Goal: Task Accomplishment & Management: Manage account settings

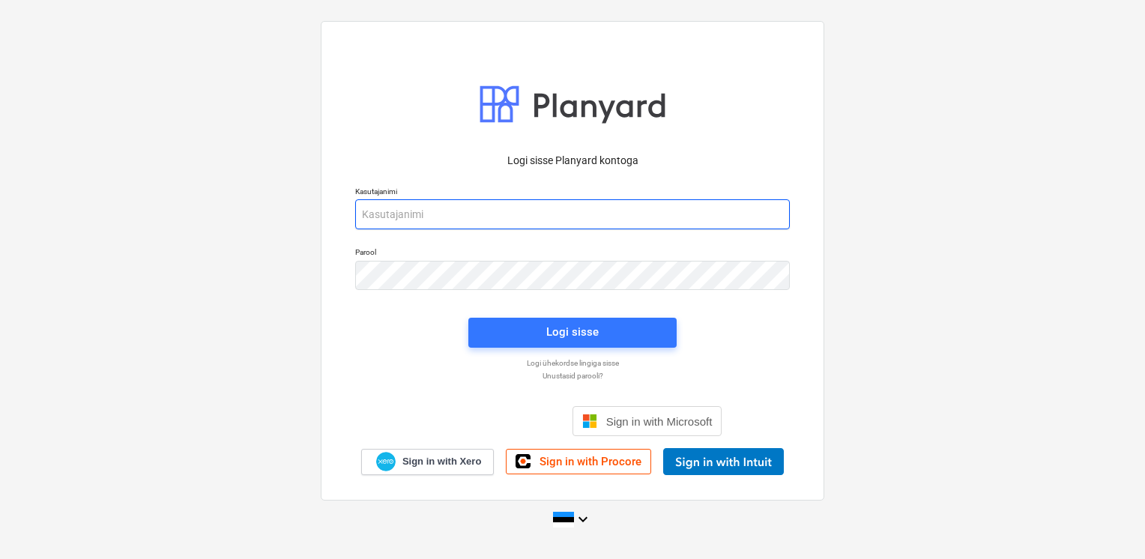
click at [510, 223] on input "email" at bounding box center [572, 214] width 435 height 30
type input "[EMAIL_ADDRESS][DOMAIN_NAME]"
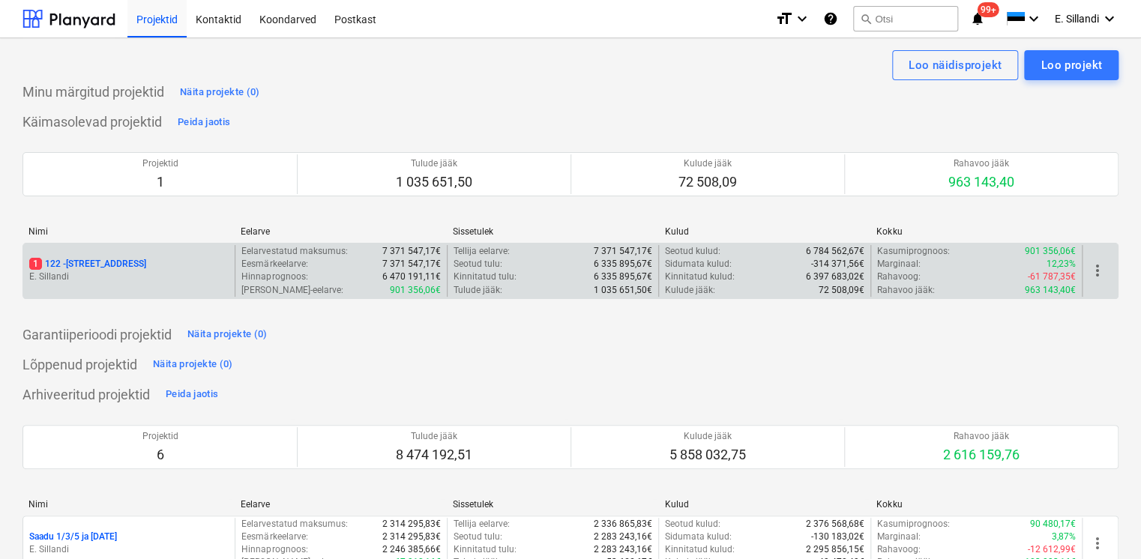
click at [72, 259] on p "1 122 - [STREET_ADDRESS]" at bounding box center [87, 264] width 117 height 13
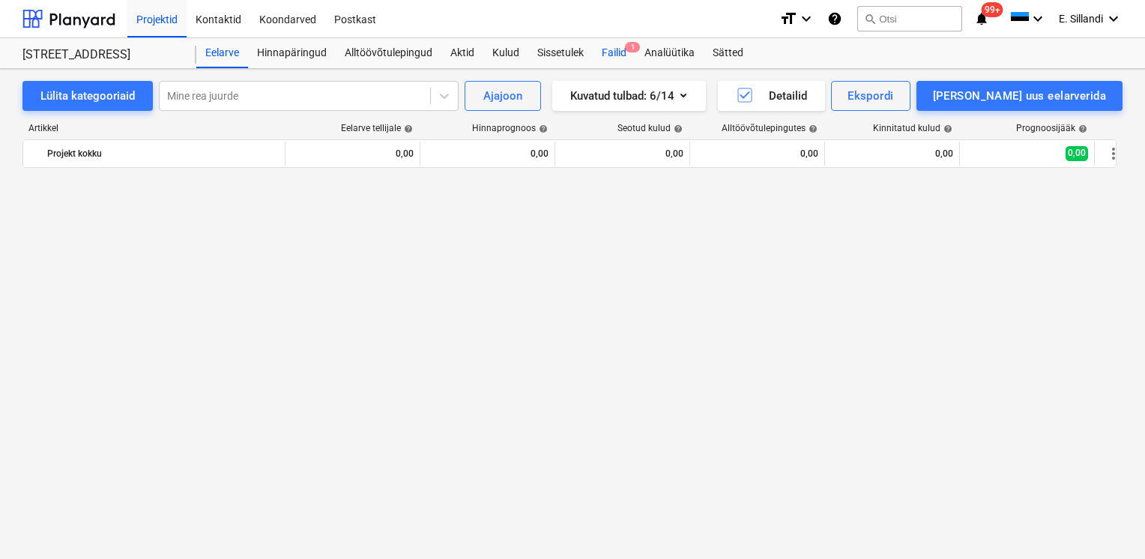
click at [615, 58] on div "Failid 1" at bounding box center [614, 53] width 43 height 30
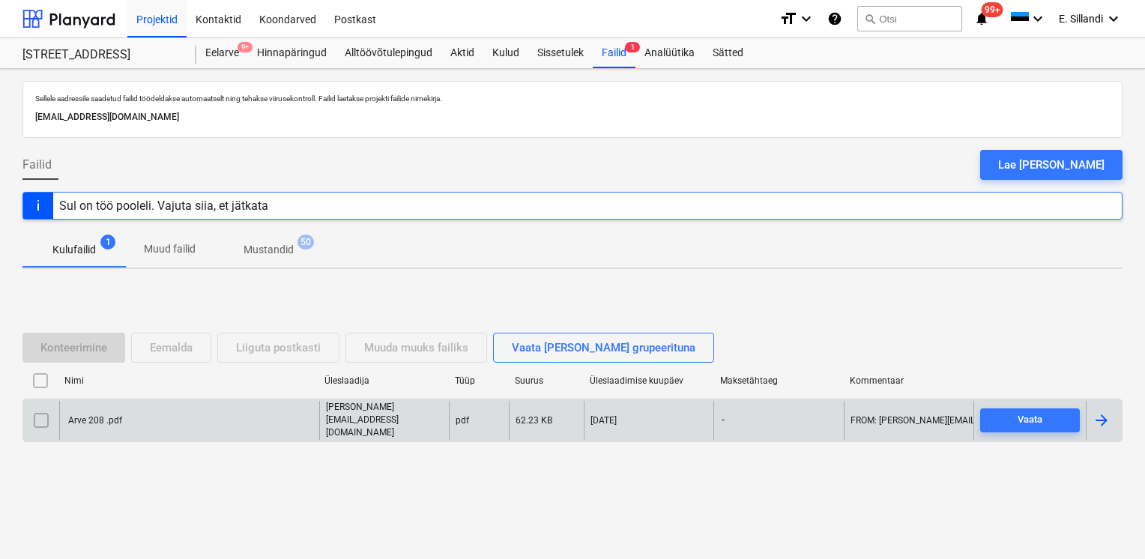
click at [153, 420] on div "Arve 208 .pdf" at bounding box center [189, 420] width 260 height 38
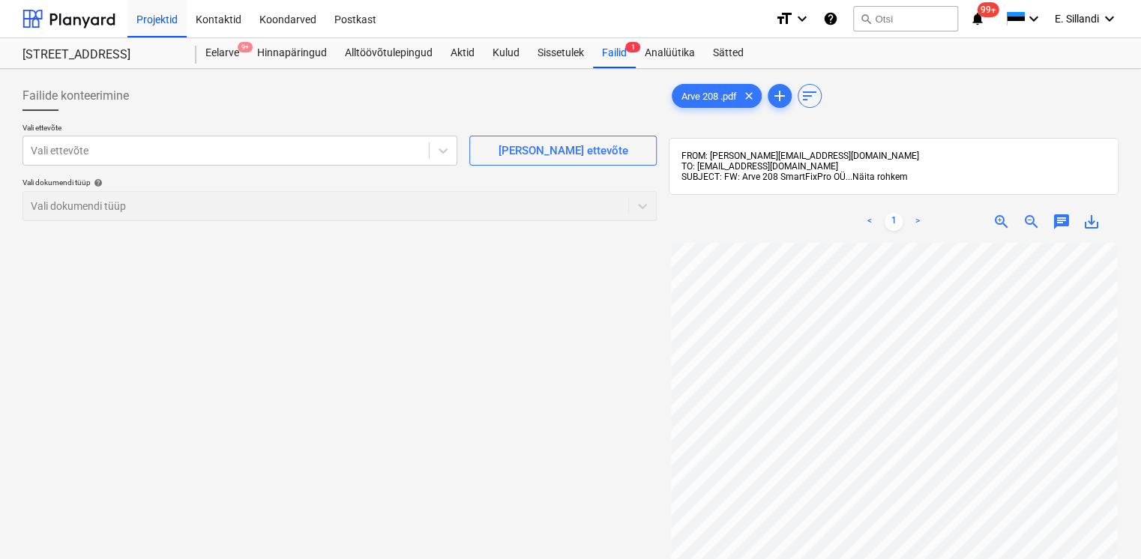
click at [874, 176] on span "Näita rohkem" at bounding box center [879, 177] width 55 height 10
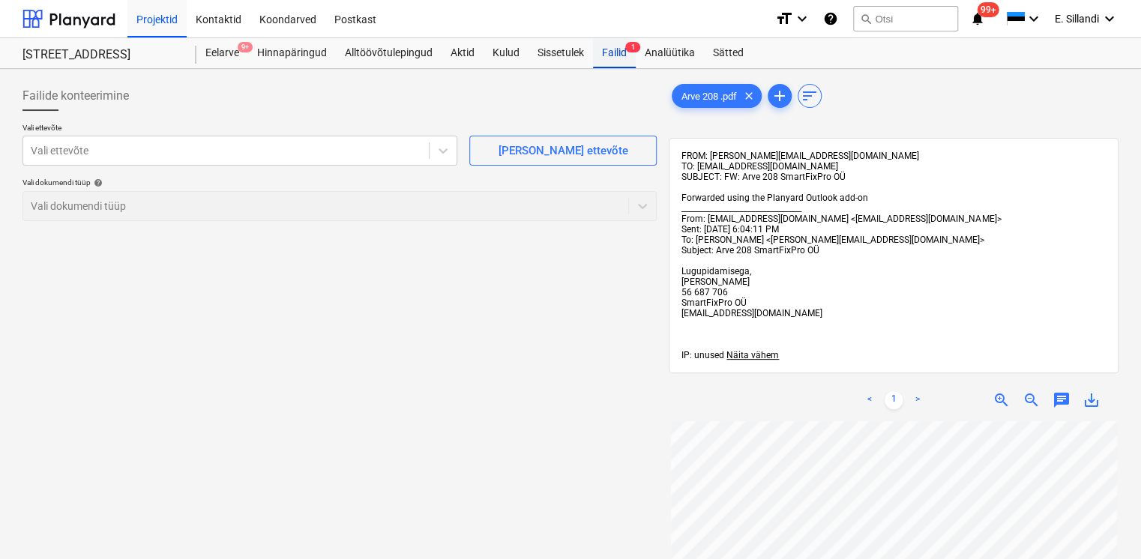
click at [618, 55] on div "Failid 1" at bounding box center [614, 53] width 43 height 30
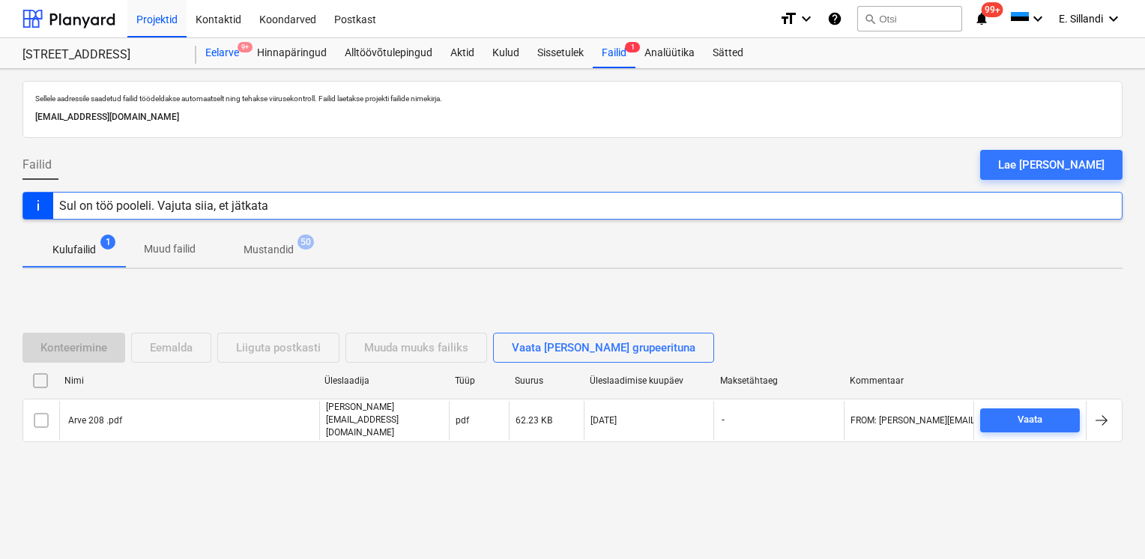
click at [240, 55] on div "Eelarve 9+" at bounding box center [222, 53] width 52 height 30
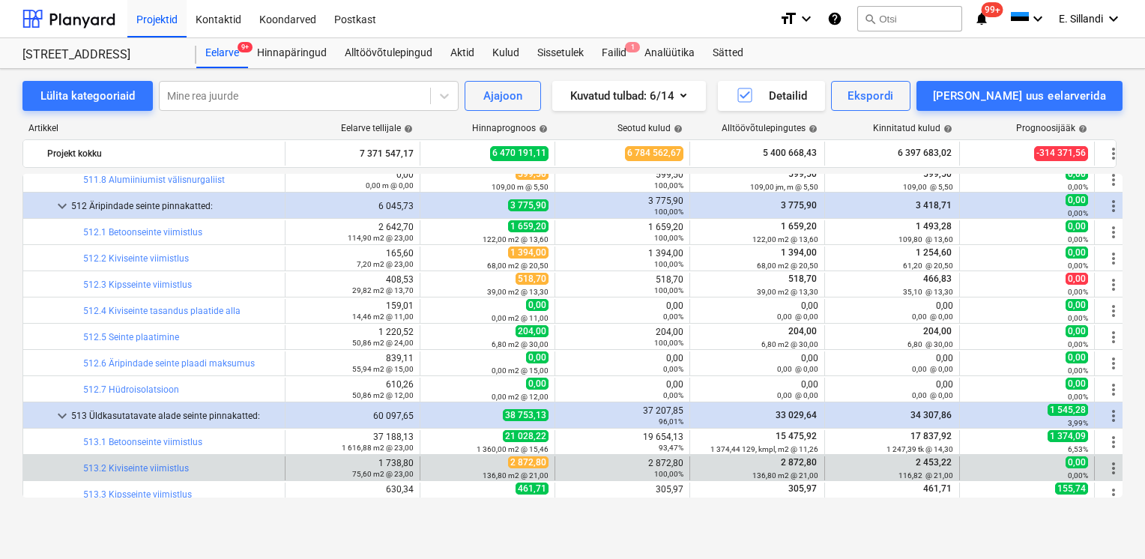
scroll to position [12957, 0]
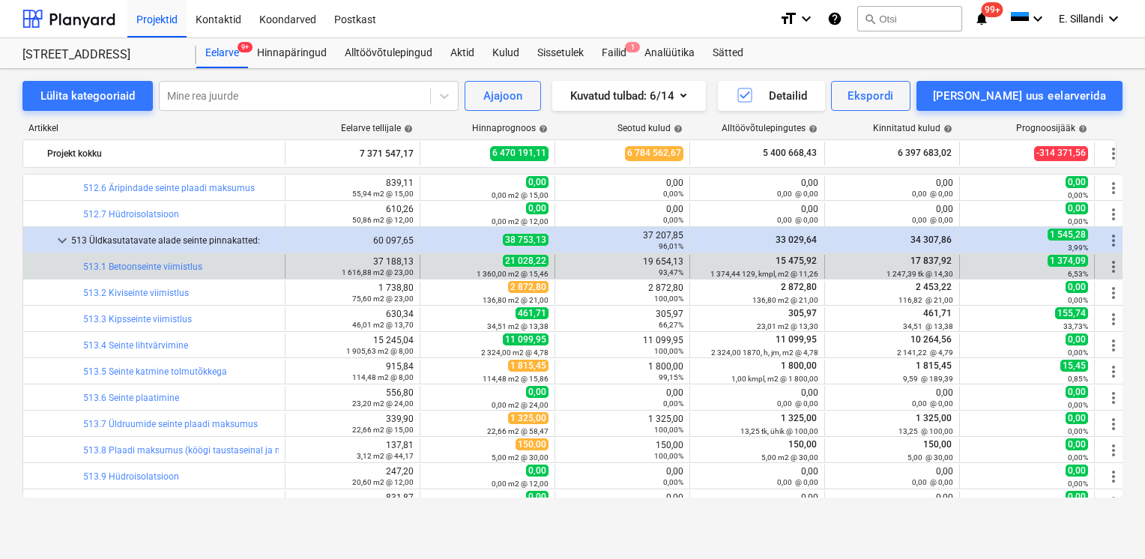
click at [1112, 267] on span "more_vert" at bounding box center [1114, 267] width 18 height 18
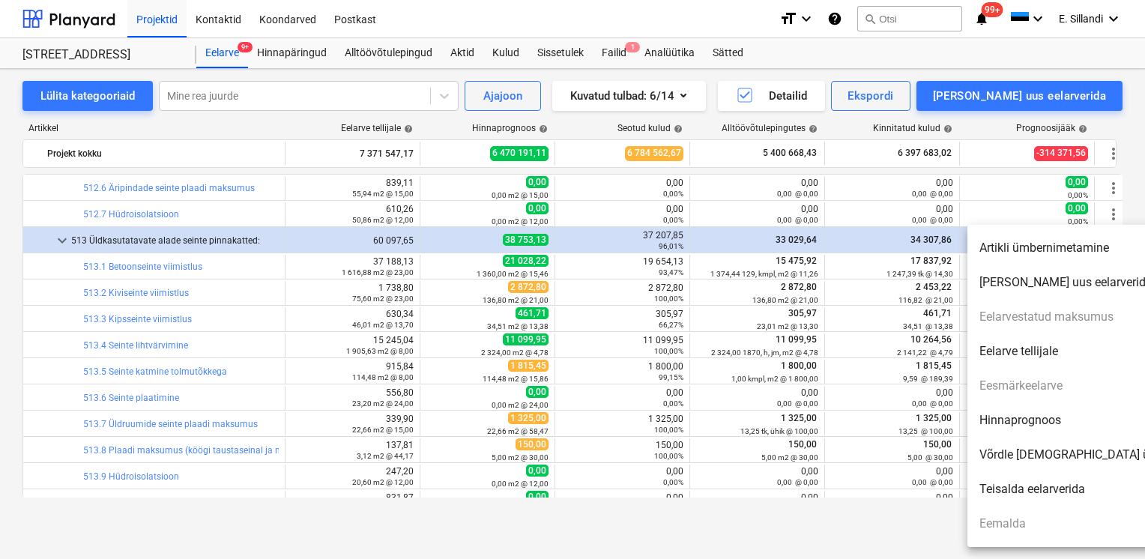
click at [1072, 434] on li "Hinnaprognoos" at bounding box center [1096, 420] width 258 height 34
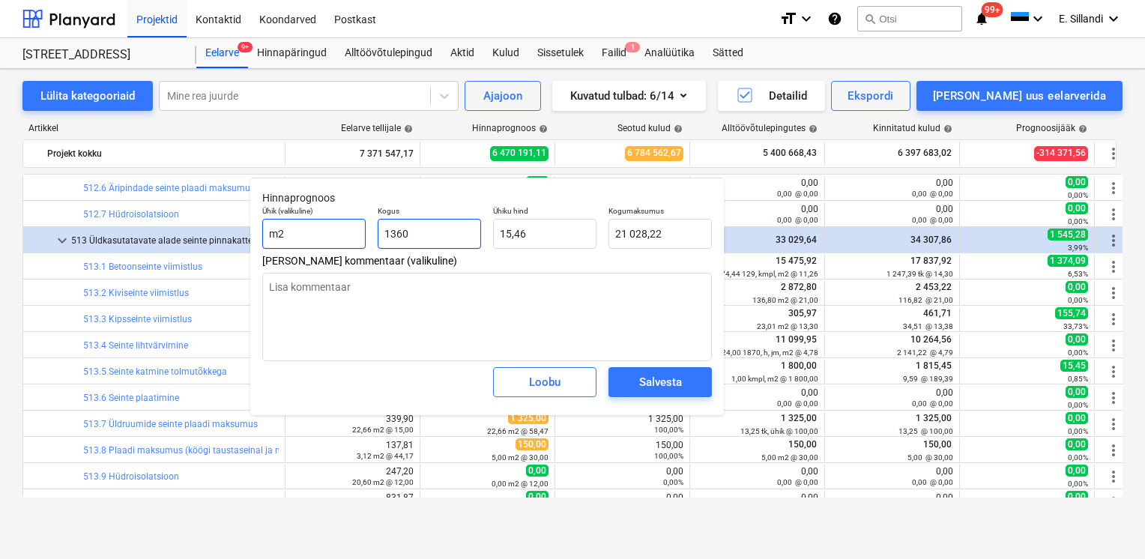
drag, startPoint x: 443, startPoint y: 235, endPoint x: 354, endPoint y: 238, distance: 88.5
click at [359, 238] on div "Ühik (valikuline) m2 Kogus 1360 Ühiku hind 15,46 Kogumaksumus 21 028,22" at bounding box center [487, 227] width 462 height 55
type input "1"
type textarea "x"
type input "15,46"
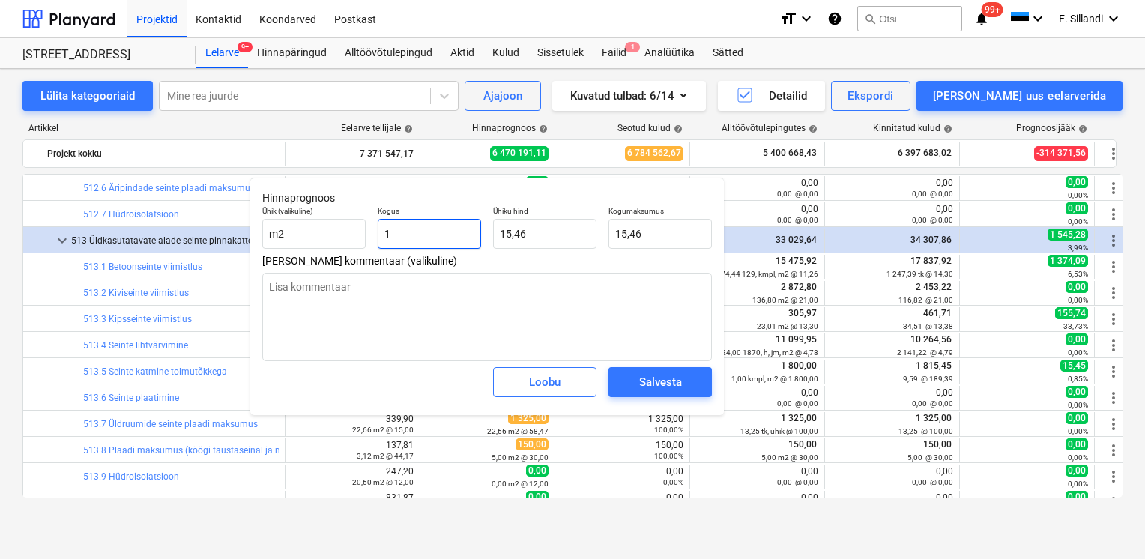
type input "12"
type textarea "x"
type input "185,54"
type input "127"
type textarea "x"
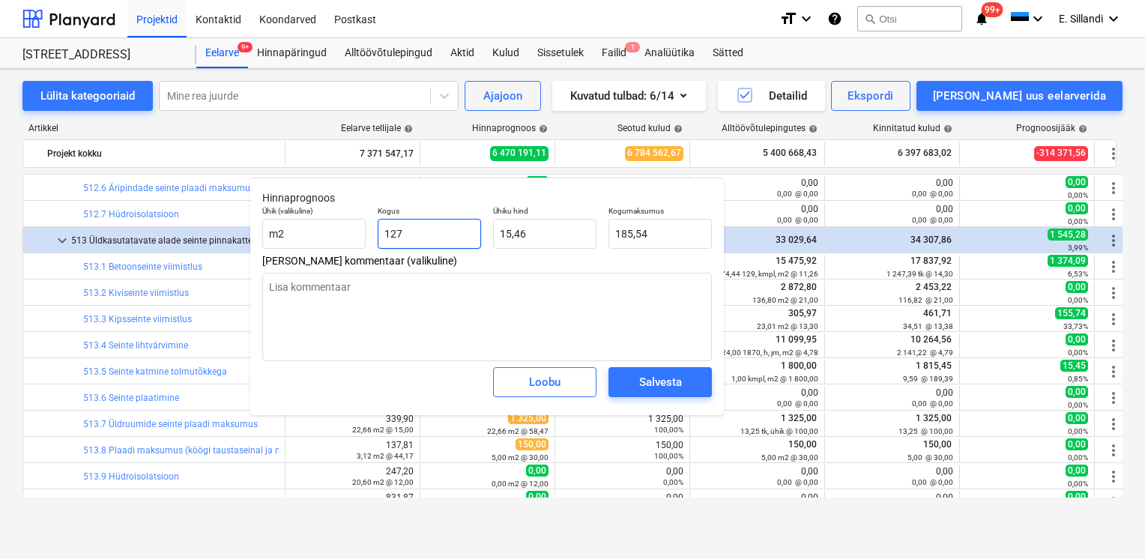
type input "1 963,66"
type input "1274"
type textarea "x"
type input "19 698,49"
type input "1 274,00"
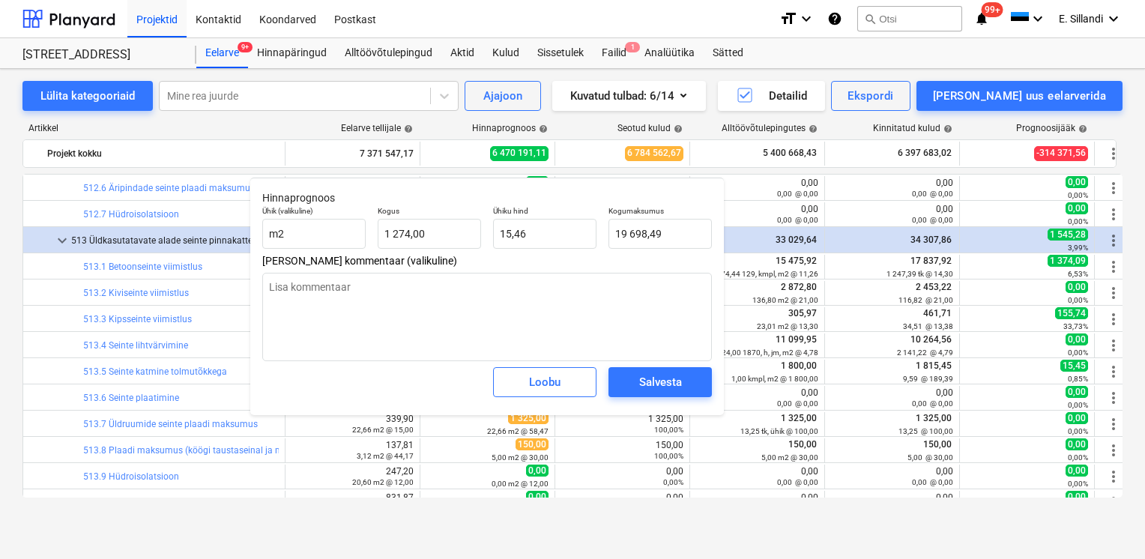
drag, startPoint x: 405, startPoint y: 186, endPoint x: 381, endPoint y: 181, distance: 25.3
click at [381, 181] on div "Hinnaprognoos Ühik (valikuline) m2 Kogus 1 274,00 Ühiku hind 15,46 Kogumaksumus…" at bounding box center [487, 297] width 474 height 238
click at [633, 391] on span "Salvesta" at bounding box center [660, 381] width 67 height 19
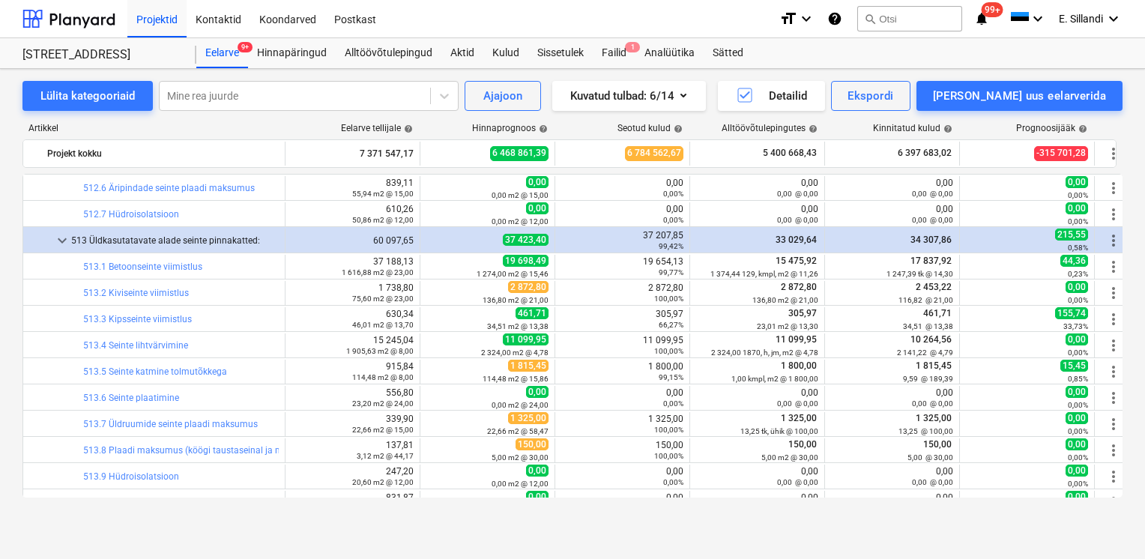
scroll to position [13307, 0]
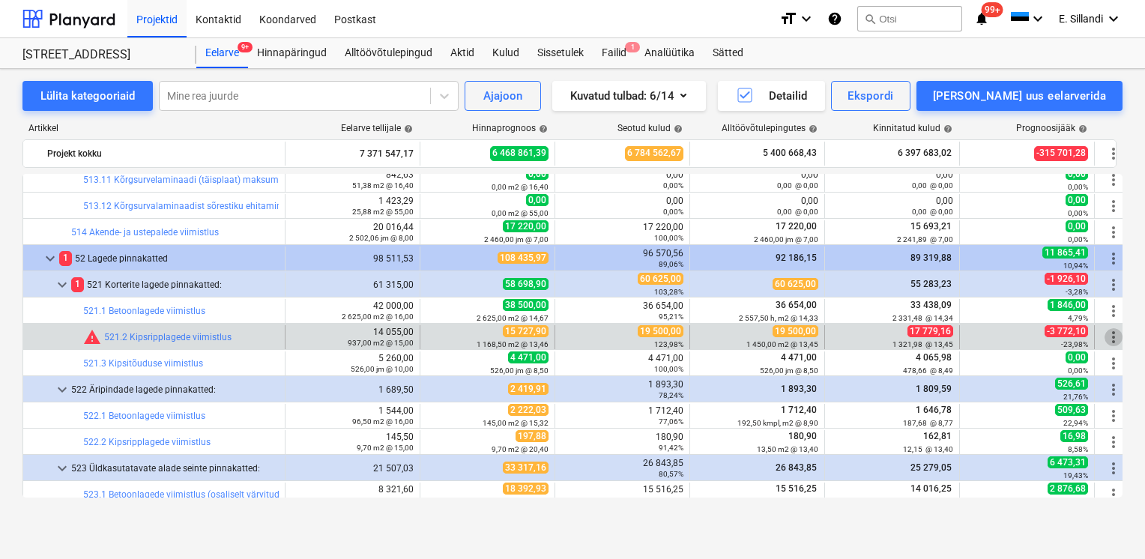
click at [1111, 337] on span "more_vert" at bounding box center [1114, 337] width 18 height 18
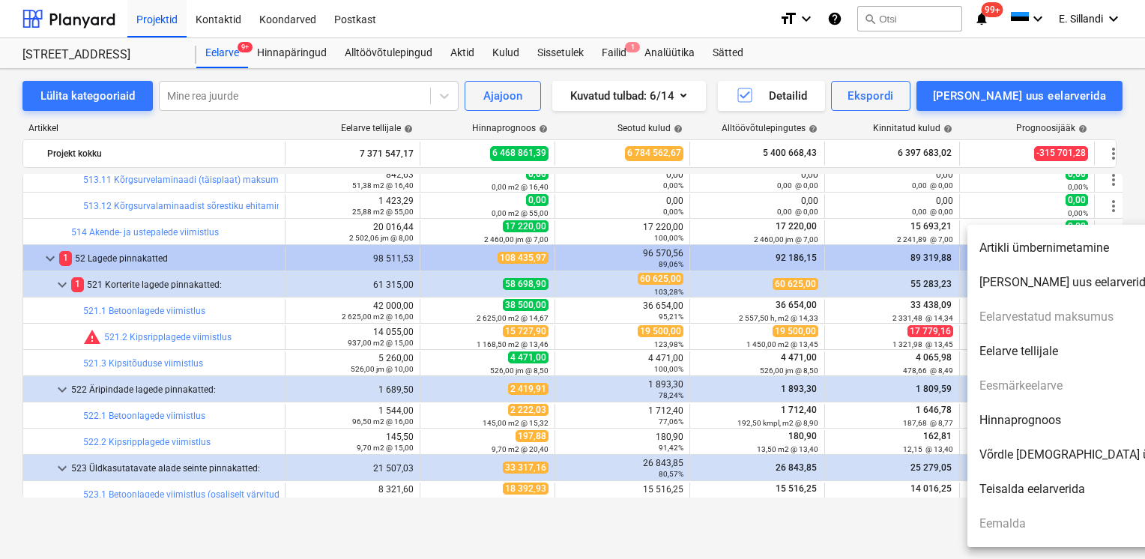
click at [1045, 424] on li "Hinnaprognoos" at bounding box center [1096, 420] width 258 height 34
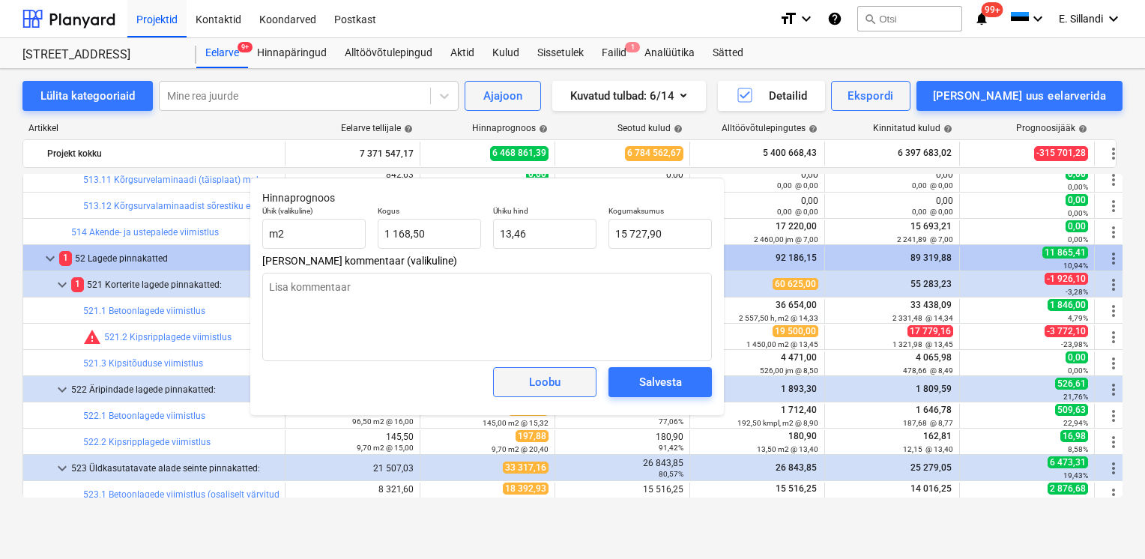
click at [552, 386] on div "Loobu" at bounding box center [544, 381] width 31 height 19
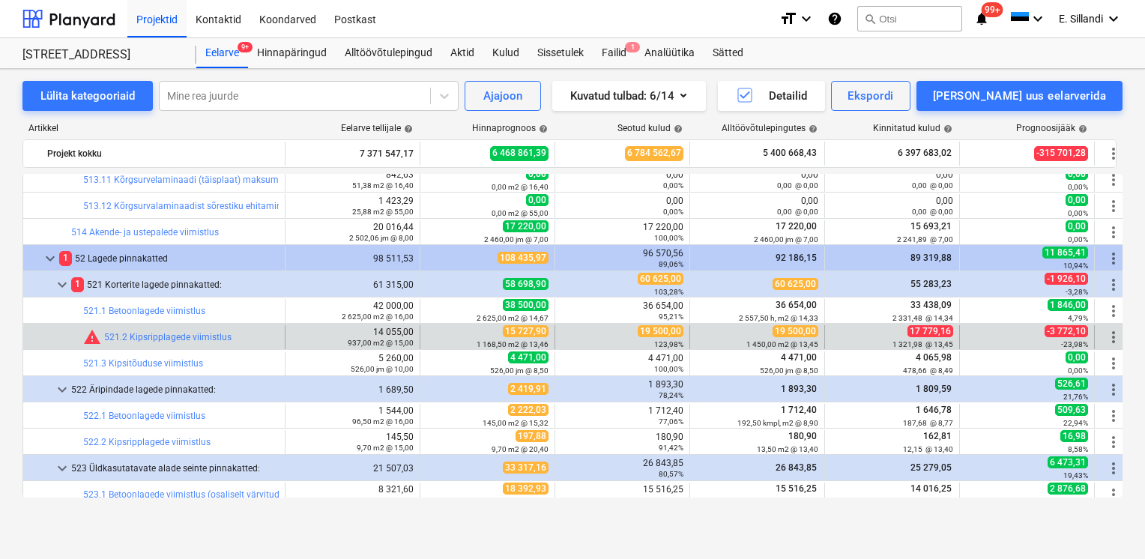
click at [1115, 334] on span "more_vert" at bounding box center [1114, 337] width 18 height 18
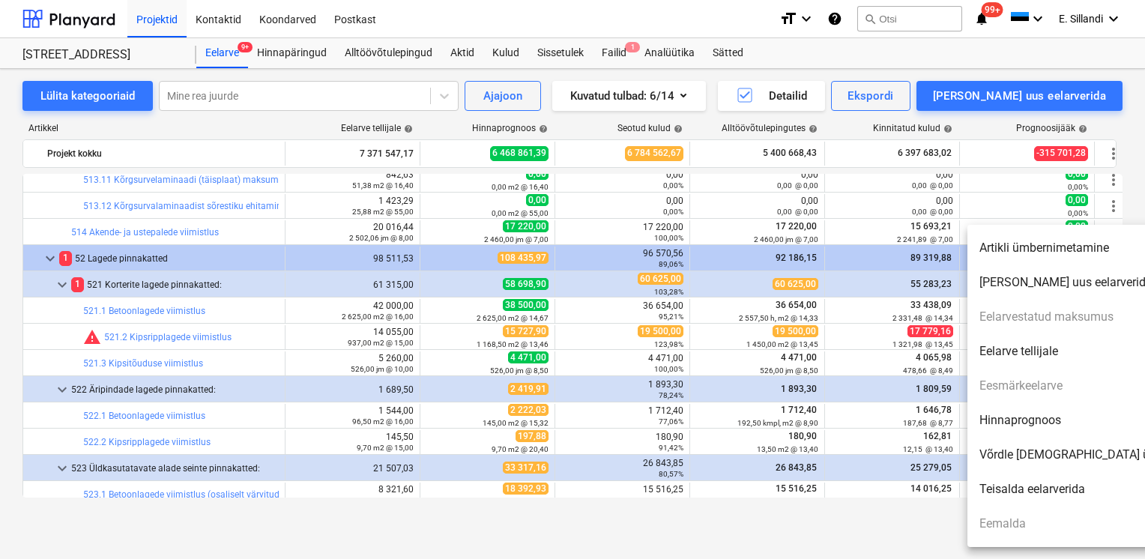
click at [1021, 420] on li "Hinnaprognoos" at bounding box center [1096, 420] width 258 height 34
type textarea "x"
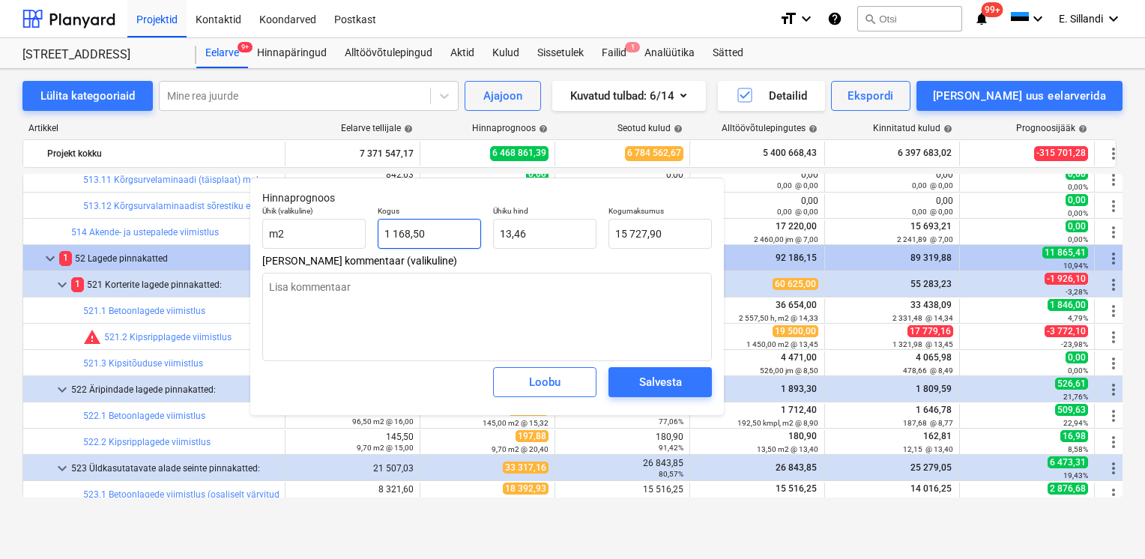
type input "1168,5"
drag, startPoint x: 432, startPoint y: 232, endPoint x: 326, endPoint y: 232, distance: 105.7
click at [337, 236] on div "Ühik (valikuline) m2 Kogus 1168,5 Ühiku hind 13,46 Kogumaksumus 15 727,90" at bounding box center [487, 227] width 462 height 55
type textarea "x"
type input "1"
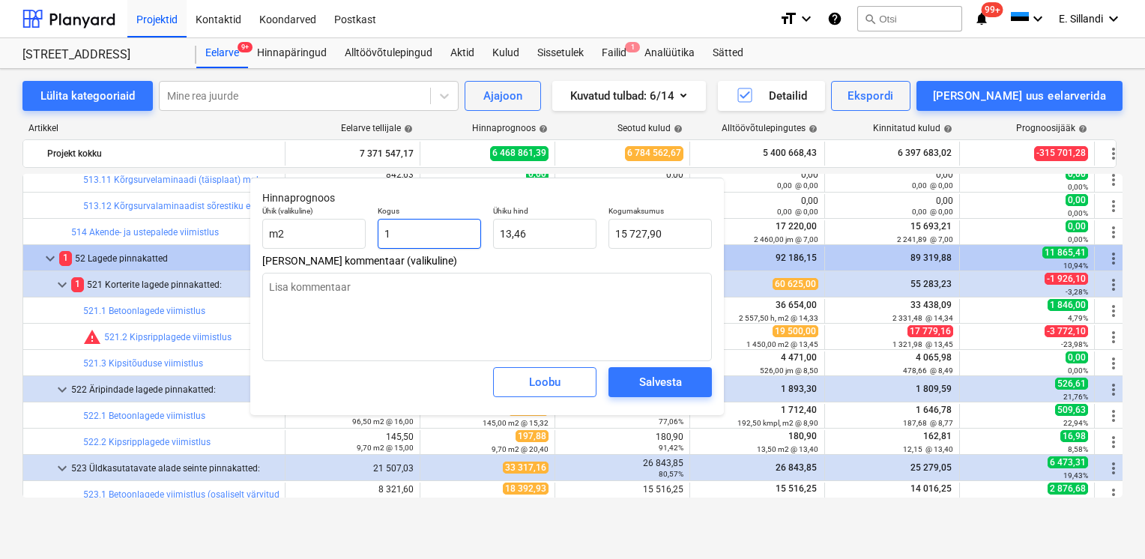
type input "13,46"
type textarea "x"
type input "14"
type input "188,44"
type input "145"
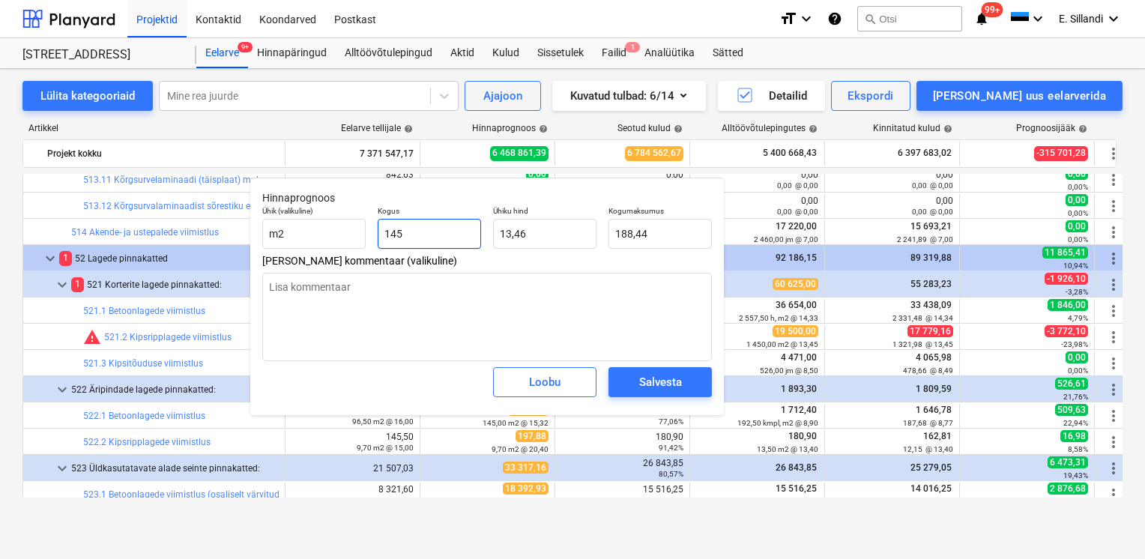
type textarea "x"
type input "1 951,69"
type textarea "x"
type input "1450"
type input "19 516,86"
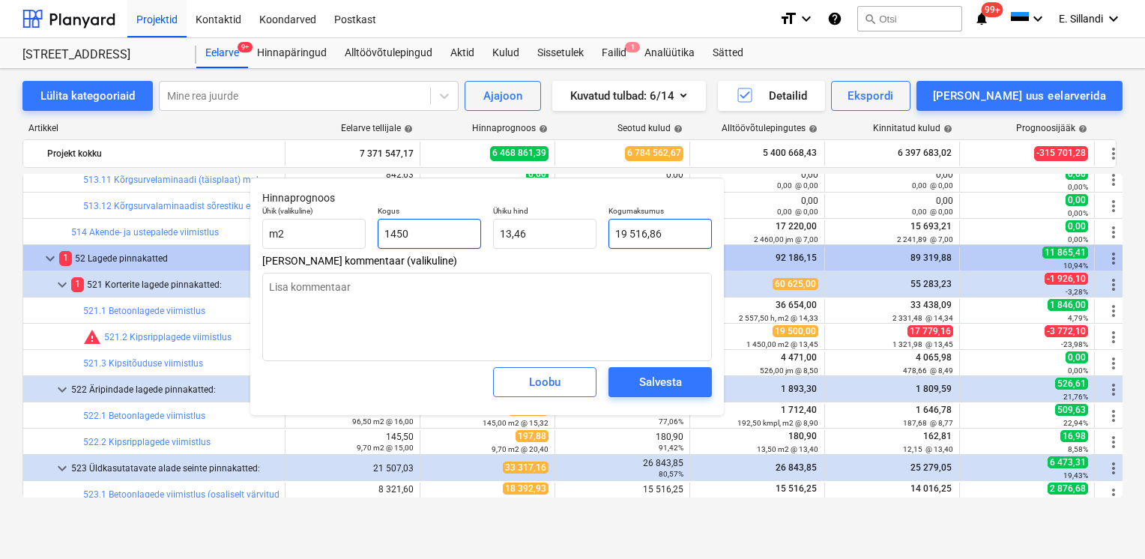
type input "1450"
type textarea "x"
type input "1 450,00"
type input "19516,8635"
drag, startPoint x: 669, startPoint y: 237, endPoint x: 598, endPoint y: 234, distance: 71.3
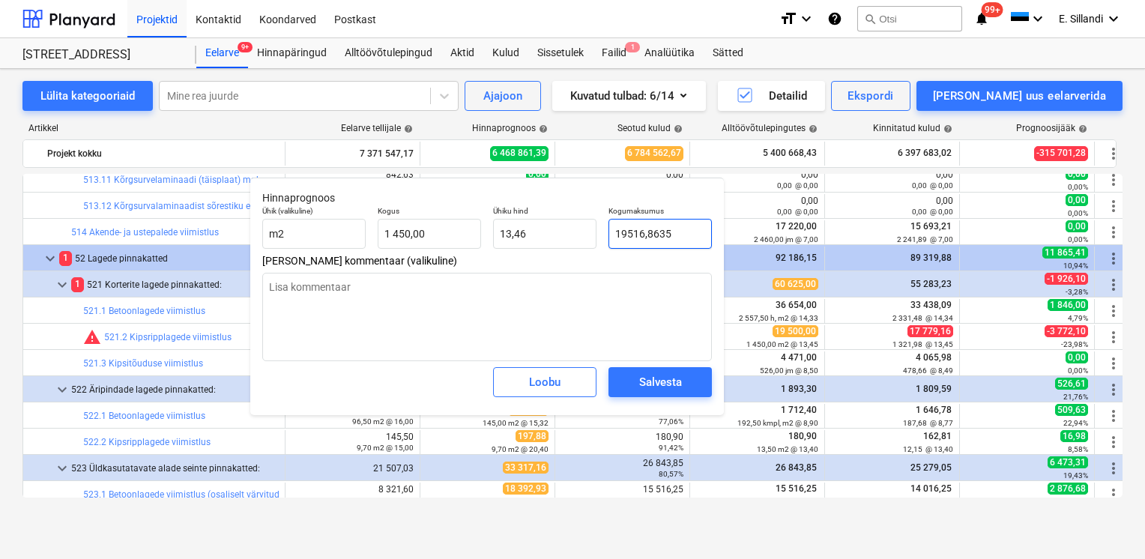
click at [599, 234] on div "Ühik (valikuline) m2 Kogus 1 450,00 Ühiku hind 13,46 Kogumaksumus 19516,8635" at bounding box center [487, 227] width 462 height 55
type textarea "x"
type input "1"
type input "0,00"
type textarea "x"
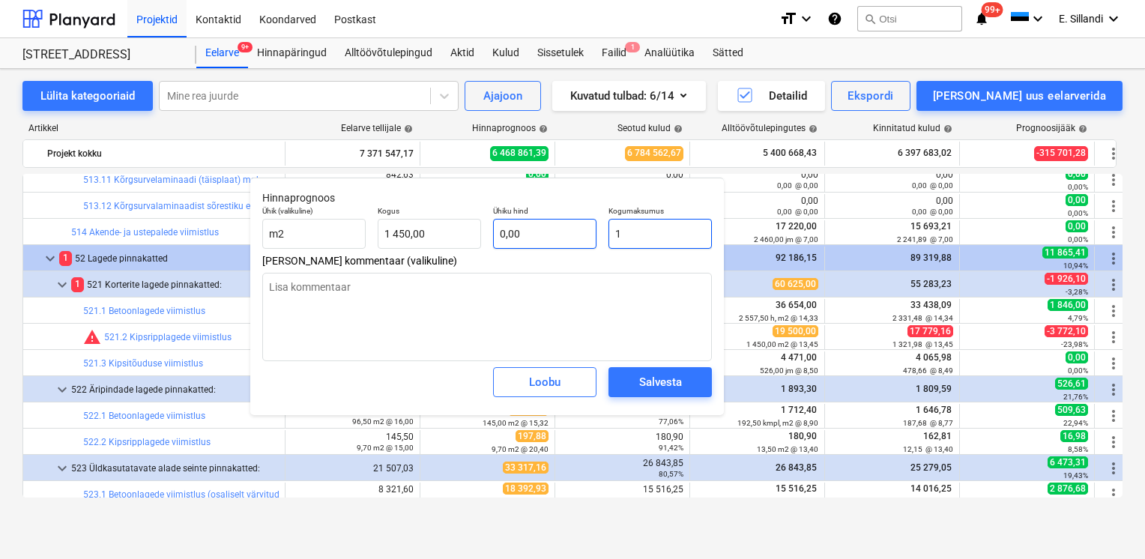
type input "19"
type input "0,01"
type textarea "x"
type input "195"
type input "0,13"
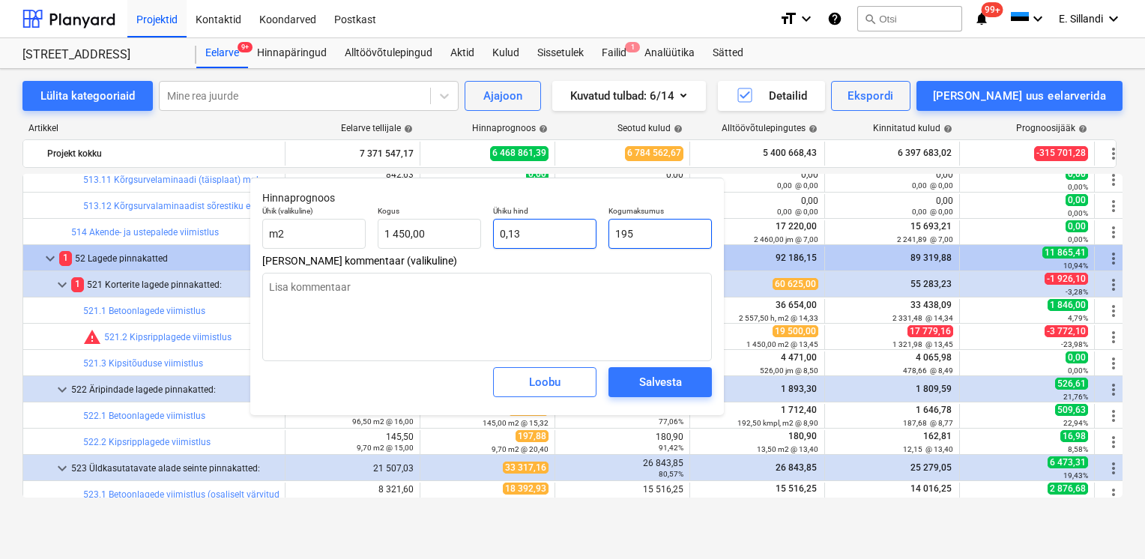
type textarea "x"
type input "1950"
type input "1,34"
type textarea "x"
type input "19500"
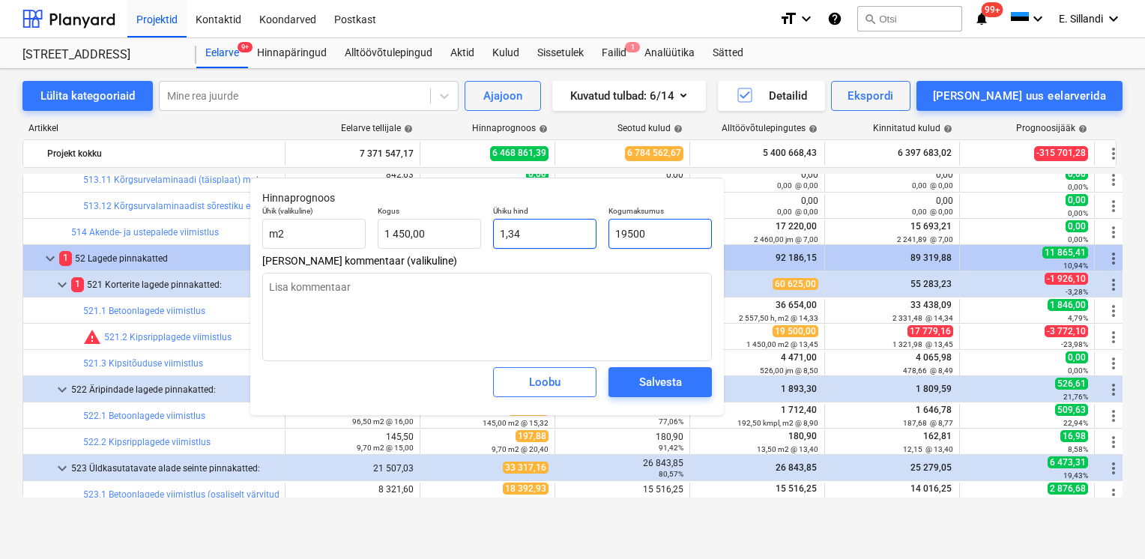
type input "13,45"
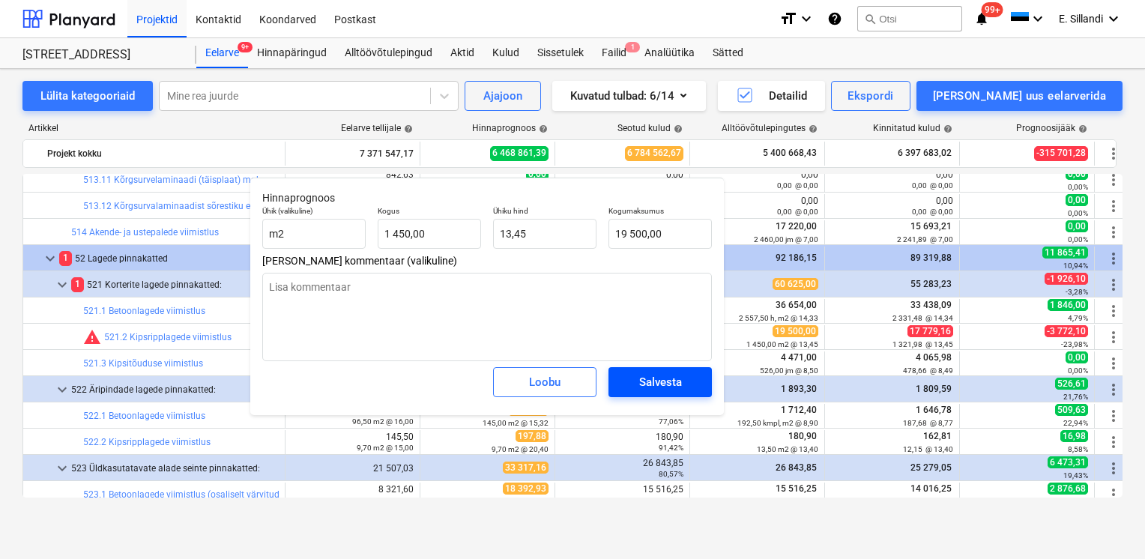
click at [645, 376] on div "Salvesta" at bounding box center [660, 381] width 43 height 19
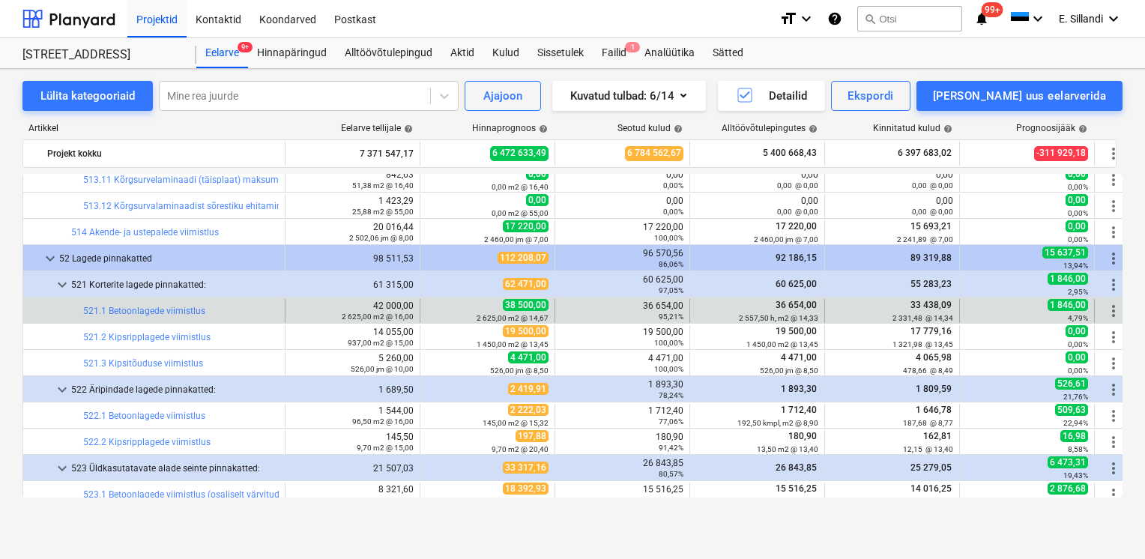
click at [1109, 310] on span "more_vert" at bounding box center [1114, 311] width 18 height 18
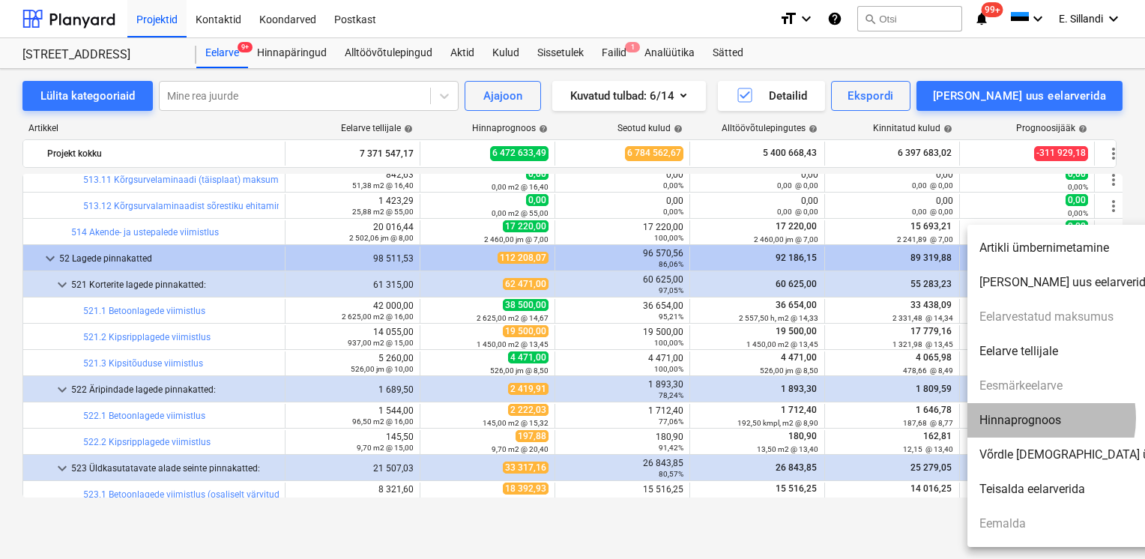
click at [1030, 418] on li "Hinnaprognoos" at bounding box center [1096, 420] width 258 height 34
type textarea "x"
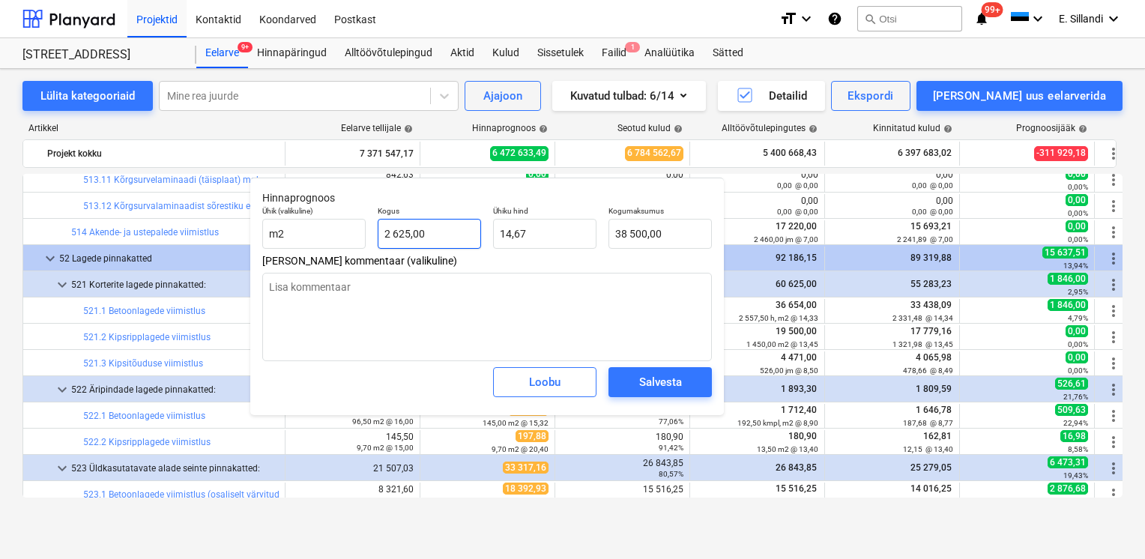
type input "2625"
drag, startPoint x: 399, startPoint y: 235, endPoint x: 300, endPoint y: 214, distance: 101.3
click at [322, 220] on div "Ühik (valikuline) m2 Kogus 2625 Ühiku hind 14,67 Kogumaksumus 38 500,00" at bounding box center [487, 227] width 462 height 55
type textarea "x"
type input "2"
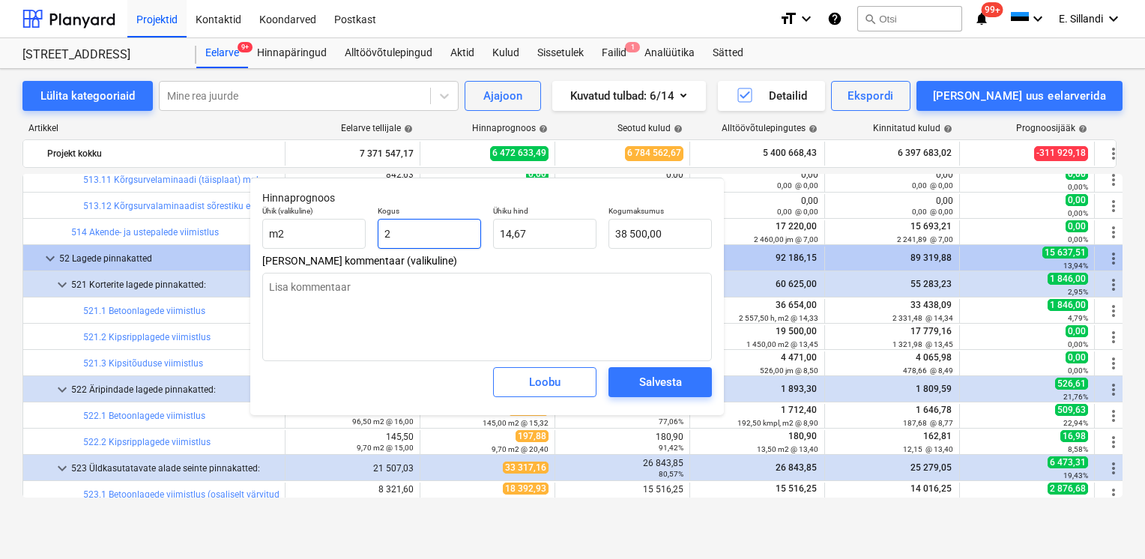
type input "29,33"
type textarea "x"
type input "26"
type input "381,33"
type textarea "x"
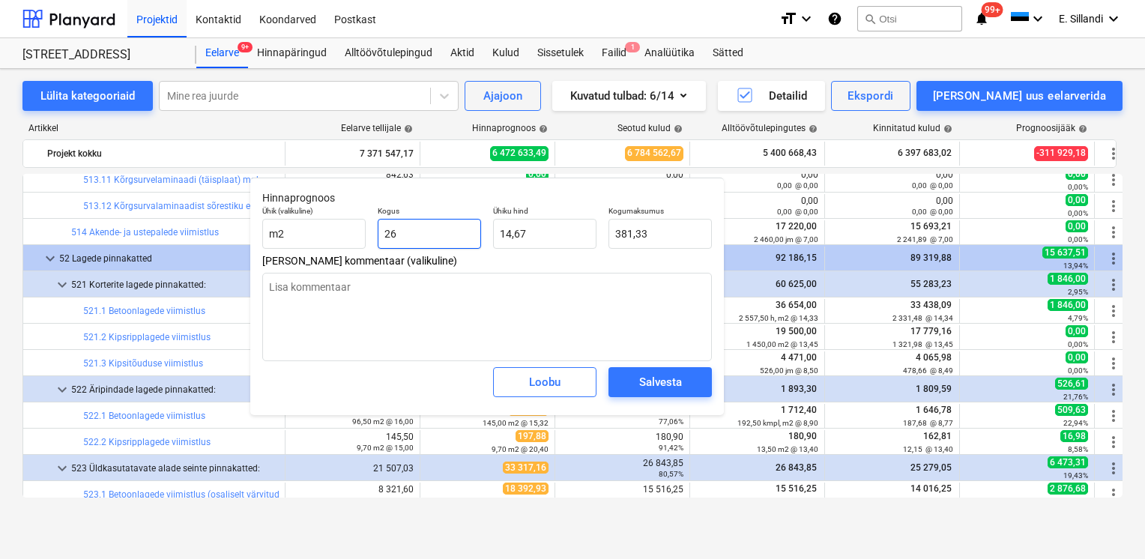
type input "260"
type input "3 813,33"
type textarea "x"
type input "2600"
type input "38 133,33"
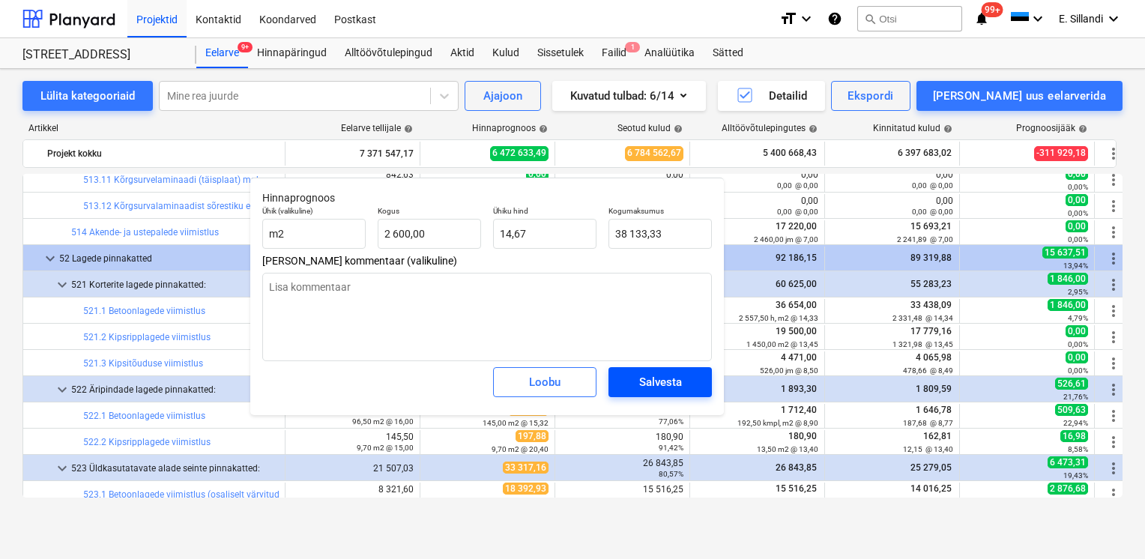
click at [647, 388] on div "Salvesta" at bounding box center [660, 381] width 43 height 19
type textarea "x"
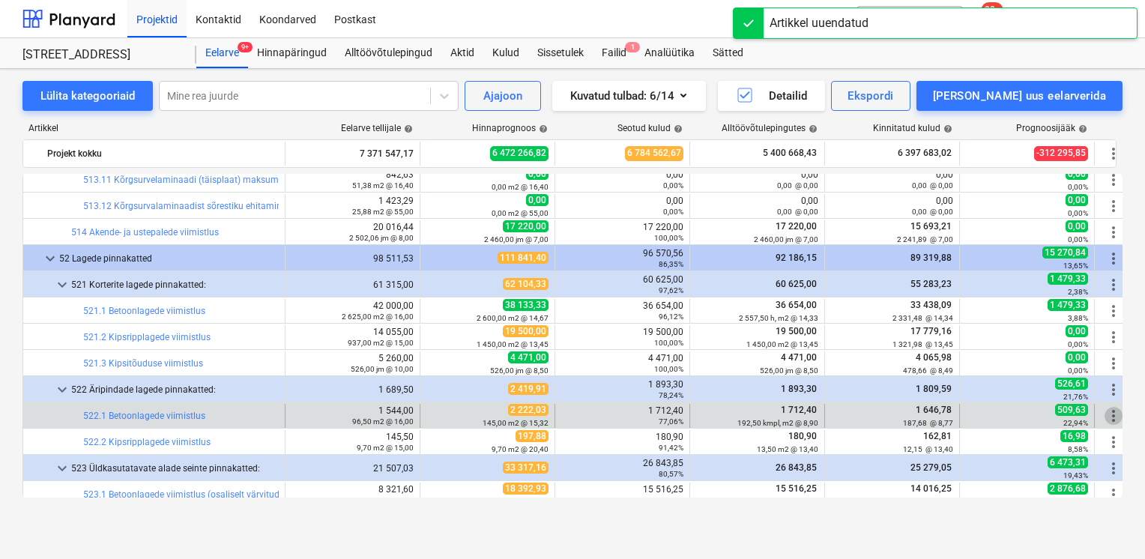
click at [1113, 417] on span "more_vert" at bounding box center [1114, 416] width 18 height 18
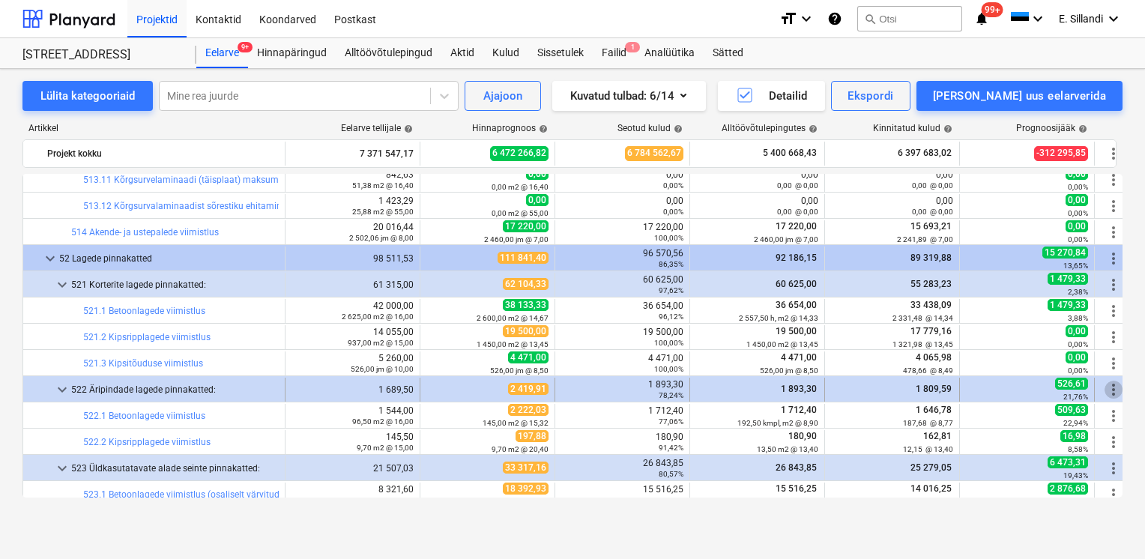
click at [1114, 394] on span "more_vert" at bounding box center [1114, 390] width 18 height 18
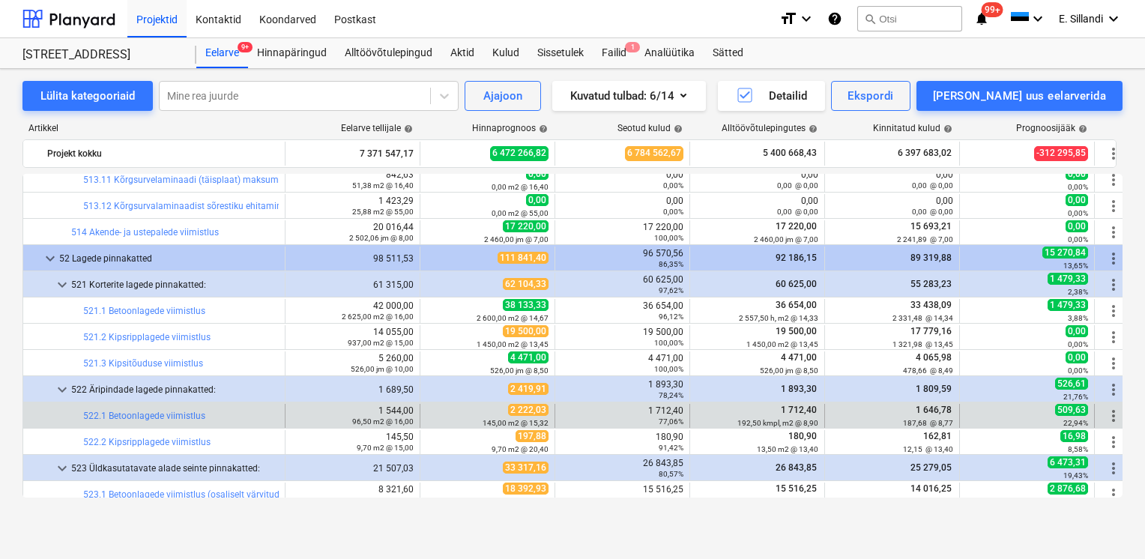
scroll to position [13482, 0]
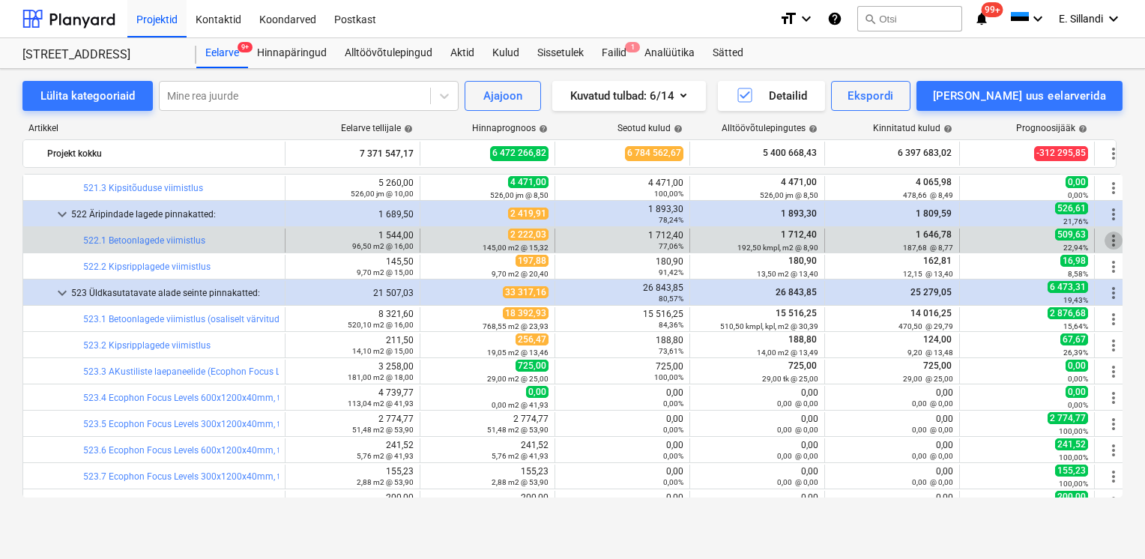
click at [1108, 241] on span "more_vert" at bounding box center [1114, 241] width 18 height 18
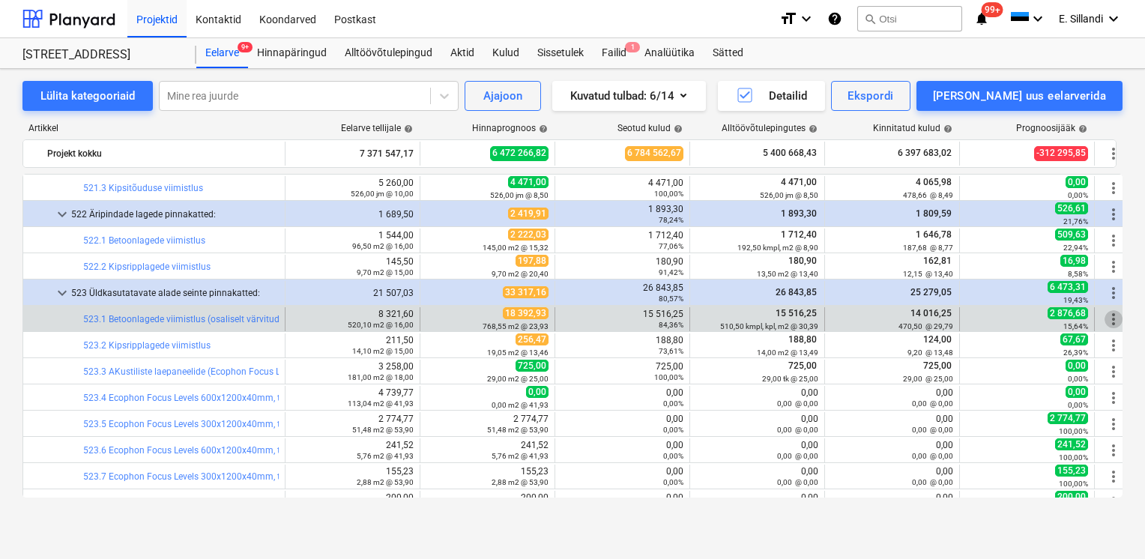
click at [1111, 321] on span "more_vert" at bounding box center [1114, 319] width 18 height 18
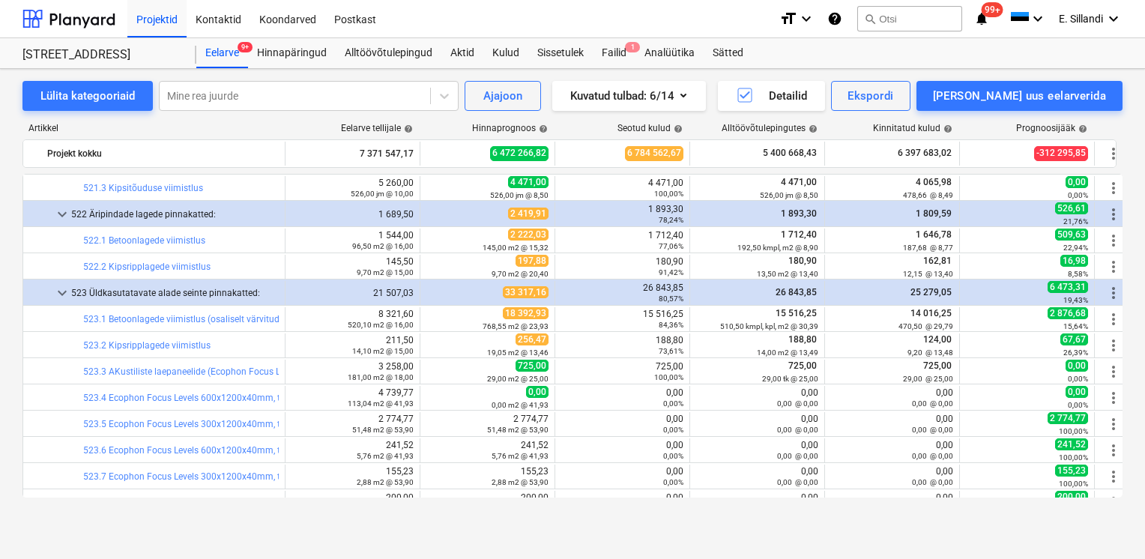
scroll to position [13657, 0]
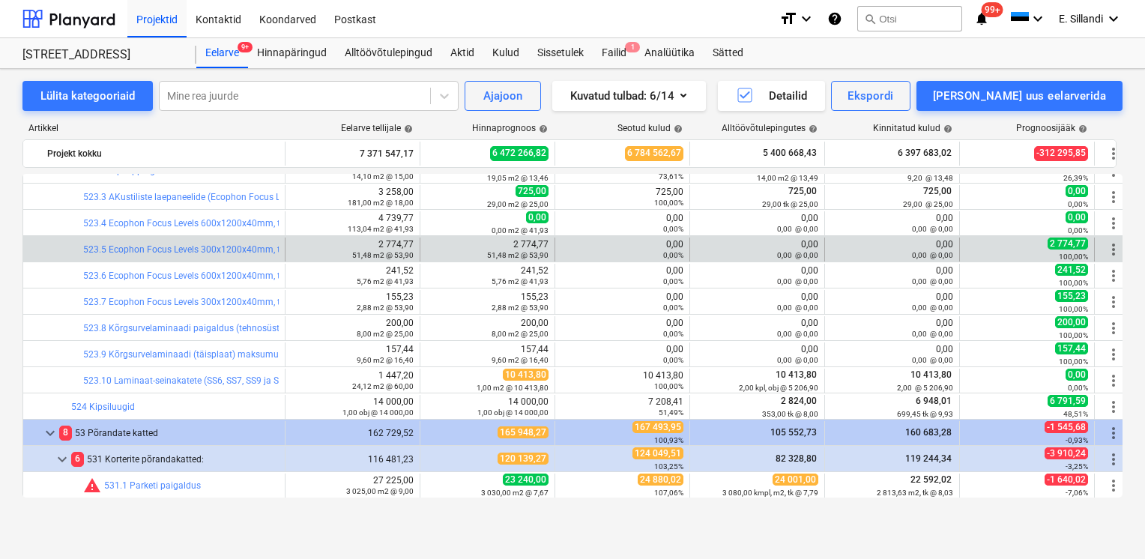
click at [1113, 252] on span "more_vert" at bounding box center [1114, 250] width 18 height 18
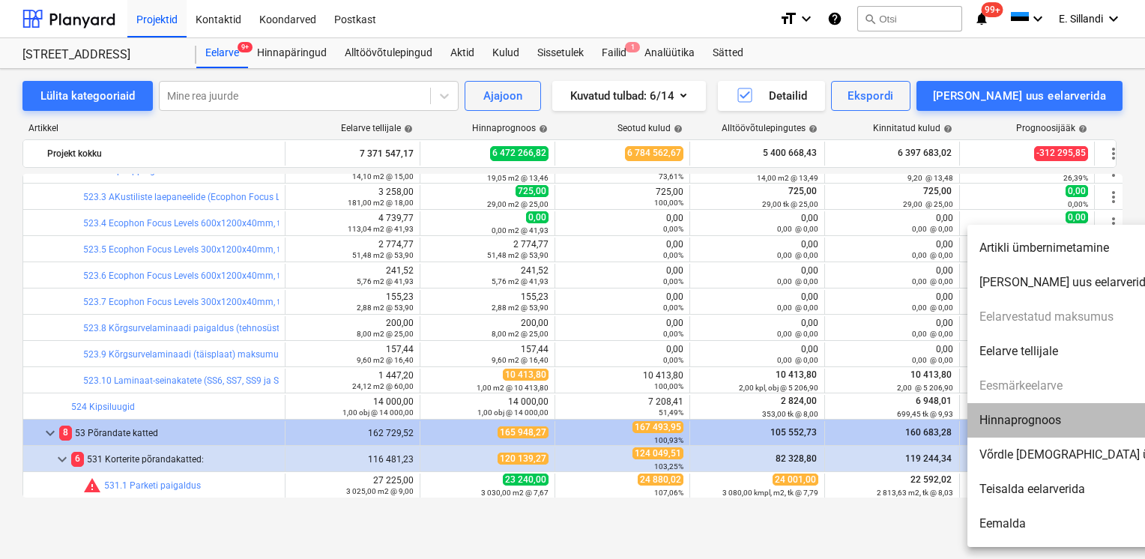
click at [1073, 419] on li "Hinnaprognoos" at bounding box center [1096, 420] width 258 height 34
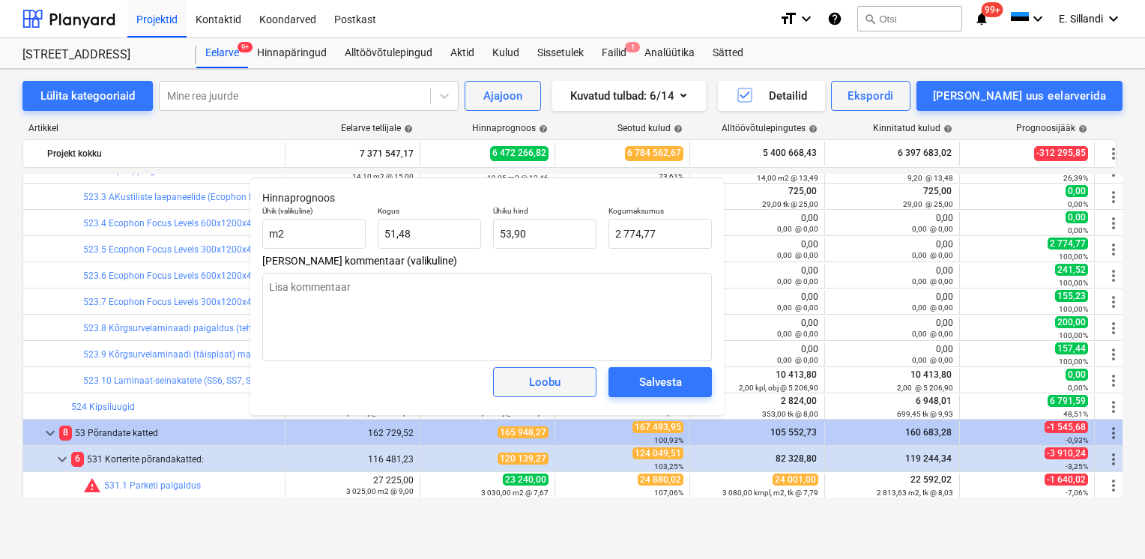
click at [555, 382] on div "Loobu" at bounding box center [544, 381] width 31 height 19
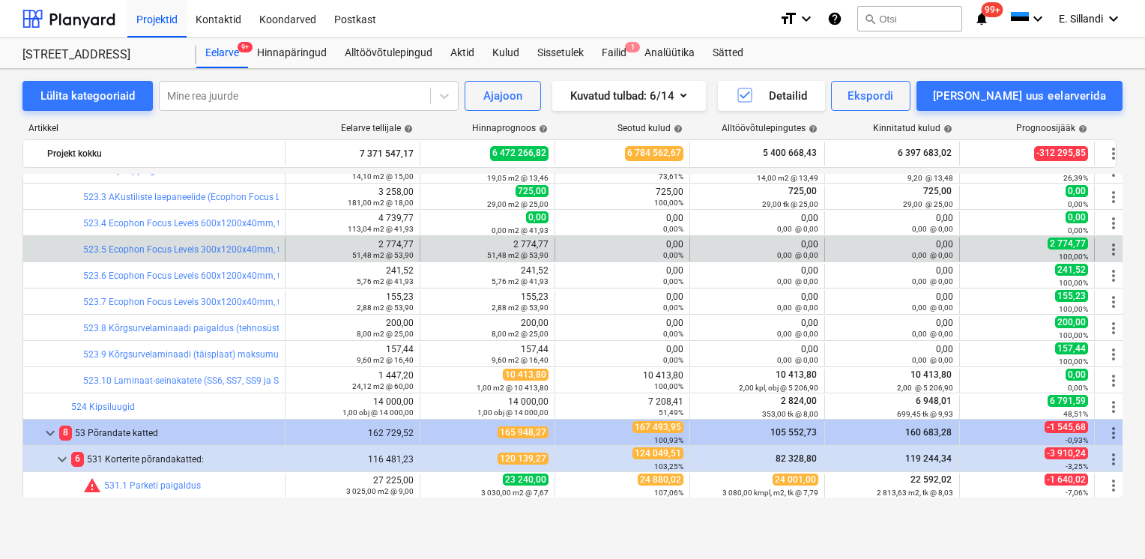
click at [1113, 250] on span "more_vert" at bounding box center [1114, 250] width 18 height 18
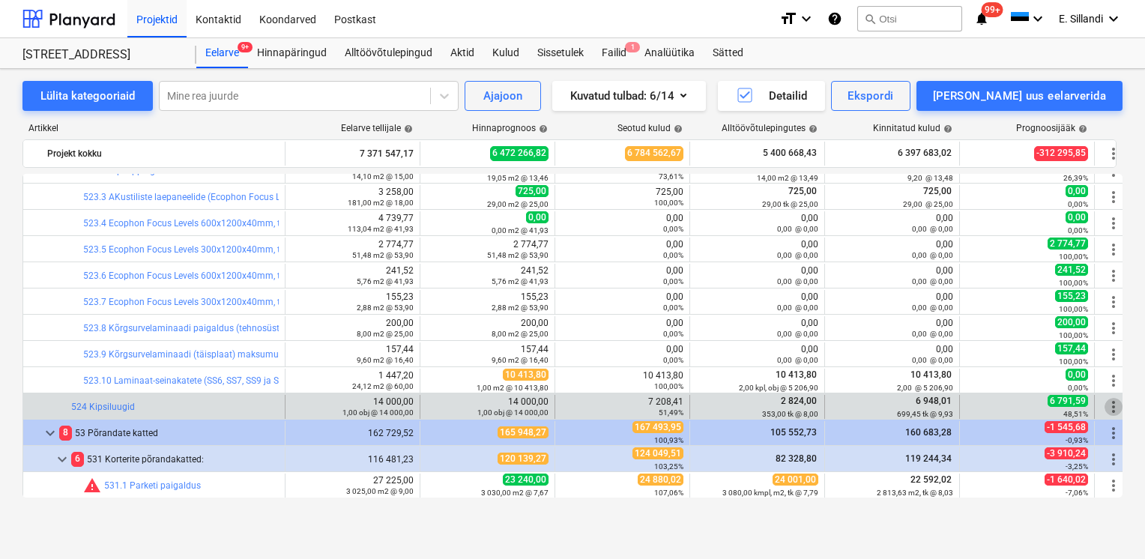
click at [1110, 407] on span "more_vert" at bounding box center [1114, 407] width 18 height 18
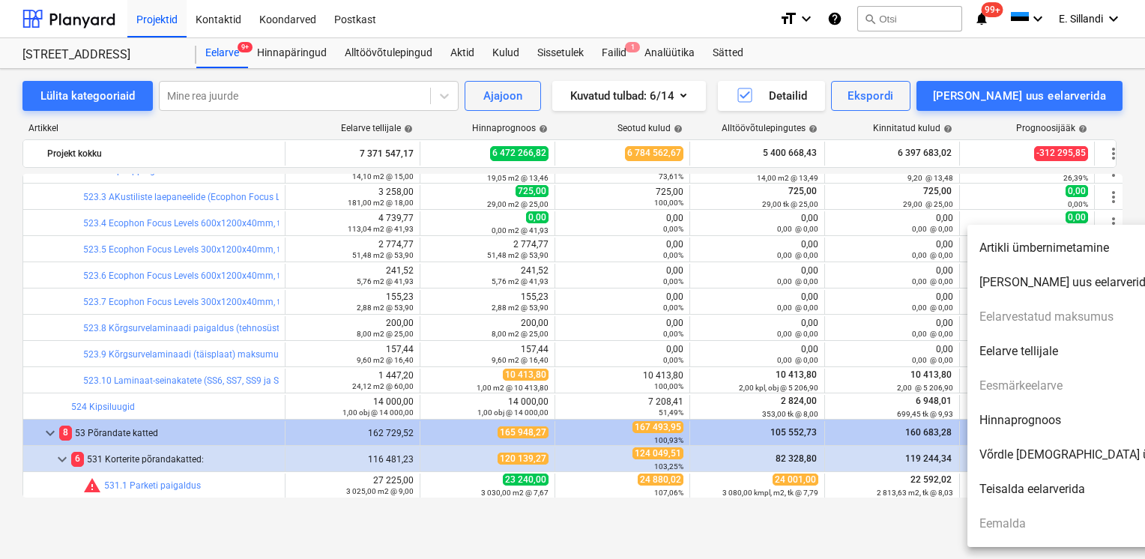
click at [1040, 424] on li "Hinnaprognoos" at bounding box center [1096, 420] width 258 height 34
type textarea "x"
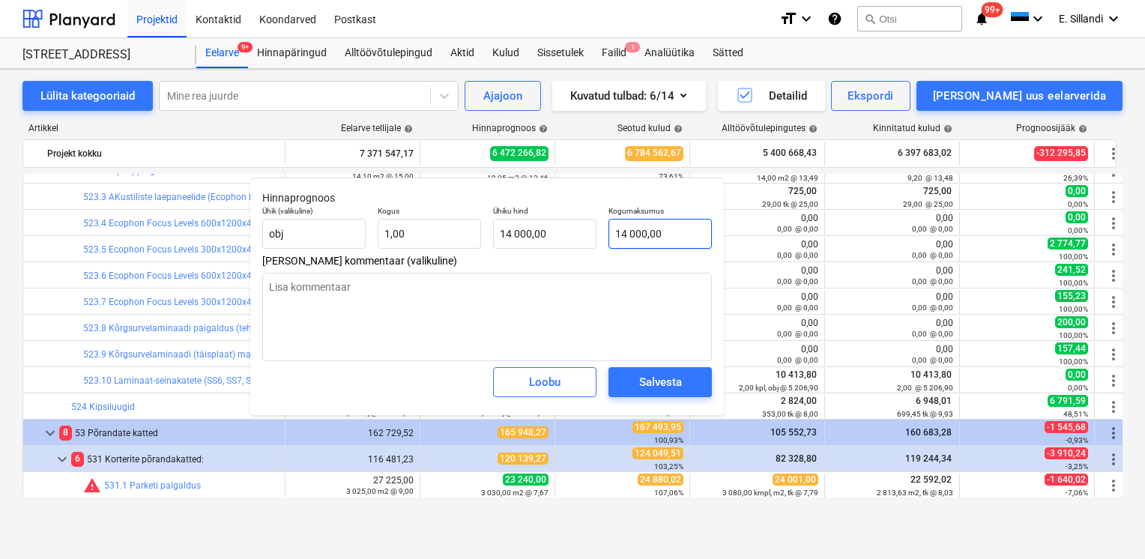
type input "14000"
drag, startPoint x: 665, startPoint y: 238, endPoint x: 555, endPoint y: 238, distance: 110.2
click at [573, 238] on div "Ühik (valikuline) obj Kogus 1,00 Ühiku hind 14 000,00 Kogumaksumus 14000" at bounding box center [487, 227] width 462 height 55
type textarea "x"
type input "8"
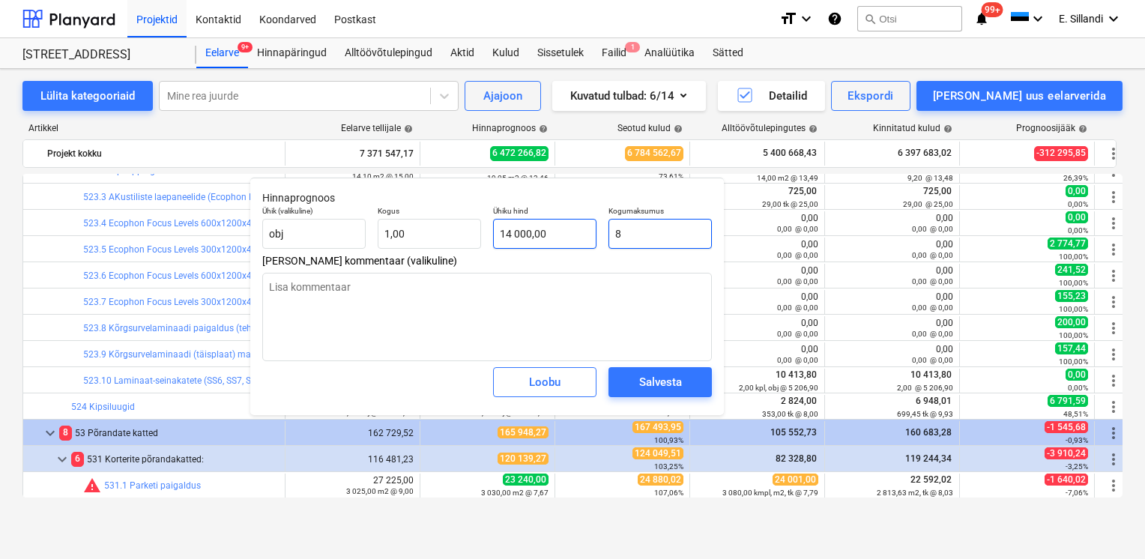
type input "8,00"
type textarea "x"
type input "80"
type input "80,00"
type textarea "x"
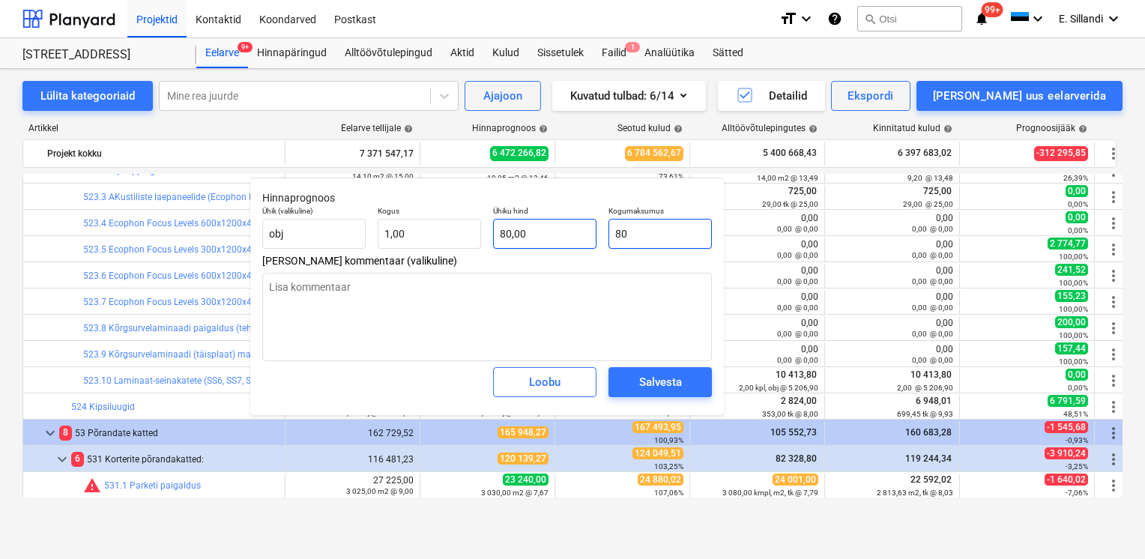
type input "800"
type input "800,00"
type textarea "x"
type input "8000"
type input "8 000,00"
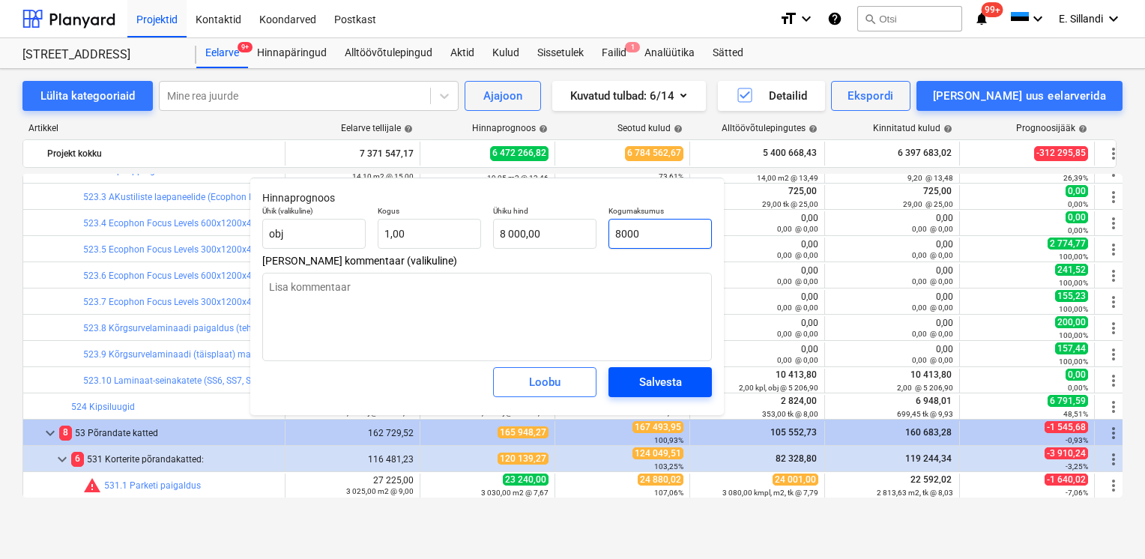
type input "8000"
type textarea "x"
type input "8 000,00"
click at [691, 382] on span "Salvesta" at bounding box center [660, 381] width 67 height 19
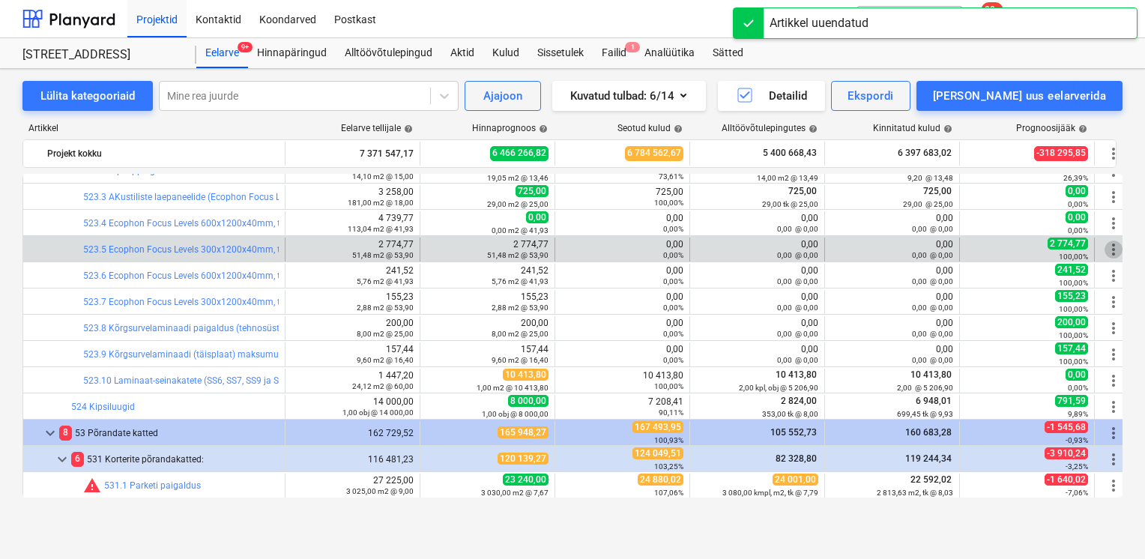
click at [1109, 250] on span "more_vert" at bounding box center [1114, 250] width 18 height 18
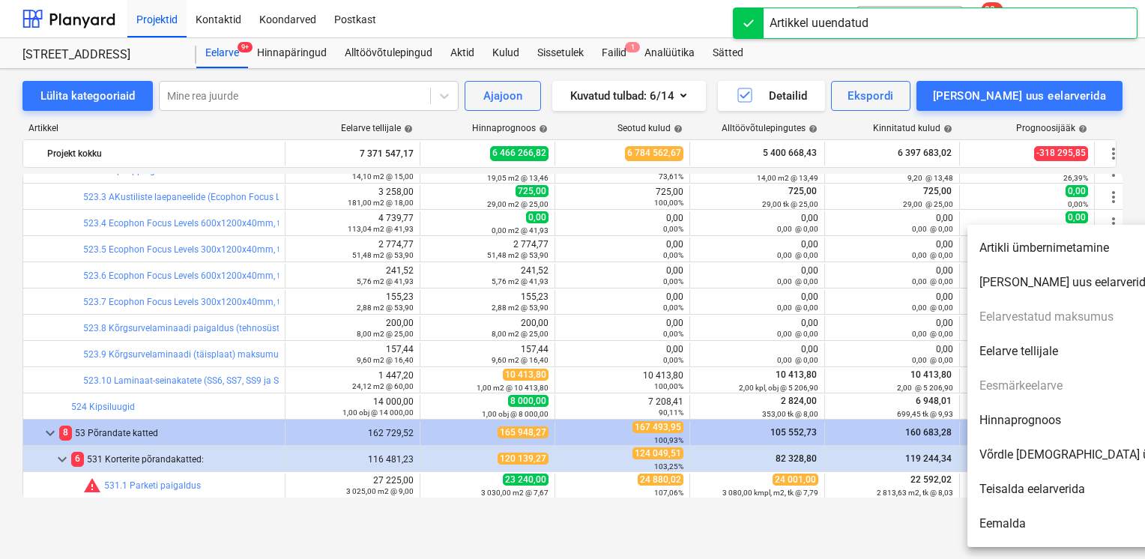
click at [1002, 421] on li "Hinnaprognoos" at bounding box center [1096, 420] width 258 height 34
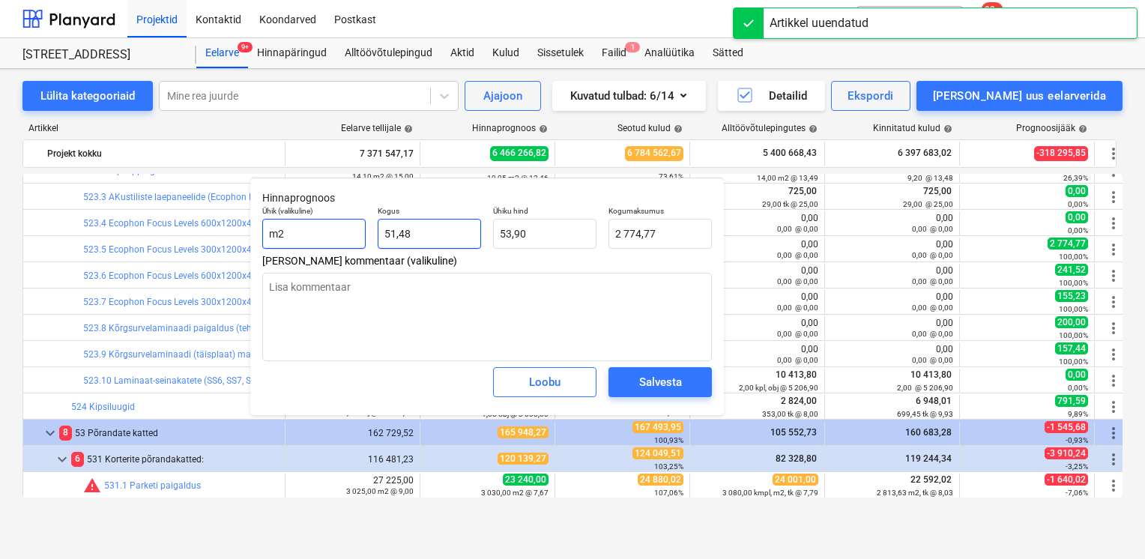
drag, startPoint x: 442, startPoint y: 235, endPoint x: 306, endPoint y: 220, distance: 137.2
click at [316, 222] on div "Ühik (valikuline) m2 Kogus 51,48 Ühiku hind 53,90 Kogumaksumus 2 774,77" at bounding box center [487, 227] width 462 height 55
type textarea "x"
type input "0"
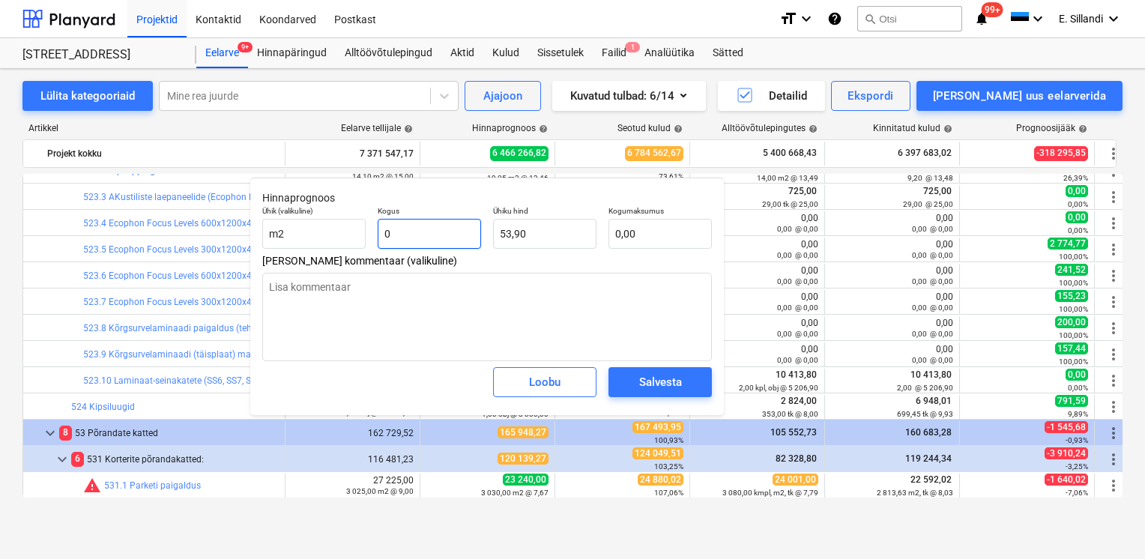
type input "0,00"
type input "0"
type textarea "x"
type input "0,00"
click at [651, 385] on div "Salvesta" at bounding box center [660, 381] width 43 height 19
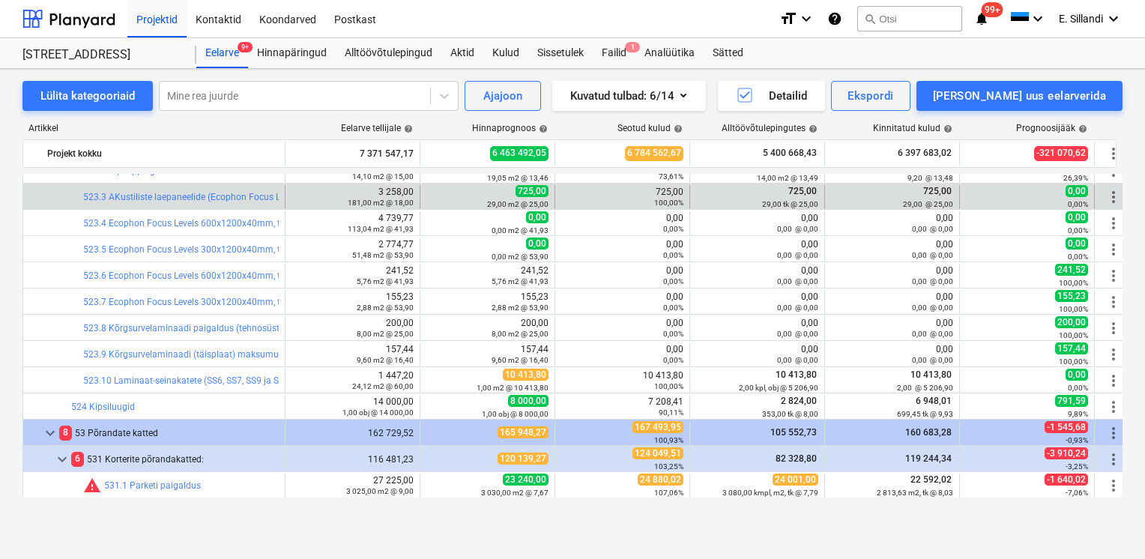
drag, startPoint x: 4, startPoint y: 196, endPoint x: 112, endPoint y: 202, distance: 108.9
click at [4, 196] on div "Lülita kategooriaid Mine rea juurde Ajajoon Kuvatud tulbad : 6/14 Detailid Eksp…" at bounding box center [572, 298] width 1145 height 459
click at [147, 199] on link "523.3 AKustiliste laepaneelide (Ecophon Focus Levels) paigaldus" at bounding box center [214, 197] width 263 height 10
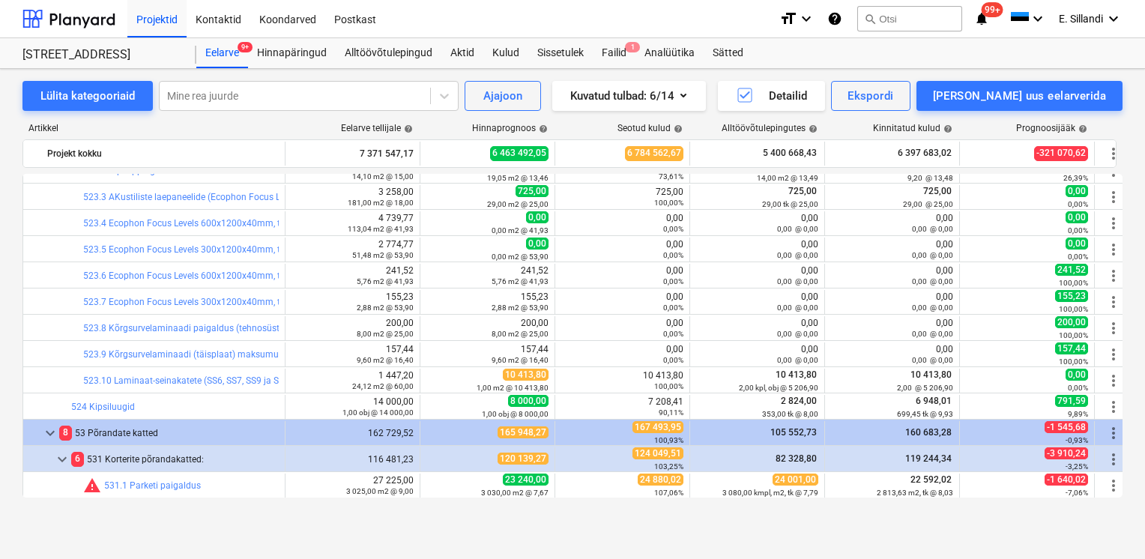
scroll to position [13657, 0]
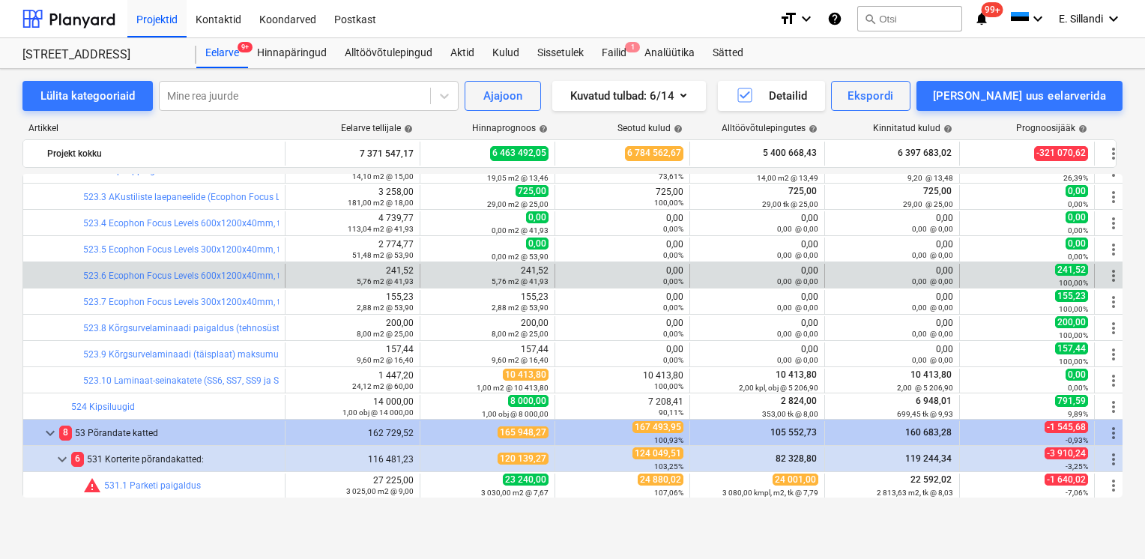
click at [1109, 278] on span "more_vert" at bounding box center [1114, 276] width 18 height 18
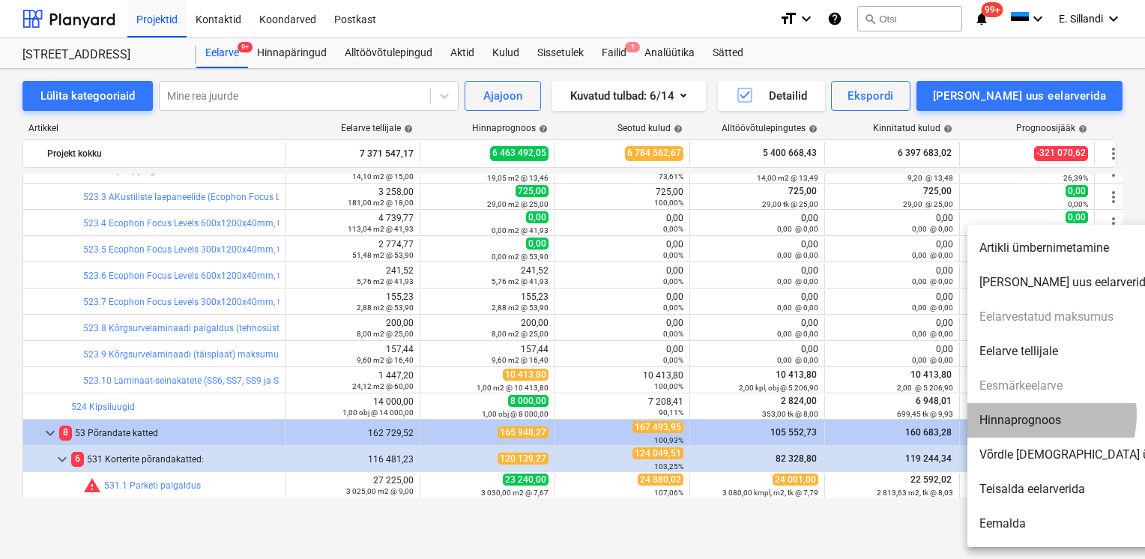
click at [1037, 415] on li "Hinnaprognoos" at bounding box center [1096, 420] width 258 height 34
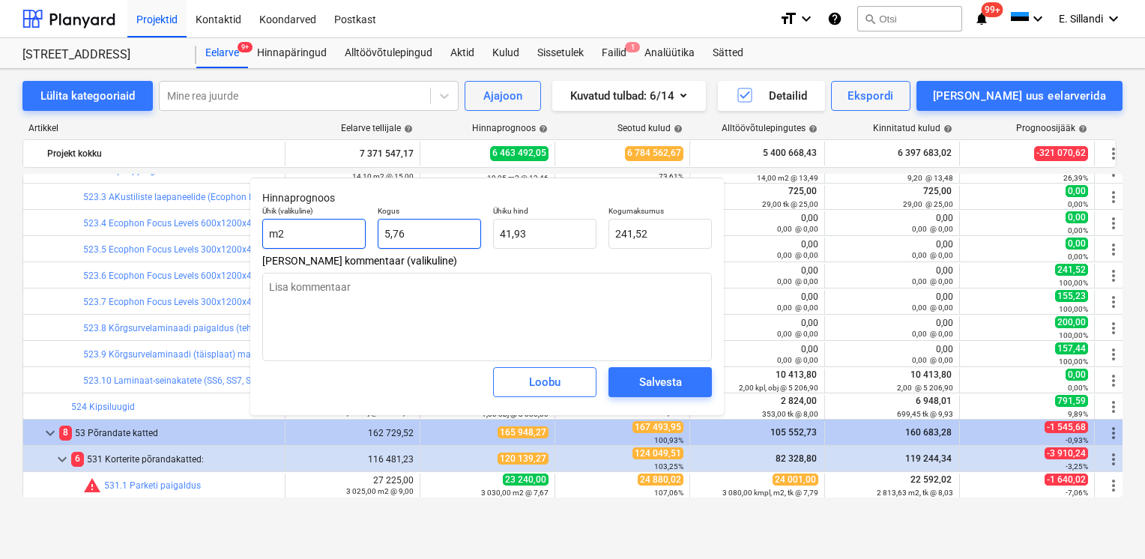
click at [346, 230] on div "Ühik (valikuline) m2 Kogus 5,76 Ühiku hind 41,93 Kogumaksumus 241,52" at bounding box center [487, 227] width 462 height 55
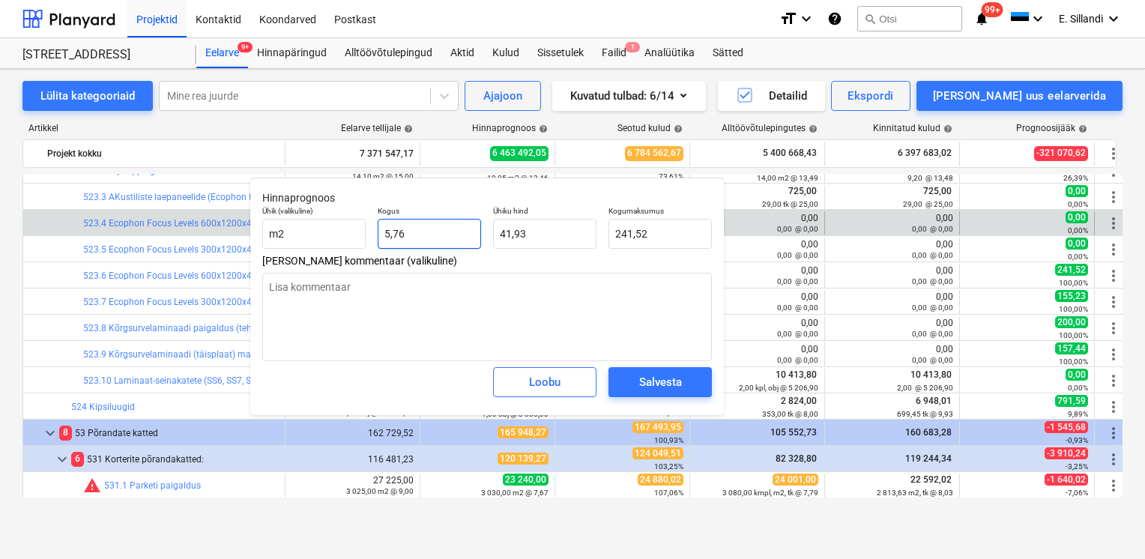
type textarea "x"
type input "0"
type input "0,00"
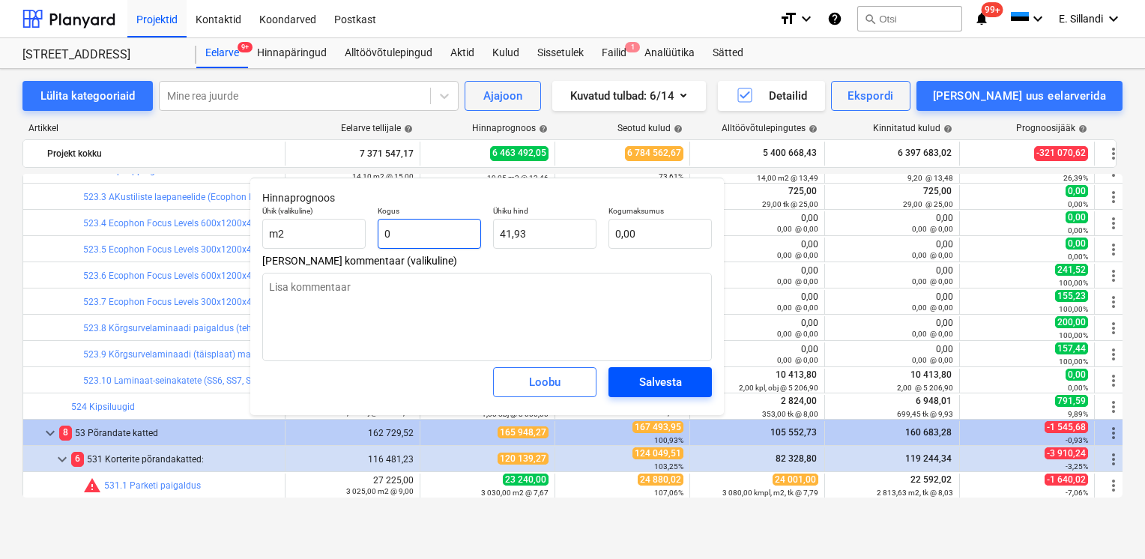
type input "0"
type textarea "x"
type input "0,00"
click at [660, 388] on div "Salvesta" at bounding box center [660, 381] width 43 height 19
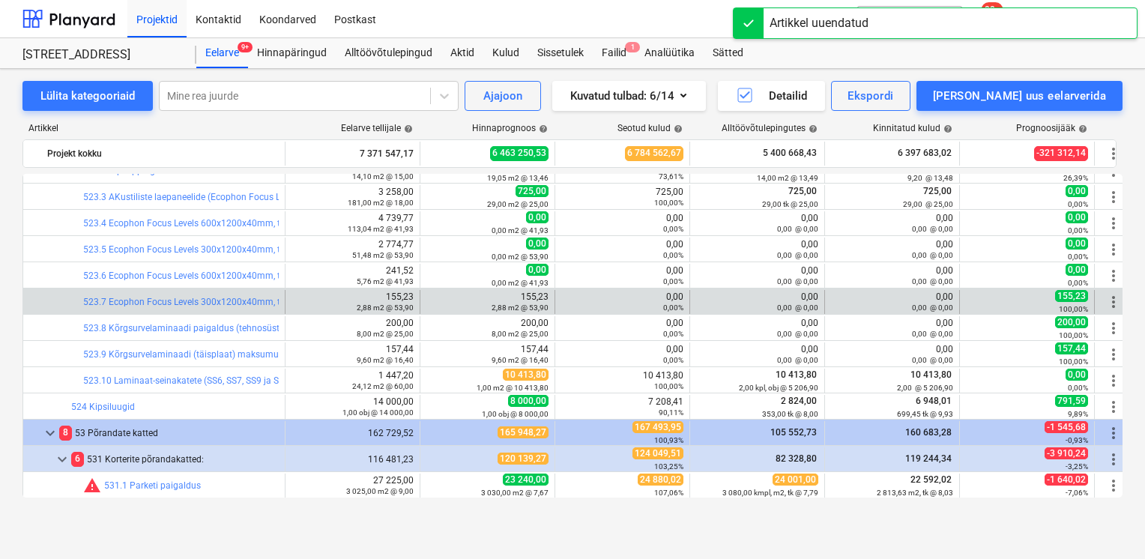
click at [1114, 304] on span "more_vert" at bounding box center [1114, 302] width 18 height 18
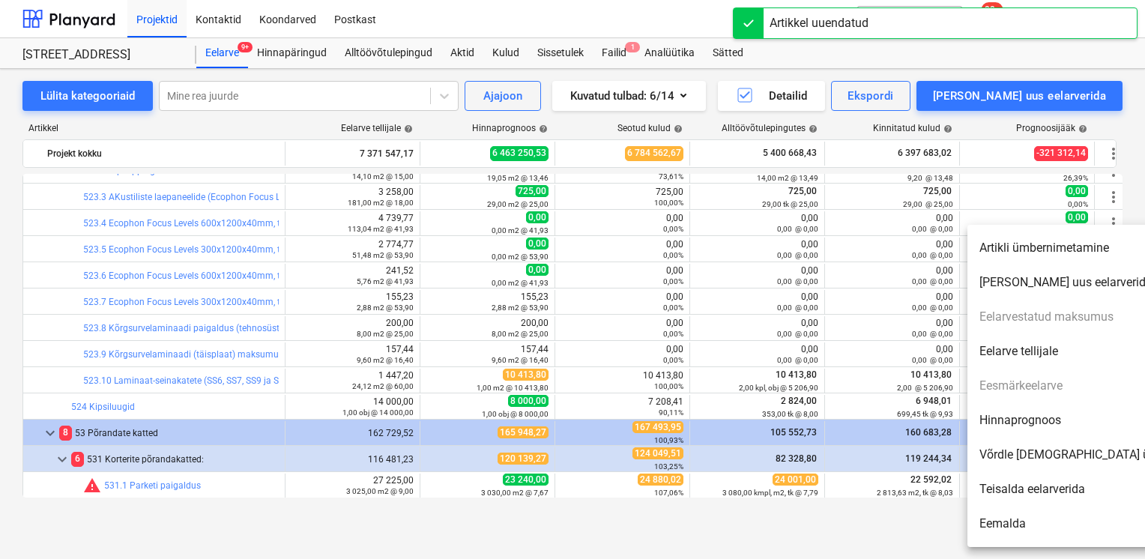
click at [1031, 425] on li "Hinnaprognoos" at bounding box center [1096, 420] width 258 height 34
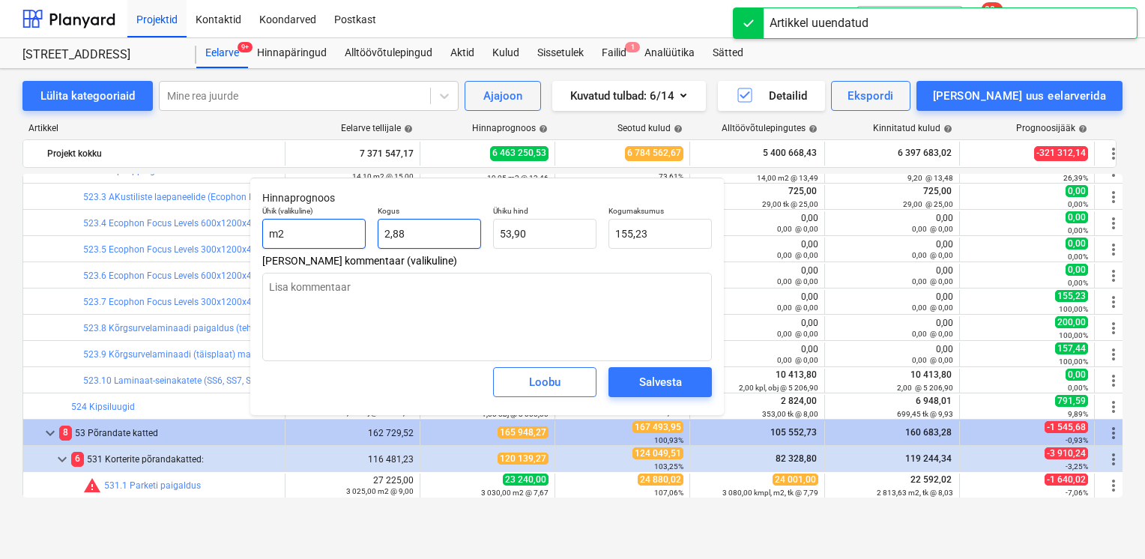
drag, startPoint x: 430, startPoint y: 238, endPoint x: 300, endPoint y: 237, distance: 130.4
click at [351, 238] on div "Ühik (valikuline) m2 Kogus 2,88 Ühiku hind 53,90 Kogumaksumus 155,23" at bounding box center [487, 227] width 462 height 55
type textarea "x"
type input "0"
type input "0,00"
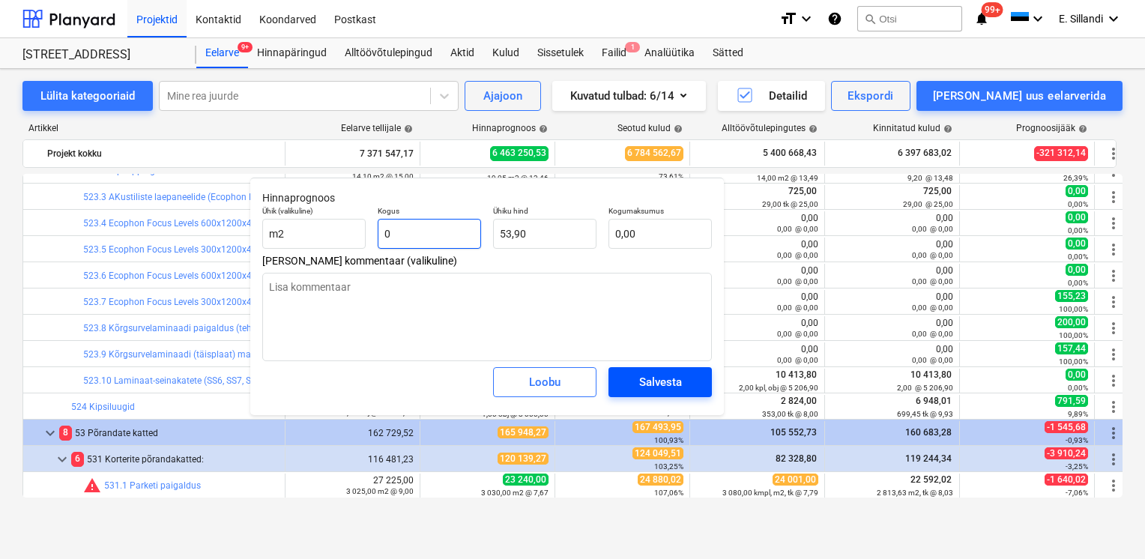
type input "0"
type textarea "x"
type input "0,00"
click at [667, 386] on div "Salvesta" at bounding box center [660, 381] width 43 height 19
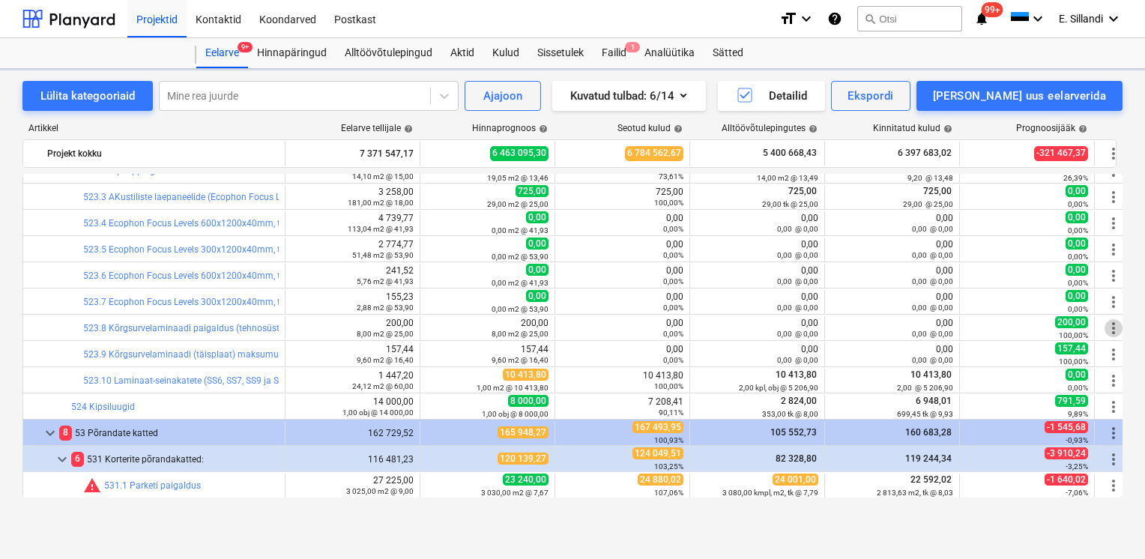
click at [1115, 326] on span "more_vert" at bounding box center [1114, 328] width 18 height 18
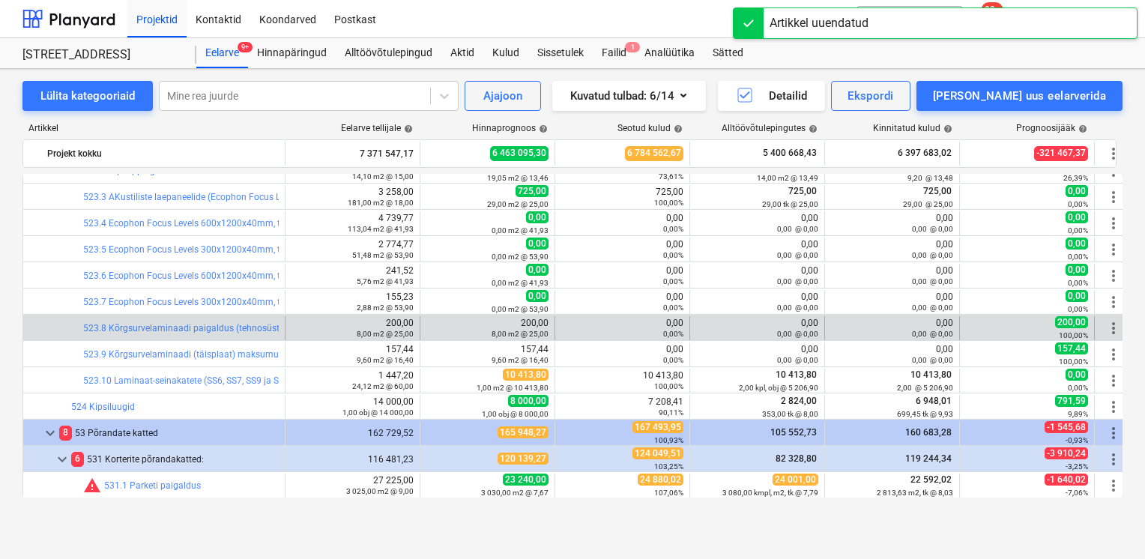
click at [1113, 327] on span "more_vert" at bounding box center [1114, 328] width 18 height 18
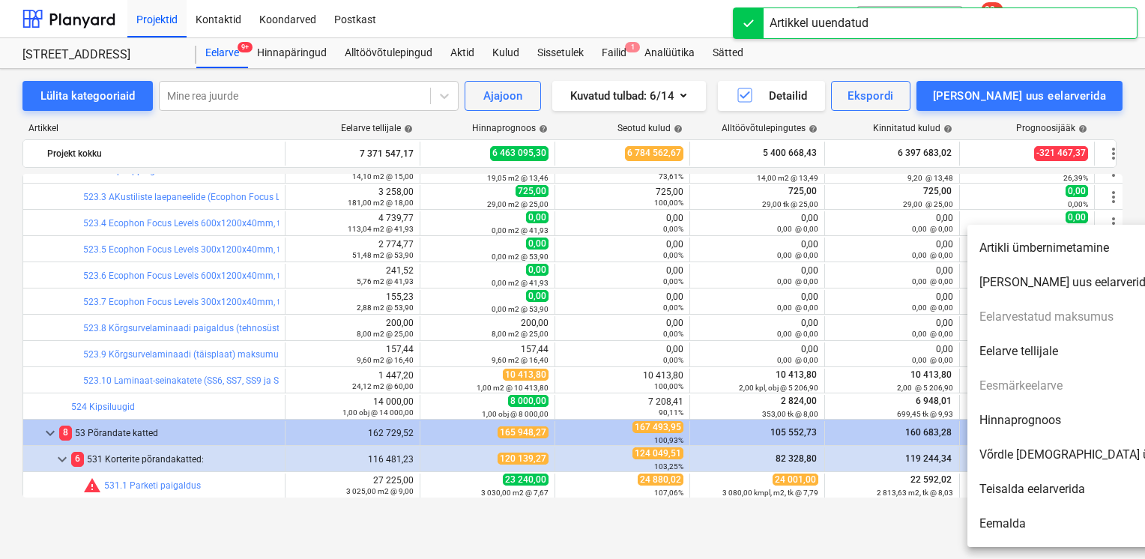
click at [1049, 423] on li "Hinnaprognoos" at bounding box center [1096, 420] width 258 height 34
type textarea "x"
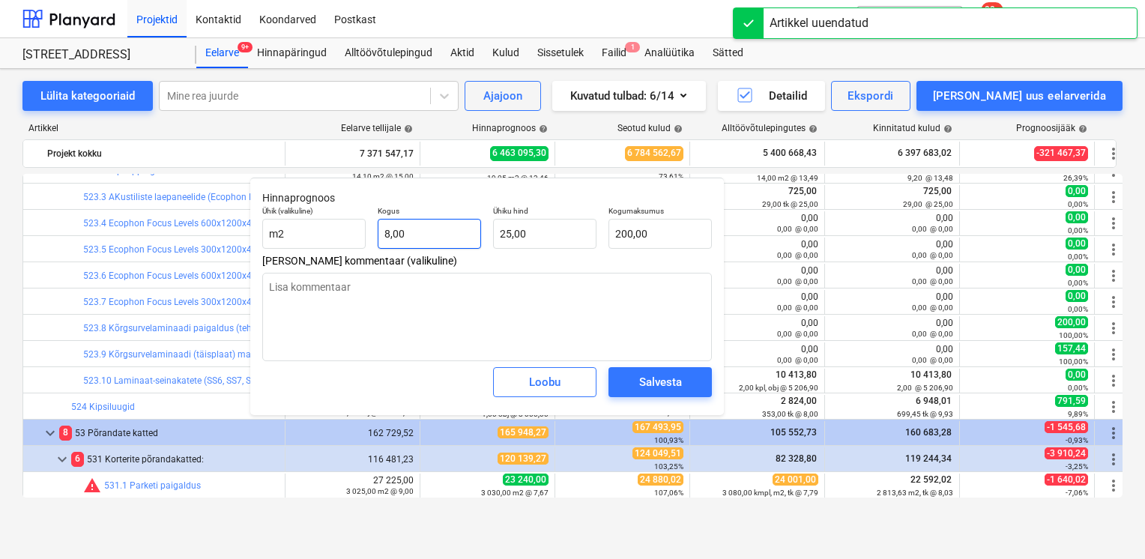
type input "8"
drag, startPoint x: 408, startPoint y: 226, endPoint x: 307, endPoint y: 218, distance: 101.5
click at [348, 222] on div "Ühik (valikuline) m2 Kogus 8 Ühiku hind 25,00 Kogumaksumus 200,00" at bounding box center [487, 227] width 462 height 55
type textarea "x"
type input "0"
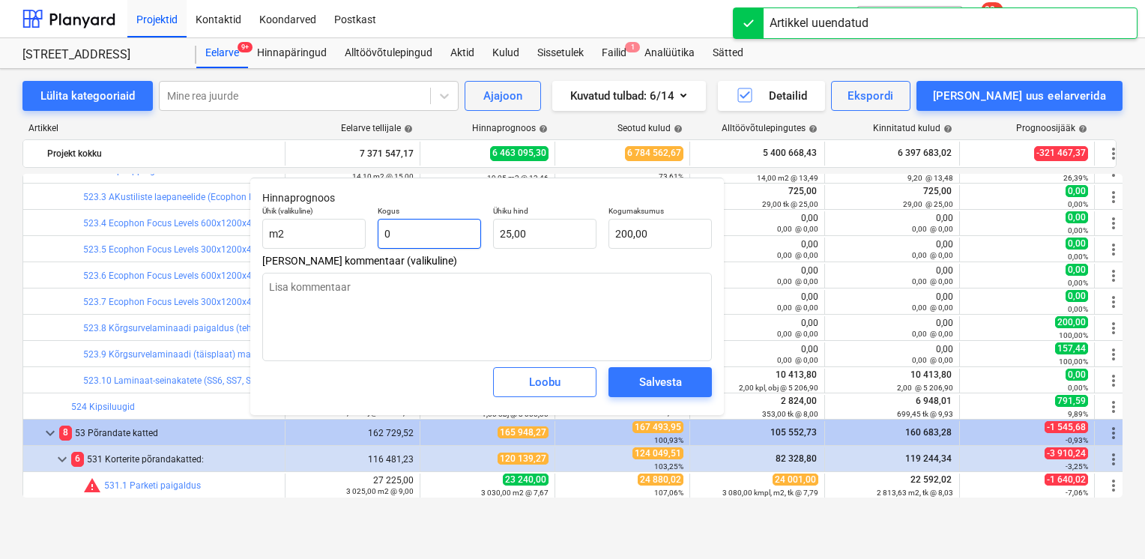
type input "0,00"
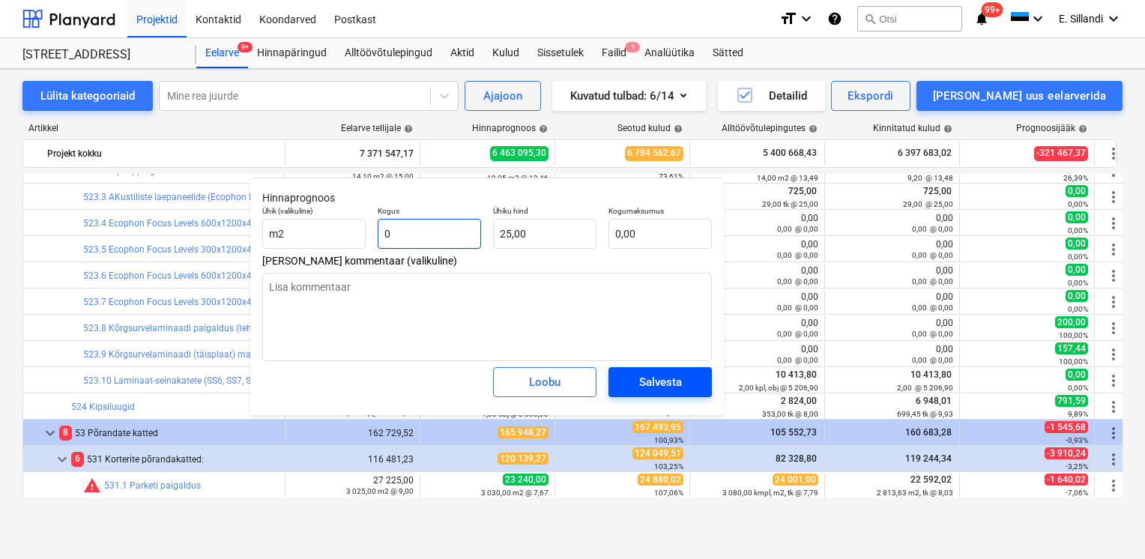
type input "0"
type textarea "x"
type input "0,00"
click at [699, 371] on button "Salvesta" at bounding box center [660, 382] width 103 height 30
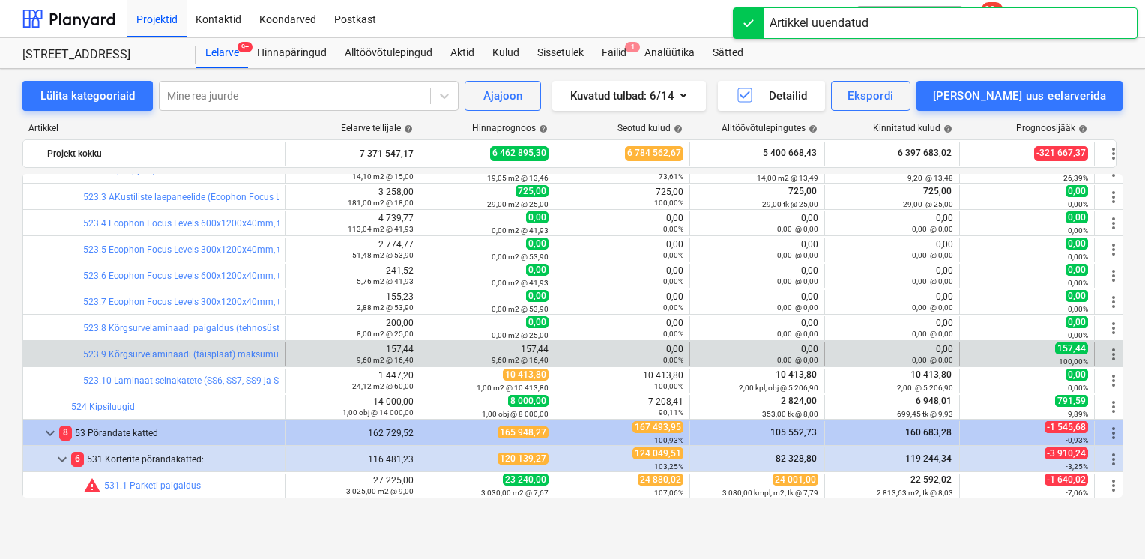
click at [1113, 354] on span "more_vert" at bounding box center [1114, 354] width 18 height 18
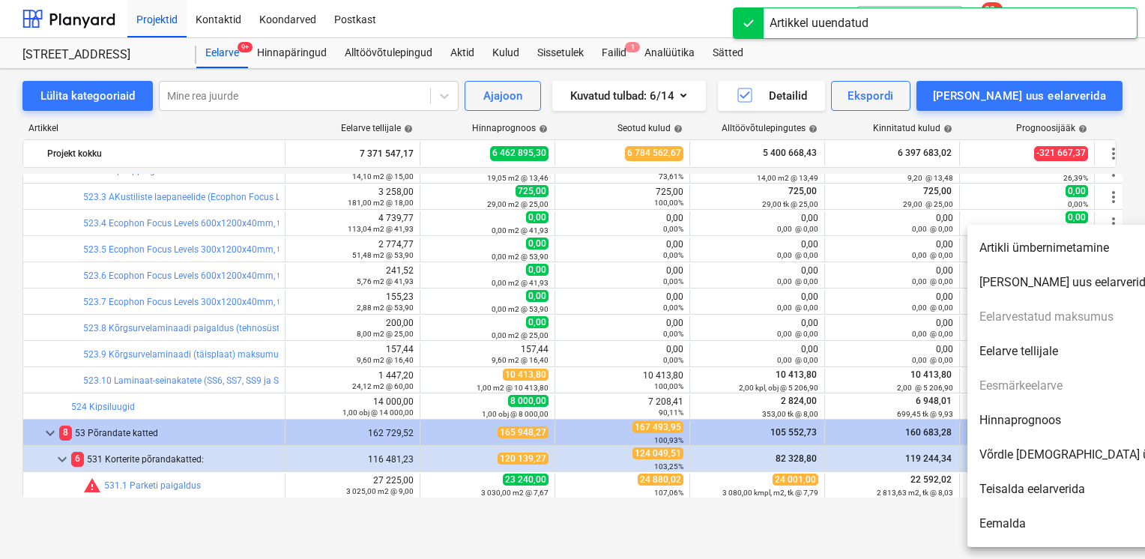
click at [1047, 421] on li "Hinnaprognoos" at bounding box center [1096, 420] width 258 height 34
type textarea "x"
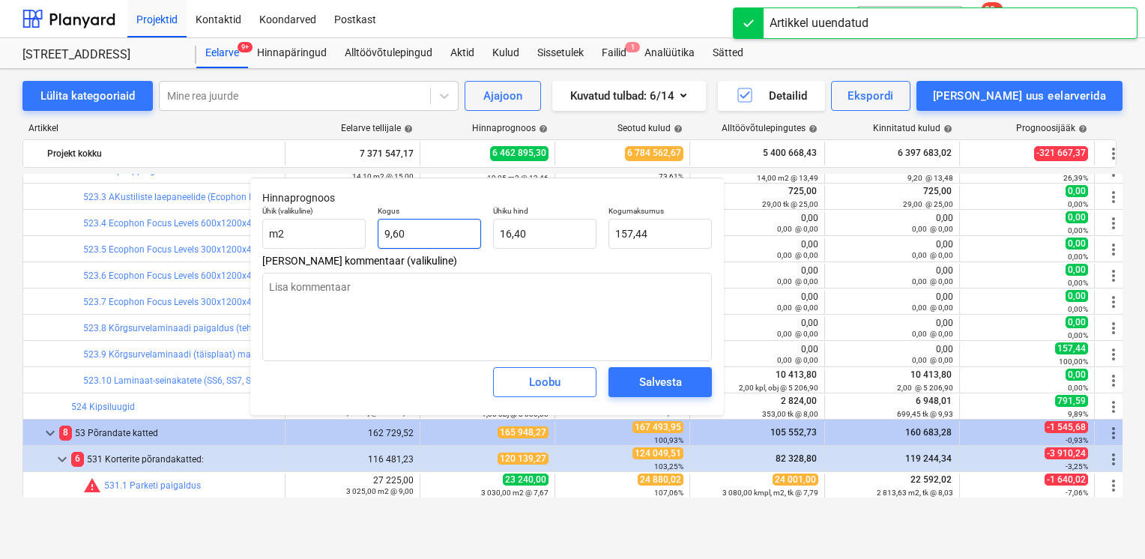
type input "9,6"
drag, startPoint x: 453, startPoint y: 238, endPoint x: 297, endPoint y: 211, distance: 158.1
click at [351, 223] on div "Ühik (valikuline) m2 Kogus 9,6 Ühiku hind 16,40 Kogumaksumus 157,44" at bounding box center [487, 227] width 462 height 55
type textarea "x"
type input "0"
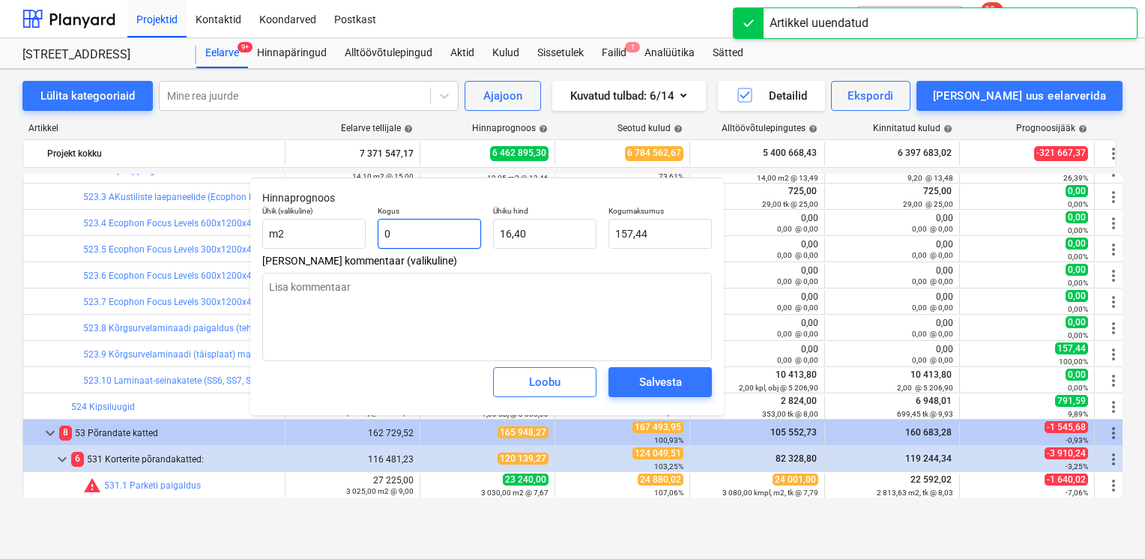
type input "0,00"
type input "0"
type textarea "x"
type input "0,00"
click at [664, 381] on div "Salvesta" at bounding box center [660, 381] width 43 height 19
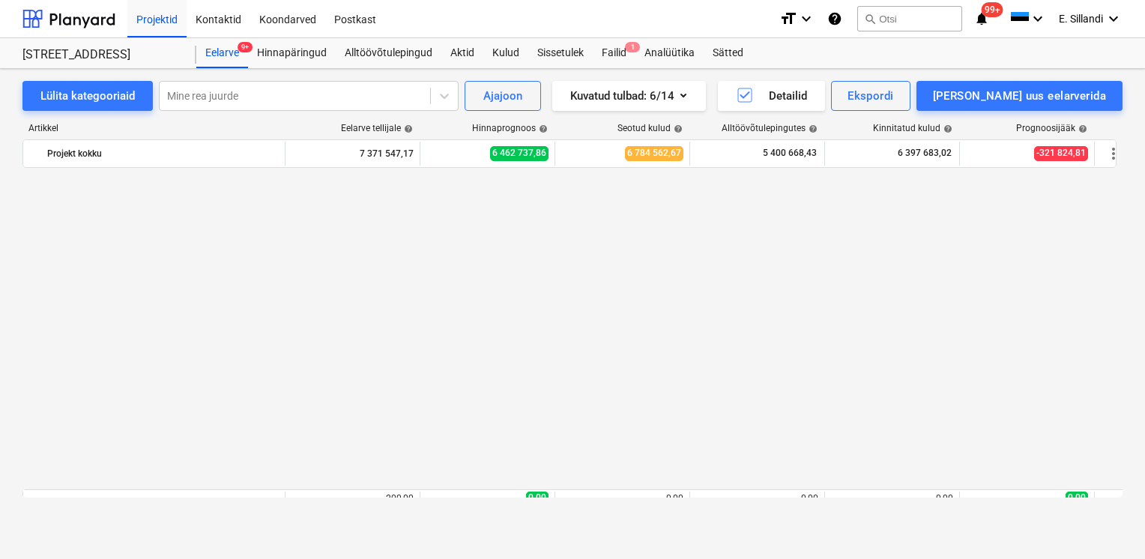
scroll to position [13831, 0]
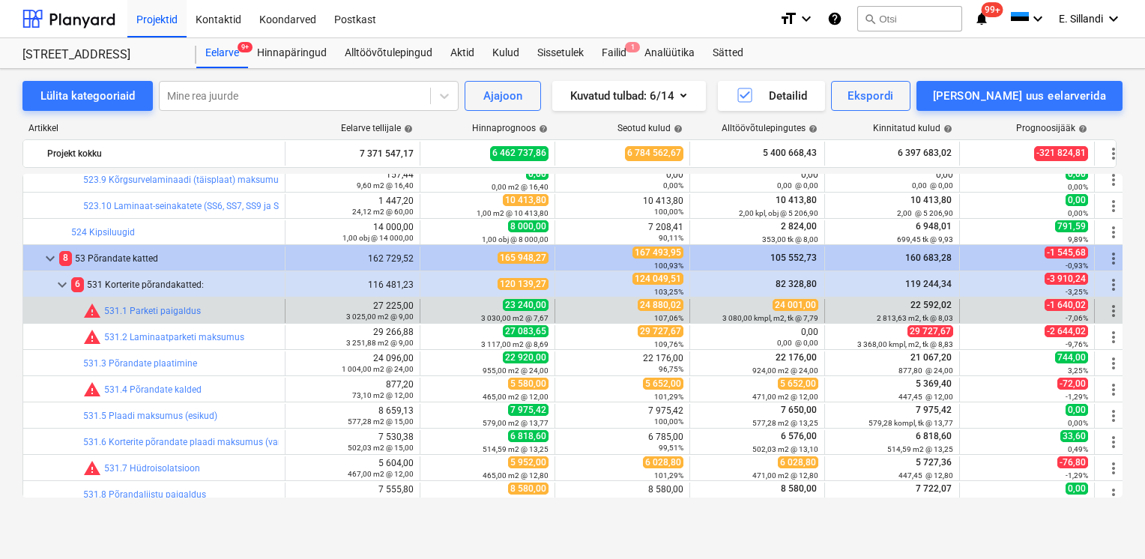
click at [1115, 310] on span "more_vert" at bounding box center [1114, 311] width 18 height 18
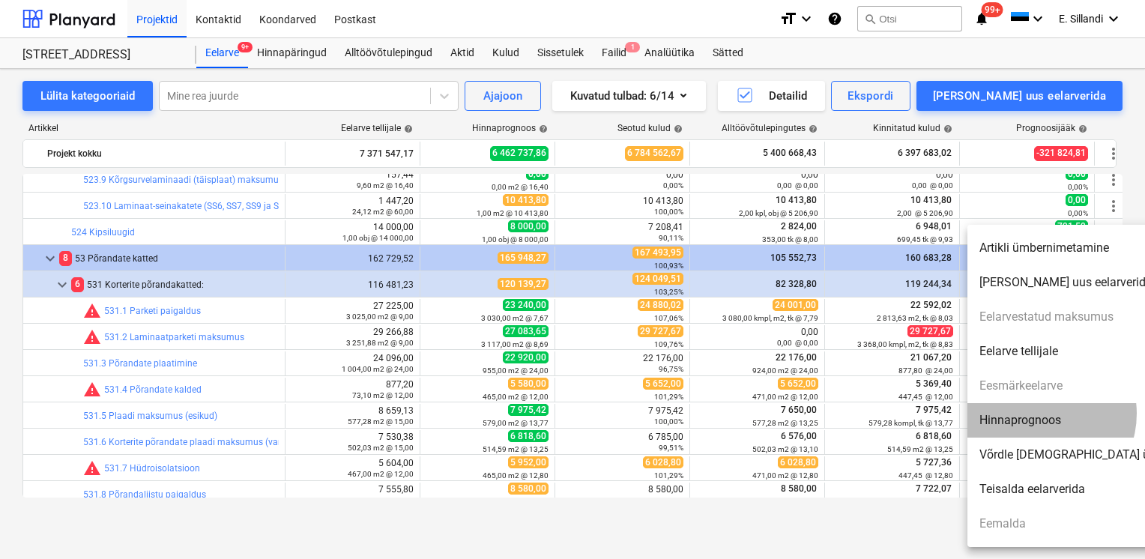
click at [1040, 414] on li "Hinnaprognoos" at bounding box center [1096, 420] width 258 height 34
type textarea "x"
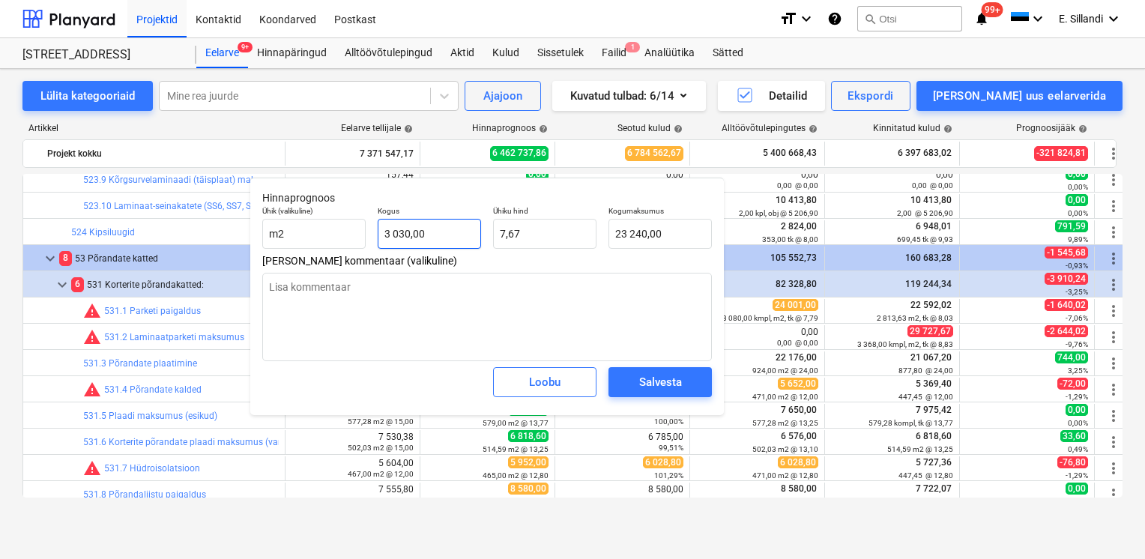
type input "3030"
drag, startPoint x: 432, startPoint y: 237, endPoint x: 367, endPoint y: 235, distance: 65.2
click at [367, 235] on div "Ühik (valikuline) m2 Kogus 3030 Ühiku hind 7,67 Kogumaksumus 23 240,00" at bounding box center [487, 227] width 462 height 55
type textarea "x"
type input "3"
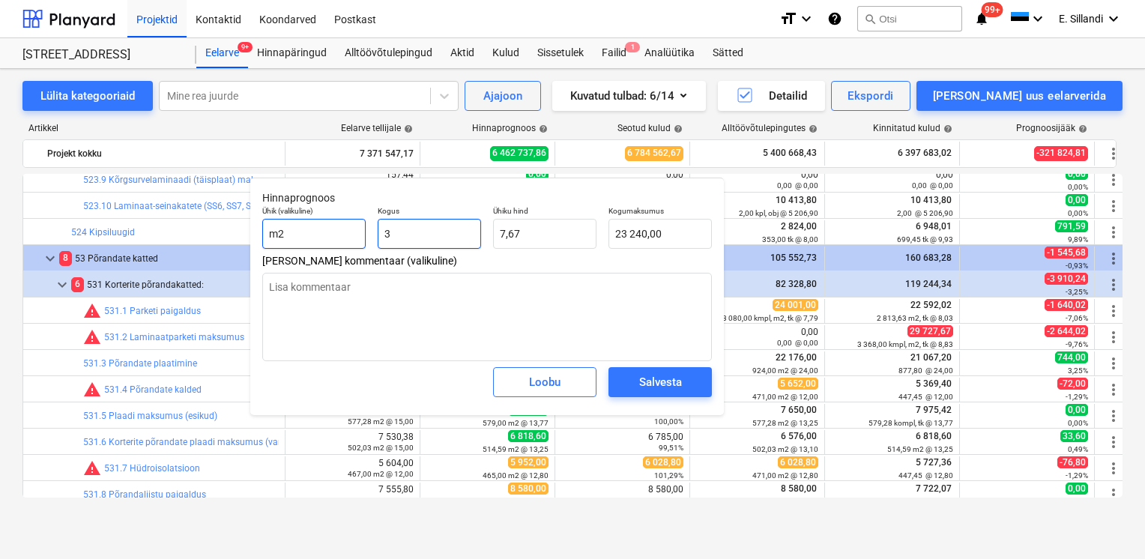
type input "23,01"
type textarea "x"
type input "30"
type input "230,10"
type textarea "x"
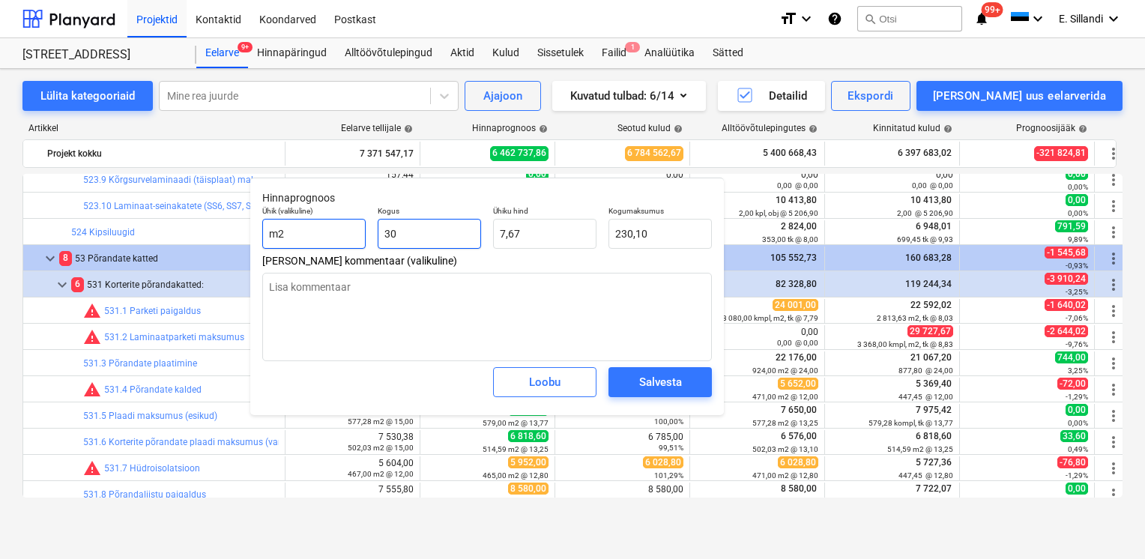
type input "308"
type input "2 362,35"
type textarea "x"
type input "3080"
type input "23 623,50"
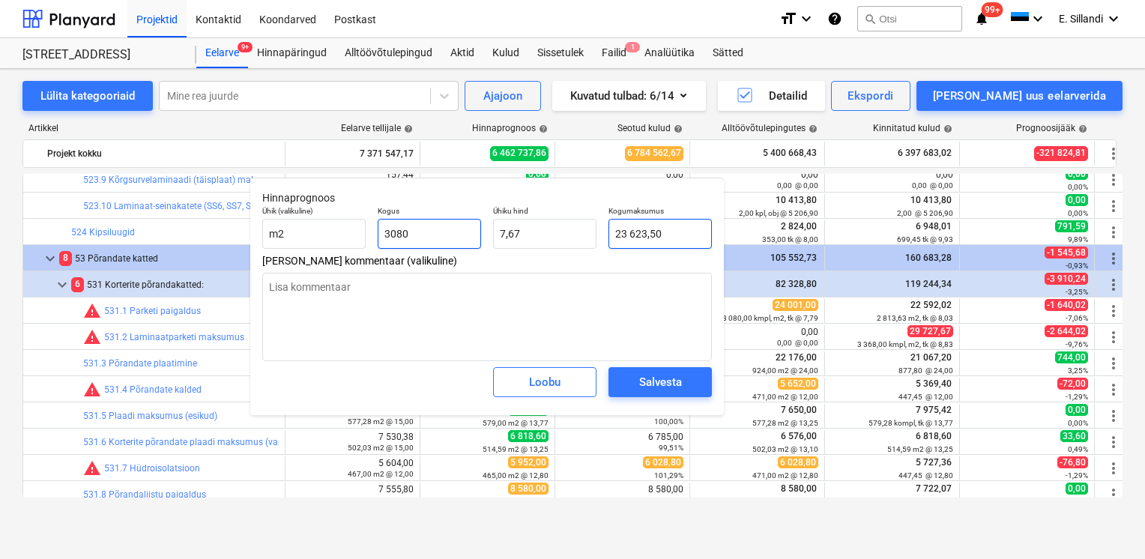
type input "3080"
type textarea "x"
type input "3 080,00"
type input "23623,4983"
drag, startPoint x: 662, startPoint y: 232, endPoint x: 585, endPoint y: 229, distance: 77.3
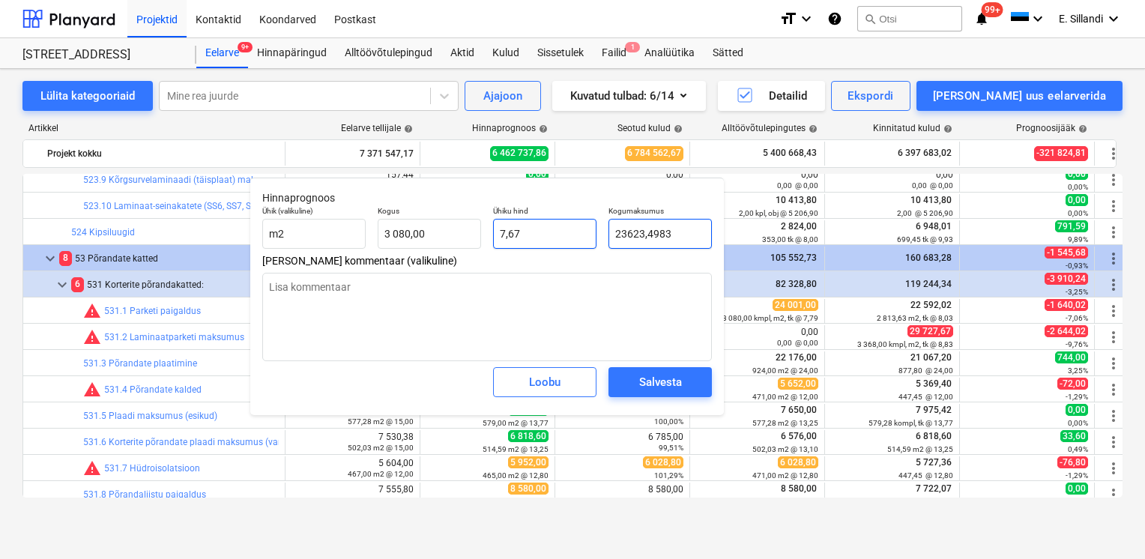
click at [591, 229] on div "Ühik (valikuline) m2 Kogus 3 080,00 Ühiku hind 7,67 Kogumaksumus 23623,4983" at bounding box center [487, 227] width 462 height 55
type textarea "x"
type input "2"
type input "0,00"
type textarea "x"
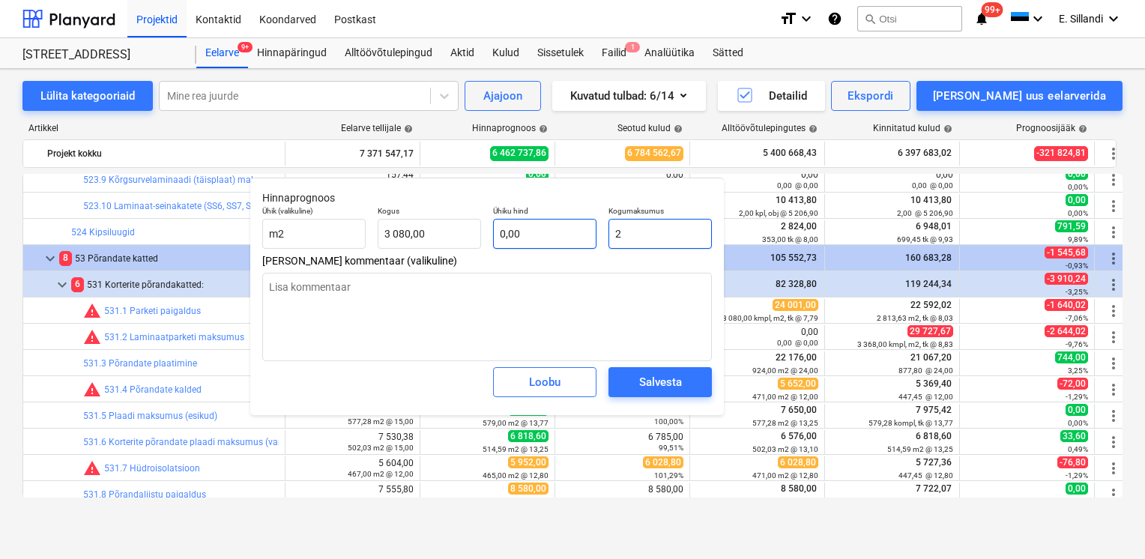
type input "24"
type input "0,01"
type input "240"
type textarea "x"
type input "0,08"
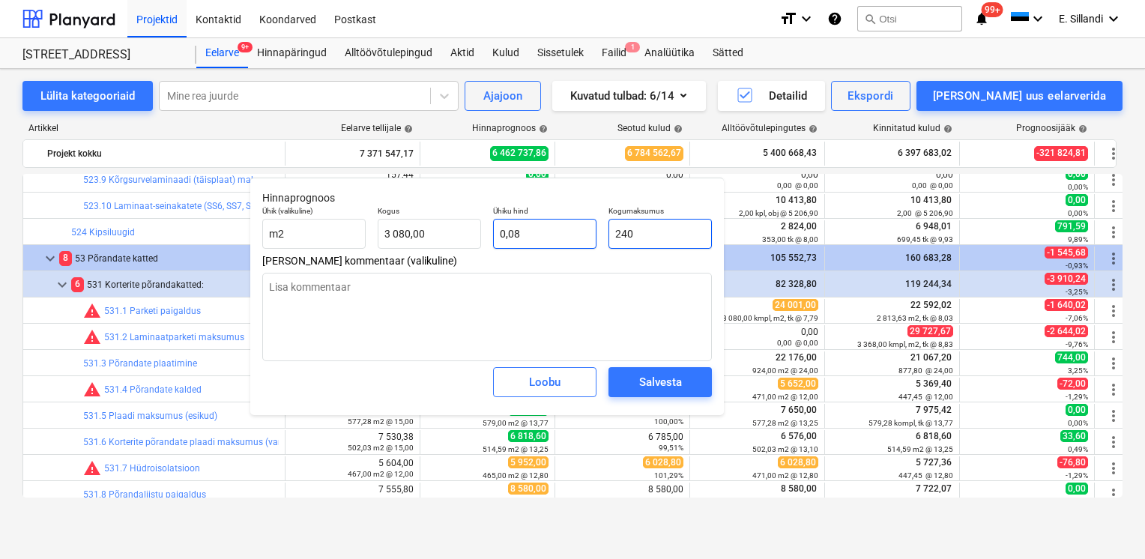
type textarea "x"
type input "2400"
type input "0,78"
type textarea "x"
type input "24001"
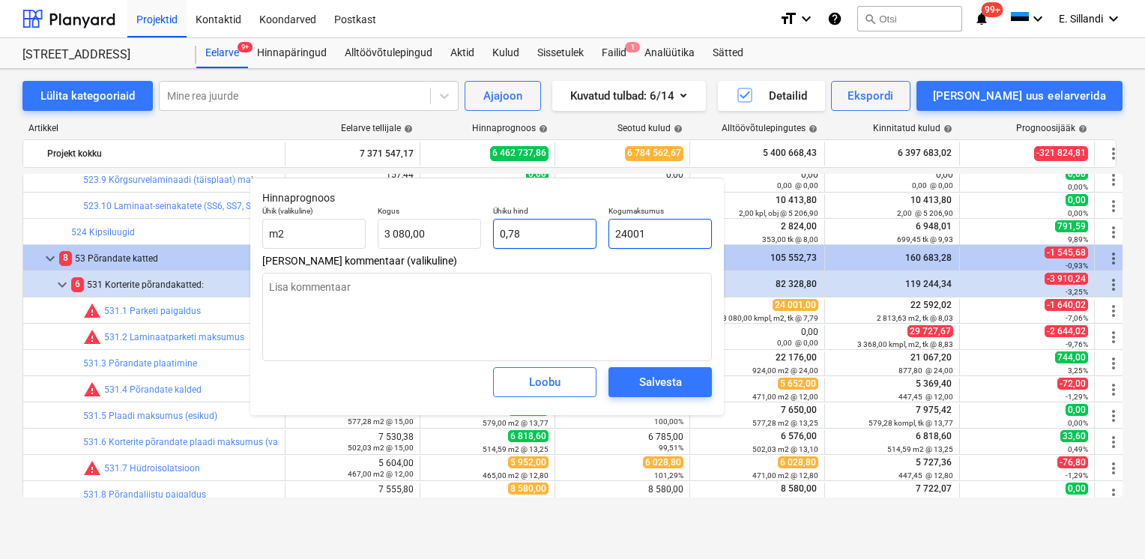
type input "7,79"
click at [648, 387] on div "Salvesta" at bounding box center [660, 381] width 43 height 19
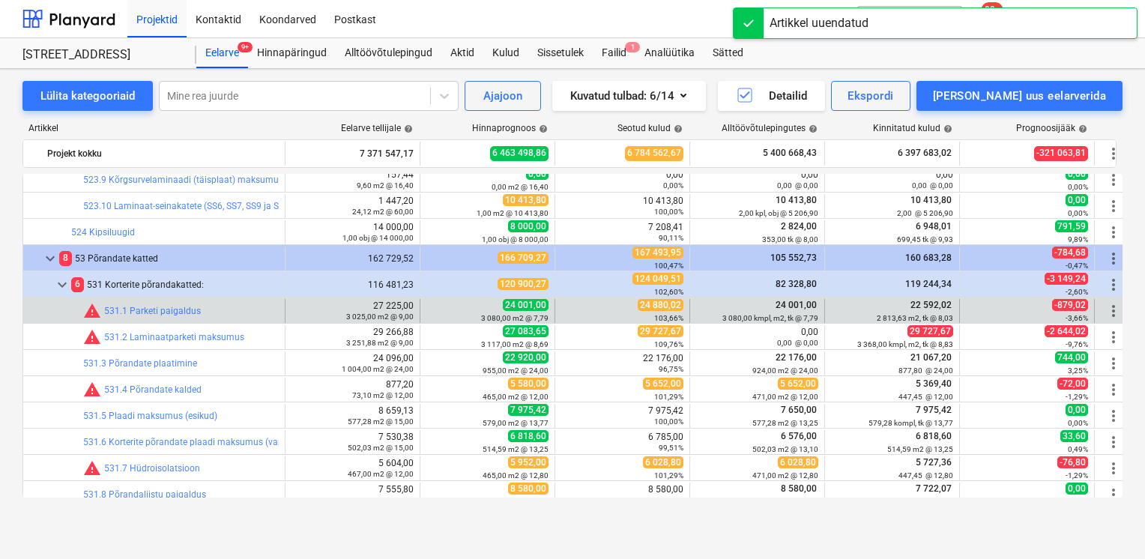
click at [1114, 311] on span "more_vert" at bounding box center [1114, 311] width 18 height 18
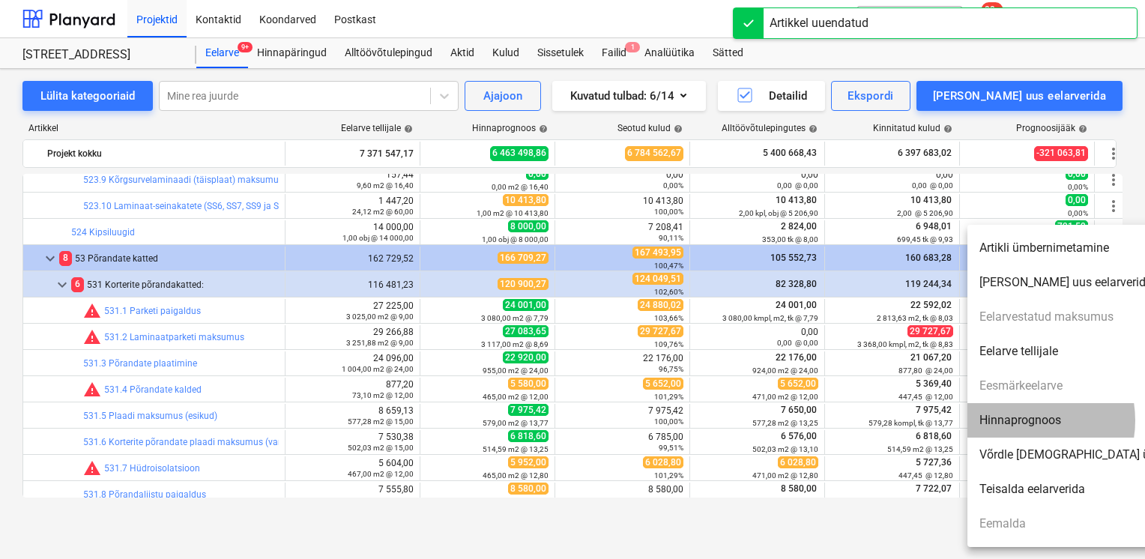
click at [1022, 420] on li "Hinnaprognoos" at bounding box center [1096, 420] width 258 height 34
type textarea "x"
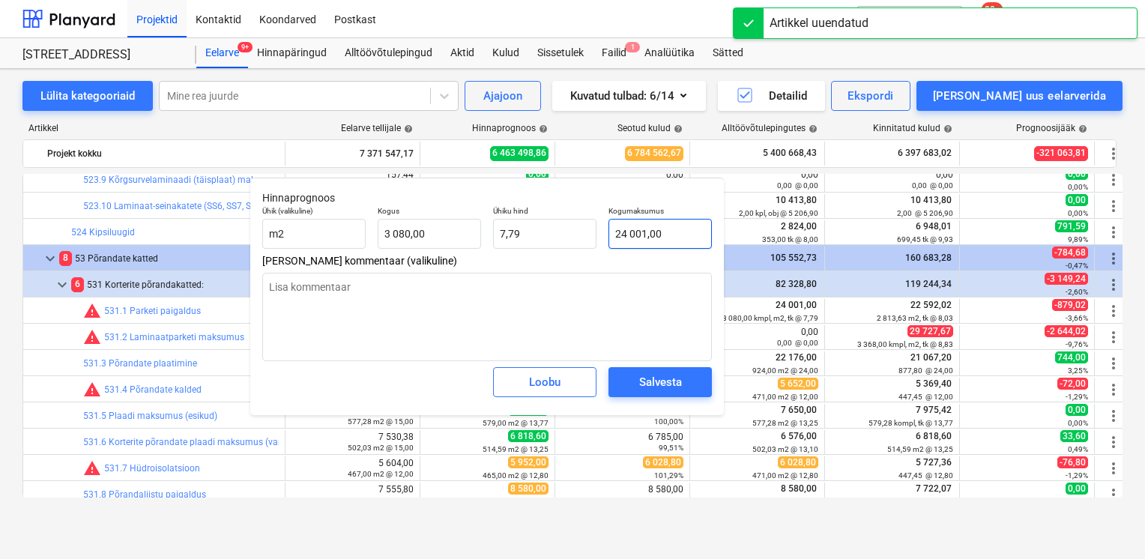
type input "24001"
drag, startPoint x: 671, startPoint y: 238, endPoint x: 527, endPoint y: 224, distance: 145.3
click at [534, 226] on div "Ühik (valikuline) m2 Kogus 3 080,00 Ühiku hind 7,79 Kogumaksumus 24001" at bounding box center [487, 227] width 462 height 55
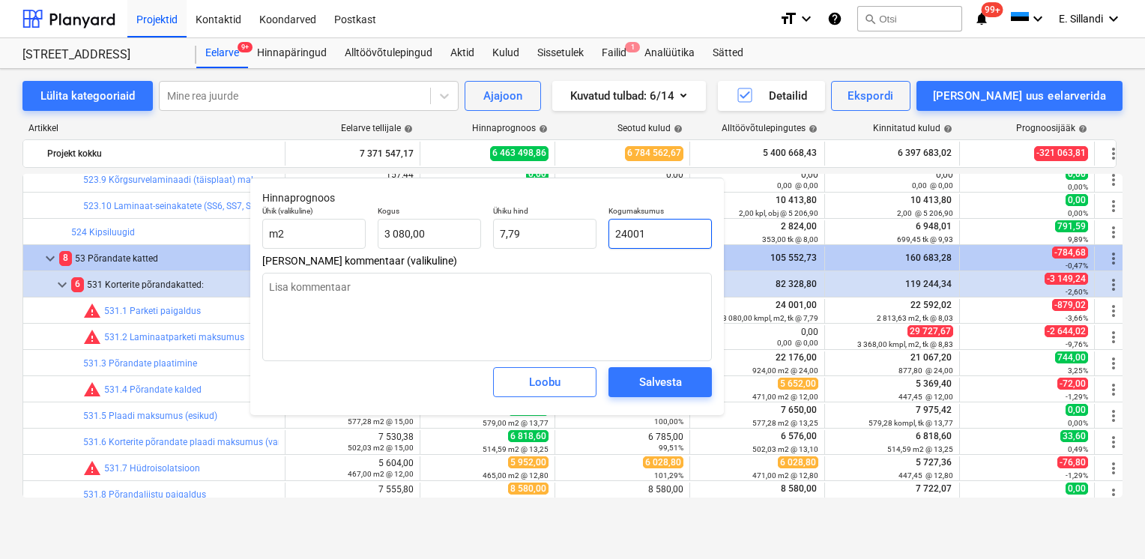
type textarea "x"
type input "2"
type input "0,00"
type textarea "x"
type input "24"
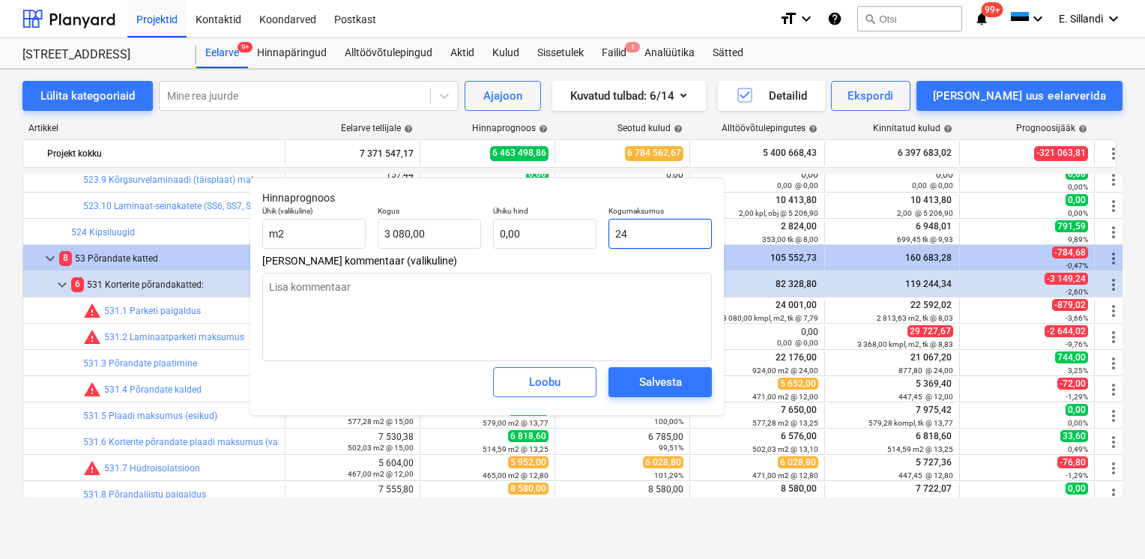
type input "0,01"
type textarea "x"
type input "248"
type input "0,08"
type textarea "x"
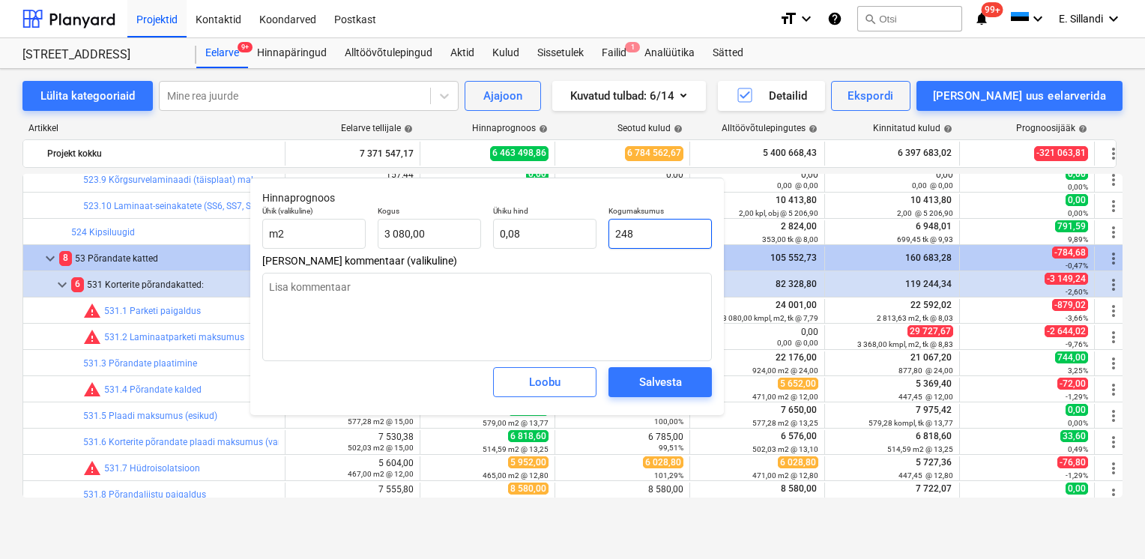
type input "2488"
type input "0,81"
type textarea "x"
type input "24880"
type input "8,08"
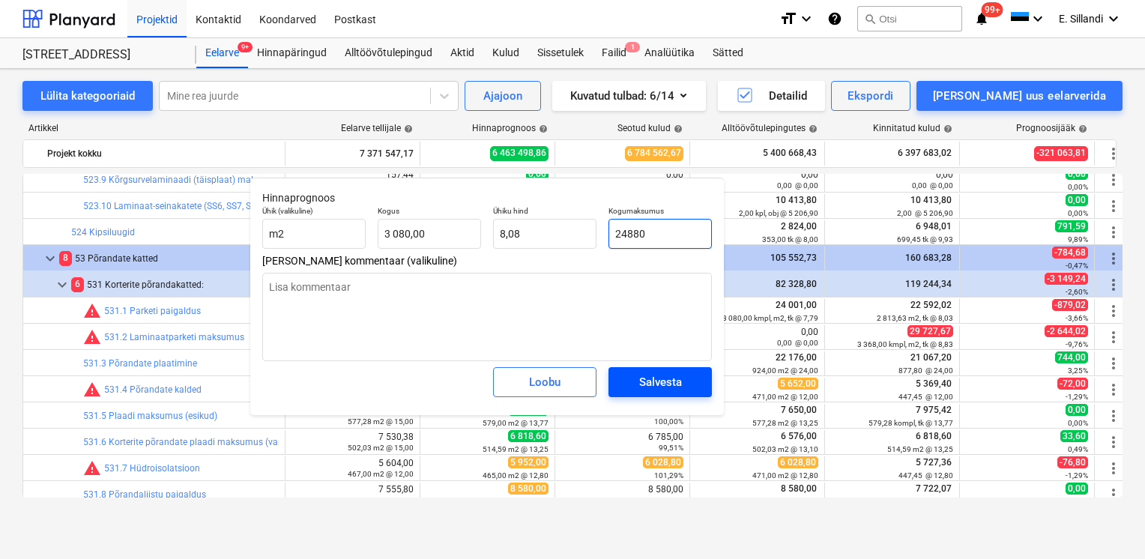
type input "24880"
type textarea "x"
type input "24 880,00"
click at [668, 381] on div "Salvesta" at bounding box center [660, 381] width 43 height 19
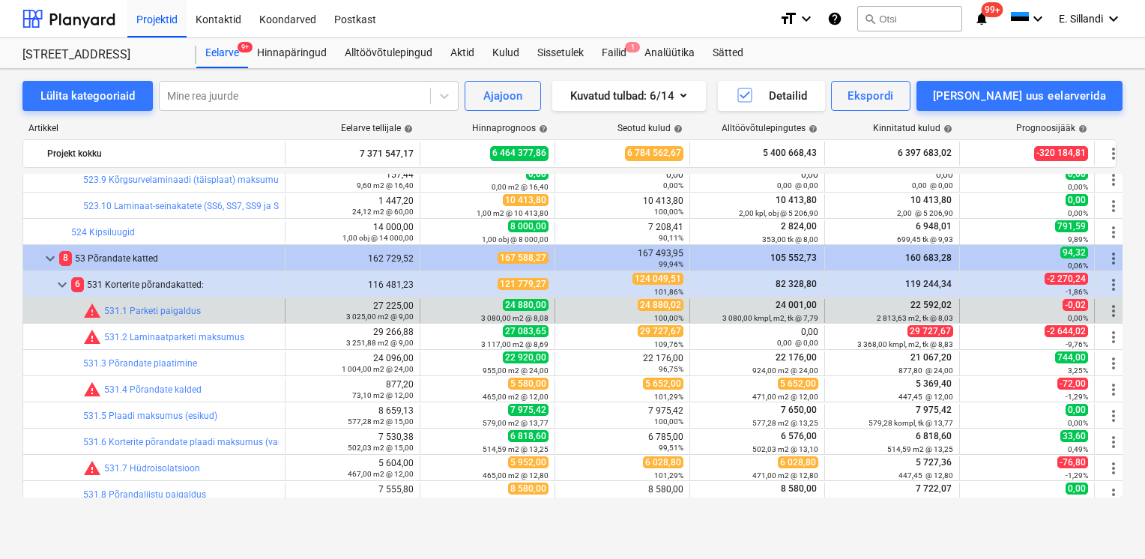
click at [1113, 312] on span "more_vert" at bounding box center [1114, 311] width 18 height 18
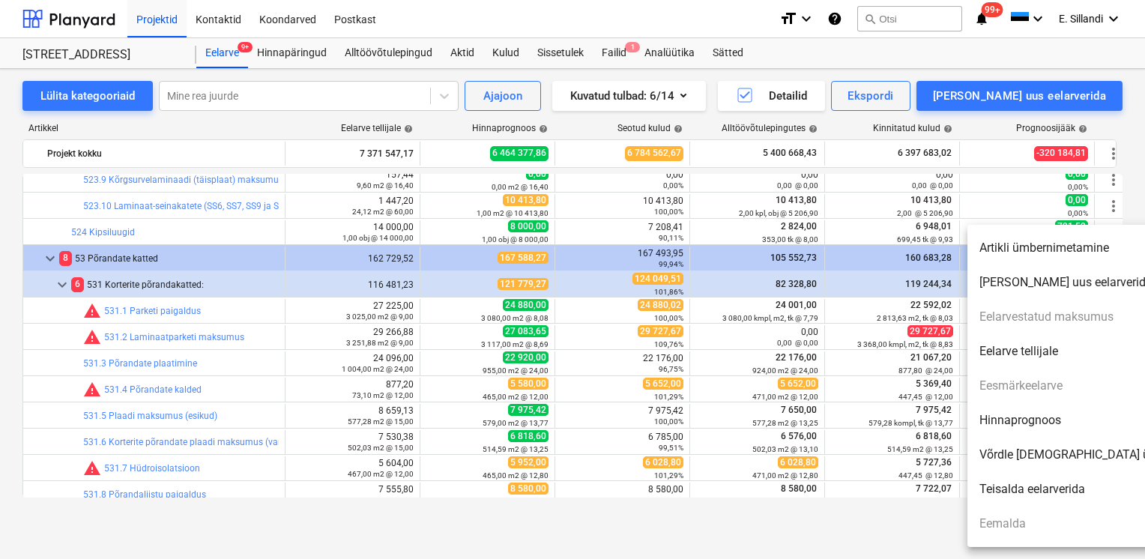
click at [1040, 425] on li "Hinnaprognoos" at bounding box center [1096, 420] width 258 height 34
type textarea "x"
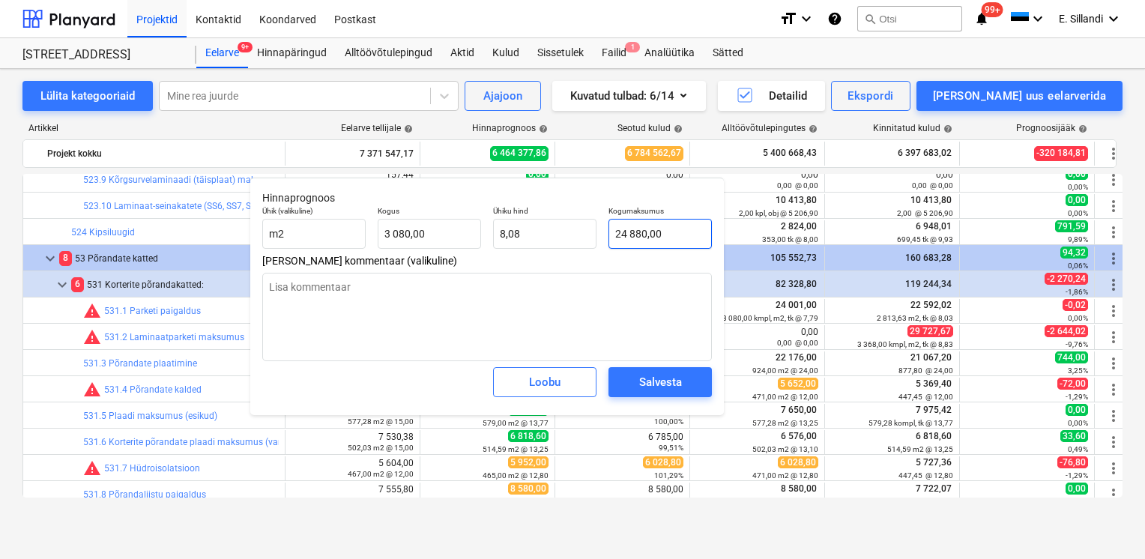
type input "24880"
click at [695, 230] on input "24880" at bounding box center [660, 234] width 103 height 30
type textarea "x"
type input "24880,"
type textarea "x"
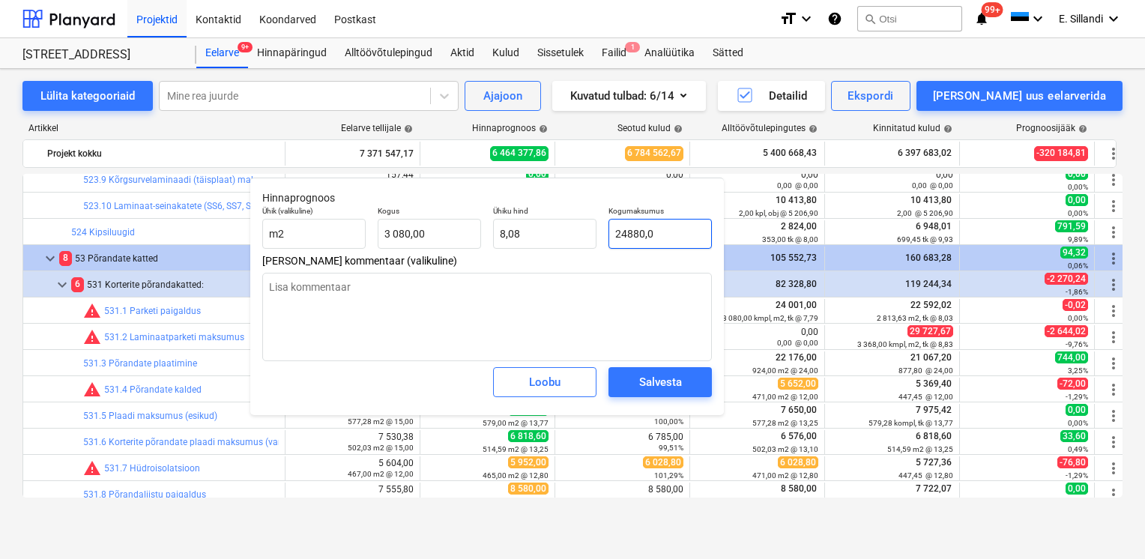
type input "24880,02"
click at [632, 397] on button "Salvesta" at bounding box center [660, 382] width 103 height 30
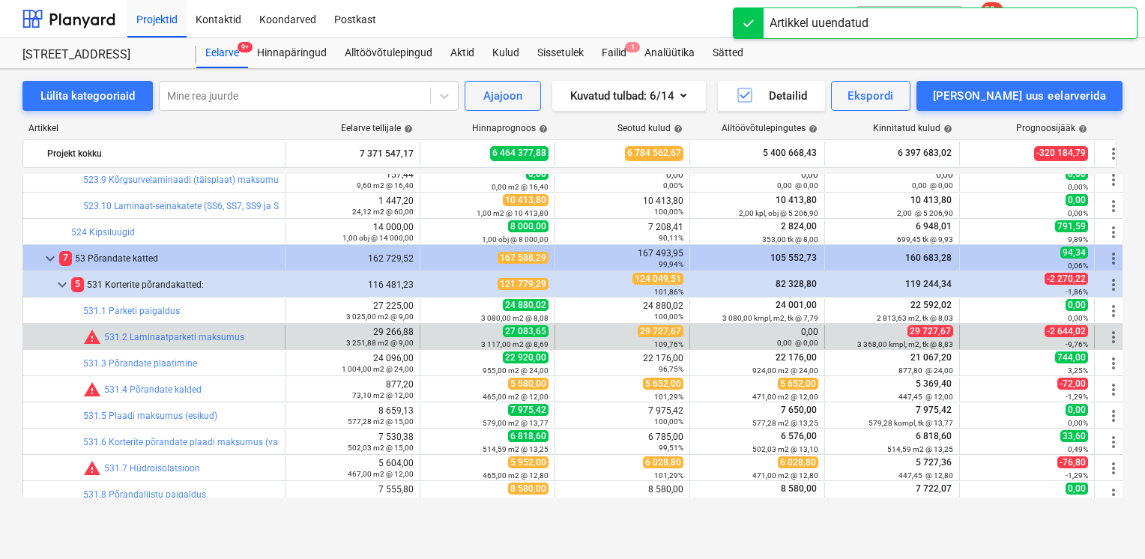
click at [1115, 337] on span "more_vert" at bounding box center [1114, 337] width 18 height 18
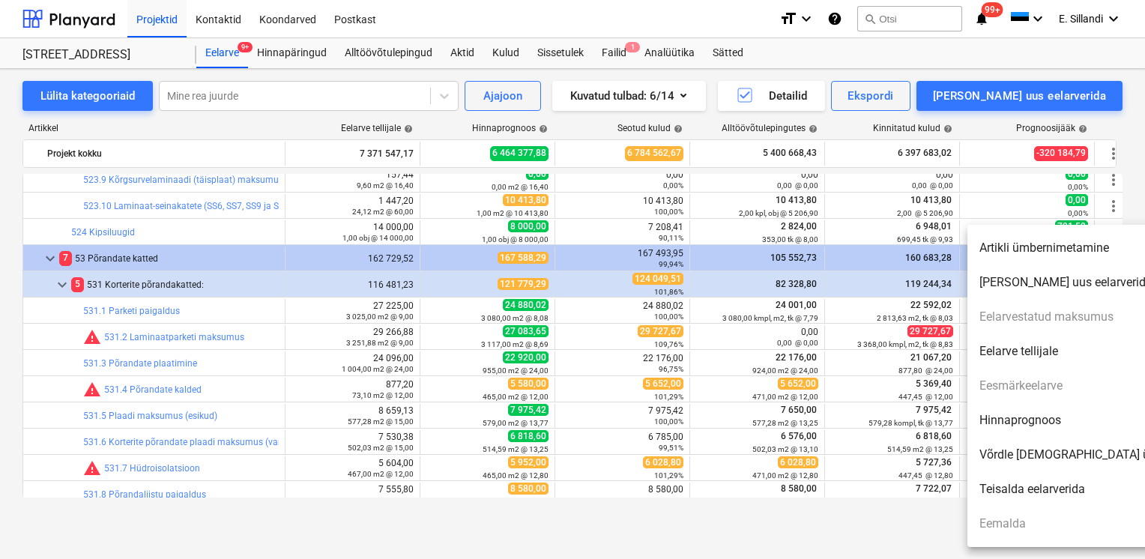
click at [1050, 426] on li "Hinnaprognoos" at bounding box center [1096, 420] width 258 height 34
type textarea "x"
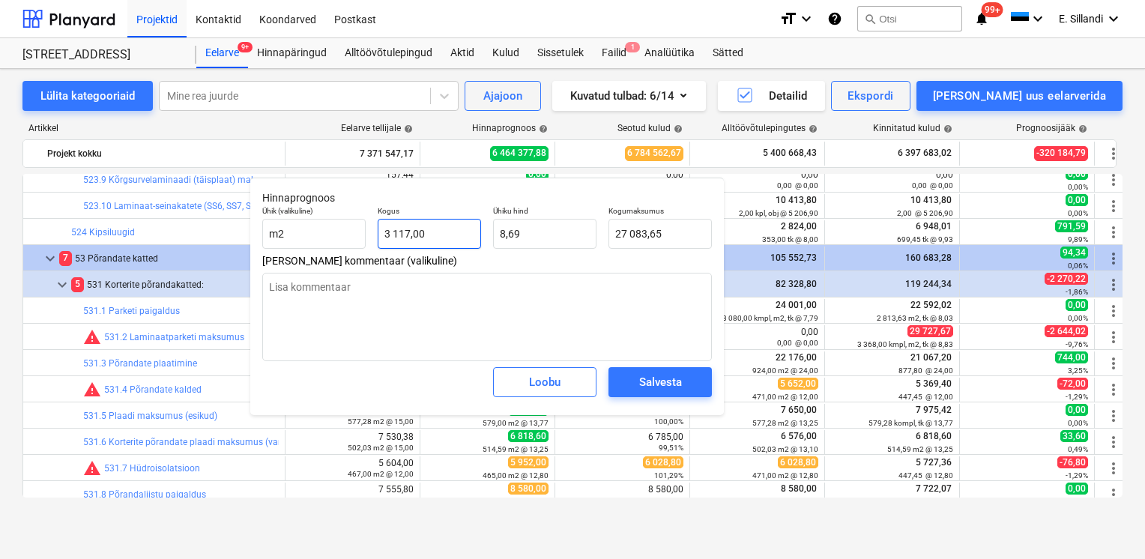
type input "3117"
drag, startPoint x: 430, startPoint y: 226, endPoint x: 338, endPoint y: 220, distance: 92.4
click at [355, 225] on div "Ühik (valikuline) m2 Kogus 3117 Ühiku hind 8,69 Kogumaksumus 27 083,65" at bounding box center [487, 227] width 462 height 55
type textarea "x"
type input "3"
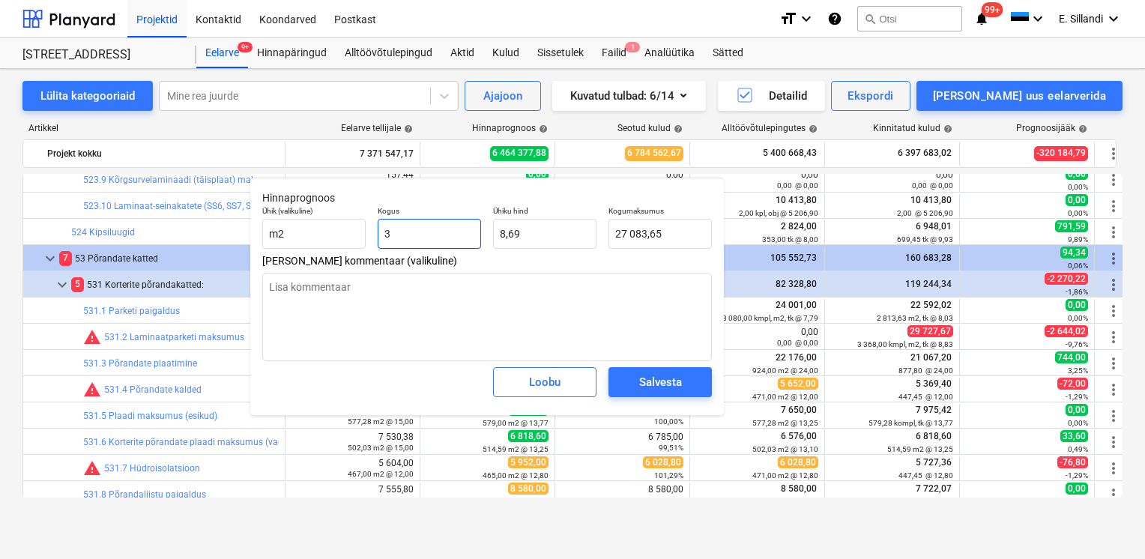
type input "26,07"
type textarea "x"
type input "33"
type input "286,74"
type textarea "x"
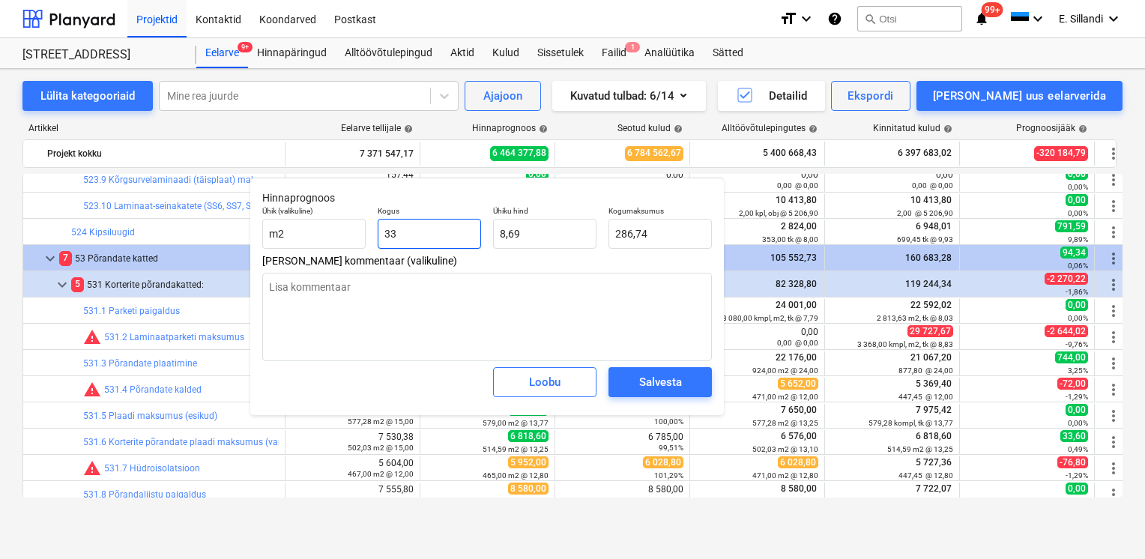
type input "336"
type input "2 919,51"
type input "3368"
type textarea "x"
type input "29 264,59"
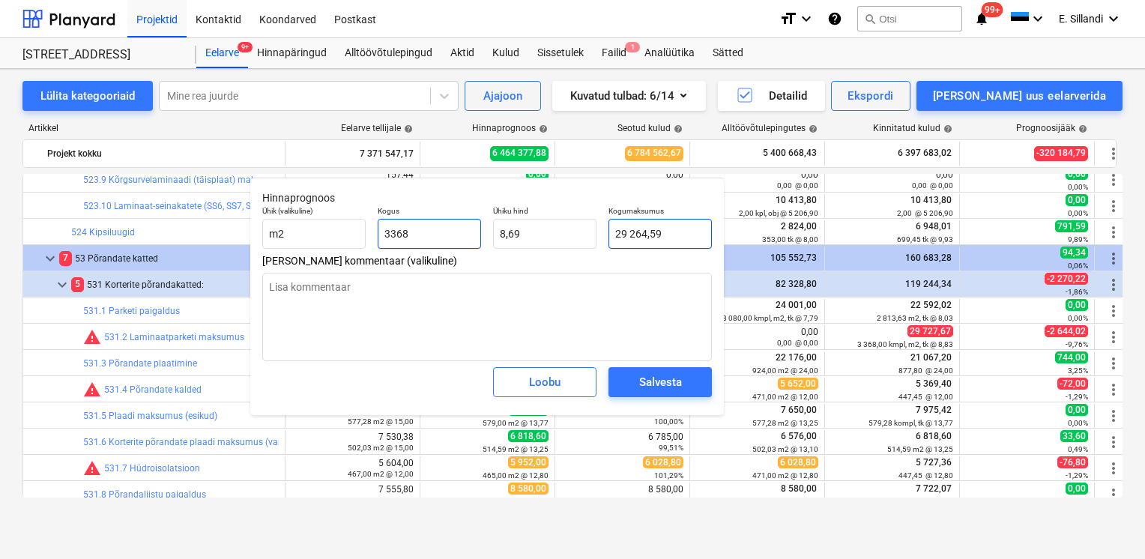
type input "3368"
type textarea "x"
type input "3 368,00"
type input "29264,592"
drag, startPoint x: 661, startPoint y: 224, endPoint x: 561, endPoint y: 214, distance: 100.2
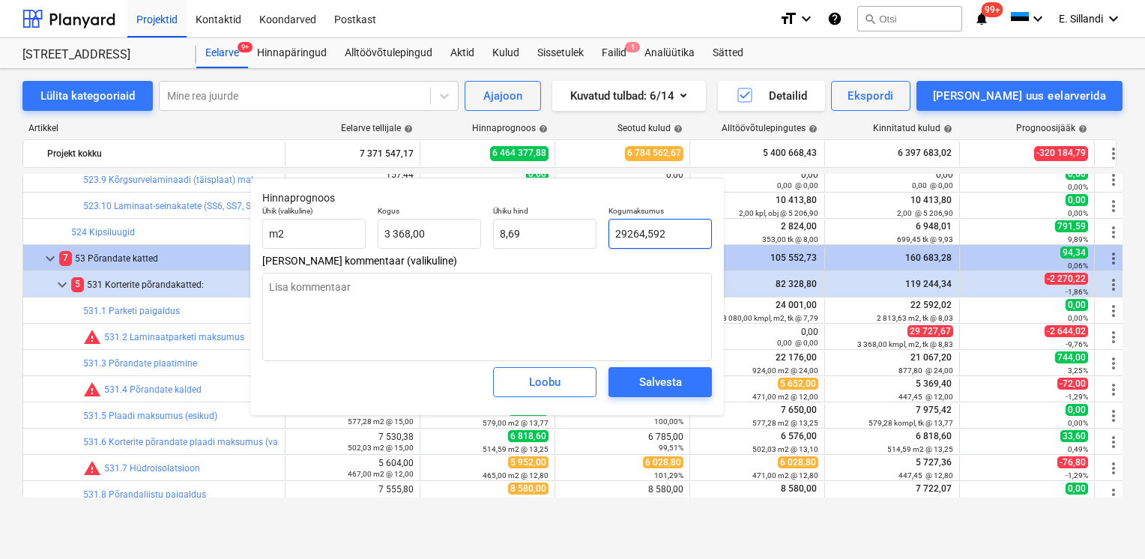
click at [573, 215] on div "Ühik (valikuline) m2 Kogus 3 368,00 Ühiku hind 8,69 Kogumaksumus 29264,592" at bounding box center [487, 227] width 462 height 55
type textarea "x"
type input "2"
click at [644, 388] on div "Salvesta" at bounding box center [660, 381] width 43 height 19
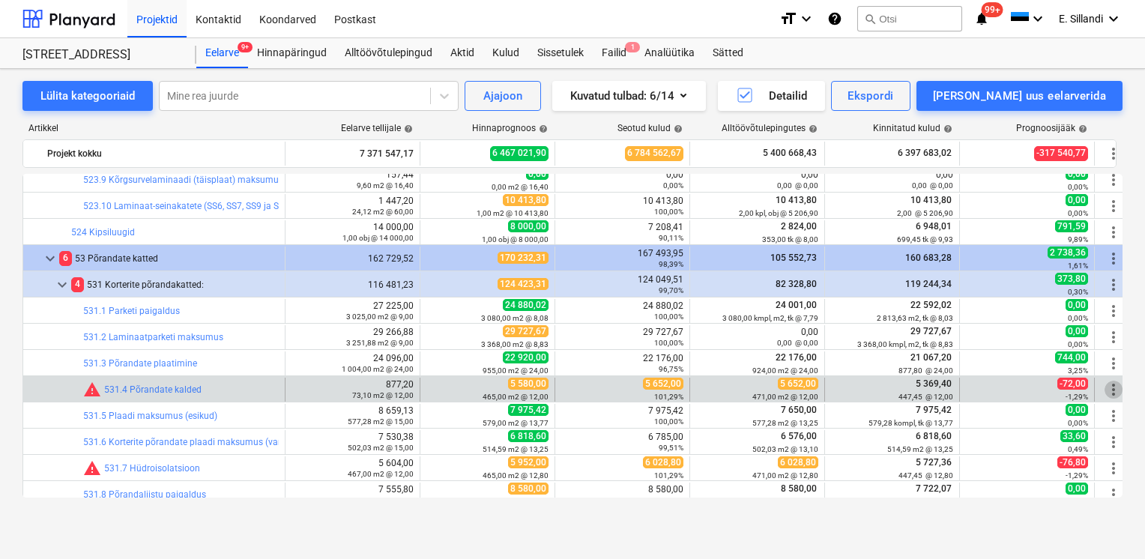
click at [1111, 388] on span "more_vert" at bounding box center [1114, 390] width 18 height 18
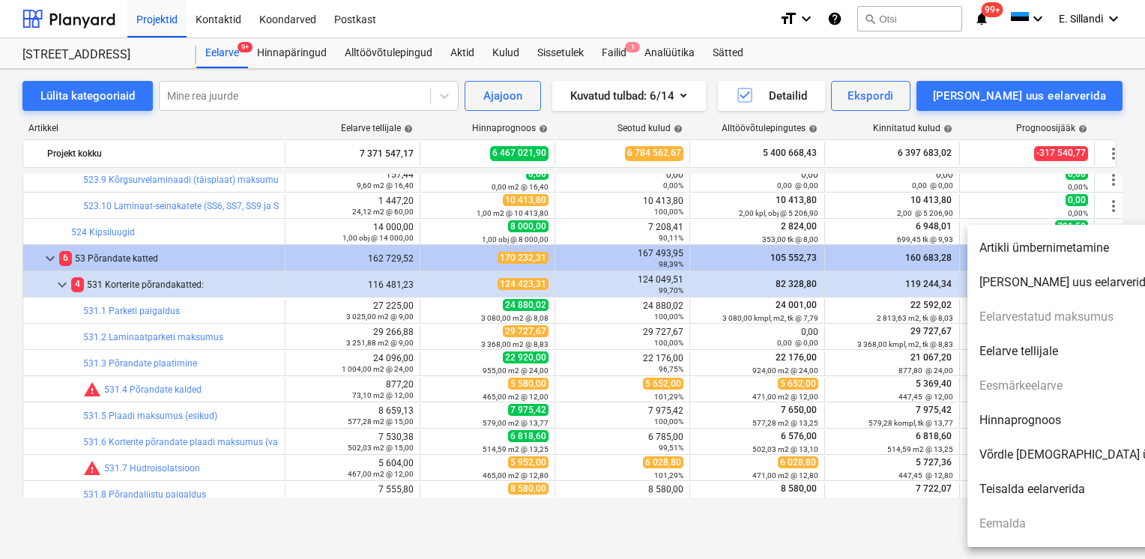
click at [1072, 418] on li "Hinnaprognoos" at bounding box center [1096, 420] width 258 height 34
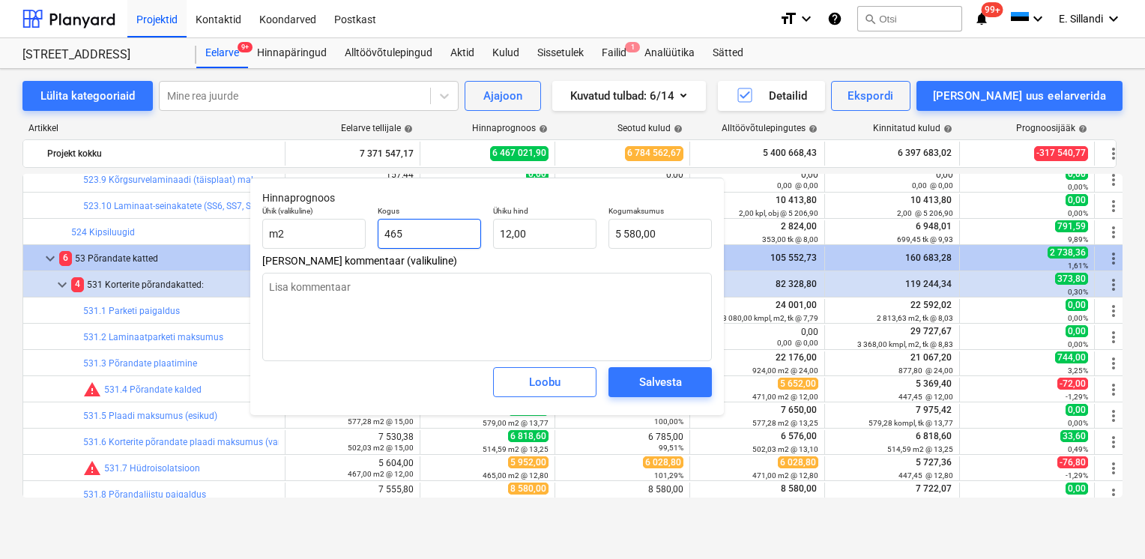
drag, startPoint x: 423, startPoint y: 233, endPoint x: 280, endPoint y: 217, distance: 144.0
click at [346, 229] on div "Ühik (valikuline) m2 Kogus 465 Ühiku hind 12,00 Kogumaksumus 5 580,00" at bounding box center [487, 227] width 462 height 55
click at [635, 389] on span "Salvesta" at bounding box center [660, 381] width 67 height 19
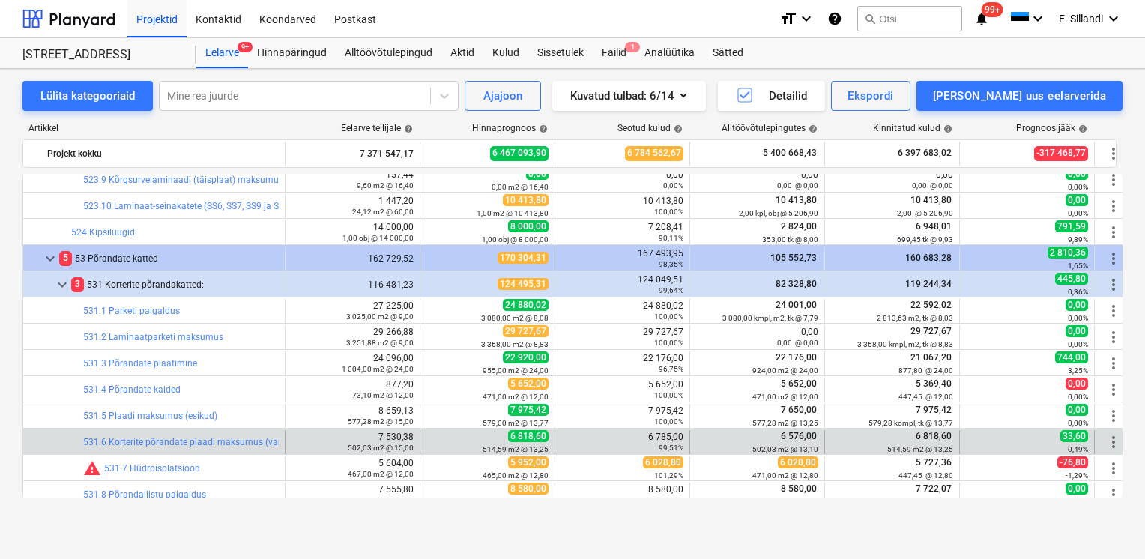
click at [1108, 441] on span "more_vert" at bounding box center [1114, 442] width 18 height 18
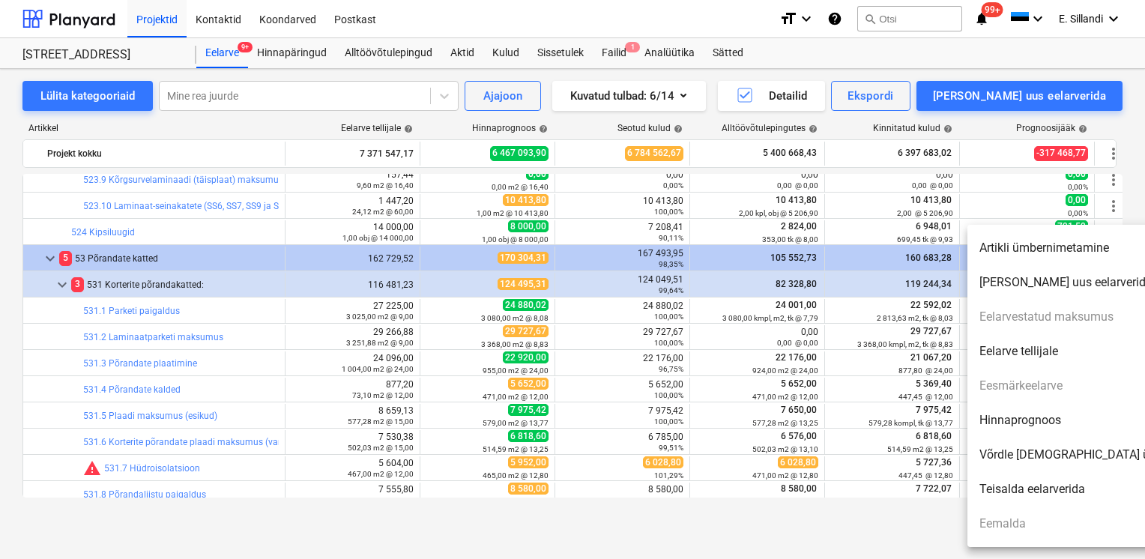
click at [1033, 418] on li "Hinnaprognoos" at bounding box center [1096, 420] width 258 height 34
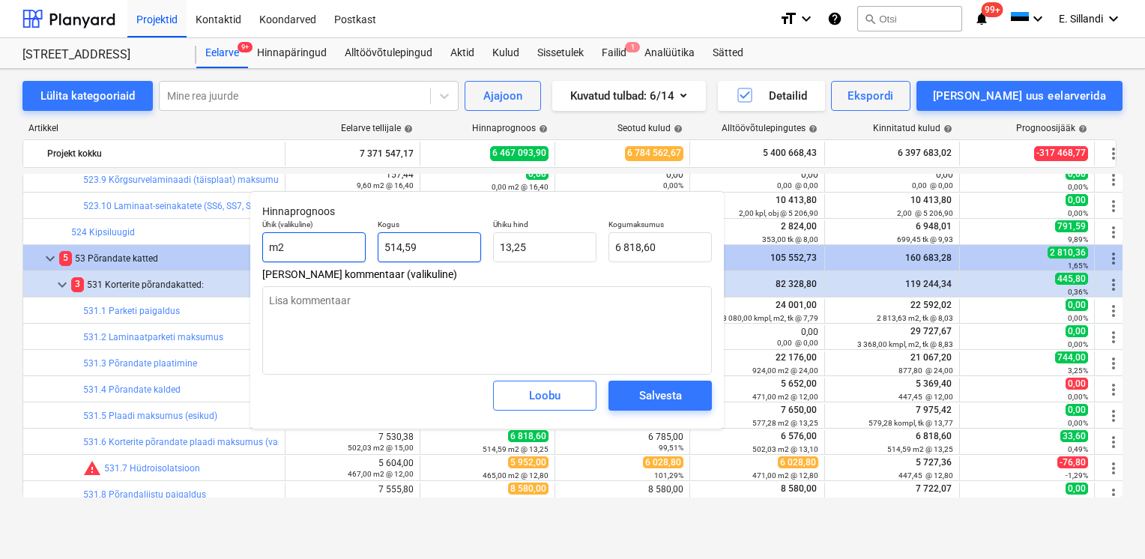
drag, startPoint x: 345, startPoint y: 246, endPoint x: 299, endPoint y: 241, distance: 46.0
click at [324, 244] on div "Ühik (valikuline) m2 Kogus 514,59 Ühiku hind 13,25 Kogumaksumus 6 818,60" at bounding box center [487, 241] width 462 height 55
click at [680, 403] on div "Salvesta" at bounding box center [660, 395] width 43 height 19
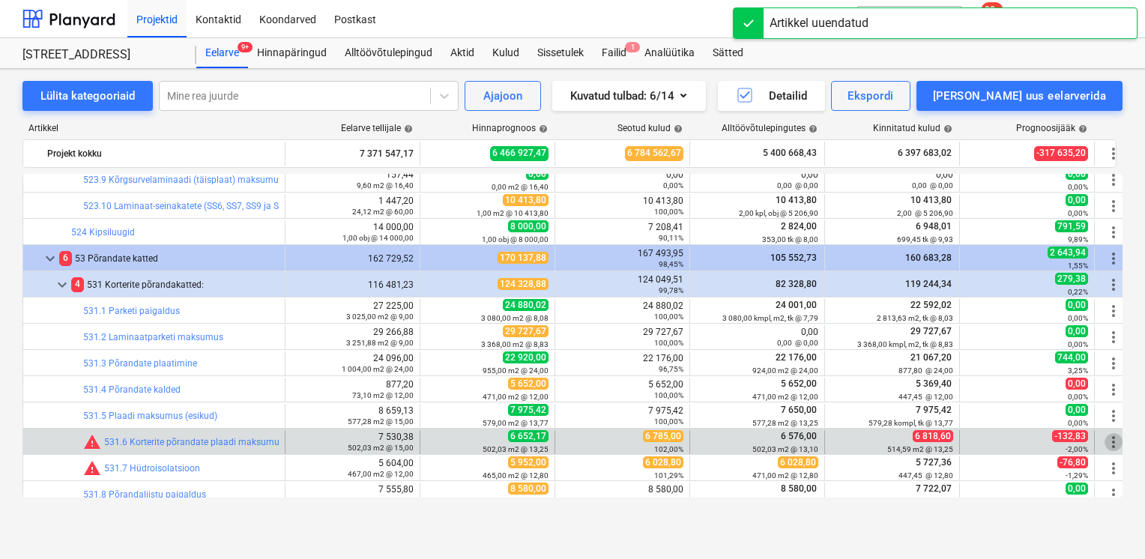
click at [1116, 445] on span "more_vert" at bounding box center [1114, 442] width 18 height 18
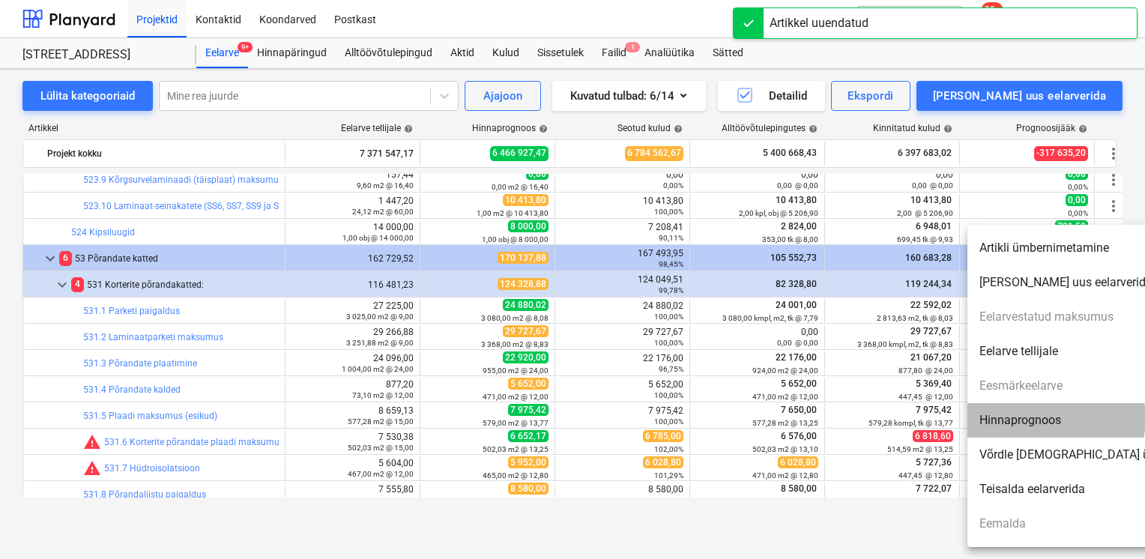
click at [1054, 420] on li "Hinnaprognoos" at bounding box center [1096, 420] width 258 height 34
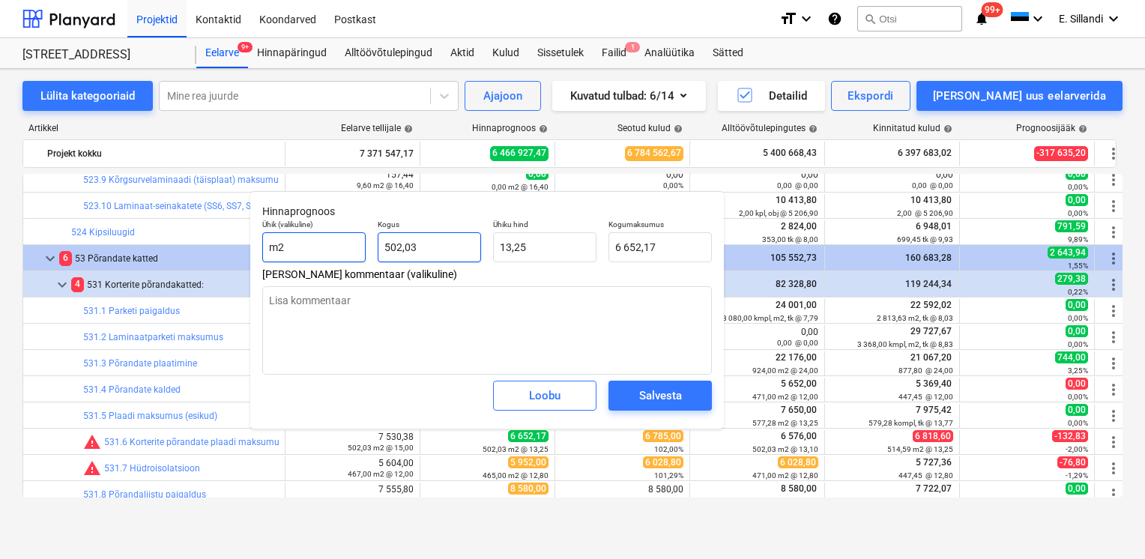
drag, startPoint x: 435, startPoint y: 246, endPoint x: 293, endPoint y: 242, distance: 141.7
click at [300, 244] on div "Ühik (valikuline) m2 Kogus 502,03 Ühiku hind 13,25 Kogumaksumus 6 652,17" at bounding box center [487, 241] width 462 height 55
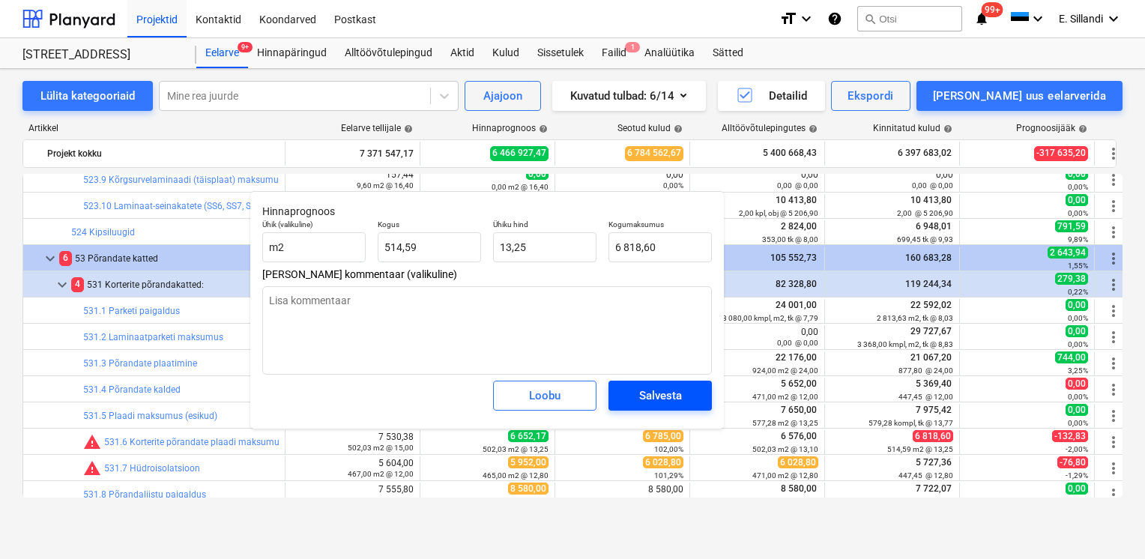
click at [647, 399] on div "Salvesta" at bounding box center [660, 395] width 43 height 19
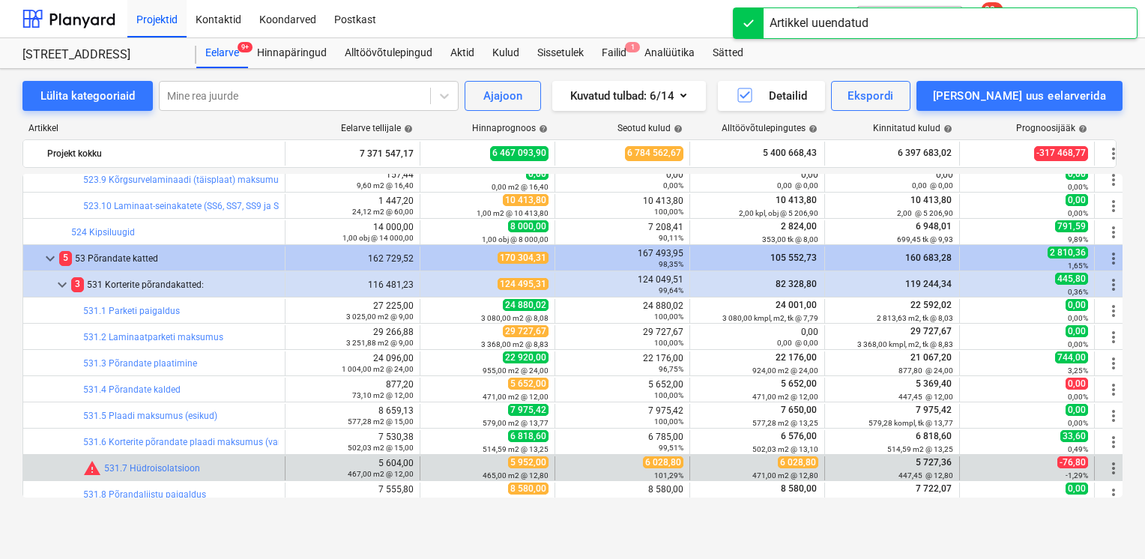
click at [1113, 474] on span "more_vert" at bounding box center [1114, 468] width 18 height 18
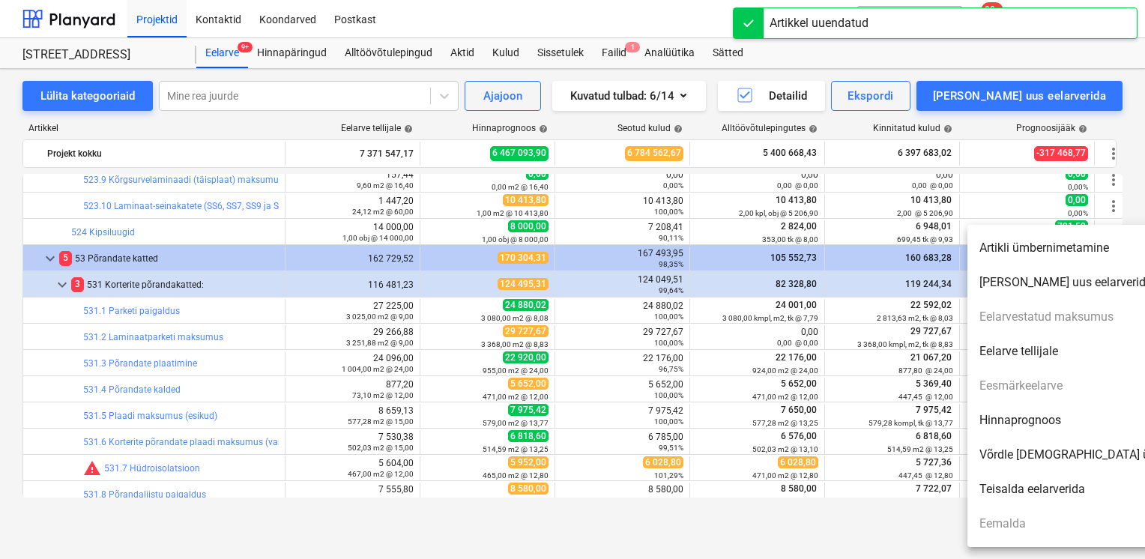
click at [1069, 417] on li "Hinnaprognoos" at bounding box center [1096, 420] width 258 height 34
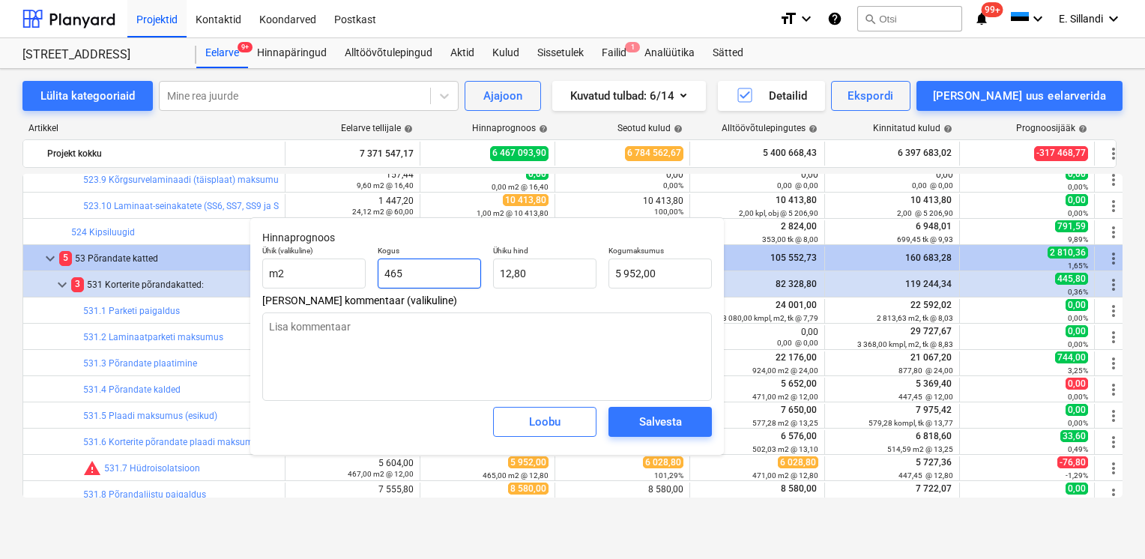
click at [428, 282] on input "465" at bounding box center [429, 274] width 103 height 30
drag, startPoint x: 446, startPoint y: 271, endPoint x: 318, endPoint y: 276, distance: 128.2
click at [328, 276] on div "Ühik (valikuline) m2 Kogus 465 Ühiku hind 12,80 Kogumaksumus 5 952,00" at bounding box center [487, 267] width 462 height 55
click at [666, 425] on div "Salvesta" at bounding box center [660, 421] width 43 height 19
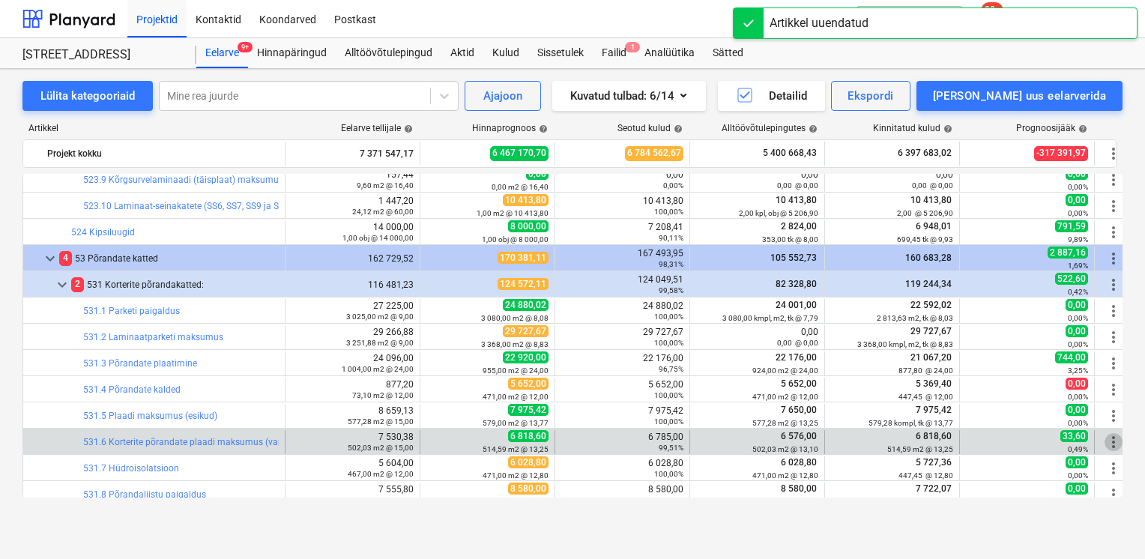
click at [1113, 441] on span "more_vert" at bounding box center [1114, 442] width 18 height 18
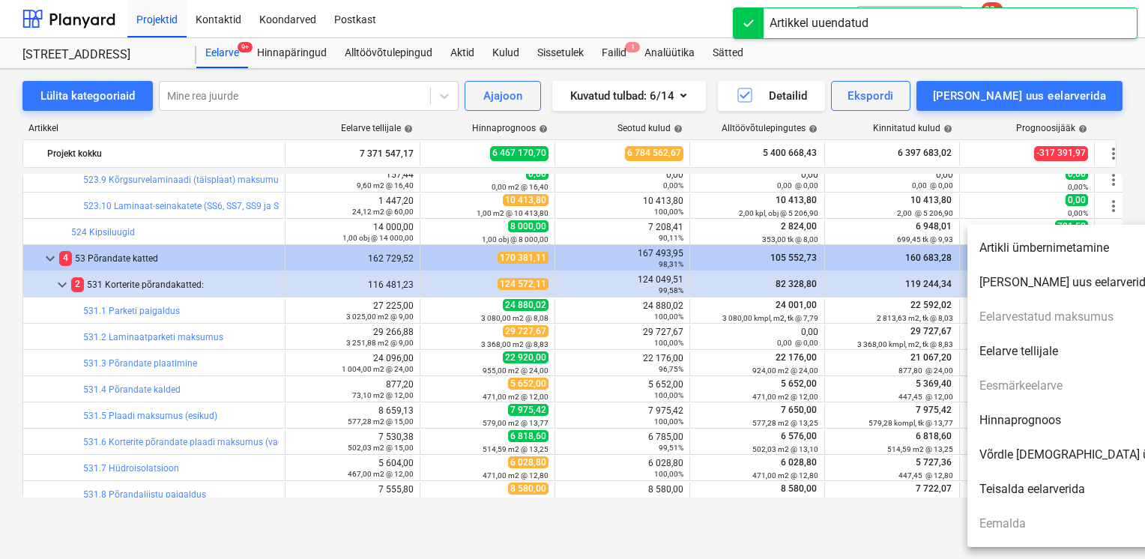
click at [1054, 424] on li "Hinnaprognoos" at bounding box center [1096, 420] width 258 height 34
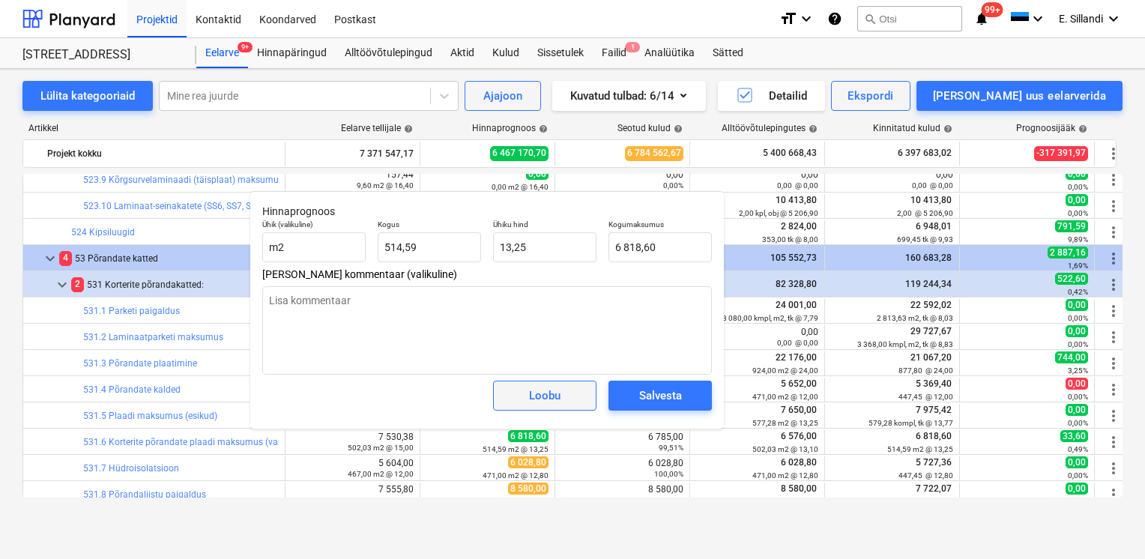
click at [574, 399] on span "Loobu" at bounding box center [545, 395] width 66 height 19
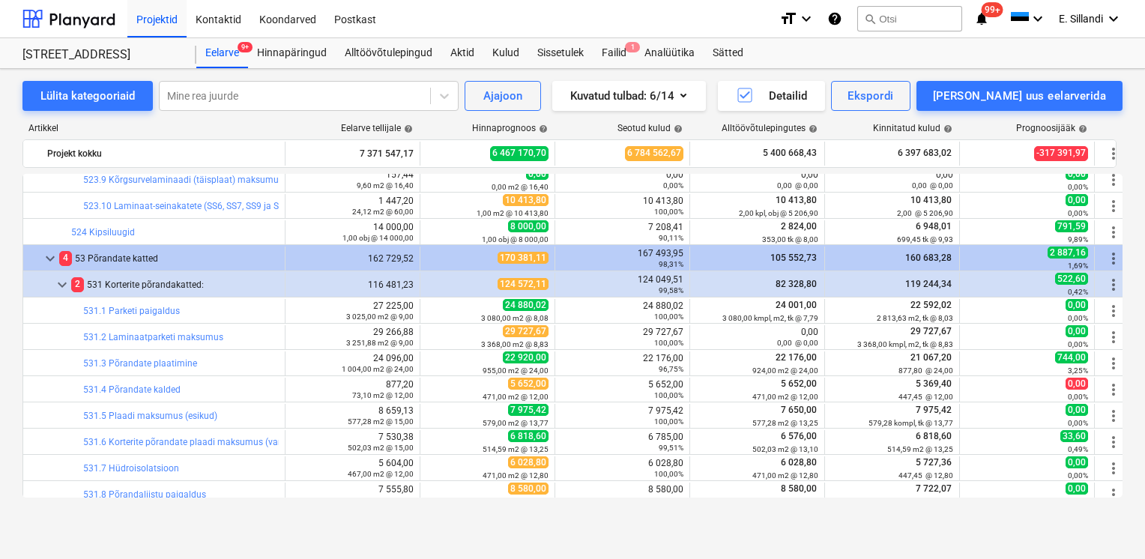
scroll to position [14007, 0]
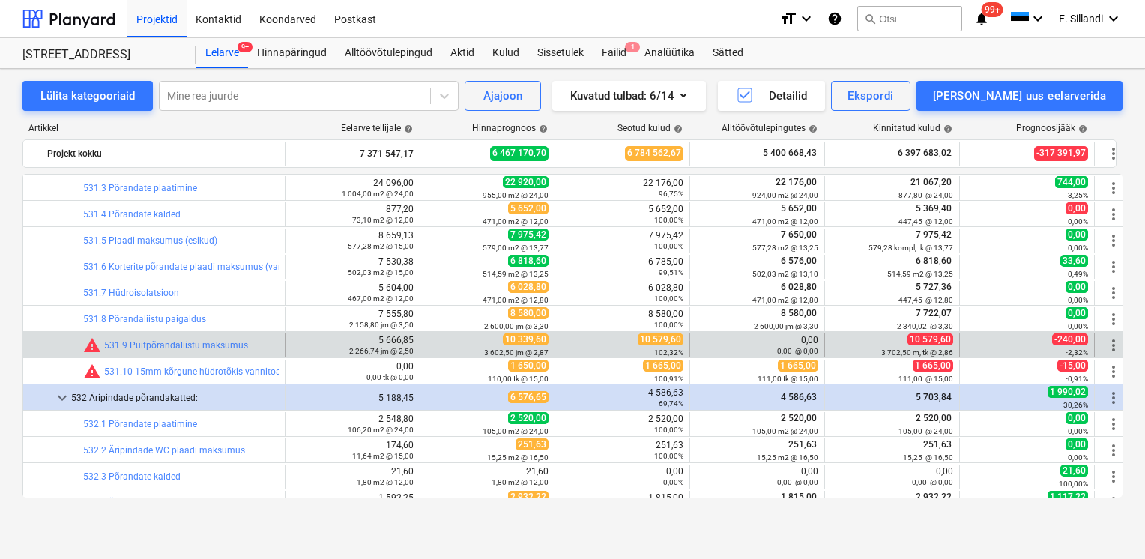
click at [1109, 346] on span "more_vert" at bounding box center [1114, 345] width 18 height 18
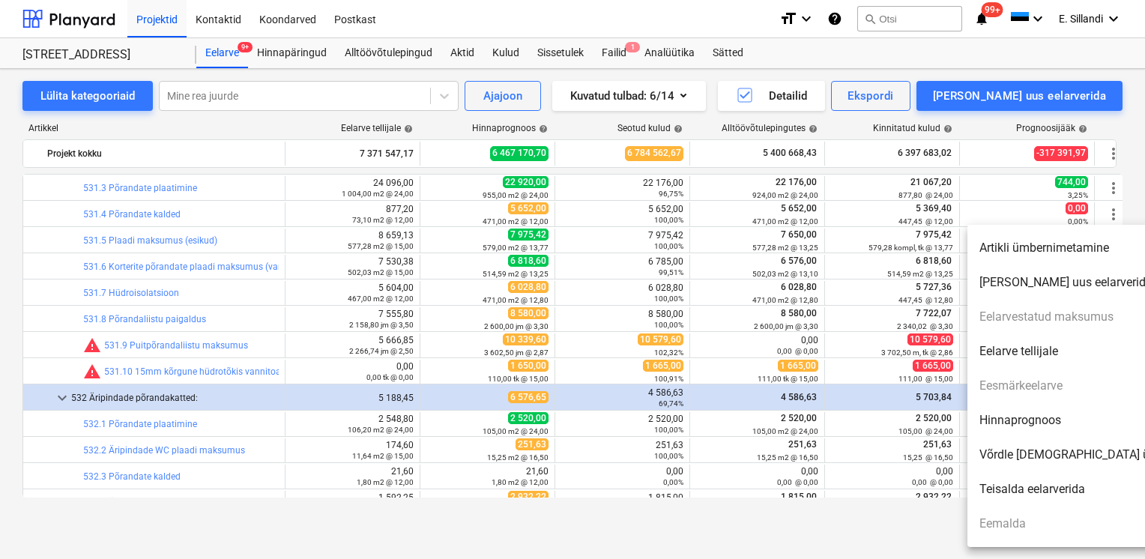
click at [1034, 424] on li "Hinnaprognoos" at bounding box center [1096, 420] width 258 height 34
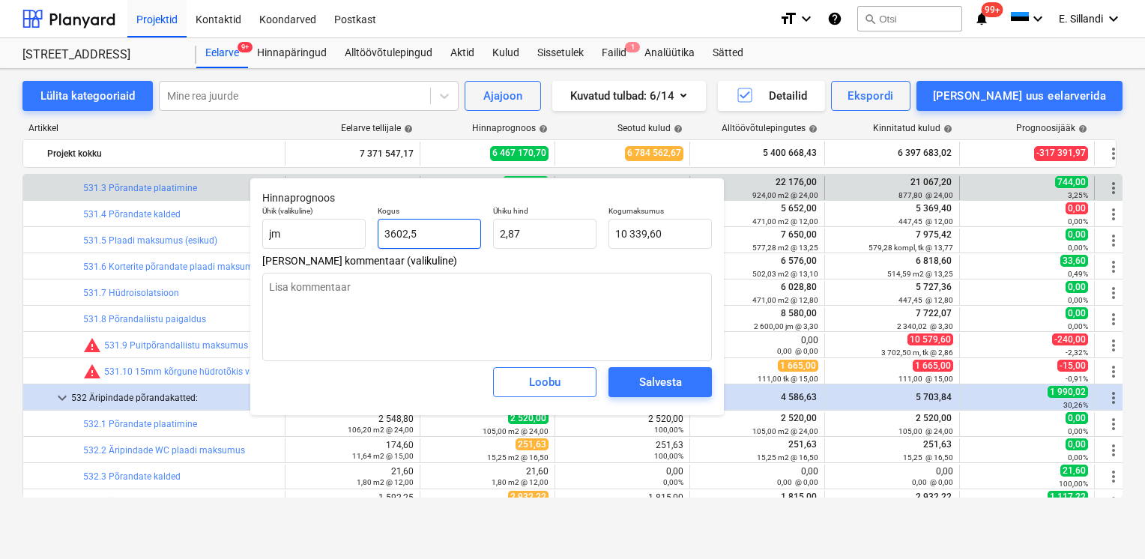
drag, startPoint x: 445, startPoint y: 233, endPoint x: 202, endPoint y: 199, distance: 245.9
click at [250, 210] on div "Hinnaprognoos Ühik (valikuline) jm Kogus 3602,5 Ühiku hind 2,87 Kogumaksumus 10…" at bounding box center [487, 297] width 474 height 238
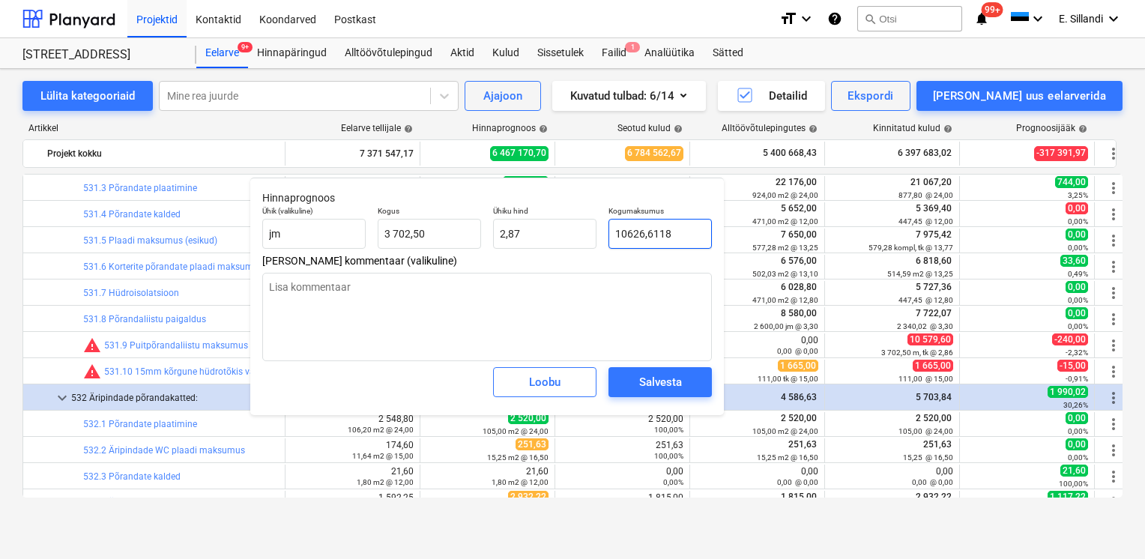
click at [680, 235] on input "10626,6118" at bounding box center [660, 234] width 103 height 30
drag, startPoint x: 639, startPoint y: 232, endPoint x: 570, endPoint y: 233, distance: 68.2
click at [576, 233] on div "Ühik (valikuline) jm Kogus 3 702,50 Ühiku hind 2,87 Kogumaksumus 10626,6118" at bounding box center [487, 227] width 462 height 55
click at [630, 384] on span "Salvesta" at bounding box center [660, 381] width 67 height 19
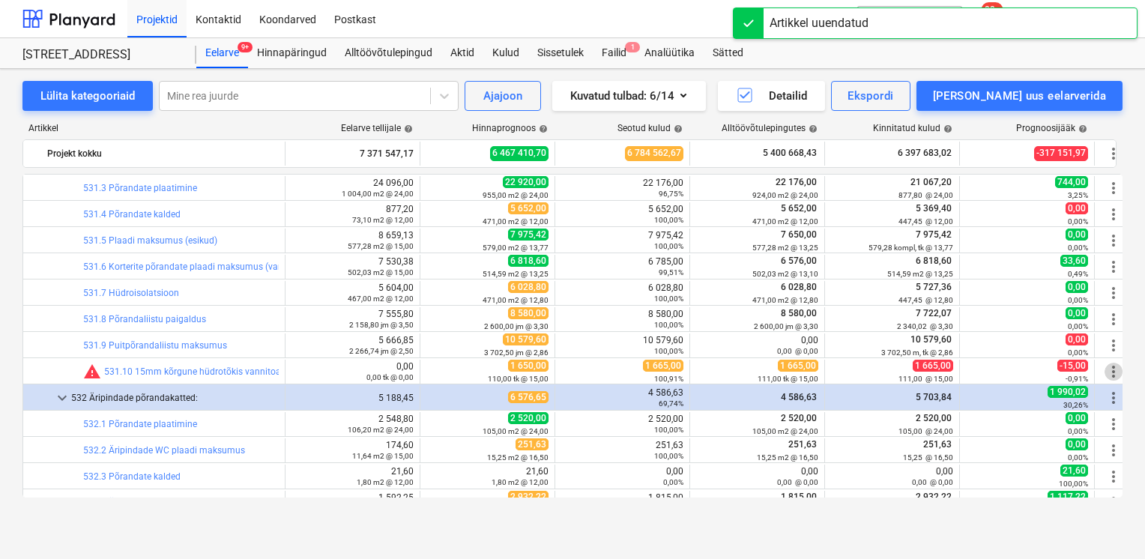
click at [1112, 372] on span "more_vert" at bounding box center [1114, 372] width 18 height 18
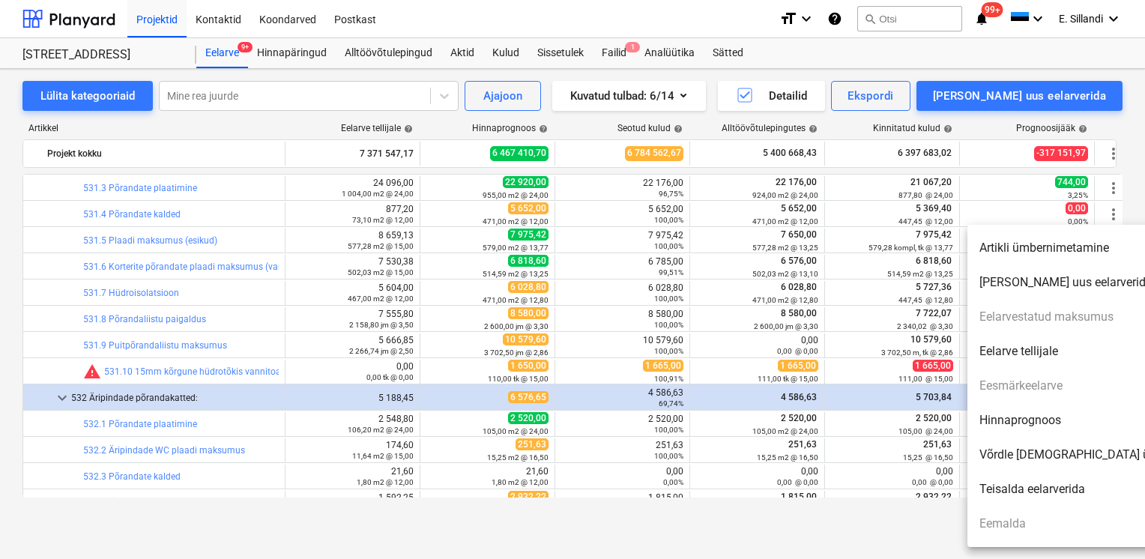
click at [1029, 417] on li "Hinnaprognoos" at bounding box center [1096, 420] width 258 height 34
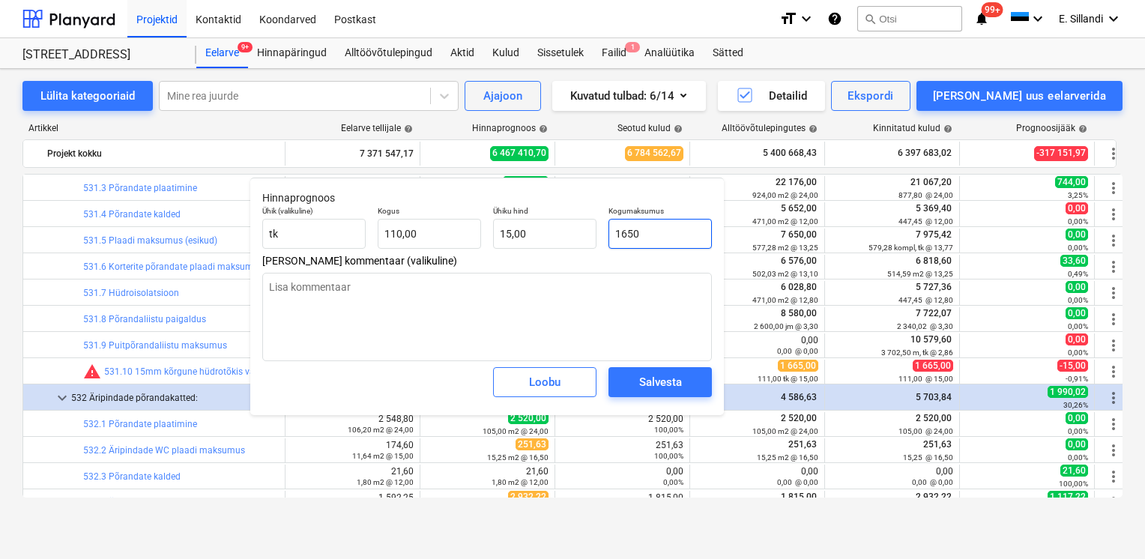
click at [683, 236] on input "1650" at bounding box center [660, 234] width 103 height 30
click at [429, 235] on input "110" at bounding box center [429, 234] width 103 height 30
drag, startPoint x: 692, startPoint y: 235, endPoint x: 576, endPoint y: 235, distance: 116.9
click at [576, 235] on div "Ühik (valikuline) tk Kogus 111 Ühiku hind 106,05 Kogumaksumus 11 771,05" at bounding box center [487, 227] width 462 height 55
click at [678, 378] on div "Salvesta" at bounding box center [660, 381] width 43 height 19
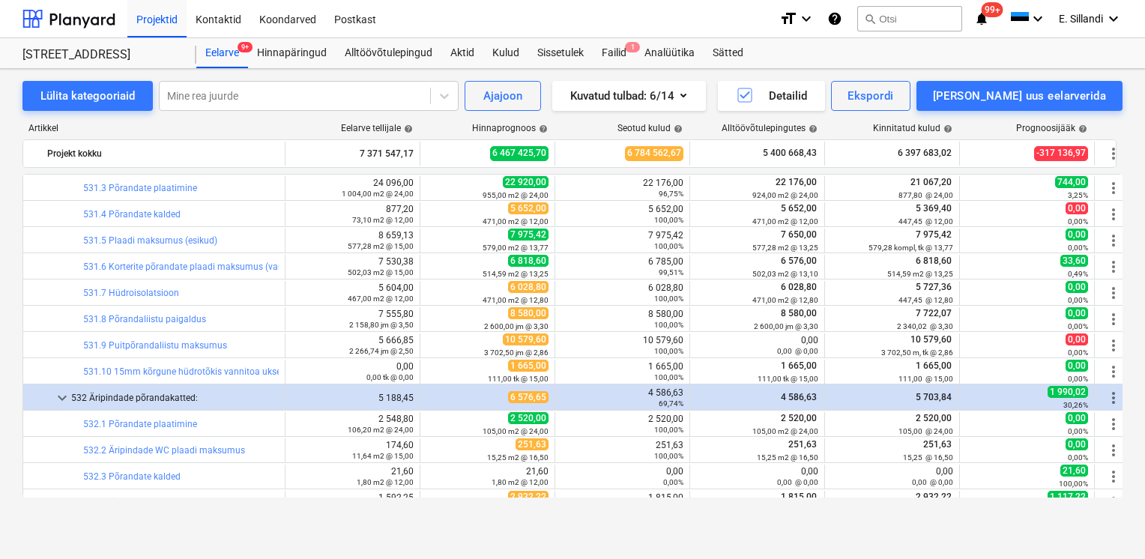
scroll to position [14182, 0]
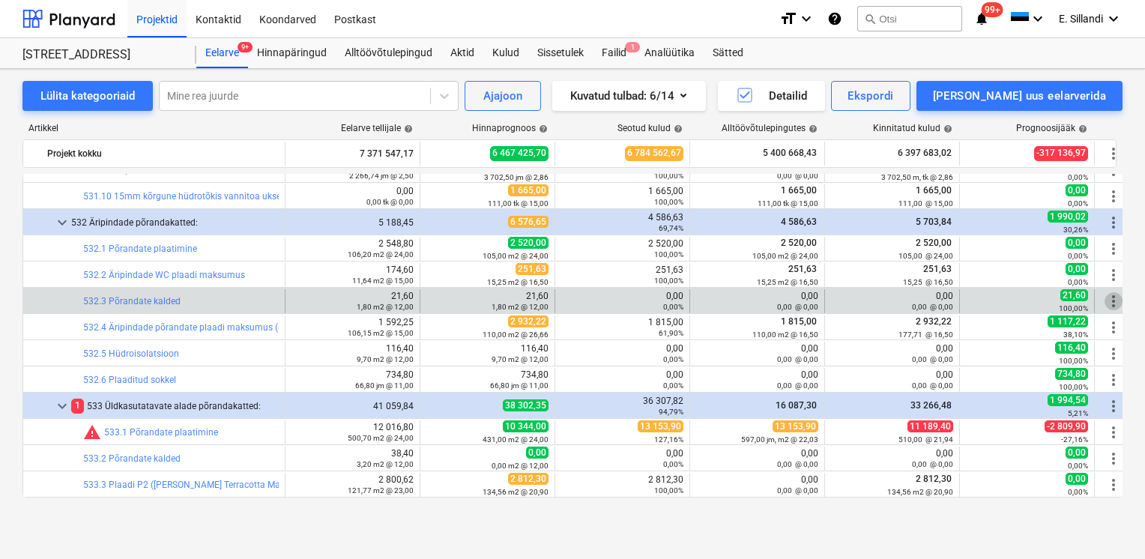
click at [1109, 302] on span "more_vert" at bounding box center [1114, 301] width 18 height 18
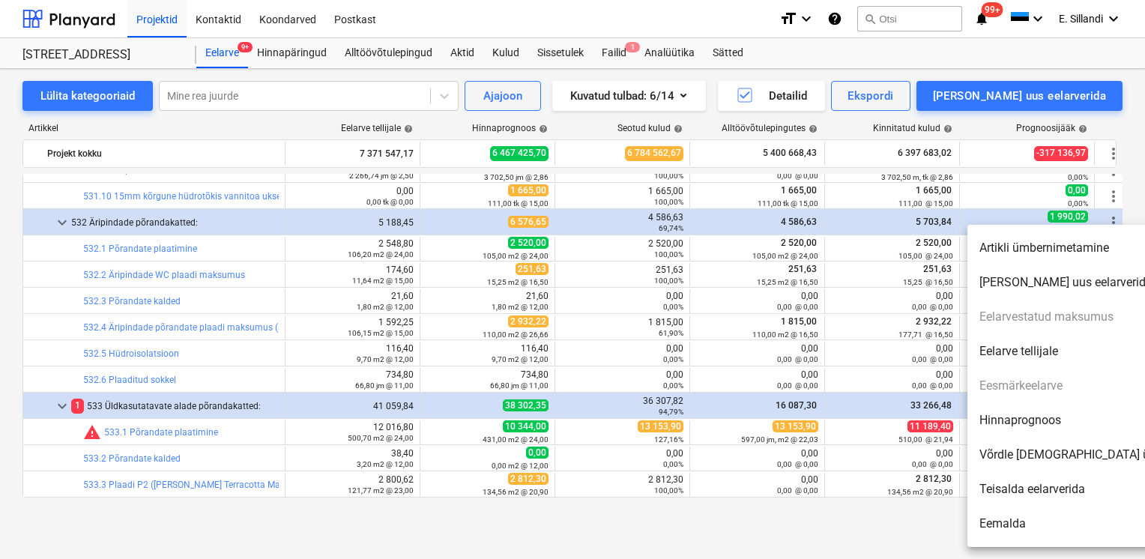
click at [1033, 424] on li "Hinnaprognoos" at bounding box center [1096, 420] width 258 height 34
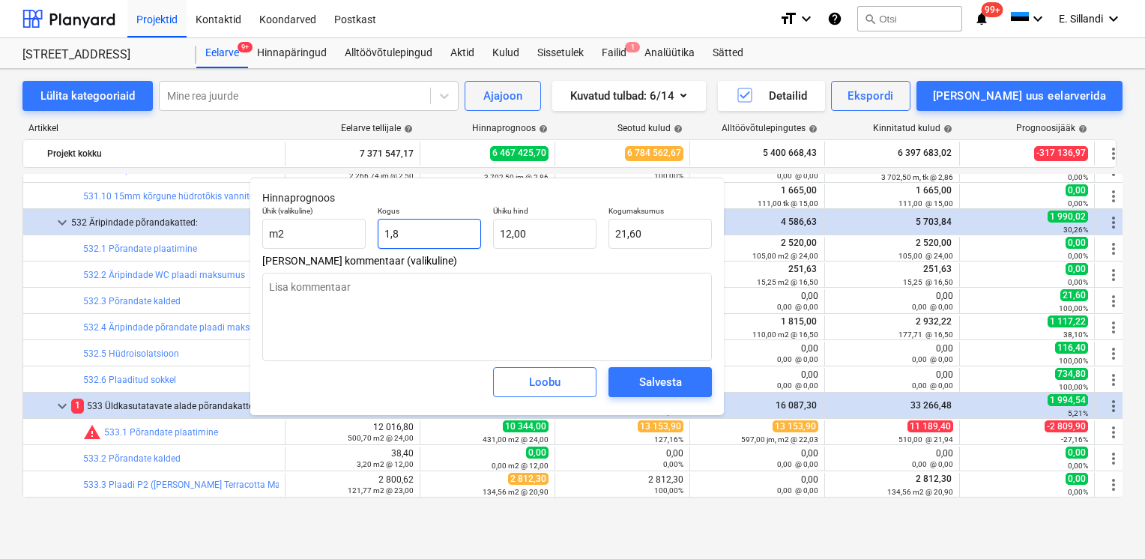
drag, startPoint x: 390, startPoint y: 229, endPoint x: 330, endPoint y: 213, distance: 61.3
click at [363, 229] on div "Ühik (valikuline) m2 Kogus 1,8 Ühiku hind 12,00 Kogumaksumus 21,60" at bounding box center [487, 227] width 462 height 55
click at [633, 376] on span "Salvesta" at bounding box center [660, 381] width 67 height 19
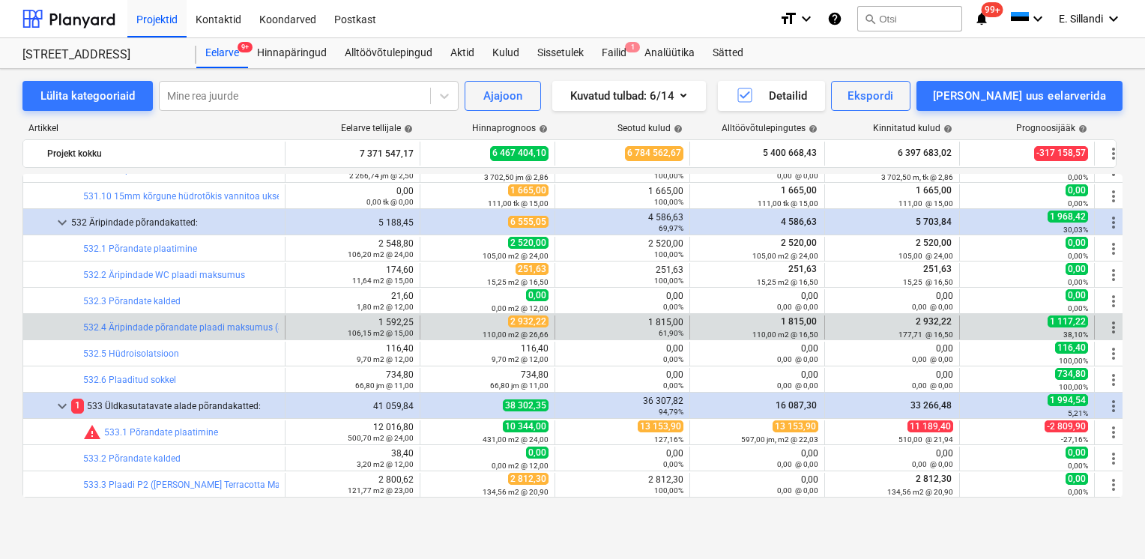
click at [1109, 329] on span "more_vert" at bounding box center [1114, 328] width 18 height 18
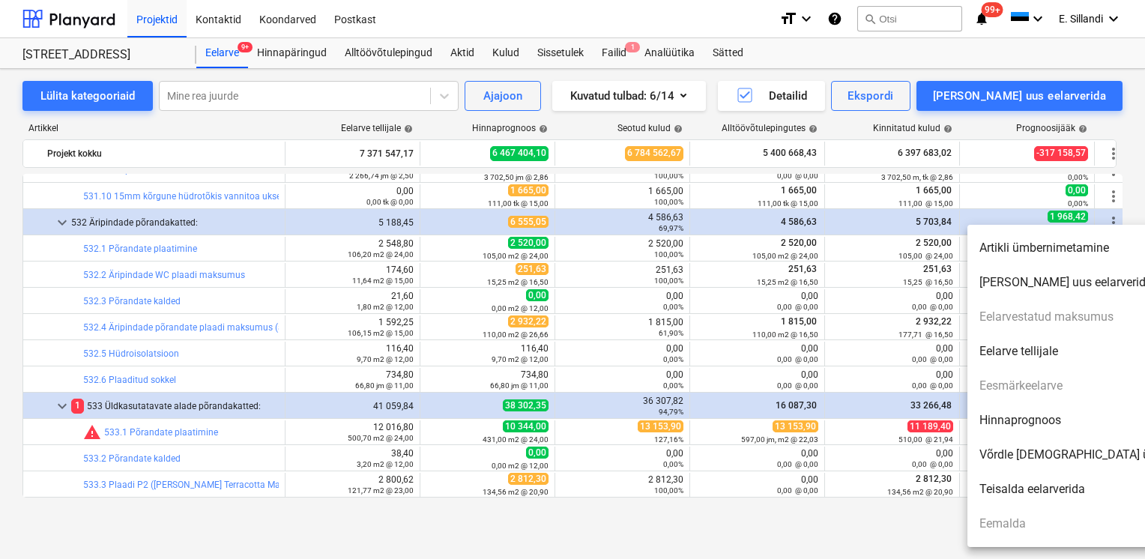
click at [1028, 417] on li "Hinnaprognoos" at bounding box center [1096, 420] width 258 height 34
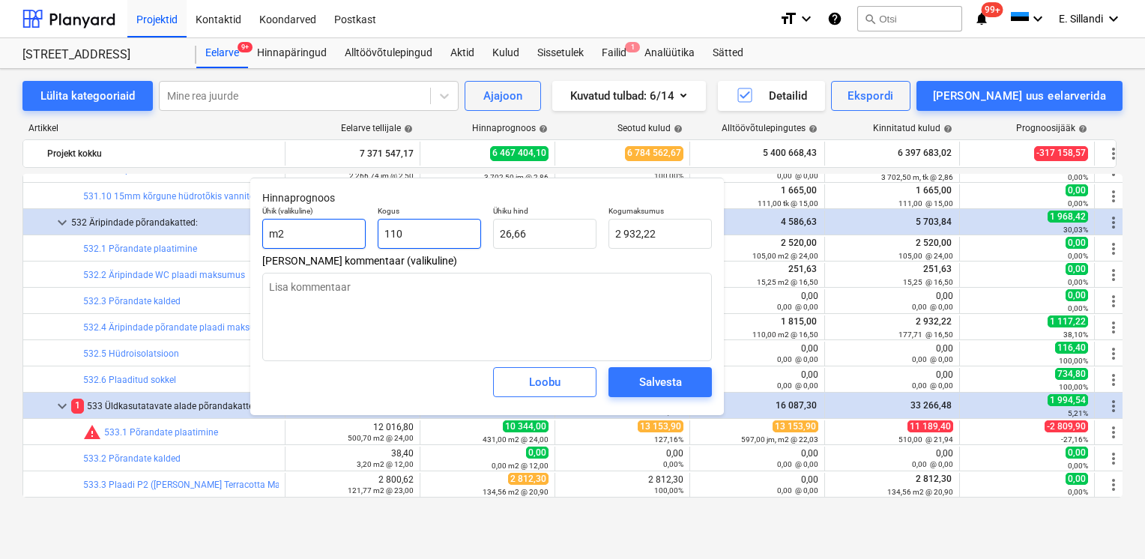
drag, startPoint x: 445, startPoint y: 232, endPoint x: 288, endPoint y: 226, distance: 157.5
click at [345, 229] on div "Ühik (valikuline) m2 Kogus 110 Ühiku hind 26,66 Kogumaksumus 2 932,22" at bounding box center [487, 227] width 462 height 55
drag, startPoint x: 539, startPoint y: 237, endPoint x: 477, endPoint y: 235, distance: 62.2
click at [478, 235] on div "Ühik (valikuline) m2 Kogus 177,71 Ühiku hind 26,6565 Kogumaksumus 4 737,13" at bounding box center [487, 227] width 462 height 55
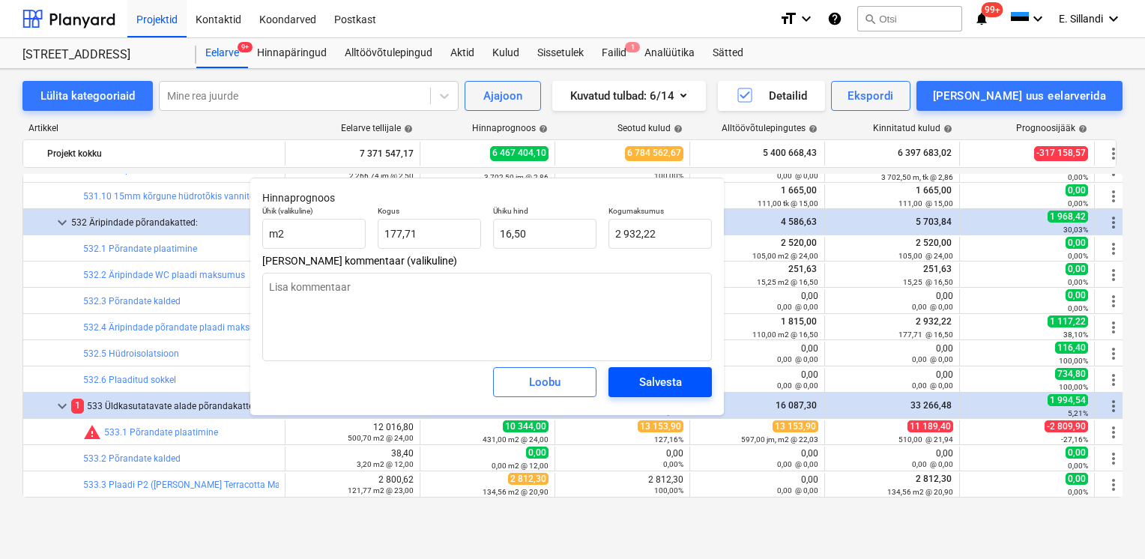
click at [695, 379] on button "Salvesta" at bounding box center [660, 382] width 103 height 30
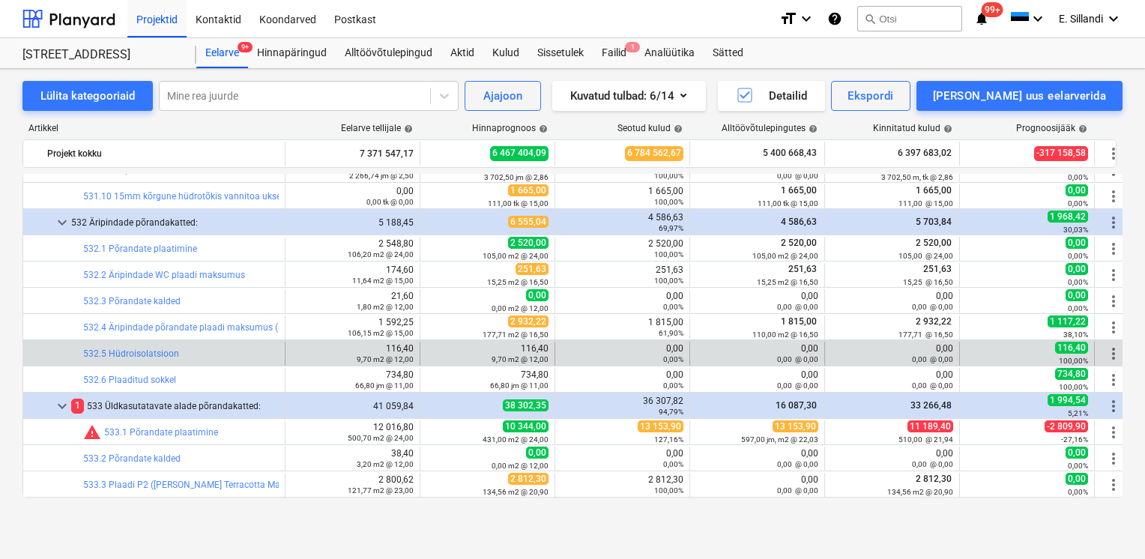
click at [1114, 352] on span "more_vert" at bounding box center [1114, 354] width 18 height 18
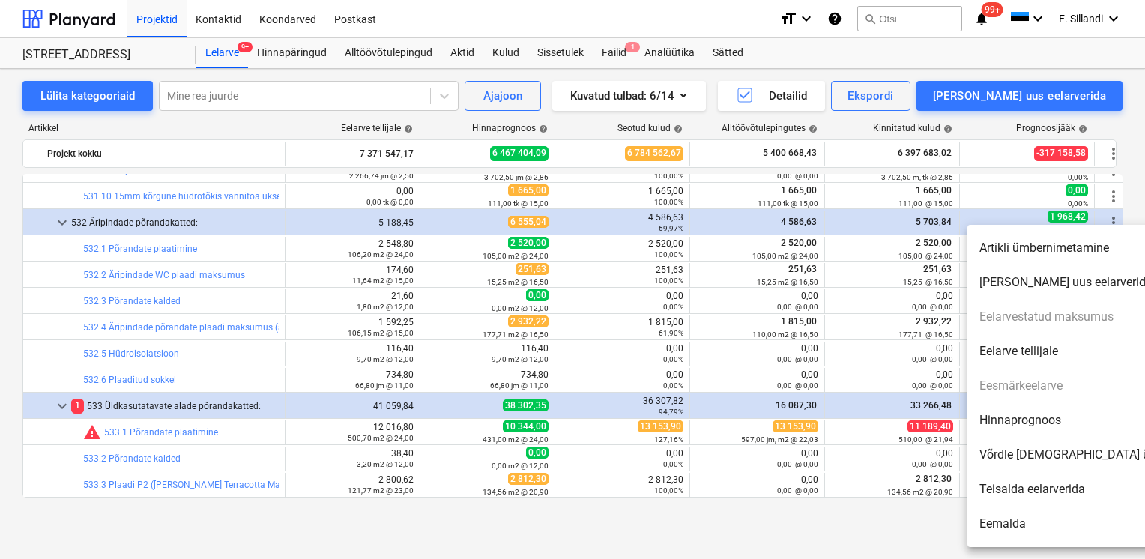
click at [1033, 413] on li "Hinnaprognoos" at bounding box center [1096, 420] width 258 height 34
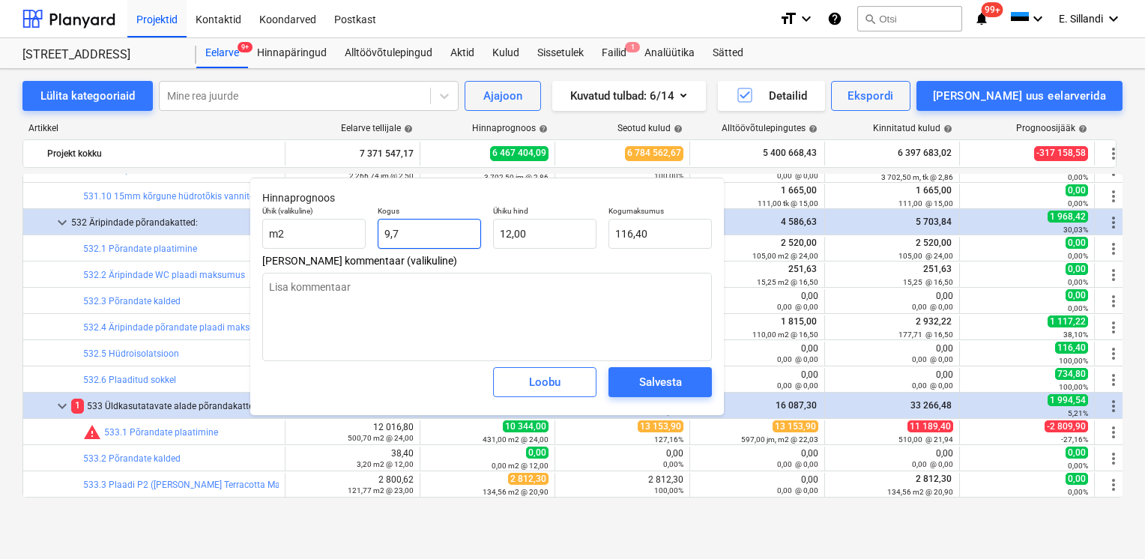
drag, startPoint x: 383, startPoint y: 230, endPoint x: 312, endPoint y: 215, distance: 72.8
click at [351, 225] on div "Ühik (valikuline) m2 Kogus 9,7 Ühiku hind 12,00 Kogumaksumus 116,40" at bounding box center [487, 227] width 462 height 55
click at [674, 383] on div "Salvesta" at bounding box center [660, 381] width 43 height 19
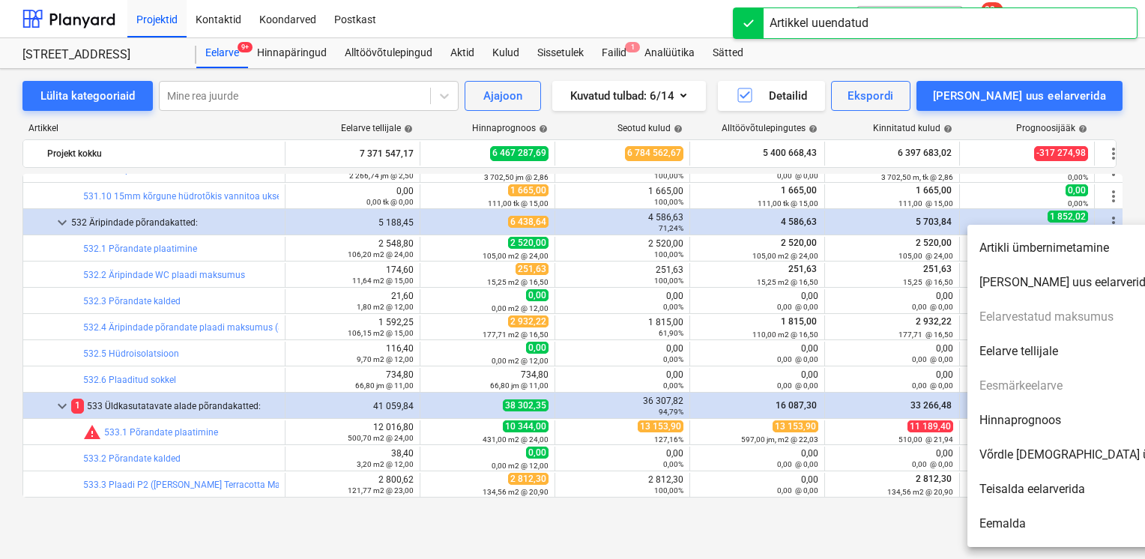
click at [1063, 421] on li "Hinnaprognoos" at bounding box center [1096, 420] width 258 height 34
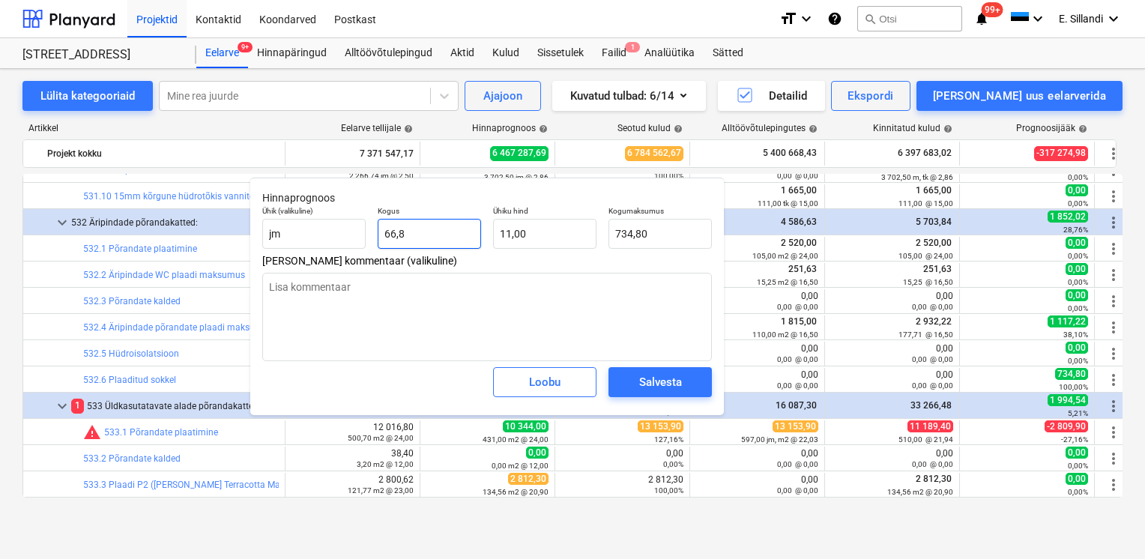
drag, startPoint x: 410, startPoint y: 232, endPoint x: 260, endPoint y: 207, distance: 151.9
click at [324, 219] on div "Ühik (valikuline) jm Kogus 66,8 Ühiku hind 11,00 Kogumaksumus 734,80" at bounding box center [487, 227] width 462 height 55
click at [654, 383] on div "Salvesta" at bounding box center [660, 381] width 43 height 19
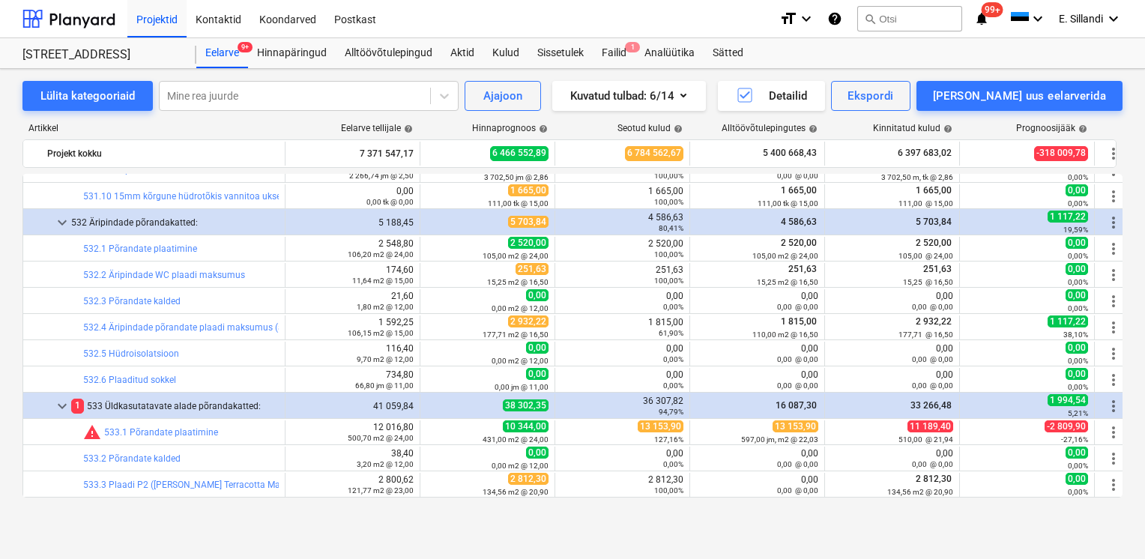
click at [1112, 432] on span "more_vert" at bounding box center [1114, 432] width 18 height 18
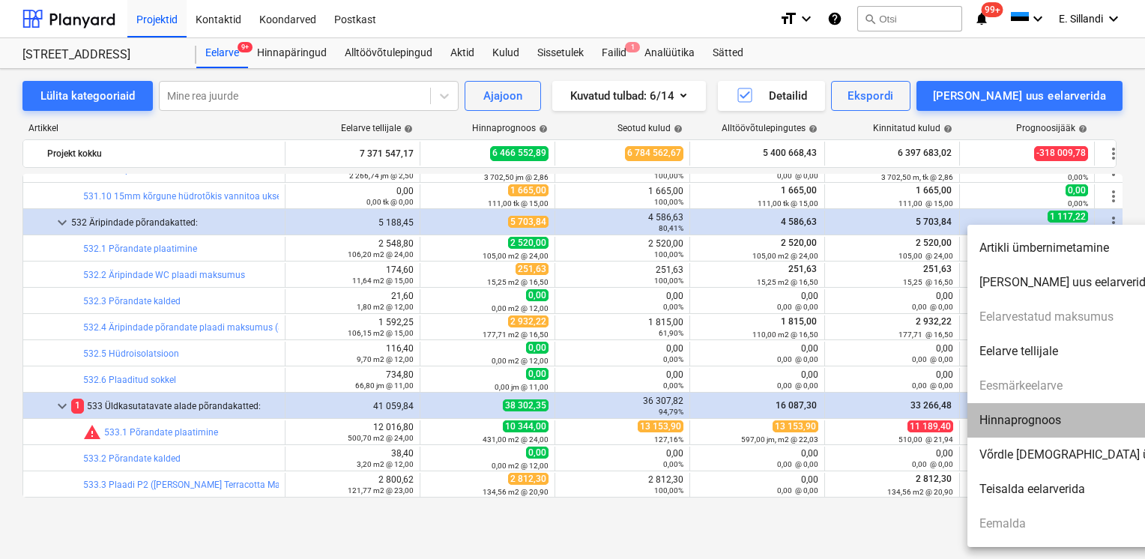
click at [1056, 426] on li "Hinnaprognoos" at bounding box center [1096, 420] width 258 height 34
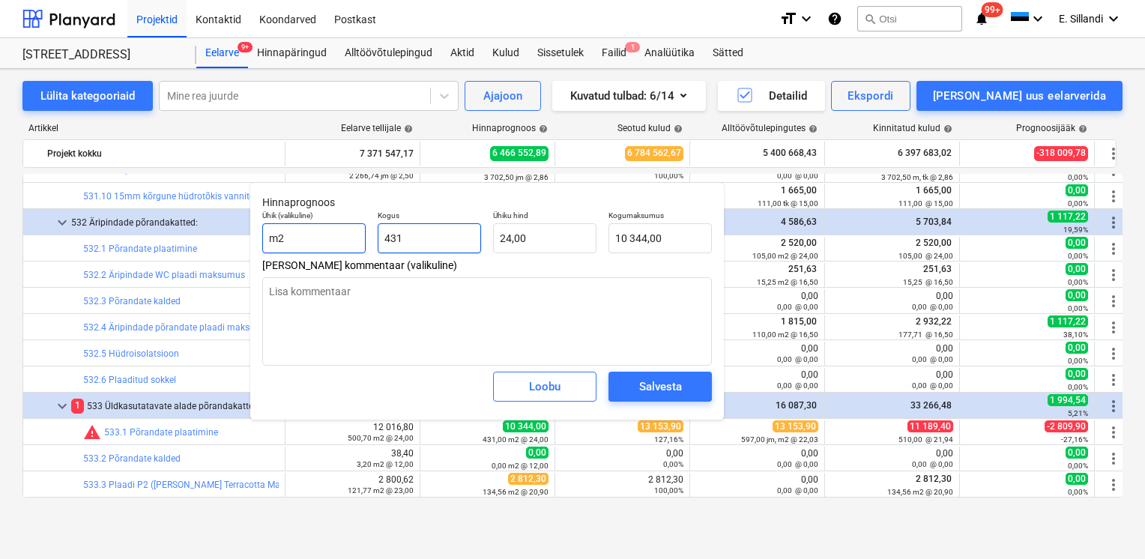
drag, startPoint x: 414, startPoint y: 235, endPoint x: 319, endPoint y: 235, distance: 94.4
click at [357, 235] on div "Ühik (valikuline) m2 Kogus 431 Ühiku hind 24,00 Kogumaksumus 10 344,00" at bounding box center [487, 232] width 462 height 55
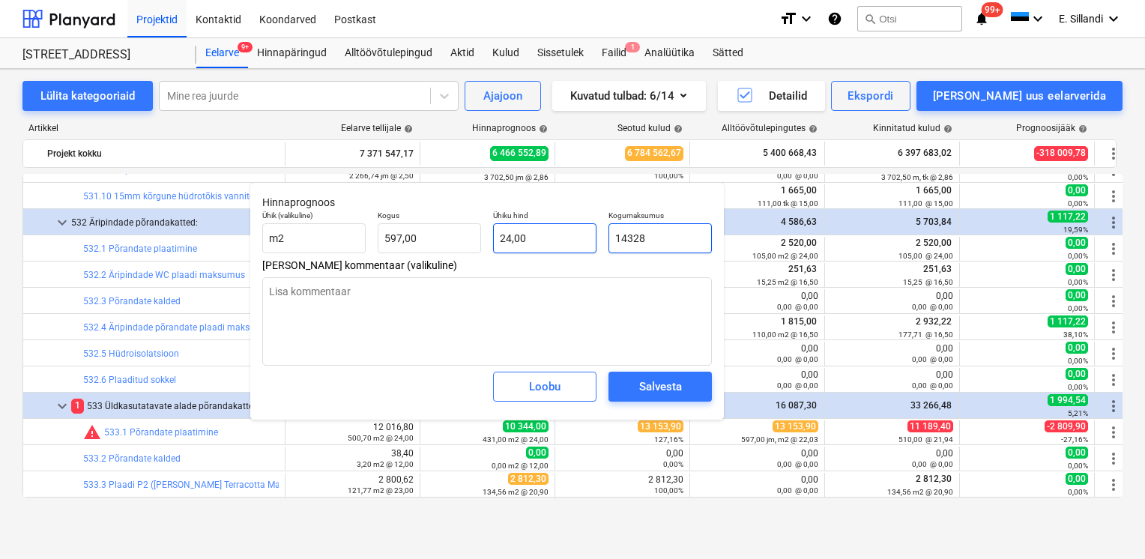
drag, startPoint x: 666, startPoint y: 238, endPoint x: 552, endPoint y: 238, distance: 113.9
click at [553, 238] on div "Ühik (valikuline) m2 Kogus 597,00 Ühiku hind 24,00 Kogumaksumus 14328" at bounding box center [487, 232] width 462 height 55
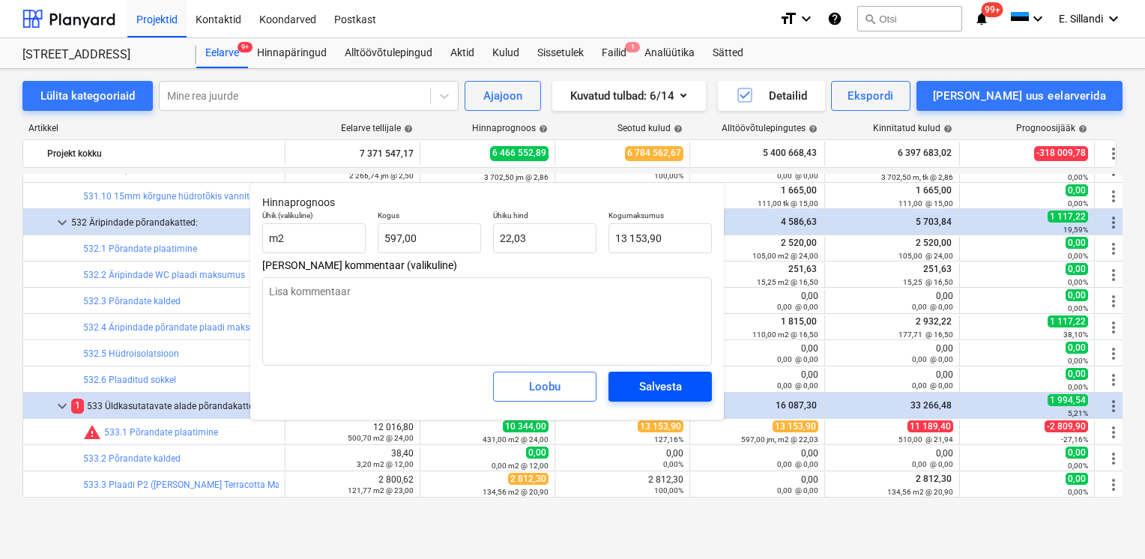
click at [656, 387] on div "Salvesta" at bounding box center [660, 386] width 43 height 19
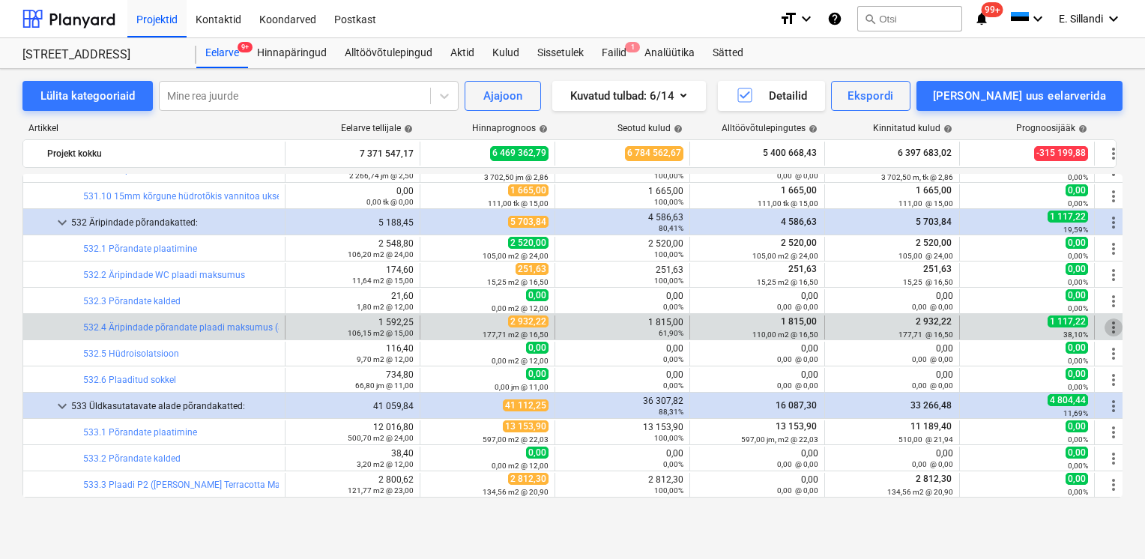
click at [1113, 333] on span "more_vert" at bounding box center [1114, 328] width 18 height 18
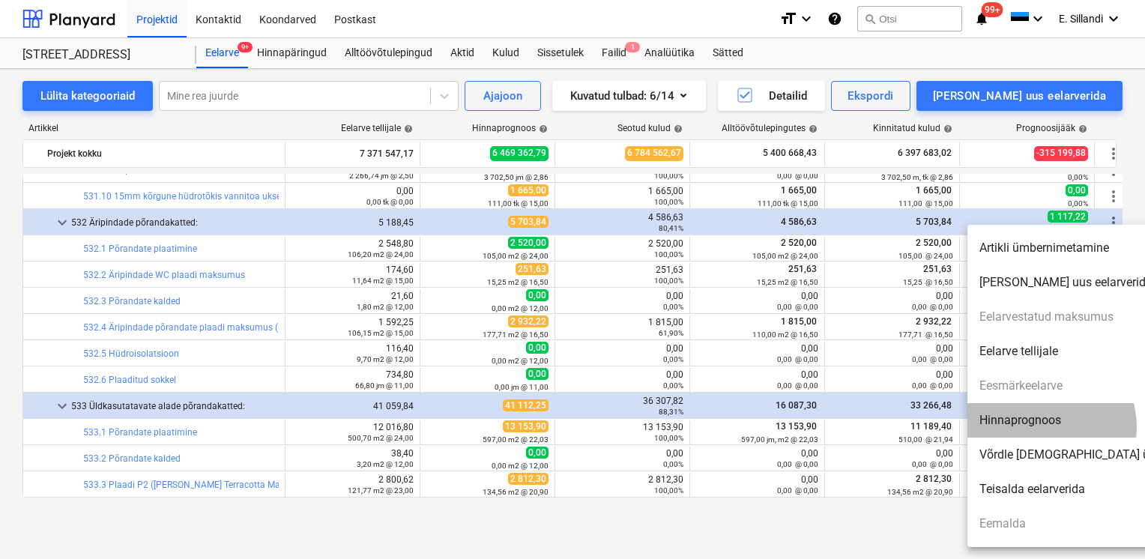
click at [1042, 427] on li "Hinnaprognoos" at bounding box center [1096, 420] width 258 height 34
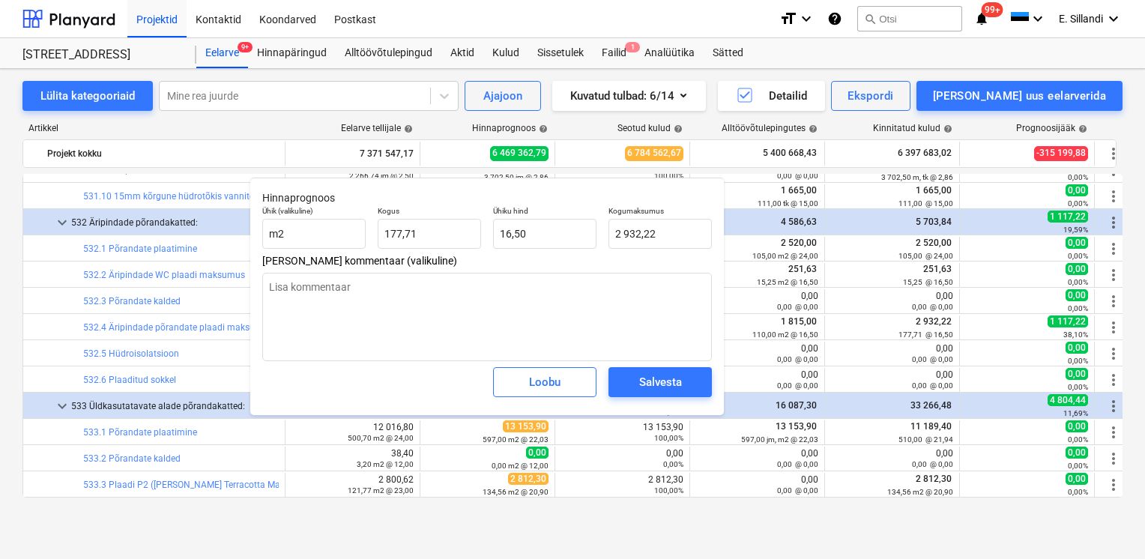
click at [520, 179] on div "Hinnaprognoos Ühik (valikuline) m2 Kogus 177,71 Ühiku hind 16,50 Kogumaksumus 2…" at bounding box center [487, 297] width 474 height 238
click at [539, 381] on div "Loobu" at bounding box center [544, 381] width 31 height 19
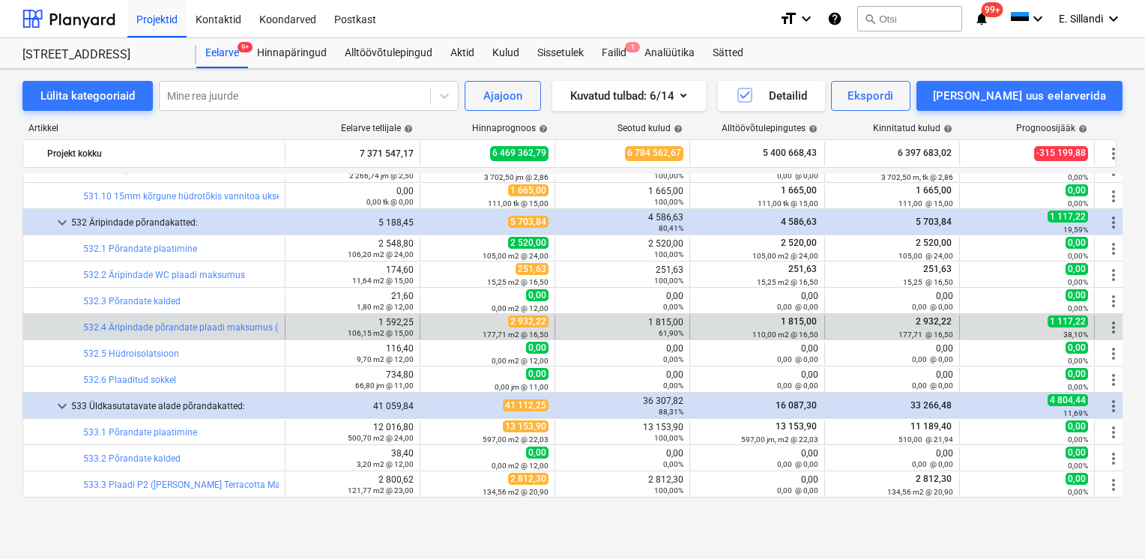
click at [1113, 332] on span "more_vert" at bounding box center [1114, 328] width 18 height 18
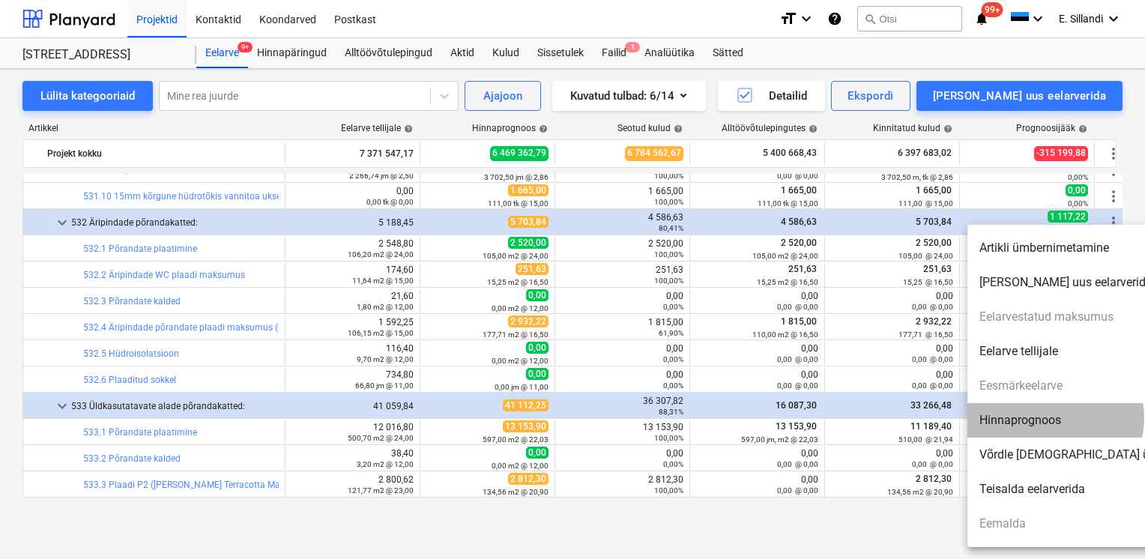
click at [1054, 418] on li "Hinnaprognoos" at bounding box center [1096, 420] width 258 height 34
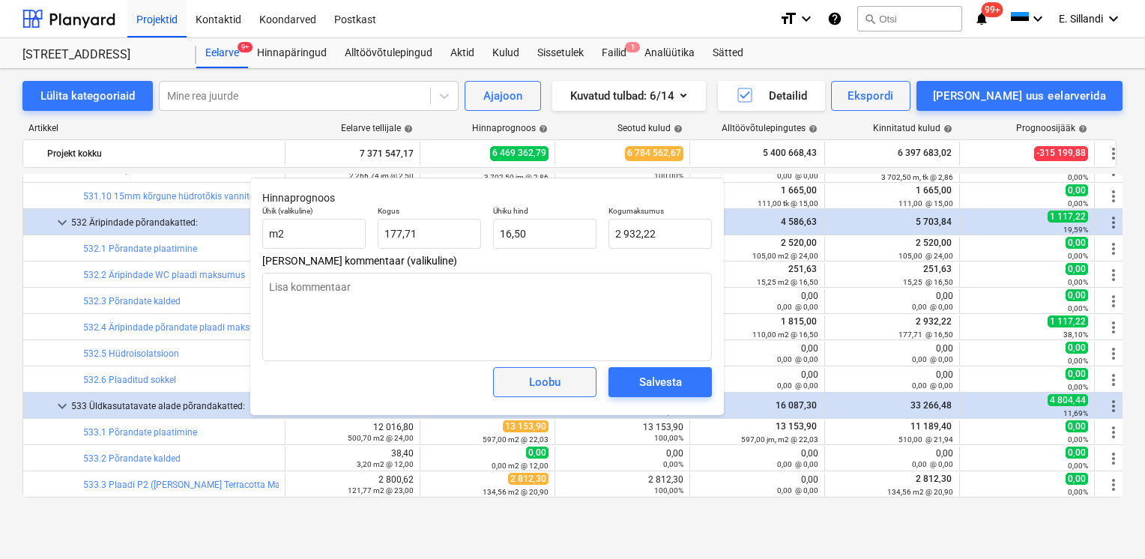
click at [552, 389] on div "Loobu" at bounding box center [544, 381] width 31 height 19
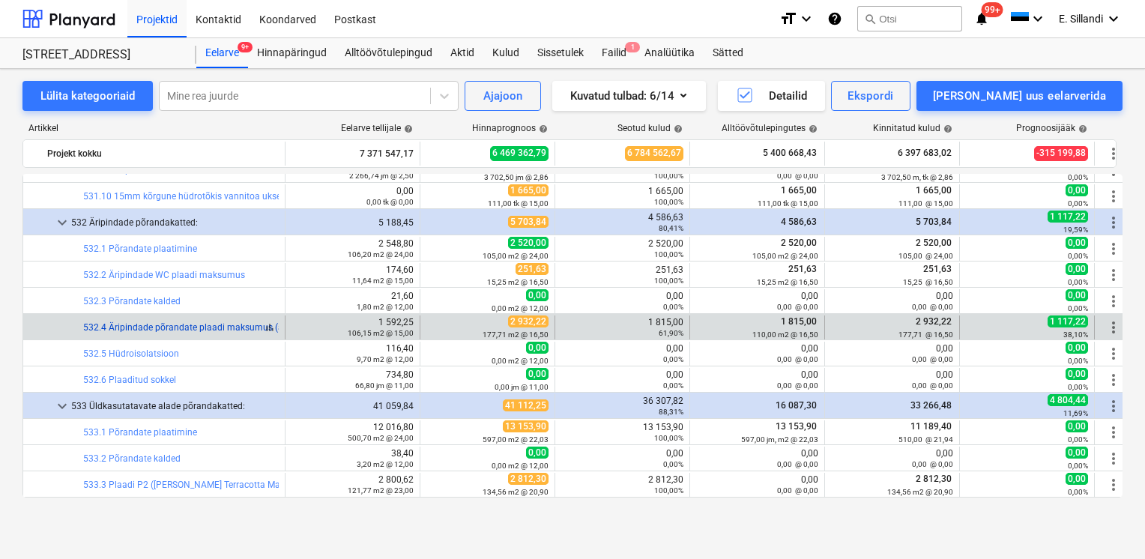
click at [154, 324] on link "532.4 Äripindade põrandate plaadi maksumus (äripinnad)" at bounding box center [201, 327] width 237 height 10
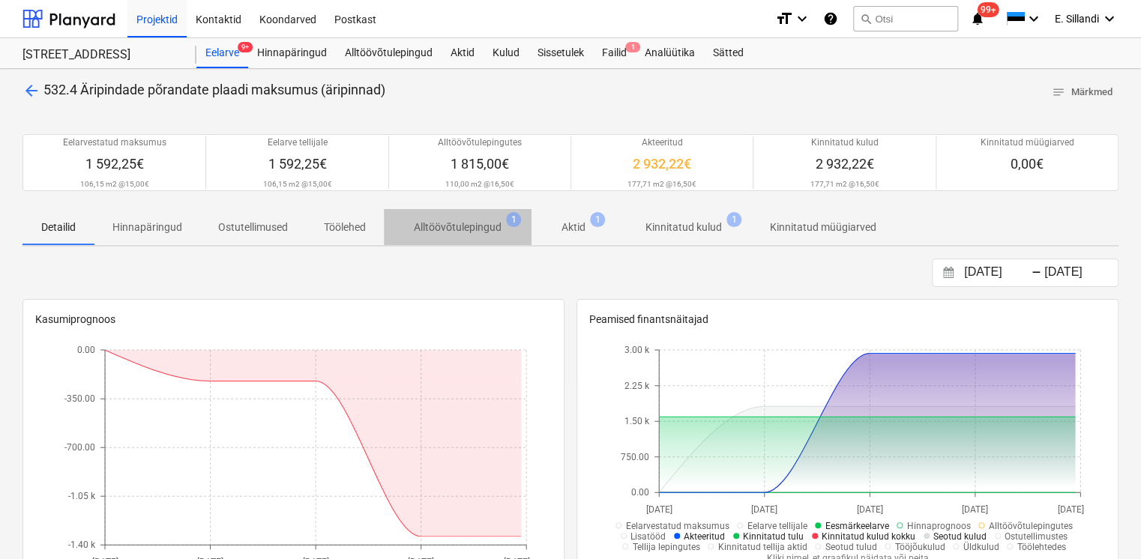
click at [481, 227] on p "Alltöövõtulepingud" at bounding box center [458, 228] width 88 height 16
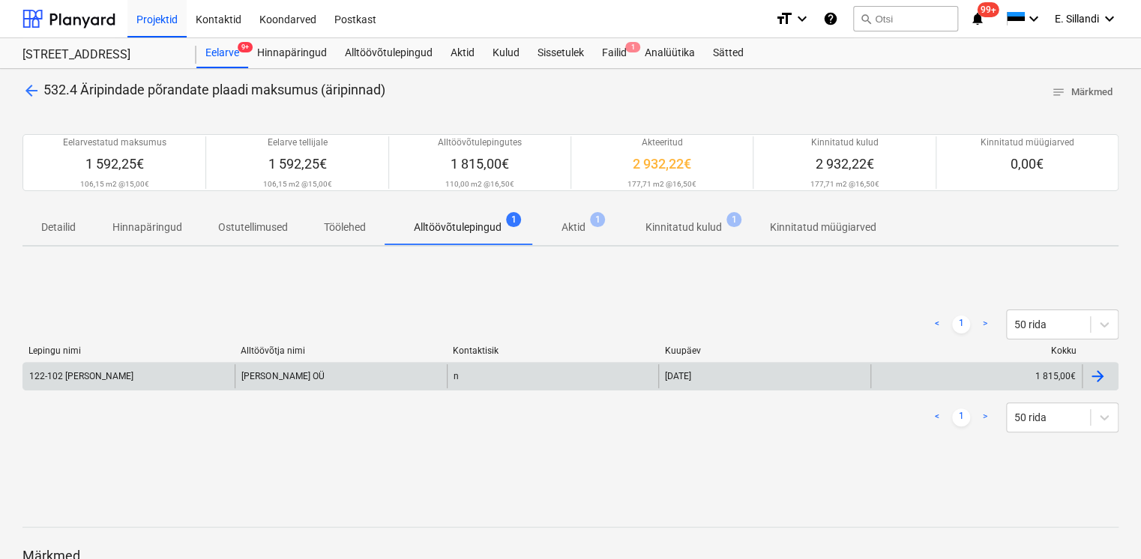
click at [333, 369] on div "Noto OÜ" at bounding box center [340, 376] width 211 height 24
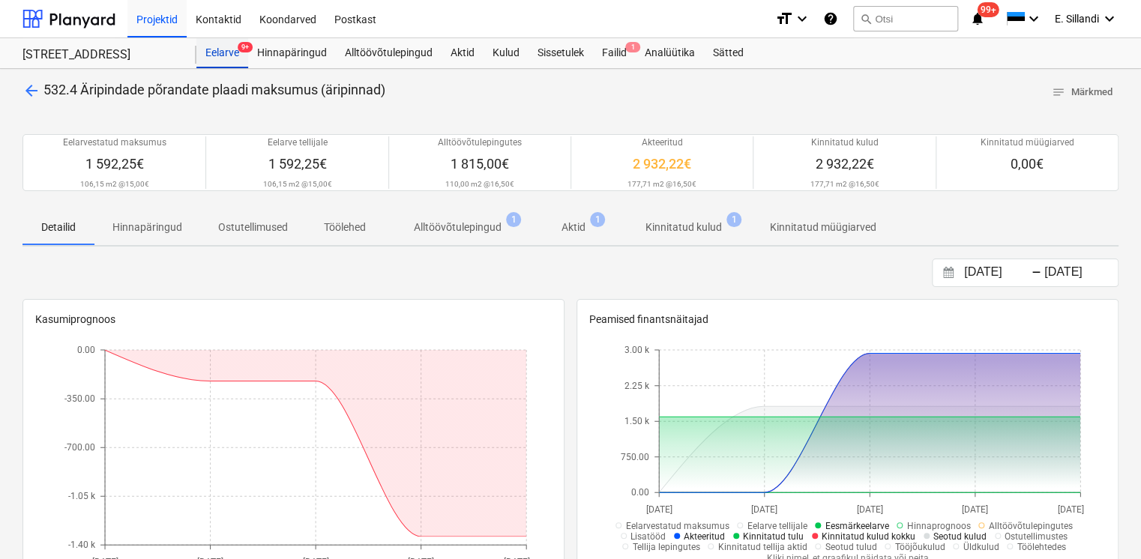
click at [221, 58] on div "Eelarve 9+" at bounding box center [222, 53] width 52 height 30
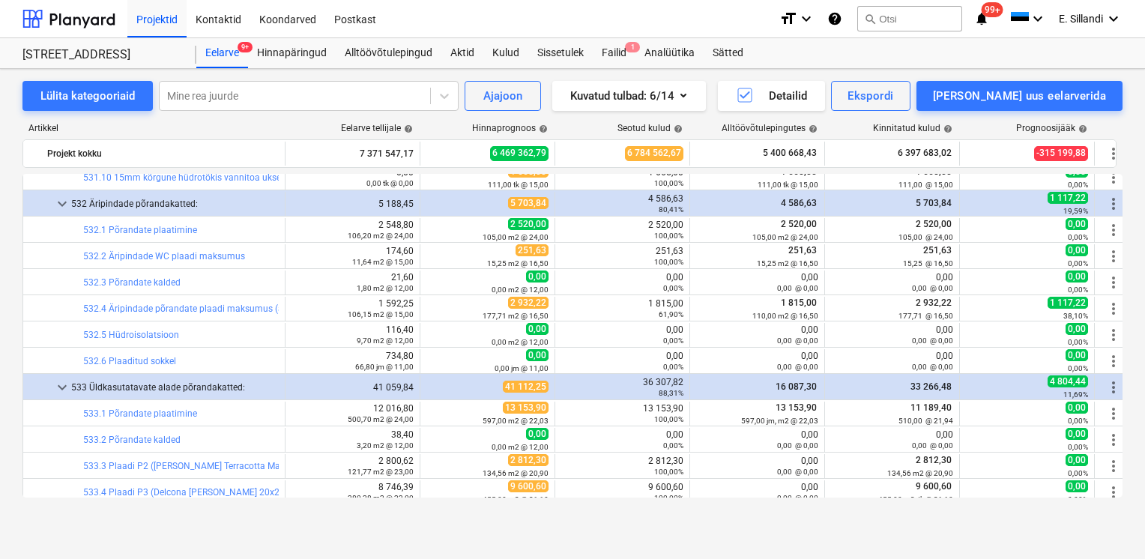
scroll to position [14357, 0]
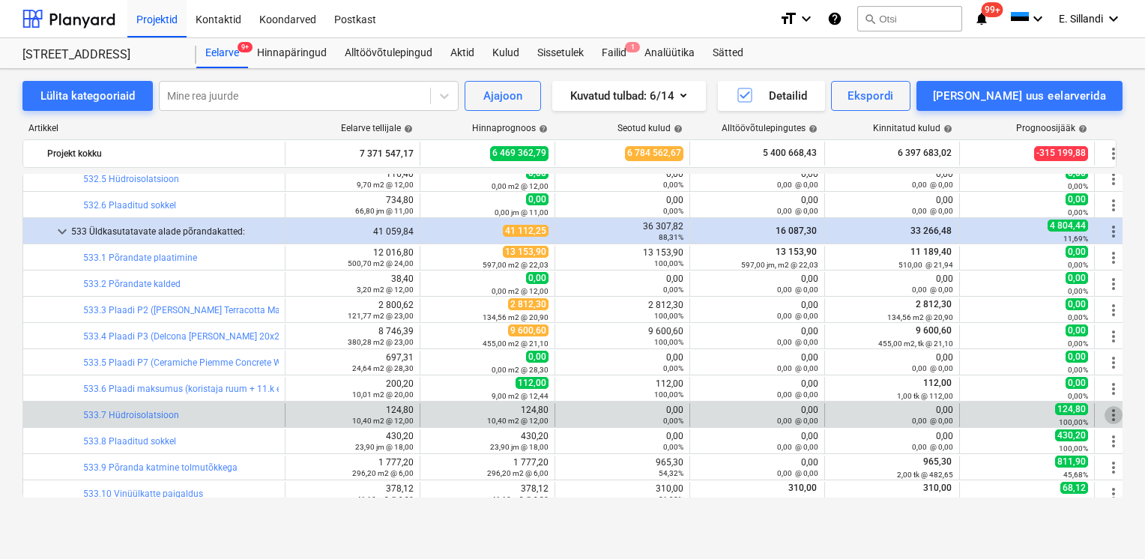
click at [1109, 418] on span "more_vert" at bounding box center [1114, 415] width 18 height 18
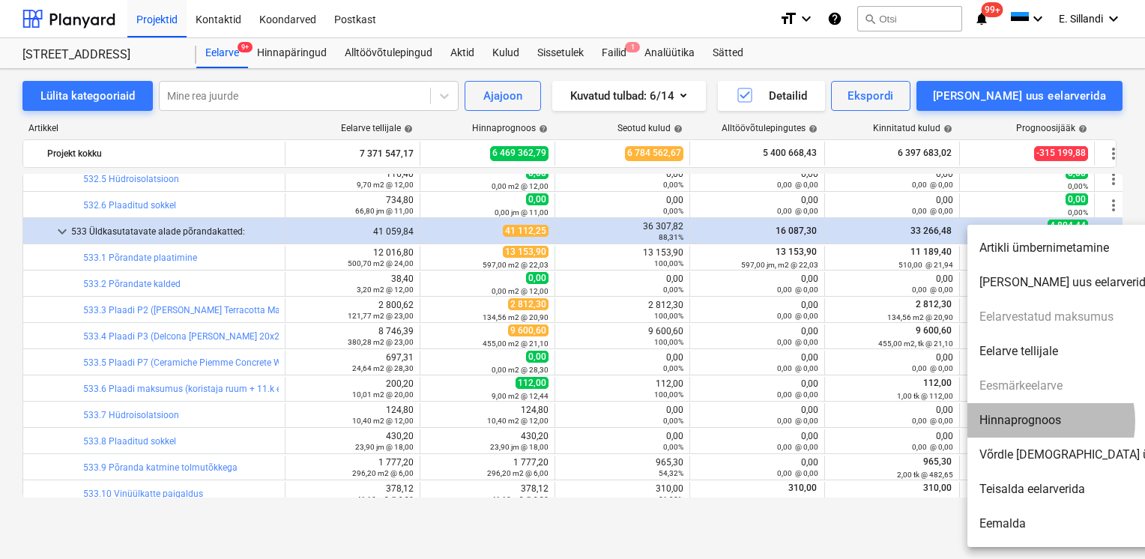
click at [1034, 421] on li "Hinnaprognoos" at bounding box center [1096, 420] width 258 height 34
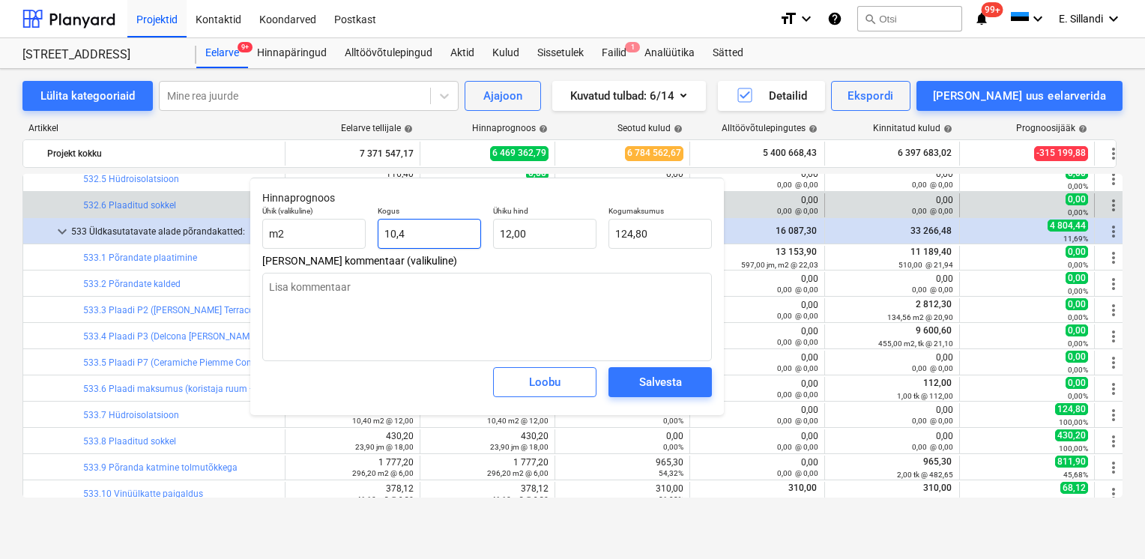
drag, startPoint x: 426, startPoint y: 227, endPoint x: 219, endPoint y: 191, distance: 209.9
click at [302, 214] on div "Ühik (valikuline) m2 Kogus 10,4 Ühiku hind 12,00 Kogumaksumus 124,80" at bounding box center [487, 227] width 462 height 55
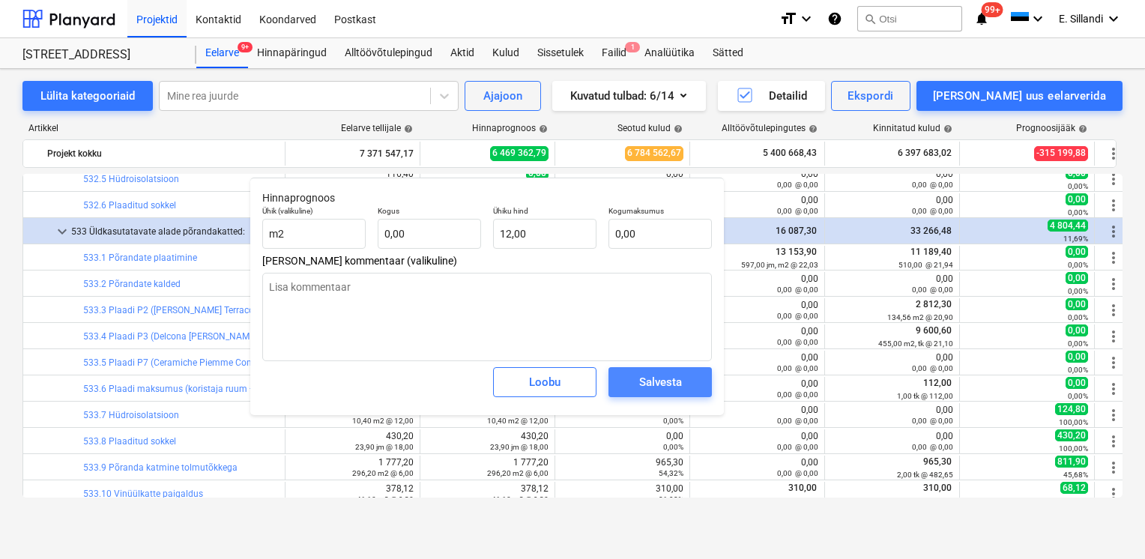
click at [677, 394] on button "Salvesta" at bounding box center [660, 382] width 103 height 30
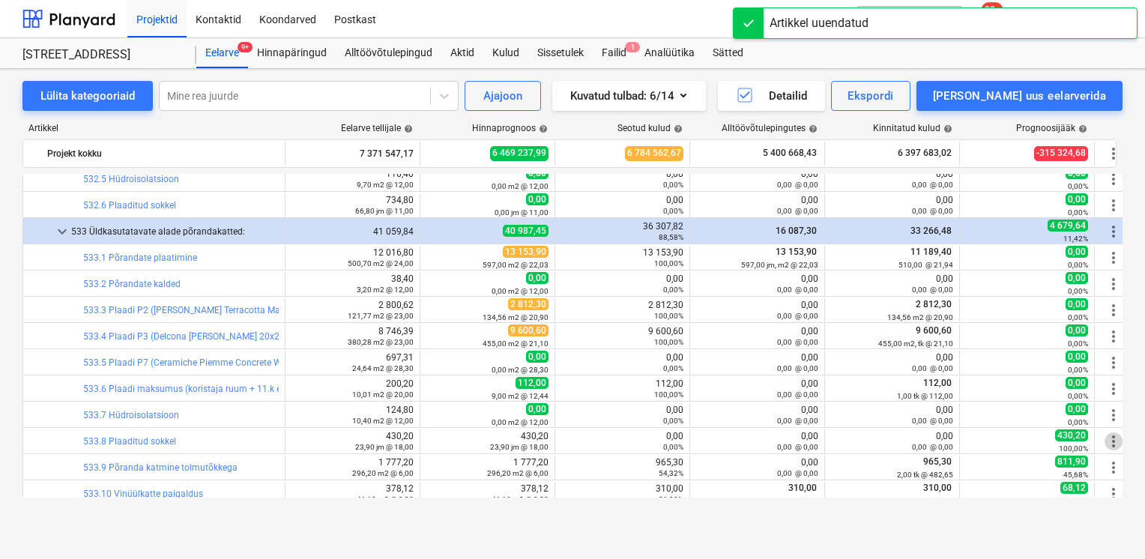
click at [1110, 442] on span "more_vert" at bounding box center [1114, 441] width 18 height 18
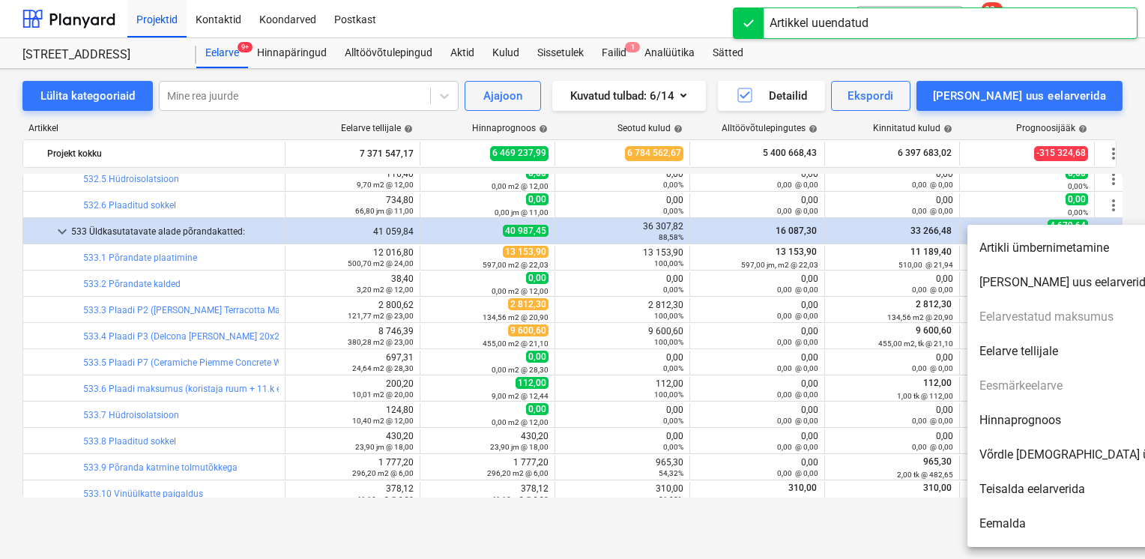
drag, startPoint x: 1014, startPoint y: 418, endPoint x: 983, endPoint y: 417, distance: 30.7
click at [1014, 420] on li "Hinnaprognoos" at bounding box center [1096, 420] width 258 height 34
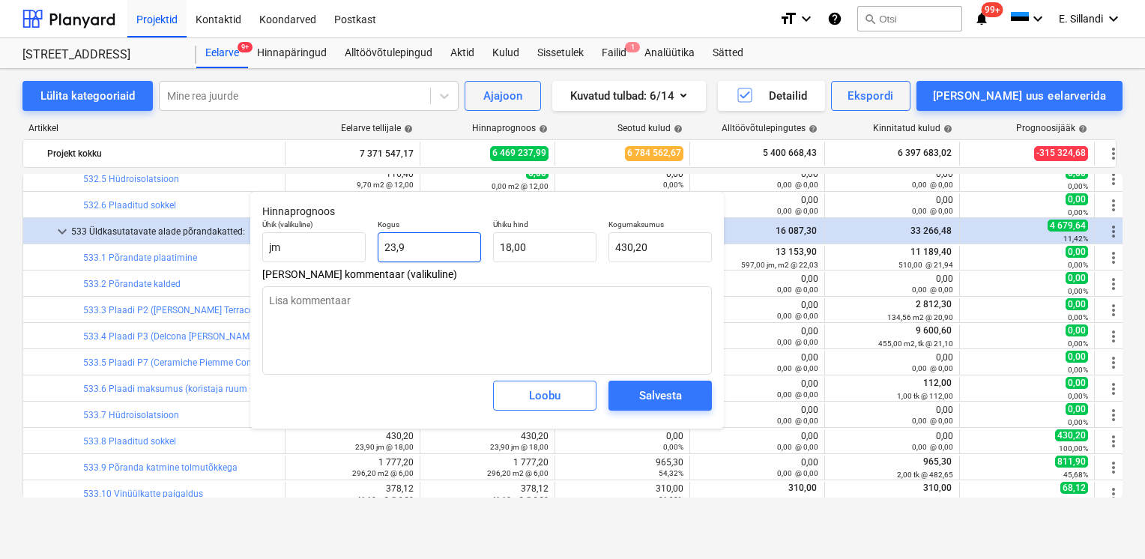
drag, startPoint x: 390, startPoint y: 249, endPoint x: 285, endPoint y: 208, distance: 112.5
click at [352, 243] on div "Ühik (valikuline) jm Kogus 23,9 Ühiku hind 18,00 Kogumaksumus 430,20" at bounding box center [487, 241] width 462 height 55
click at [683, 403] on span "Salvesta" at bounding box center [660, 395] width 67 height 19
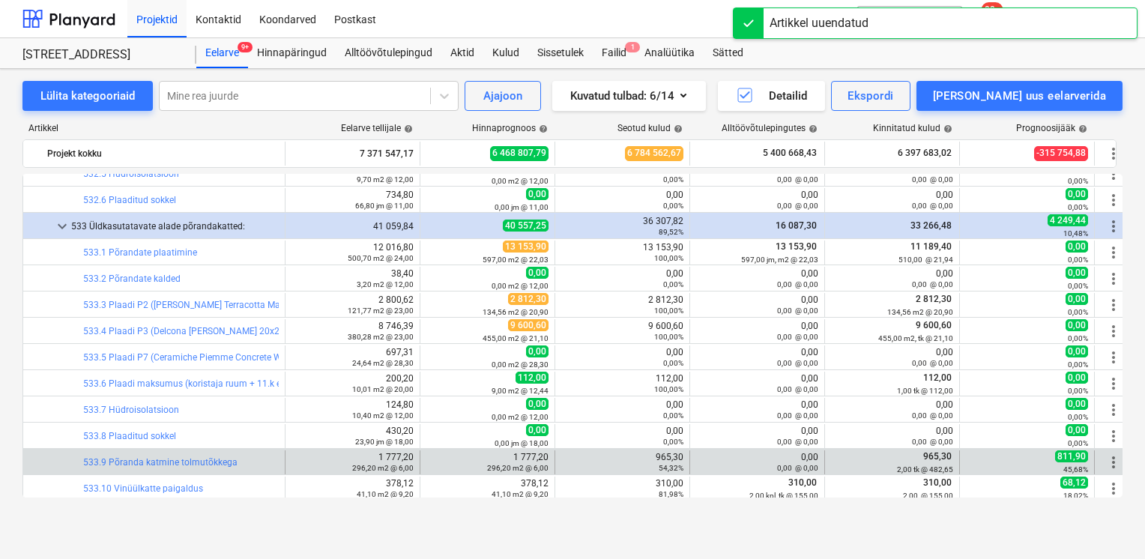
scroll to position [14536, 0]
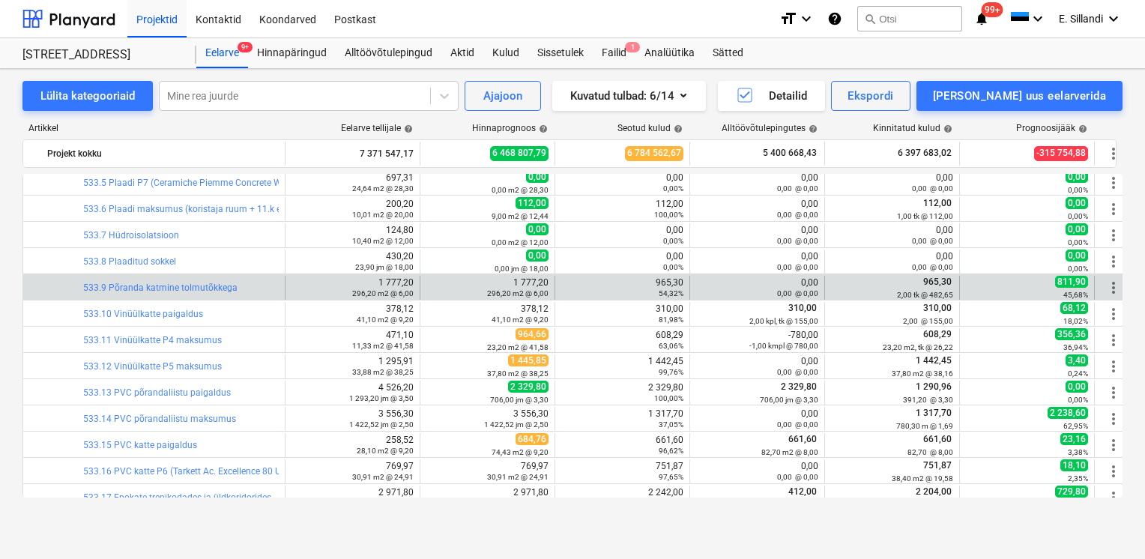
click at [1115, 289] on span "more_vert" at bounding box center [1114, 288] width 18 height 18
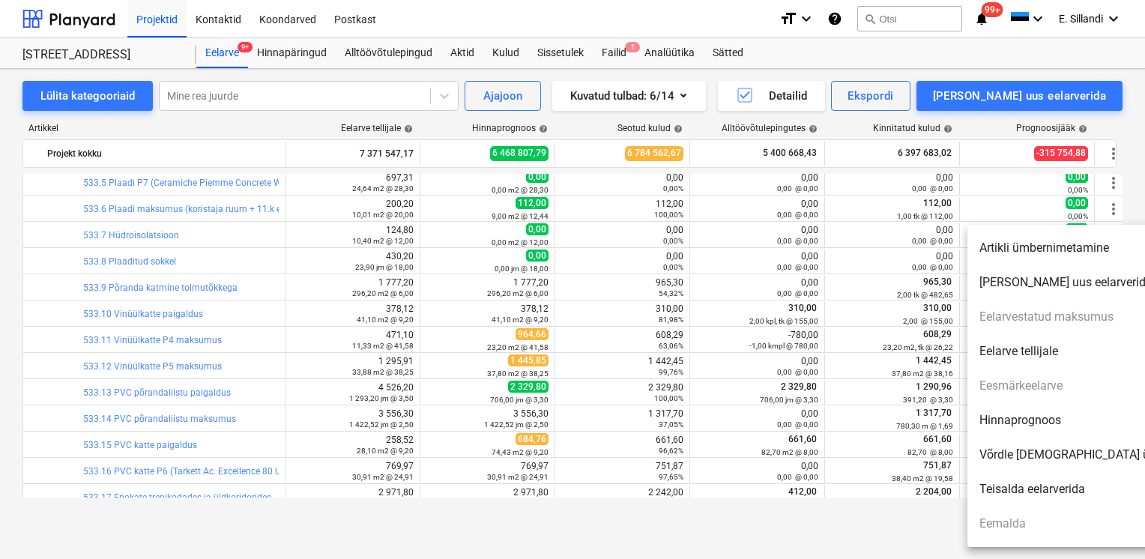
click at [1013, 424] on li "Hinnaprognoos" at bounding box center [1096, 420] width 258 height 34
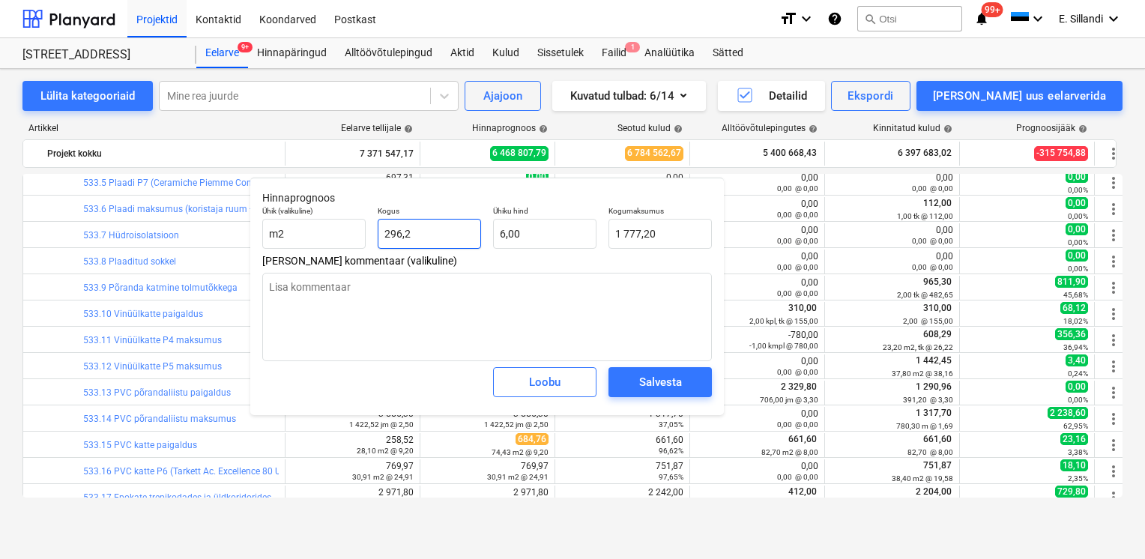
drag, startPoint x: 405, startPoint y: 229, endPoint x: 264, endPoint y: 205, distance: 143.7
click at [324, 217] on div "Ühik (valikuline) m2 Kogus 296,2 Ühiku hind 6,00 Kogumaksumus 1 777,20" at bounding box center [487, 227] width 462 height 55
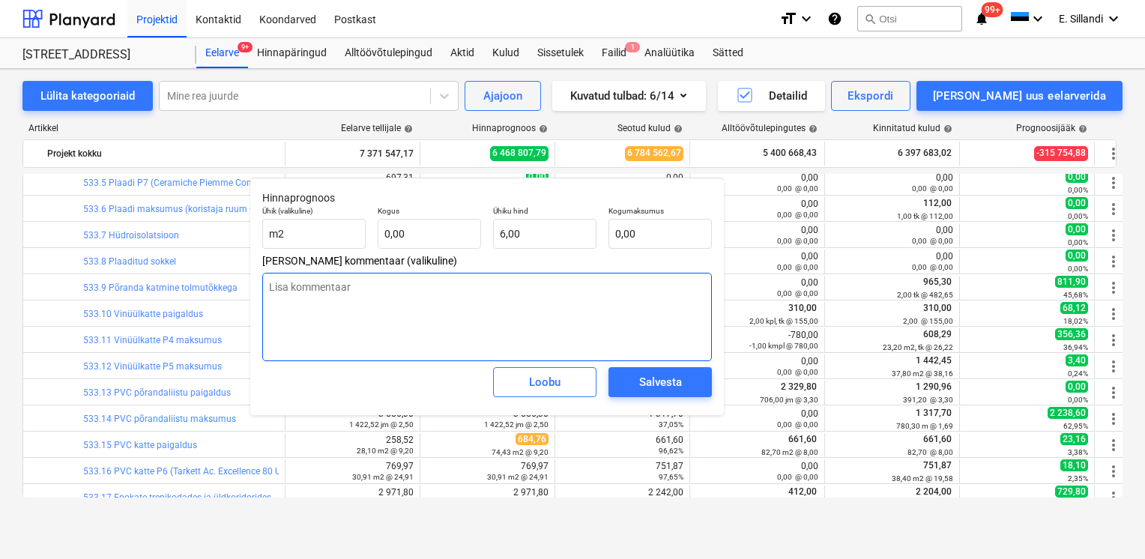
click at [339, 324] on textarea at bounding box center [487, 317] width 450 height 88
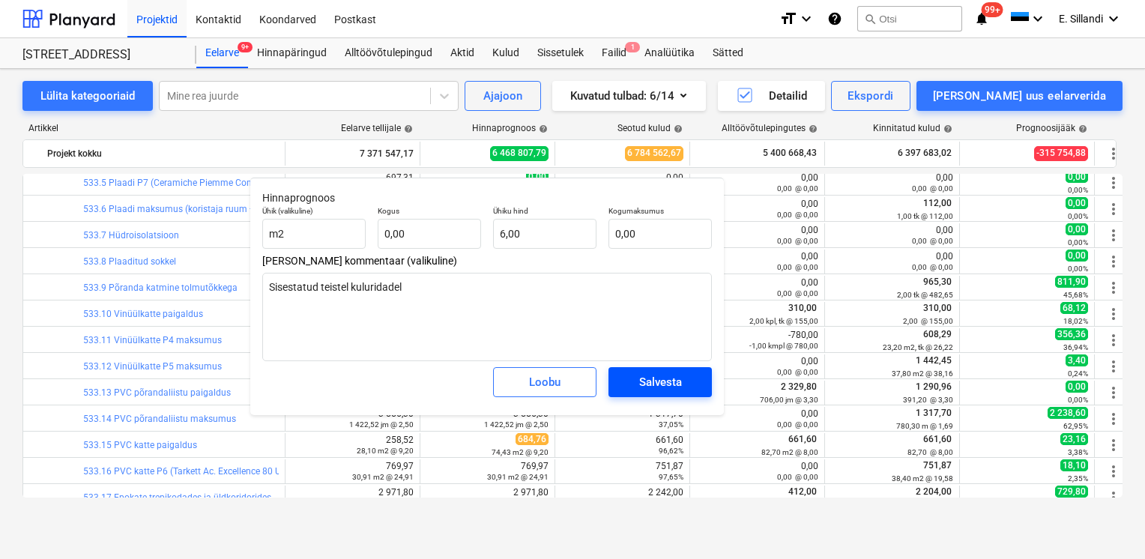
click at [662, 391] on div "Salvesta" at bounding box center [660, 381] width 43 height 19
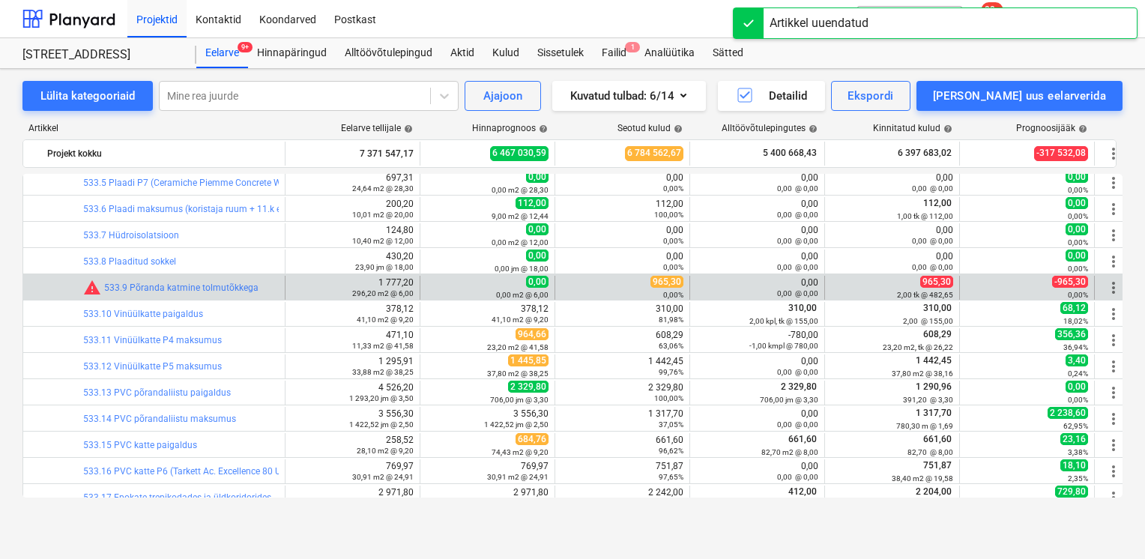
click at [1112, 286] on span "more_vert" at bounding box center [1114, 288] width 18 height 18
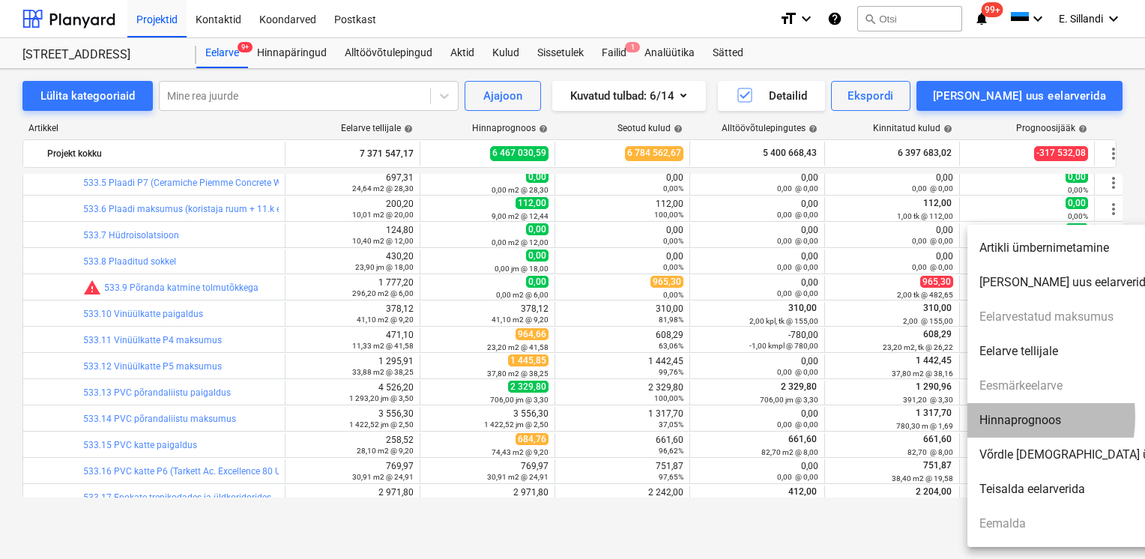
click at [989, 417] on li "Hinnaprognoos" at bounding box center [1096, 420] width 258 height 34
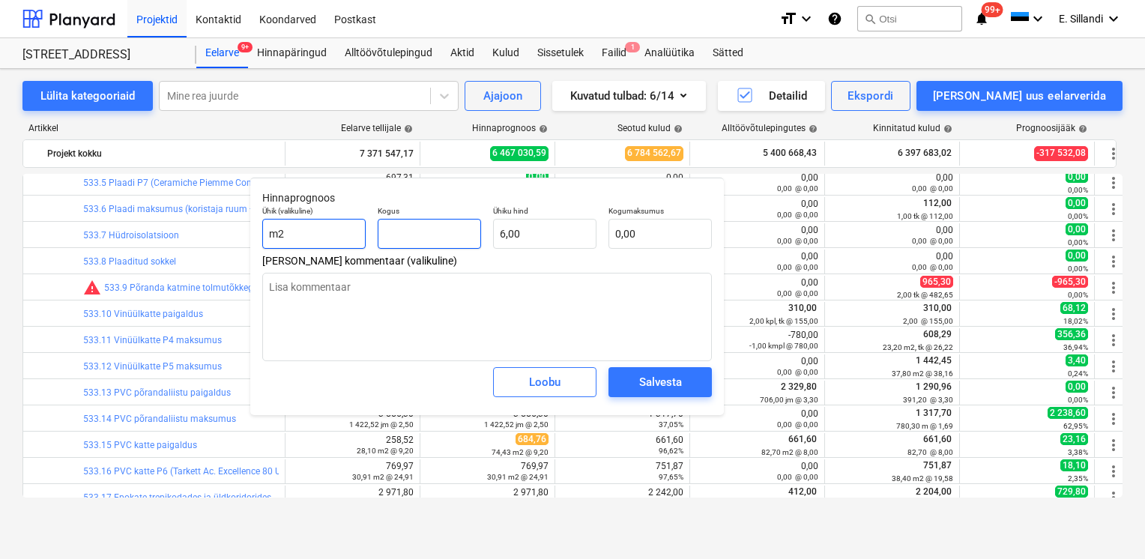
drag, startPoint x: 410, startPoint y: 232, endPoint x: 330, endPoint y: 220, distance: 80.5
click at [336, 220] on div "Ühik (valikuline) m2 Kogus Ühiku hind 6,00 Kogumaksumus 0,00" at bounding box center [487, 227] width 462 height 55
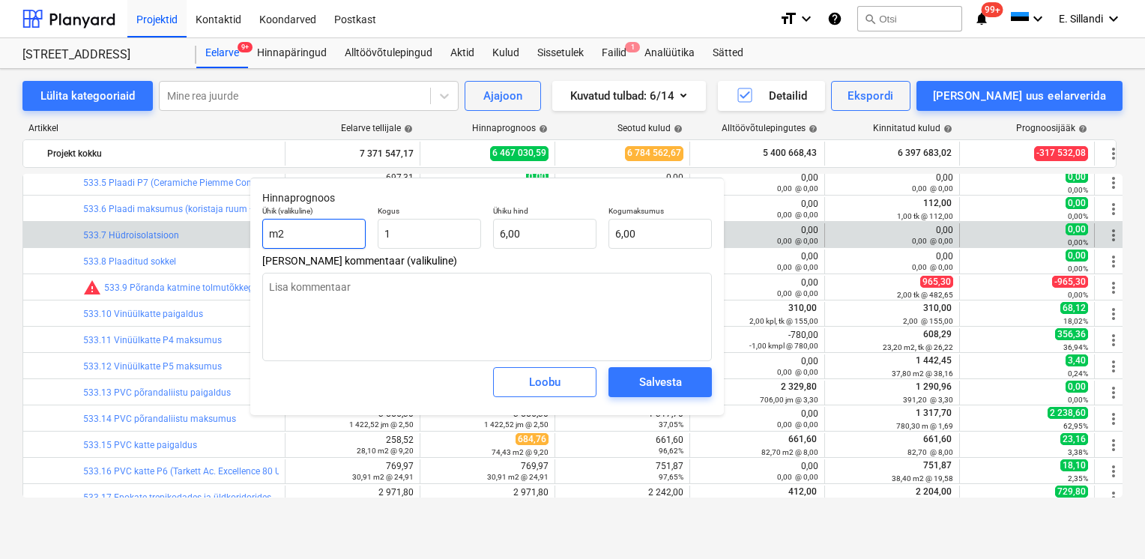
click at [241, 231] on body "Projektid Kontaktid Koondarved Postkast format_size keyboard_arrow_down help se…" at bounding box center [572, 279] width 1145 height 559
drag, startPoint x: 288, startPoint y: 234, endPoint x: 234, endPoint y: 227, distance: 54.4
click at [228, 230] on body "Projektid Kontaktid Koondarved Postkast format_size keyboard_arrow_down help se…" at bounding box center [572, 279] width 1145 height 559
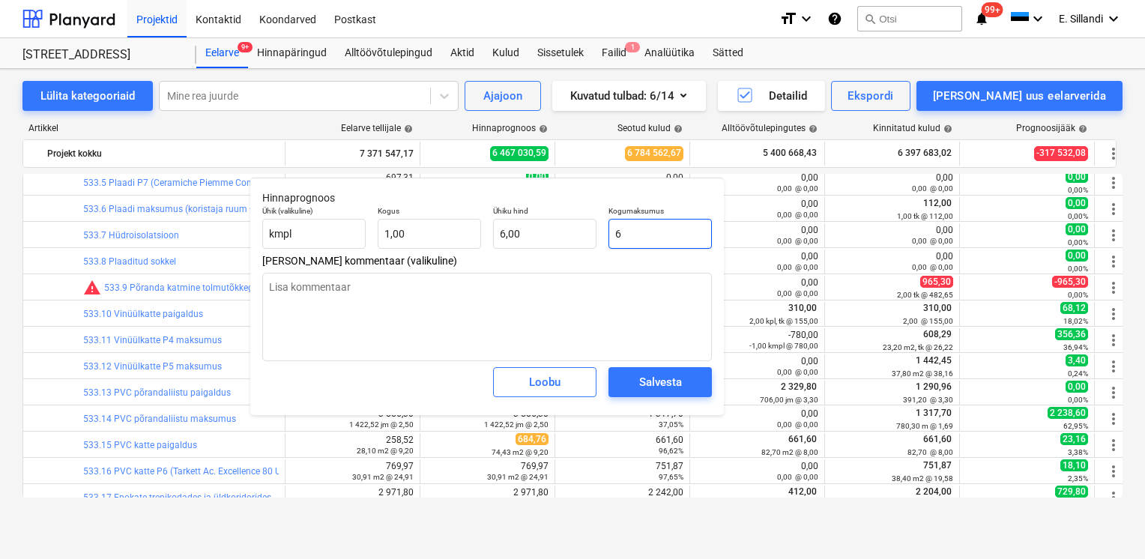
click at [656, 237] on input "6" at bounding box center [660, 234] width 103 height 30
click at [657, 236] on input "6" at bounding box center [660, 234] width 103 height 30
click at [703, 391] on button "Salvesta" at bounding box center [660, 382] width 103 height 30
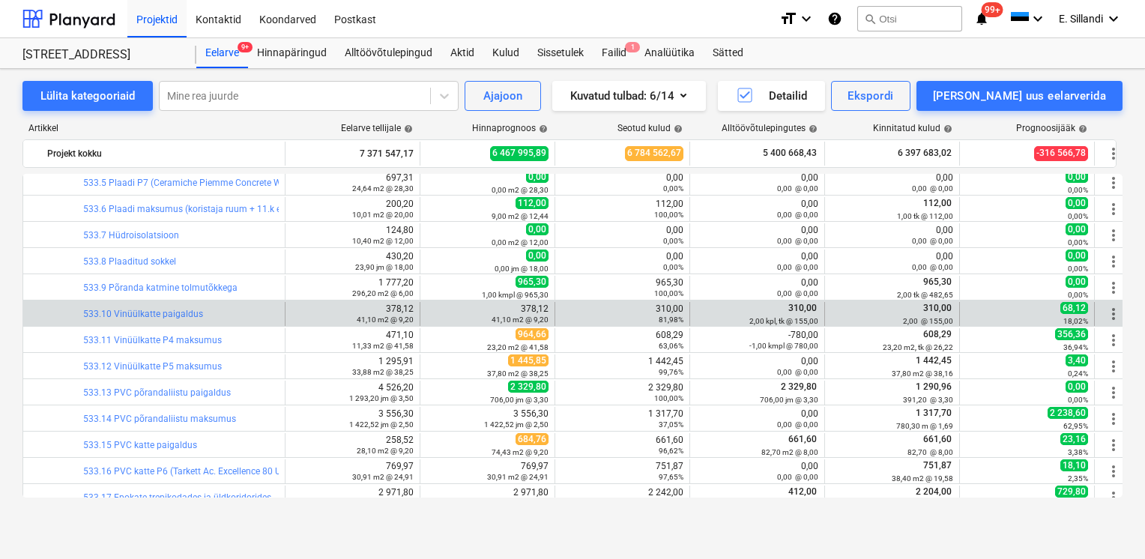
click at [1114, 314] on span "more_vert" at bounding box center [1114, 314] width 18 height 18
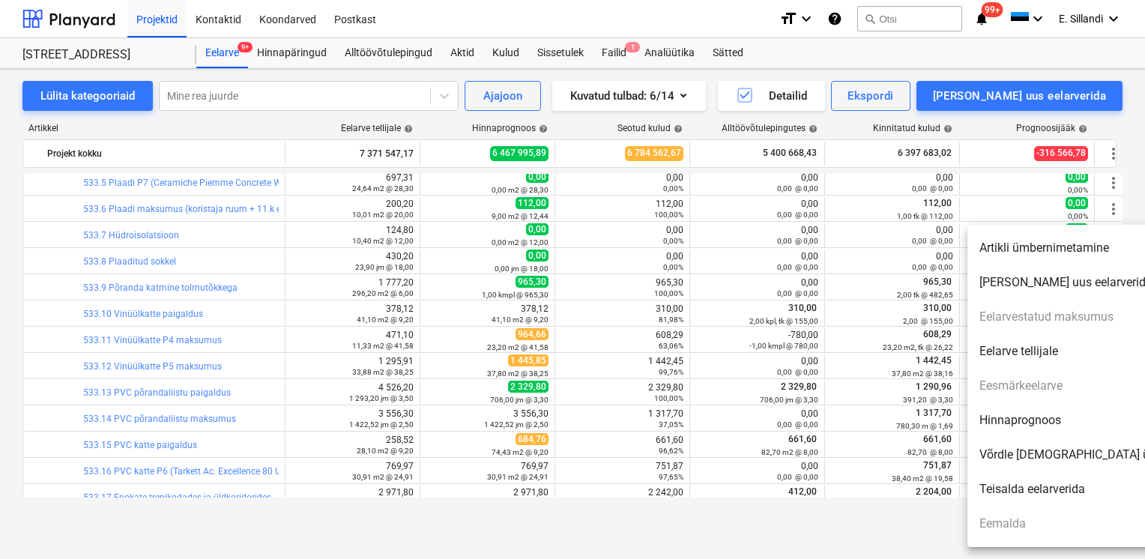
click at [1056, 419] on li "Hinnaprognoos" at bounding box center [1096, 420] width 258 height 34
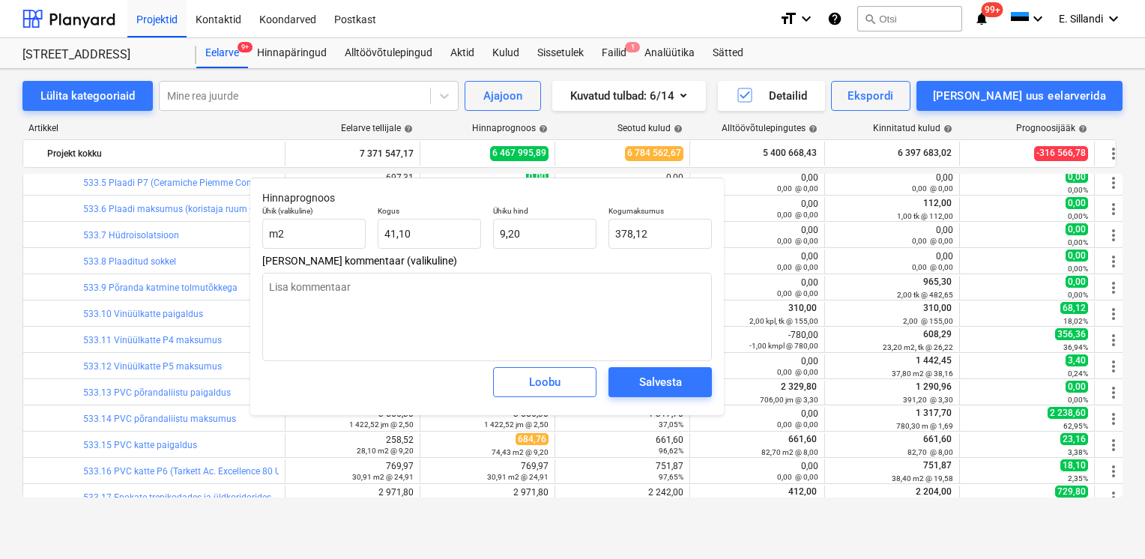
drag, startPoint x: 549, startPoint y: 185, endPoint x: 513, endPoint y: 182, distance: 36.1
click at [513, 182] on div "Hinnaprognoos Ühik (valikuline) m2 Kogus 41,10 Ühiku hind 9,20 Kogumaksumus 378…" at bounding box center [487, 297] width 474 height 238
click at [535, 388] on div "Loobu" at bounding box center [544, 381] width 31 height 19
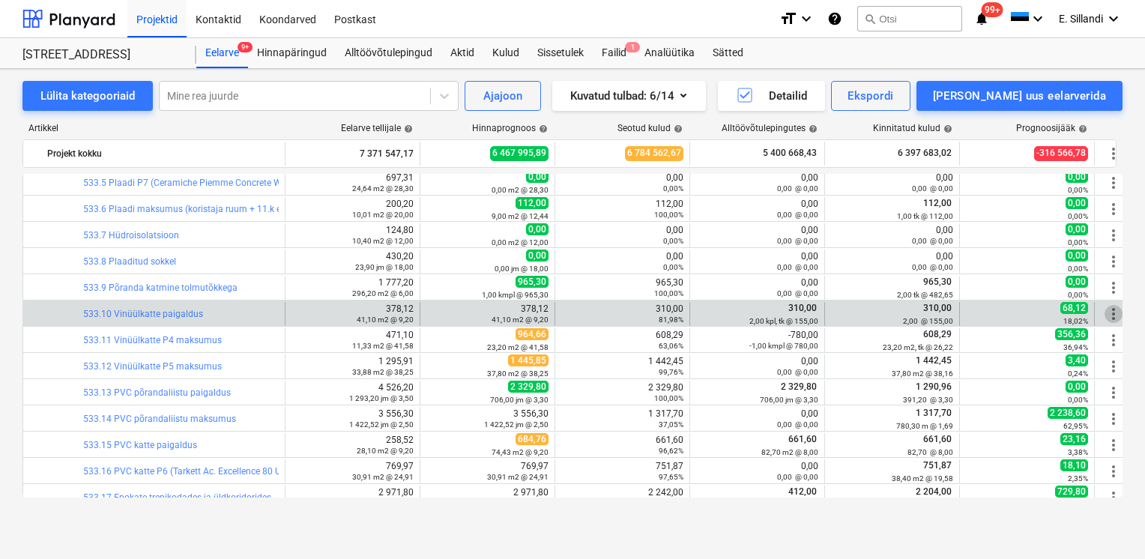
click at [1110, 315] on span "more_vert" at bounding box center [1114, 314] width 18 height 18
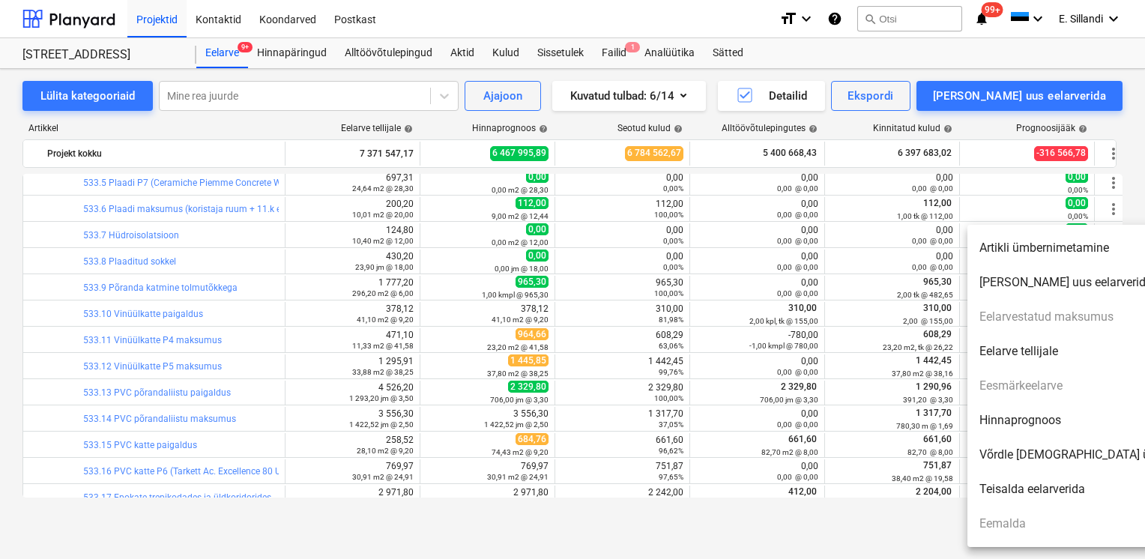
click at [1012, 427] on li "Hinnaprognoos" at bounding box center [1096, 420] width 258 height 34
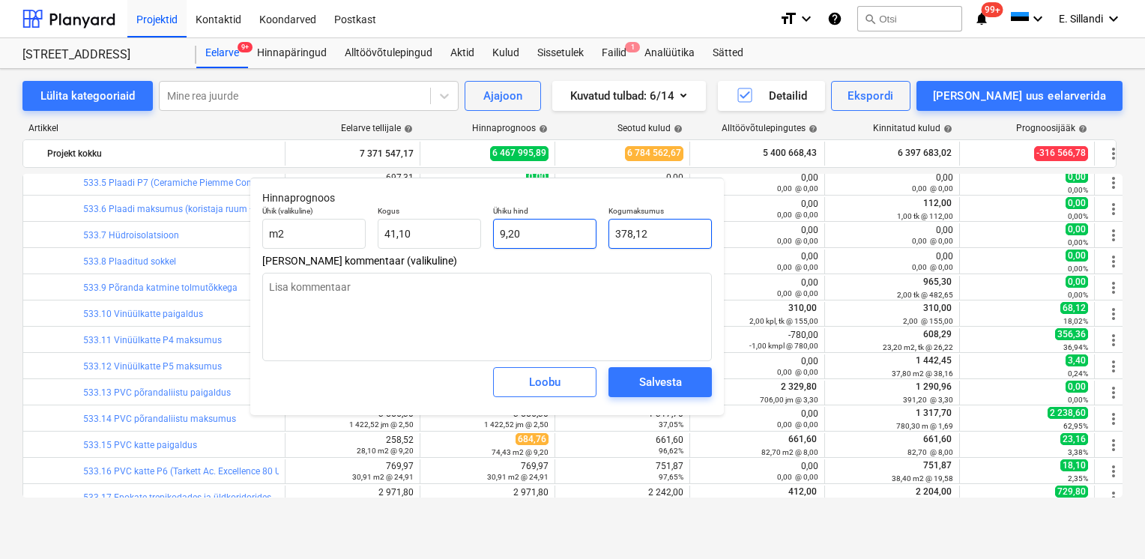
drag, startPoint x: 653, startPoint y: 232, endPoint x: 543, endPoint y: 231, distance: 110.2
click at [552, 232] on div "Ühik (valikuline) m2 Kogus 41,10 Ühiku hind 9,20 Kogumaksumus 378,12" at bounding box center [487, 227] width 462 height 55
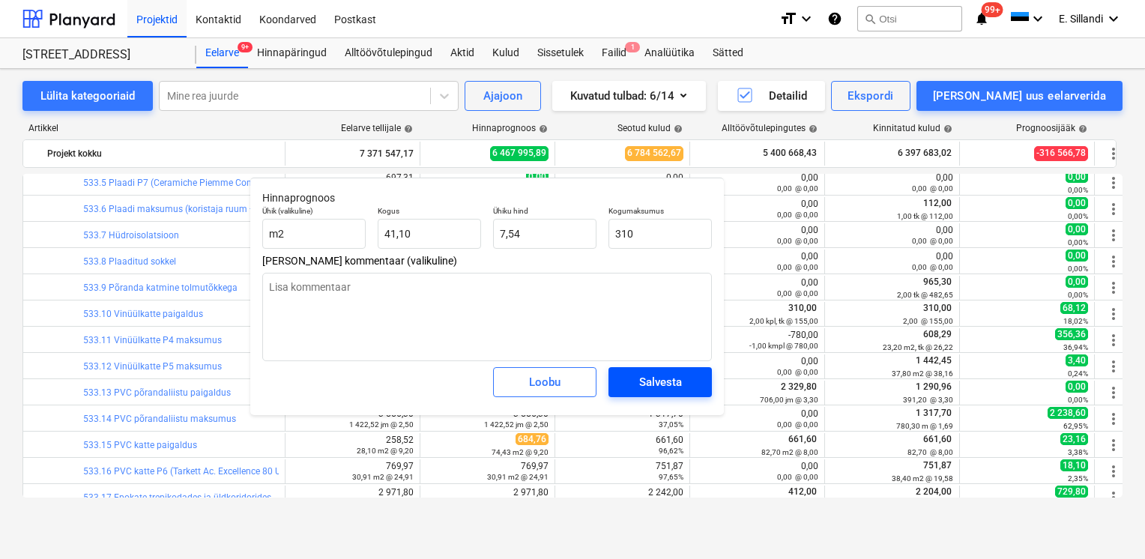
click at [655, 376] on div "Salvesta" at bounding box center [660, 381] width 43 height 19
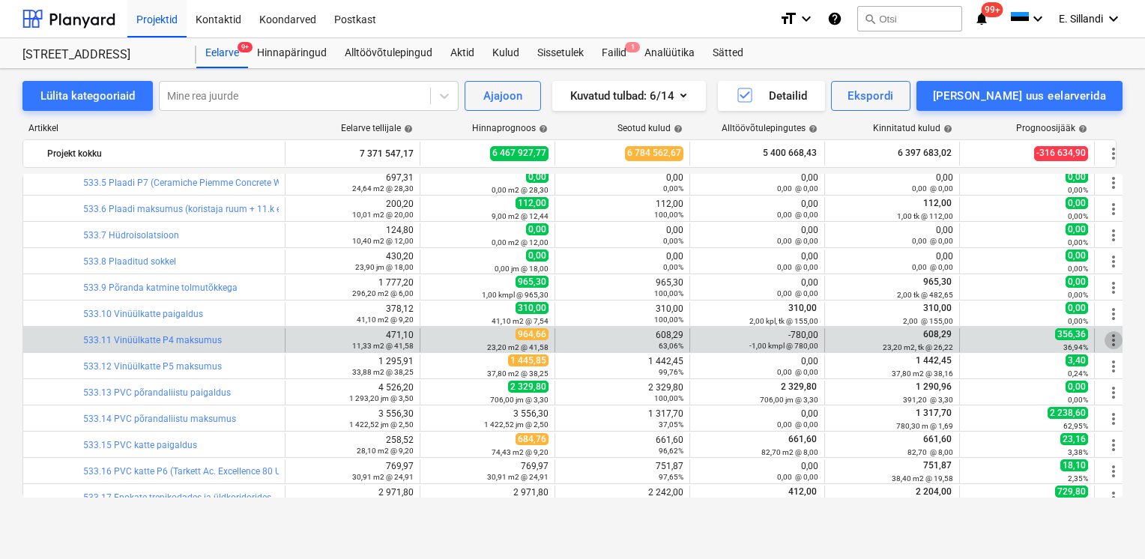
click at [1109, 341] on span "more_vert" at bounding box center [1114, 340] width 18 height 18
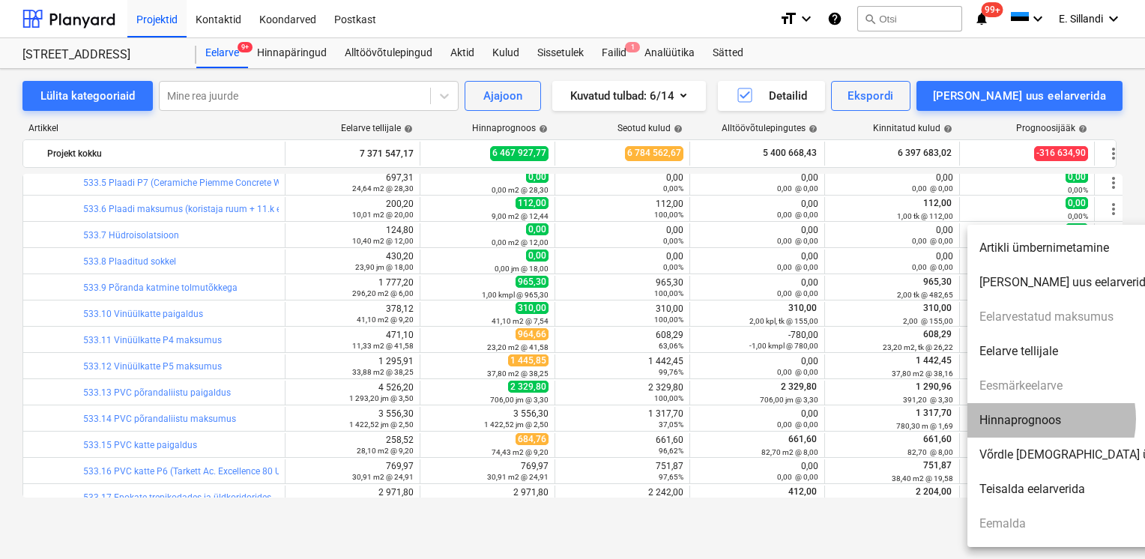
click at [1038, 419] on li "Hinnaprognoos" at bounding box center [1096, 420] width 258 height 34
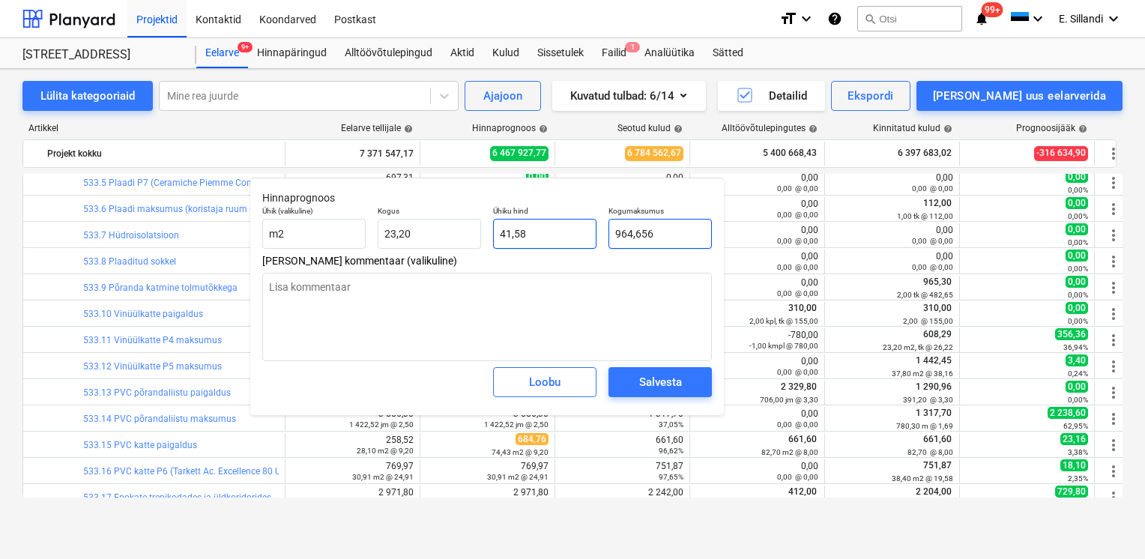
drag, startPoint x: 673, startPoint y: 240, endPoint x: 543, endPoint y: 233, distance: 130.6
click at [563, 236] on div "Ühik (valikuline) m2 Kogus 23,20 Ühiku hind 41,58 Kogumaksumus 964,656" at bounding box center [487, 227] width 462 height 55
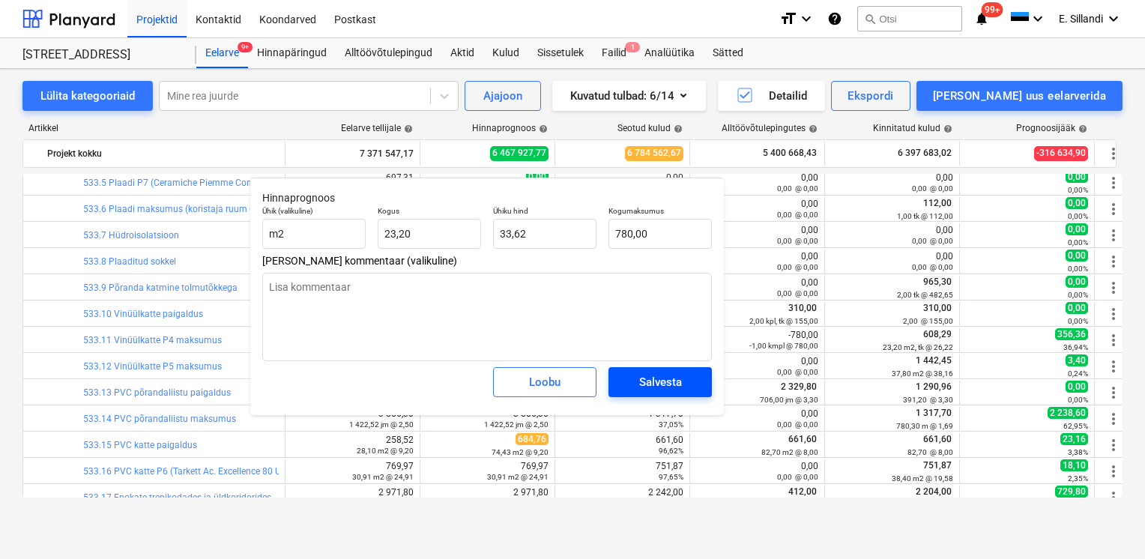
click at [674, 388] on div "Salvesta" at bounding box center [660, 381] width 43 height 19
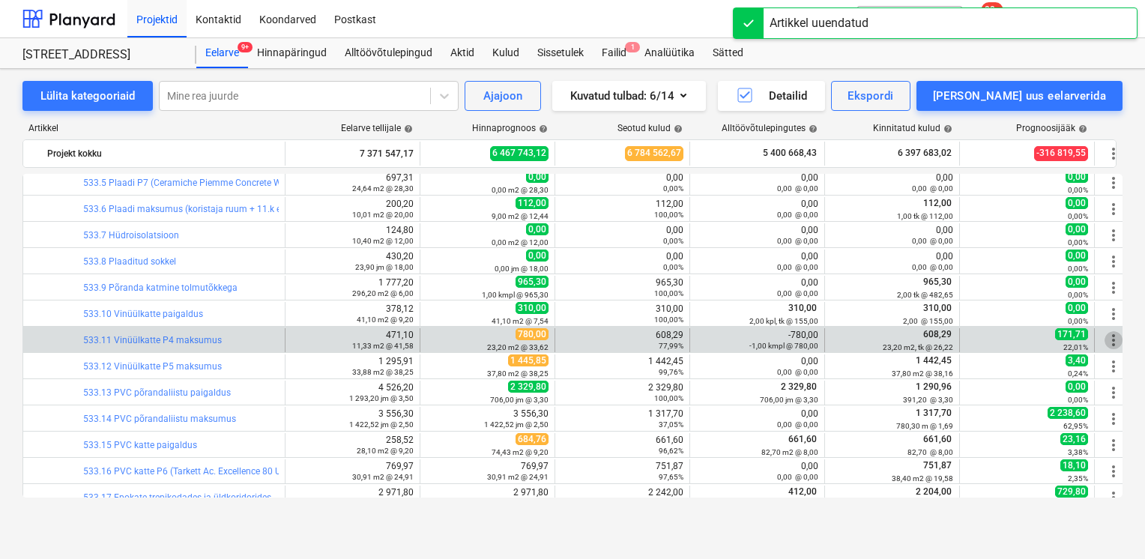
click at [1115, 340] on span "more_vert" at bounding box center [1114, 340] width 18 height 18
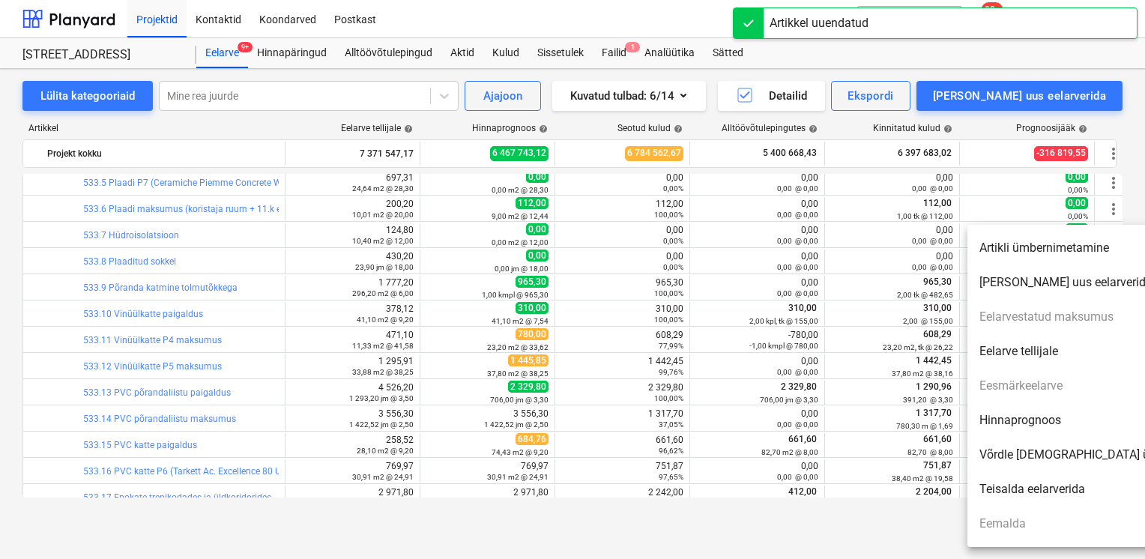
drag, startPoint x: 1035, startPoint y: 424, endPoint x: 1023, endPoint y: 426, distance: 12.2
click at [1035, 426] on li "Hinnaprognoos" at bounding box center [1096, 420] width 258 height 34
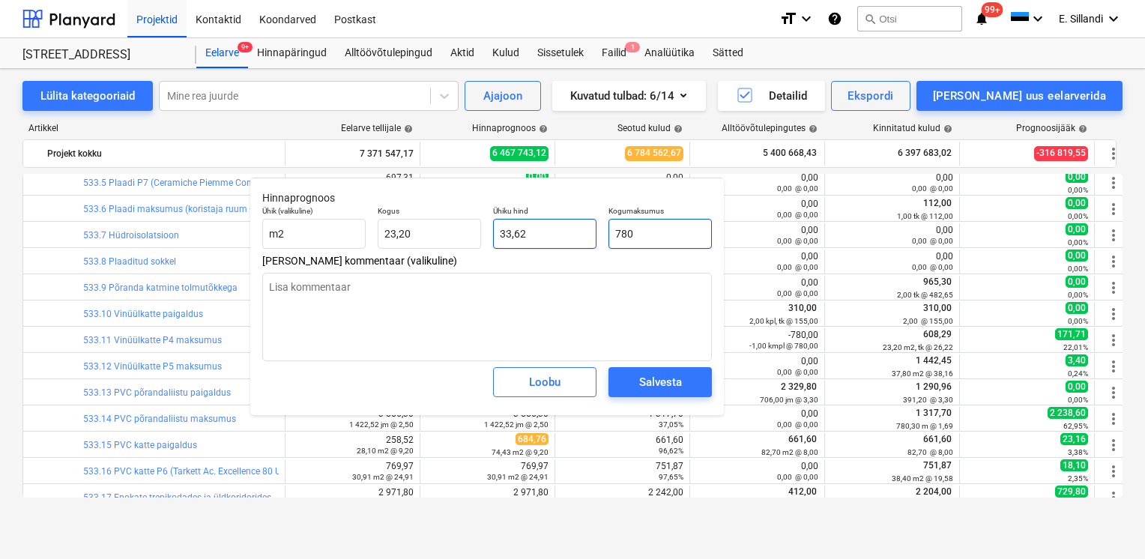
drag, startPoint x: 671, startPoint y: 232, endPoint x: 546, endPoint y: 230, distance: 124.4
click at [552, 230] on div "Ühik (valikuline) m2 Kogus 23,20 Ühiku hind 33,62 Kogumaksumus 780" at bounding box center [487, 227] width 462 height 55
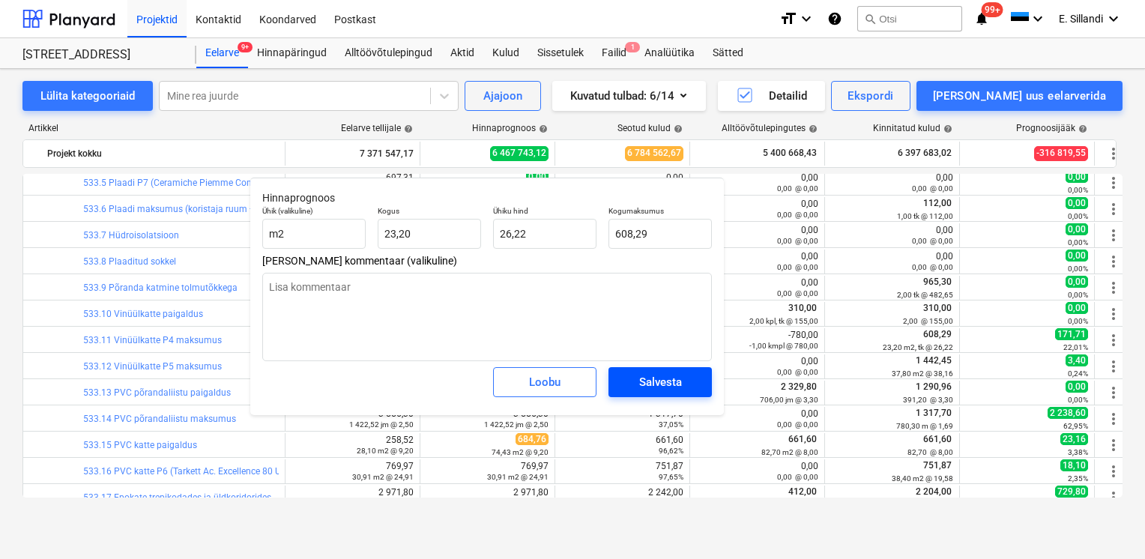
click at [684, 376] on span "Salvesta" at bounding box center [660, 381] width 67 height 19
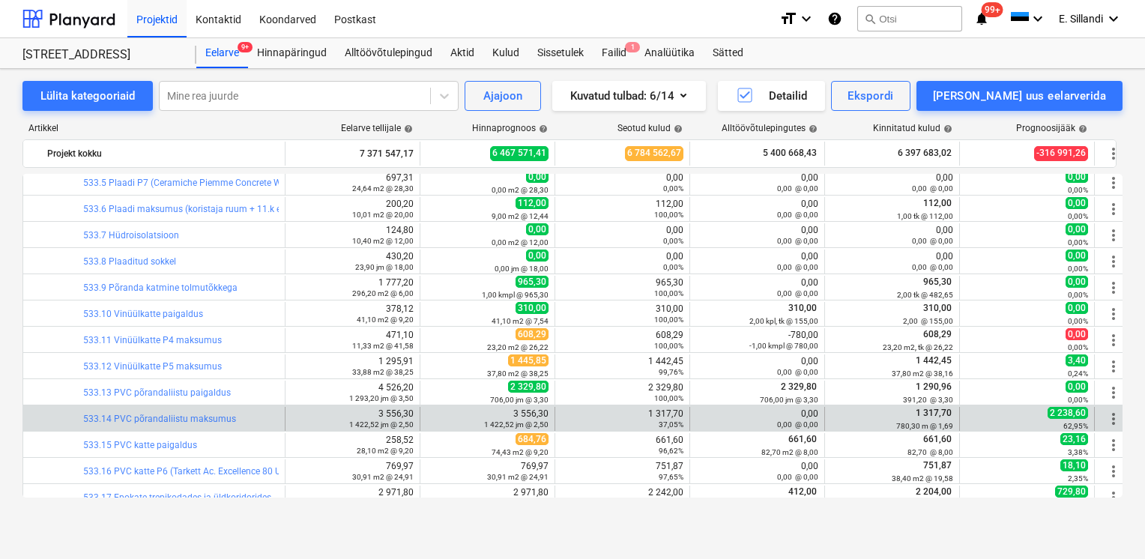
click at [1111, 418] on span "more_vert" at bounding box center [1114, 419] width 18 height 18
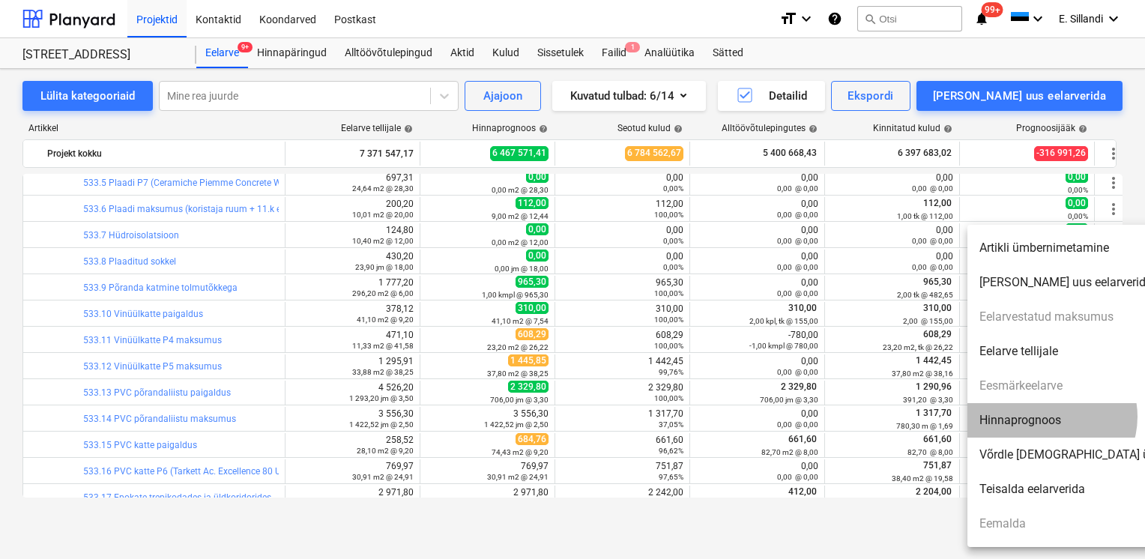
click at [1051, 417] on li "Hinnaprognoos" at bounding box center [1096, 420] width 258 height 34
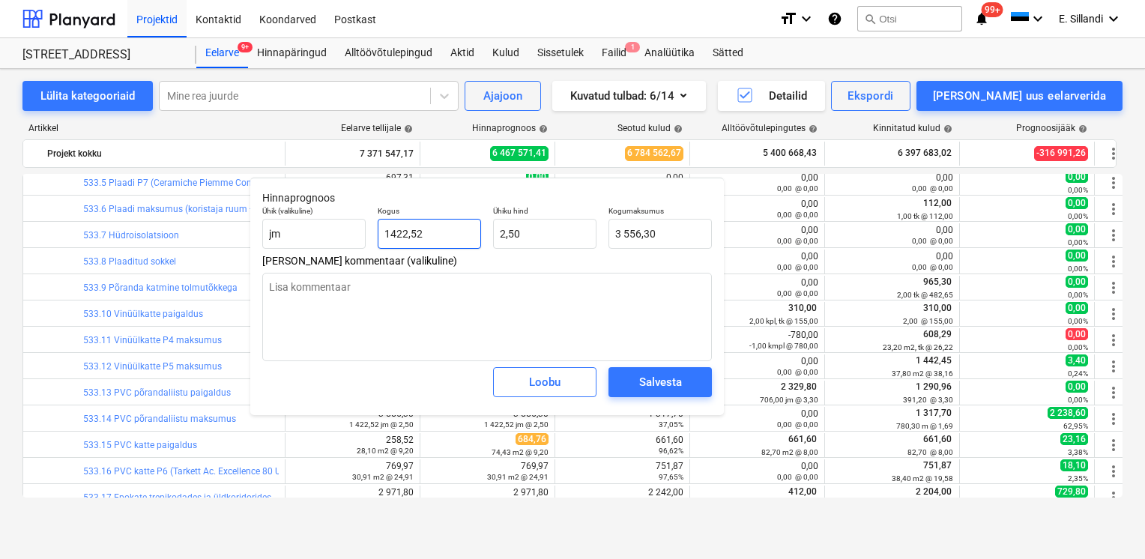
drag, startPoint x: 453, startPoint y: 236, endPoint x: 371, endPoint y: 235, distance: 82.4
click at [375, 235] on div "Kogus 1422,52" at bounding box center [429, 227] width 115 height 55
click at [572, 380] on span "Loobu" at bounding box center [545, 381] width 66 height 19
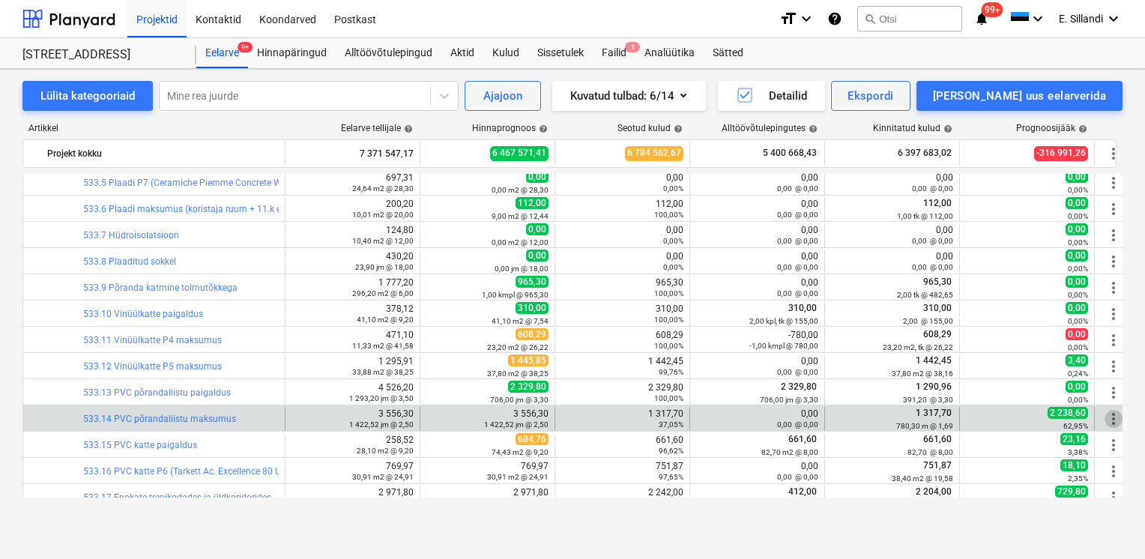
click at [1112, 417] on span "more_vert" at bounding box center [1114, 419] width 18 height 18
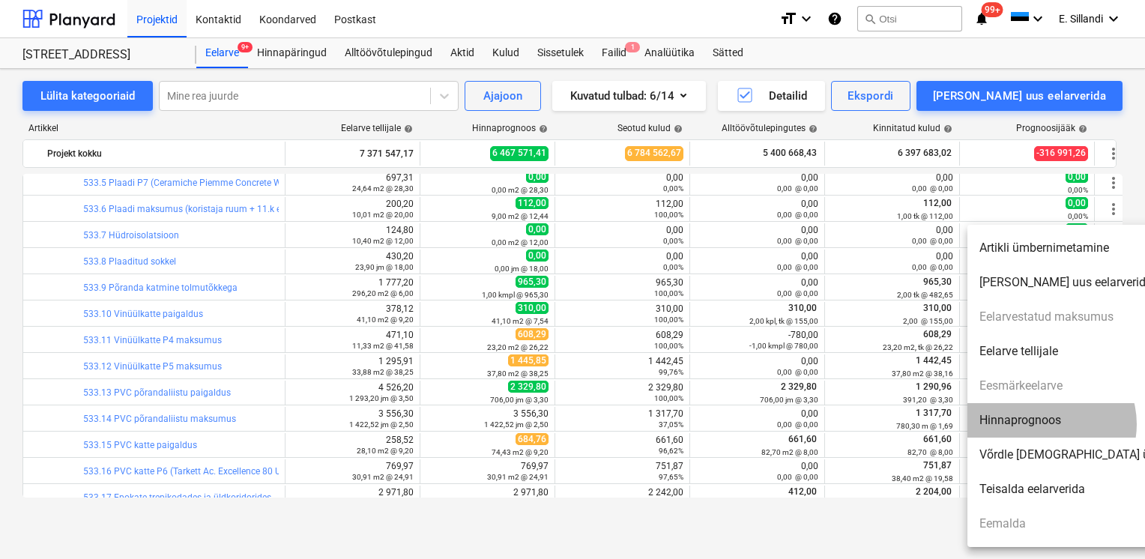
click at [1048, 424] on li "Hinnaprognoos" at bounding box center [1096, 420] width 258 height 34
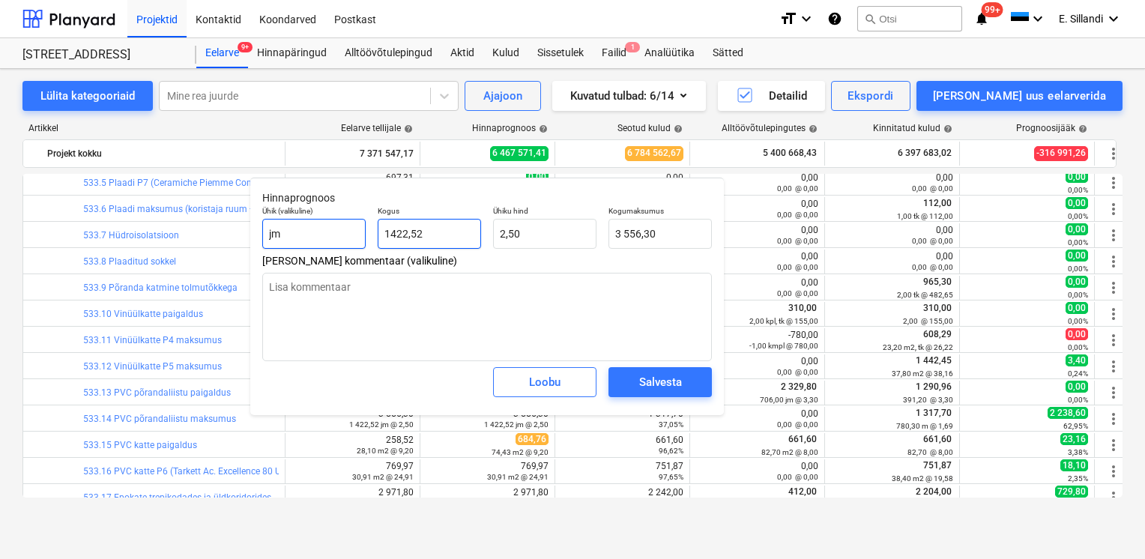
drag, startPoint x: 462, startPoint y: 235, endPoint x: 340, endPoint y: 223, distance: 122.7
click at [345, 223] on div "Ühik (valikuline) jm Kogus 1422,52 Ühiku hind 2,50 Kogumaksumus 3 556,30" at bounding box center [487, 227] width 462 height 55
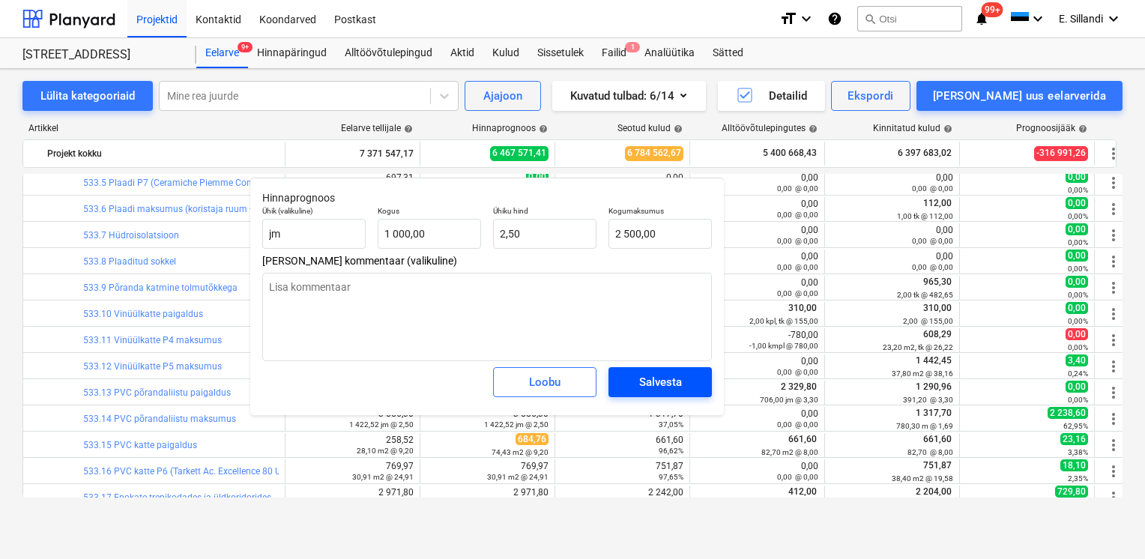
click at [656, 390] on div "Salvesta" at bounding box center [660, 381] width 43 height 19
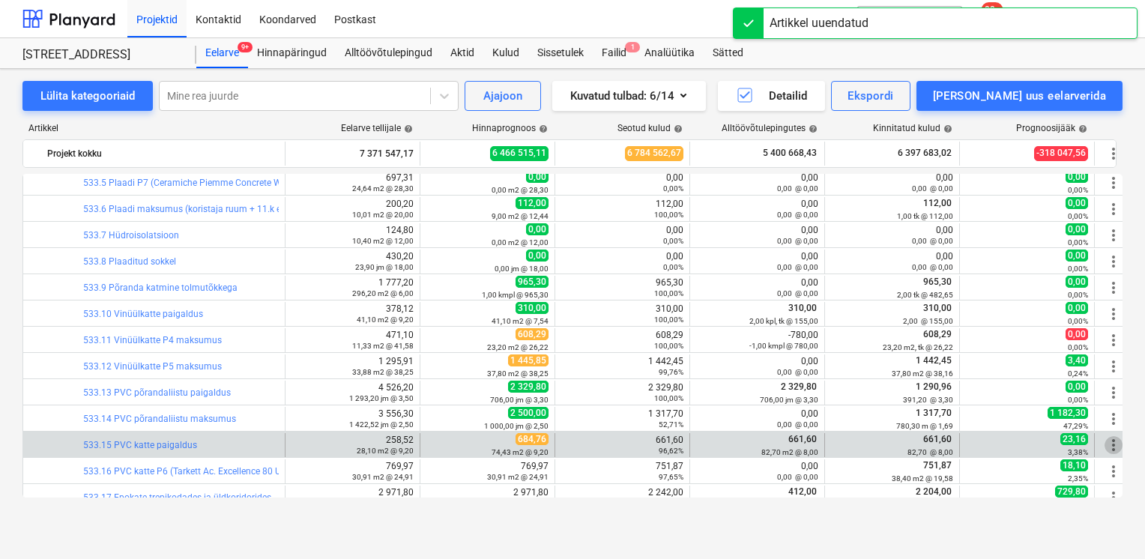
click at [1111, 440] on span "more_vert" at bounding box center [1114, 445] width 18 height 18
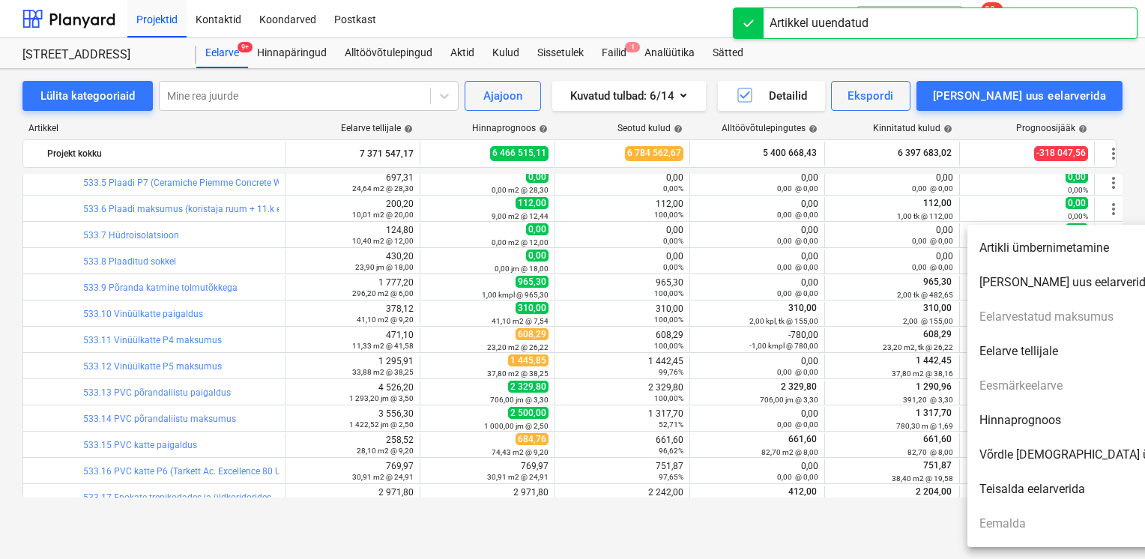
click at [1048, 427] on li "Hinnaprognoos" at bounding box center [1096, 420] width 258 height 34
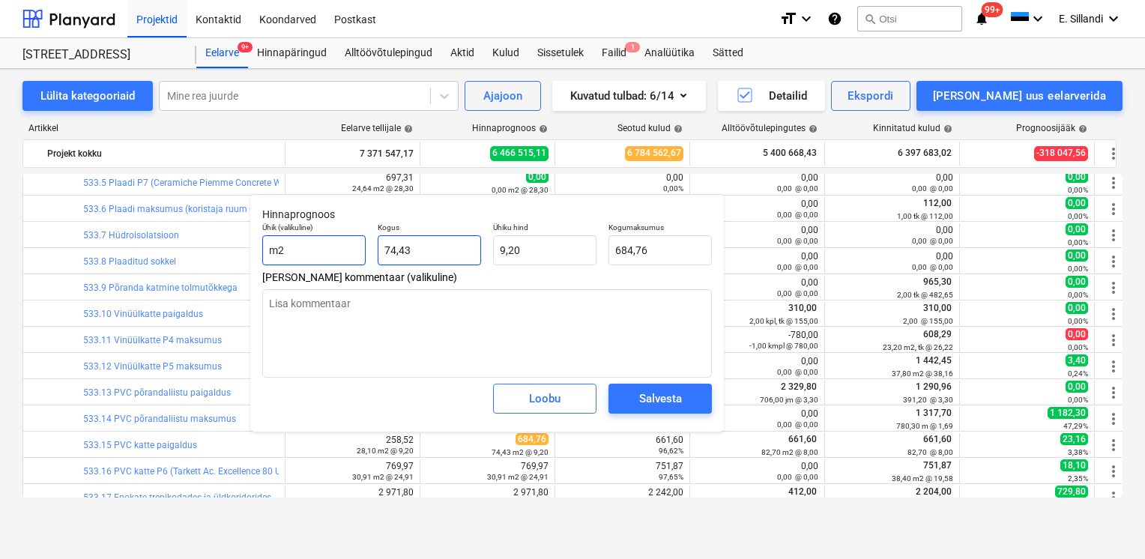
drag, startPoint x: 438, startPoint y: 253, endPoint x: 315, endPoint y: 259, distance: 123.0
click at [324, 258] on div "Ühik (valikuline) m2 Kogus 74,43 Ühiku hind 9,20 Kogumaksumus 684,76" at bounding box center [487, 244] width 462 height 55
drag, startPoint x: 510, startPoint y: 250, endPoint x: 467, endPoint y: 248, distance: 43.5
click at [471, 248] on div "Ühik (valikuline) m2 Kogus 82,70 Ühiku hind 9,2 Kogumaksumus 760,84" at bounding box center [487, 244] width 462 height 55
click at [695, 389] on button "Salvesta" at bounding box center [660, 399] width 103 height 30
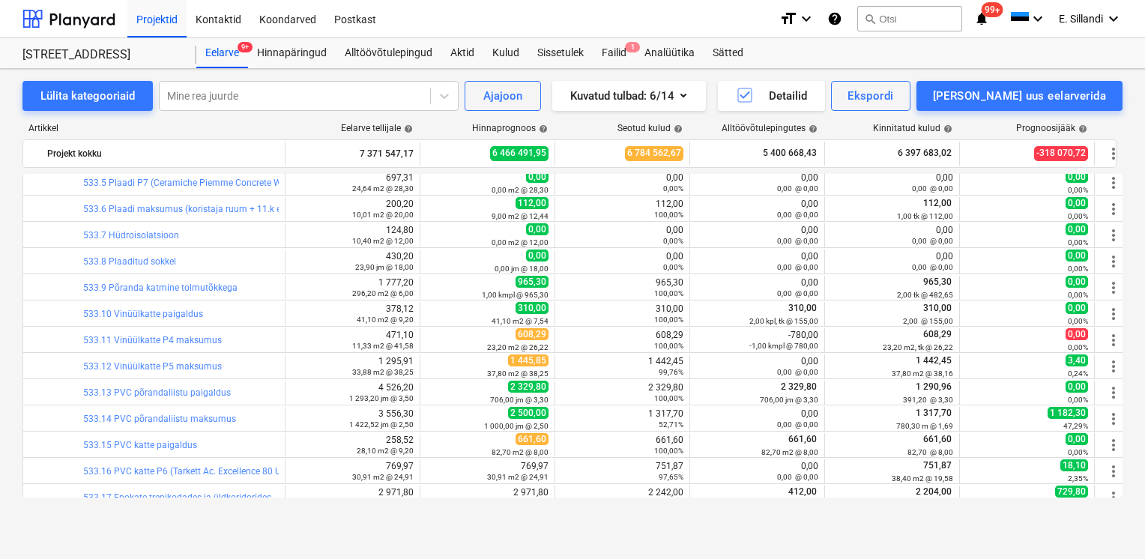
scroll to position [14712, 0]
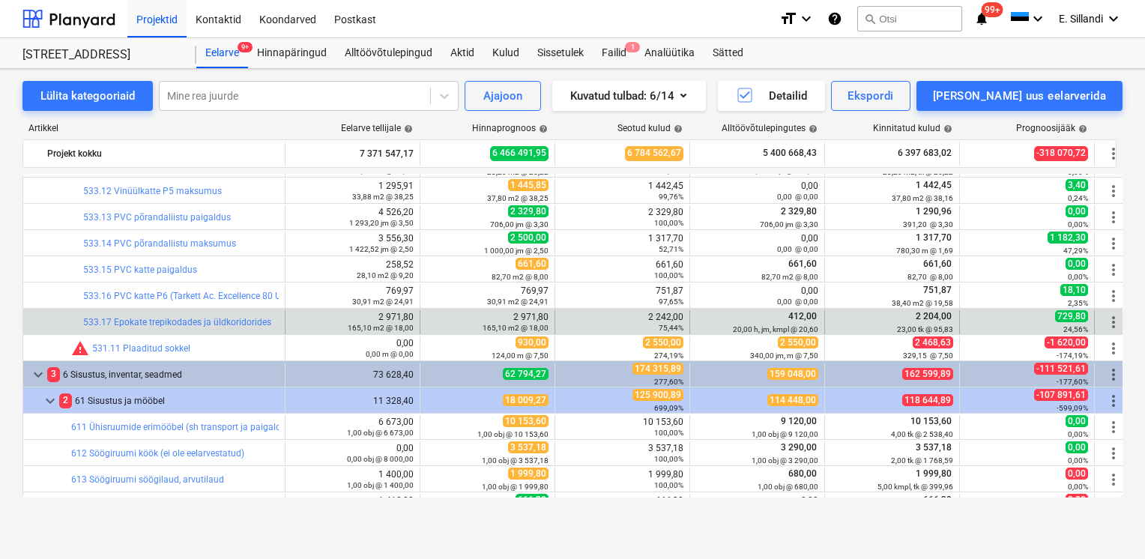
click at [1115, 326] on span "more_vert" at bounding box center [1114, 322] width 18 height 18
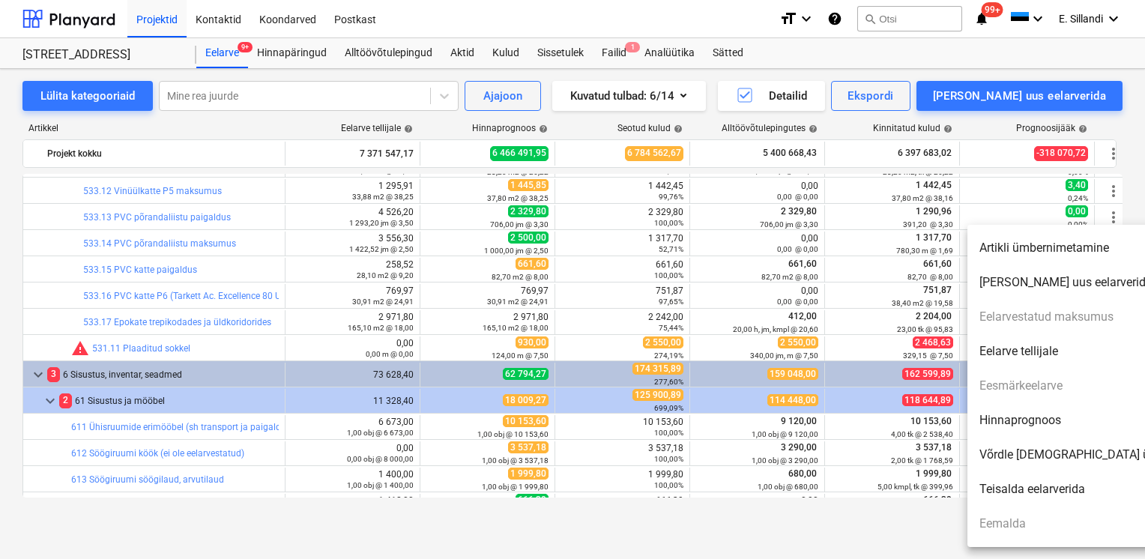
click at [1036, 416] on li "Hinnaprognoos" at bounding box center [1096, 420] width 258 height 34
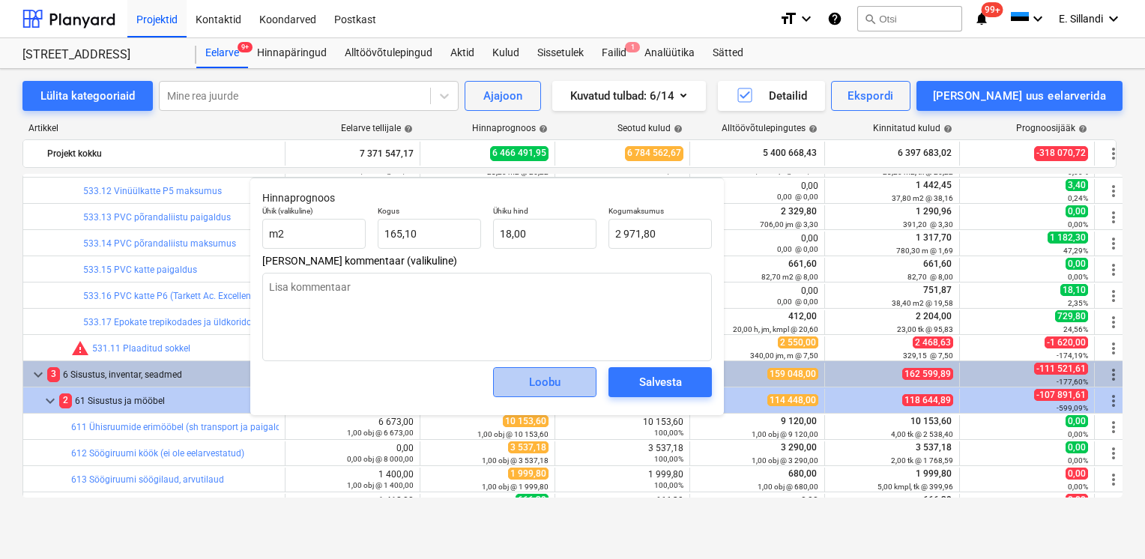
click at [564, 387] on span "Loobu" at bounding box center [545, 381] width 66 height 19
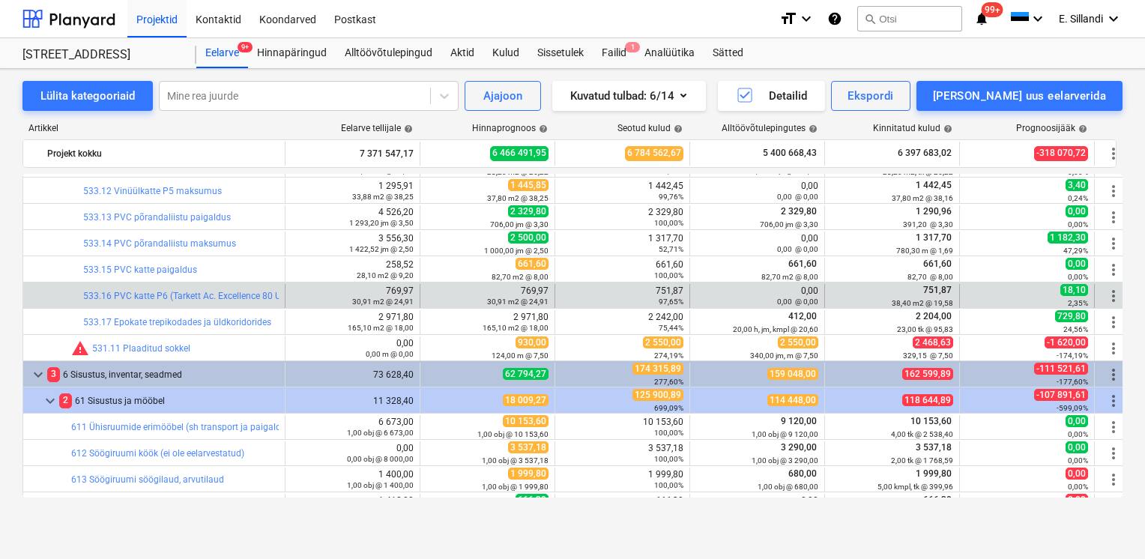
click at [1112, 298] on span "more_vert" at bounding box center [1114, 296] width 18 height 18
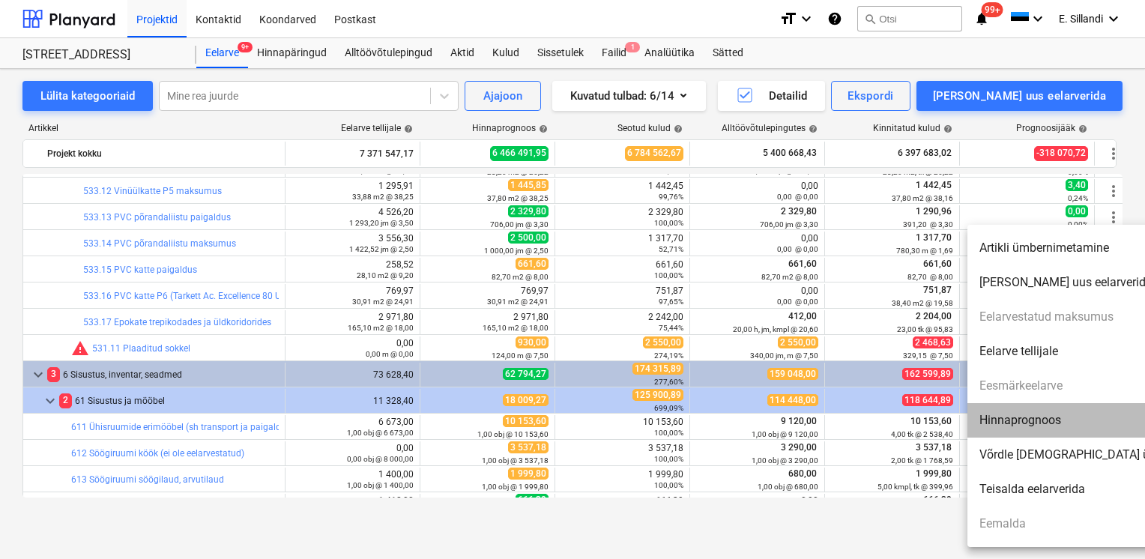
click at [1067, 426] on li "Hinnaprognoos" at bounding box center [1096, 420] width 258 height 34
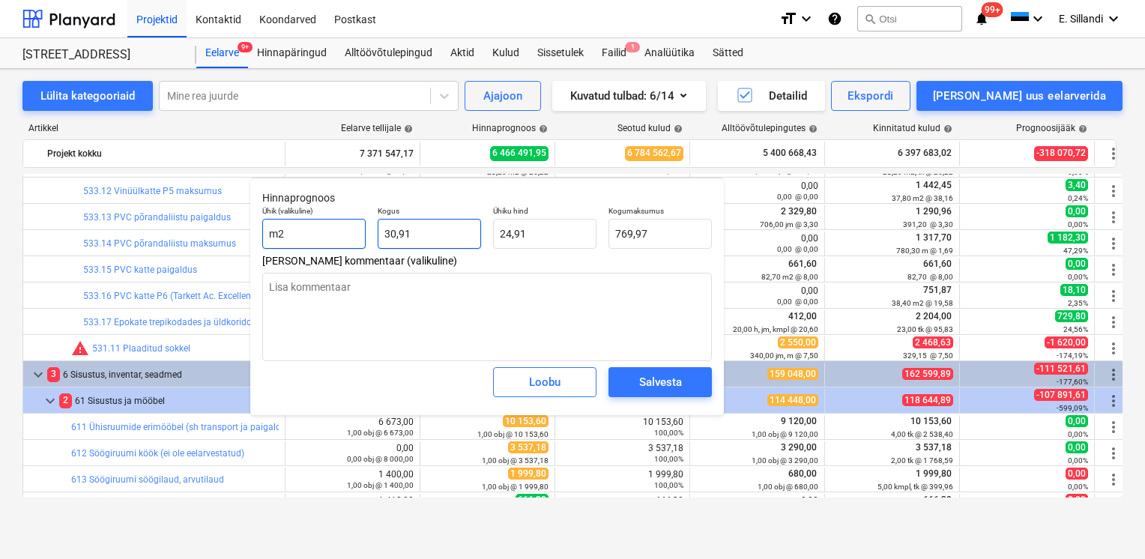
drag, startPoint x: 416, startPoint y: 226, endPoint x: 333, endPoint y: 212, distance: 83.5
click at [356, 218] on div "Ühik (valikuline) m2 Kogus 30,91 Ühiku hind 24,91 Kogumaksumus 769,97" at bounding box center [487, 227] width 462 height 55
click at [665, 232] on input "956,544" at bounding box center [660, 234] width 103 height 30
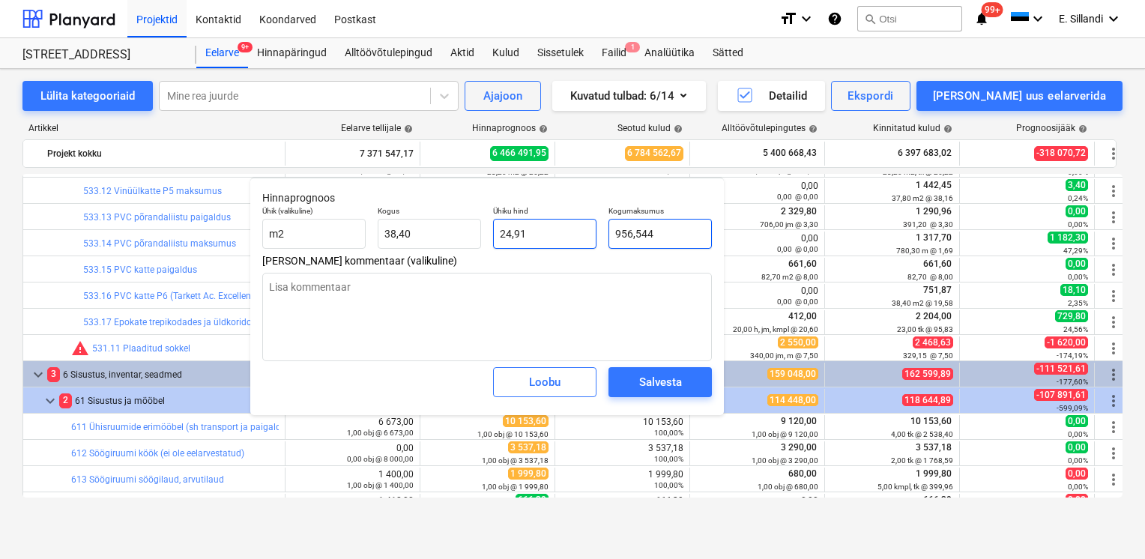
drag, startPoint x: 674, startPoint y: 234, endPoint x: 579, endPoint y: 232, distance: 95.9
click at [579, 232] on div "Ühik (valikuline) m2 Kogus 38,40 Ühiku hind 24,91 Kogumaksumus 956,544" at bounding box center [487, 227] width 462 height 55
click at [677, 392] on div "Salvesta" at bounding box center [660, 381] width 43 height 19
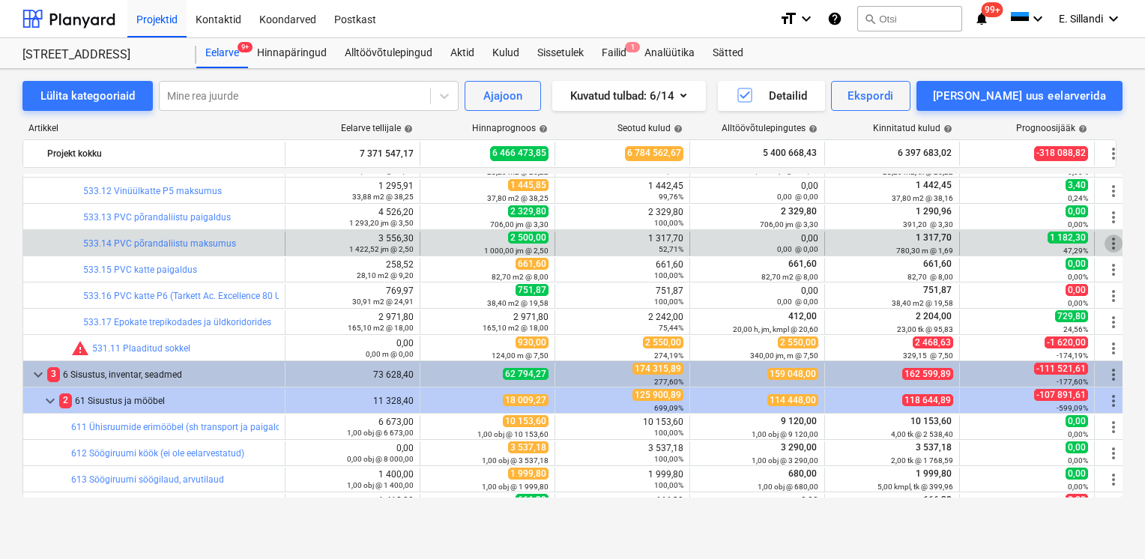
click at [1111, 243] on span "more_vert" at bounding box center [1114, 244] width 18 height 18
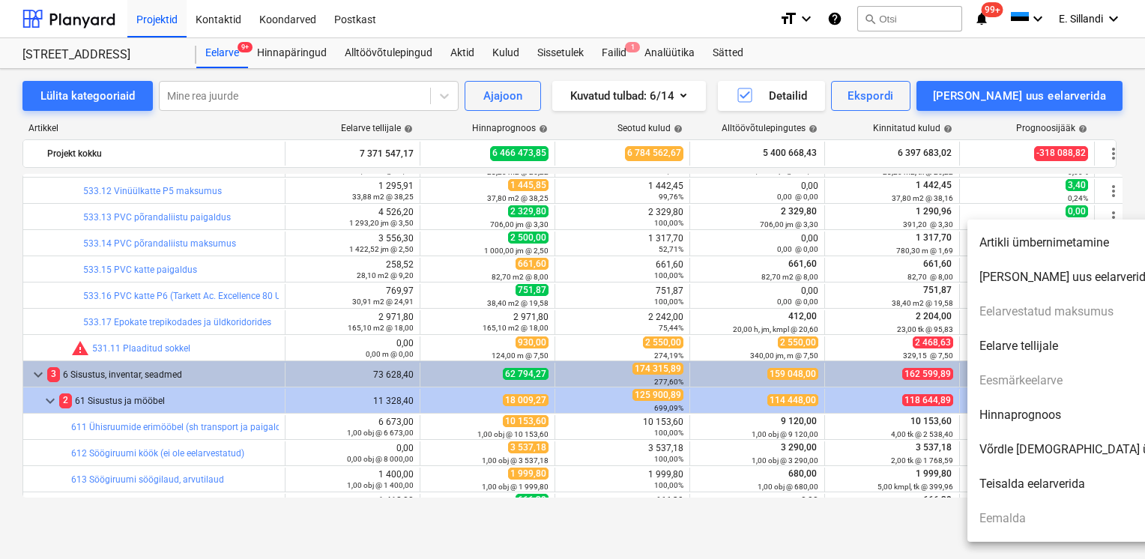
click at [1039, 418] on li "Hinnaprognoos" at bounding box center [1096, 415] width 258 height 34
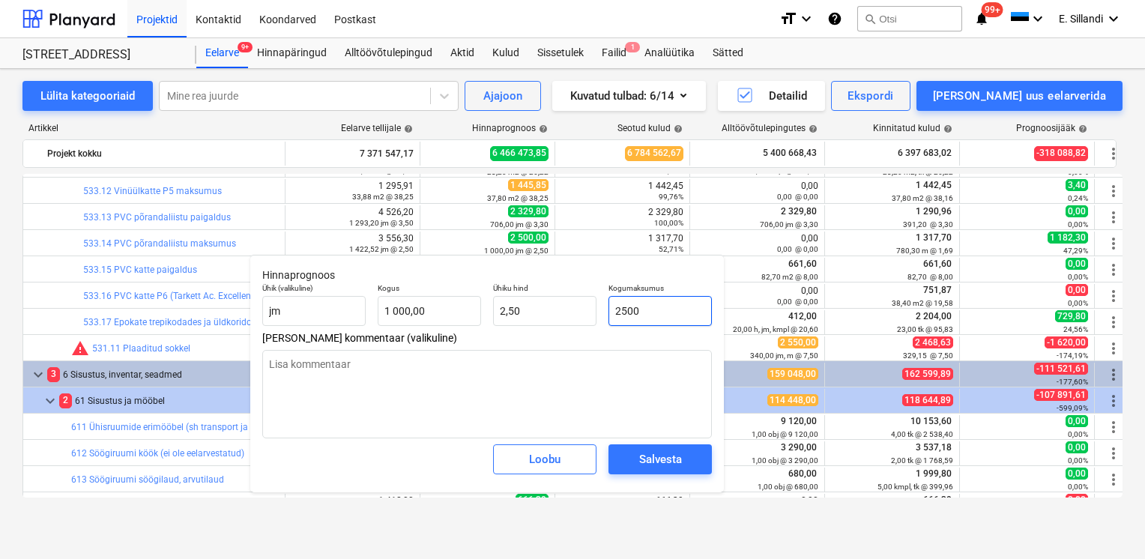
drag, startPoint x: 665, startPoint y: 308, endPoint x: 566, endPoint y: 281, distance: 103.3
click at [501, 286] on div "Ühik (valikuline) jm Kogus 1 000,00 Ühiku hind 2,50 Kogumaksumus 2500" at bounding box center [487, 304] width 462 height 55
click at [677, 458] on div "Salvesta" at bounding box center [660, 459] width 43 height 19
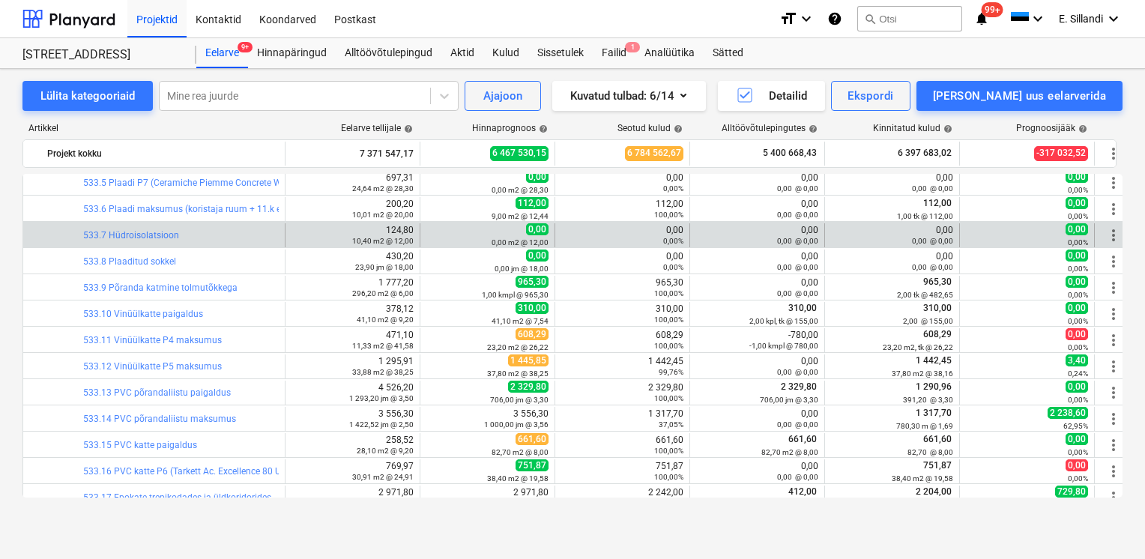
scroll to position [14362, 0]
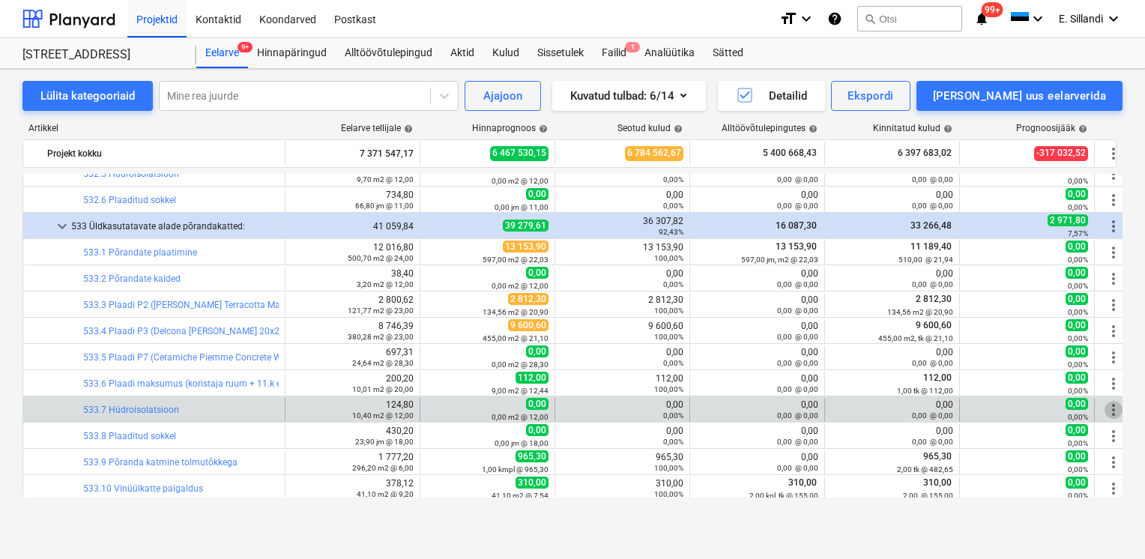
click at [1115, 411] on span "more_vert" at bounding box center [1114, 410] width 18 height 18
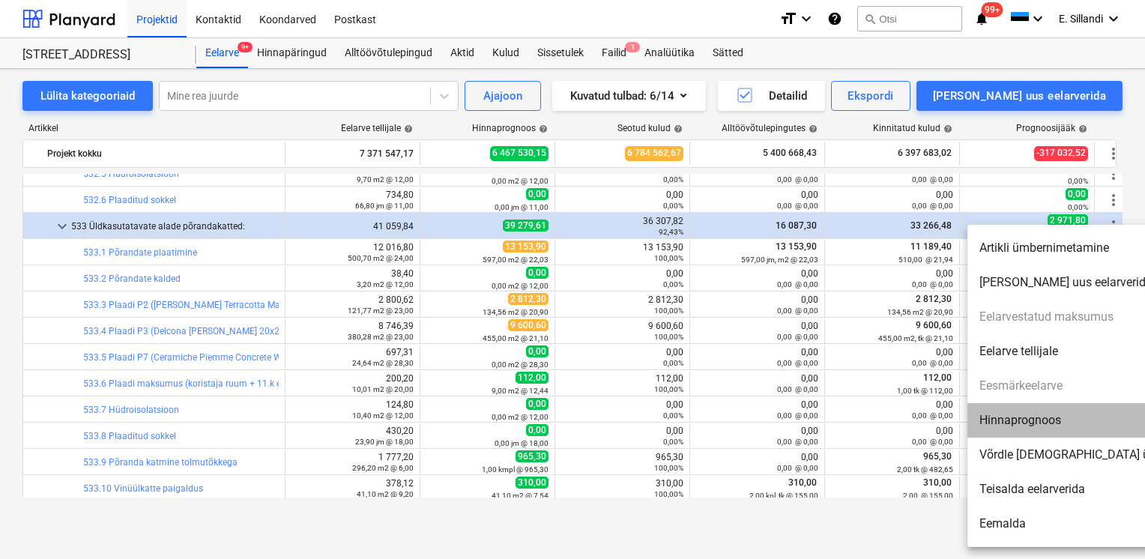
click at [1061, 427] on li "Hinnaprognoos" at bounding box center [1096, 420] width 258 height 34
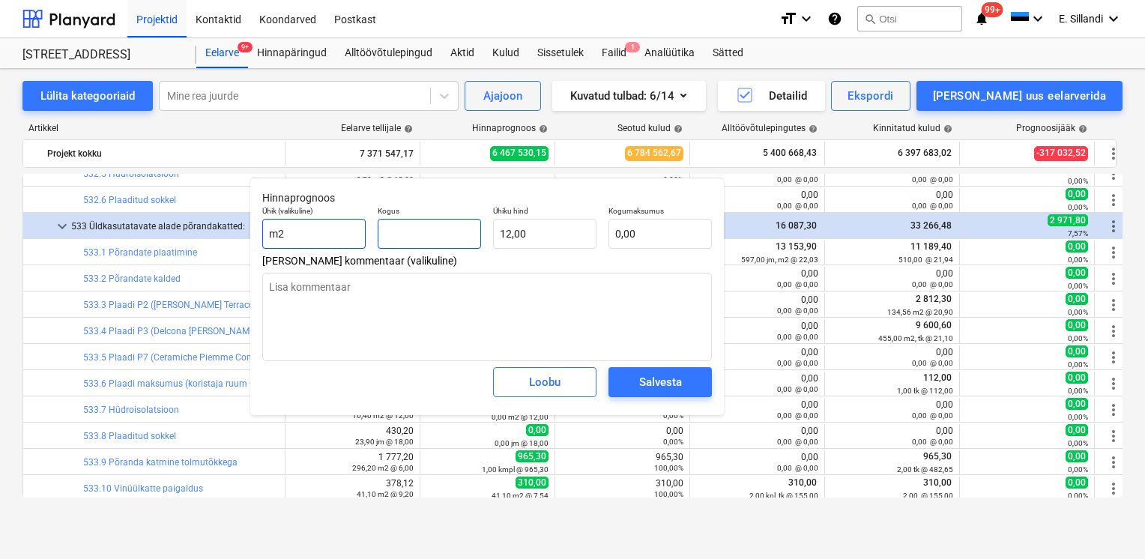
drag, startPoint x: 408, startPoint y: 235, endPoint x: 312, endPoint y: 223, distance: 96.8
click at [359, 232] on div "Ühik (valikuline) m2 Kogus Ühiku hind 12,00 Kogumaksumus 0,00" at bounding box center [487, 227] width 462 height 55
drag, startPoint x: 405, startPoint y: 241, endPoint x: 372, endPoint y: 239, distance: 33.8
click at [371, 236] on div "Ühik (valikuline) m2 Kogus 5 Ühiku hind 12,00 Kogumaksumus 60,00" at bounding box center [487, 227] width 462 height 55
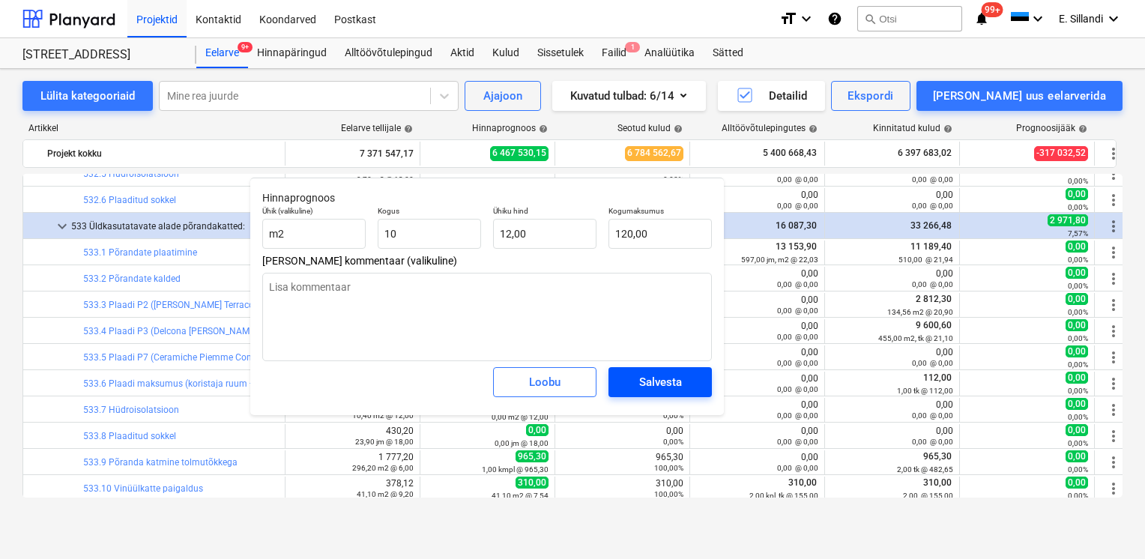
click at [641, 383] on div "Salvesta" at bounding box center [660, 381] width 43 height 19
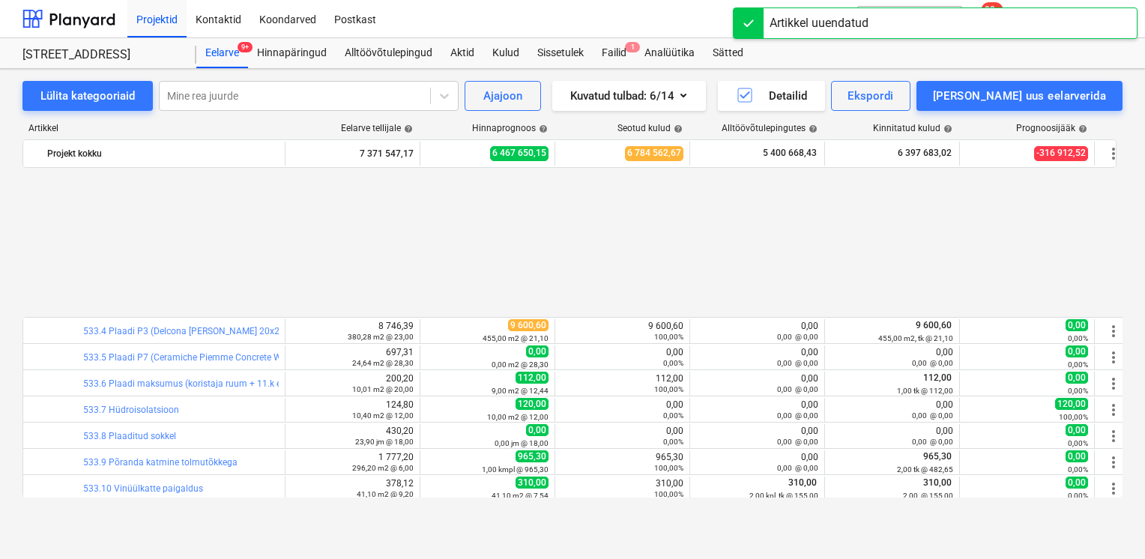
scroll to position [14712, 0]
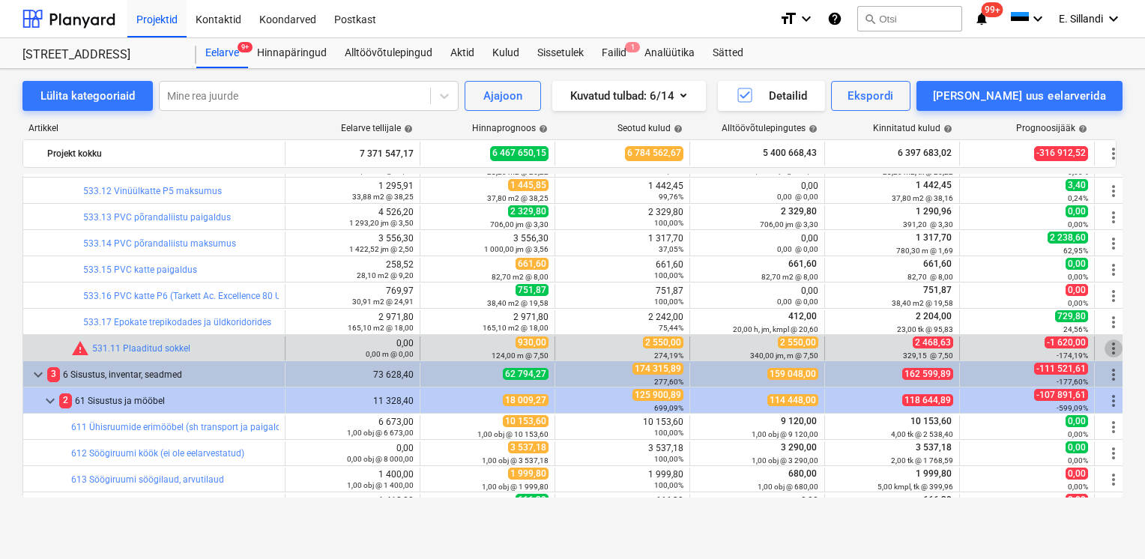
click at [1115, 353] on span "more_vert" at bounding box center [1114, 348] width 18 height 18
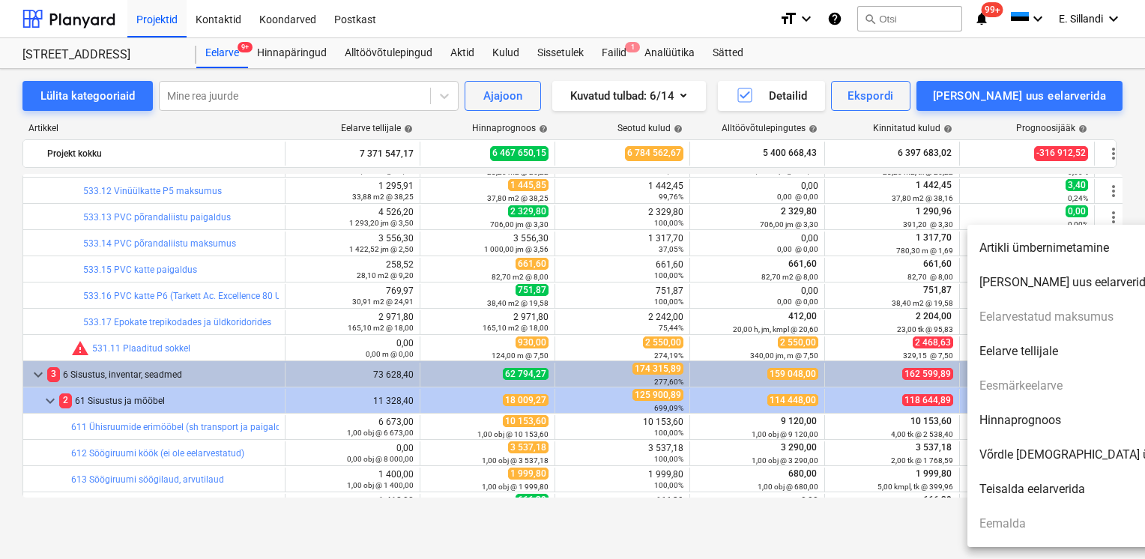
click at [1050, 423] on li "Hinnaprognoos" at bounding box center [1096, 420] width 258 height 34
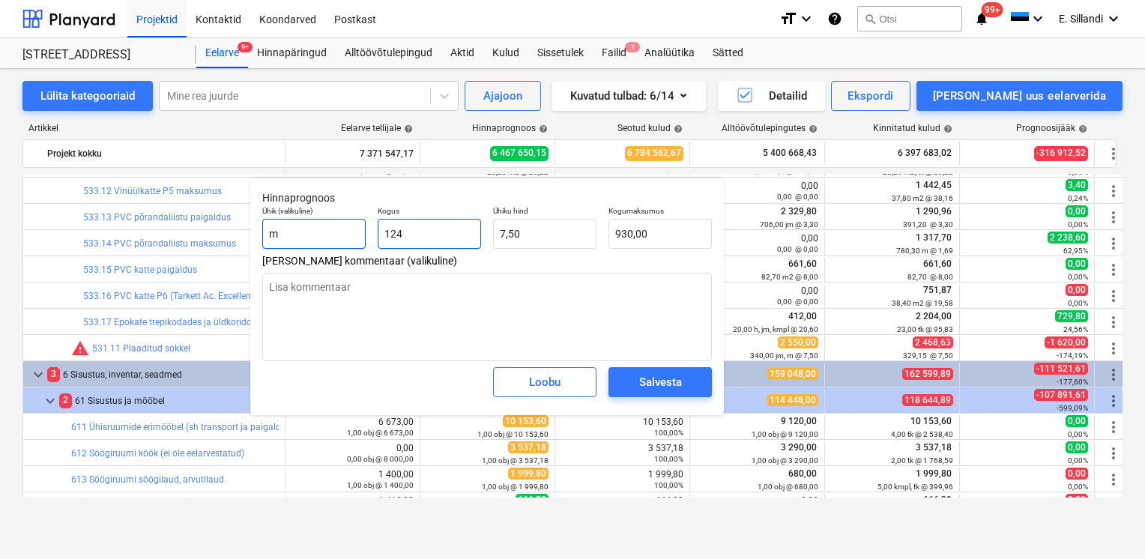
drag, startPoint x: 454, startPoint y: 238, endPoint x: 333, endPoint y: 220, distance: 122.1
click at [350, 223] on div "Ühik (valikuline) m Kogus 124 Ühiku hind 7,50 Kogumaksumus 930,00" at bounding box center [487, 227] width 462 height 55
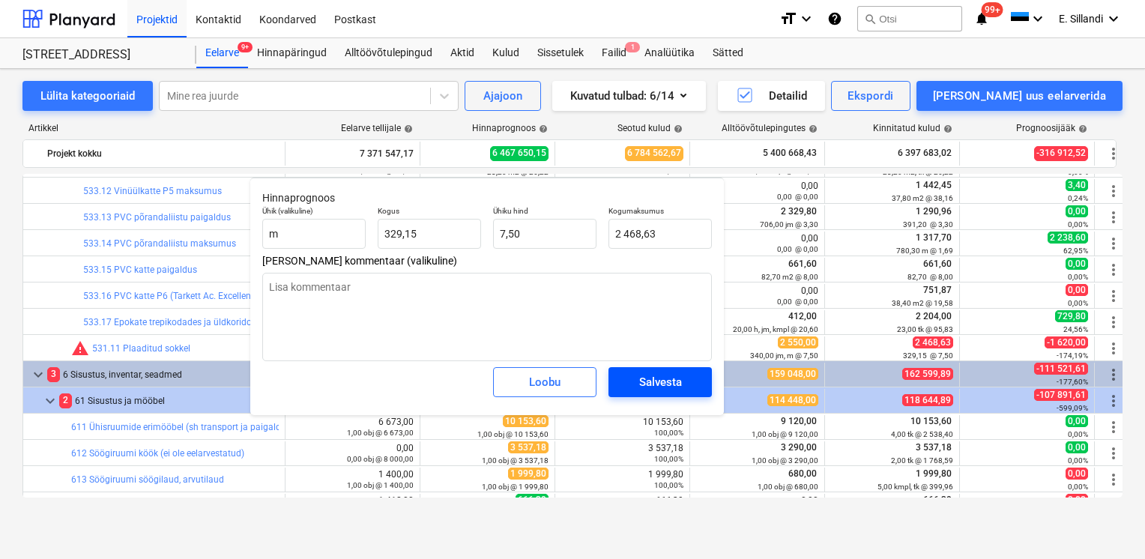
click at [667, 387] on div "Salvesta" at bounding box center [660, 381] width 43 height 19
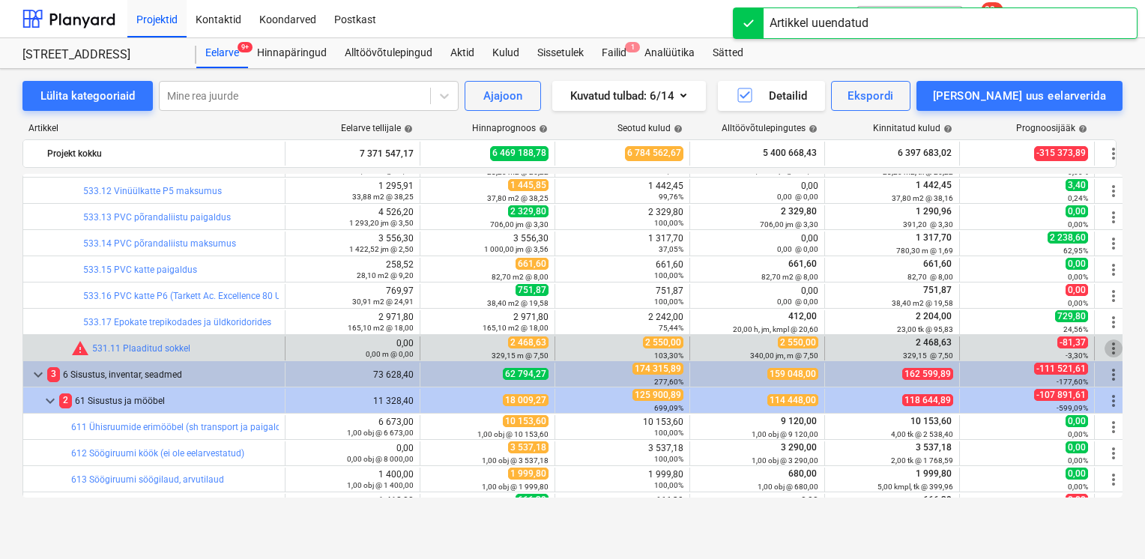
click at [1111, 348] on span "more_vert" at bounding box center [1114, 348] width 18 height 18
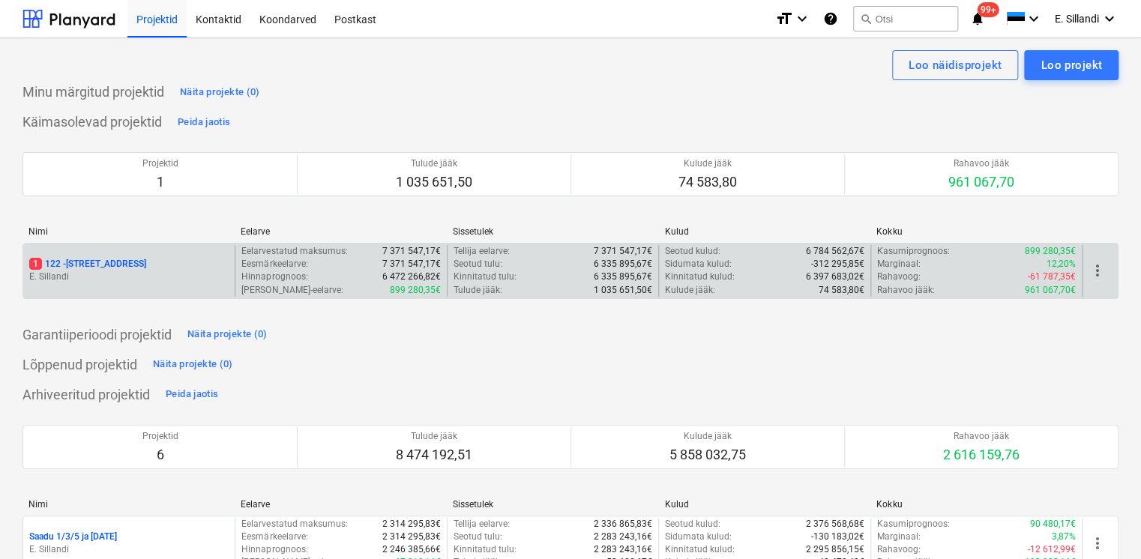
click at [93, 262] on p "1 122 - Viieaia tee 28" at bounding box center [87, 264] width 117 height 13
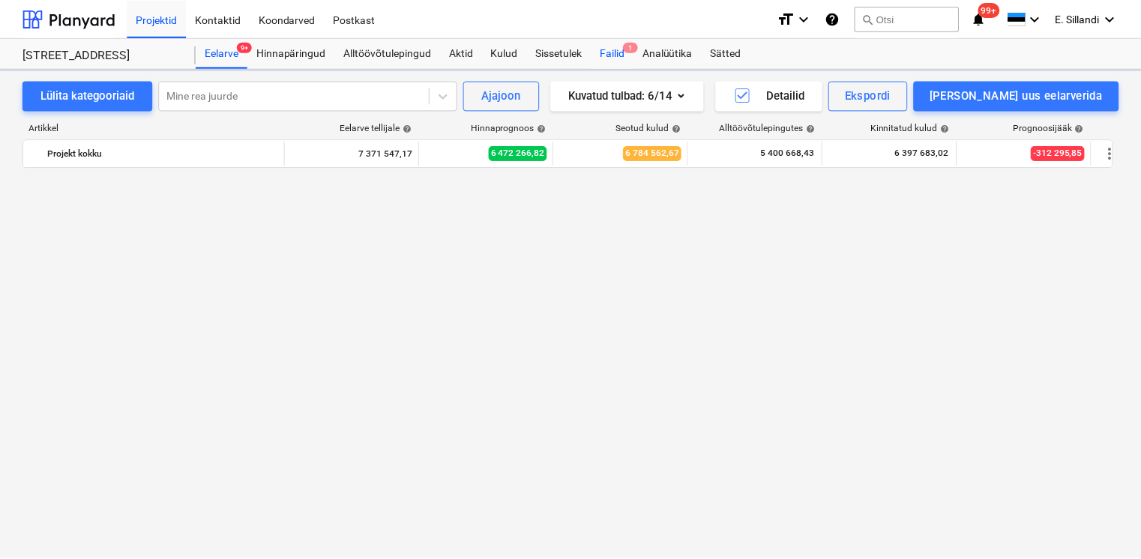
scroll to position [13657, 0]
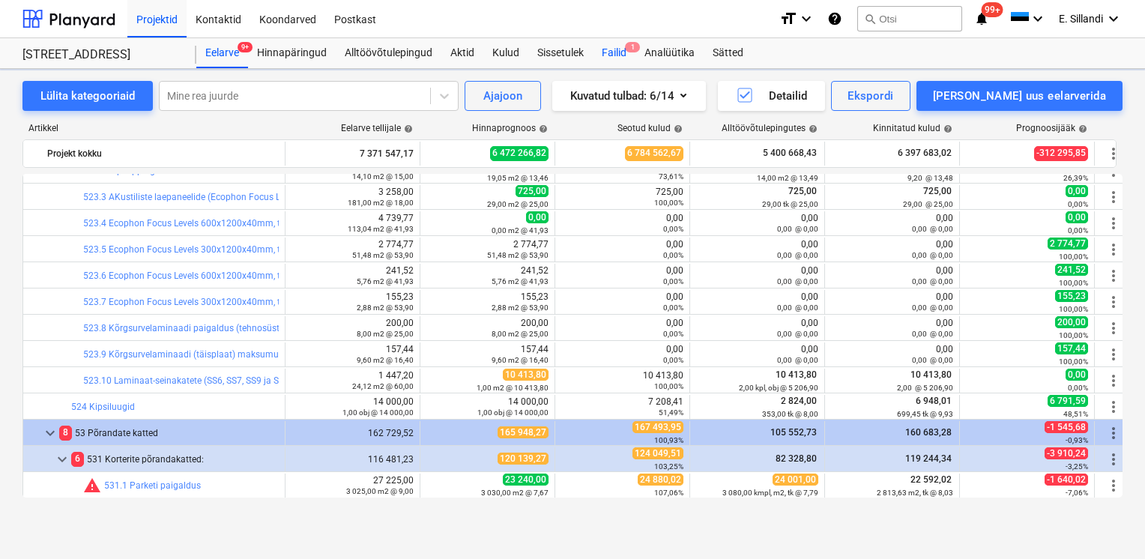
click at [621, 51] on div "Failid 1" at bounding box center [614, 53] width 43 height 30
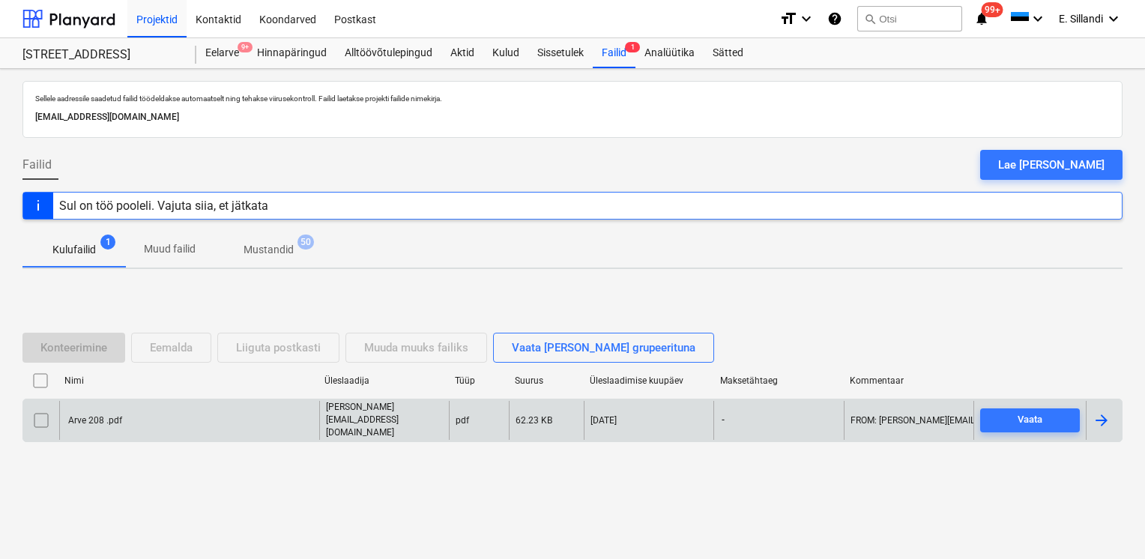
click at [178, 417] on div "Arve 208 .pdf" at bounding box center [189, 420] width 260 height 38
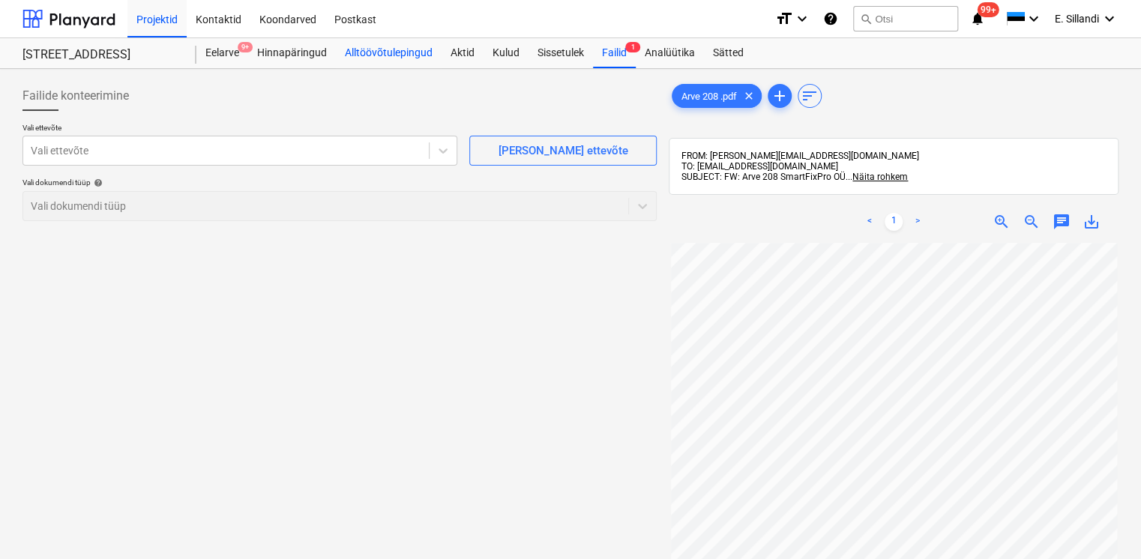
click at [372, 58] on div "Alltöövõtulepingud" at bounding box center [389, 53] width 106 height 30
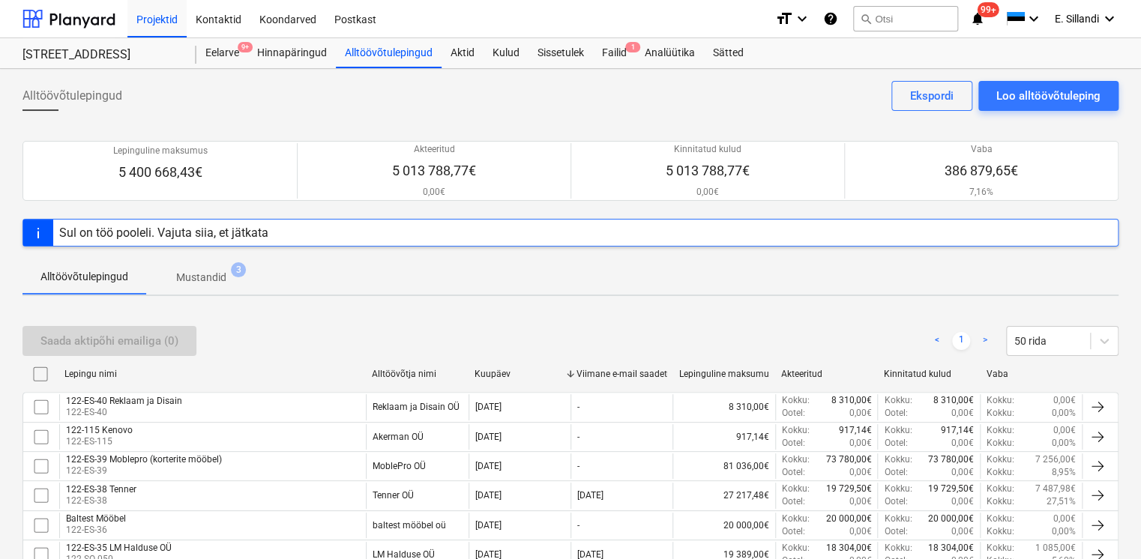
scroll to position [384, 0]
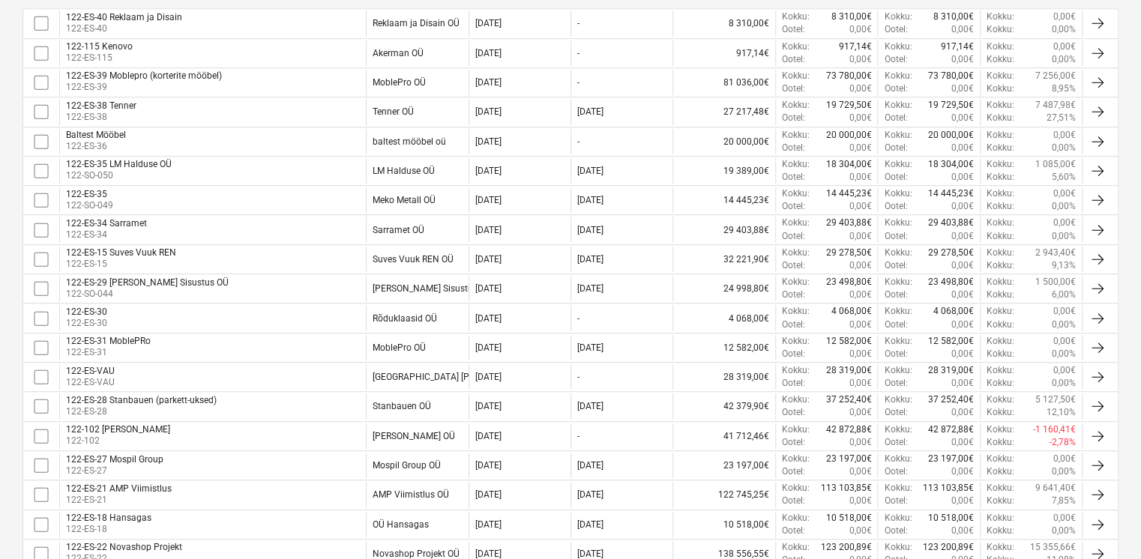
click at [351, 294] on div "122-ES-29 Voller Sisustus OÜ 122-SO-044" at bounding box center [212, 288] width 307 height 25
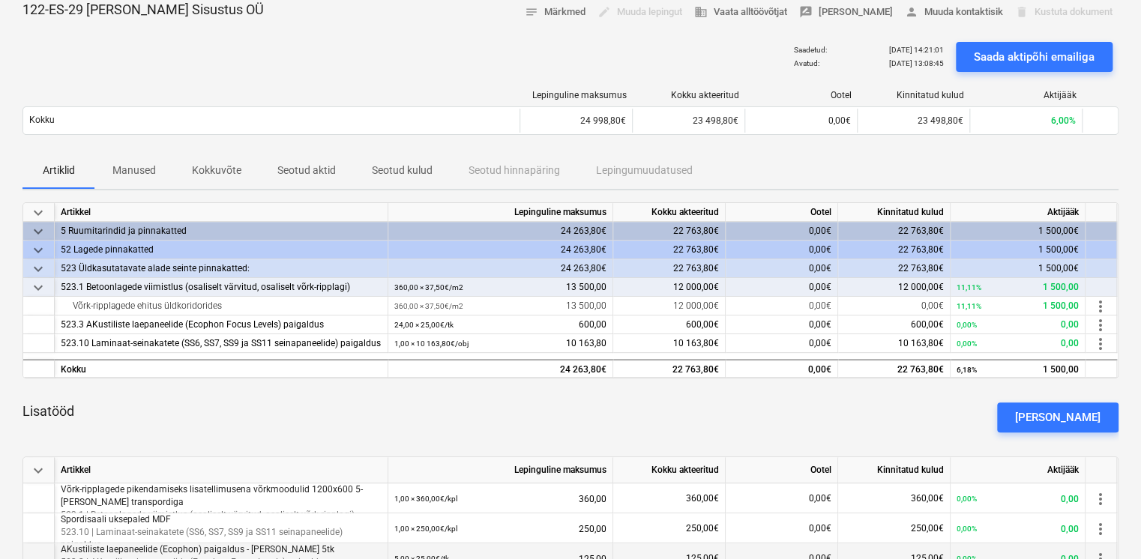
scroll to position [69, 0]
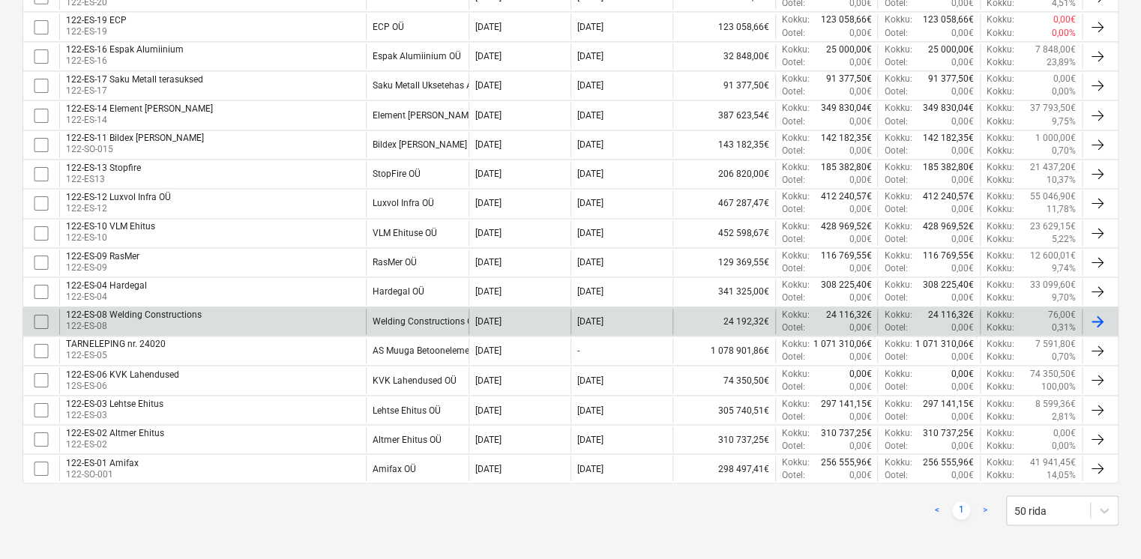
scroll to position [647, 0]
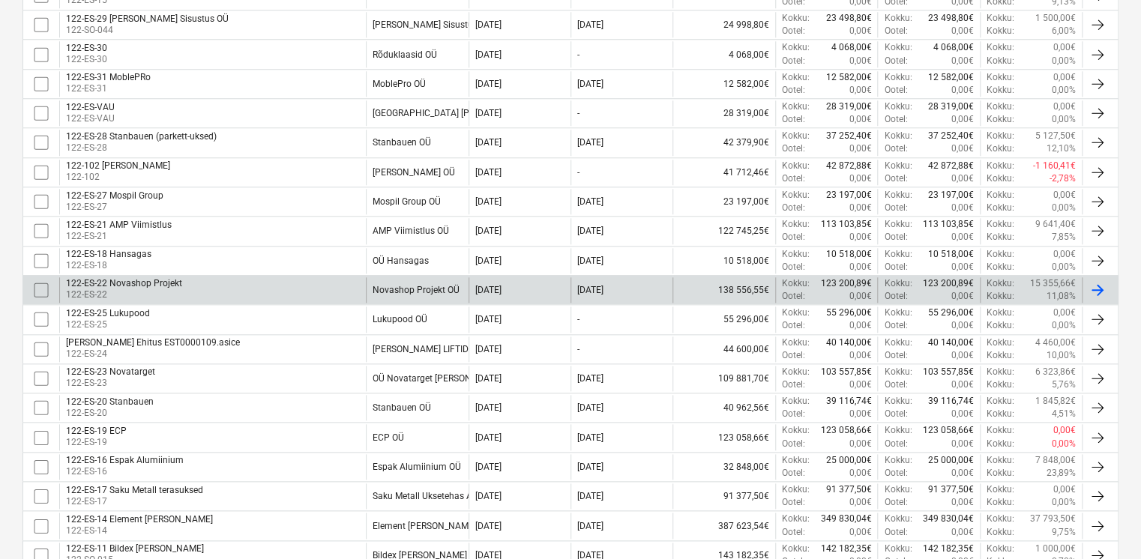
click at [300, 286] on div "122-ES-22 Novashop Projekt 122-ES-22" at bounding box center [212, 289] width 307 height 25
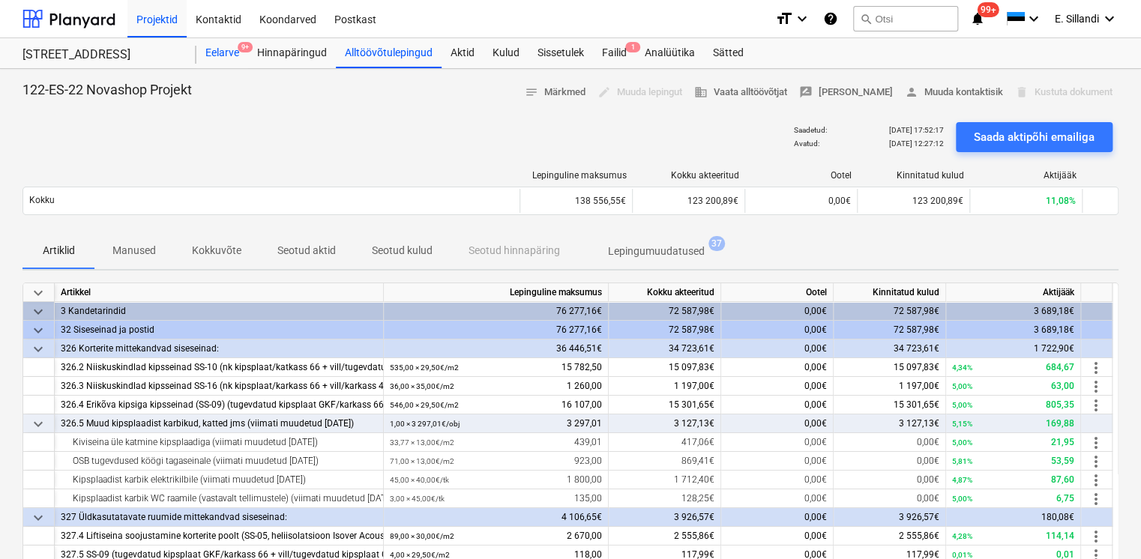
click at [214, 49] on div "Eelarve 9+" at bounding box center [222, 53] width 52 height 30
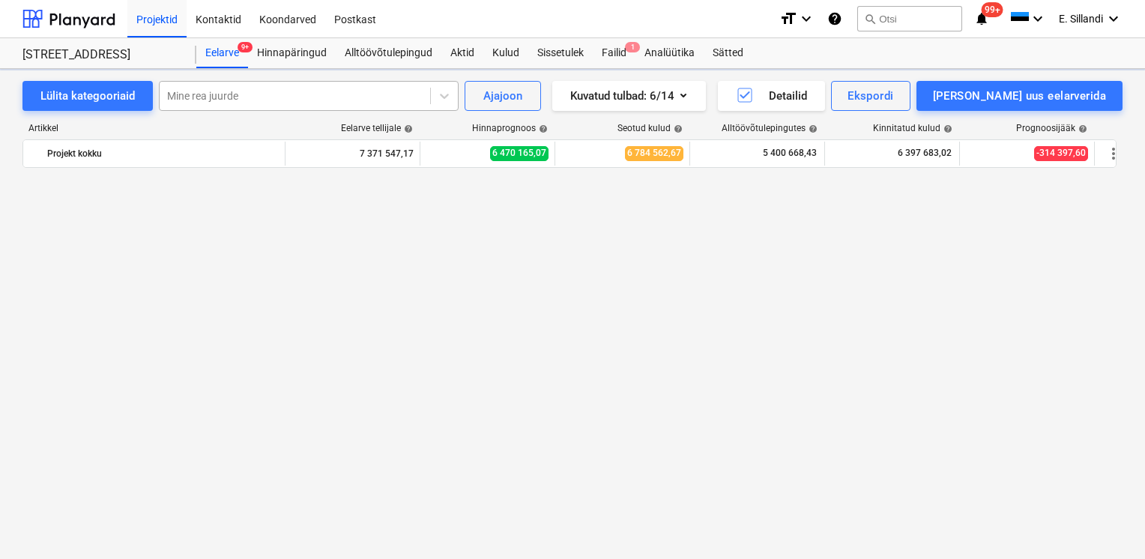
click at [243, 100] on div at bounding box center [295, 95] width 256 height 15
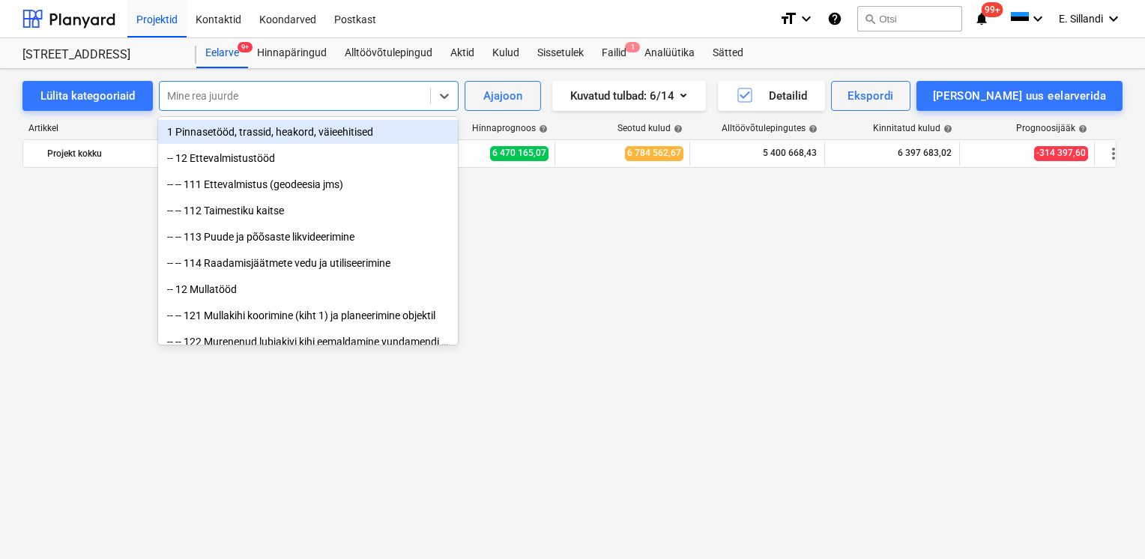
scroll to position [13657, 0]
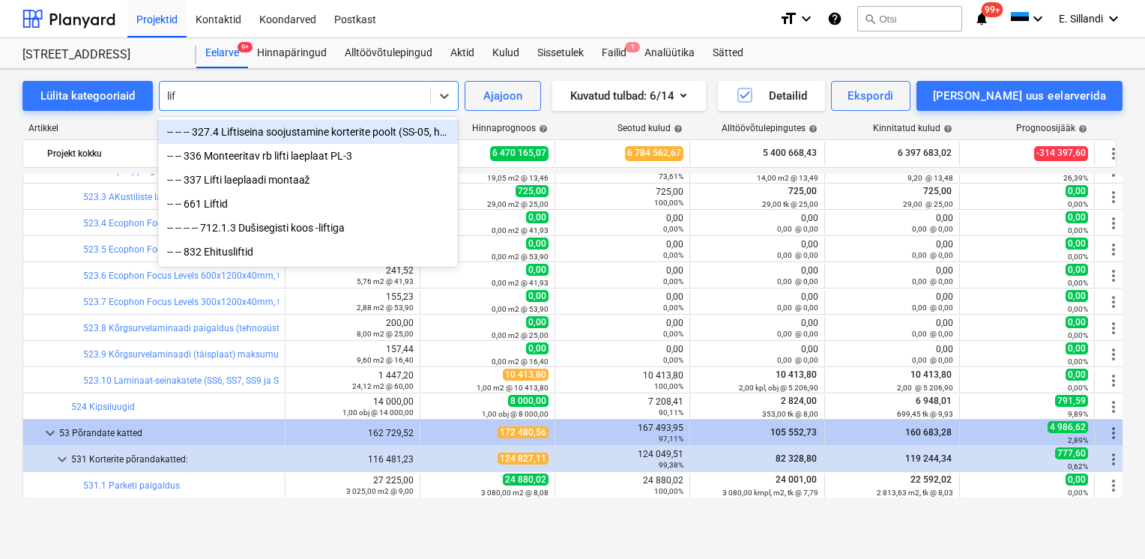
type input "lift"
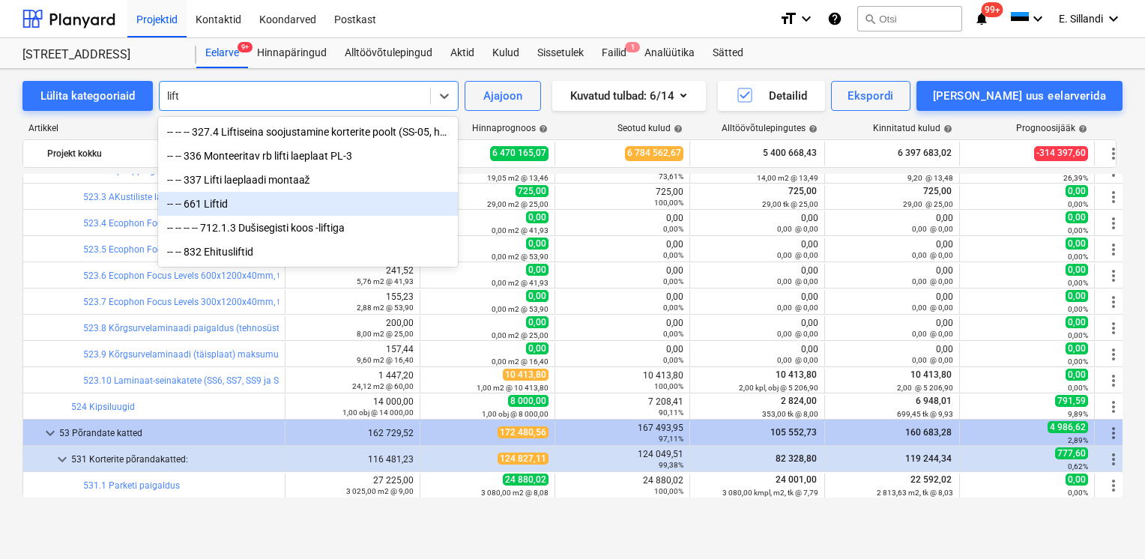
click at [234, 205] on div "-- -- 661 Liftid" at bounding box center [308, 204] width 300 height 24
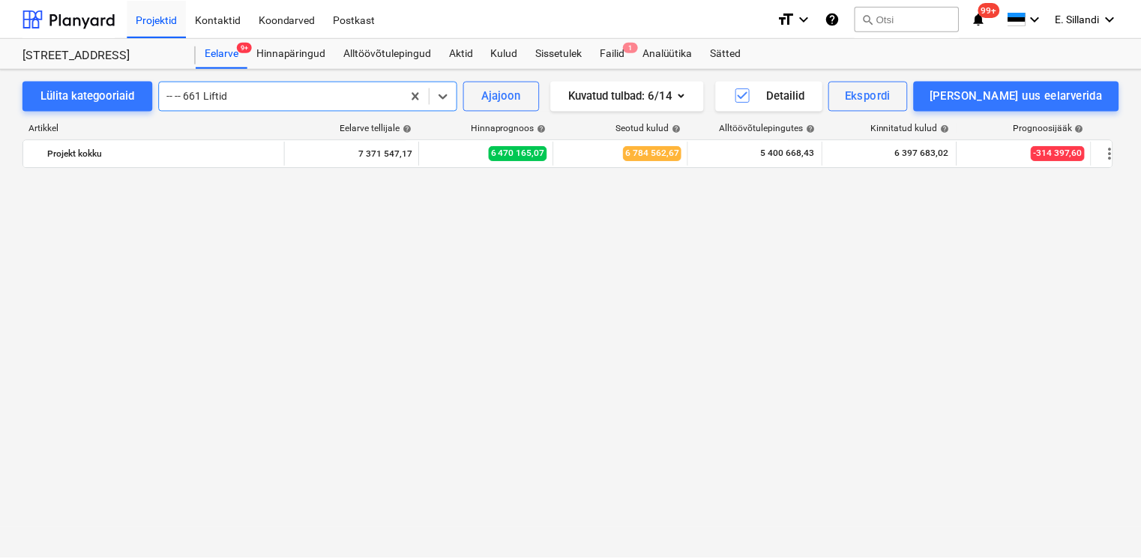
scroll to position [15161, 0]
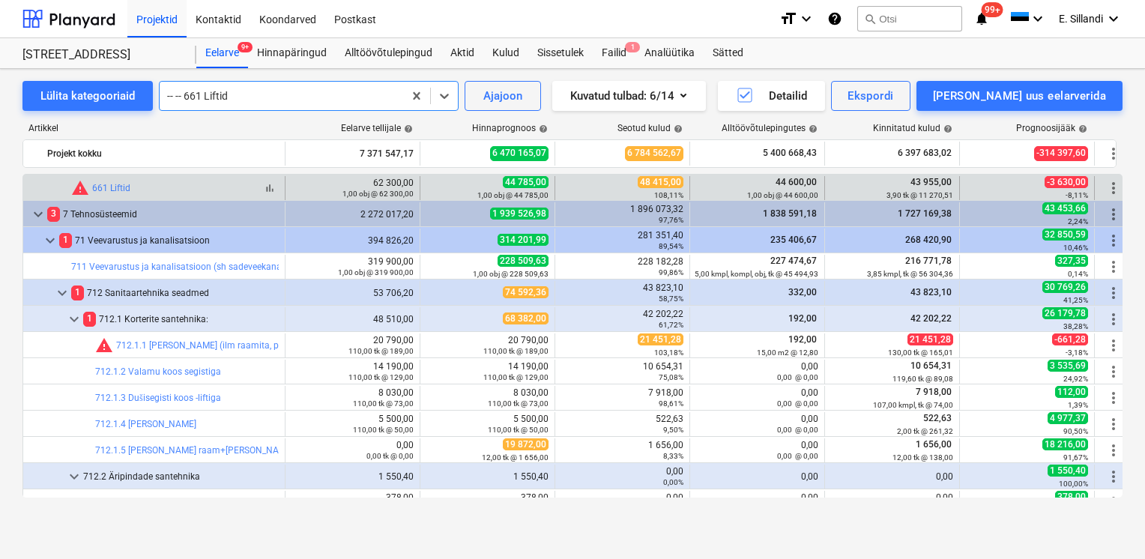
click at [143, 186] on div "bar_chart warning 661 Liftid" at bounding box center [175, 188] width 208 height 18
click at [124, 187] on link "661 Liftid" at bounding box center [111, 188] width 38 height 10
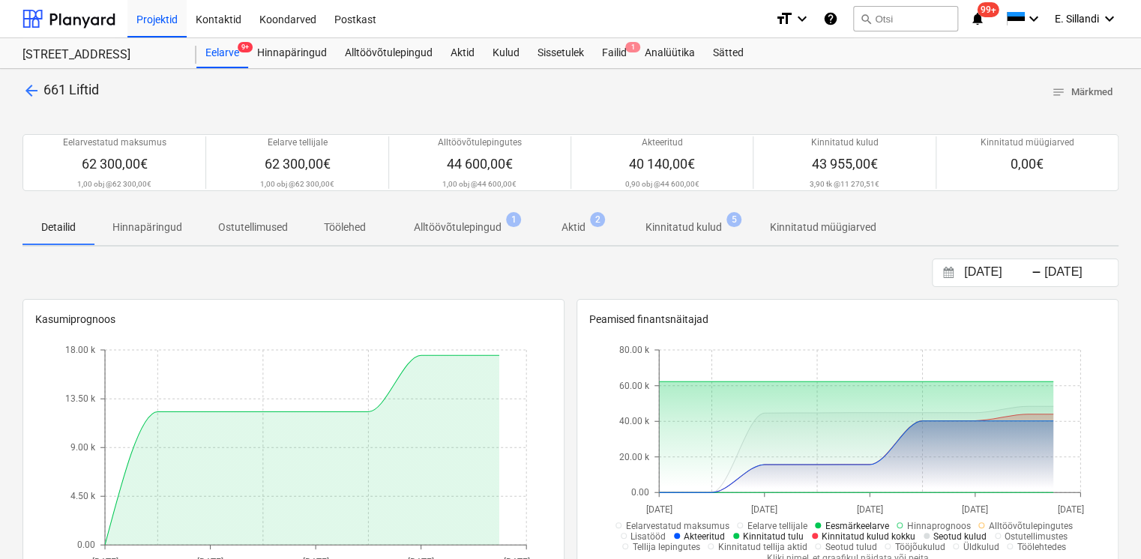
click at [638, 226] on span "Kinnitatud kulud 5" at bounding box center [683, 228] width 100 height 16
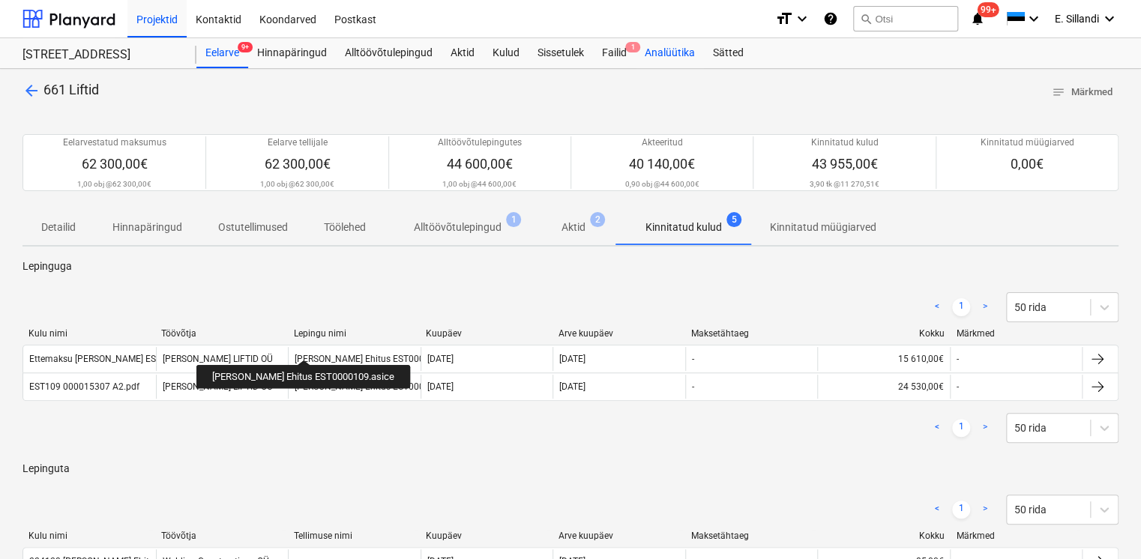
click at [665, 51] on div "Analüütika" at bounding box center [670, 53] width 68 height 30
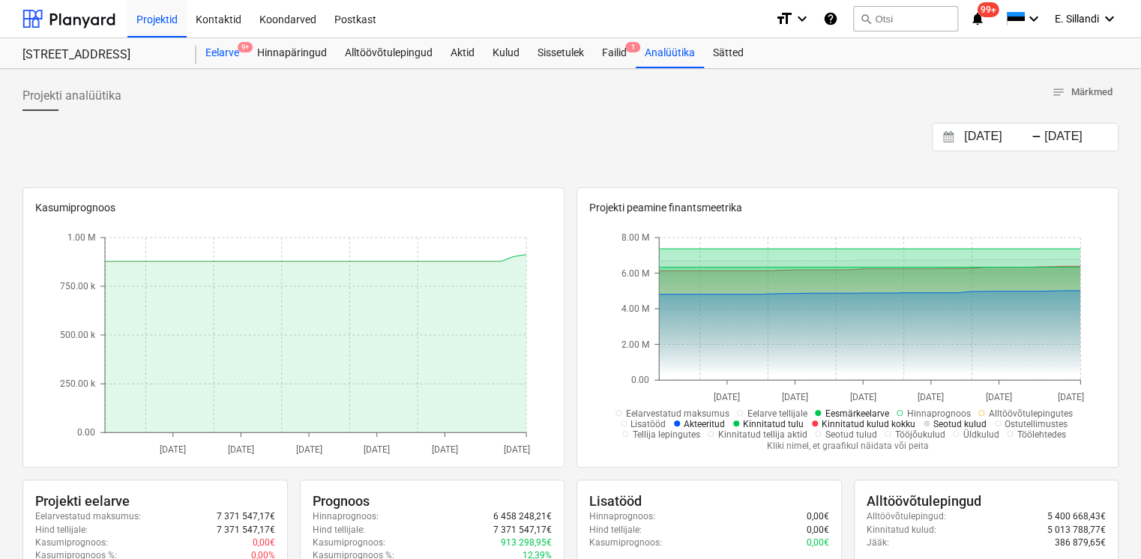
click at [227, 47] on div "Eelarve 9+" at bounding box center [222, 53] width 52 height 30
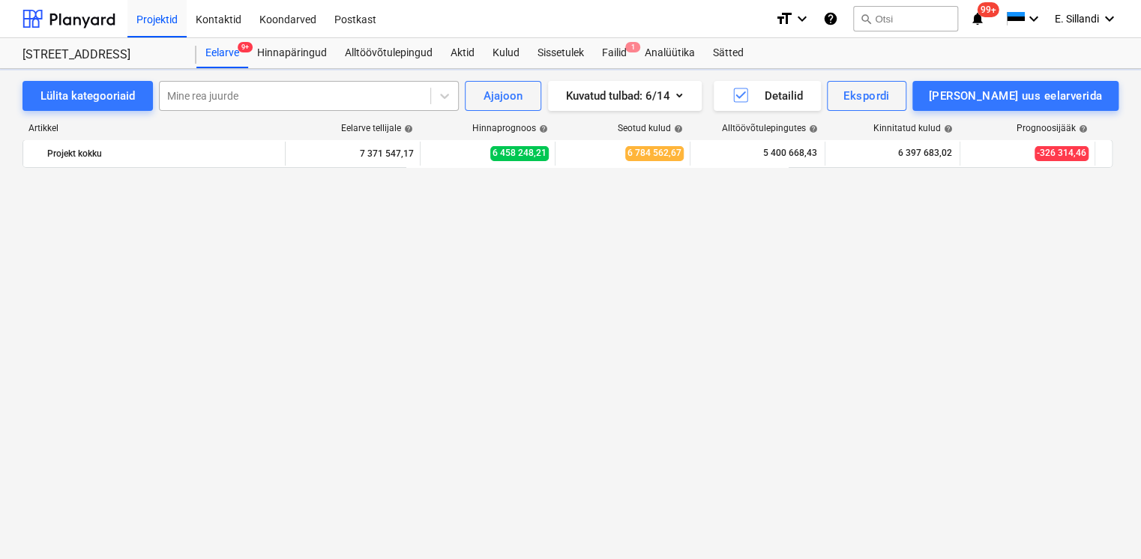
click at [265, 94] on div at bounding box center [295, 95] width 256 height 15
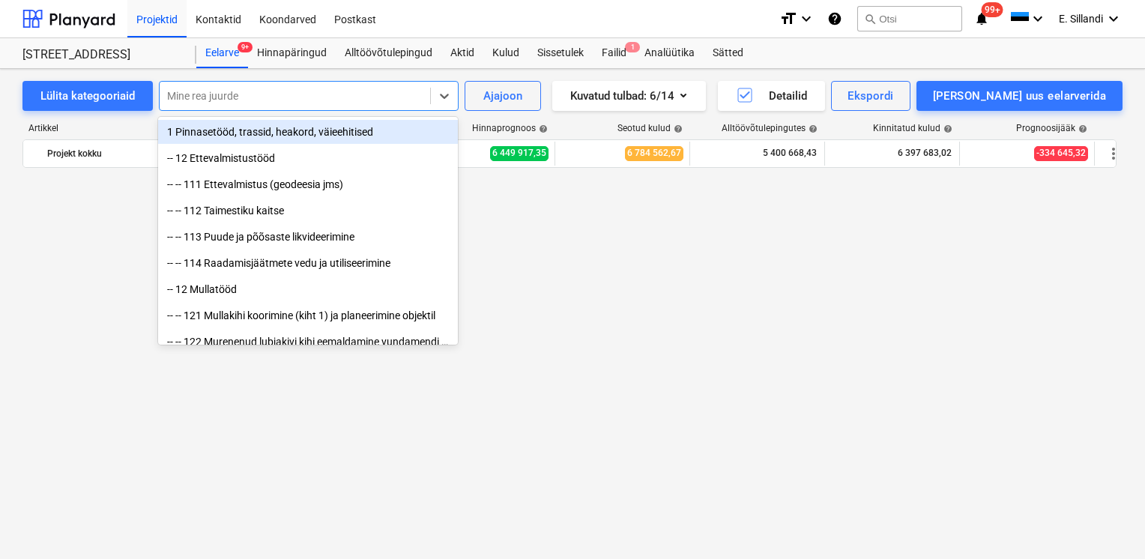
scroll to position [15161, 0]
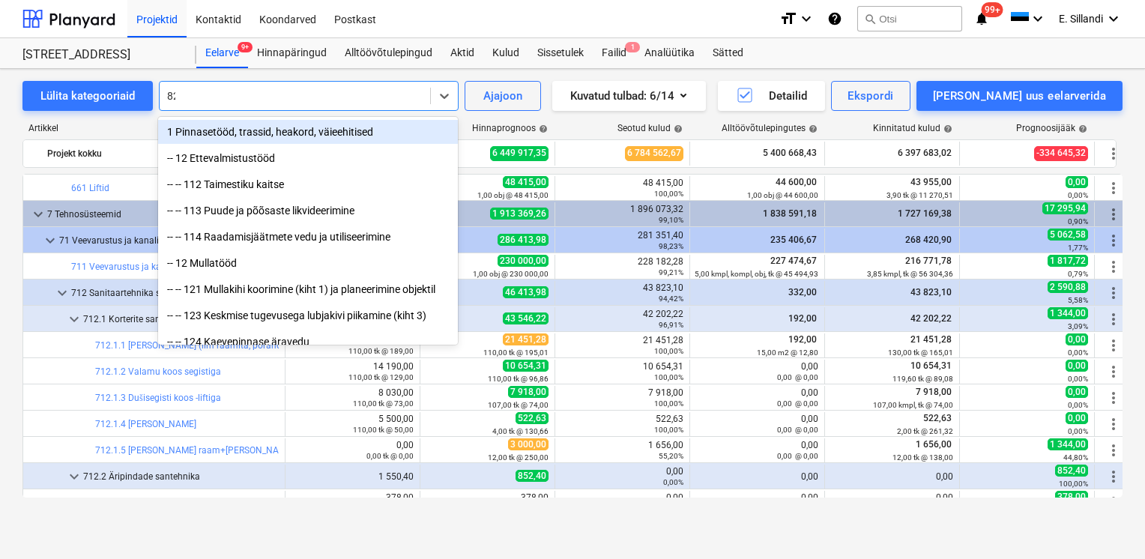
type input "825"
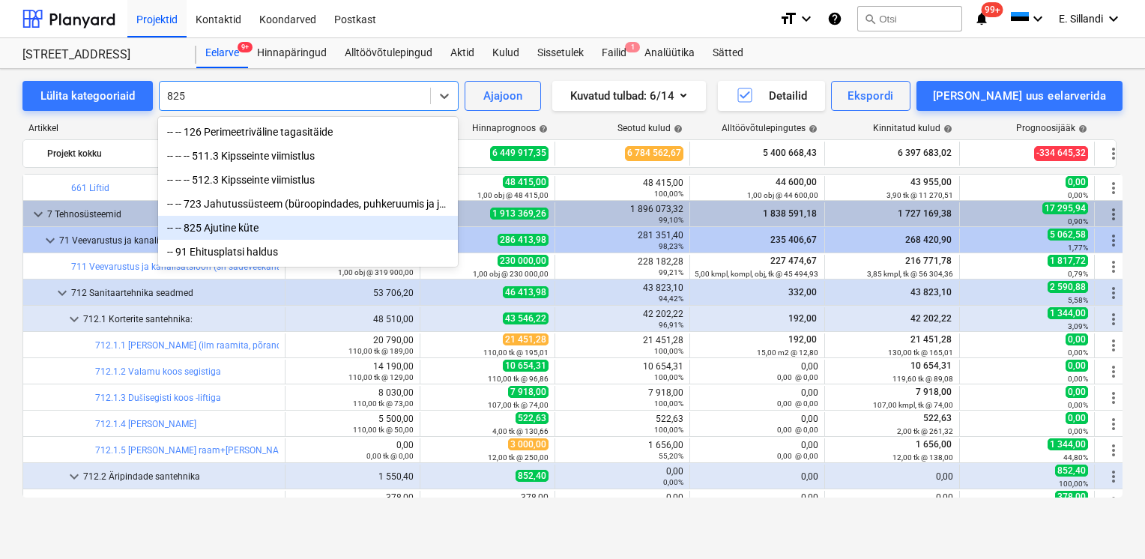
click at [260, 228] on div "-- -- 825 Ajutine küte" at bounding box center [308, 228] width 300 height 24
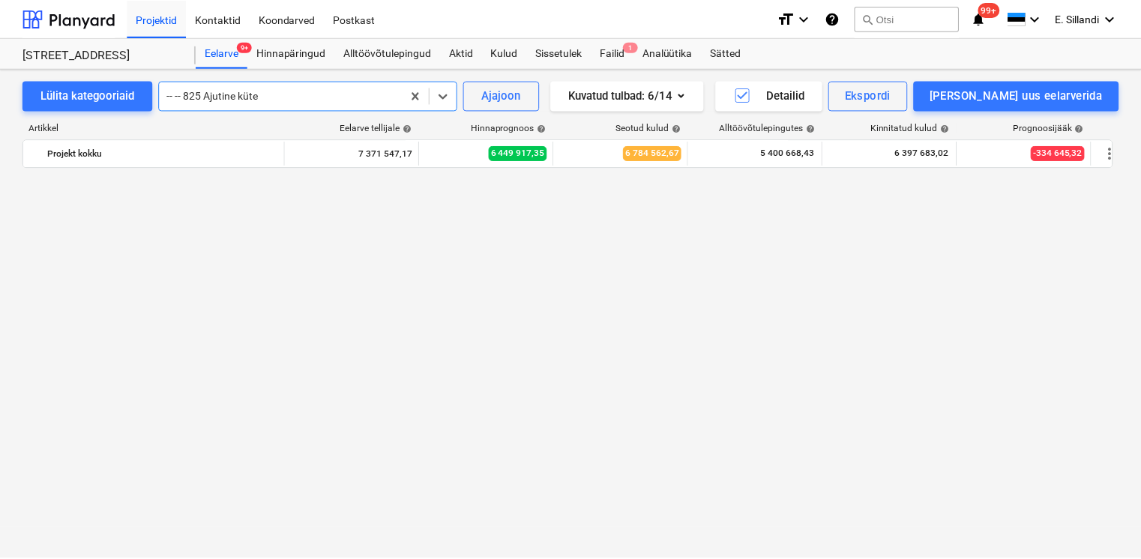
scroll to position [16760, 0]
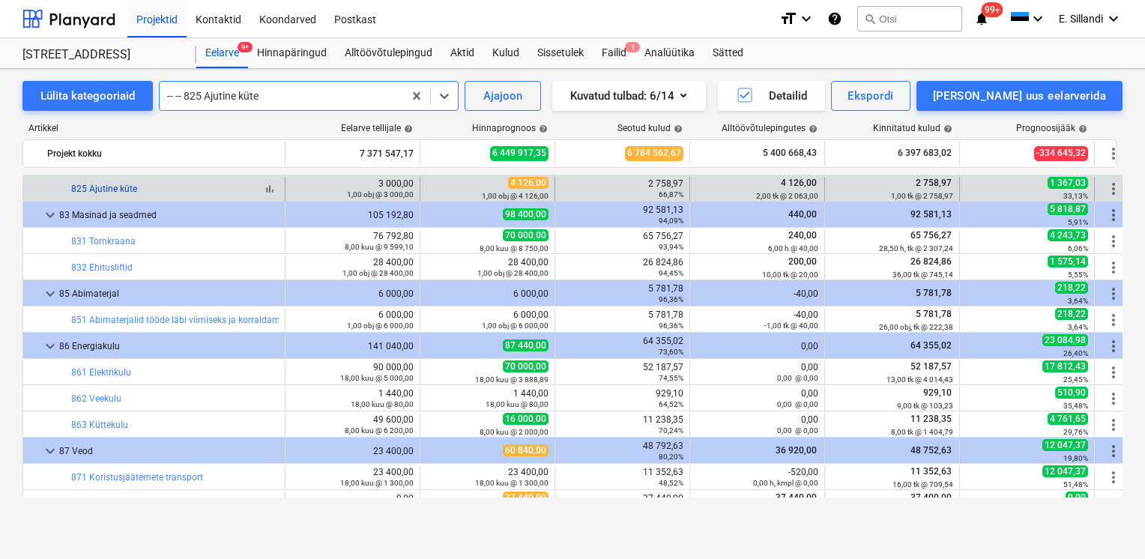
click at [124, 190] on link "825 Ajutine küte" at bounding box center [104, 189] width 66 height 10
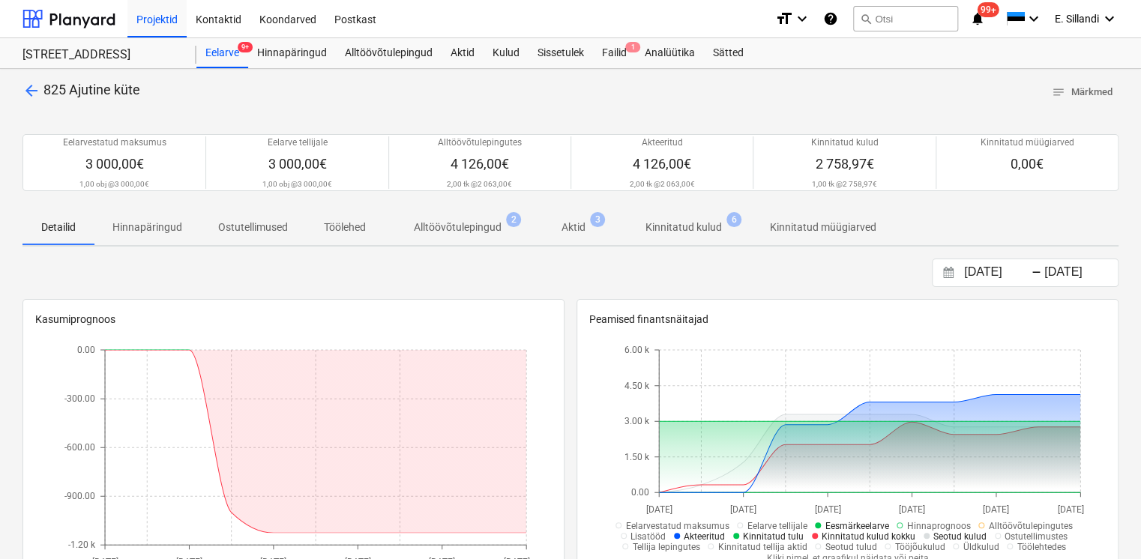
click at [473, 232] on p "Alltöövõtulepingud" at bounding box center [458, 228] width 88 height 16
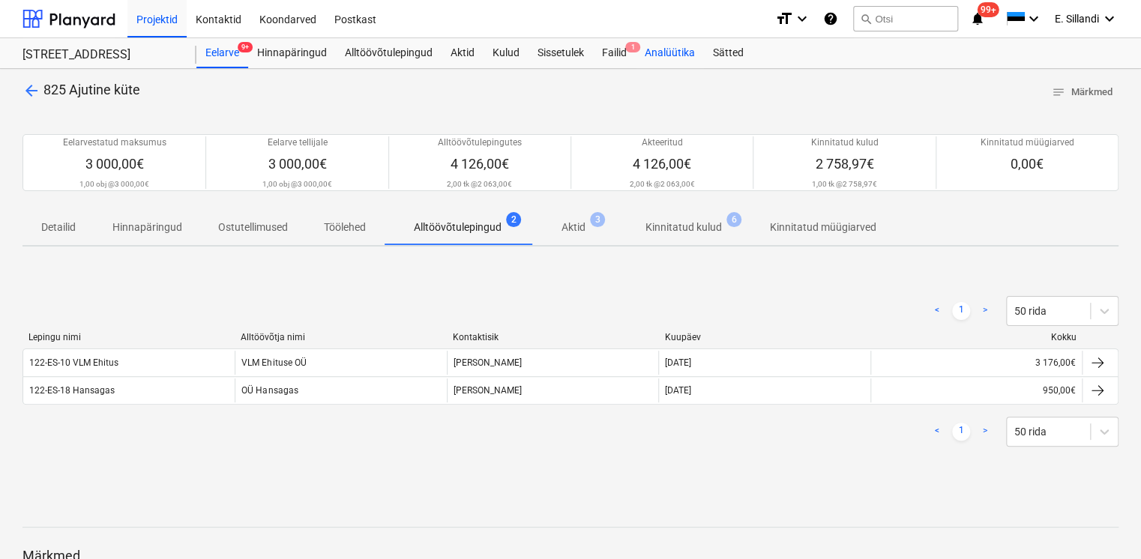
click at [674, 58] on div "Analüütika" at bounding box center [670, 53] width 68 height 30
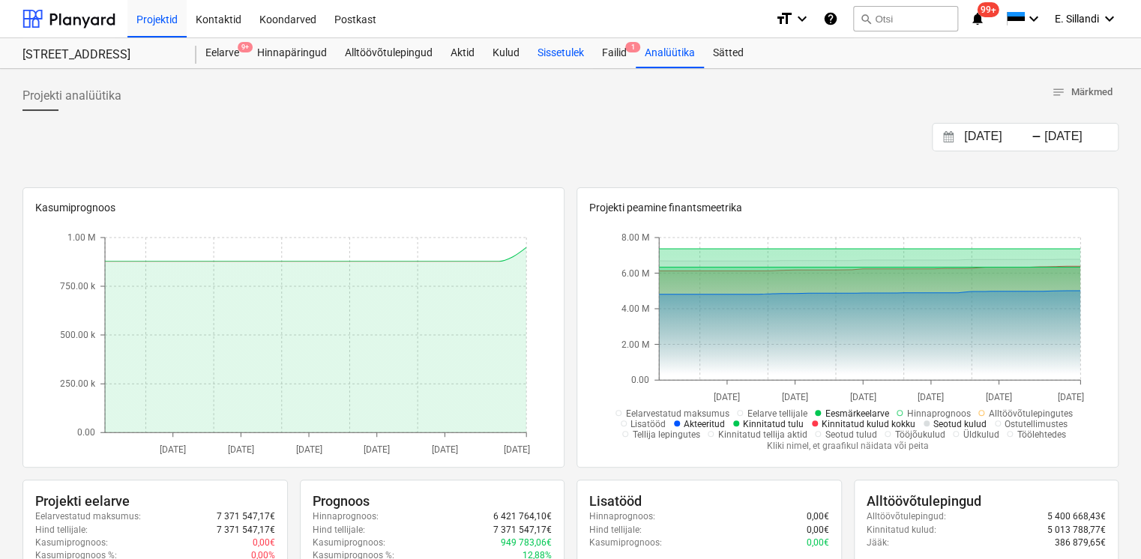
click at [561, 52] on div "Sissetulek" at bounding box center [560, 53] width 64 height 30
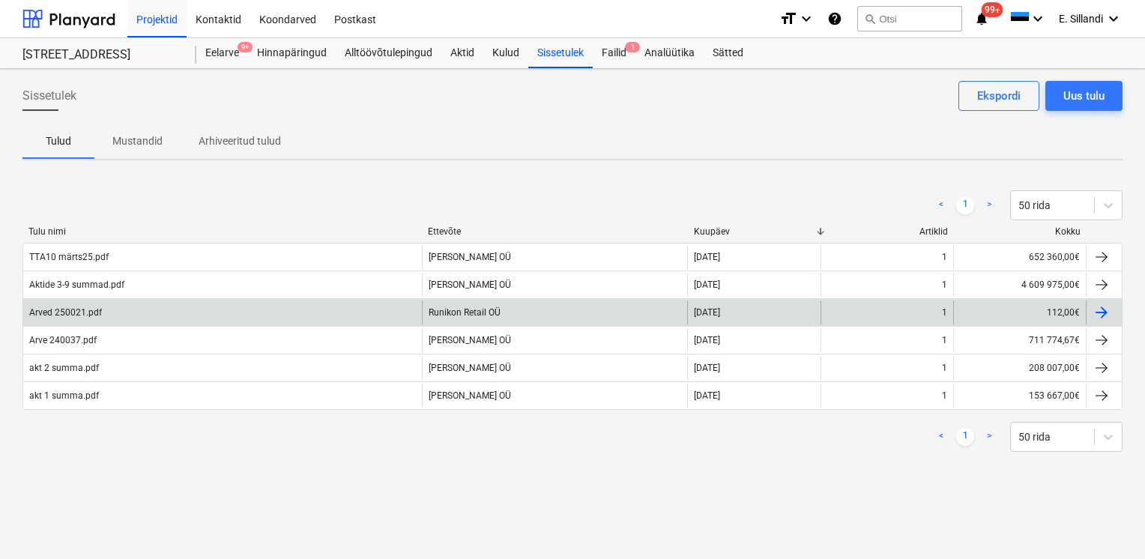
click at [422, 313] on div "Runikon Retail OÜ" at bounding box center [555, 313] width 266 height 24
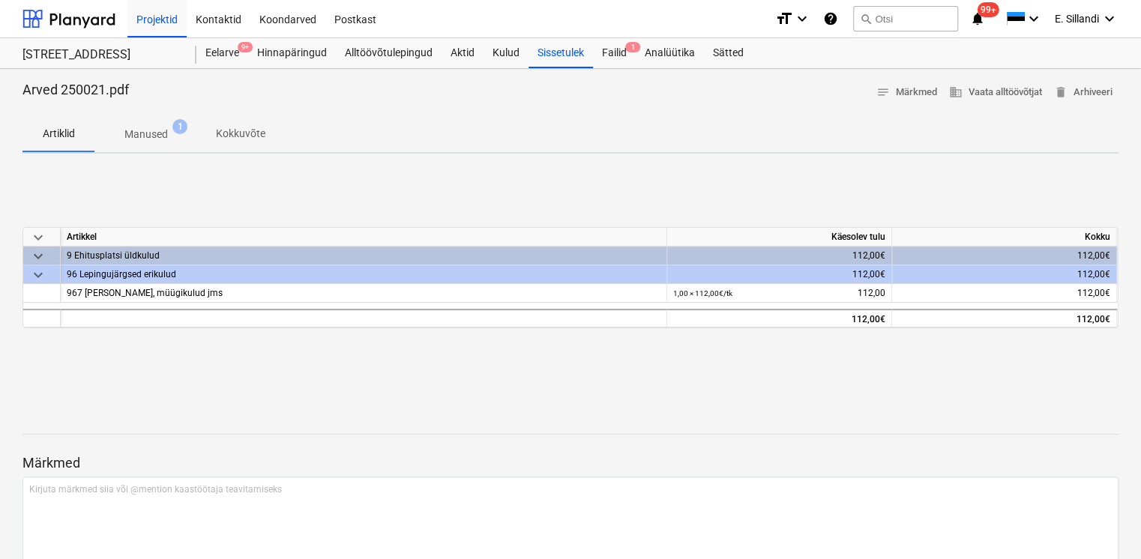
click at [142, 133] on p "Manused" at bounding box center [145, 135] width 43 height 16
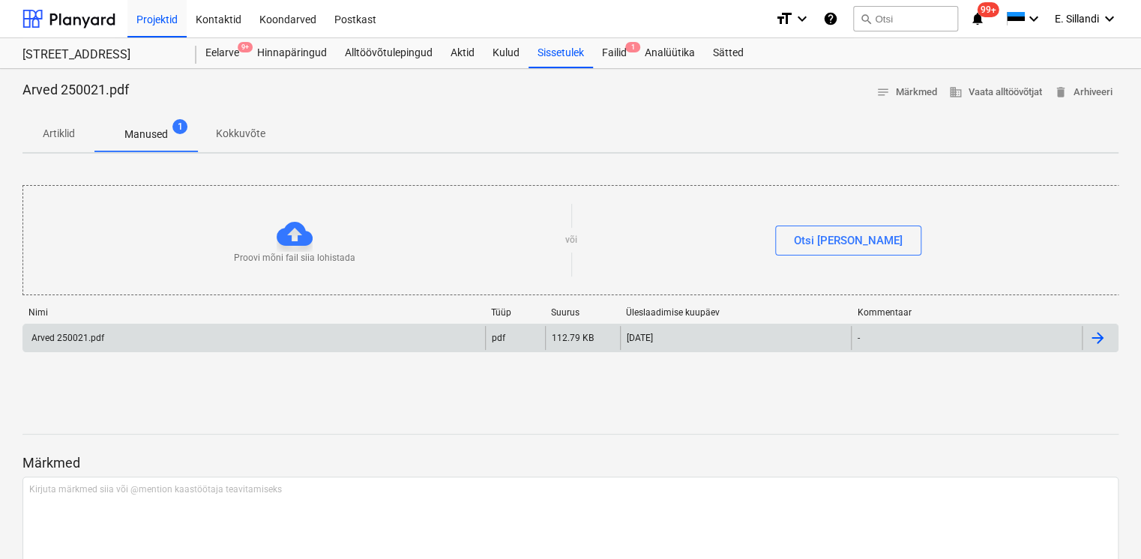
click at [154, 345] on div "Arved 250021.pdf" at bounding box center [254, 338] width 462 height 24
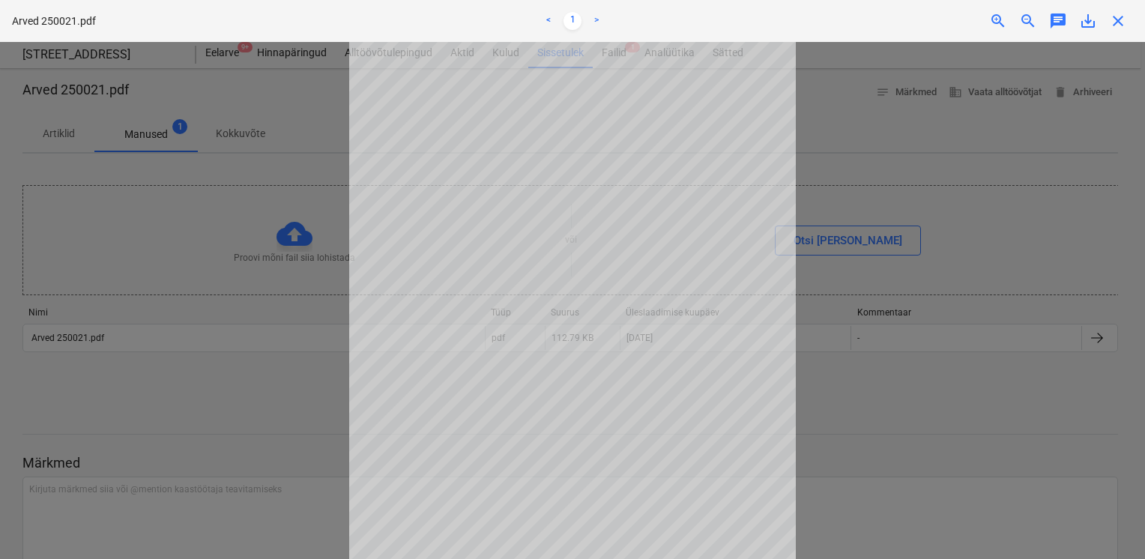
click at [149, 373] on div at bounding box center [572, 300] width 1145 height 517
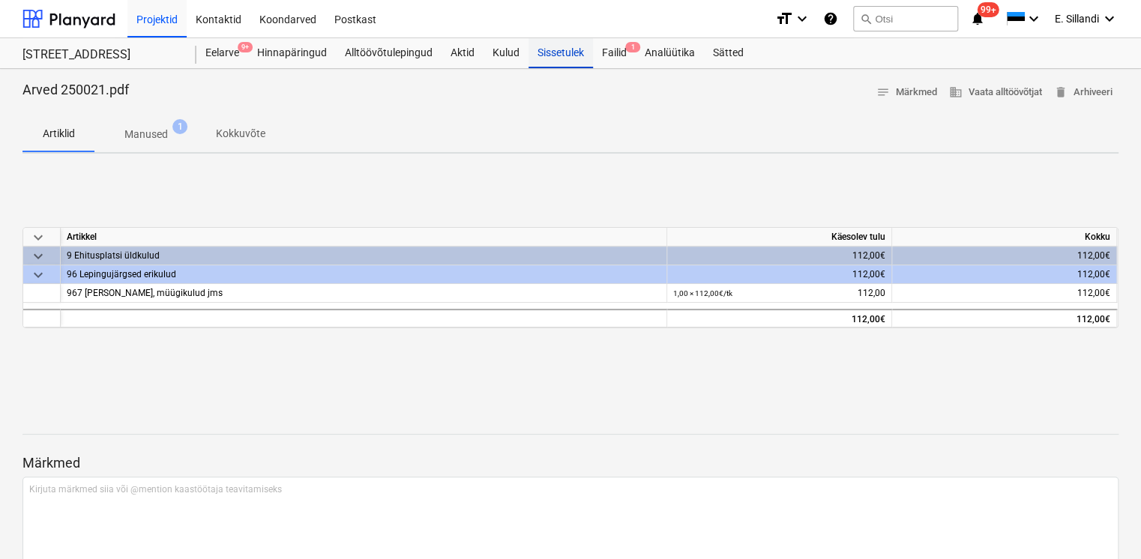
click at [555, 58] on div "Sissetulek" at bounding box center [560, 53] width 64 height 30
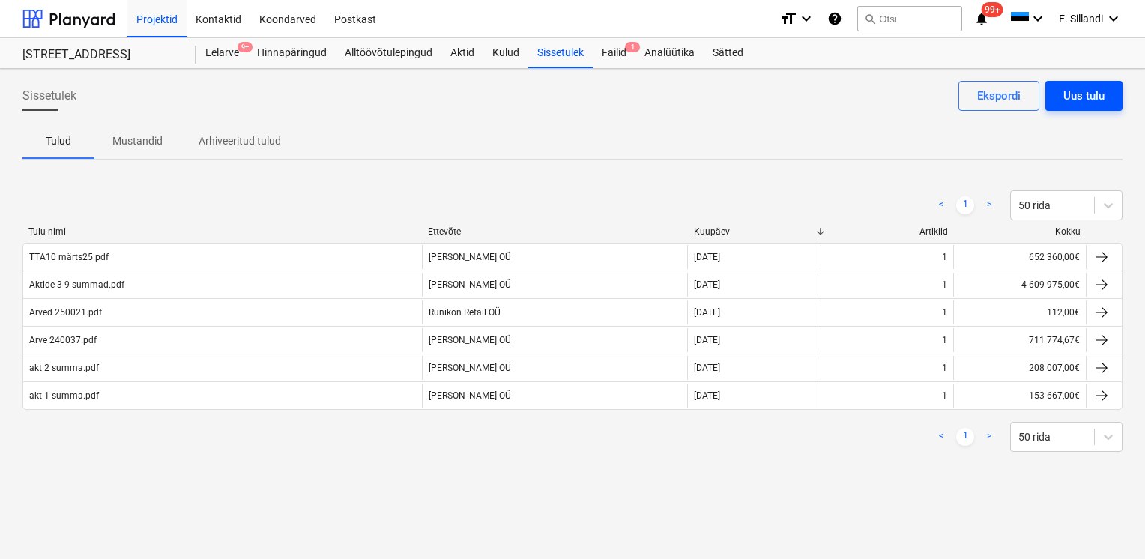
click at [1099, 100] on div "Uus tulu" at bounding box center [1083, 95] width 41 height 19
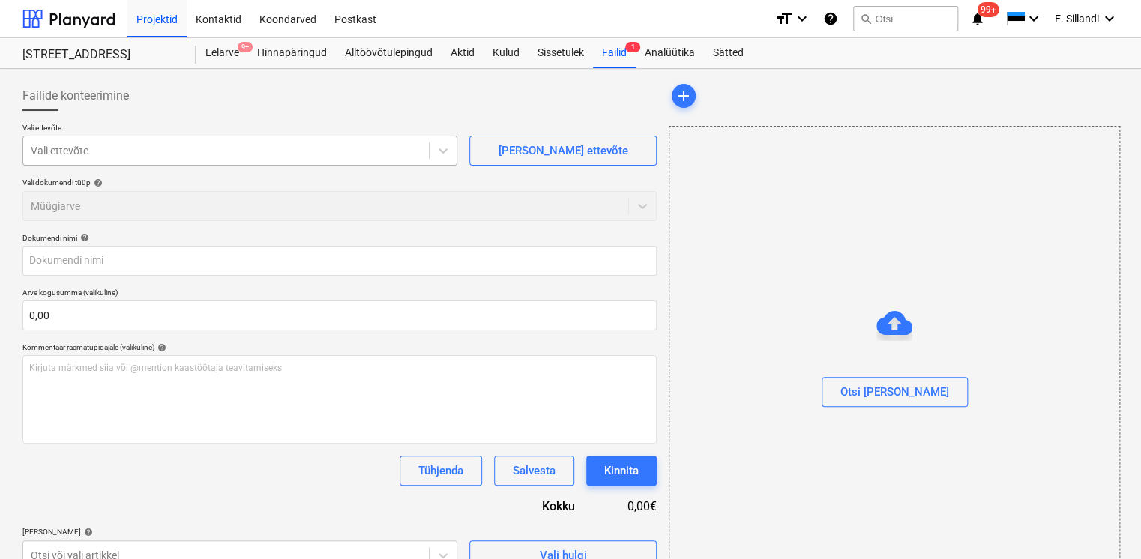
click at [218, 157] on div at bounding box center [226, 150] width 390 height 15
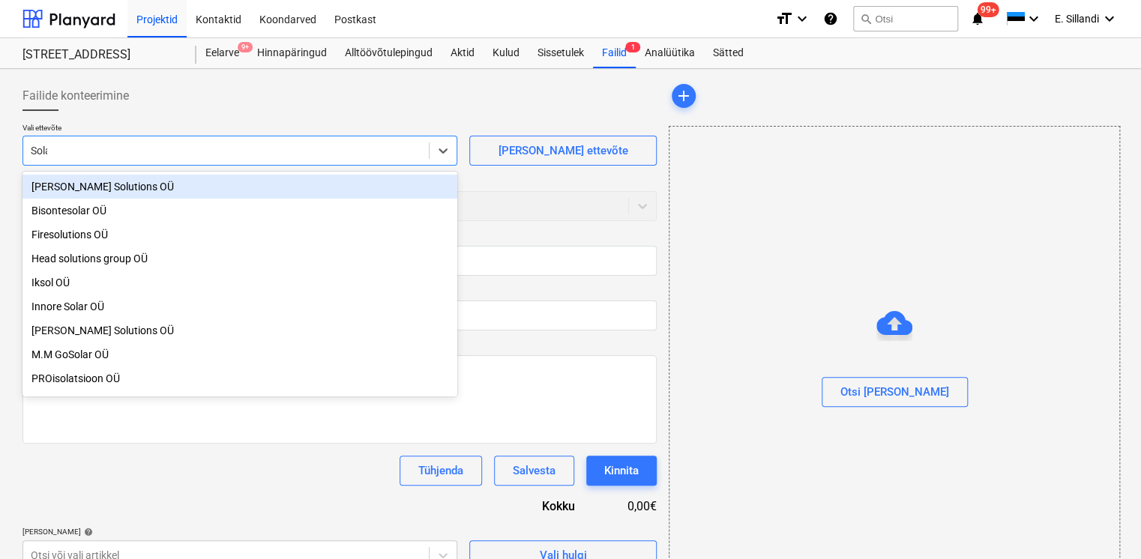
type input "Solar"
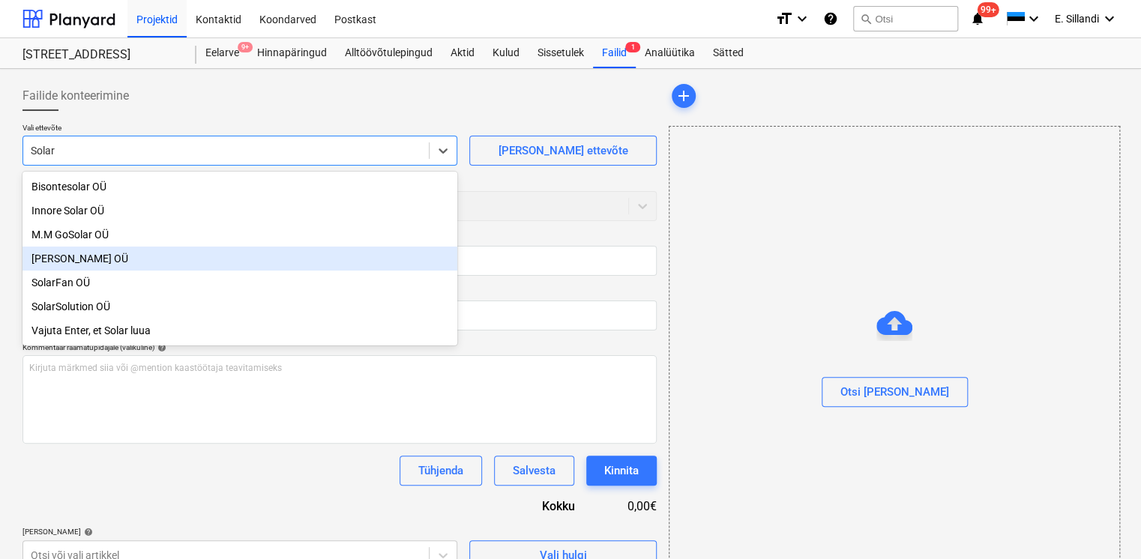
click at [70, 261] on div "Solares OÜ" at bounding box center [239, 259] width 435 height 24
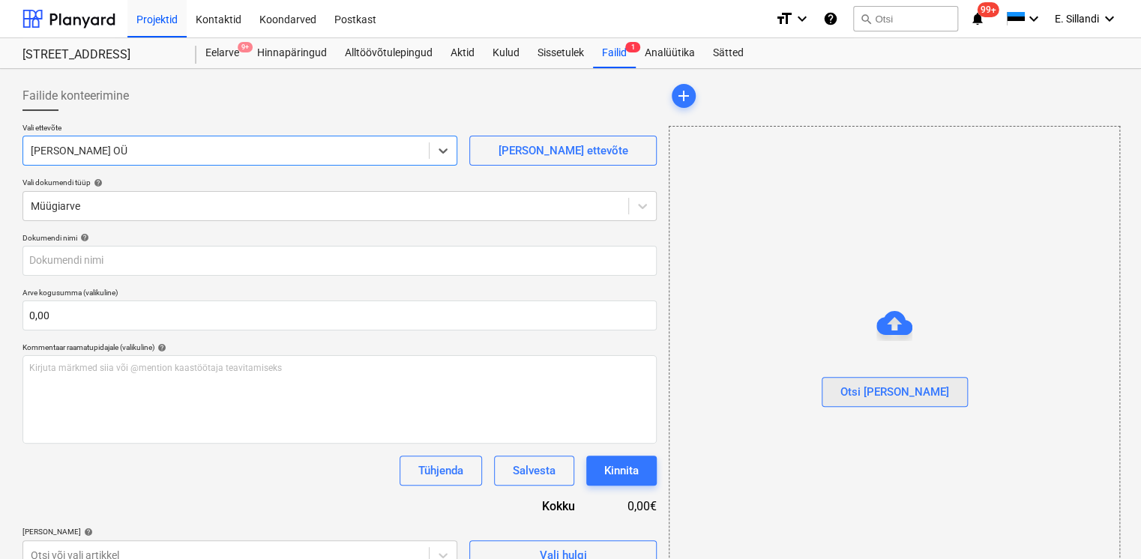
click at [880, 397] on div "Otsi [PERSON_NAME]" at bounding box center [894, 391] width 109 height 19
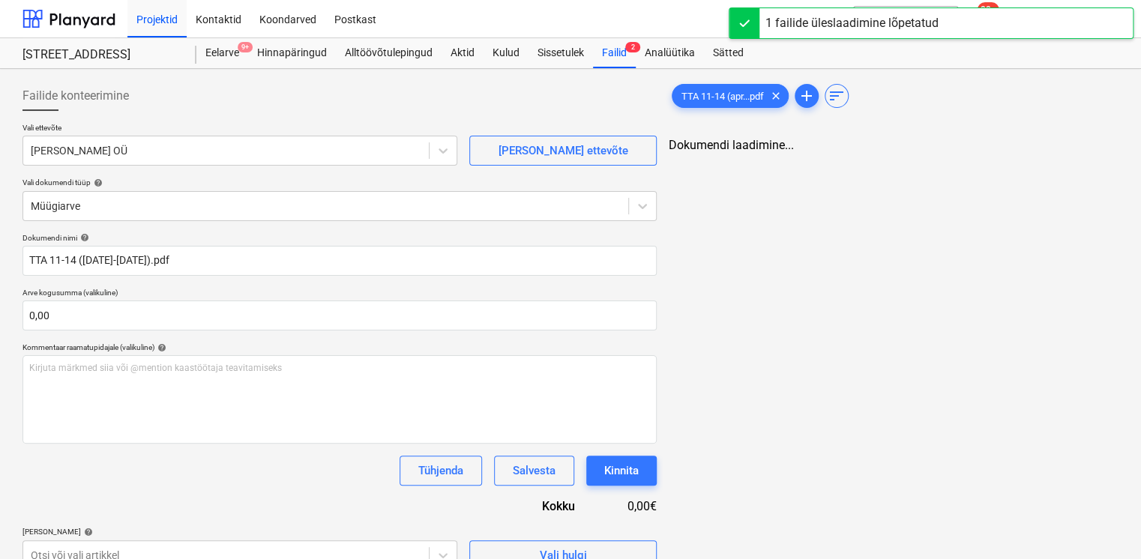
type input "TTA 11-14 (apr-jul 2025).pdf"
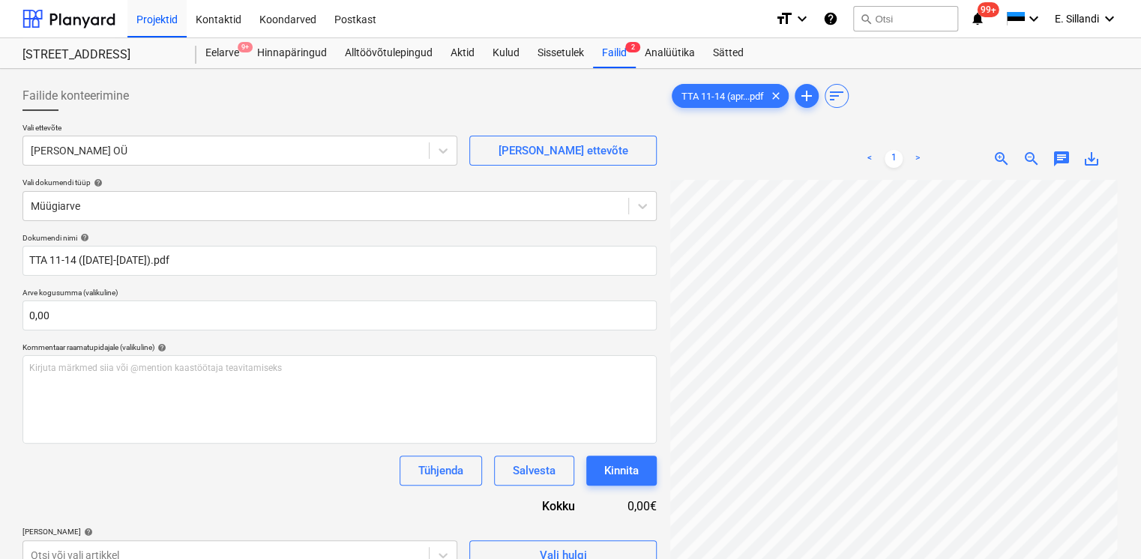
scroll to position [150, 0]
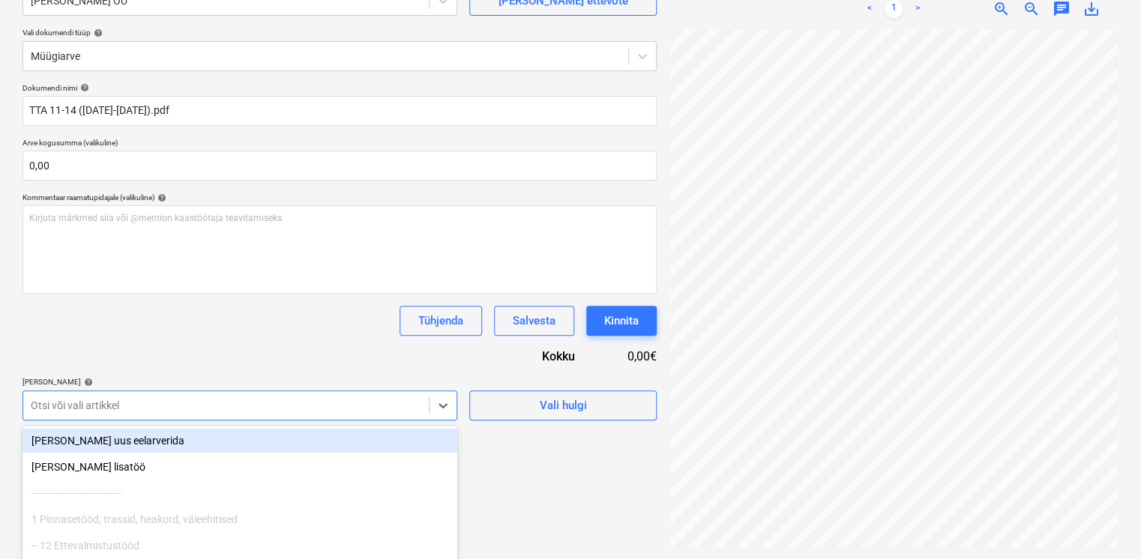
click at [219, 408] on body "Projektid Kontaktid Koondarved Postkast format_size keyboard_arrow_down help se…" at bounding box center [570, 129] width 1141 height 559
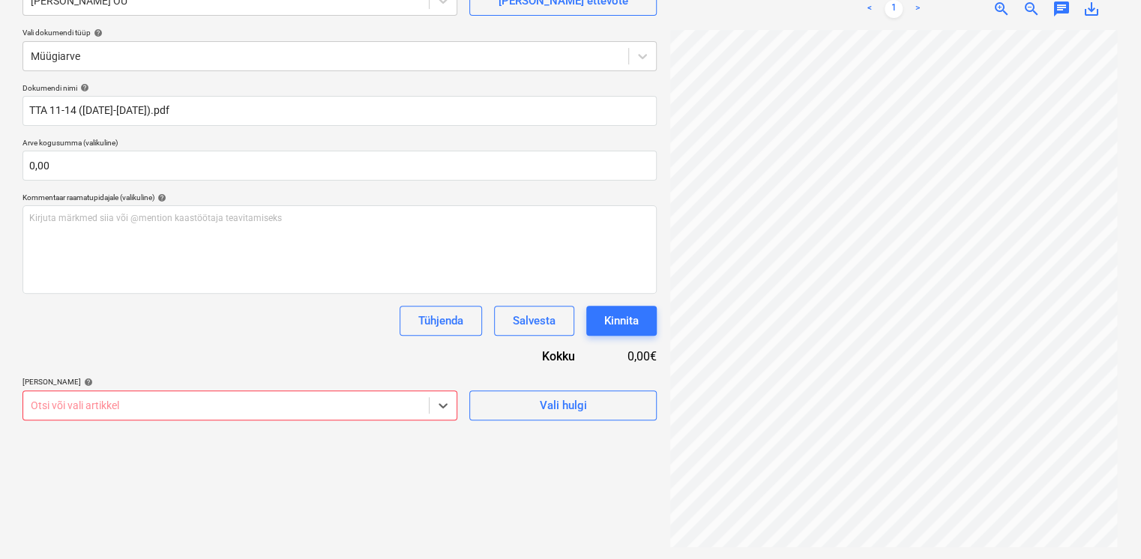
click at [171, 399] on body "Projektid Kontaktid Koondarved Postkast format_size keyboard_arrow_down help se…" at bounding box center [570, 129] width 1141 height 559
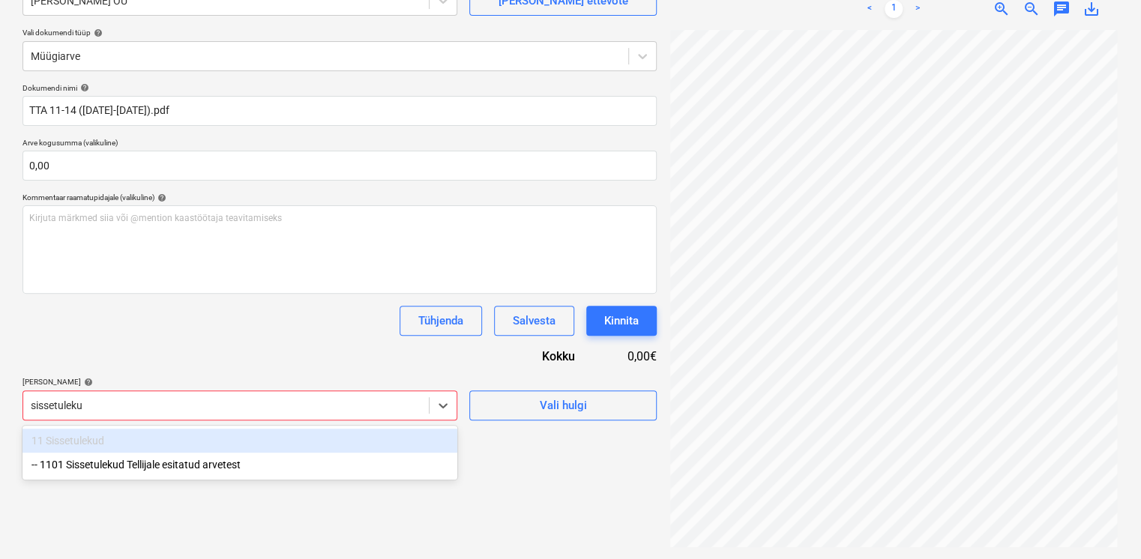
type input "sissetulekud"
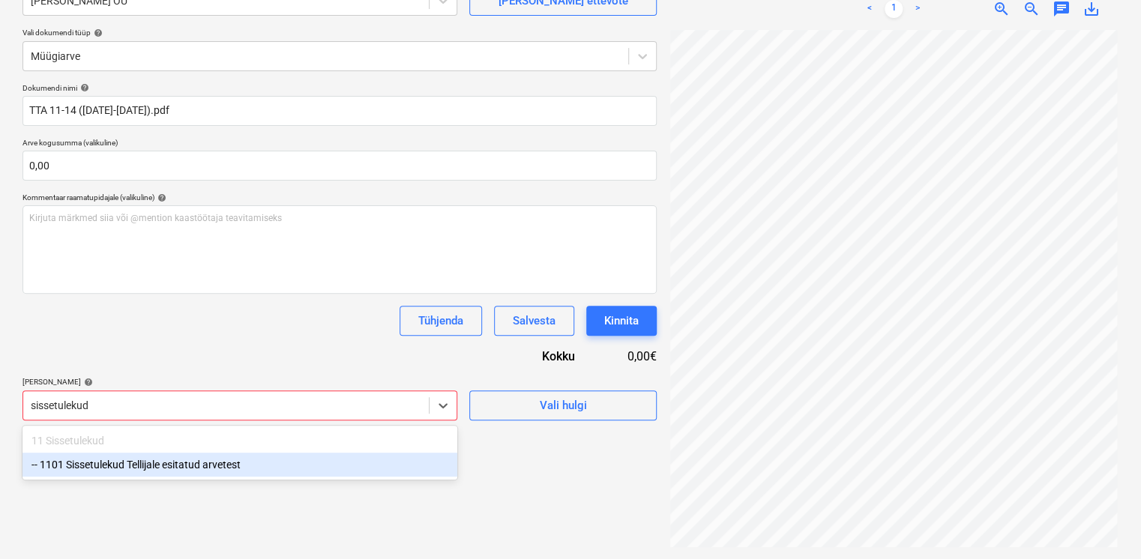
click at [141, 465] on div "-- 1101 Sissetulekud Tellijale esitatud arvetest" at bounding box center [239, 465] width 435 height 24
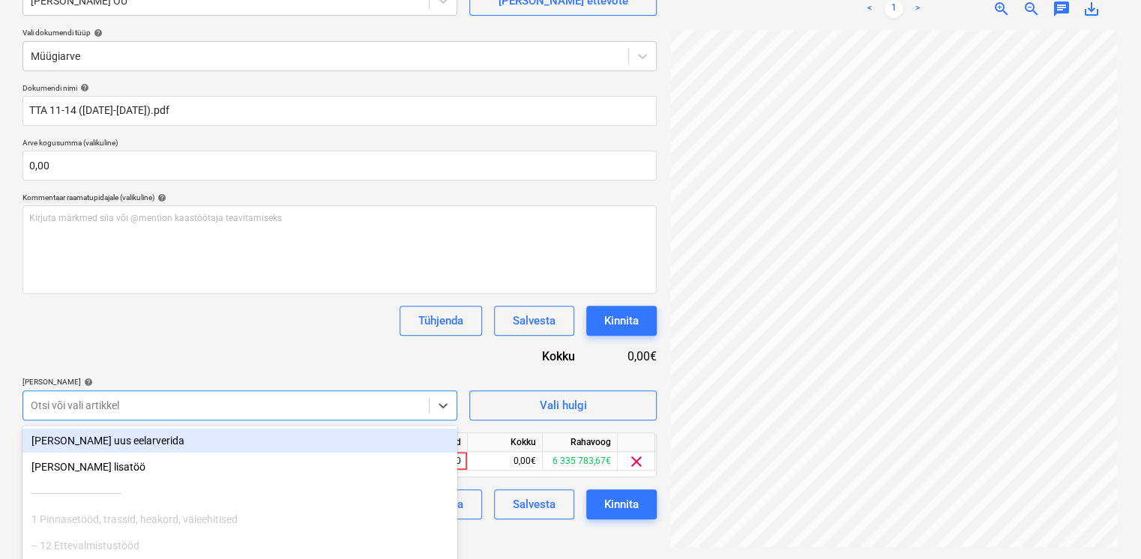
click at [212, 352] on div "Dokumendi nimi help TTA 11-14 (apr-jul 2025).pdf Arve kogusumma (valikuline) 0,…" at bounding box center [339, 301] width 634 height 436
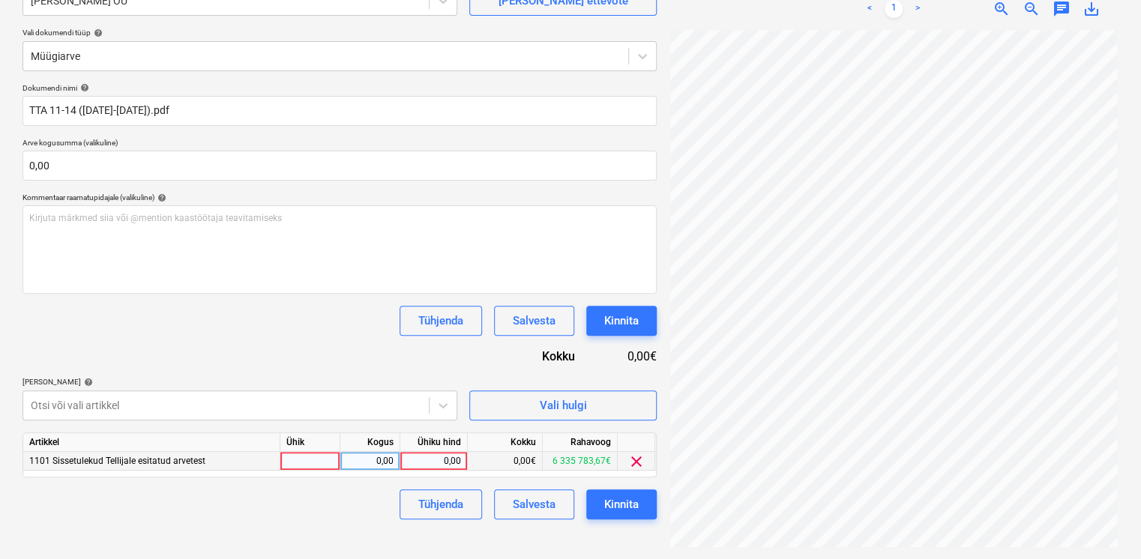
click at [316, 457] on div at bounding box center [310, 461] width 60 height 19
type input "k"
type input "tk"
click at [443, 463] on div "0,00" at bounding box center [433, 461] width 55 height 19
type input "1552275"
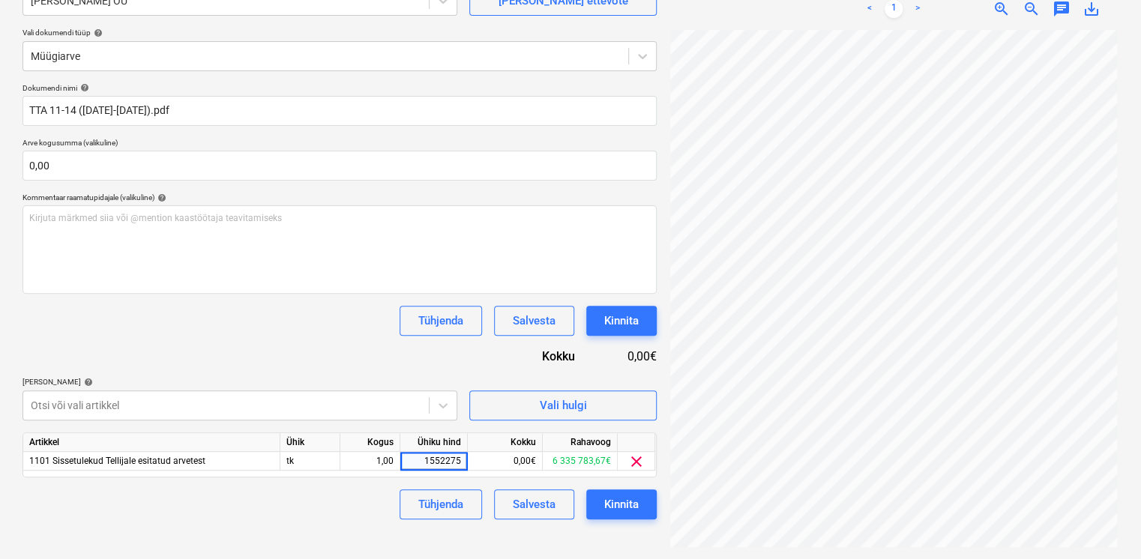
click at [295, 508] on div "Tühjenda Salvesta Kinnita" at bounding box center [339, 504] width 634 height 30
click at [631, 510] on div "Kinnita" at bounding box center [621, 504] width 34 height 19
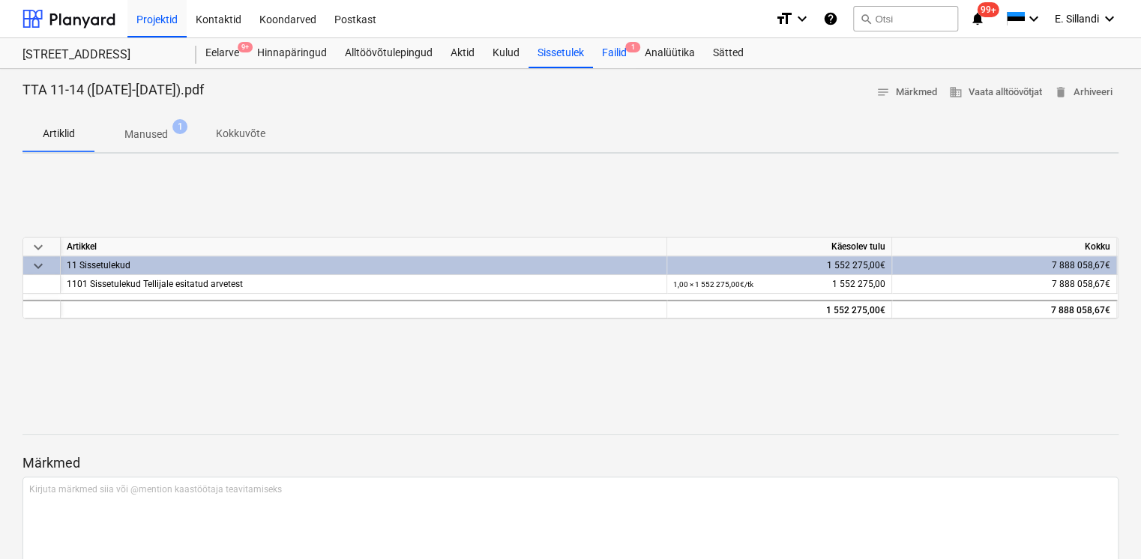
click at [618, 58] on div "Failid 1" at bounding box center [614, 53] width 43 height 30
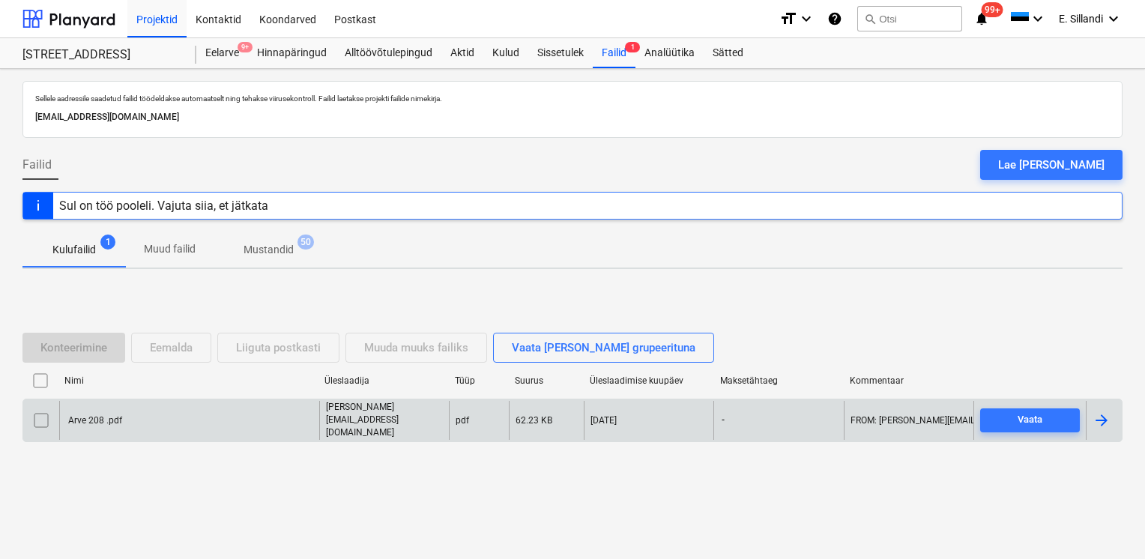
click at [104, 417] on div "Arve 208 .pdf" at bounding box center [94, 420] width 56 height 10
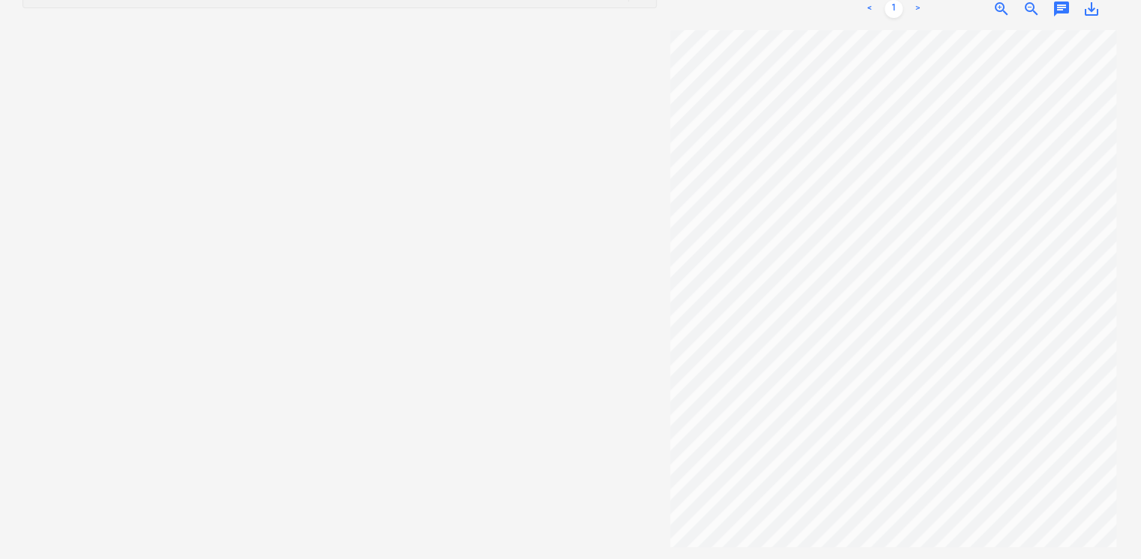
scroll to position [38, 0]
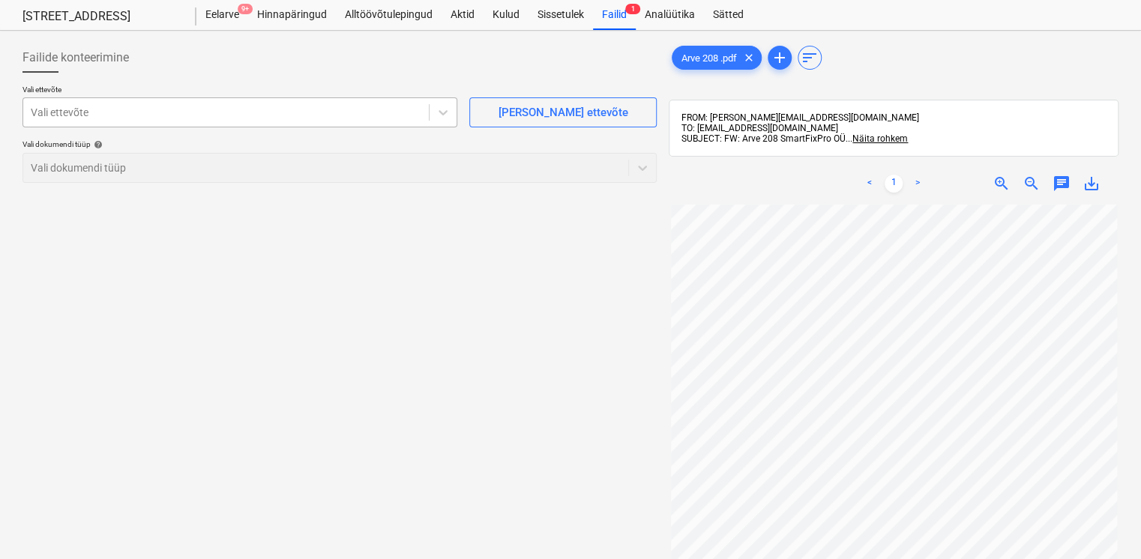
click at [188, 117] on div at bounding box center [226, 112] width 390 height 15
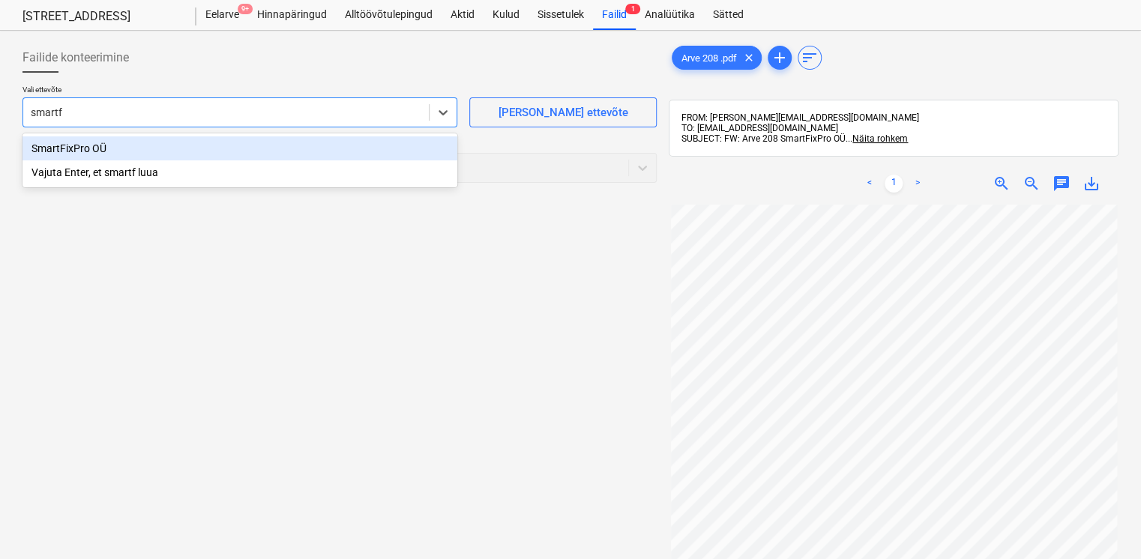
type input "smartfi"
click at [241, 151] on div "SmartFixPro OÜ" at bounding box center [239, 148] width 435 height 24
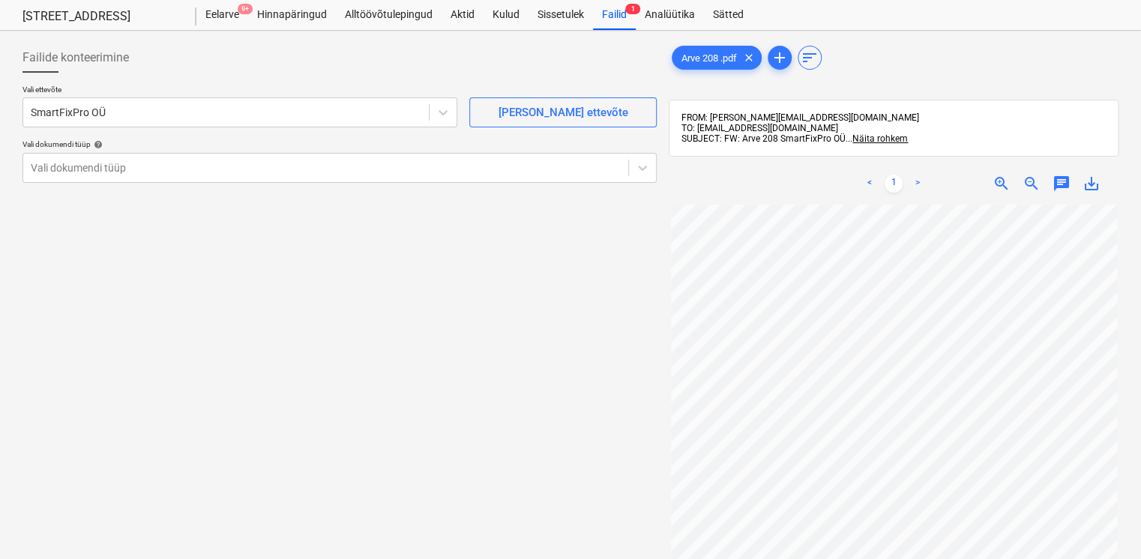
click at [266, 66] on div "Failide konteerimine" at bounding box center [339, 58] width 634 height 30
drag, startPoint x: 180, startPoint y: 181, endPoint x: 167, endPoint y: 187, distance: 13.8
click at [180, 182] on div "Vali ettevõte SmartFixPro OÜ Lisa uus ettevõte Vali dokumendi tüüp help Vali do…" at bounding box center [339, 140] width 634 height 110
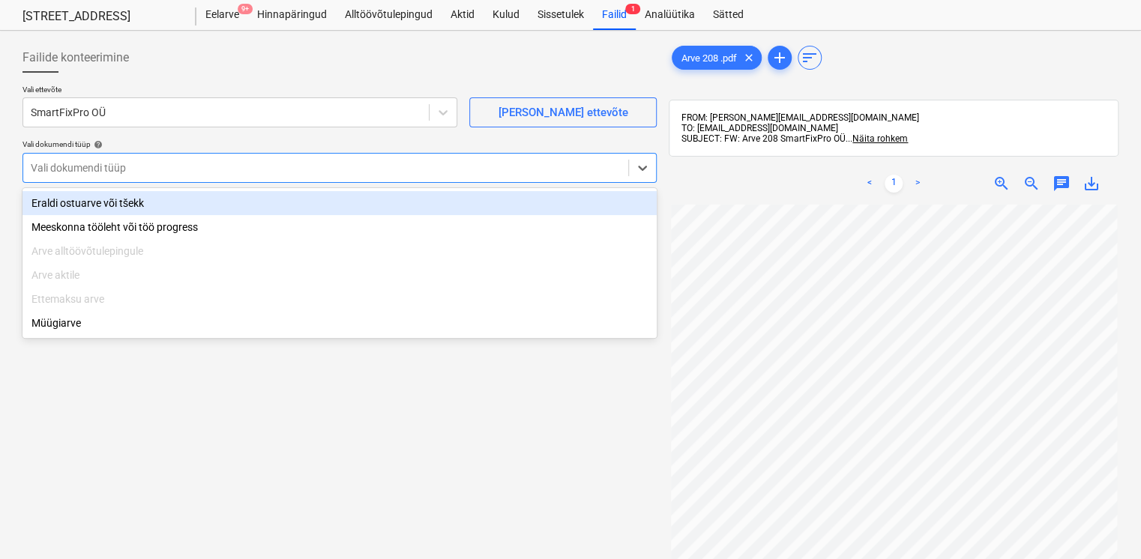
click at [130, 205] on div "Eraldi ostuarve või tšekk" at bounding box center [339, 203] width 634 height 24
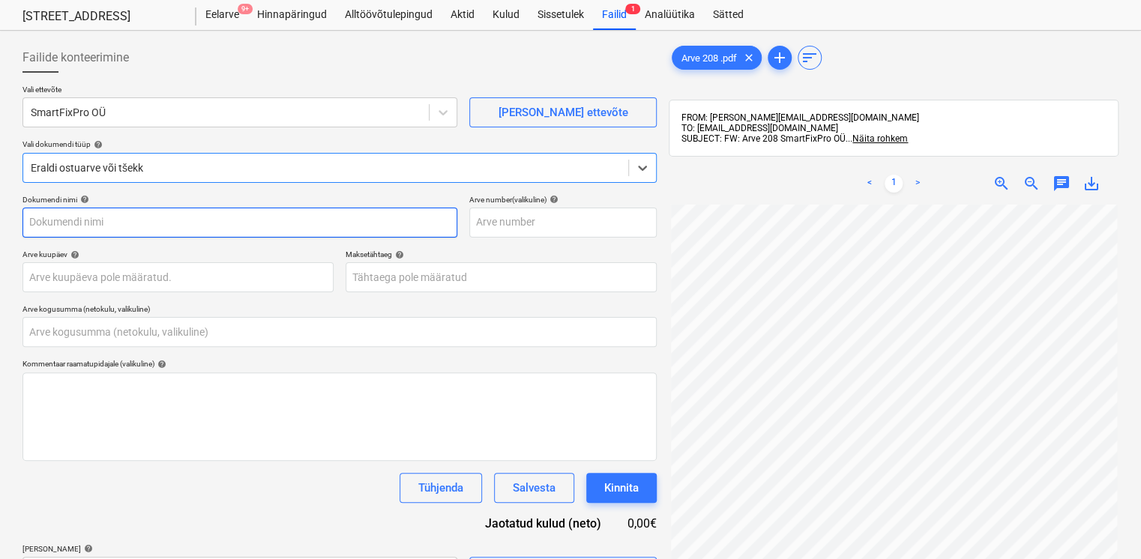
type input "Arve 208 .pdf"
type input "0,00"
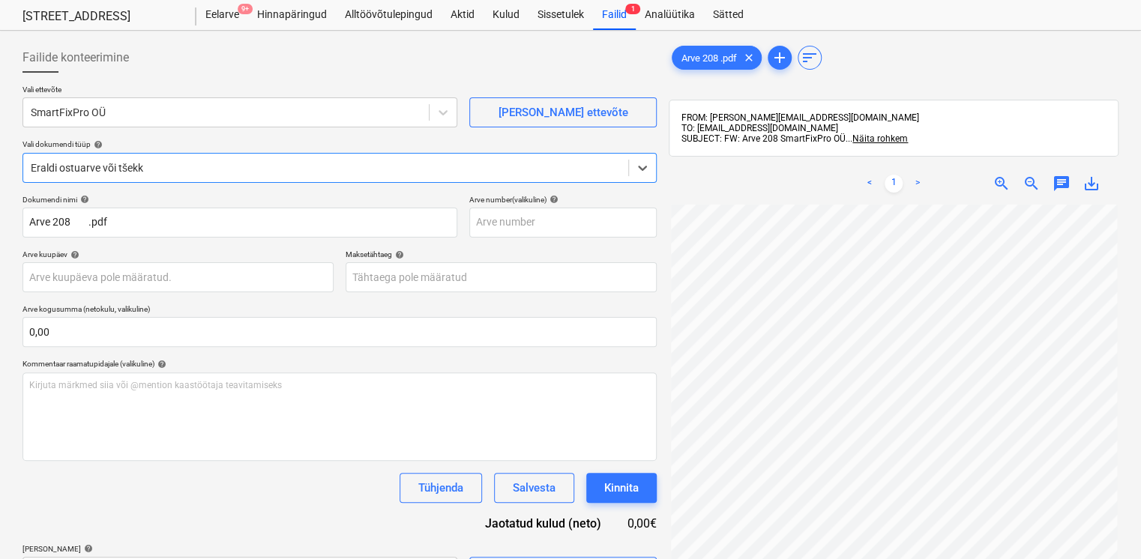
scroll to position [213, 0]
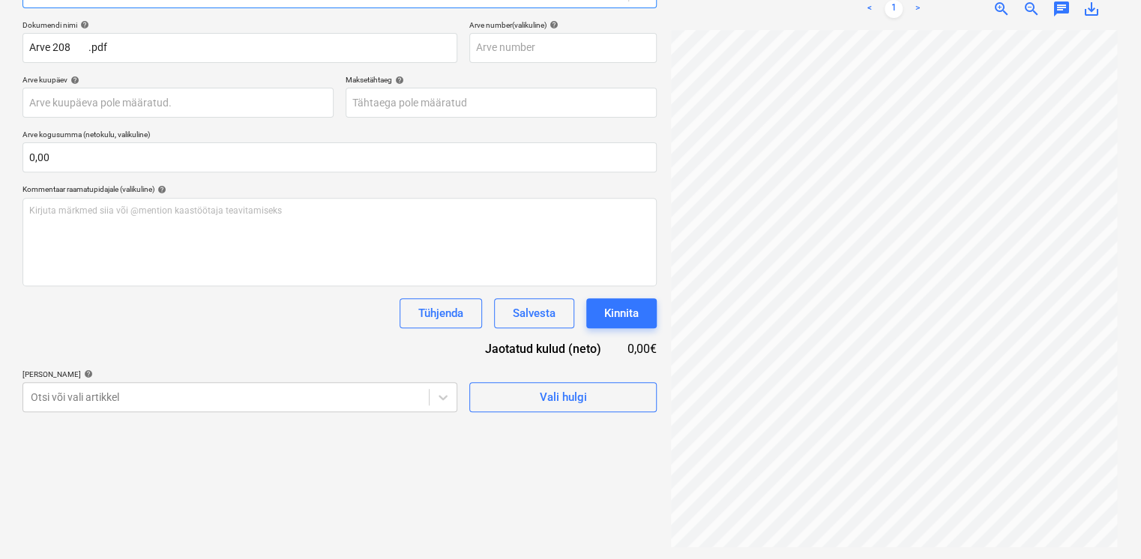
click at [198, 377] on div "Lisa artiklid help" at bounding box center [239, 374] width 435 height 10
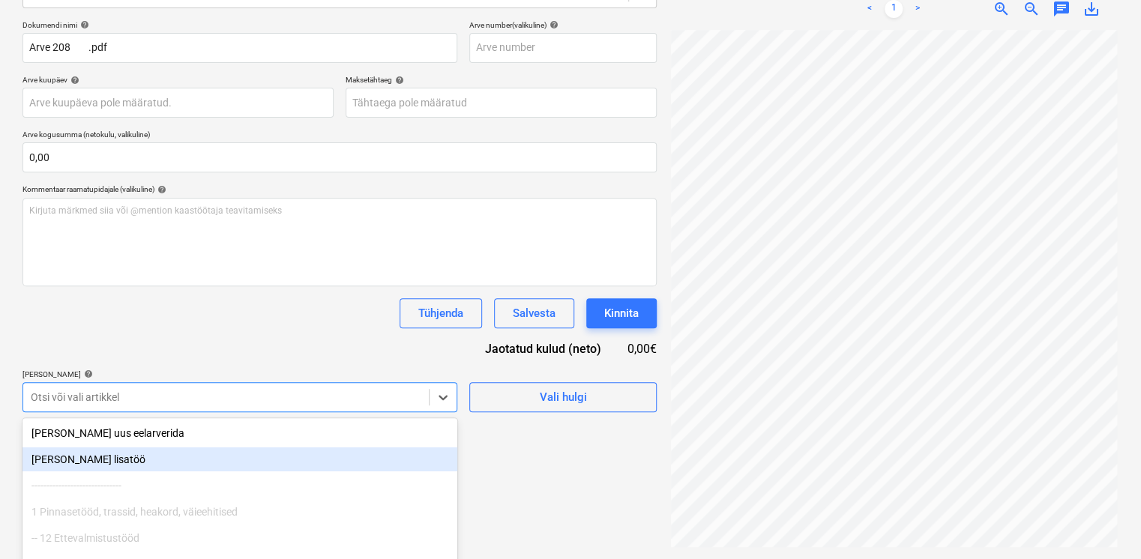
click at [186, 346] on body "Projektid Kontaktid Koondarved Postkast format_size keyboard_arrow_down help se…" at bounding box center [570, 66] width 1141 height 559
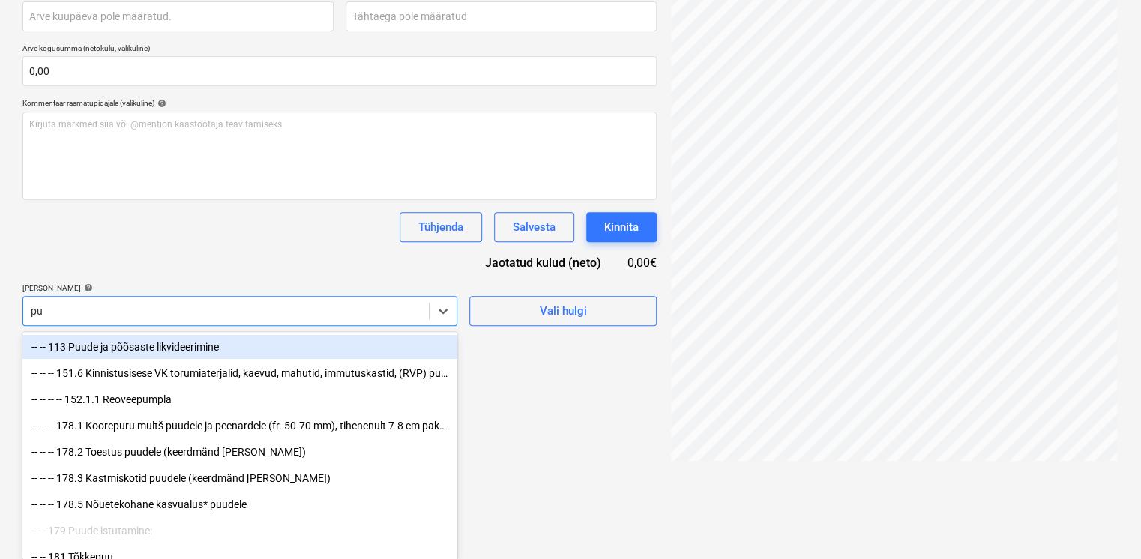
type input "p"
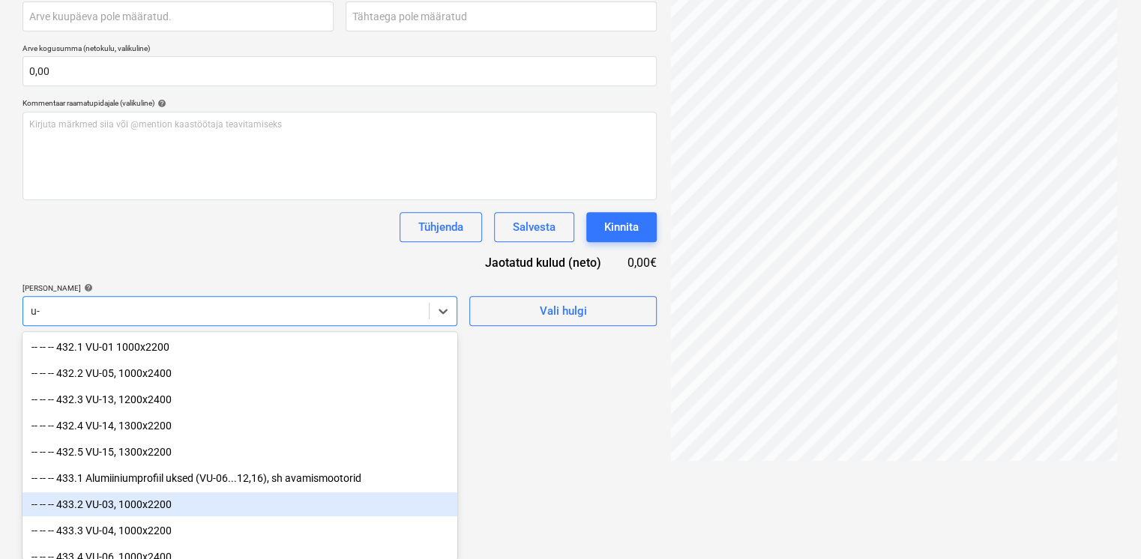
type input "u"
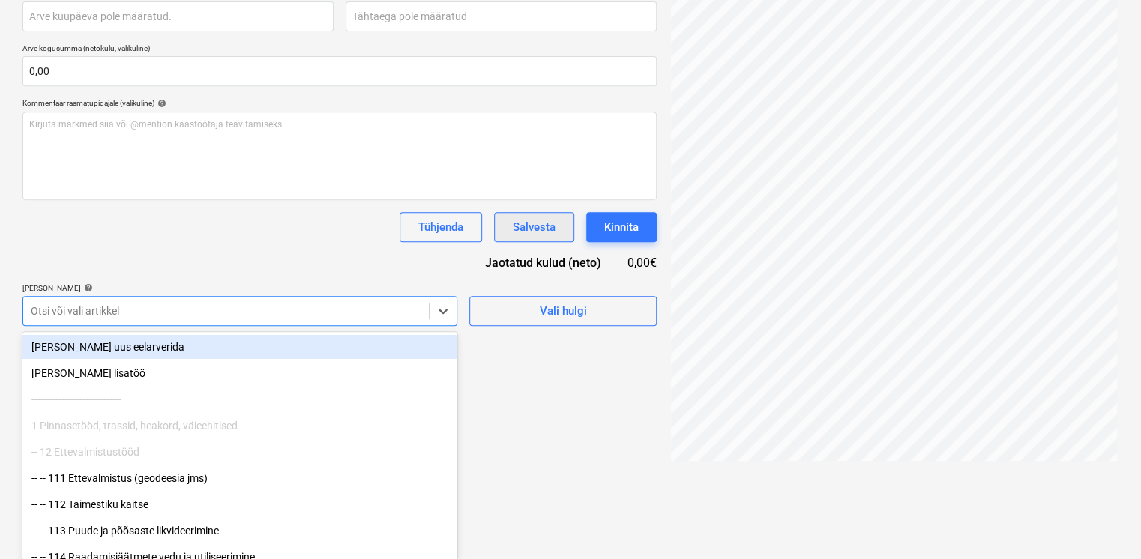
click at [494, 304] on div "Dokumendi nimi help Arve 208 .pdf Arve number (valikuline) help Arve kuupäev he…" at bounding box center [339, 130] width 634 height 392
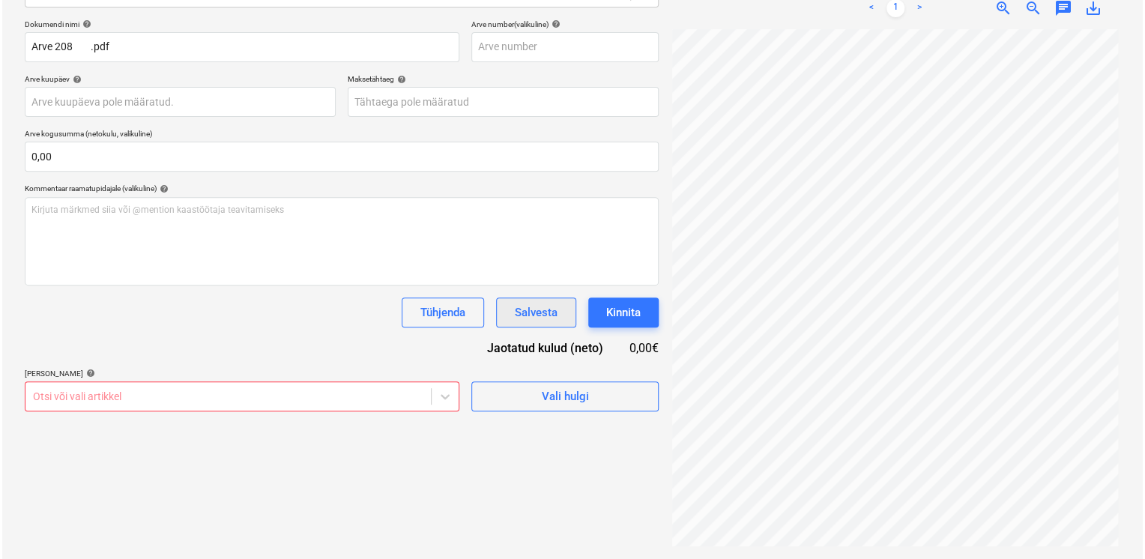
scroll to position [213, 0]
click at [621, 397] on span "Vali hulgi" at bounding box center [563, 396] width 150 height 19
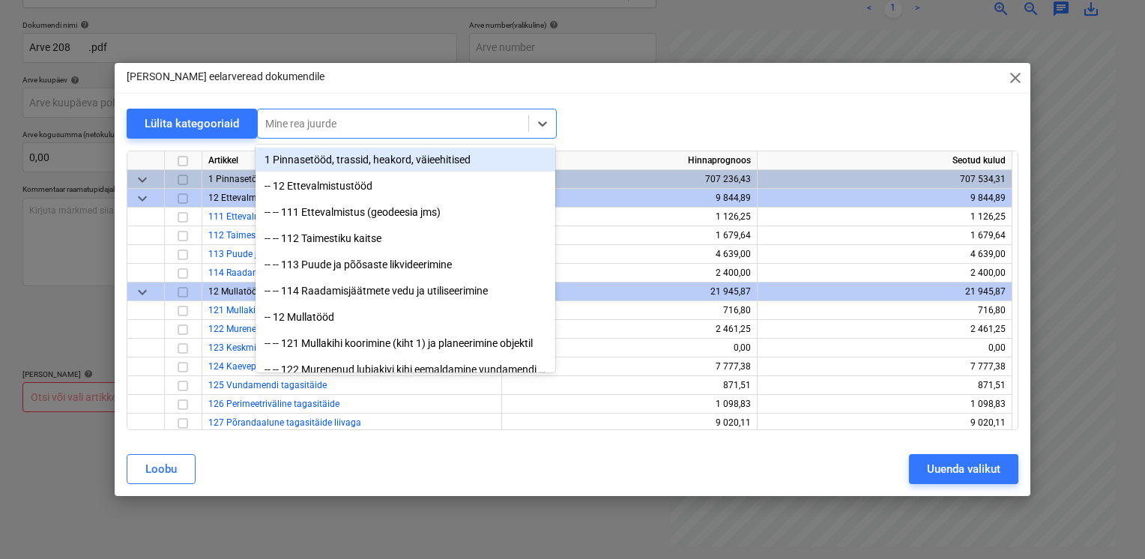
click at [322, 125] on div at bounding box center [393, 123] width 256 height 15
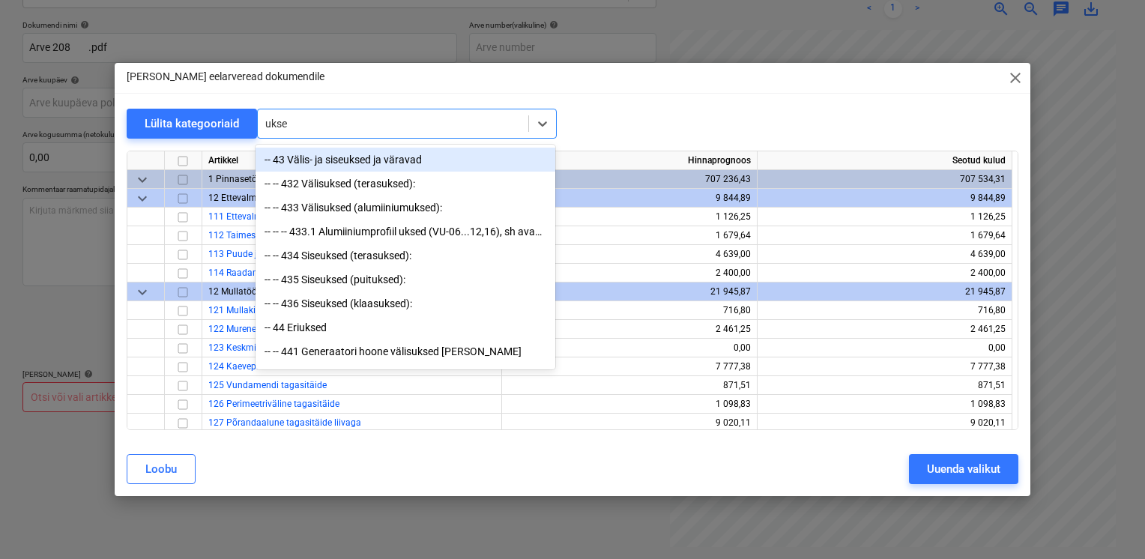
type input "uksed"
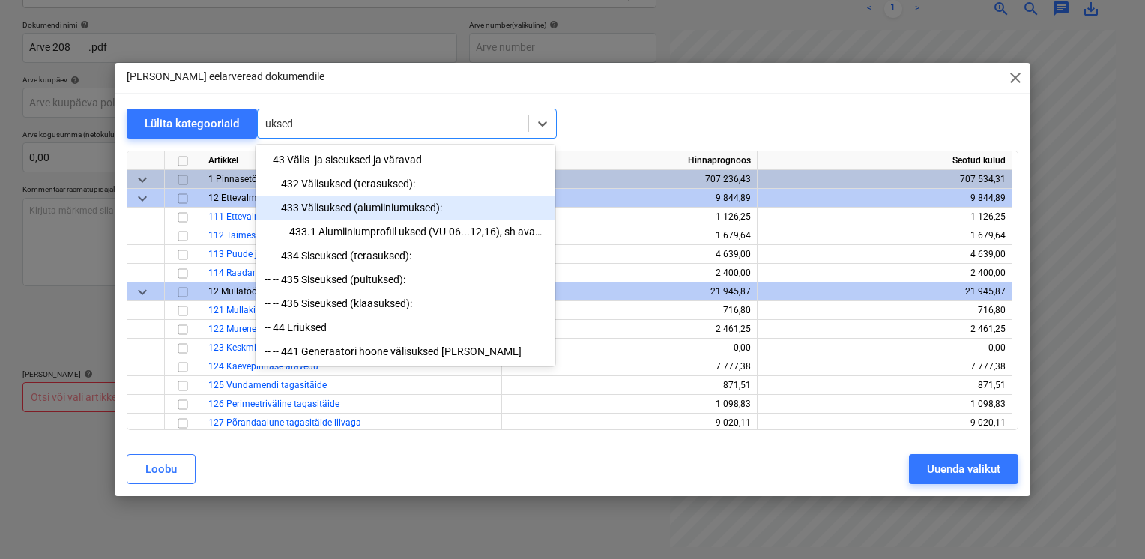
scroll to position [2, 0]
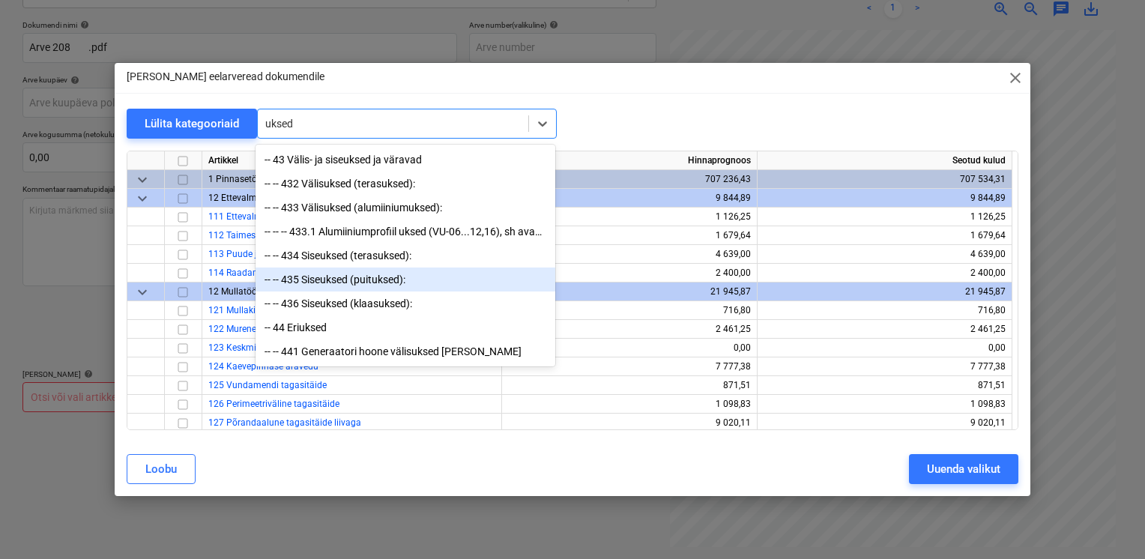
click at [373, 277] on div "-- -- 435 Siseuksed (puituksed):" at bounding box center [406, 280] width 300 height 24
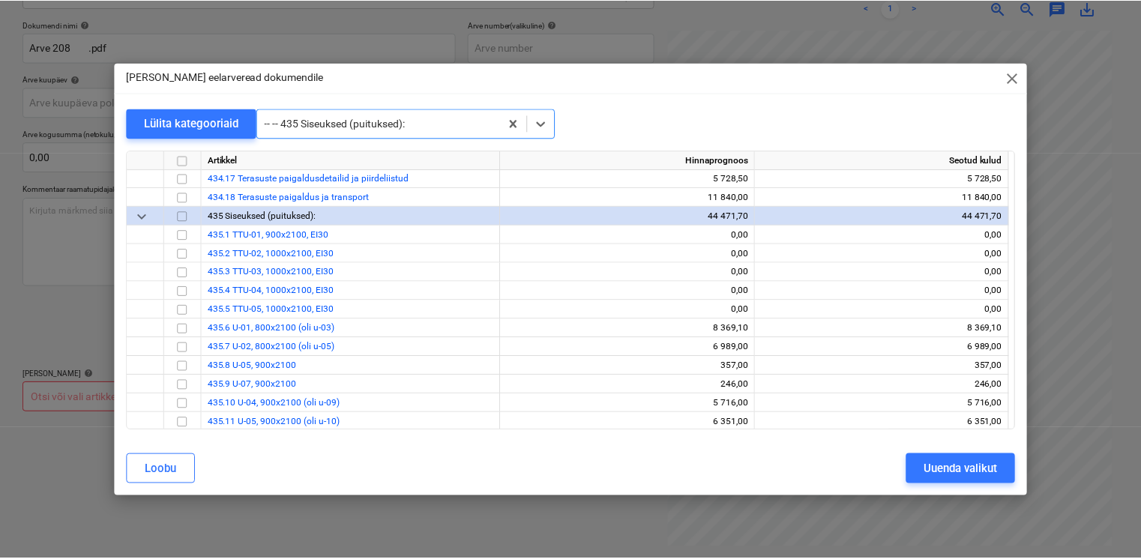
scroll to position [8411, 0]
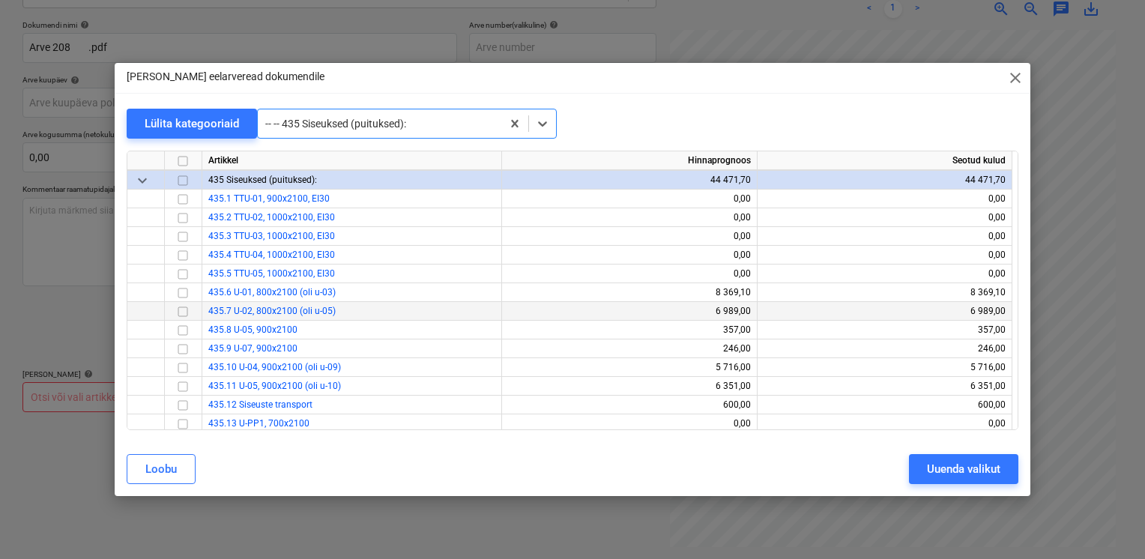
click at [182, 311] on input "checkbox" at bounding box center [183, 312] width 18 height 18
click at [986, 466] on div "Uuenda valikut" at bounding box center [963, 468] width 73 height 19
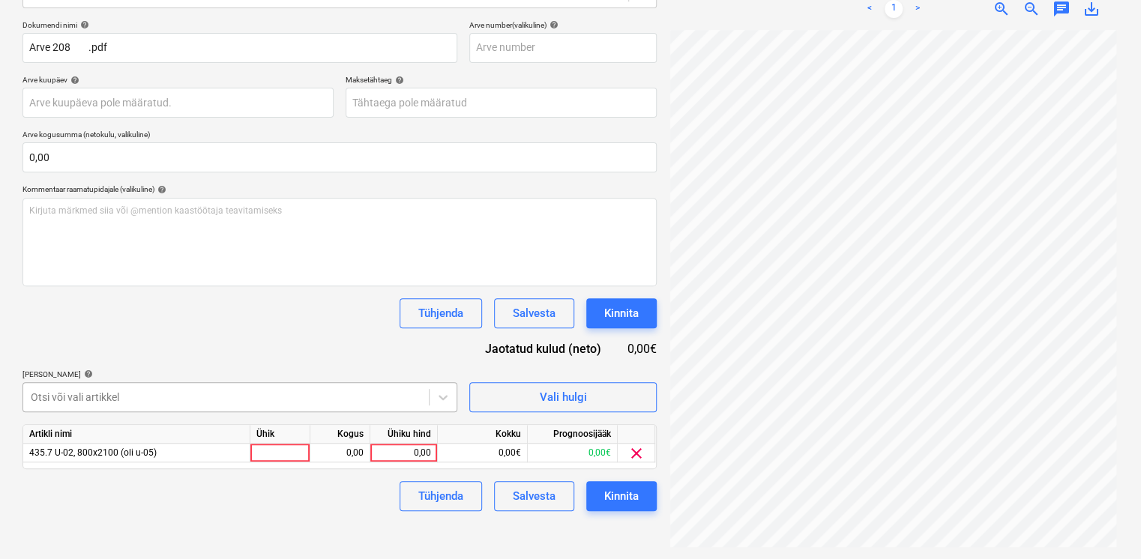
scroll to position [299, 0]
click at [253, 345] on body "Projektid Kontaktid Koondarved Postkast format_size keyboard_arrow_down help se…" at bounding box center [570, 65] width 1141 height 559
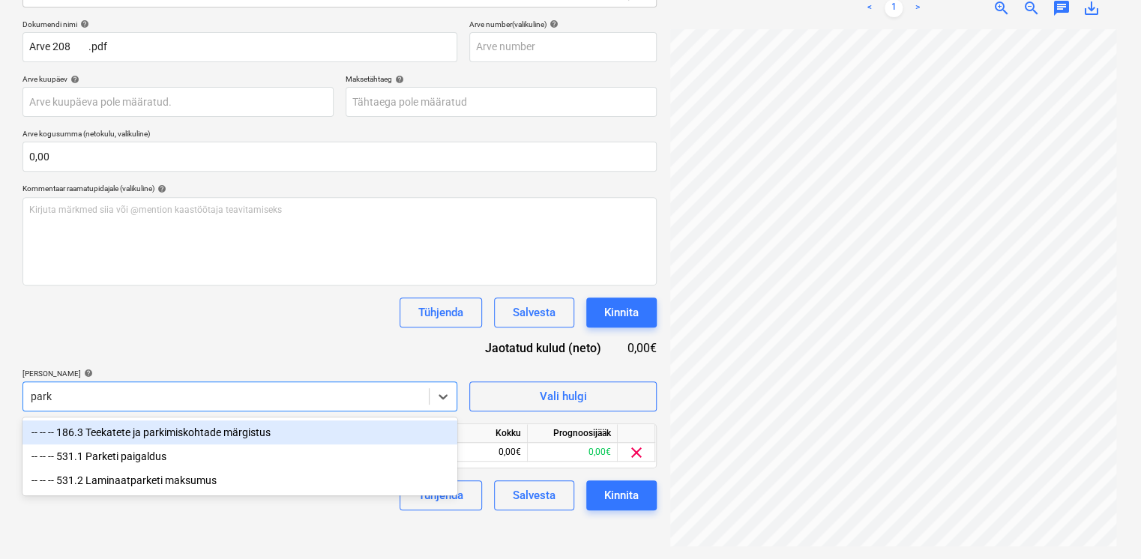
scroll to position [213, 0]
type input "parke"
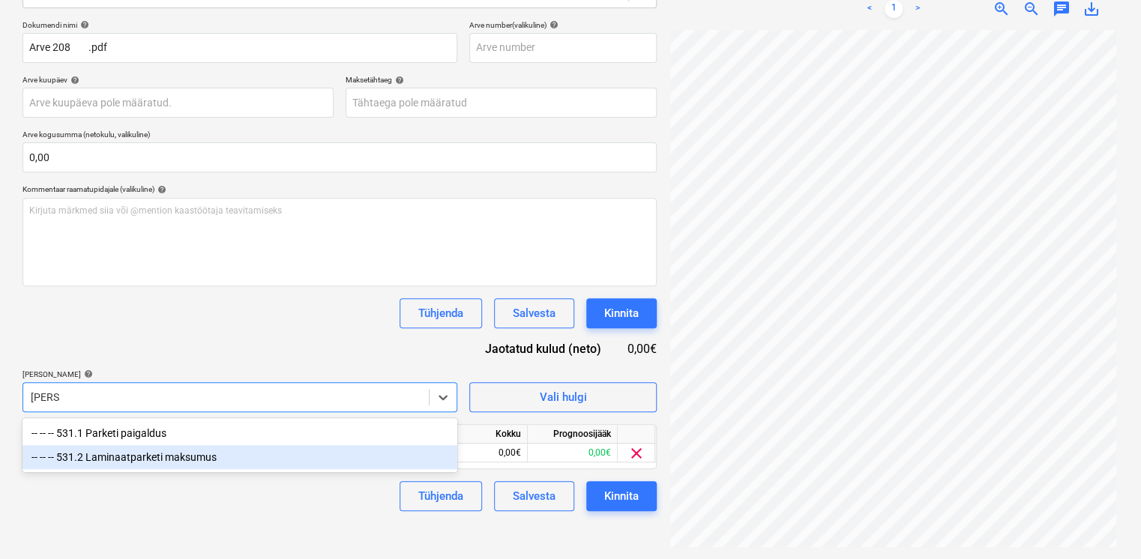
click at [151, 462] on div "-- -- -- 531.2 Laminaatparketi maksumus" at bounding box center [239, 457] width 435 height 24
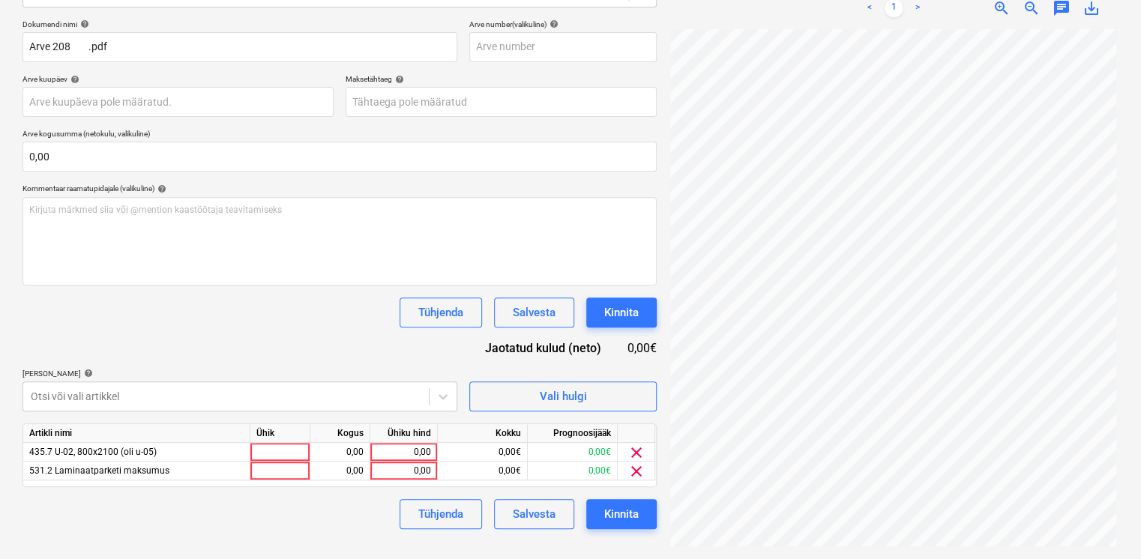
click at [198, 268] on div "Dokumendi nimi help Arve 208 .pdf Arve number (valikuline) help Arve kuupäev he…" at bounding box center [339, 274] width 634 height 510
click at [393, 473] on div "0,00" at bounding box center [403, 471] width 55 height 19
type input "150"
click at [408, 462] on input "150" at bounding box center [403, 471] width 67 height 18
click at [413, 450] on div "0,00" at bounding box center [403, 453] width 55 height 19
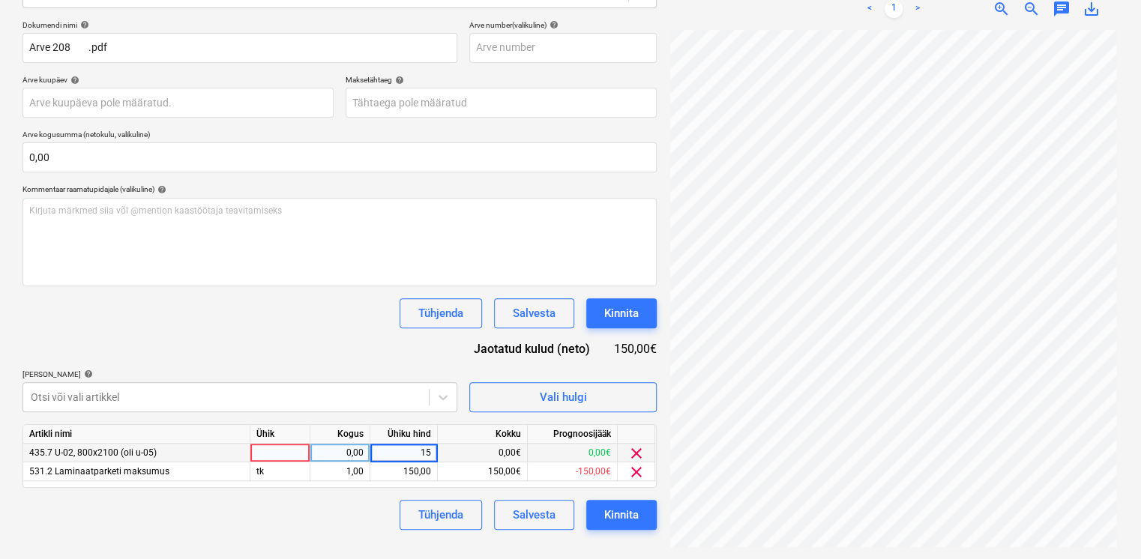
type input "150"
click at [316, 350] on div "Dokumendi nimi help Arve 208 .pdf Arve number (valikuline) help Arve kuupäev he…" at bounding box center [339, 275] width 634 height 510
click at [613, 511] on div "Kinnita" at bounding box center [621, 514] width 34 height 19
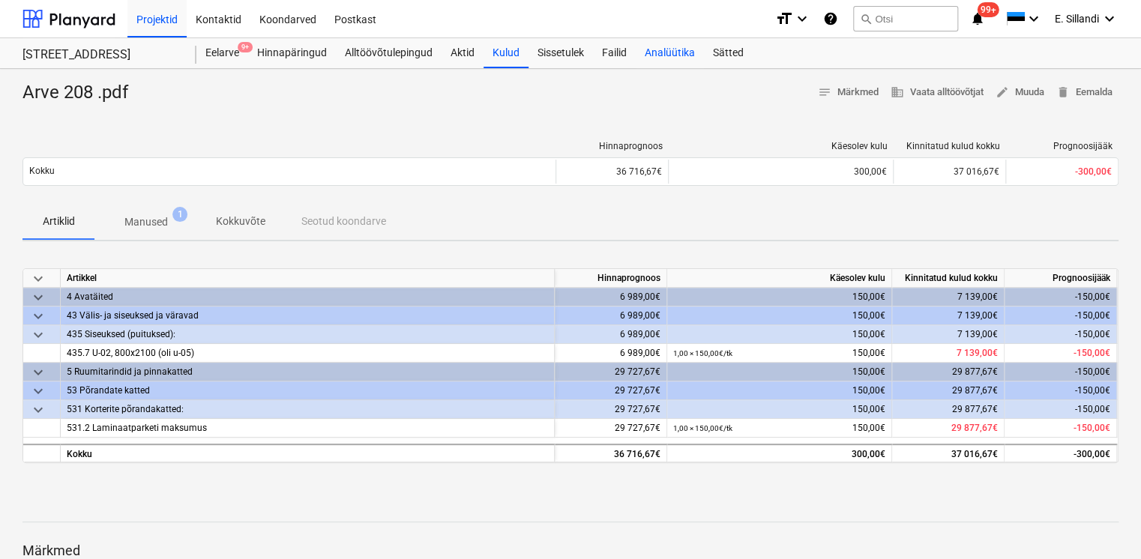
click at [664, 61] on div "Analüütika" at bounding box center [670, 53] width 68 height 30
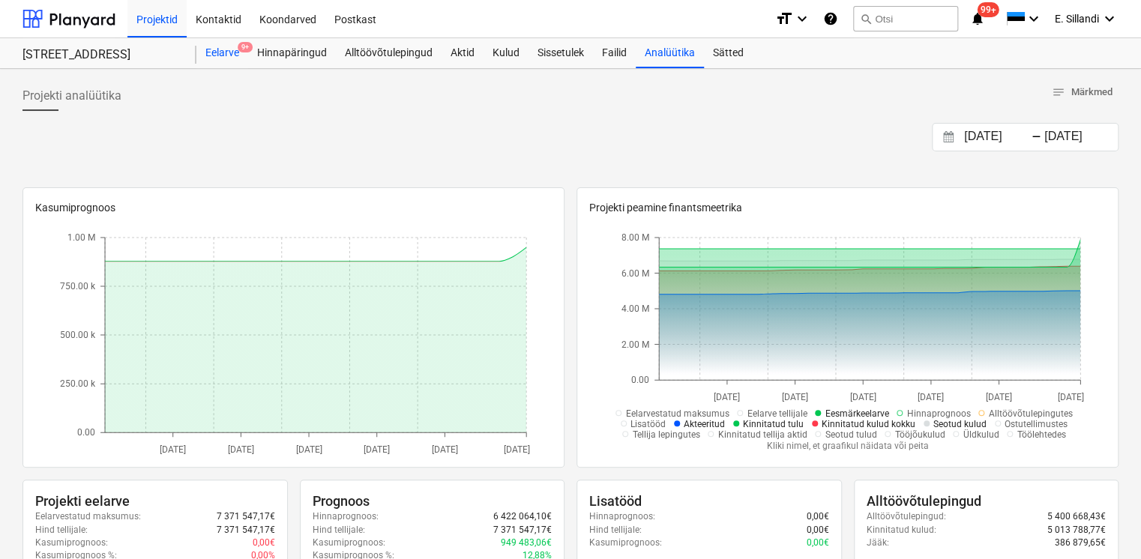
click at [208, 53] on div "Eelarve 9+" at bounding box center [222, 53] width 52 height 30
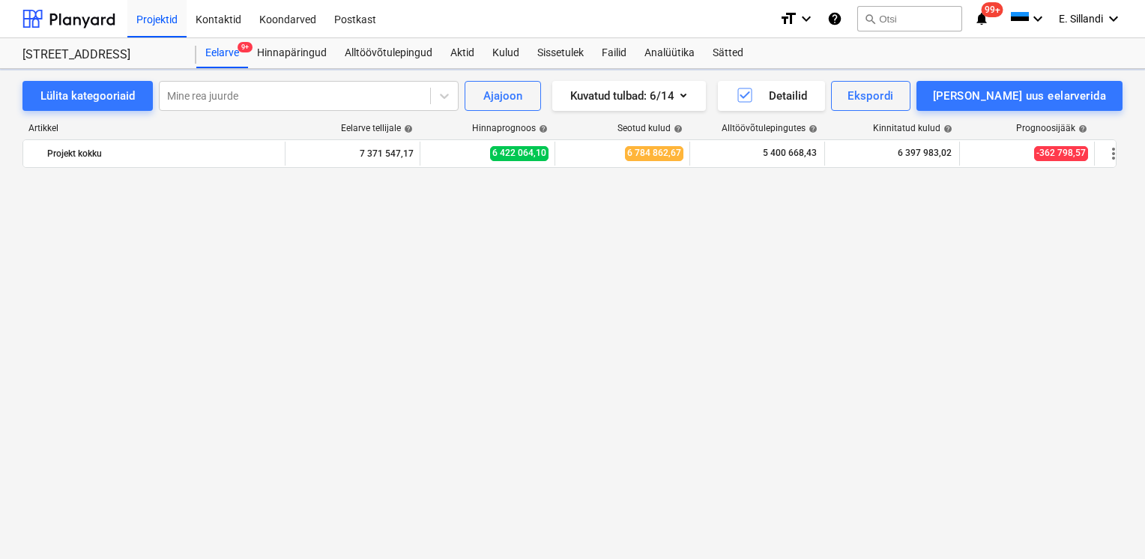
scroll to position [16760, 0]
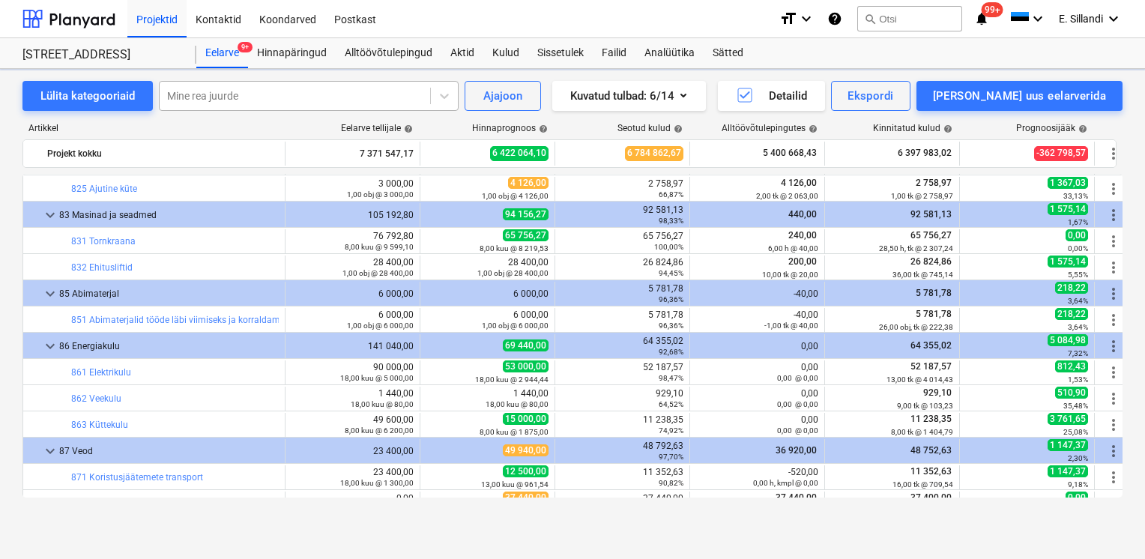
click at [231, 100] on div at bounding box center [295, 95] width 256 height 15
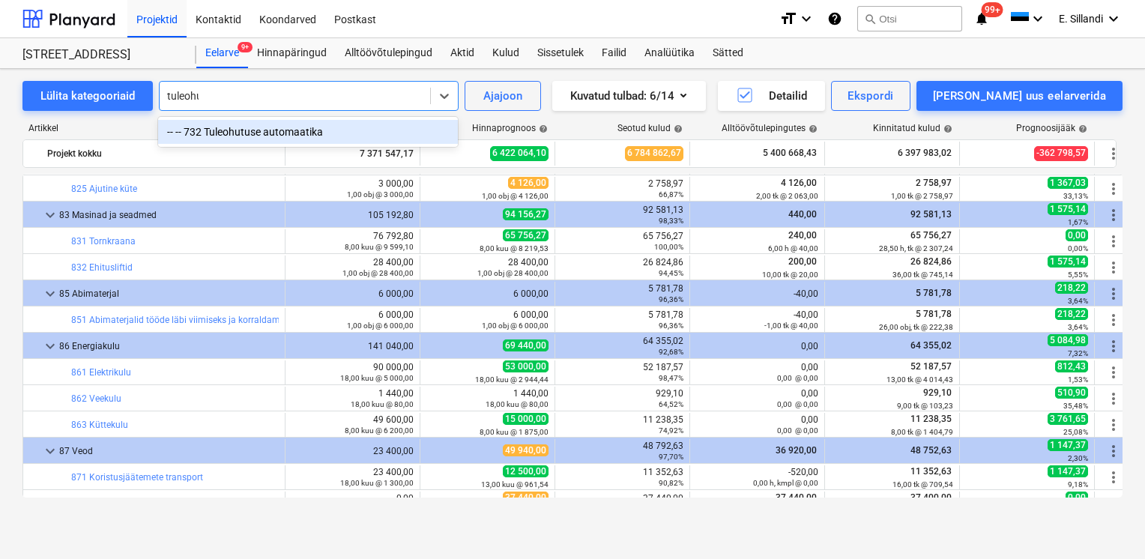
type input "tuleohut"
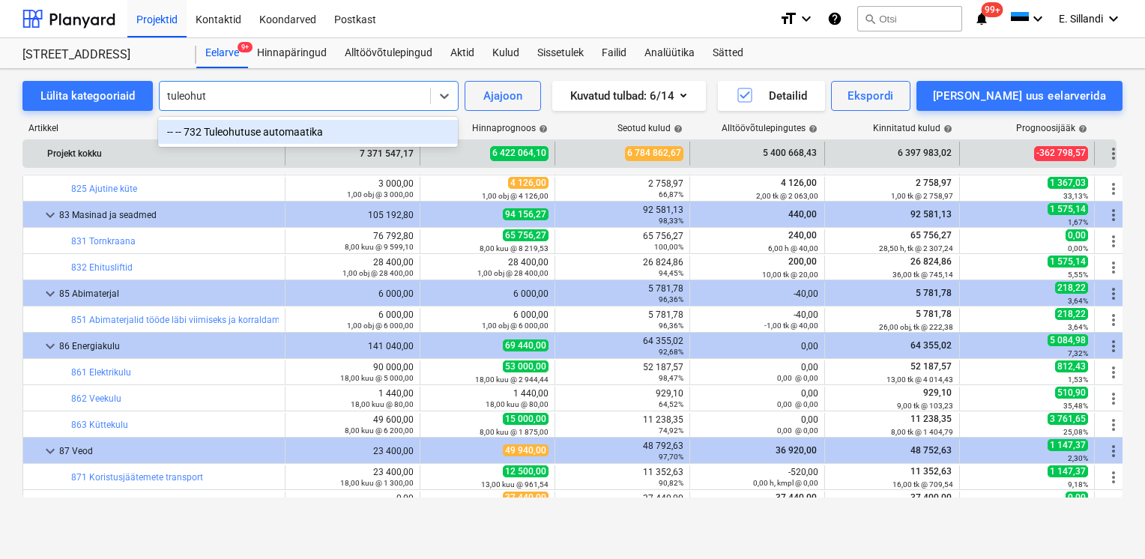
click at [327, 139] on div "-- -- 732 Tuleohutuse automaatika" at bounding box center [308, 132] width 300 height 24
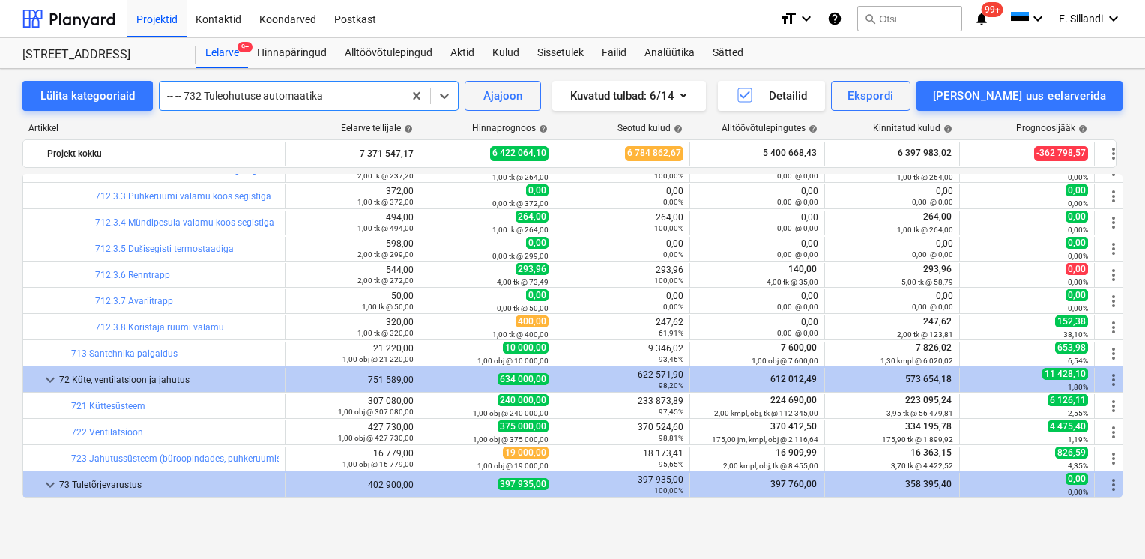
scroll to position [15825, 0]
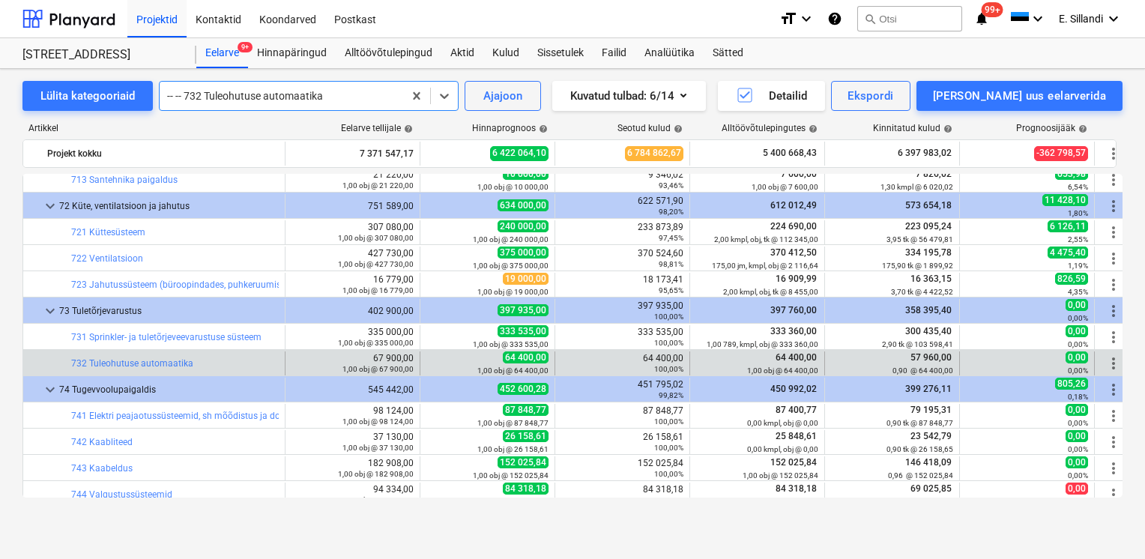
click at [1109, 362] on span "more_vert" at bounding box center [1114, 363] width 18 height 18
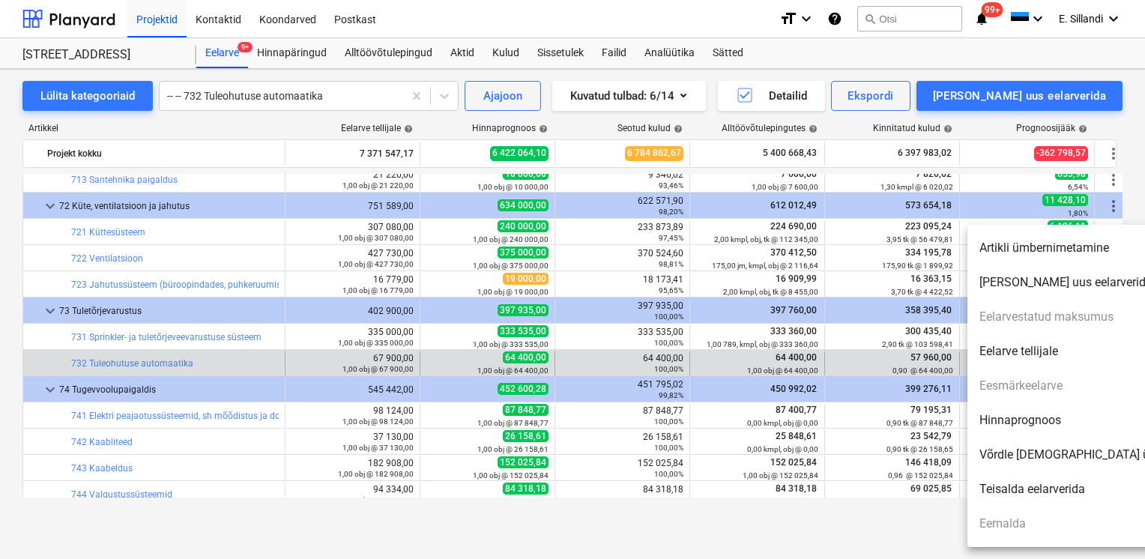
click at [1021, 414] on li "Hinnaprognoos" at bounding box center [1096, 420] width 258 height 34
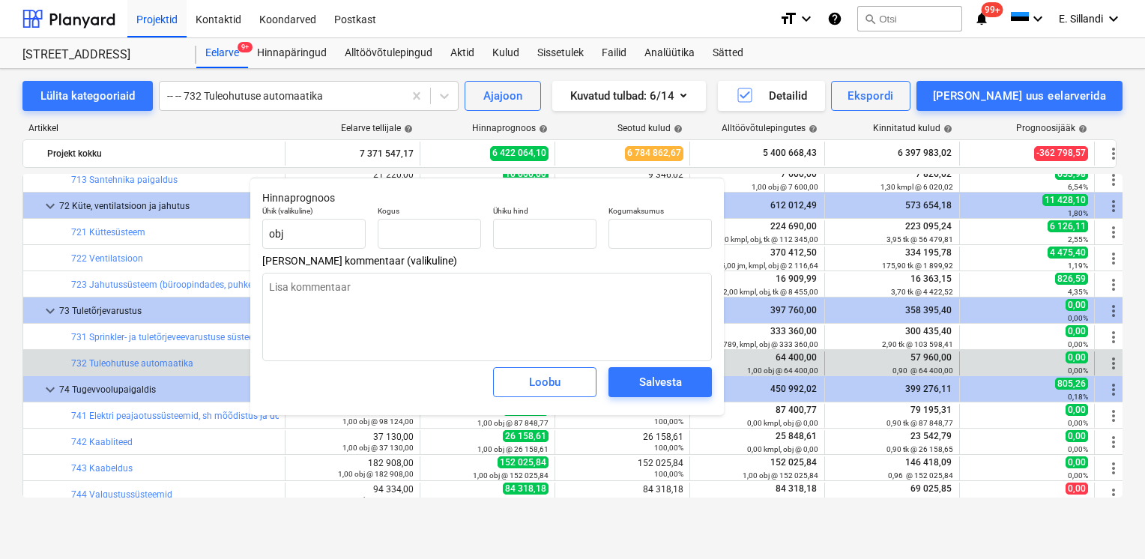
type input "1,00"
type input "64 400,00"
type textarea "x"
drag, startPoint x: 572, startPoint y: 238, endPoint x: 434, endPoint y: 226, distance: 138.4
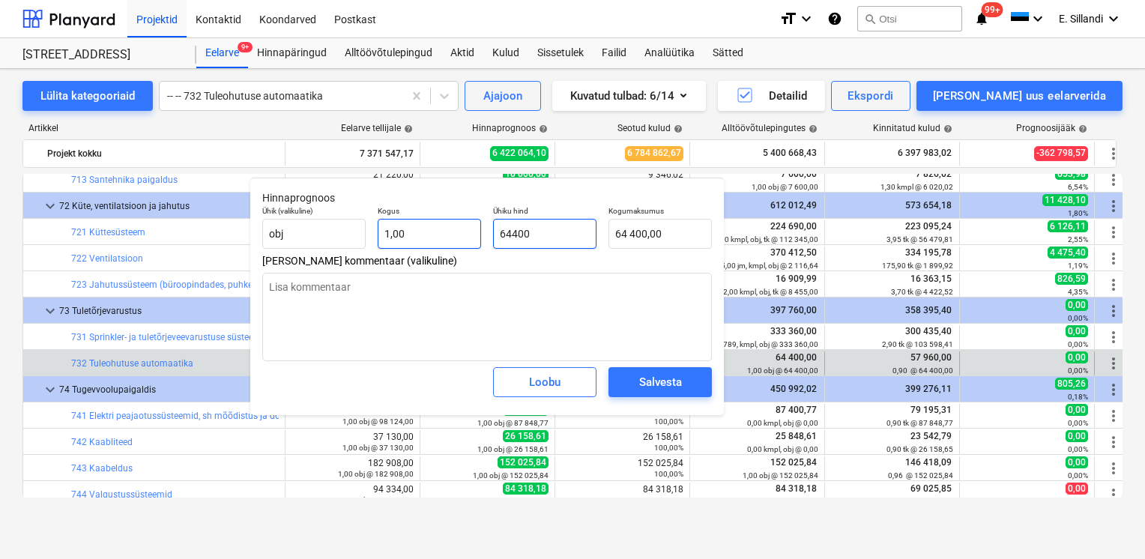
click at [462, 229] on div "Ühik (valikuline) obj Kogus 1,00 Ühiku hind 64400 Kogumaksumus 64 400,00" at bounding box center [487, 227] width 462 height 55
type input "7"
type textarea "x"
type input "7,00"
type input "72"
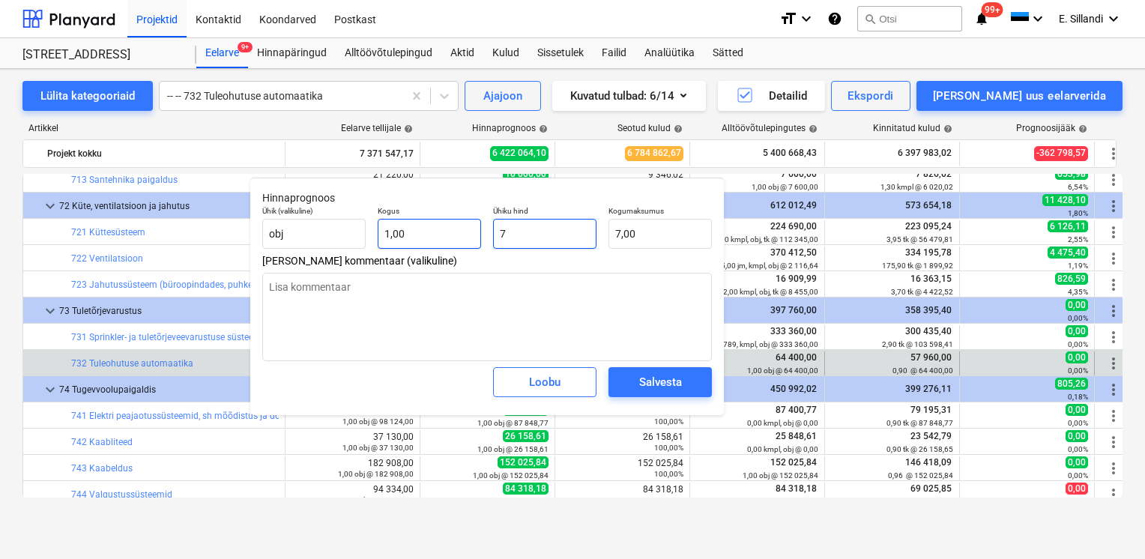
type textarea "x"
type input "72,00"
type input "720"
type textarea "x"
type input "720,00"
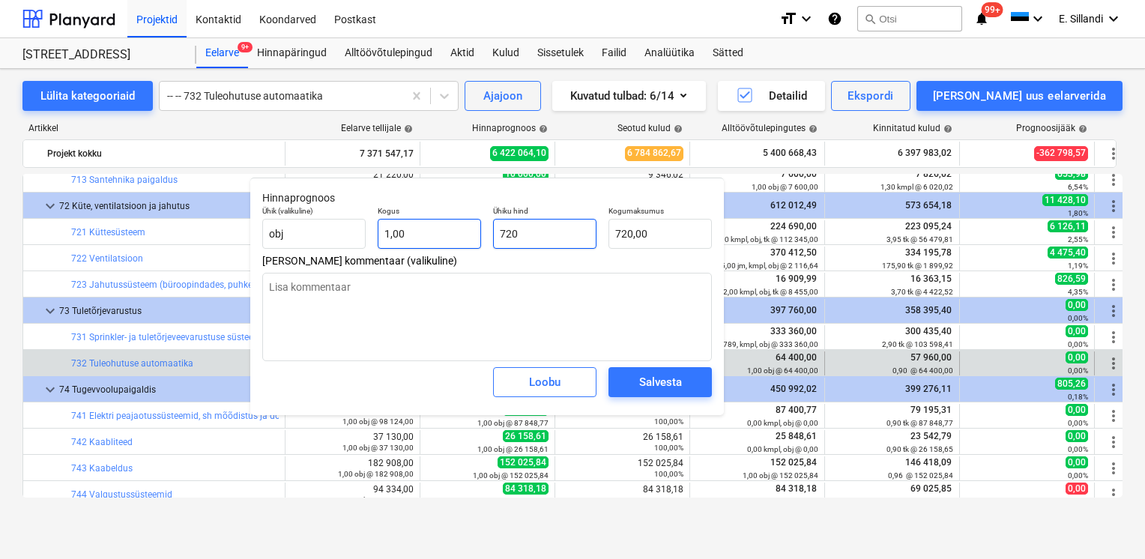
type input "7200"
type textarea "x"
type input "7 200,00"
type input "72000"
type textarea "x"
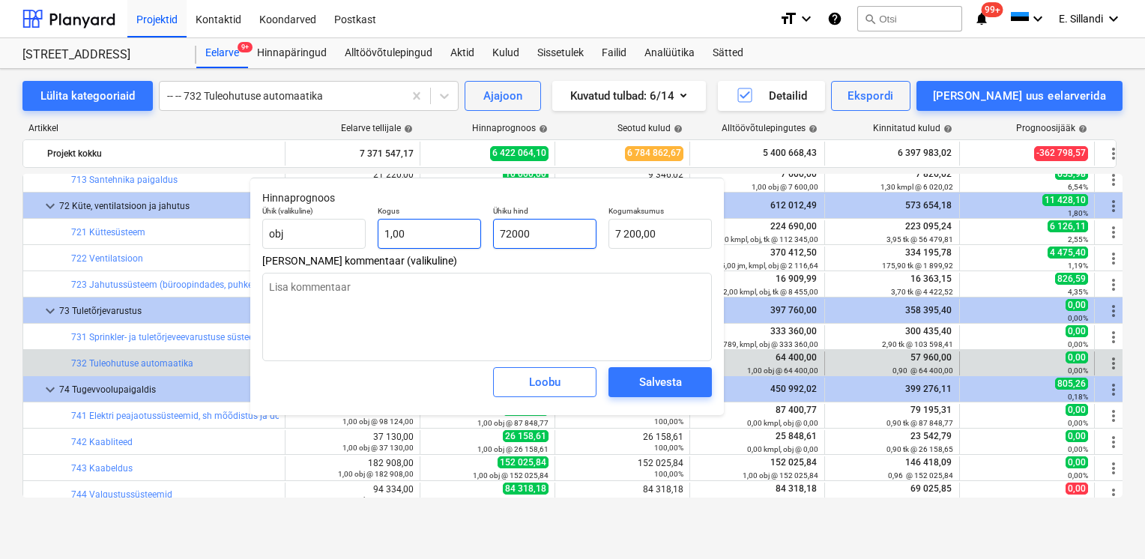
type input "72 000,00"
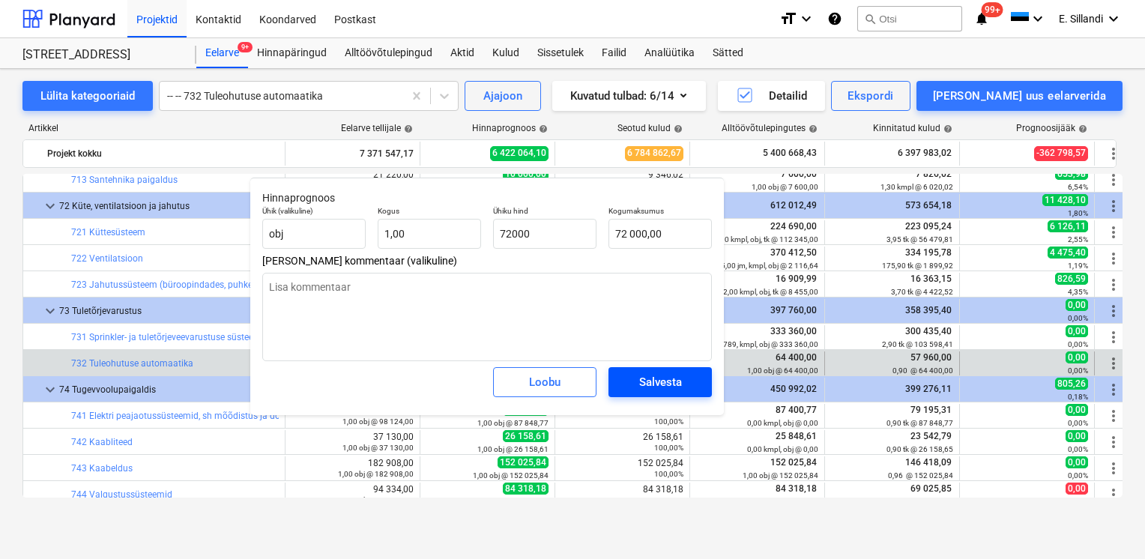
click at [698, 381] on button "Salvesta" at bounding box center [660, 382] width 103 height 30
type textarea "x"
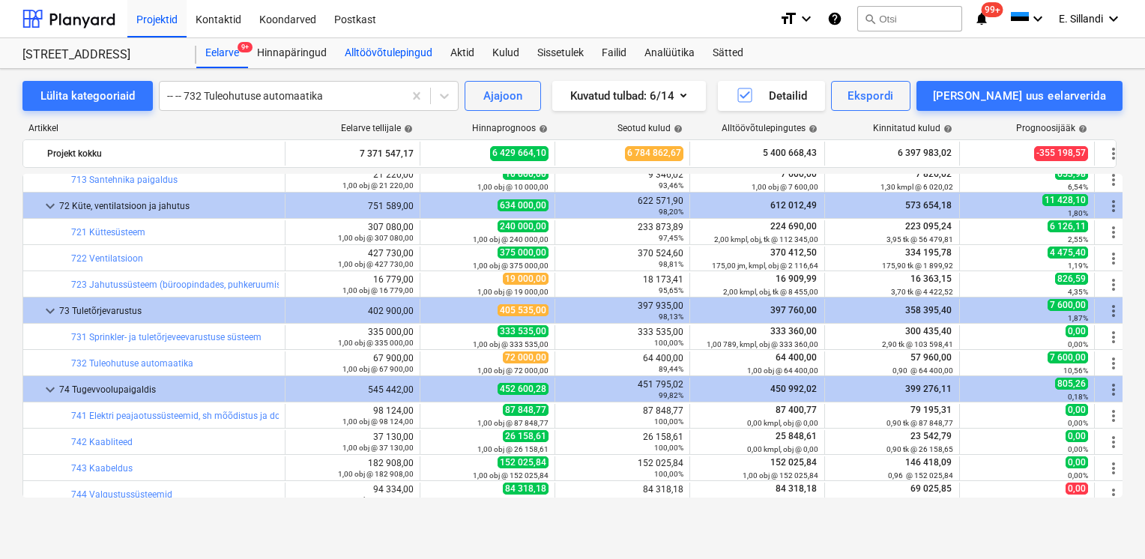
click at [402, 58] on div "Alltöövõtulepingud" at bounding box center [389, 53] width 106 height 30
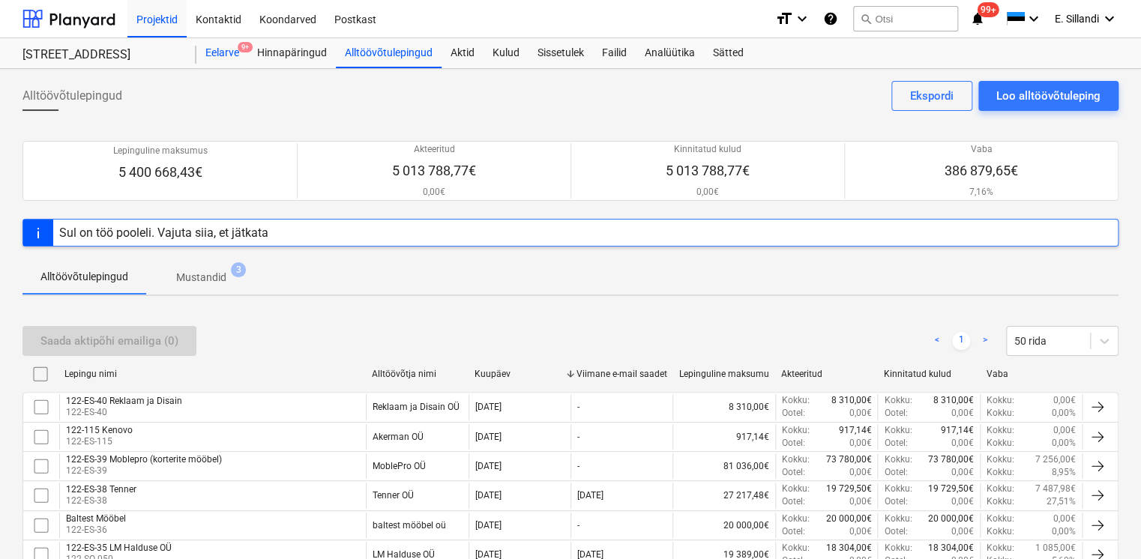
click at [225, 52] on div "Eelarve 9+" at bounding box center [222, 53] width 52 height 30
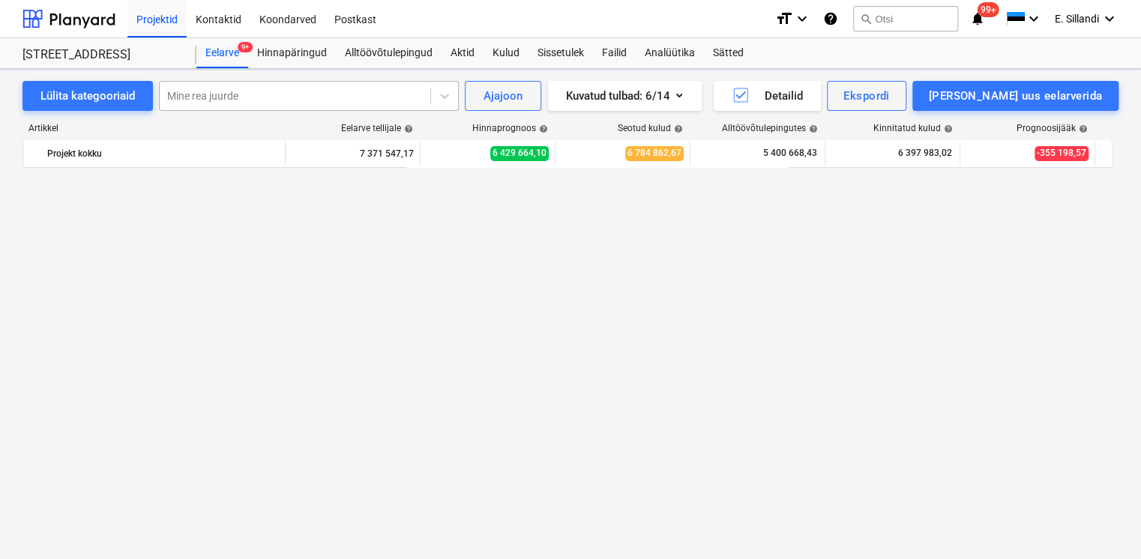
click at [221, 100] on div at bounding box center [295, 95] width 256 height 15
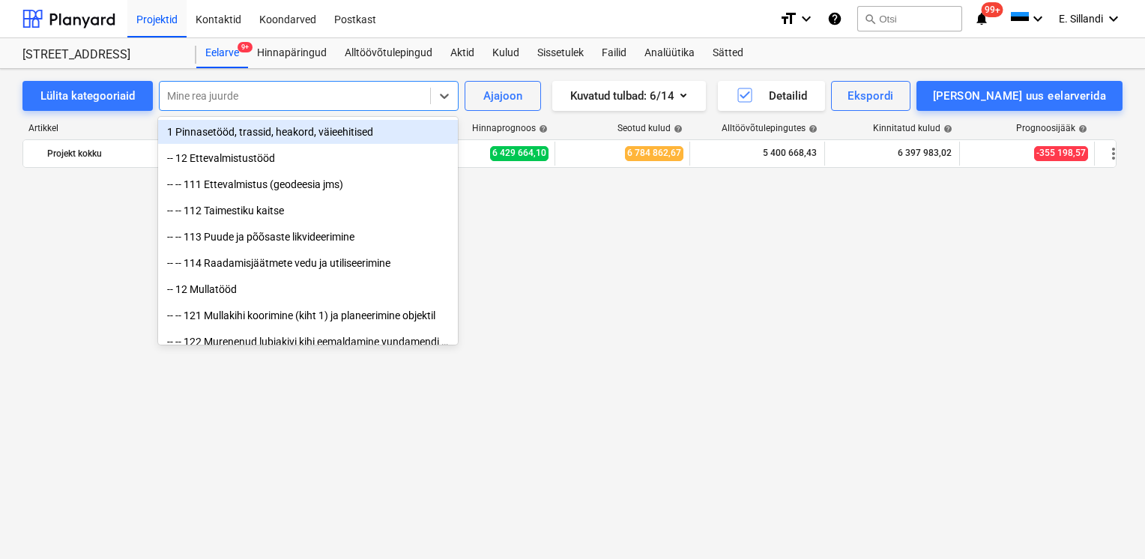
scroll to position [15825, 0]
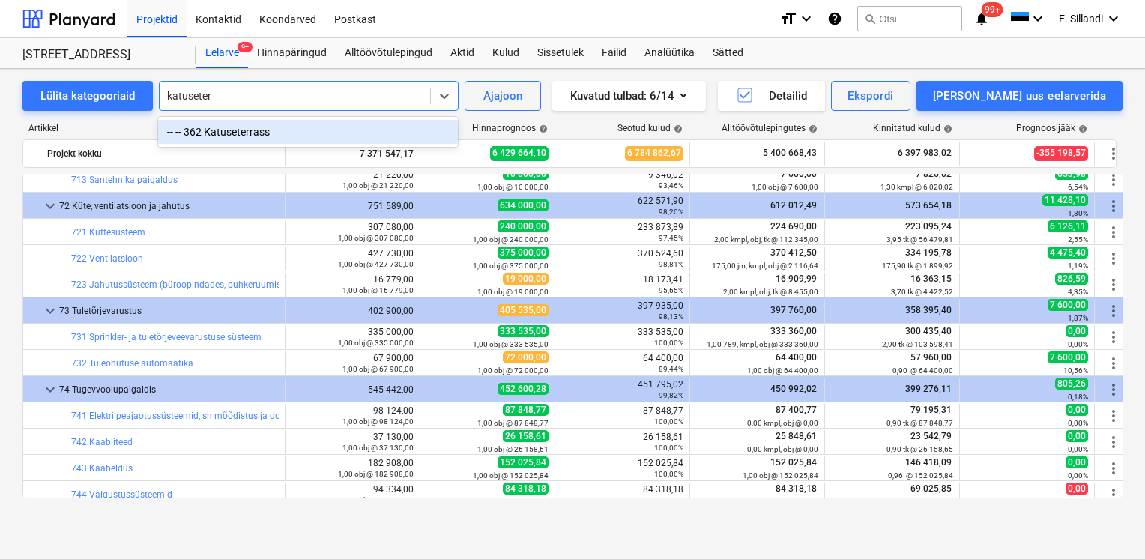
type input "katuseterr"
click at [261, 132] on div "-- -- 362 Katuseterrass" at bounding box center [308, 132] width 300 height 24
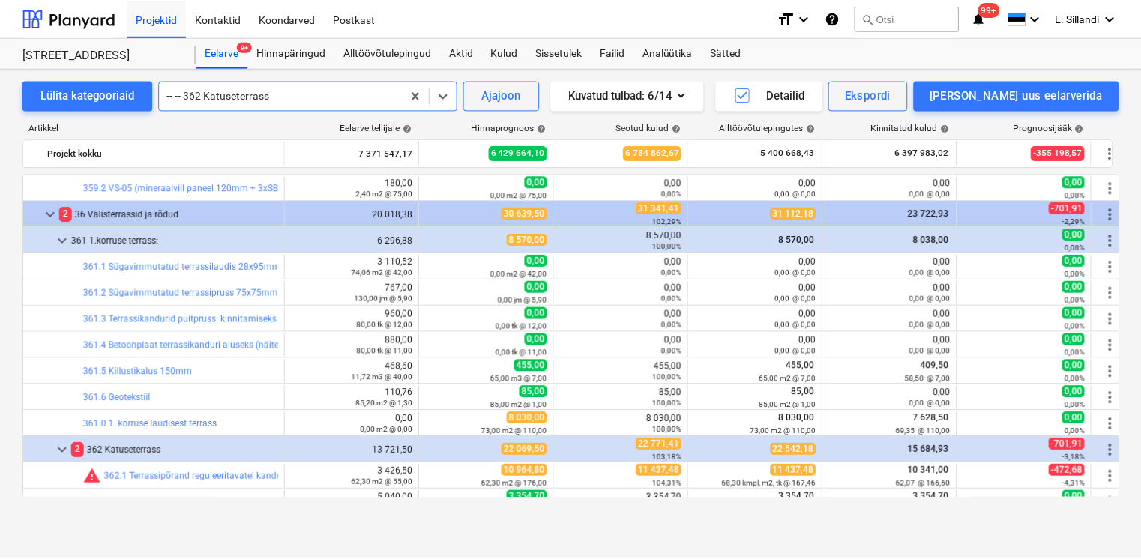
scroll to position [6994, 0]
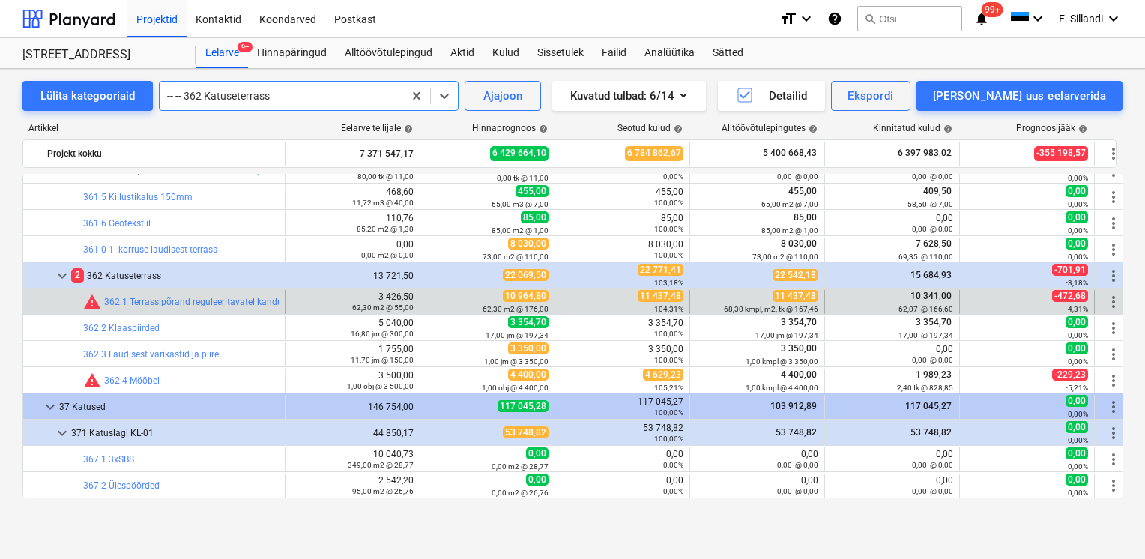
click at [1112, 304] on span "more_vert" at bounding box center [1114, 302] width 18 height 18
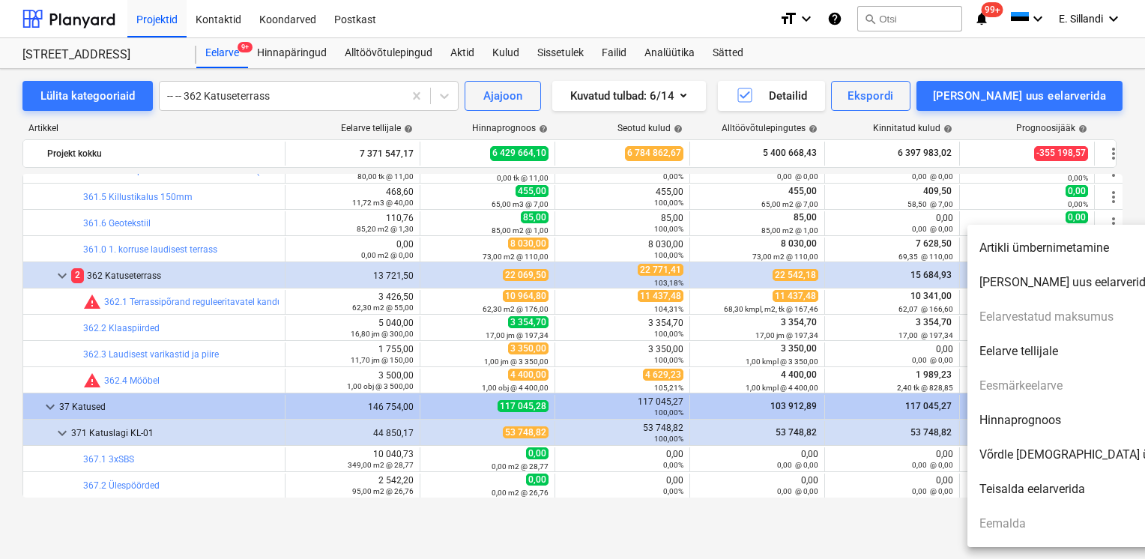
click at [1045, 418] on li "Hinnaprognoos" at bounding box center [1096, 420] width 258 height 34
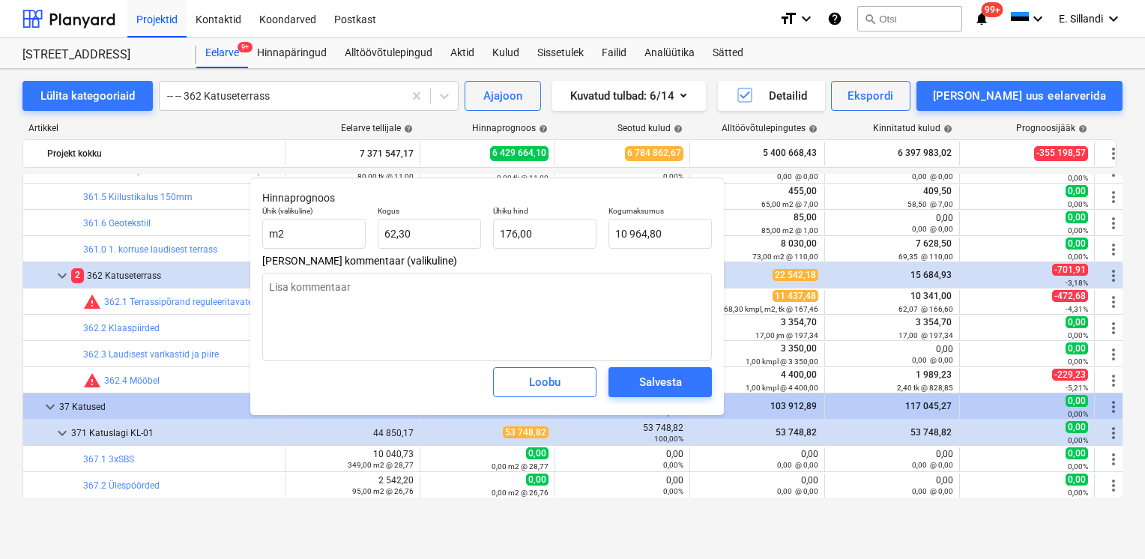
drag, startPoint x: 435, startPoint y: 184, endPoint x: 342, endPoint y: 183, distance: 92.9
click at [342, 183] on div "Hinnaprognoos Ühik (valikuline) m2 Kogus 62,30 Ühiku hind 176,00 Kogumaksumus 1…" at bounding box center [487, 297] width 474 height 238
click at [567, 384] on span "Loobu" at bounding box center [545, 381] width 66 height 19
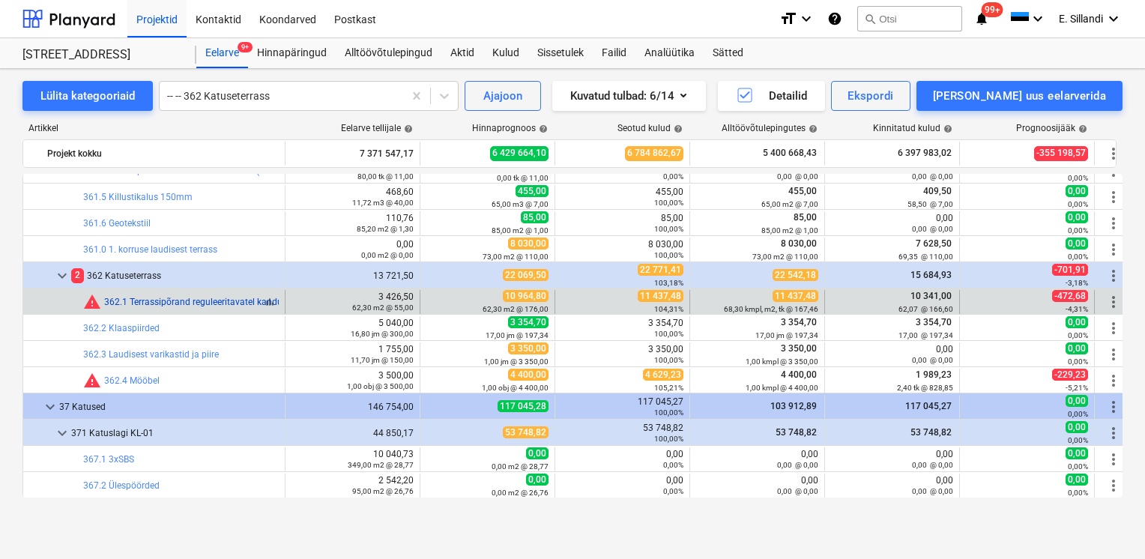
click at [187, 301] on link "362.1 Terrassipõrand reguleeritavatel kanduritel" at bounding box center [200, 302] width 193 height 10
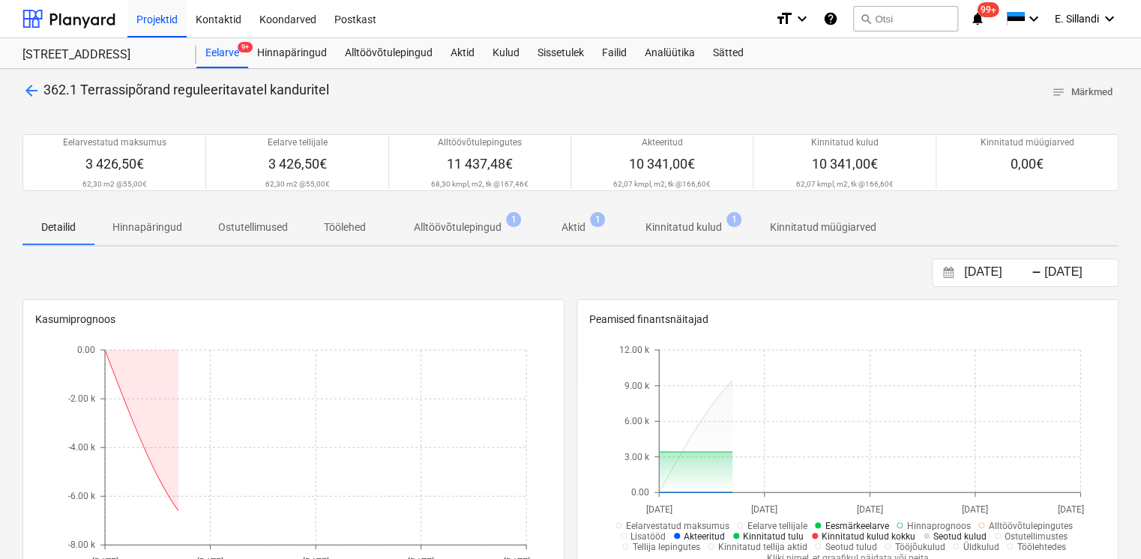
click at [474, 229] on p "Alltöövõtulepingud" at bounding box center [458, 228] width 88 height 16
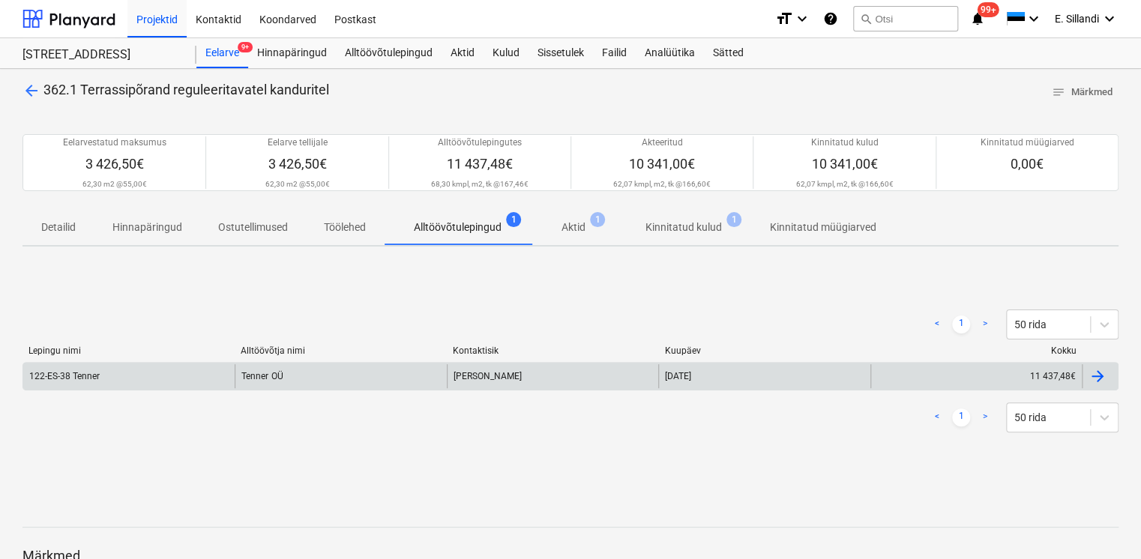
click at [161, 370] on div "122-ES-38 Tenner" at bounding box center [128, 376] width 211 height 24
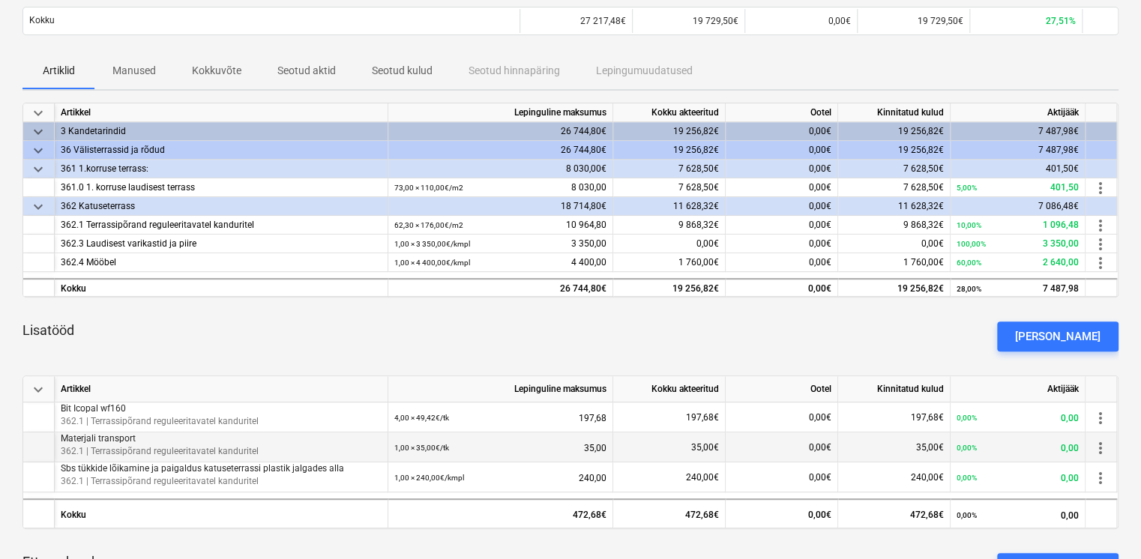
scroll to position [175, 0]
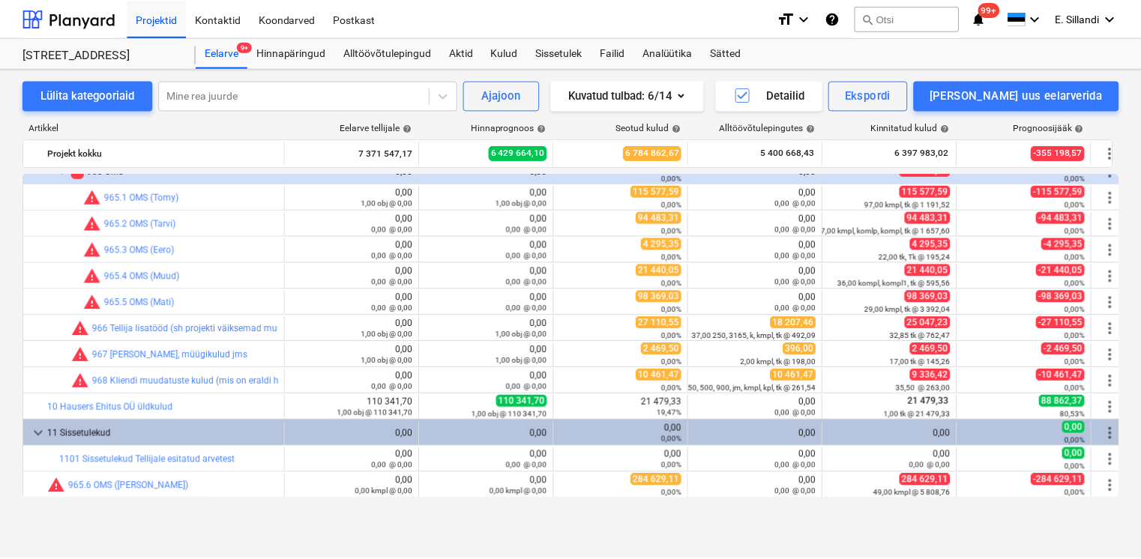
scroll to position [17590, 0]
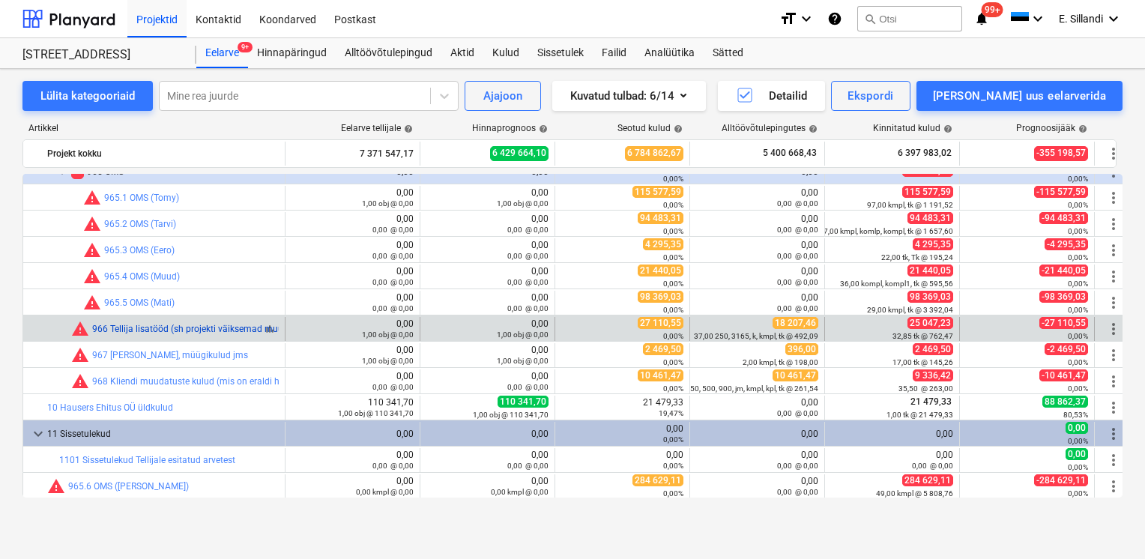
click at [208, 325] on link "966 Tellija lisatööd (sh projekti väiksemad muudatused)" at bounding box center [205, 329] width 227 height 10
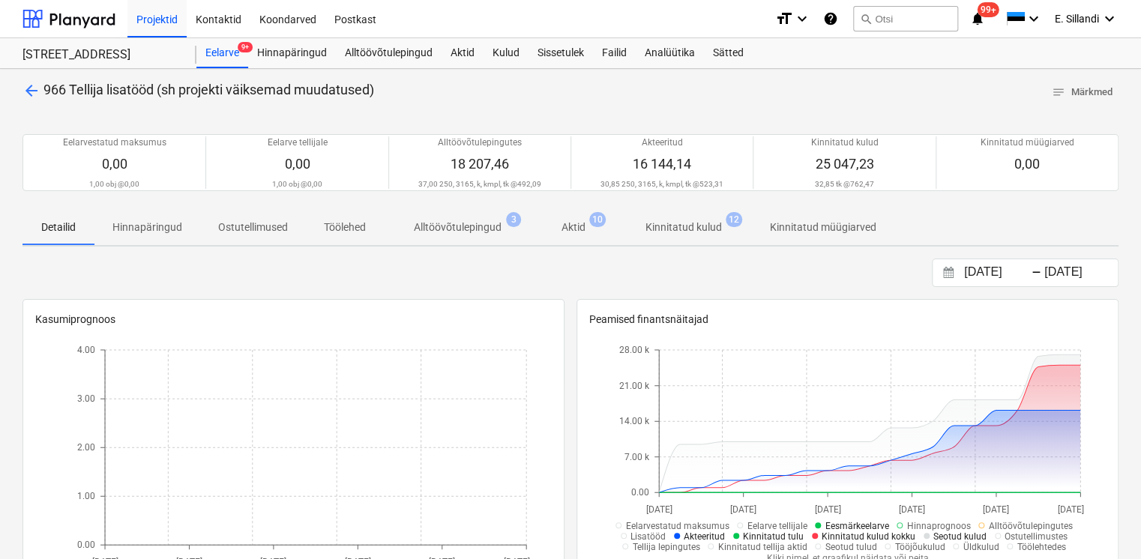
scroll to position [349, 0]
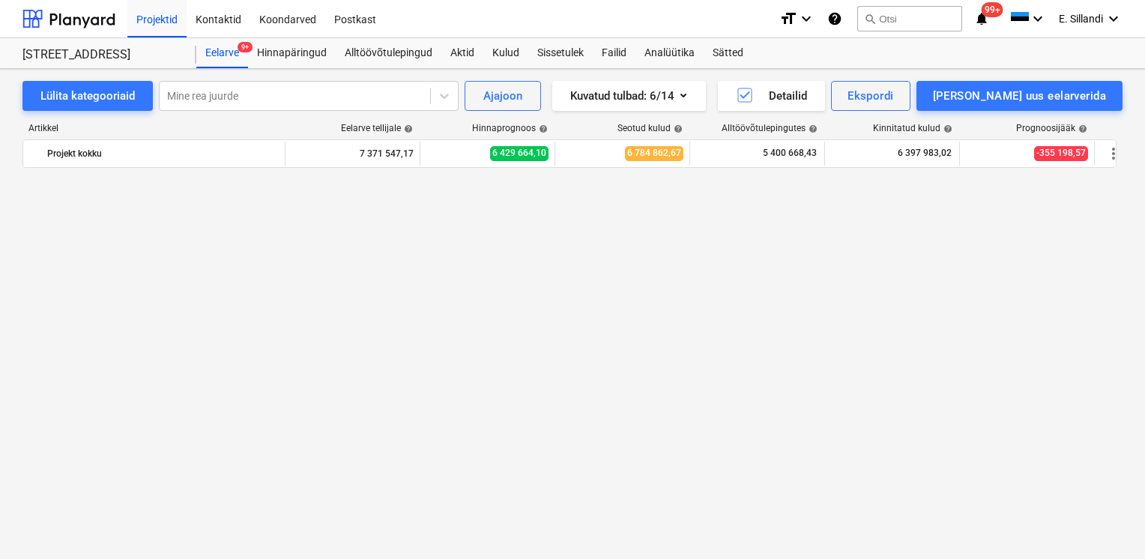
scroll to position [17590, 0]
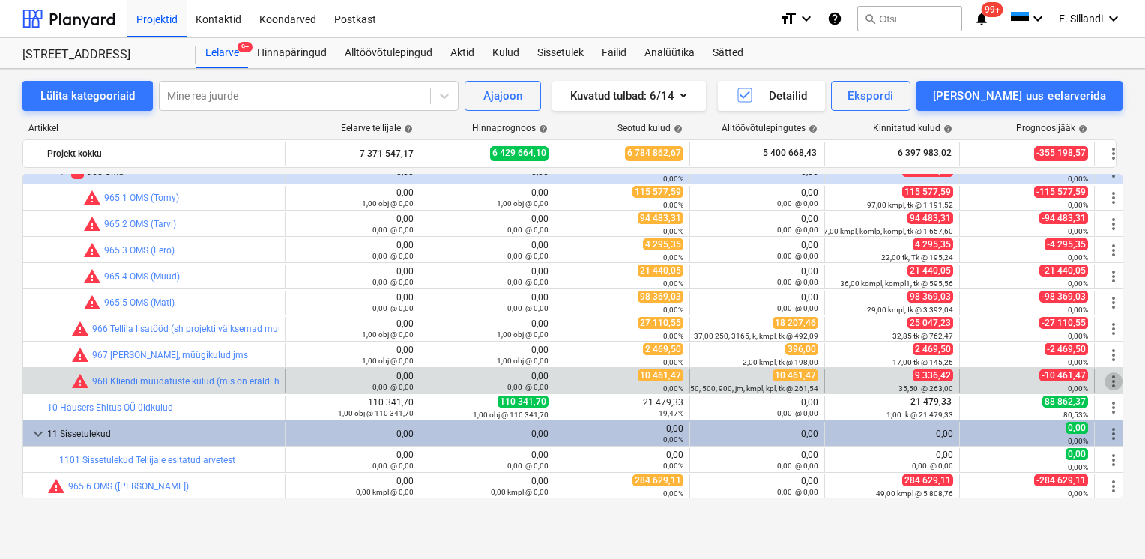
click at [1116, 379] on span "more_vert" at bounding box center [1114, 381] width 18 height 18
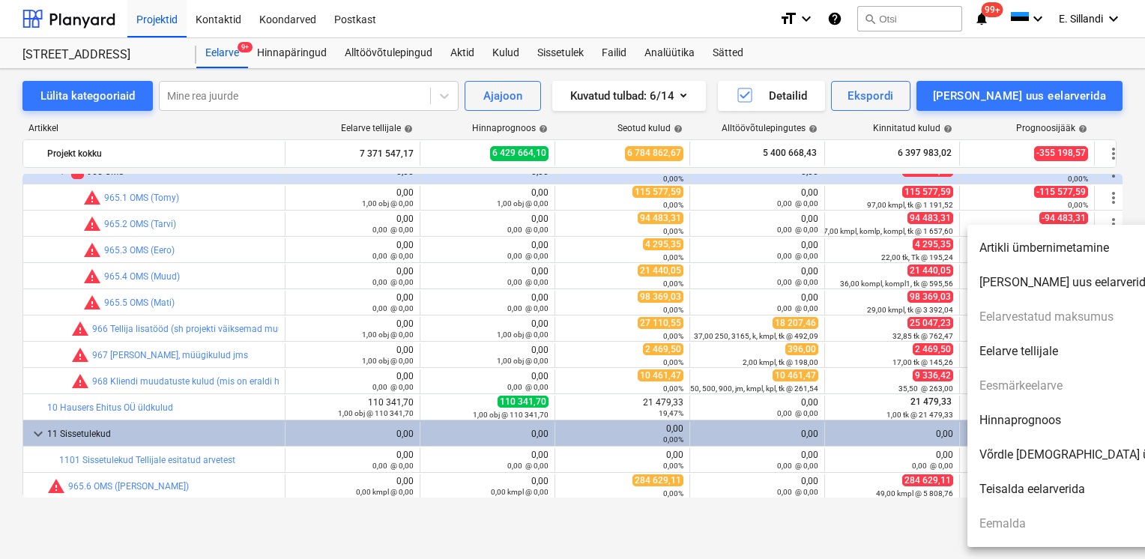
click at [1055, 422] on li "Hinnaprognoos" at bounding box center [1096, 420] width 258 height 34
type textarea "x"
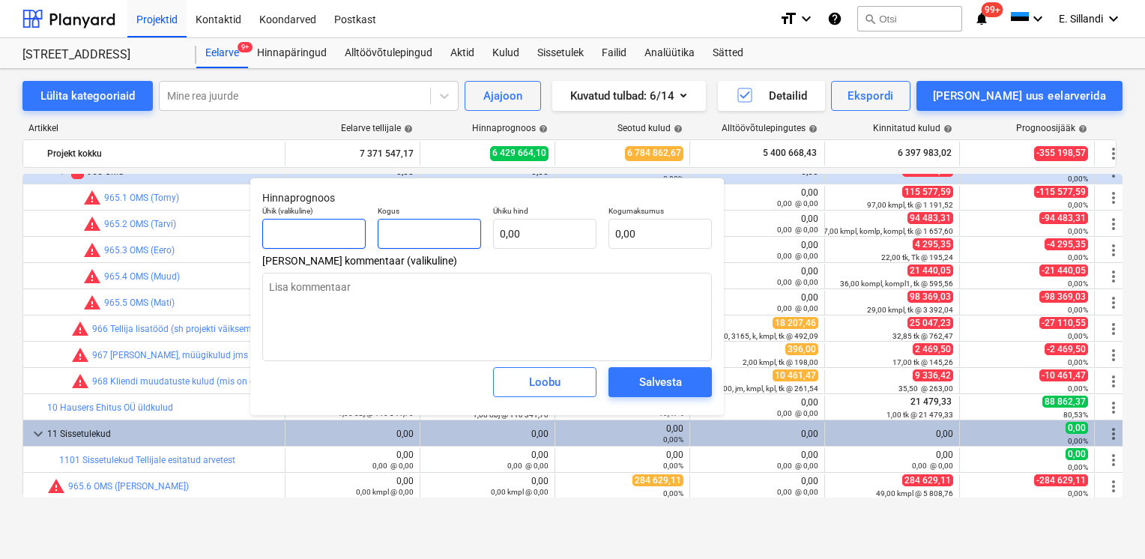
drag, startPoint x: 431, startPoint y: 232, endPoint x: 300, endPoint y: 223, distance: 131.5
click at [310, 223] on div "Ühik (valikuline) Kogus Ühiku hind 0,00 Kogumaksumus 0,00" at bounding box center [487, 227] width 462 height 55
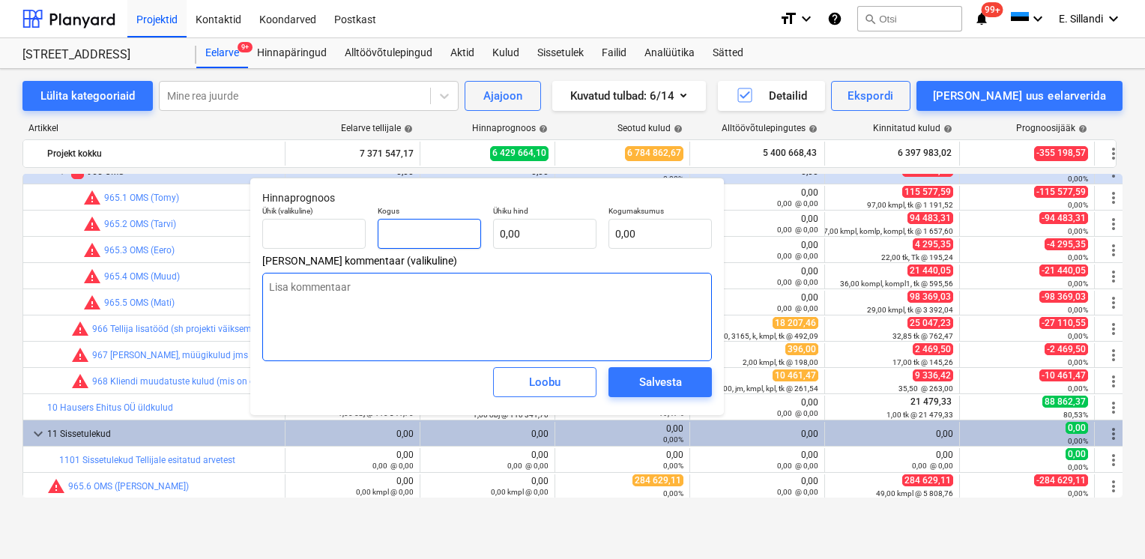
type textarea "x"
type input "1"
type textarea "x"
type input "10"
type textarea "x"
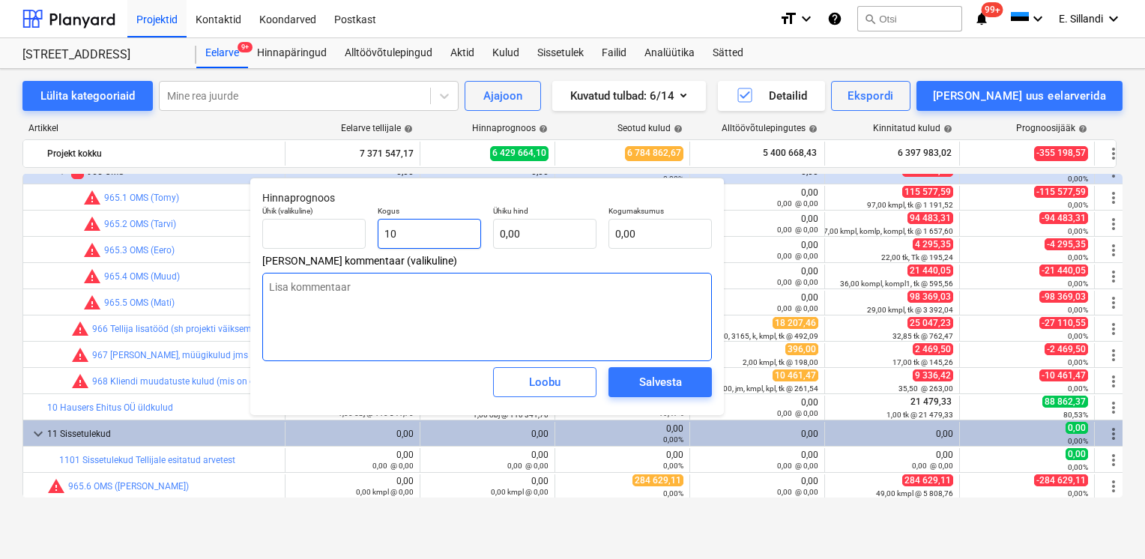
type input "104"
type textarea "x"
type input "1046"
type textarea "x"
type input "10461"
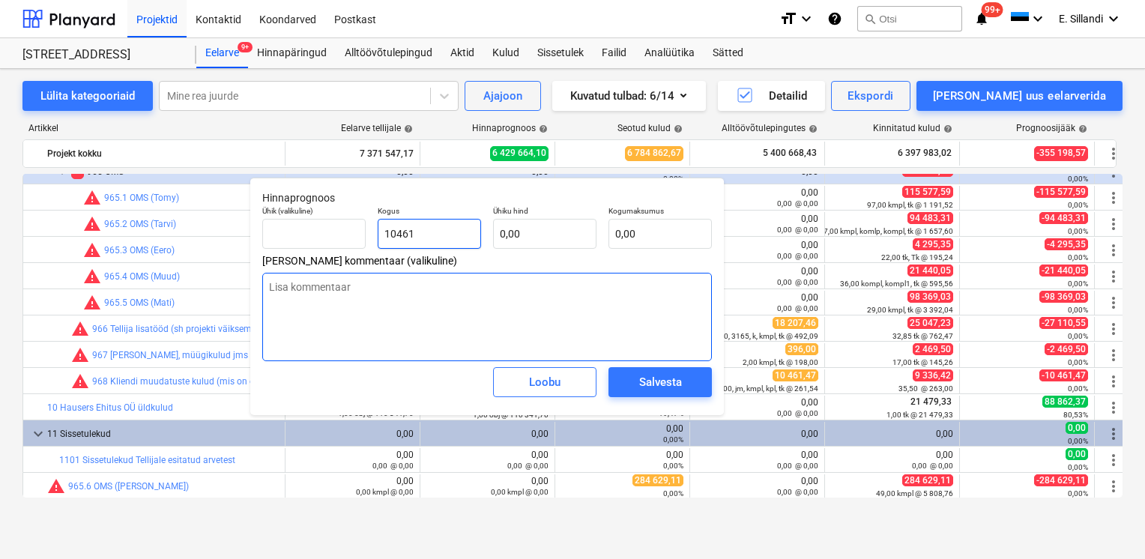
type textarea "x"
type input "10461,"
type textarea "x"
type input "10461,7"
type textarea "x"
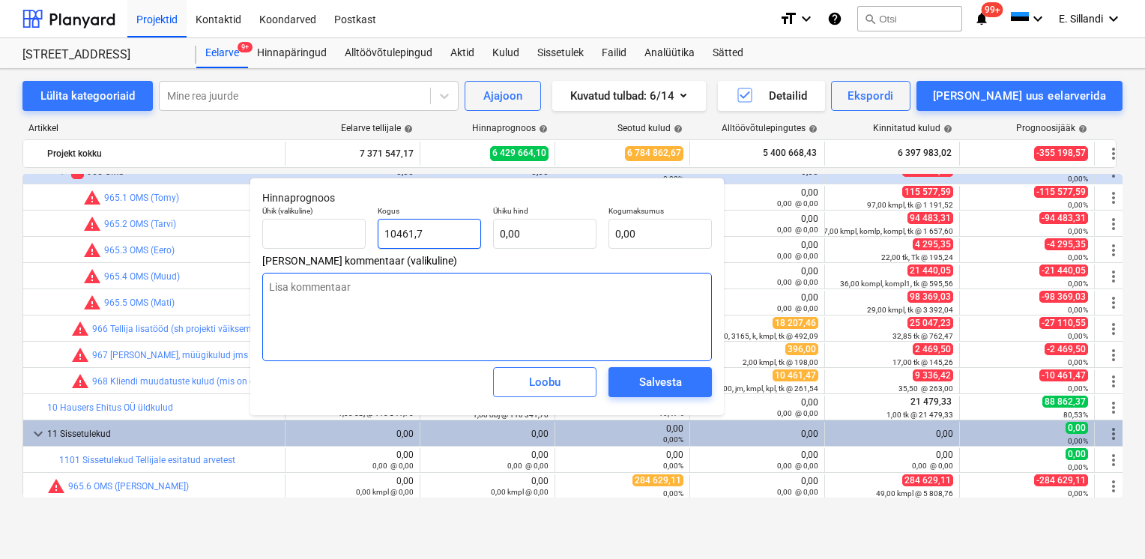
type input "10461,"
type textarea "x"
type input "10461,4"
type textarea "x"
type input "10461,47"
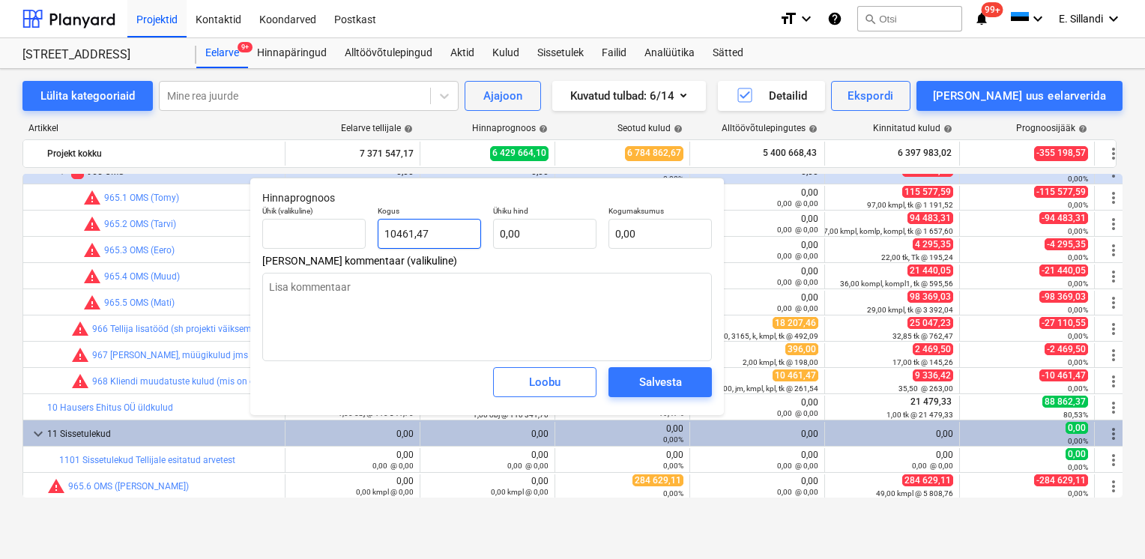
click at [429, 231] on input "10461,47" at bounding box center [429, 234] width 103 height 30
drag, startPoint x: 431, startPoint y: 234, endPoint x: 354, endPoint y: 235, distance: 76.5
click at [362, 235] on div "Ühik (valikuline) Kogus 10461,47 Ühiku hind 0,00 Kogumaksumus 0,00" at bounding box center [487, 227] width 462 height 55
type textarea "x"
type input "1"
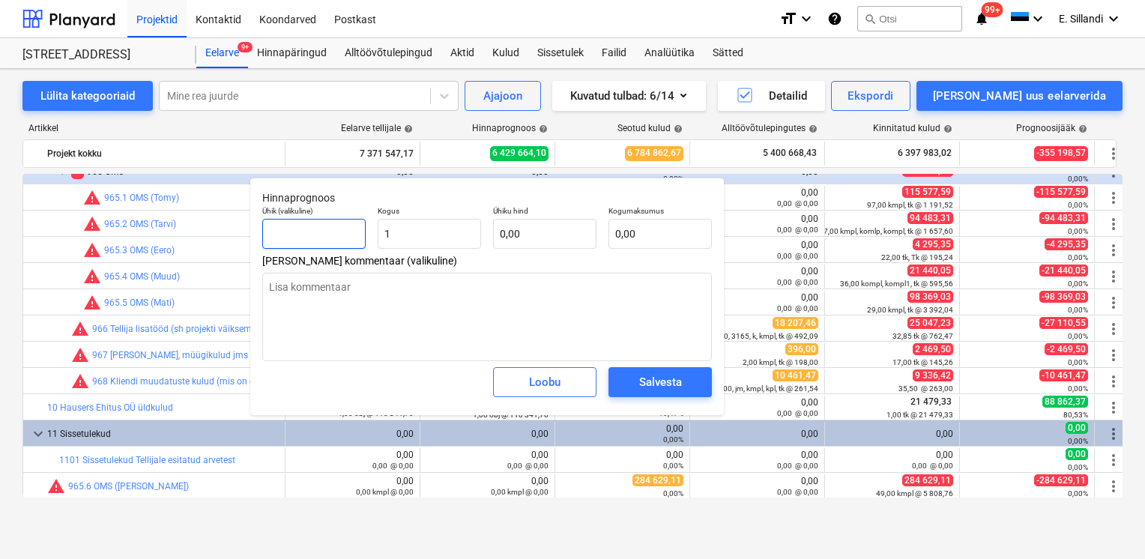
type textarea "x"
type input "1,00"
click at [322, 233] on input "text" at bounding box center [313, 234] width 103 height 30
type input "k"
type textarea "x"
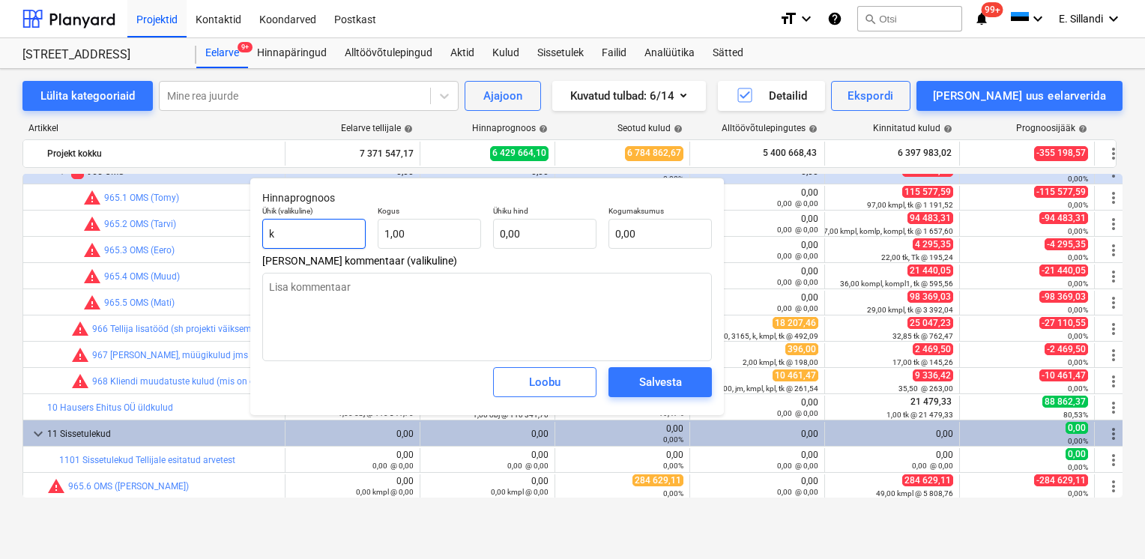
type input "km"
type textarea "x"
type input "kmp"
type textarea "x"
type input "kmpl"
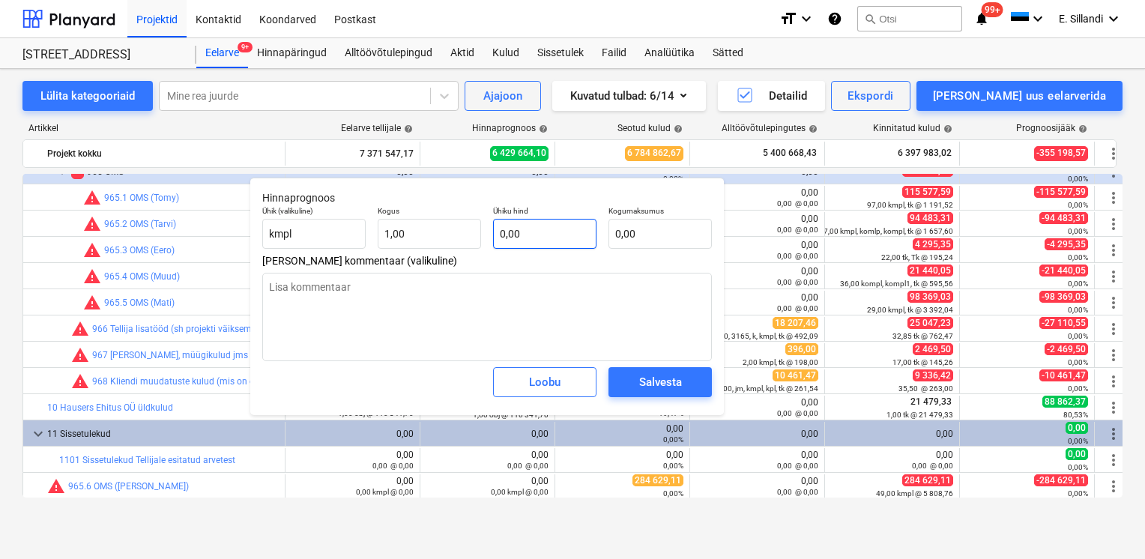
type textarea "x"
click at [552, 232] on input "text" at bounding box center [544, 234] width 103 height 30
type textarea "x"
type input "1"
type input "1,00"
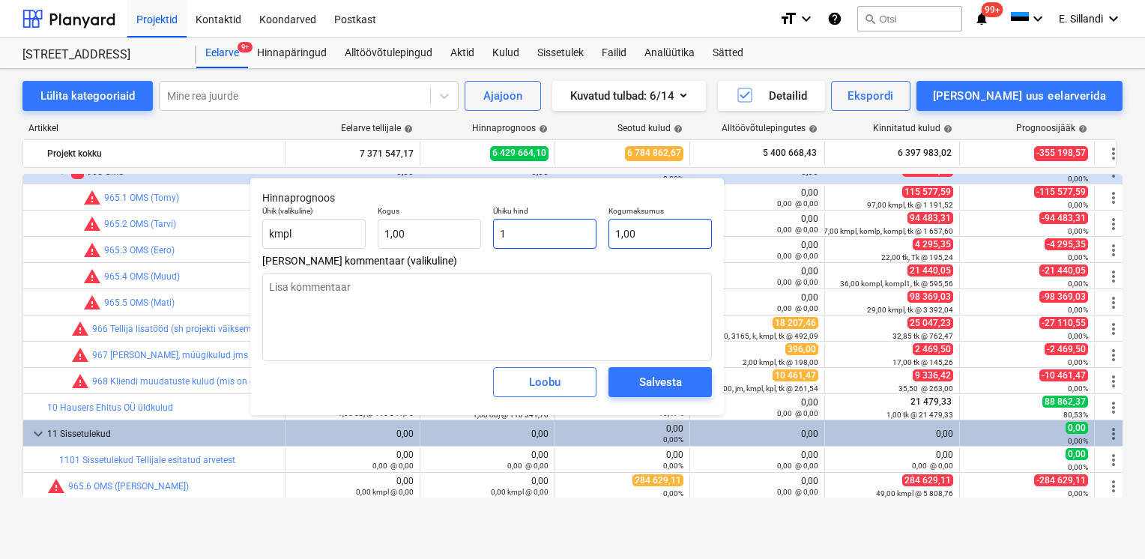
type textarea "x"
type input "10"
type input "10,00"
type textarea "x"
type input "104"
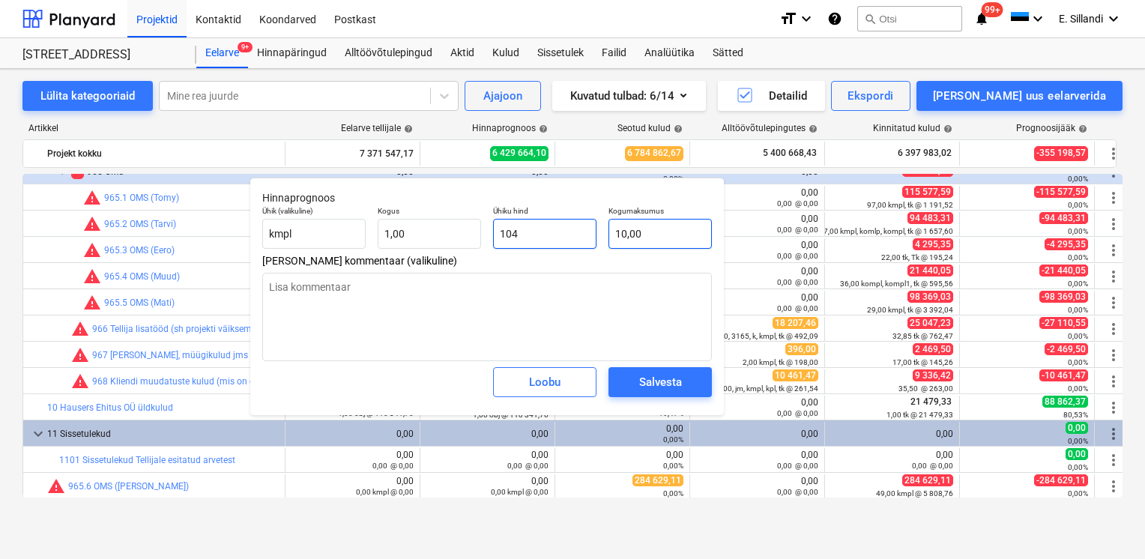
type input "104,00"
type textarea "x"
type input "1046"
type input "1 046,00"
type textarea "x"
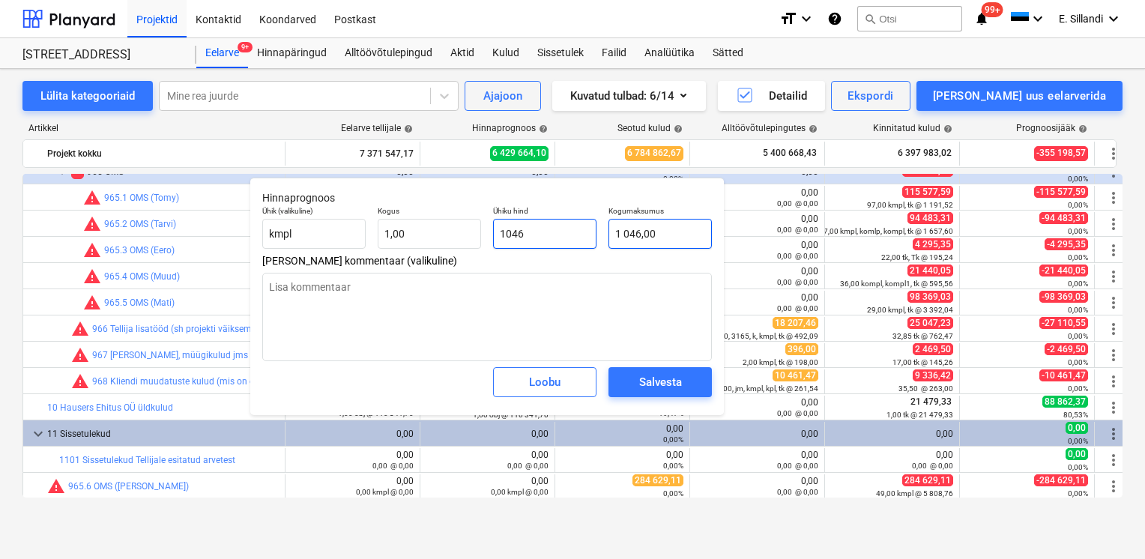
type input "10461"
type input "10 461,00"
type textarea "x"
type input "10461,"
type textarea "x"
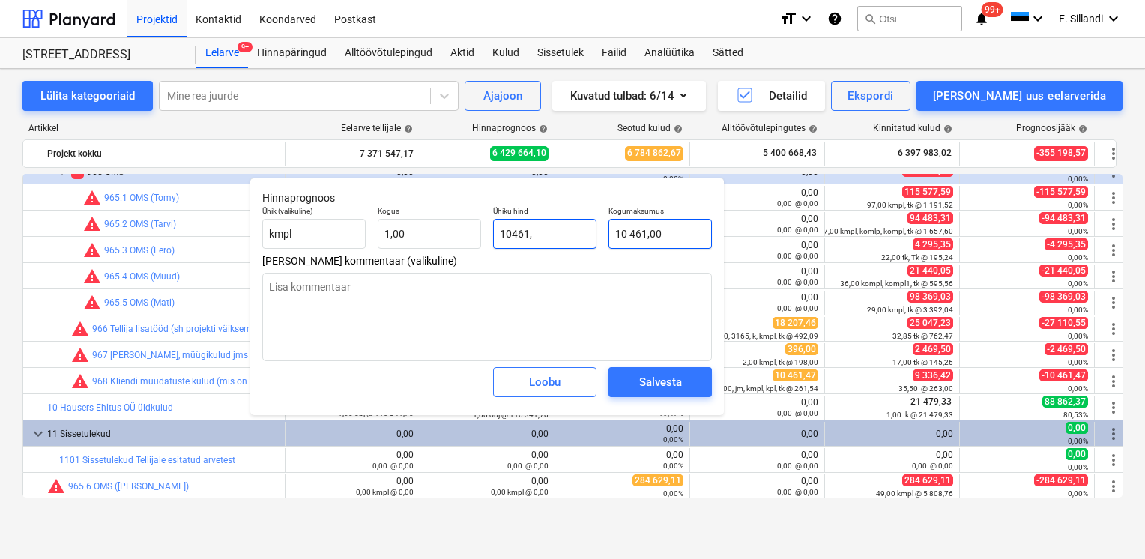
type input "10461,4"
type input "10 461,40"
type textarea "x"
type input "10461,47"
type input "10 461,47"
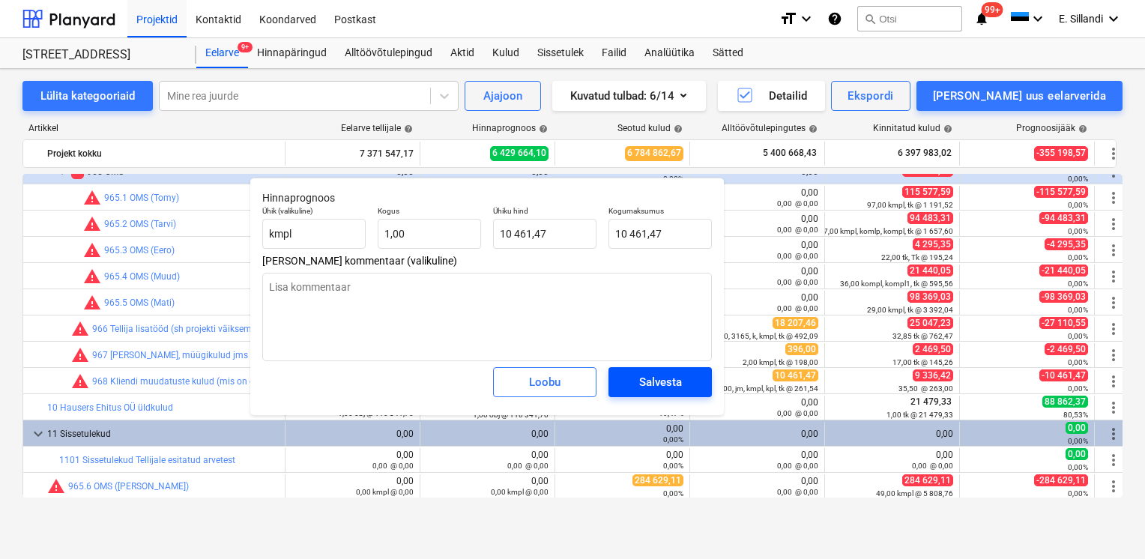
click at [633, 381] on span "Salvesta" at bounding box center [660, 381] width 67 height 19
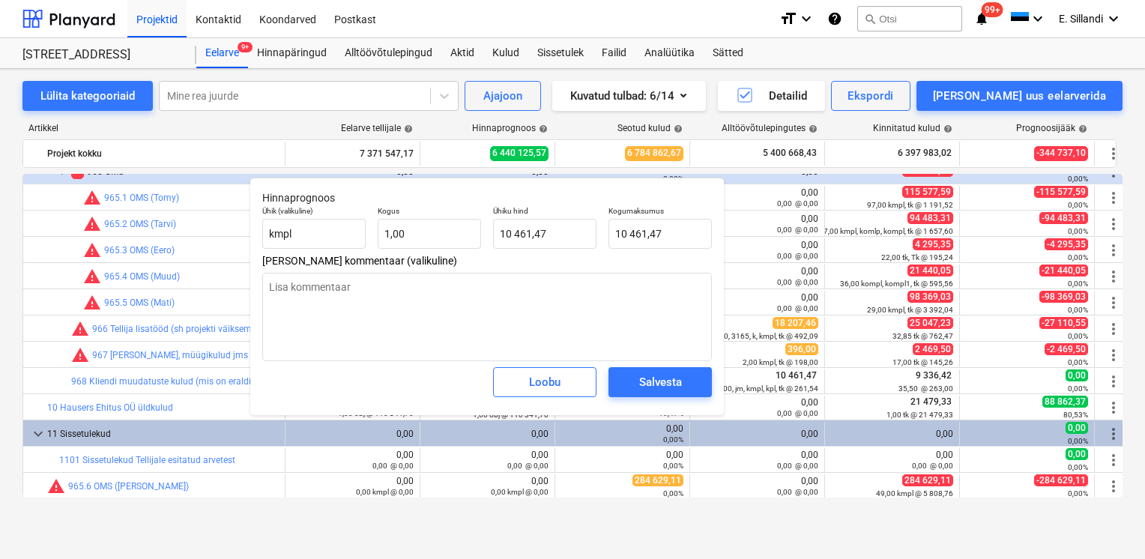
type textarea "x"
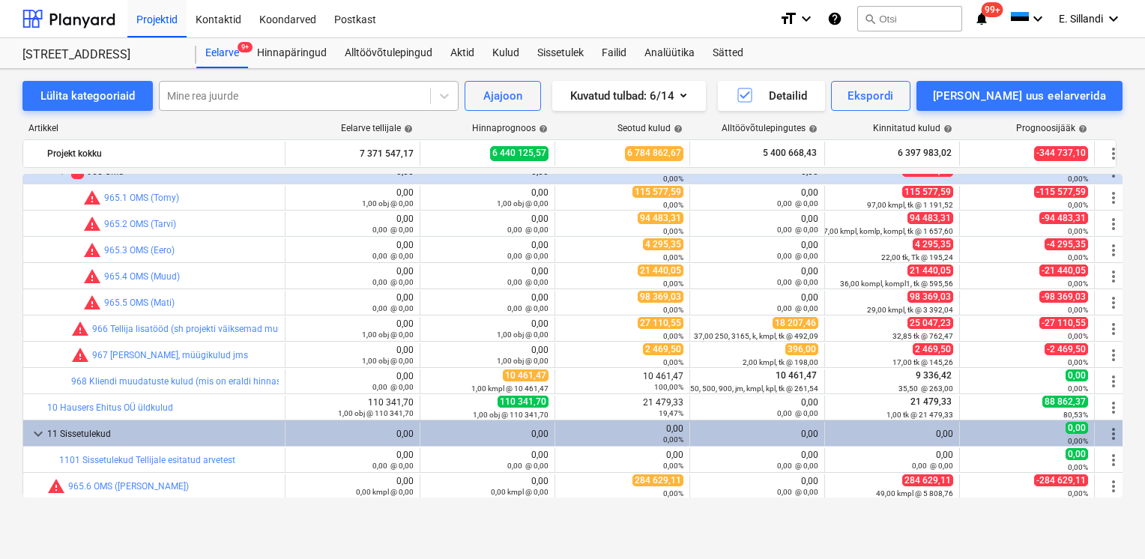
click at [310, 95] on div at bounding box center [295, 95] width 256 height 15
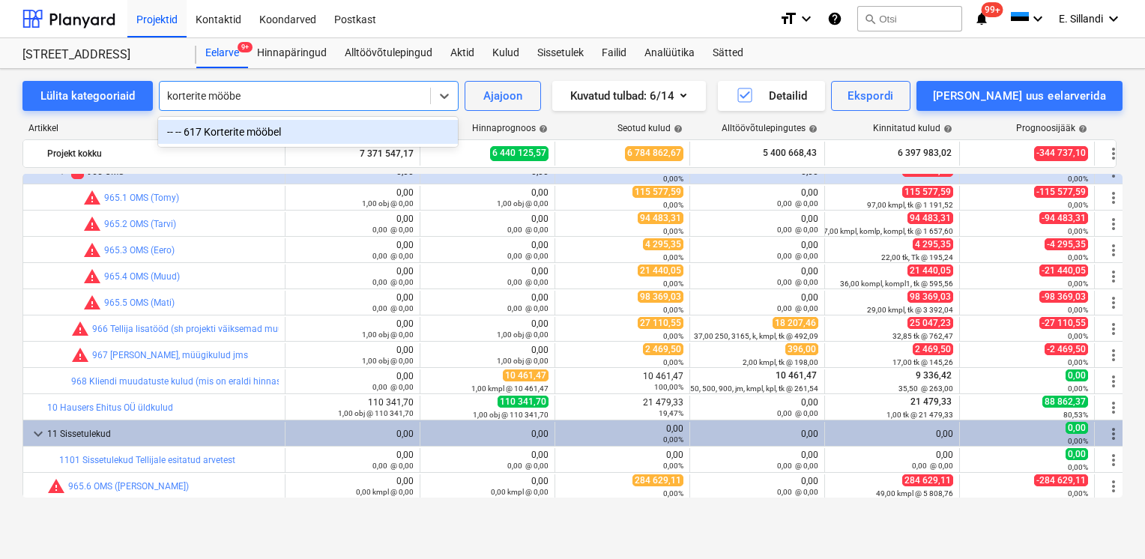
type input "korterite mööbel"
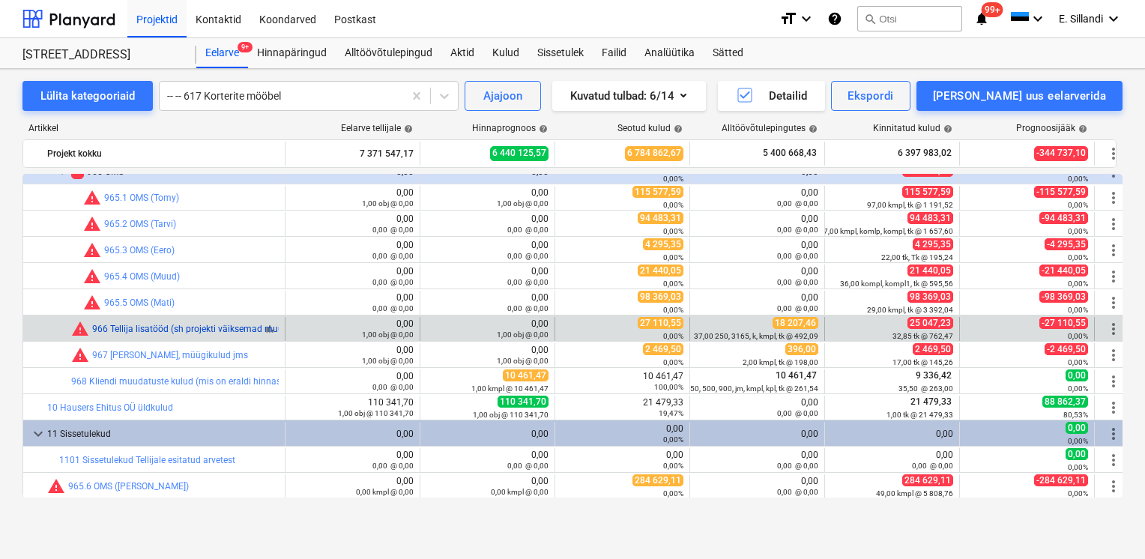
click at [172, 328] on link "966 Tellija lisatööd (sh projekti väiksemad muudatused)" at bounding box center [205, 329] width 227 height 10
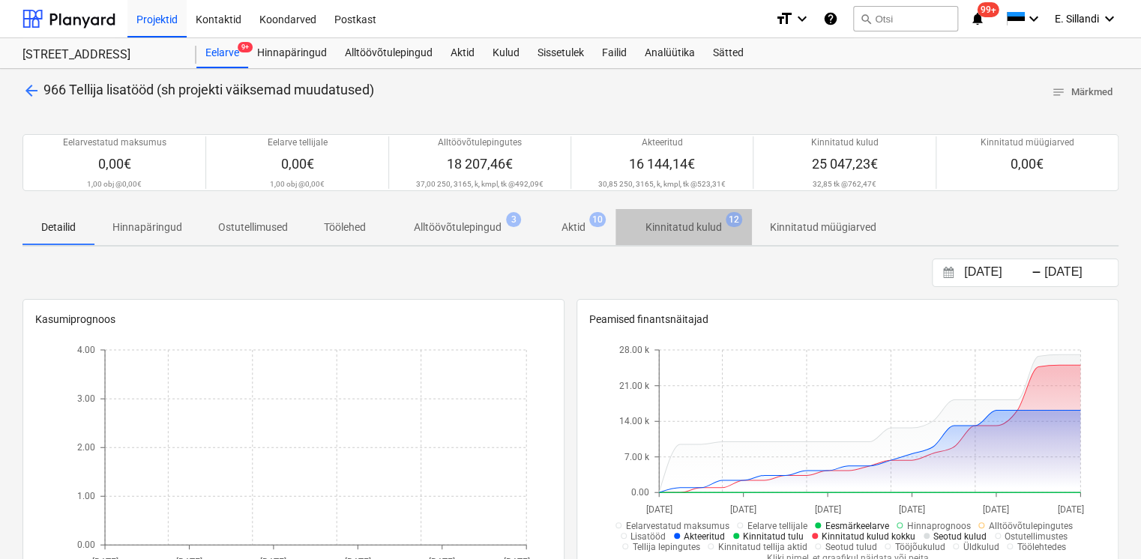
click at [698, 229] on p "Kinnitatud kulud" at bounding box center [683, 228] width 76 height 16
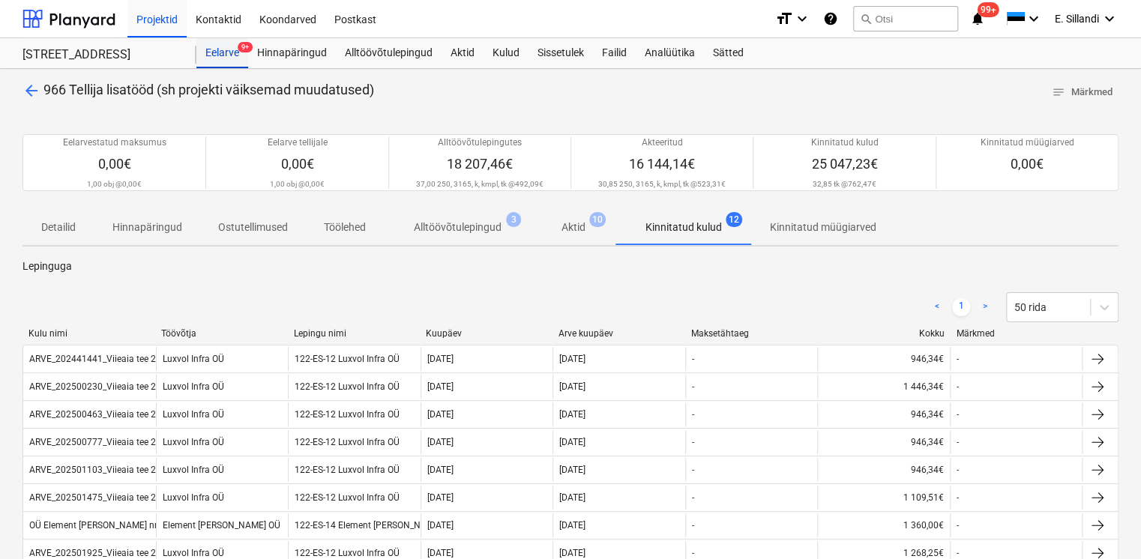
click at [226, 56] on div "Eelarve 9+" at bounding box center [222, 53] width 52 height 30
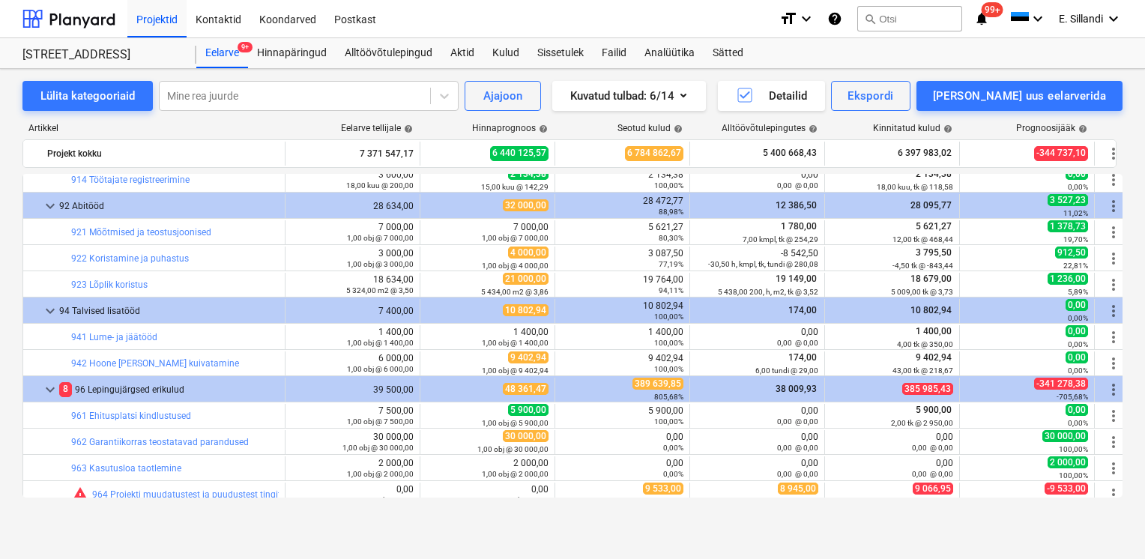
scroll to position [17066, 0]
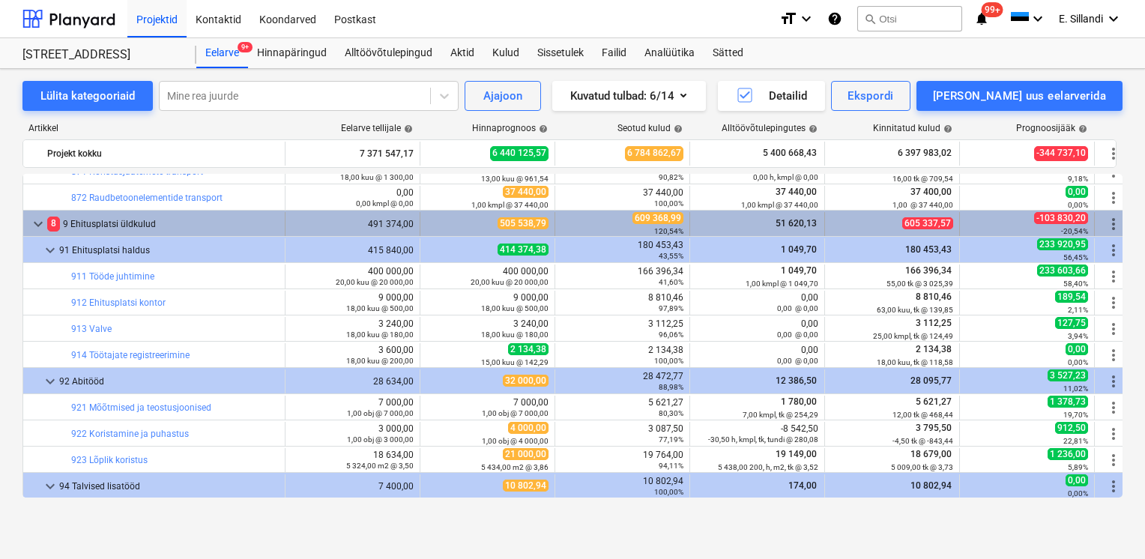
click at [37, 228] on span "keyboard_arrow_down" at bounding box center [38, 224] width 18 height 18
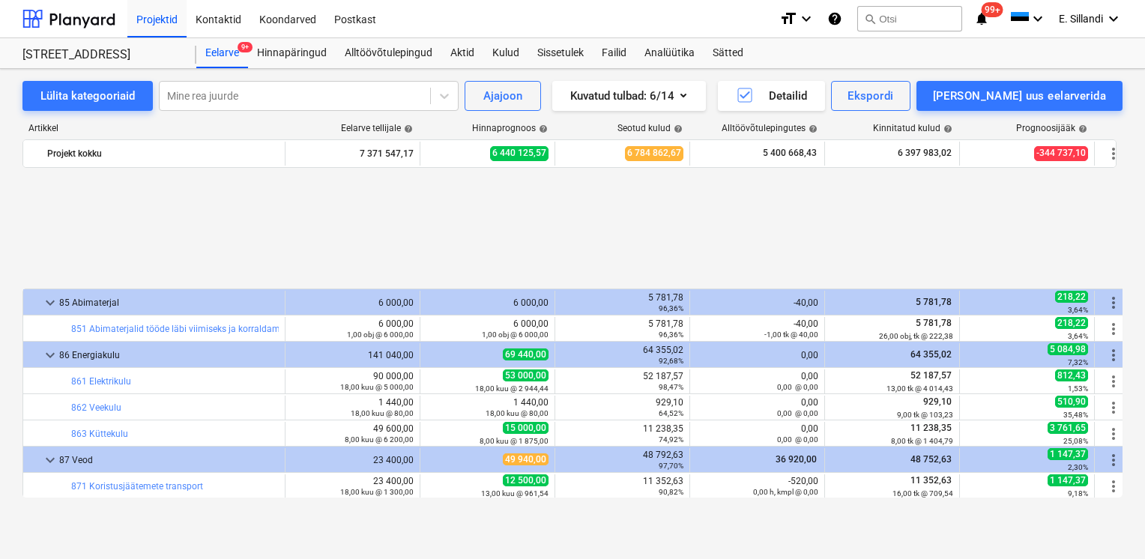
scroll to position [16909, 0]
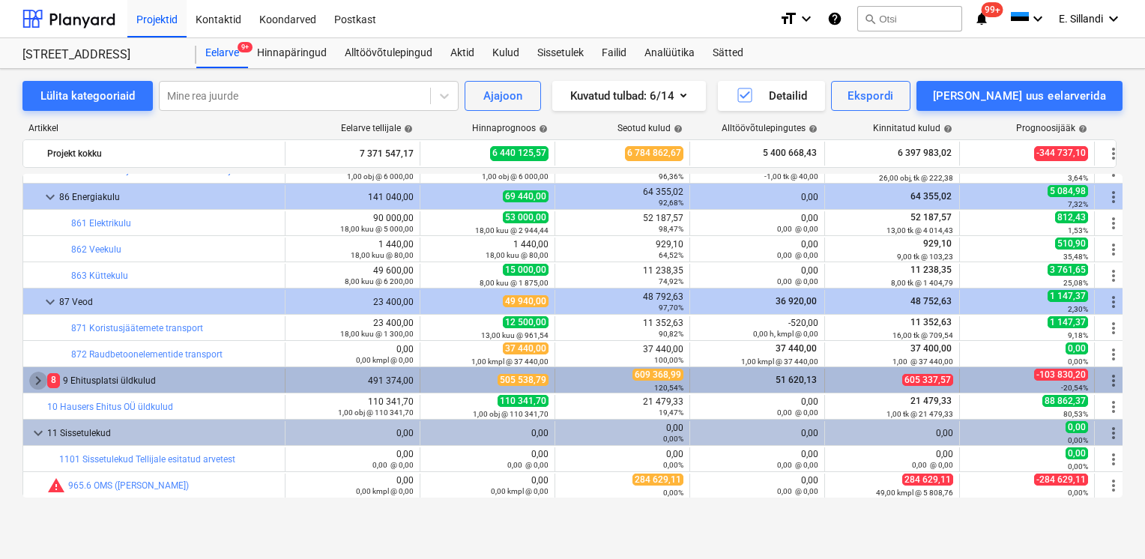
click at [36, 379] on span "keyboard_arrow_right" at bounding box center [38, 381] width 18 height 18
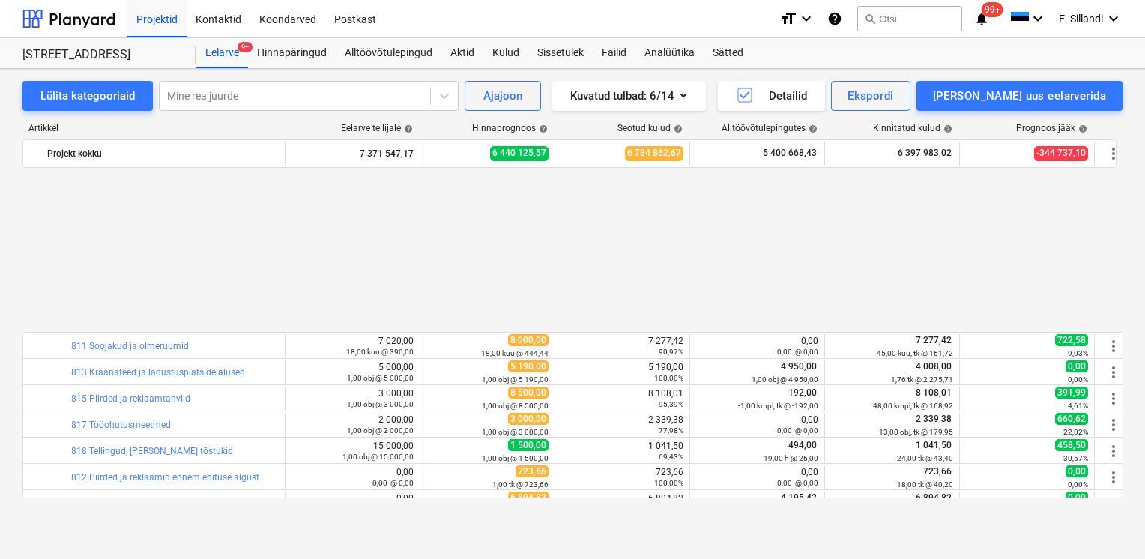
scroll to position [17014, 0]
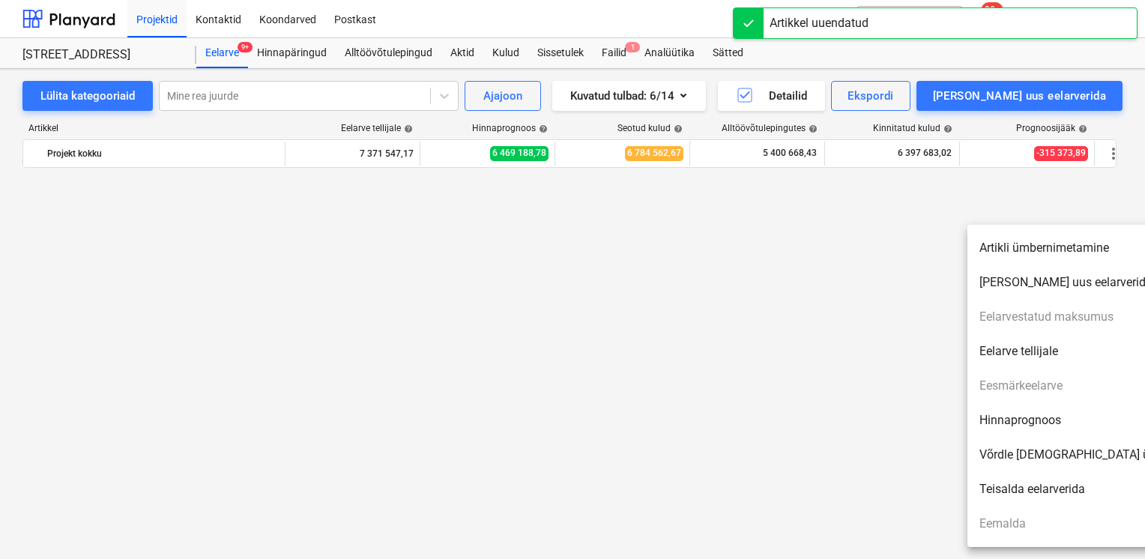
scroll to position [14712, 0]
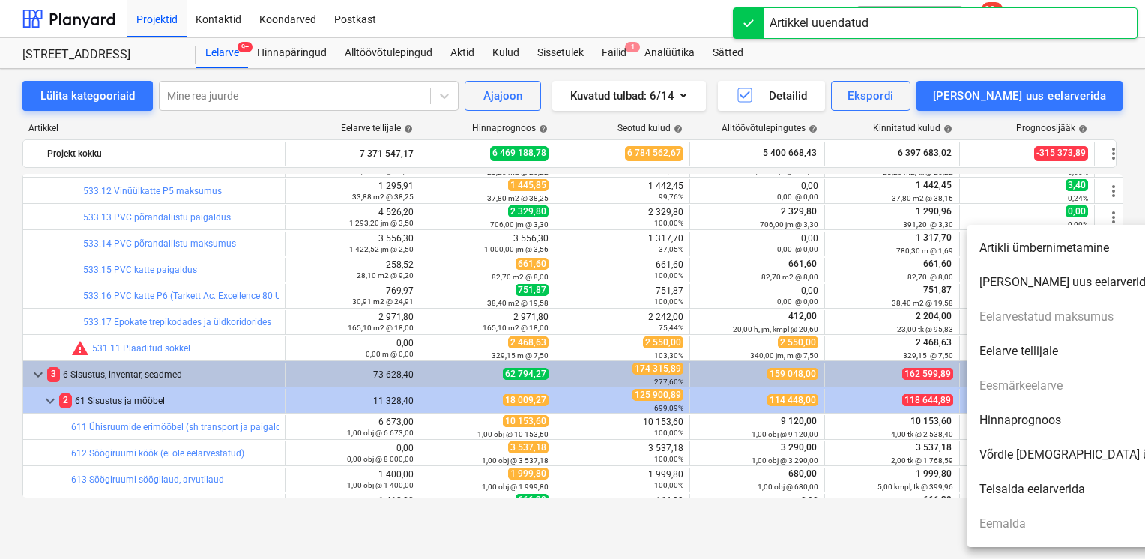
click at [1039, 427] on li "Hinnaprognoos" at bounding box center [1096, 420] width 258 height 34
type textarea "x"
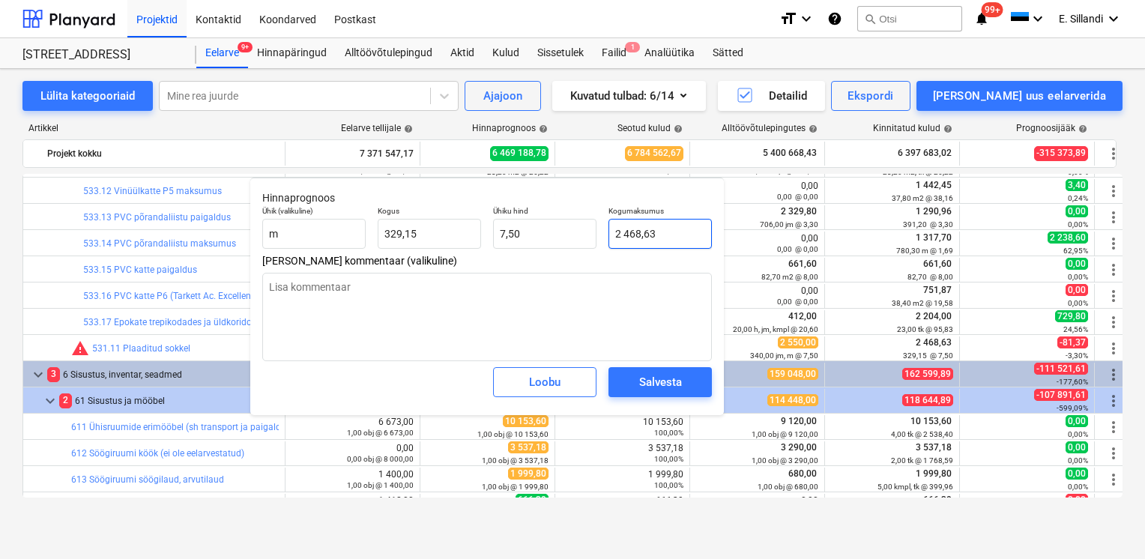
type input "2468,625"
drag, startPoint x: 675, startPoint y: 233, endPoint x: 435, endPoint y: 208, distance: 241.8
click at [485, 215] on div "Ühik (valikuline) m Kogus 329,15 Ühiku hind 7,50 Kogumaksumus 2468,625" at bounding box center [487, 227] width 462 height 55
type textarea "x"
type input "2"
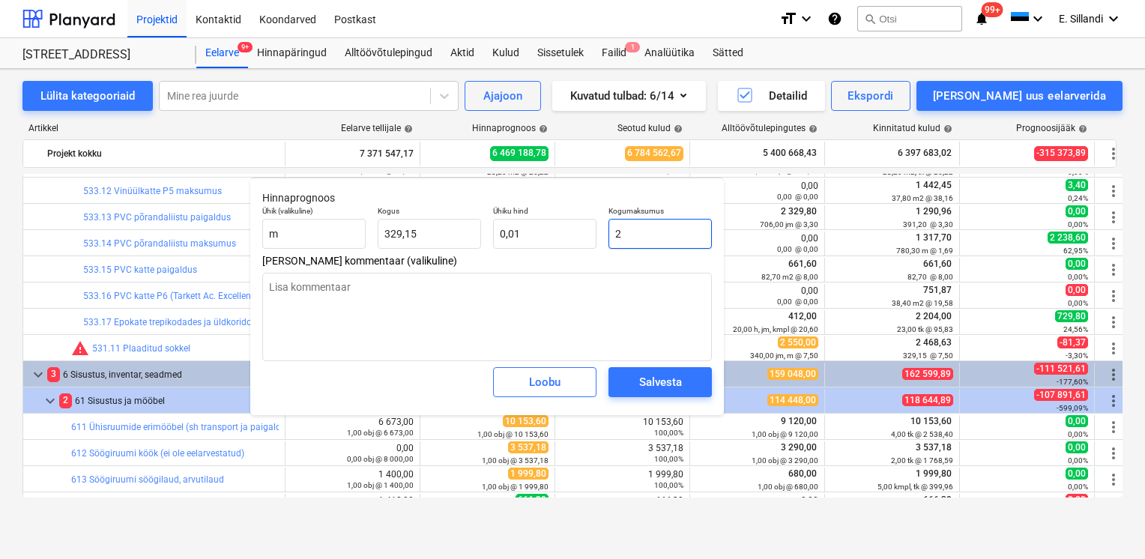
type input "0,01"
type textarea "x"
type input "25"
type input "0,08"
type textarea "x"
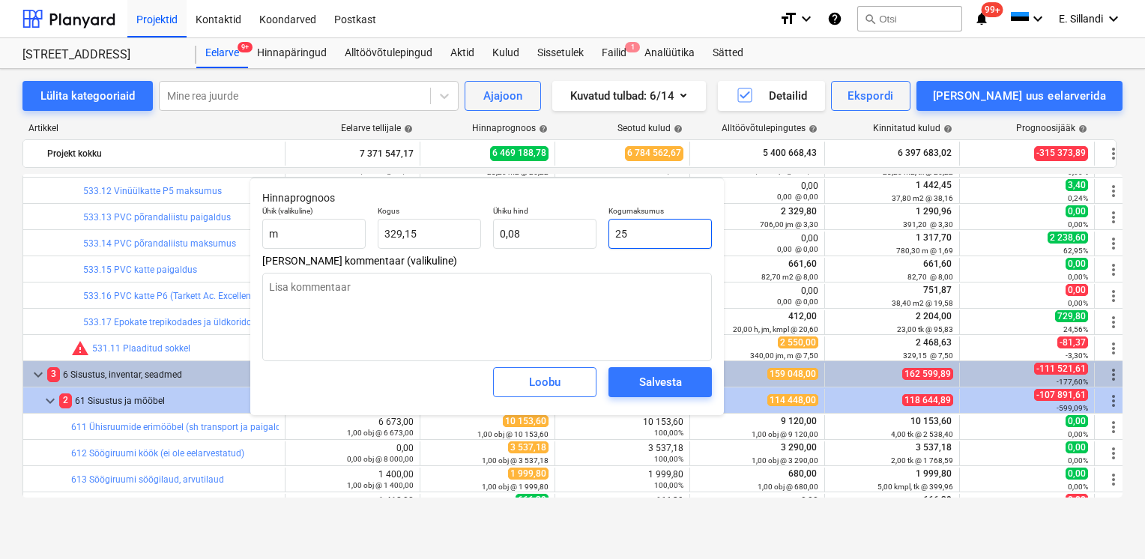
type input "255"
type input "0,77"
type textarea "x"
type input "2550"
type input "7,75"
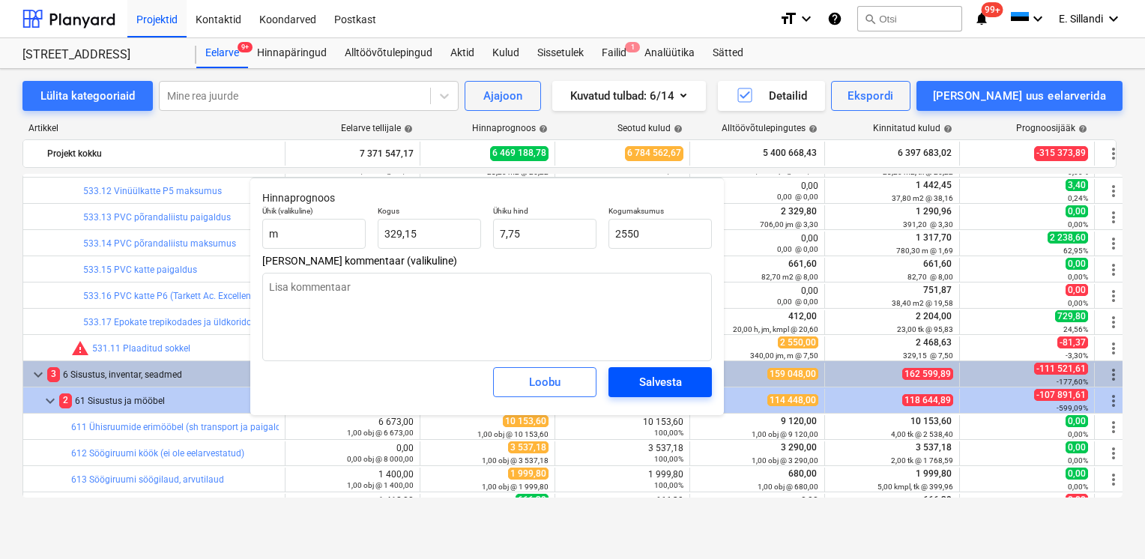
click at [710, 377] on button "Salvesta" at bounding box center [660, 382] width 103 height 30
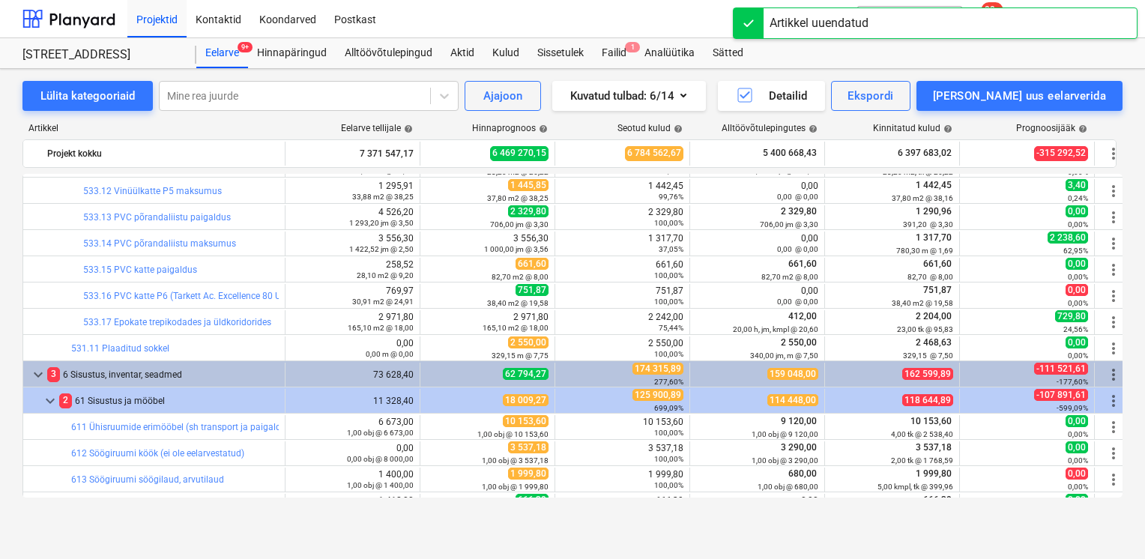
scroll to position [14886, 0]
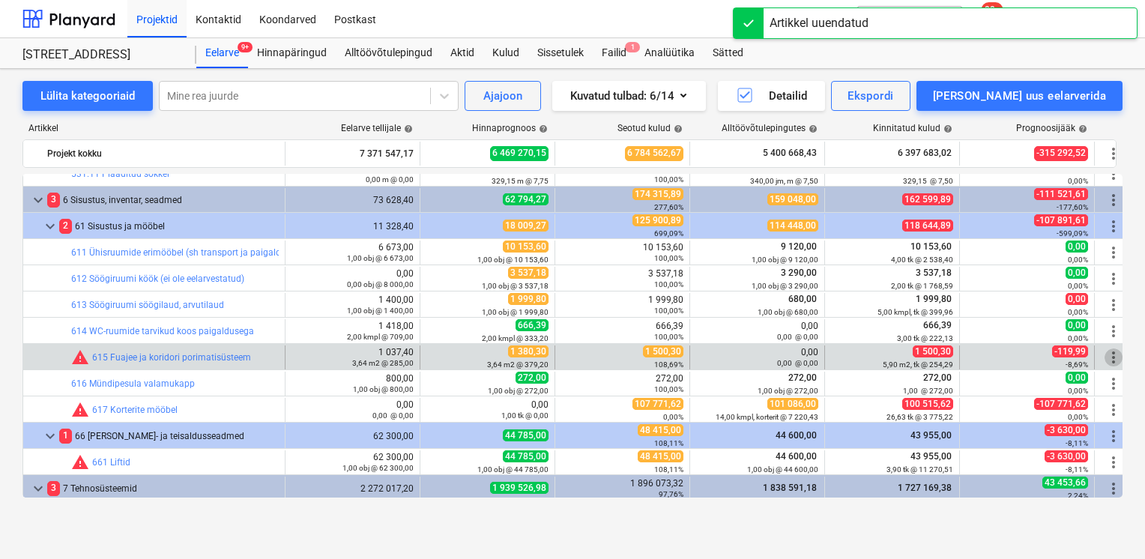
click at [1113, 354] on span "more_vert" at bounding box center [1114, 357] width 18 height 18
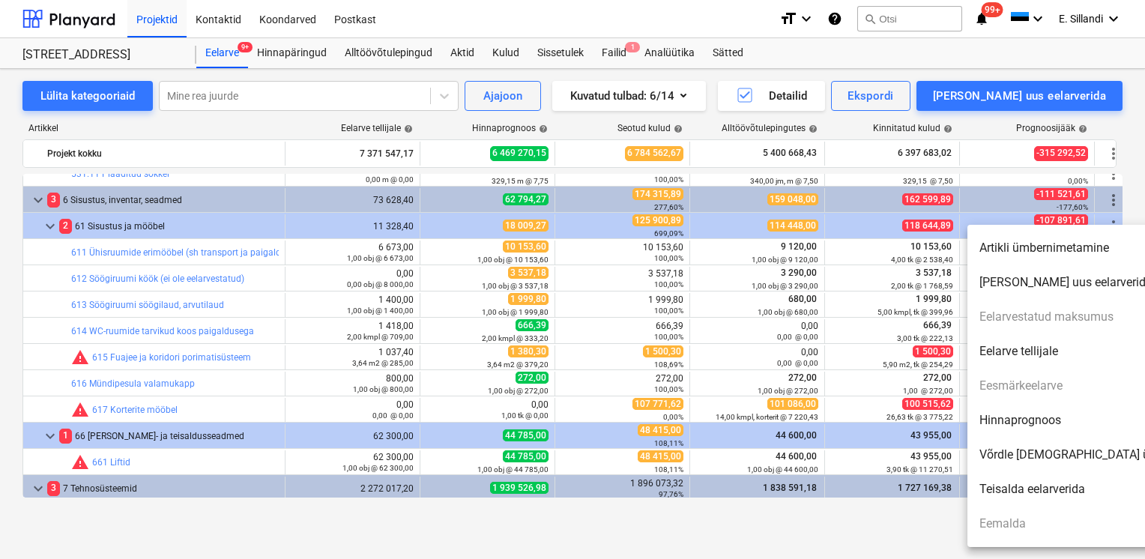
click at [1043, 417] on li "Hinnaprognoos" at bounding box center [1096, 420] width 258 height 34
type textarea "x"
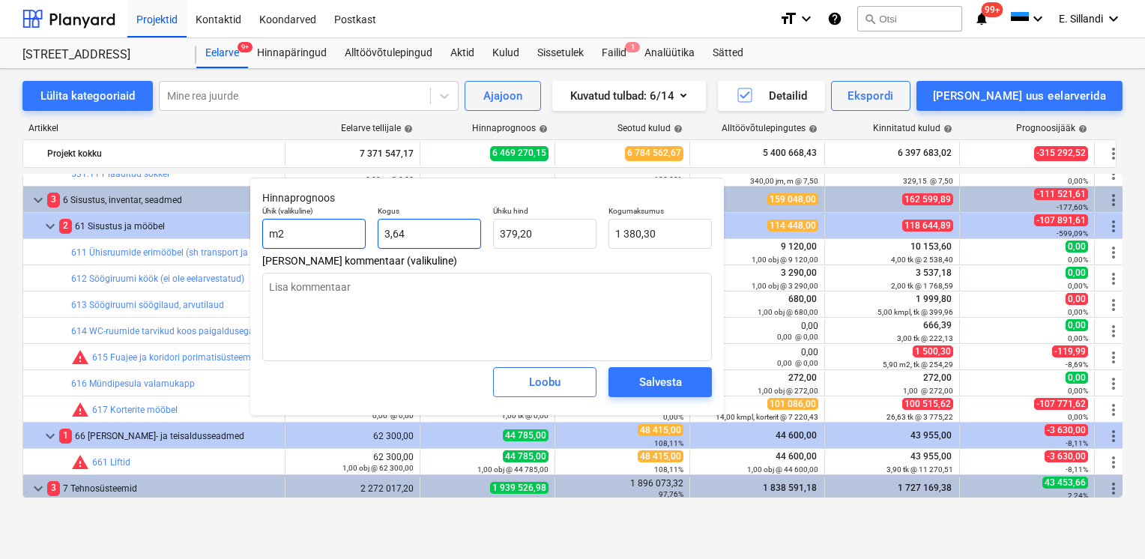
drag, startPoint x: 422, startPoint y: 236, endPoint x: 321, endPoint y: 226, distance: 101.6
click at [321, 226] on div "Ühik (valikuline) m2 Kogus 3,64 Ühiku hind 379,20 Kogumaksumus 1 380,30" at bounding box center [487, 227] width 462 height 55
type input "10"
click at [447, 241] on input "10" at bounding box center [429, 234] width 103 height 30
type textarea "x"
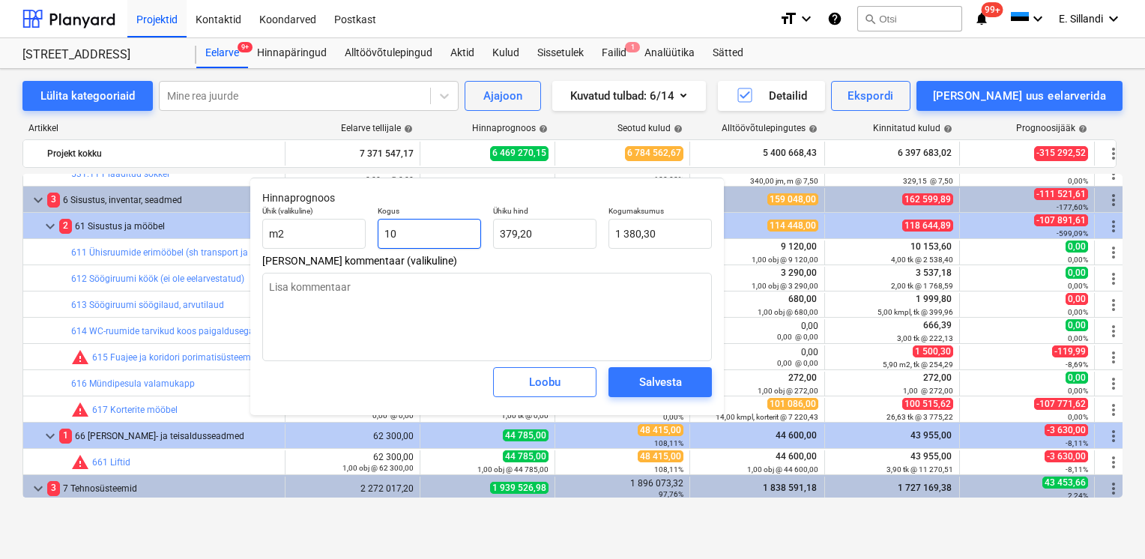
type input "3 792,03"
drag, startPoint x: 428, startPoint y: 238, endPoint x: 333, endPoint y: 229, distance: 94.9
click at [333, 229] on div "Ühik (valikuline) m2 Kogus 10 Ühiku hind 379,20 Kogumaksumus 3 792,03" at bounding box center [487, 227] width 462 height 55
type input "5"
type textarea "x"
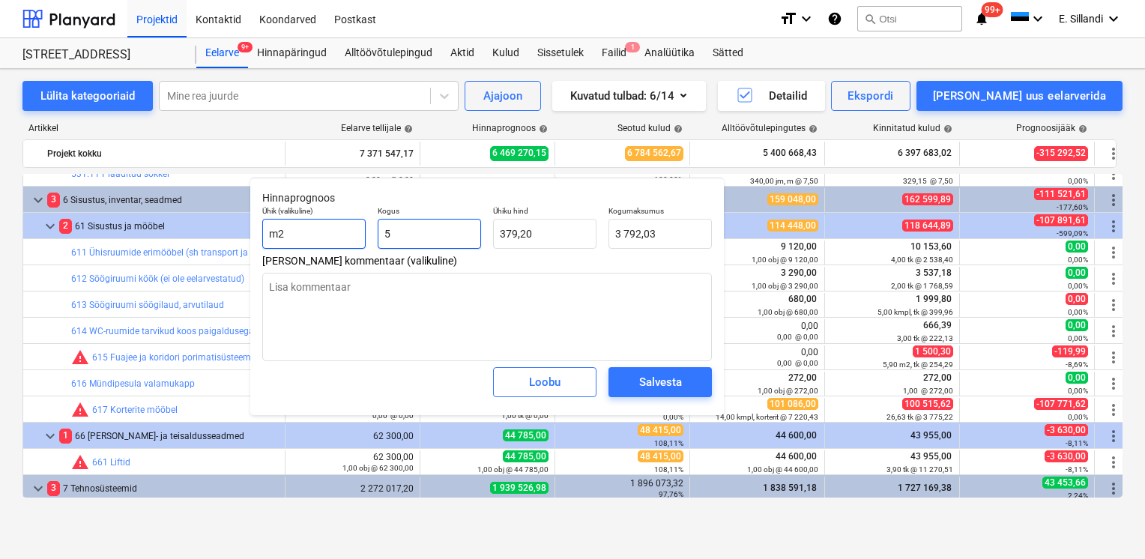
type input "1 896,02"
type textarea "x"
type input "0,00"
type textarea "x"
type input "6"
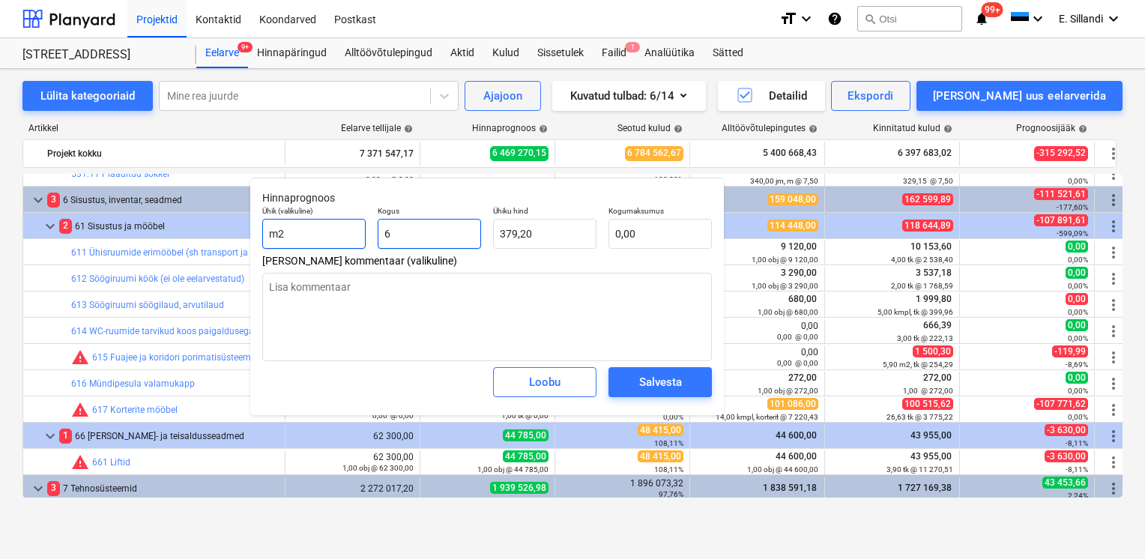
type input "2 275,22"
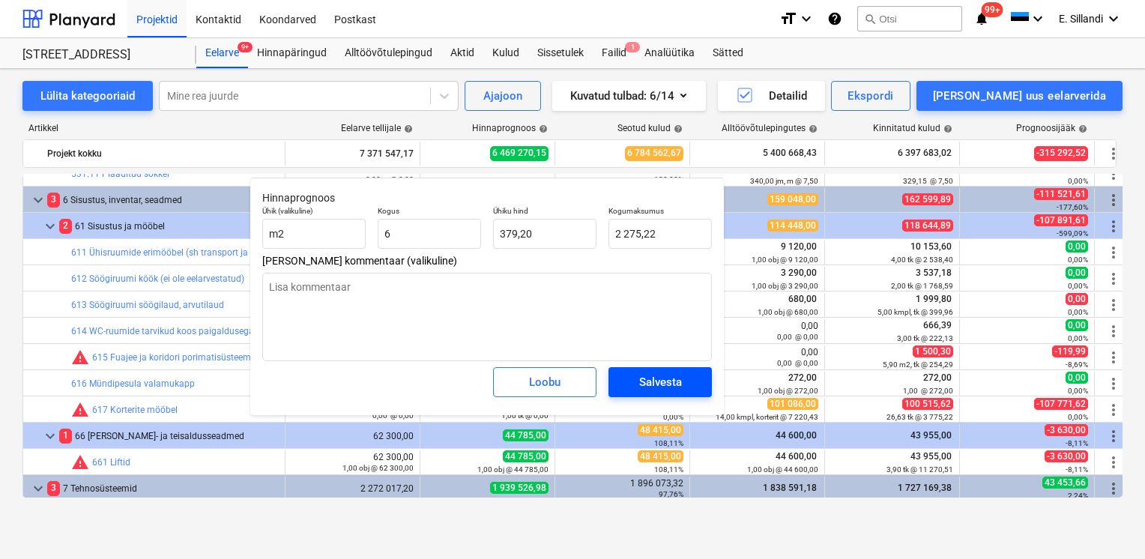
click at [635, 388] on span "Salvesta" at bounding box center [660, 381] width 67 height 19
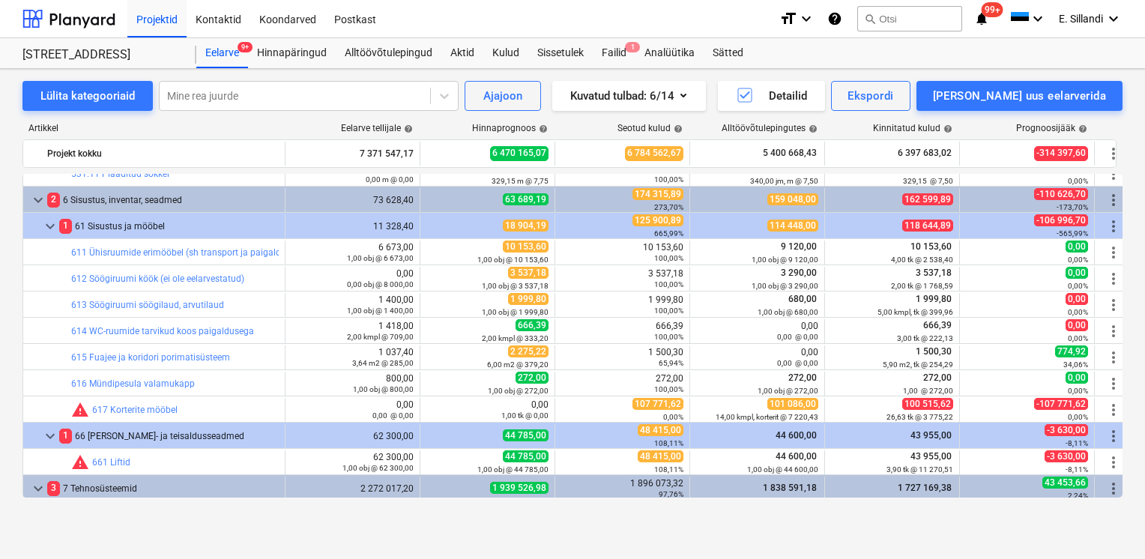
scroll to position [15062, 0]
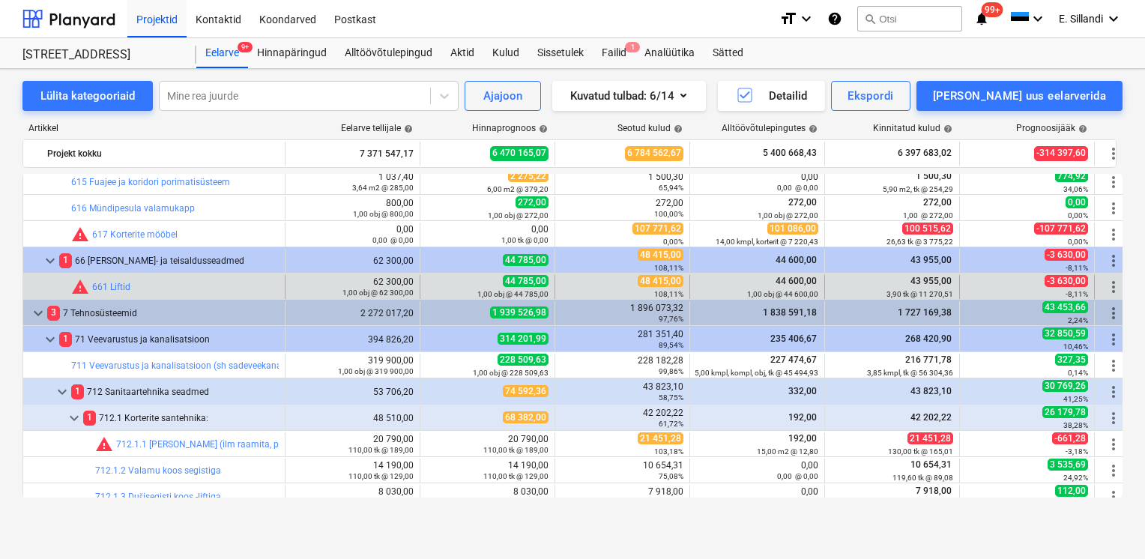
click at [1108, 287] on span "more_vert" at bounding box center [1114, 287] width 18 height 18
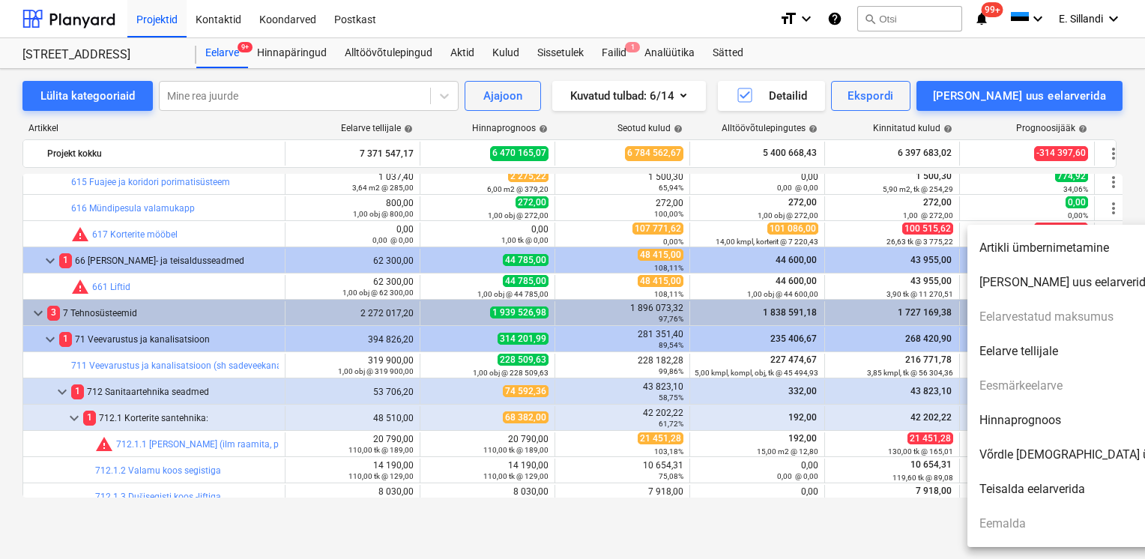
click at [1028, 429] on li "Hinnaprognoos" at bounding box center [1096, 420] width 258 height 34
type textarea "x"
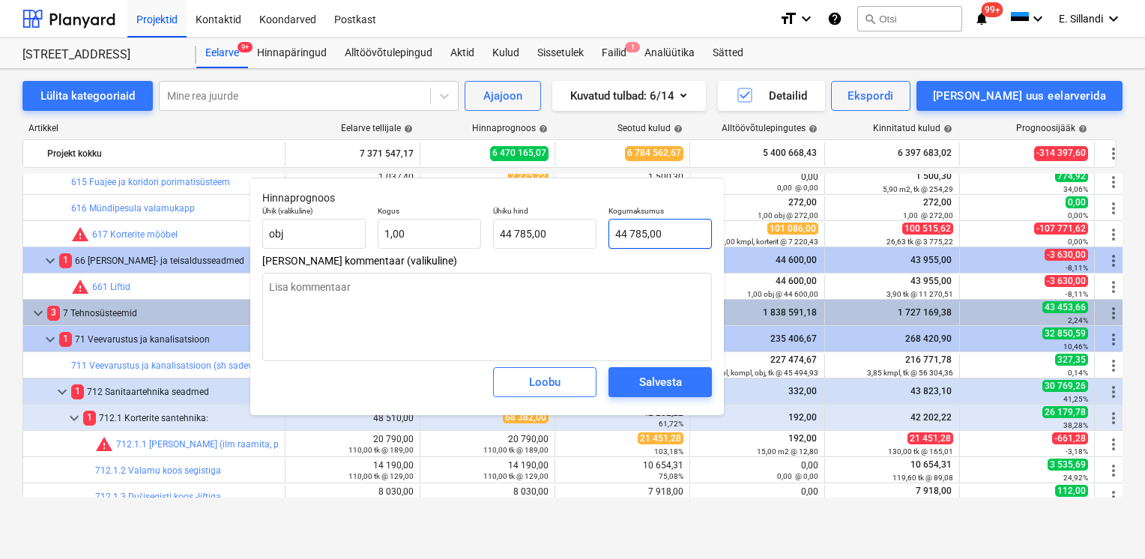
type input "44785"
drag, startPoint x: 676, startPoint y: 235, endPoint x: 543, endPoint y: 223, distance: 133.9
click at [558, 226] on div "Ühik (valikuline) obj Kogus 1,00 Ühiku hind 44 785,00 Kogumaksumus 44785" at bounding box center [487, 227] width 462 height 55
type textarea "x"
type input "4"
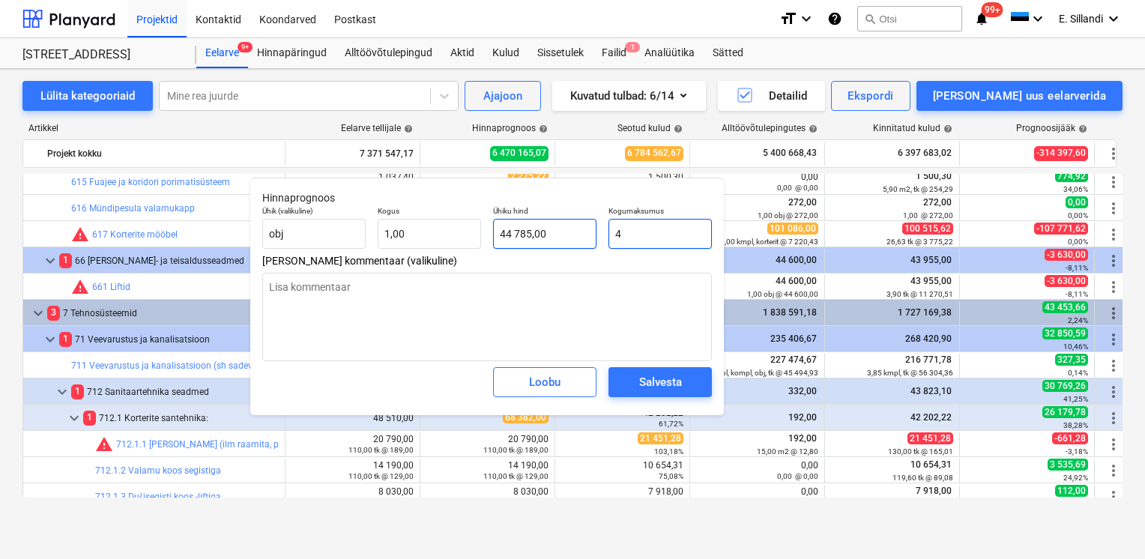
type input "4,00"
type input "48"
type textarea "x"
type input "48,00"
type input "484"
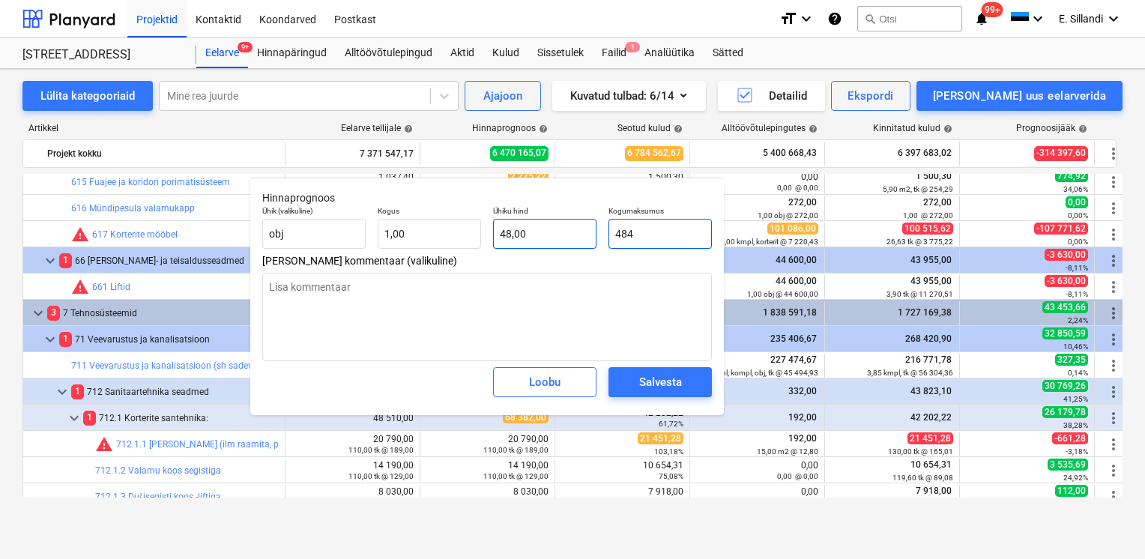
type textarea "x"
type input "484,00"
type textarea "x"
type input "4841"
type input "4 841,00"
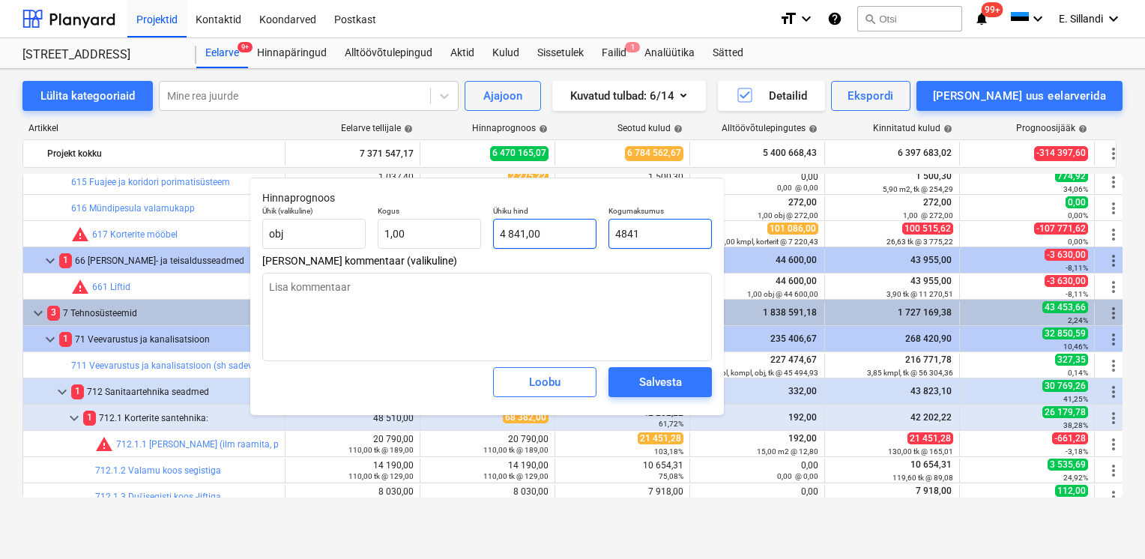
type input "48415"
type textarea "x"
type input "48 415,00"
type input "48415"
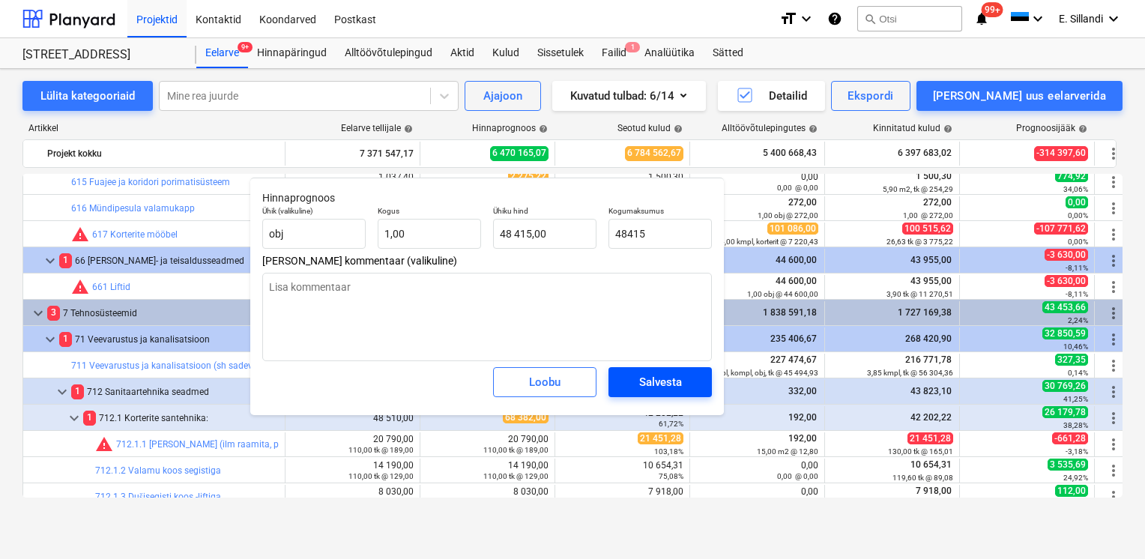
type textarea "x"
type input "48 415,00"
click at [680, 385] on div "Salvesta" at bounding box center [660, 381] width 43 height 19
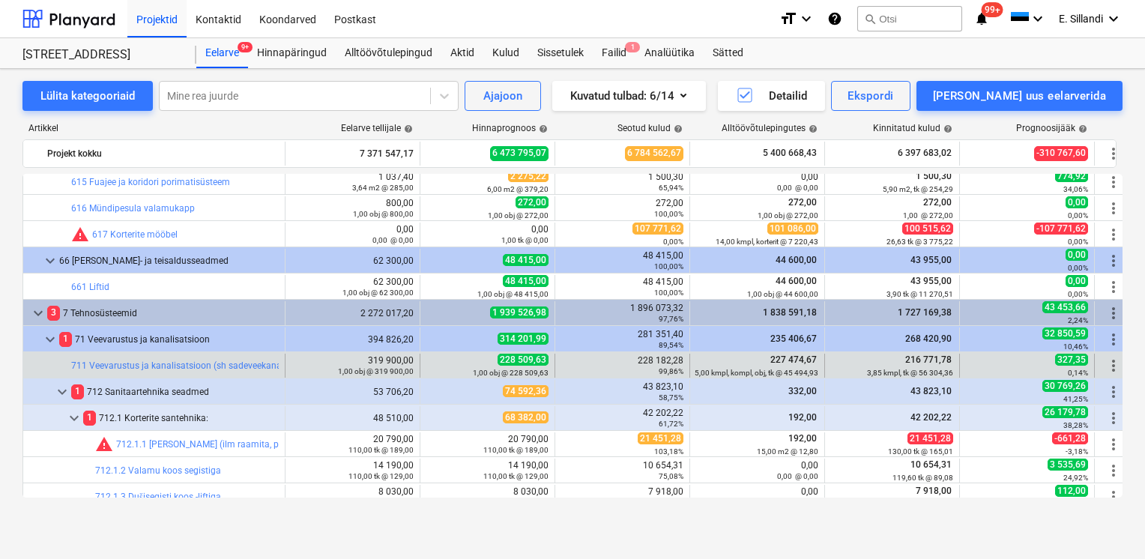
click at [1112, 366] on span "more_vert" at bounding box center [1114, 366] width 18 height 18
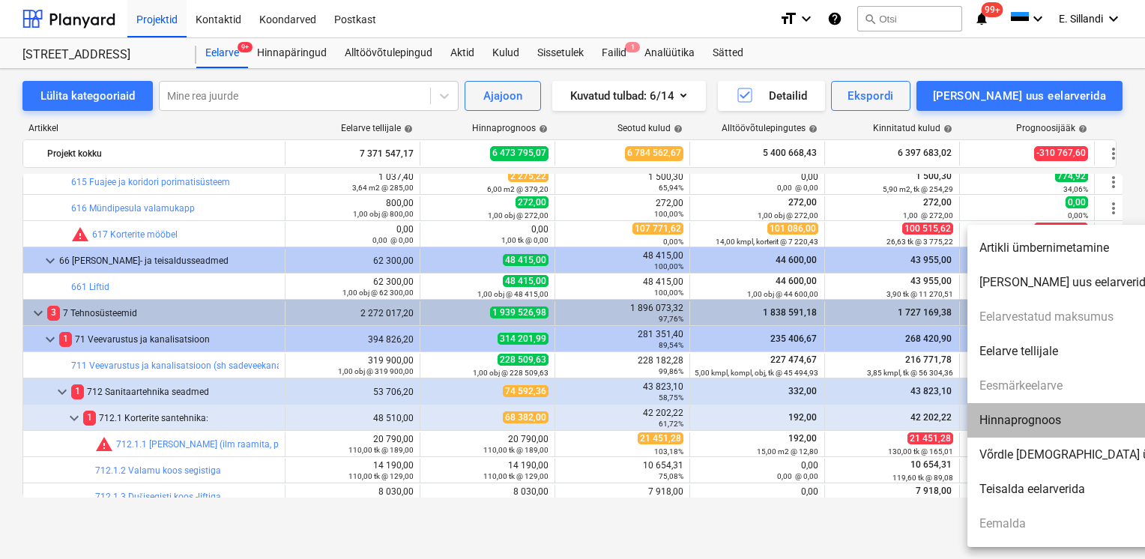
click at [1056, 418] on li "Hinnaprognoos" at bounding box center [1096, 420] width 258 height 34
type textarea "x"
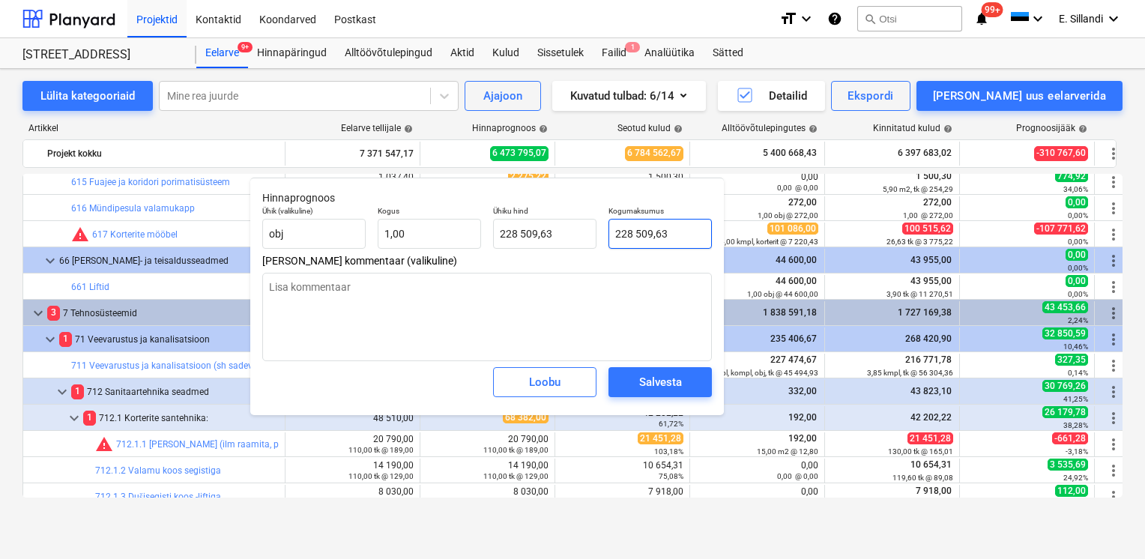
type input "228509,63"
drag, startPoint x: 688, startPoint y: 232, endPoint x: 487, endPoint y: 213, distance: 201.8
click at [528, 223] on div "Ühik (valikuline) obj Kogus 1,00 Ühiku hind 228 509,63 Kogumaksumus 228509,63" at bounding box center [487, 227] width 462 height 55
type textarea "x"
type input "2"
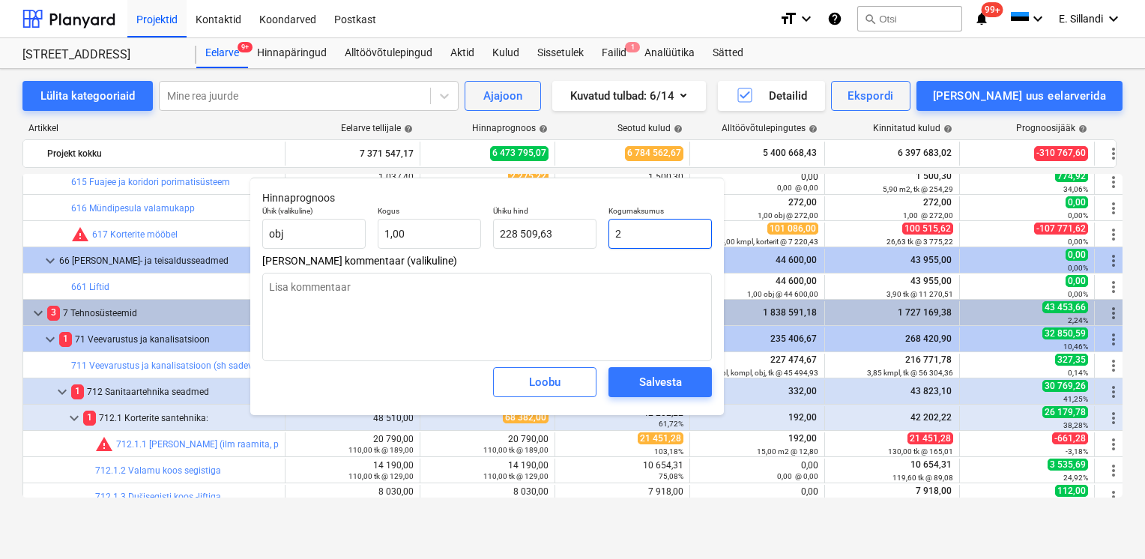
type input "2,00"
type textarea "x"
type input "23"
type input "23,00"
type textarea "x"
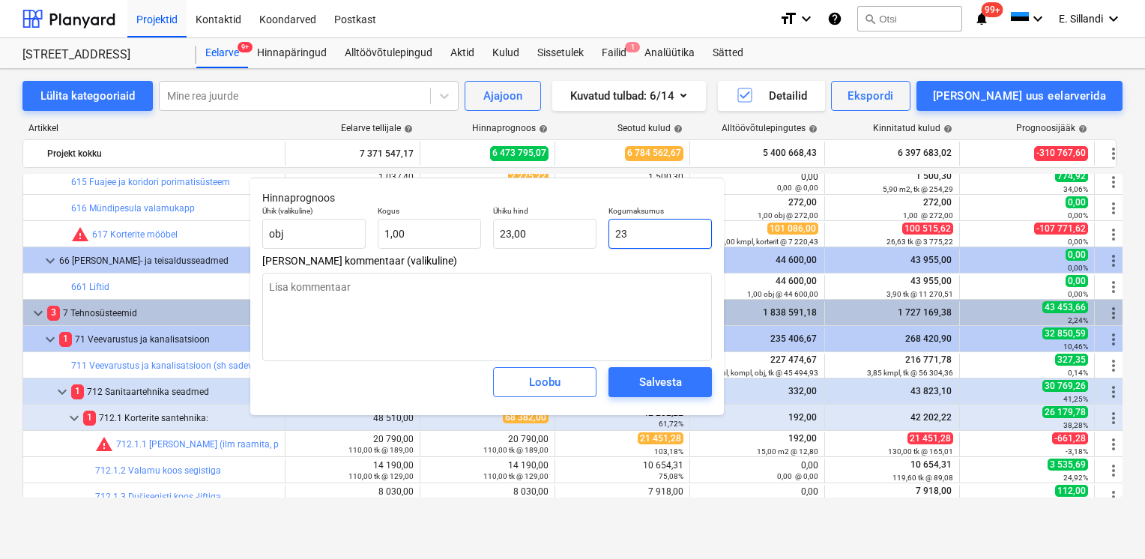
type input "230"
type input "230,00"
type textarea "x"
type input "2300"
type input "2 300,00"
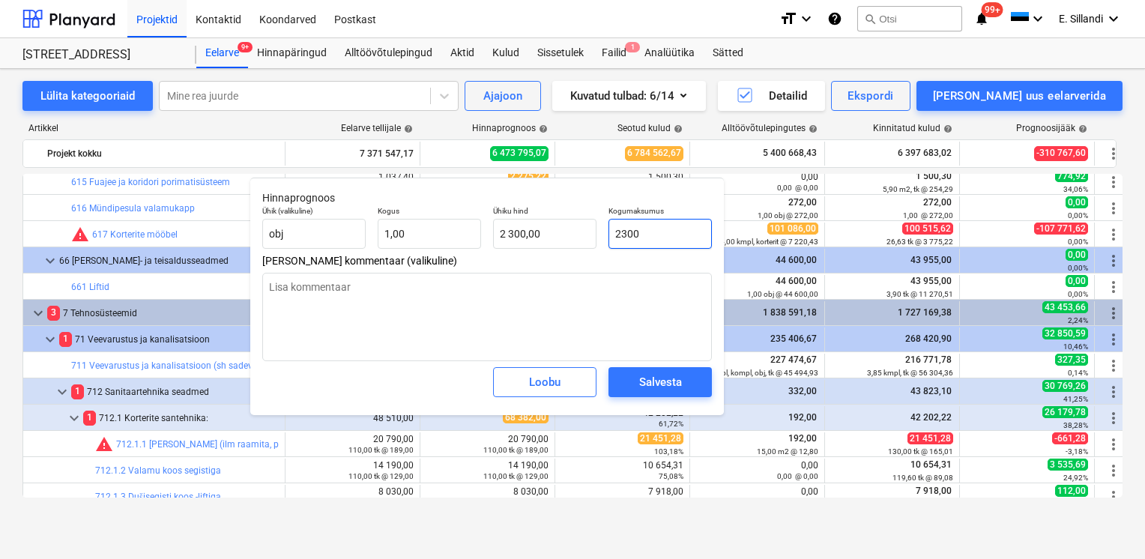
type textarea "x"
type input "23000"
type input "23 000,00"
type textarea "x"
type input "230000"
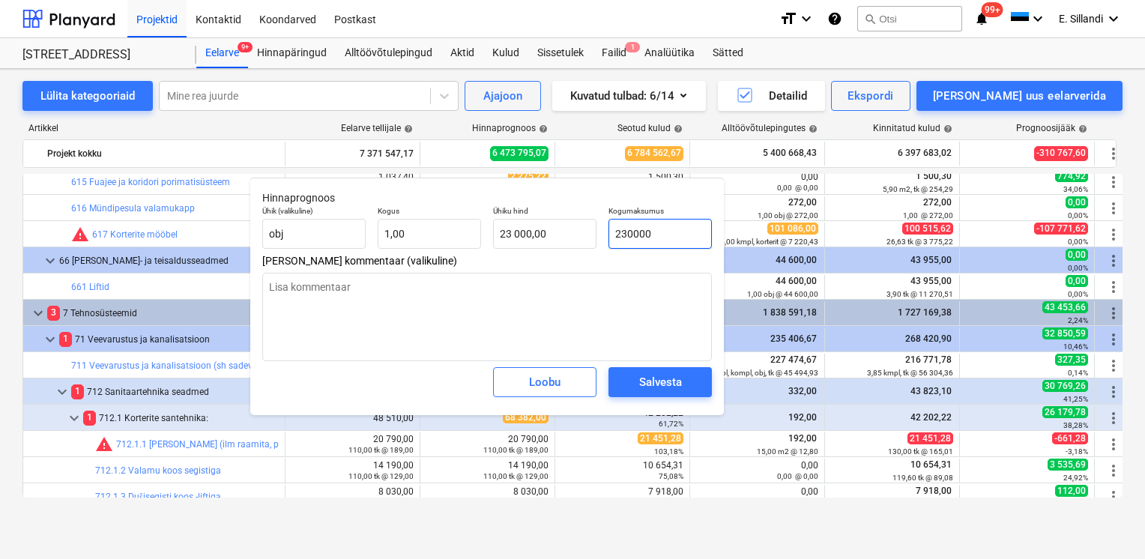
type input "230 000,00"
click at [653, 387] on div "Salvesta" at bounding box center [660, 381] width 43 height 19
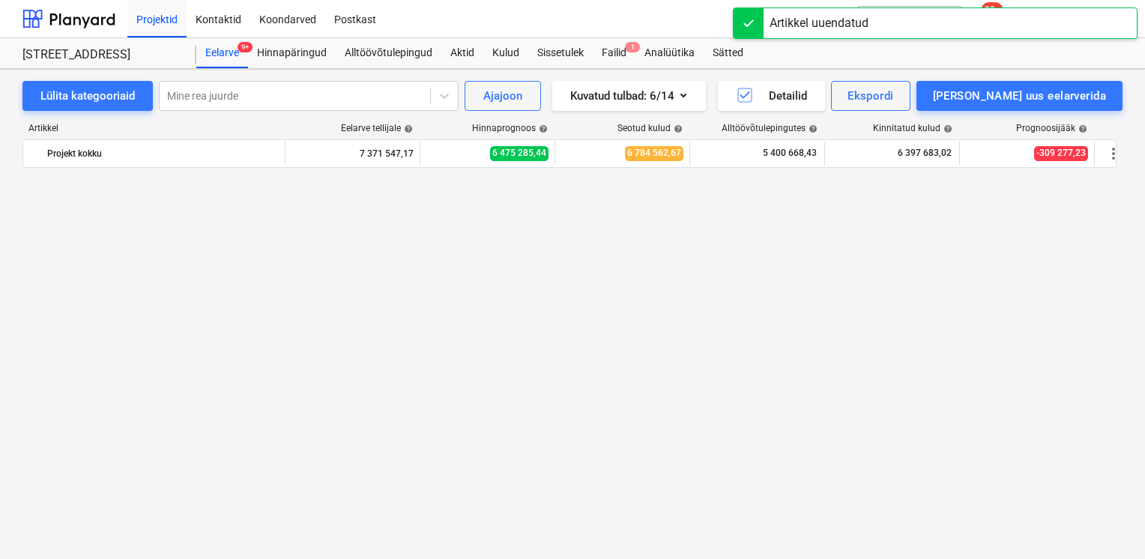
scroll to position [15237, 0]
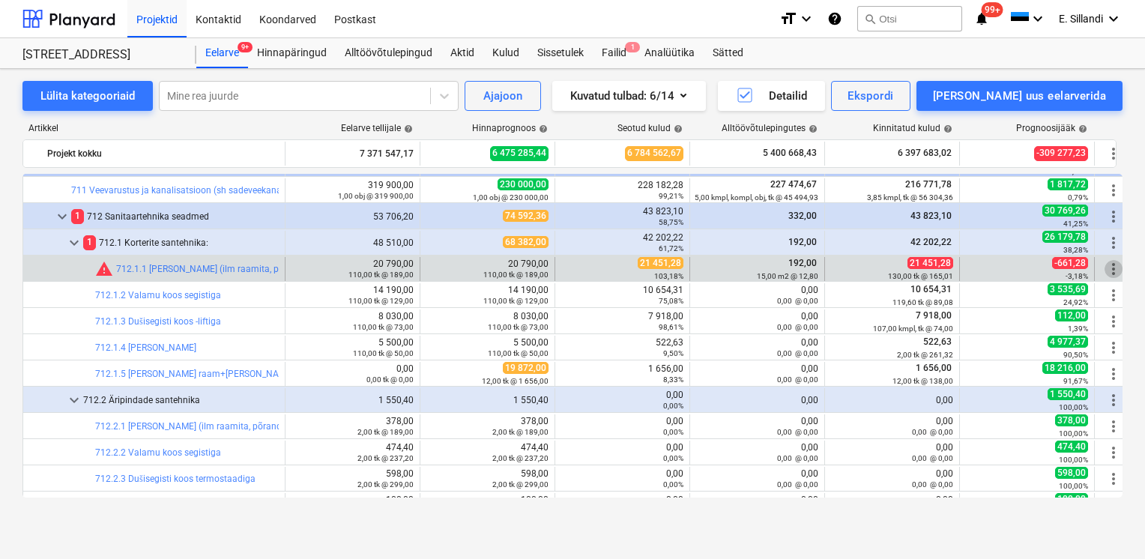
click at [1114, 273] on span "more_vert" at bounding box center [1114, 269] width 18 height 18
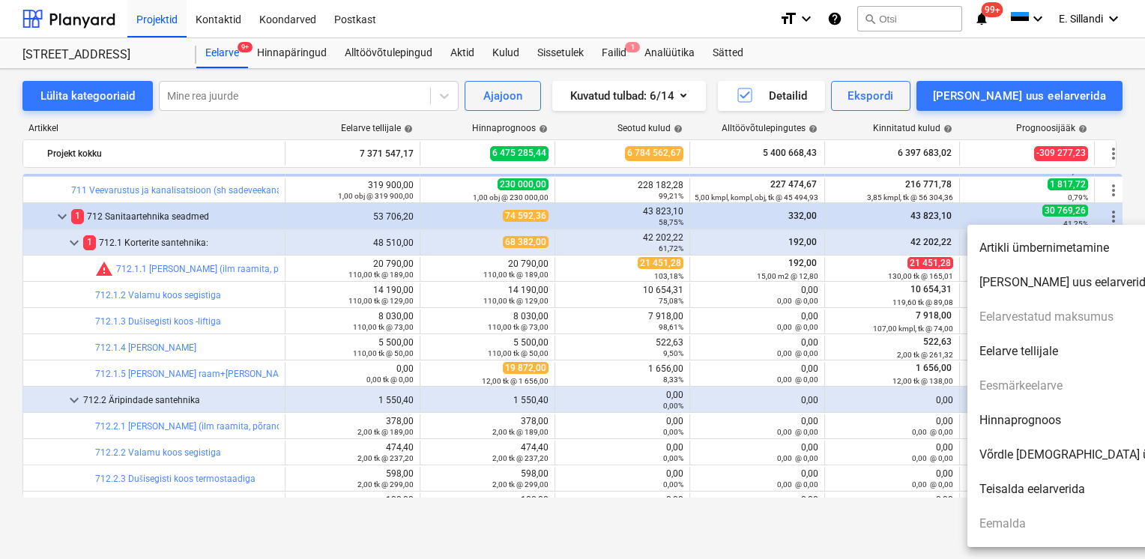
click at [1046, 427] on li "Hinnaprognoos" at bounding box center [1096, 420] width 258 height 34
type textarea "x"
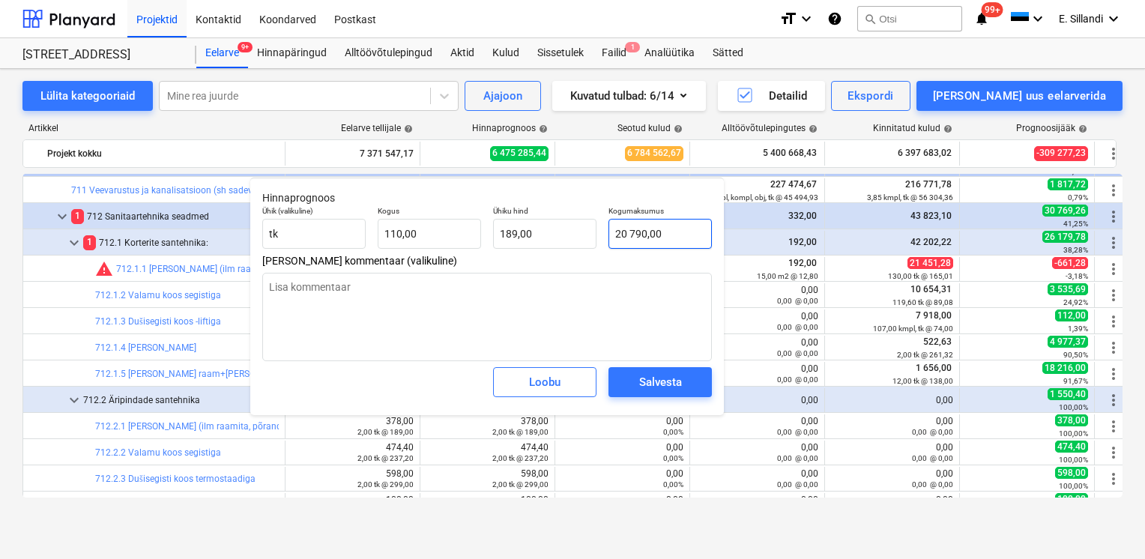
type input "20790"
drag, startPoint x: 673, startPoint y: 234, endPoint x: 549, endPoint y: 224, distance: 124.0
click at [549, 224] on div "Ühik (valikuline) tk Kogus 110,00 Ühiku hind 189,00 Kogumaksumus 20790" at bounding box center [487, 227] width 462 height 55
type textarea "x"
type input "2"
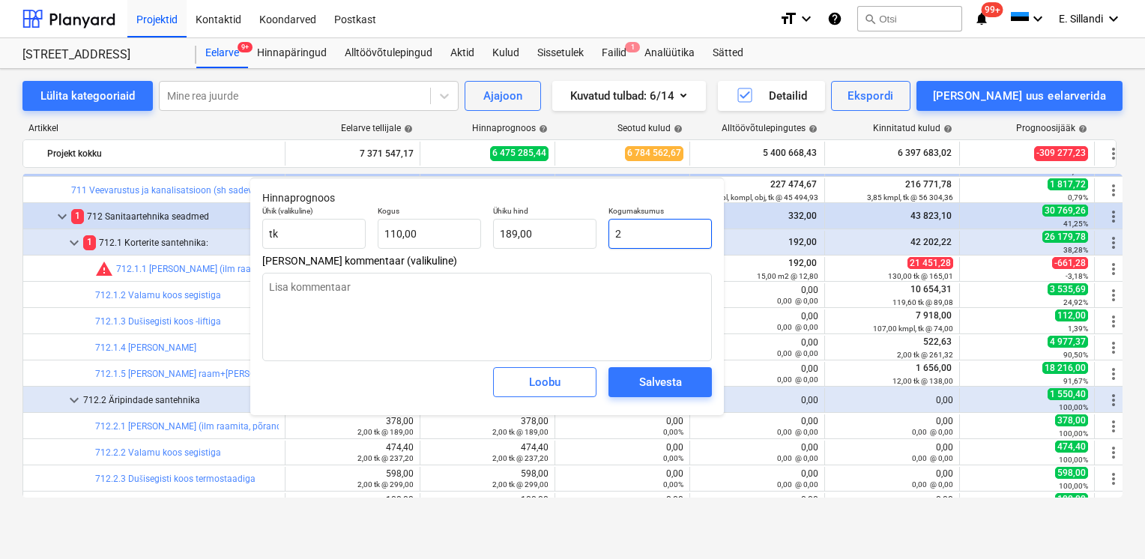
type input "0,02"
type textarea "x"
type input "21"
type input "0,19"
type textarea "x"
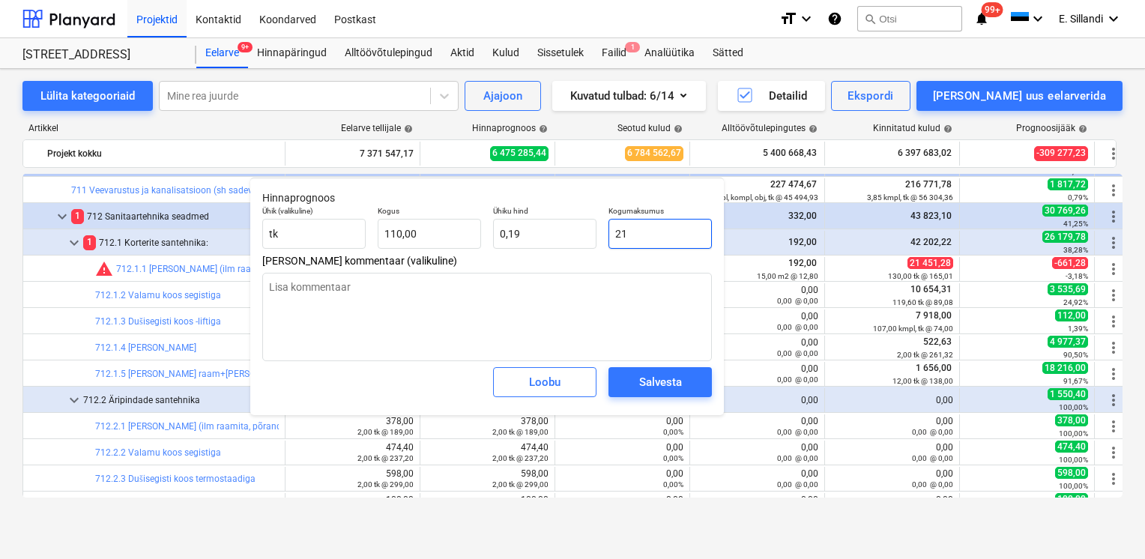
type input "214"
type input "1,95"
type textarea "x"
type input "2145"
type input "19,50"
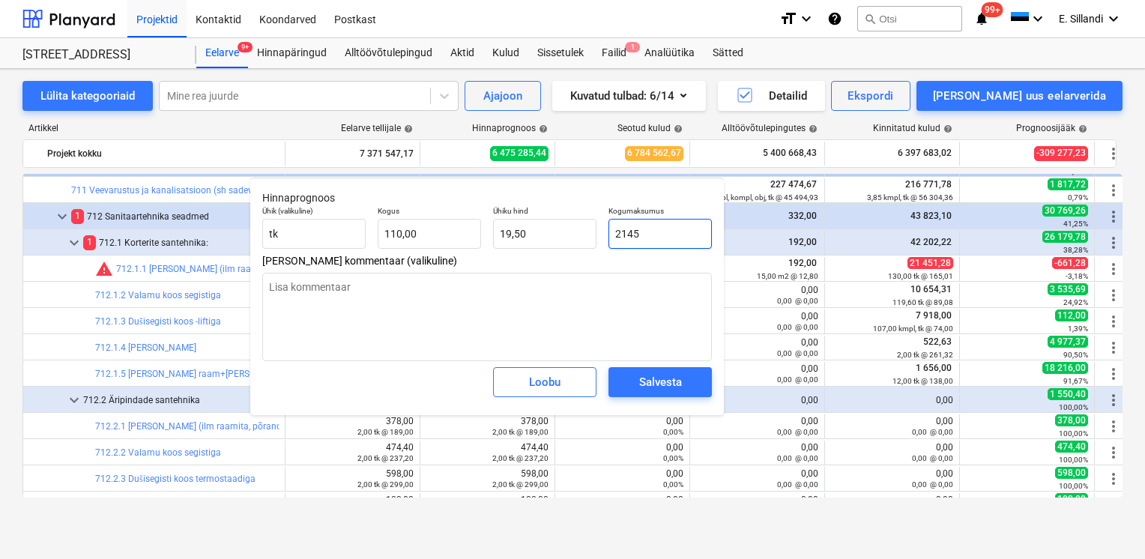
type textarea "x"
type input "21451"
type input "195,01"
type textarea "x"
type input "21451,"
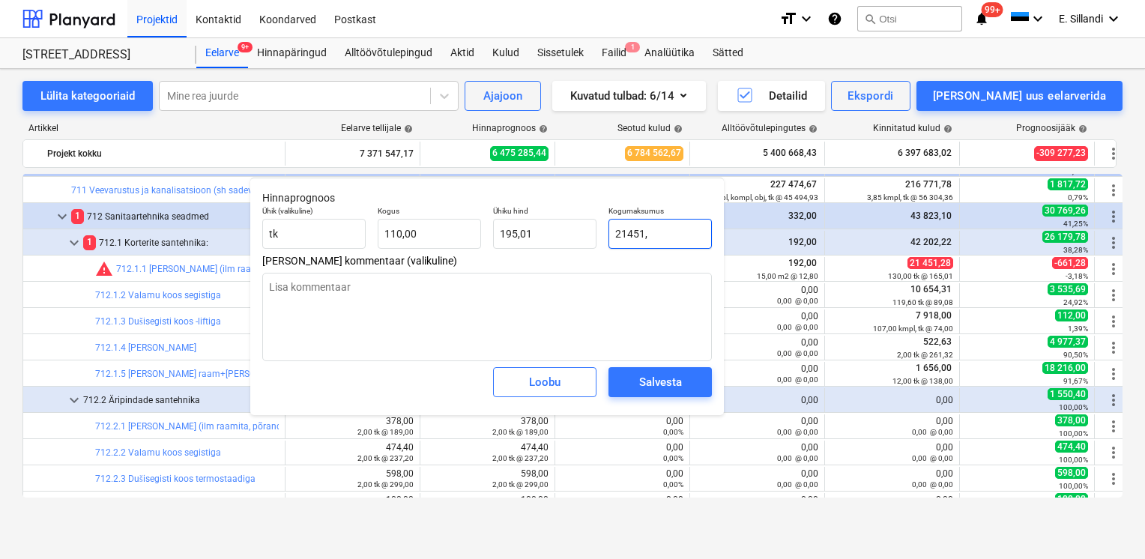
type textarea "x"
type input "21451,2"
type textarea "x"
type input "21451,28"
click at [683, 390] on span "Salvesta" at bounding box center [660, 381] width 67 height 19
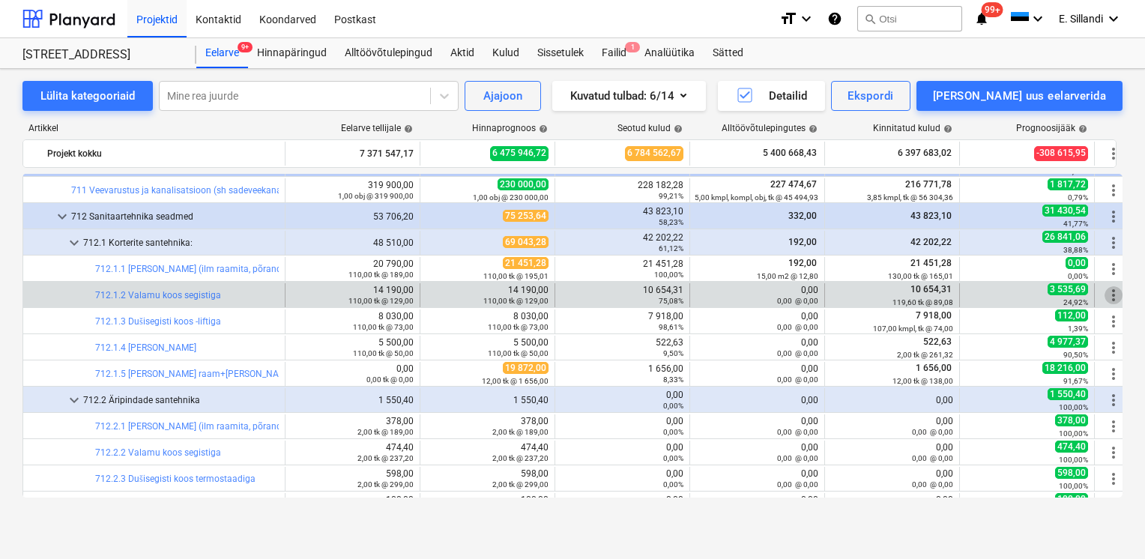
click at [1114, 295] on span "more_vert" at bounding box center [1114, 295] width 18 height 18
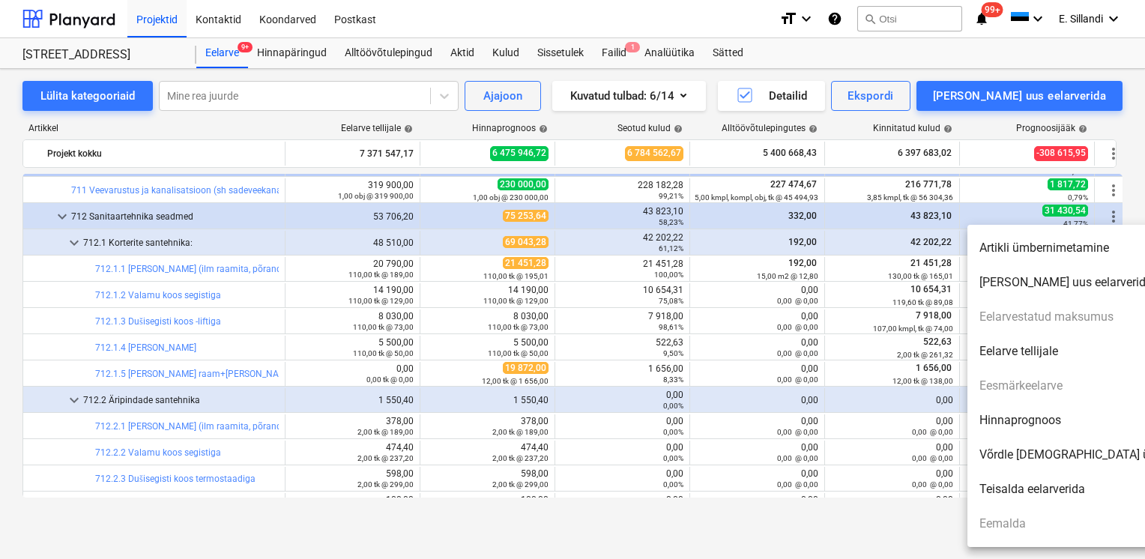
click at [1042, 420] on li "Hinnaprognoos" at bounding box center [1096, 420] width 258 height 34
type textarea "x"
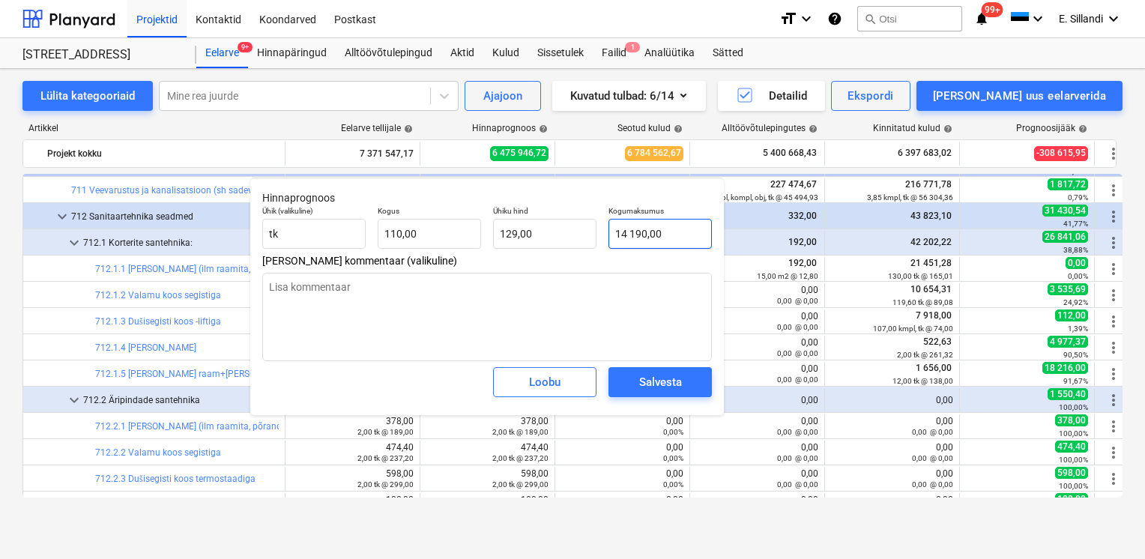
type input "14190"
drag, startPoint x: 676, startPoint y: 232, endPoint x: 582, endPoint y: 235, distance: 93.8
click at [582, 235] on div "Ühik (valikuline) tk Kogus 110,00 Ühiku hind 129,00 Kogumaksumus 14190" at bounding box center [487, 227] width 462 height 55
type textarea "x"
type input "1"
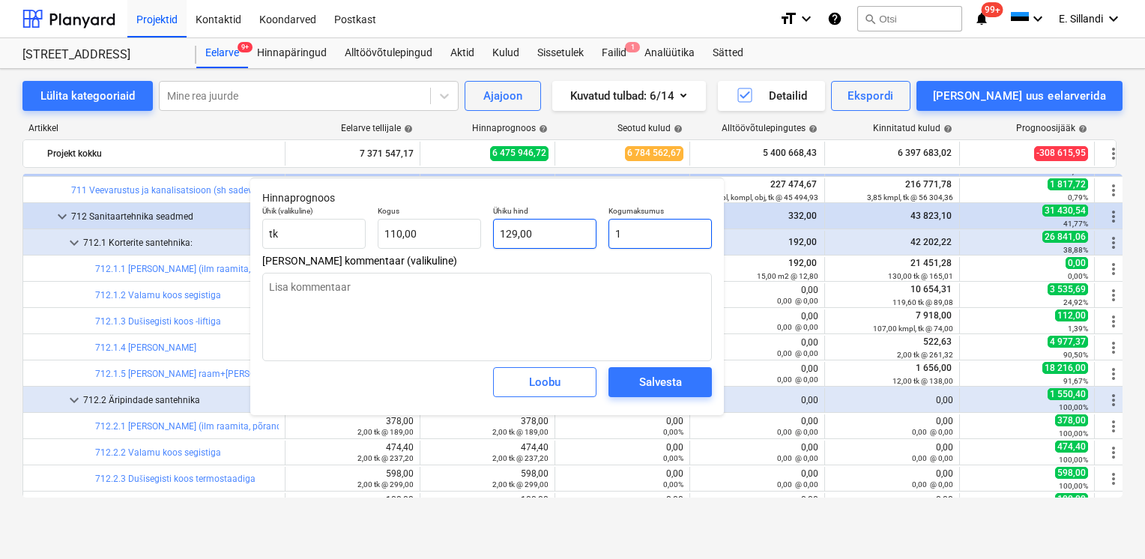
type input "0,01"
type textarea "x"
type input "10"
type input "0,09"
type textarea "x"
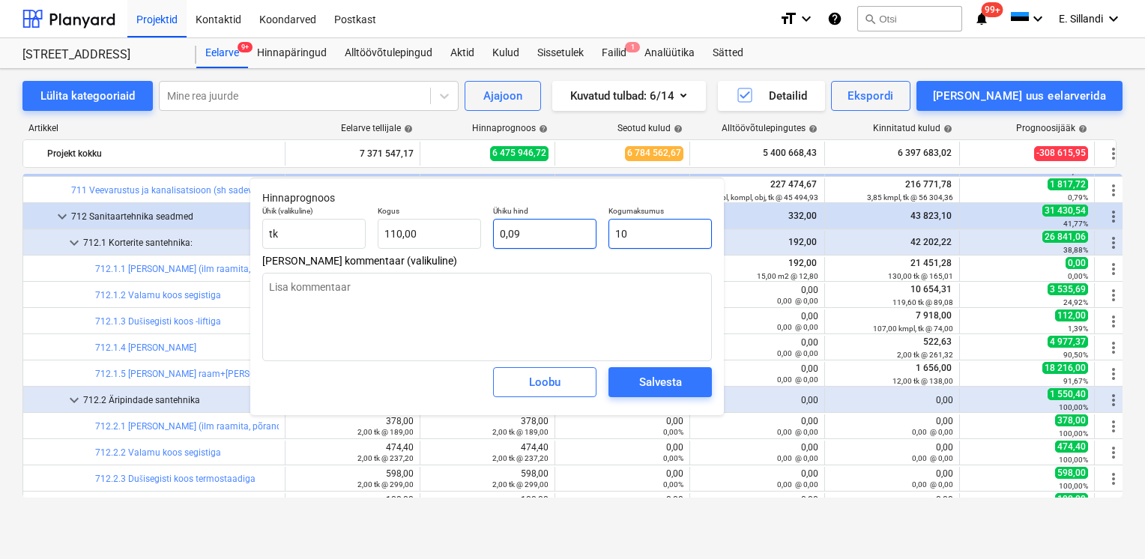
type input "106"
type input "0,96"
type textarea "x"
type input "1065"
type input "9,68"
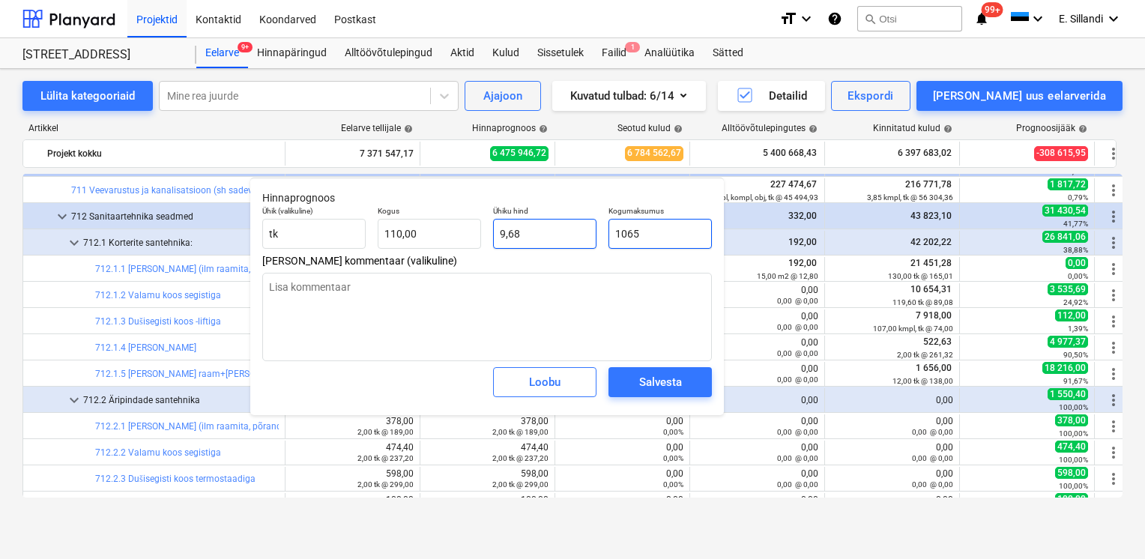
type textarea "x"
type input "10654"
type input "96,85"
type textarea "x"
type input "10654,"
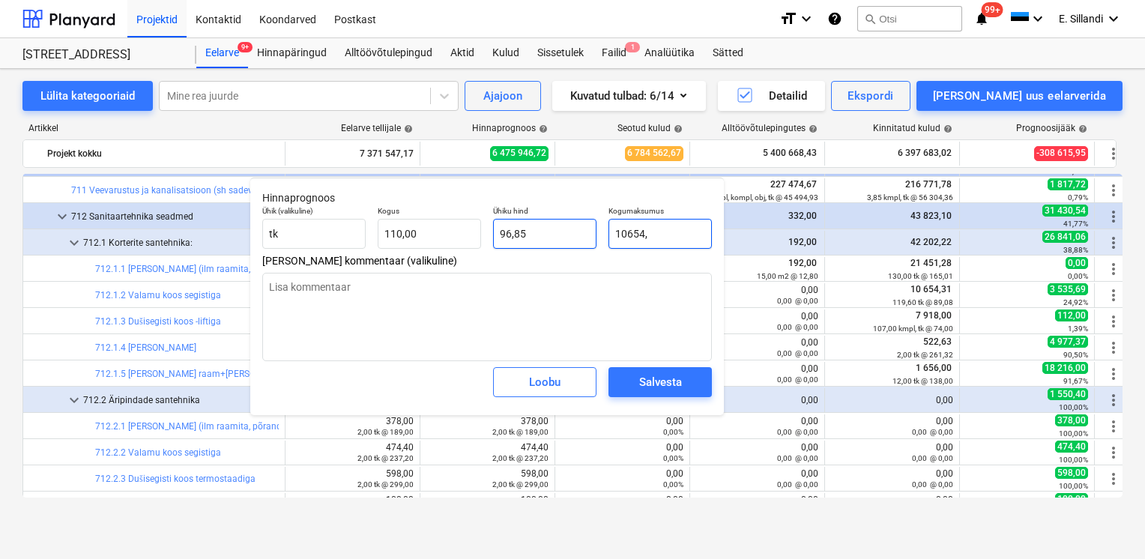
type textarea "x"
type input "10654,3"
type input "96,86"
type textarea "x"
type input "10654,31"
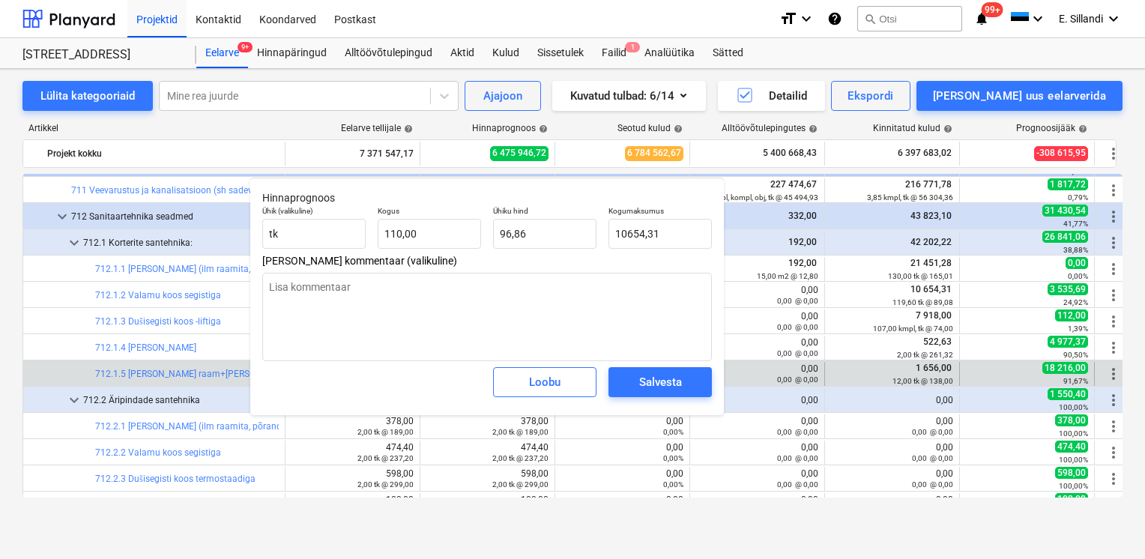
click at [656, 383] on div "Salvesta" at bounding box center [660, 381] width 43 height 19
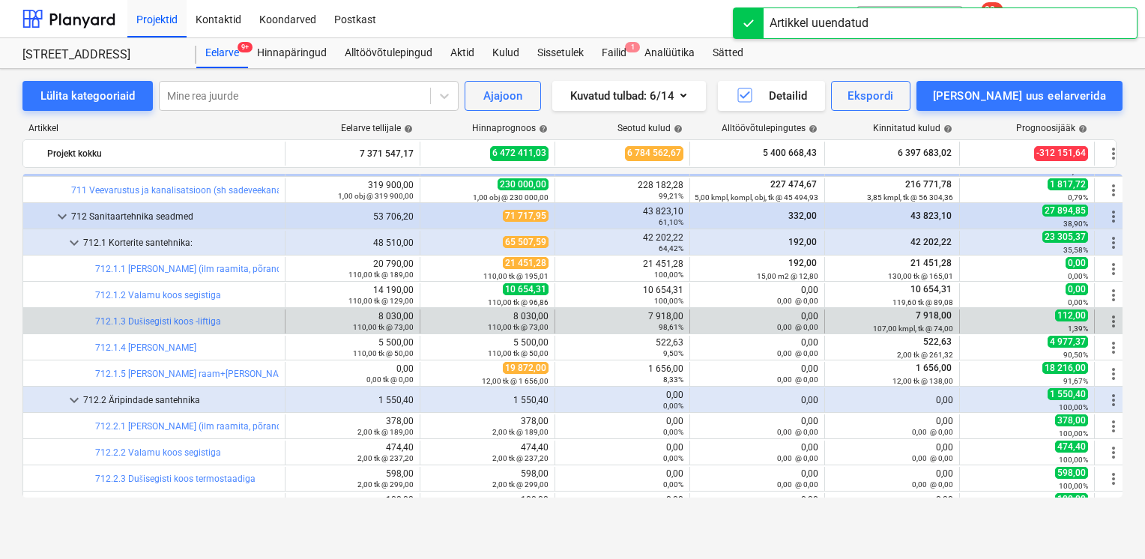
click at [1113, 322] on span "more_vert" at bounding box center [1114, 322] width 18 height 18
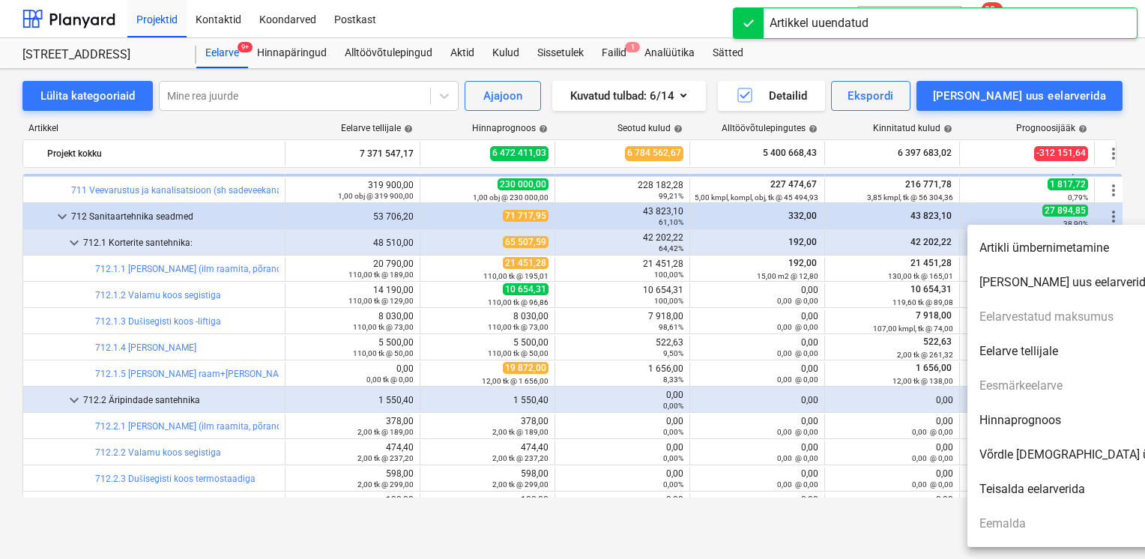
click at [1042, 414] on li "Hinnaprognoos" at bounding box center [1096, 420] width 258 height 34
type textarea "x"
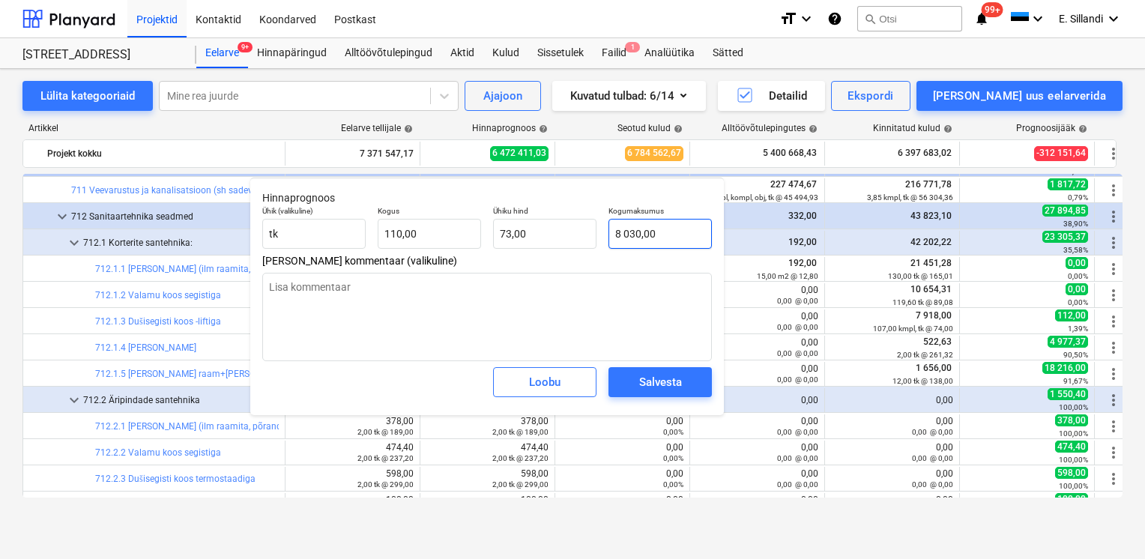
type input "8030"
drag, startPoint x: 647, startPoint y: 229, endPoint x: 465, endPoint y: 217, distance: 182.5
click at [584, 230] on div "Ühik (valikuline) tk Kogus 110,00 Ühiku hind 73,00 Kogumaksumus 8030" at bounding box center [487, 227] width 462 height 55
type textarea "x"
type input "7"
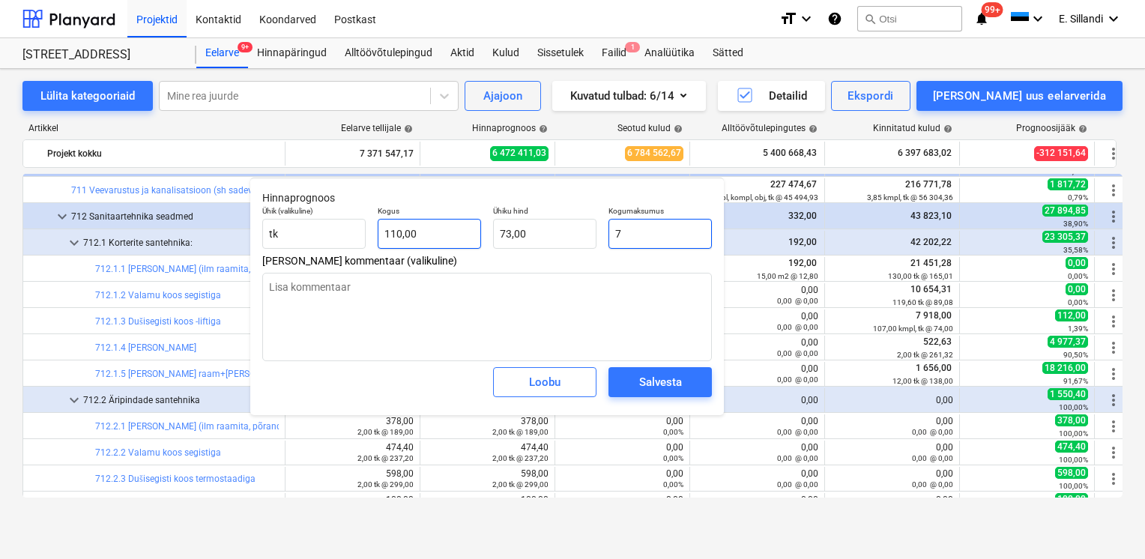
type input "0,06"
type textarea "x"
type input "79"
type input "0,72"
type textarea "x"
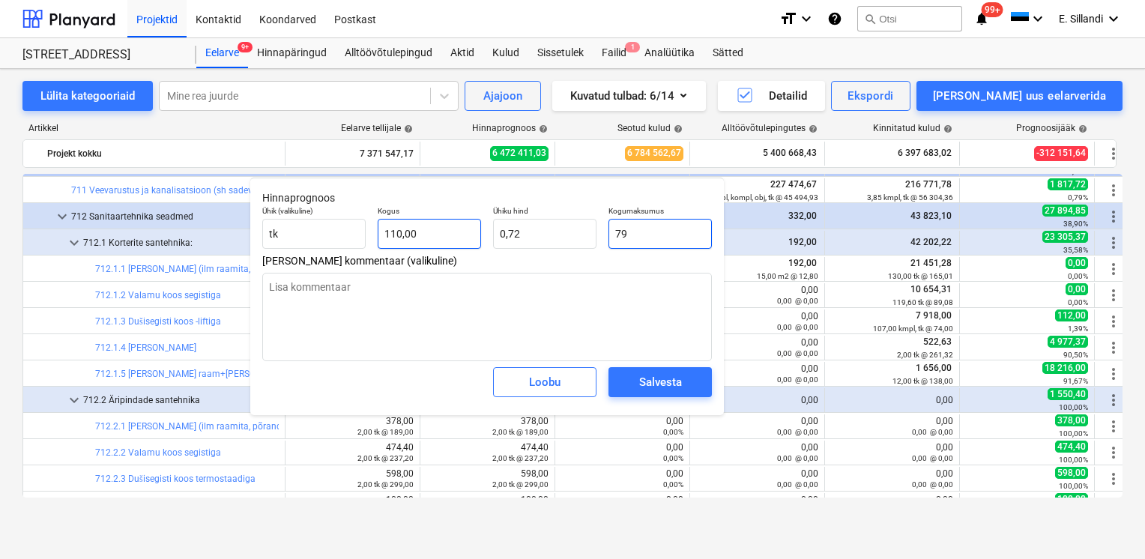
type input "791"
type input "7,19"
type textarea "x"
type input "7918"
type input "71,98"
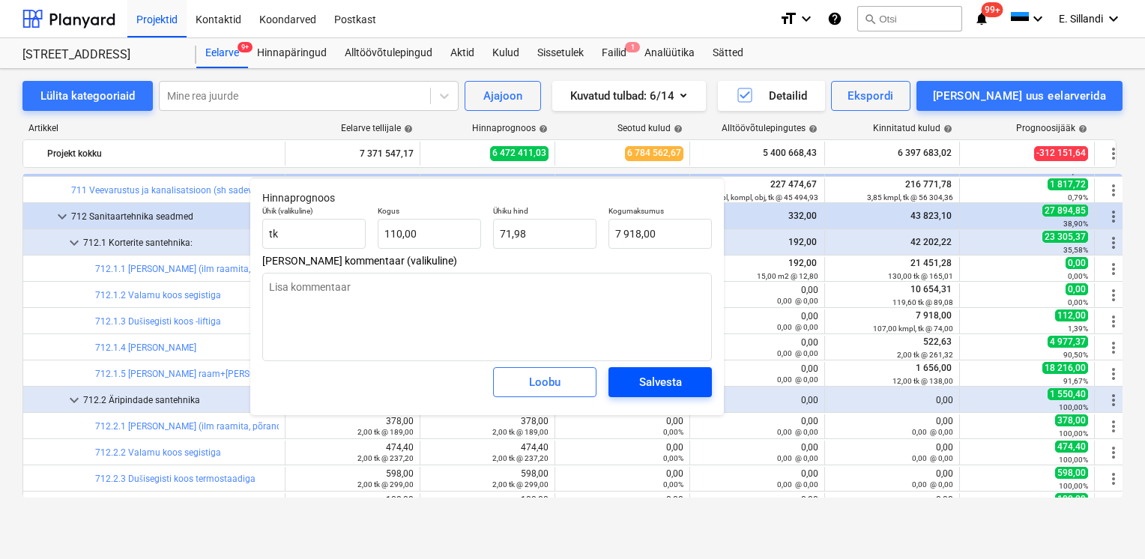
click at [666, 382] on div "Salvesta" at bounding box center [660, 381] width 43 height 19
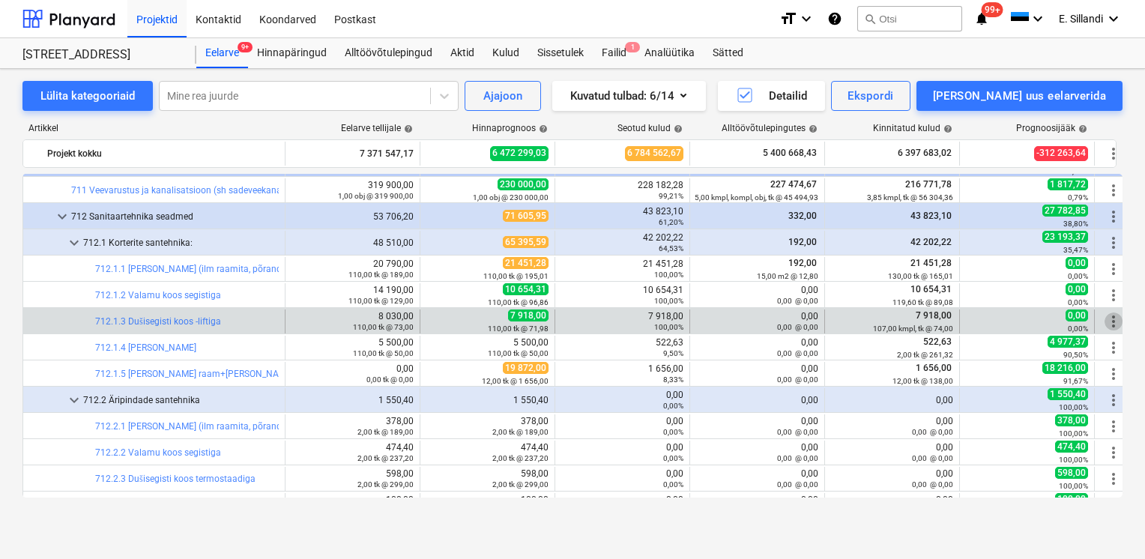
click at [1115, 318] on span "more_vert" at bounding box center [1114, 322] width 18 height 18
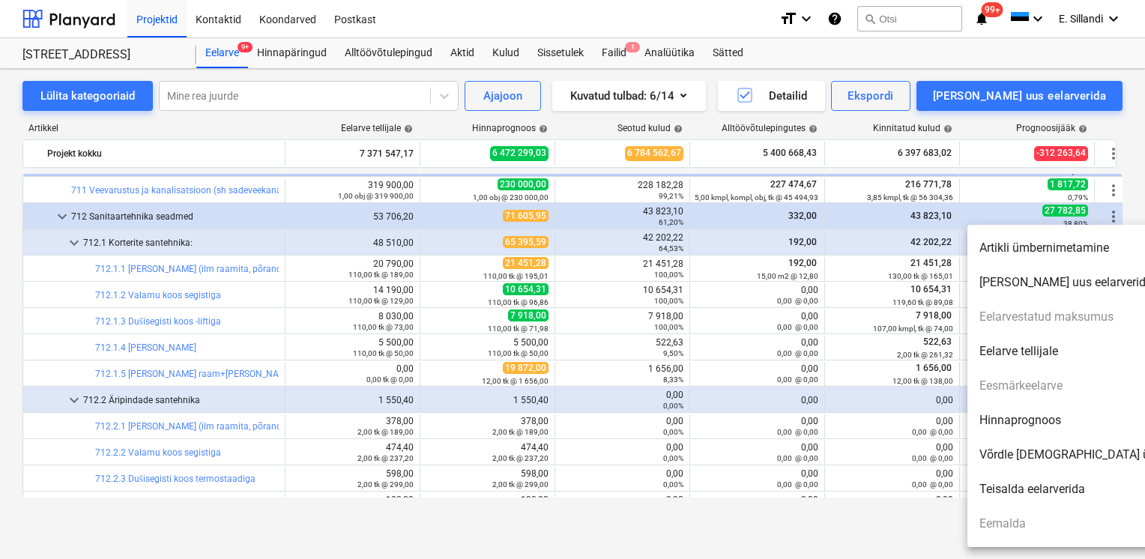
click at [1046, 421] on li "Hinnaprognoos" at bounding box center [1096, 420] width 258 height 34
type textarea "x"
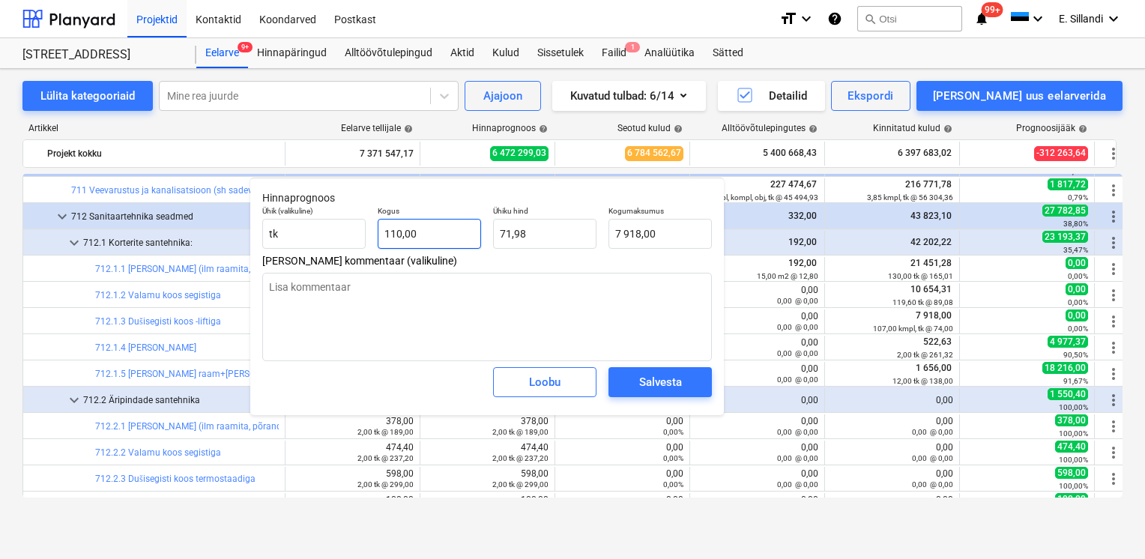
type input "110"
drag, startPoint x: 436, startPoint y: 237, endPoint x: 317, endPoint y: 230, distance: 119.3
click at [345, 230] on div "Ühik (valikuline) tk Kogus 110 Ühiku hind 71,98 Kogumaksumus 7 918,00" at bounding box center [487, 227] width 462 height 55
type textarea "x"
type input "1"
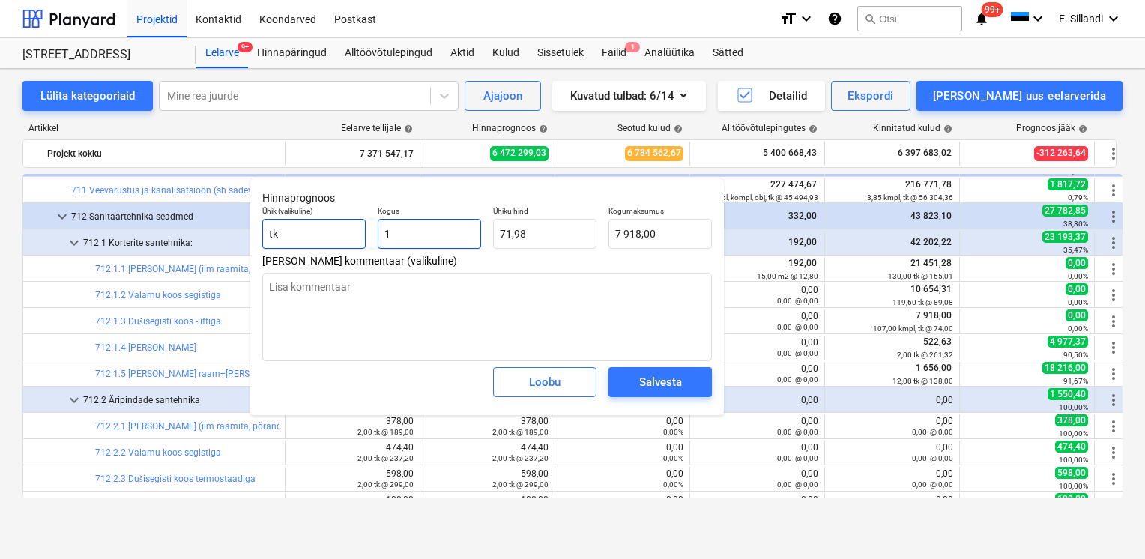
type input "71,98"
type textarea "x"
type input "10"
type input "719,82"
type input "107"
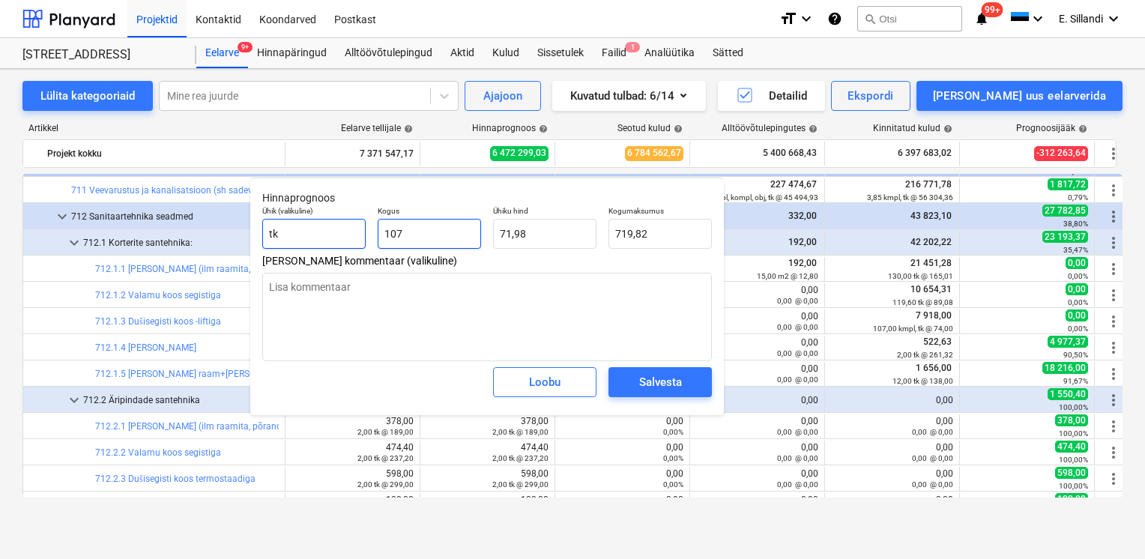
type textarea "x"
type input "7 702,05"
type input "107"
type textarea "x"
type input "107,00"
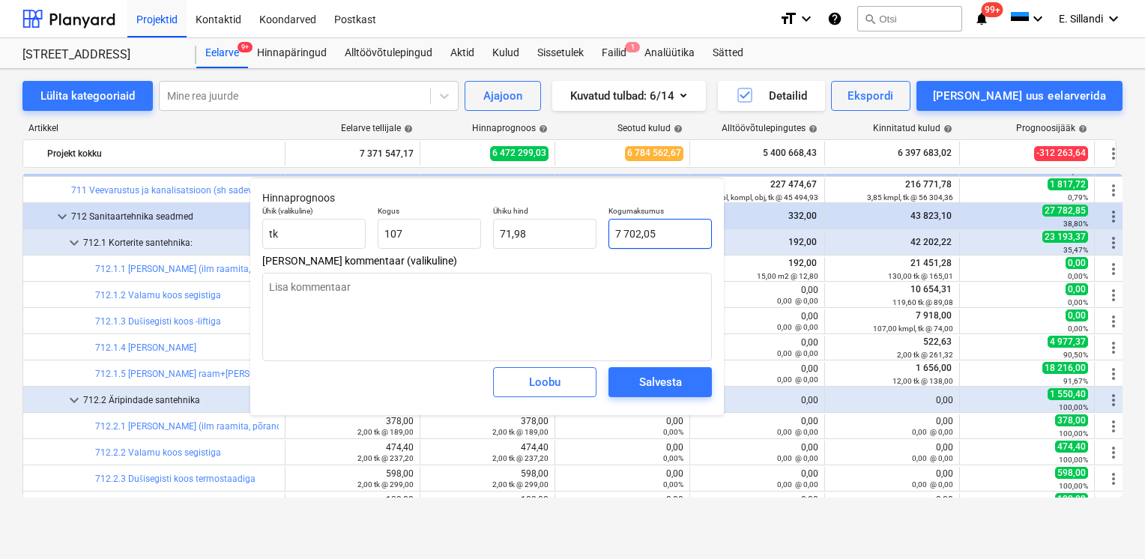
type input "7702,0545"
click at [683, 241] on input "7702,0545" at bounding box center [660, 234] width 103 height 30
drag, startPoint x: 679, startPoint y: 234, endPoint x: 574, endPoint y: 232, distance: 104.9
click at [588, 232] on div "Ühik (valikuline) tk Kogus 107,00 Ühiku hind 71,98 Kogumaksumus 7702,0545" at bounding box center [487, 227] width 462 height 55
type textarea "x"
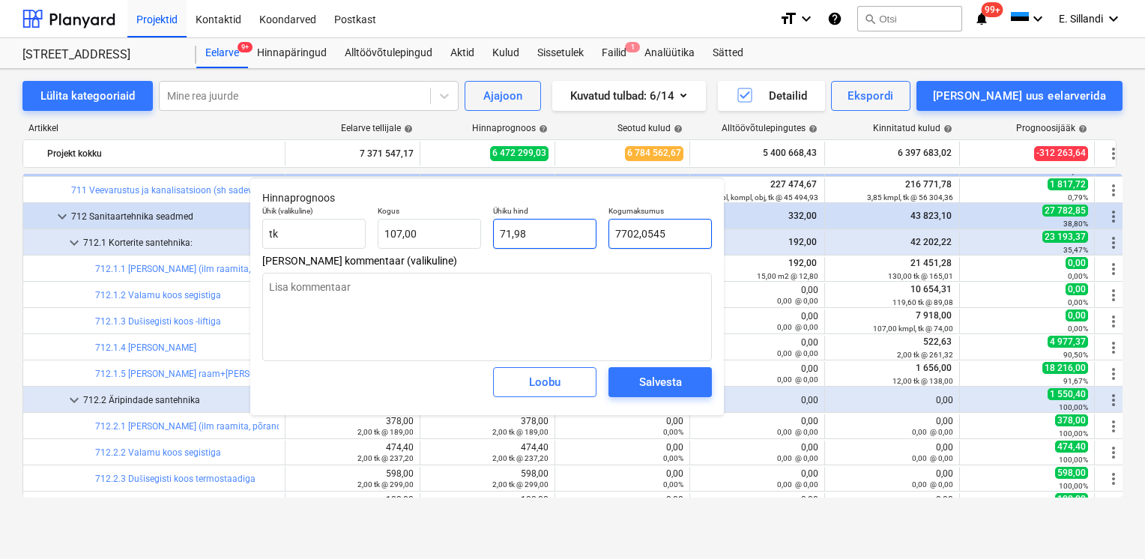
type input "7"
type input "0,07"
type input "79"
type textarea "x"
type input "0,74"
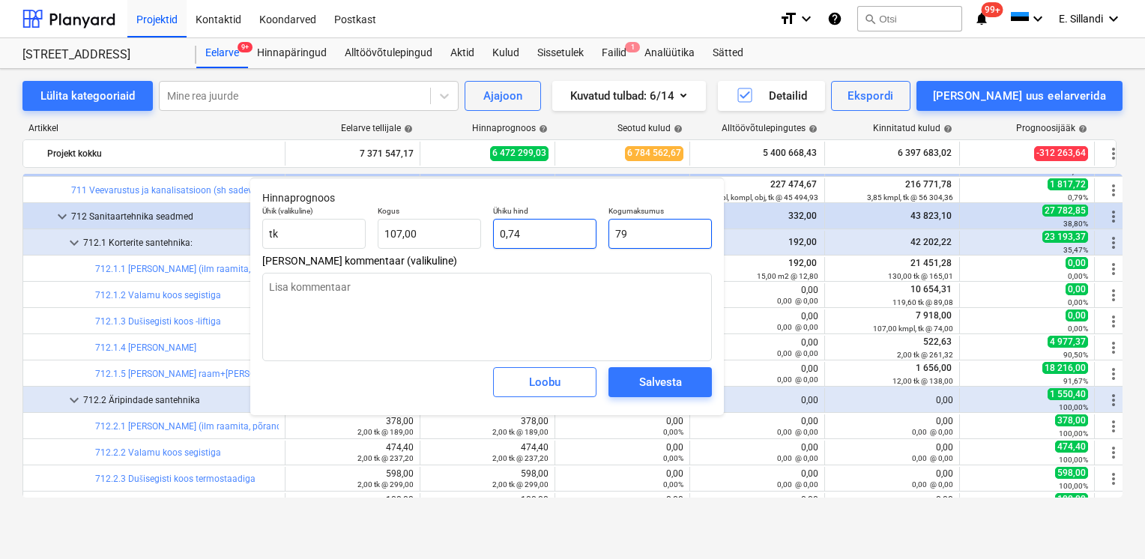
type textarea "x"
type input "791"
type input "7,39"
type textarea "x"
type input "7918"
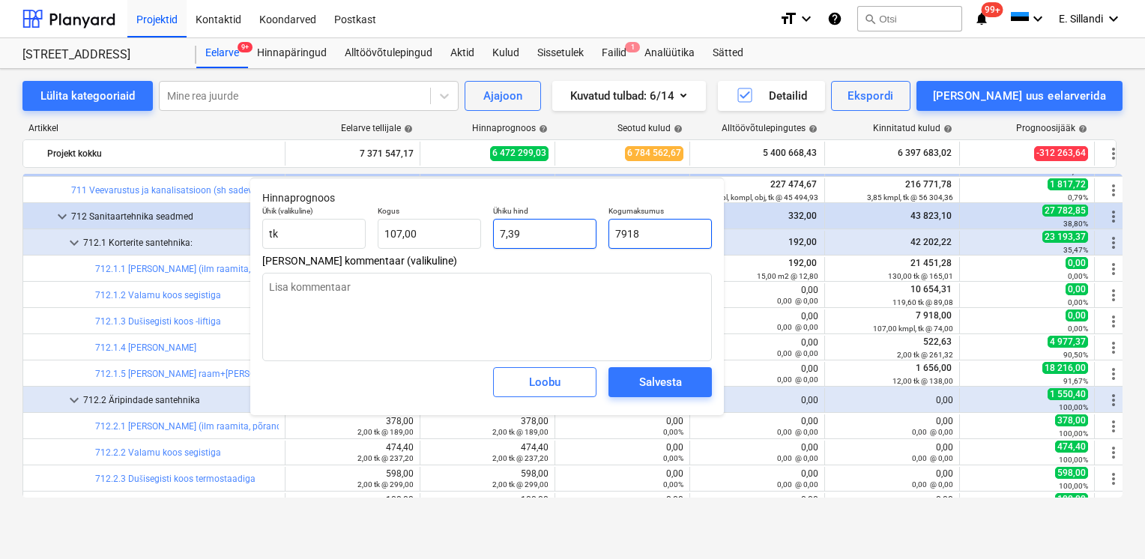
type input "74,00"
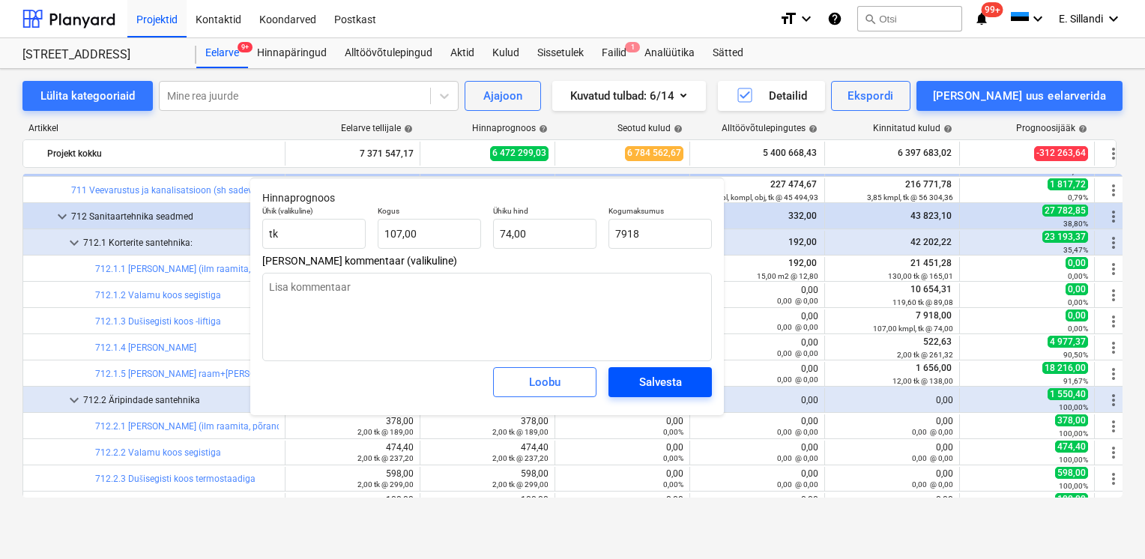
click at [682, 385] on span "Salvesta" at bounding box center [660, 381] width 67 height 19
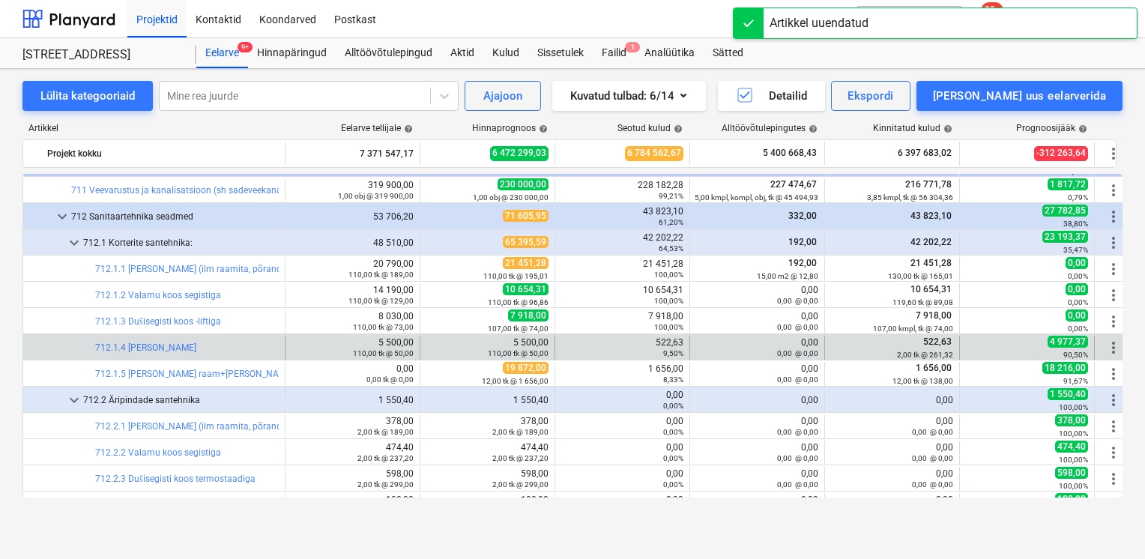
click at [1110, 345] on span "more_vert" at bounding box center [1114, 348] width 18 height 18
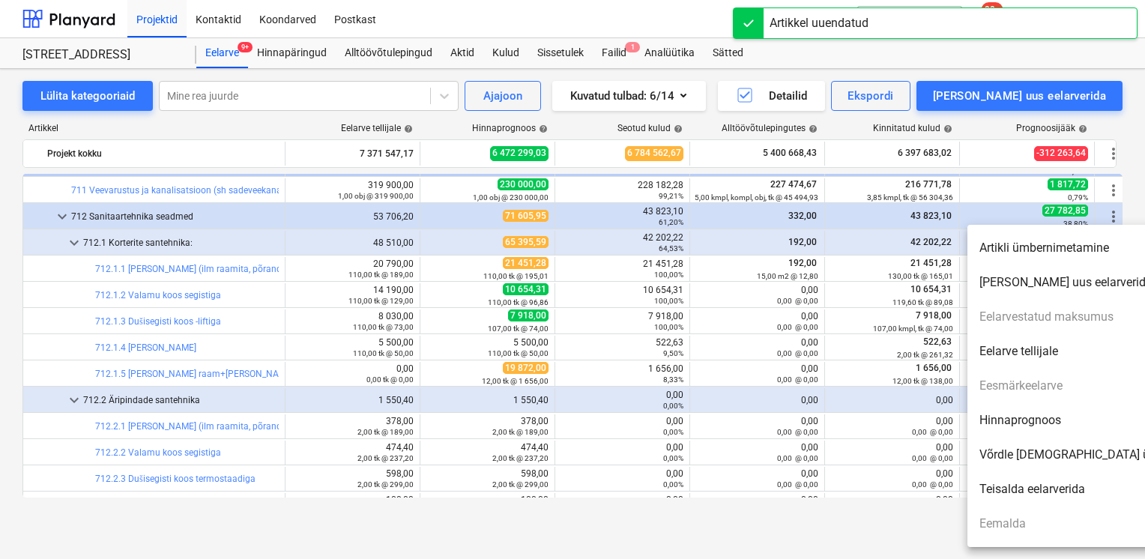
click at [1046, 423] on li "Hinnaprognoos" at bounding box center [1096, 420] width 258 height 34
type textarea "x"
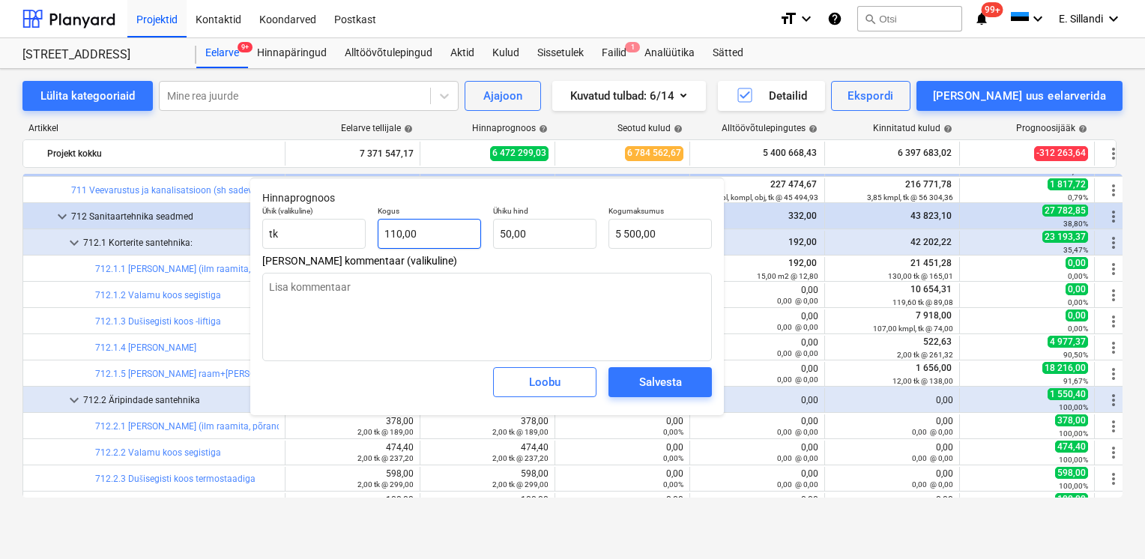
type input "110"
drag, startPoint x: 431, startPoint y: 239, endPoint x: 366, endPoint y: 235, distance: 65.3
click at [388, 238] on input "110" at bounding box center [429, 234] width 103 height 30
type textarea "x"
type input "1"
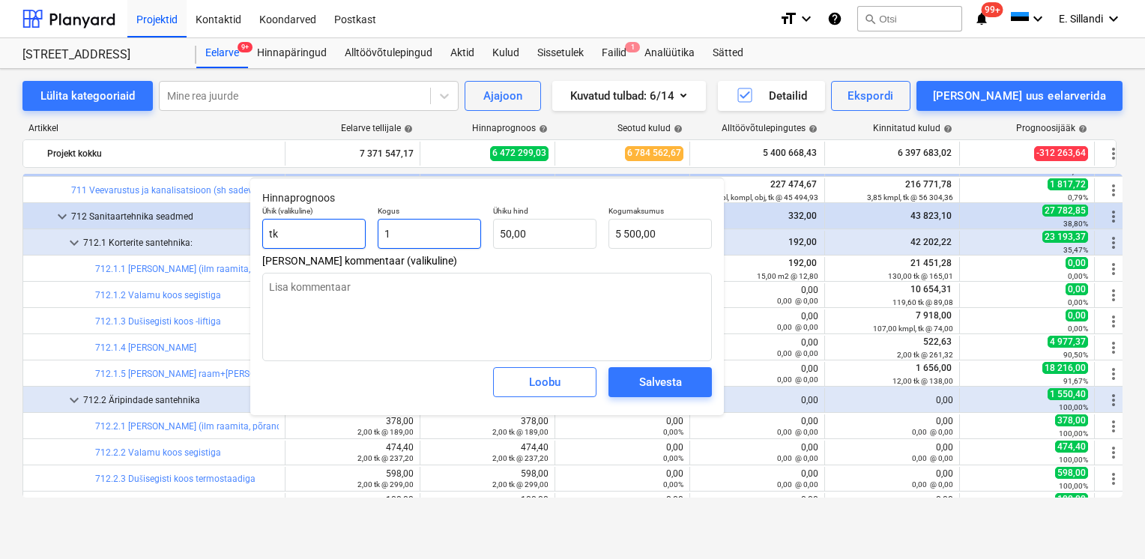
type input "50,00"
type textarea "x"
type input "0,00"
type textarea "x"
type input "2"
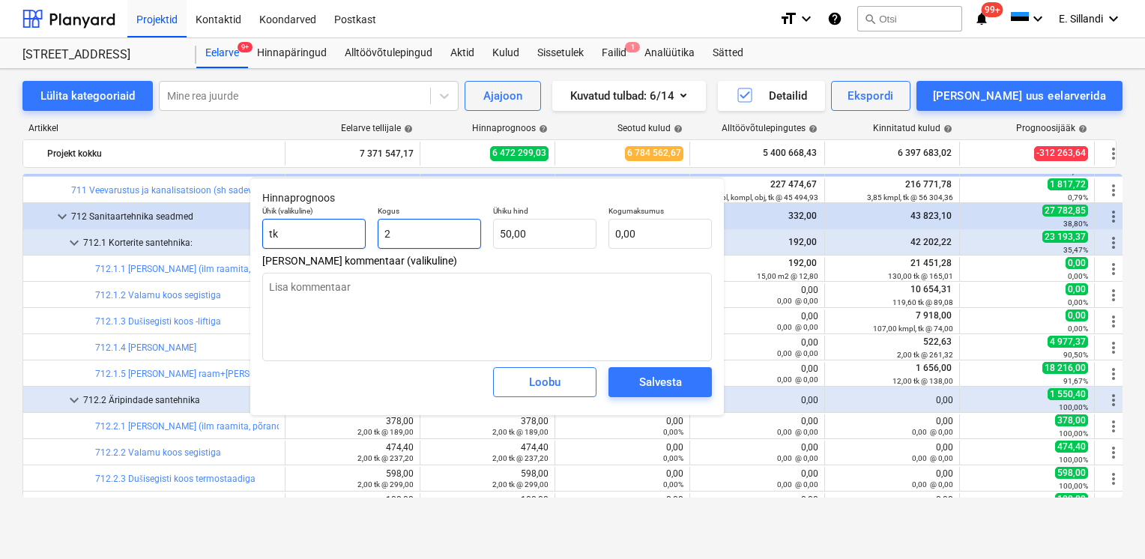
type input "100,00"
type input "2"
type textarea "x"
type input "2,00"
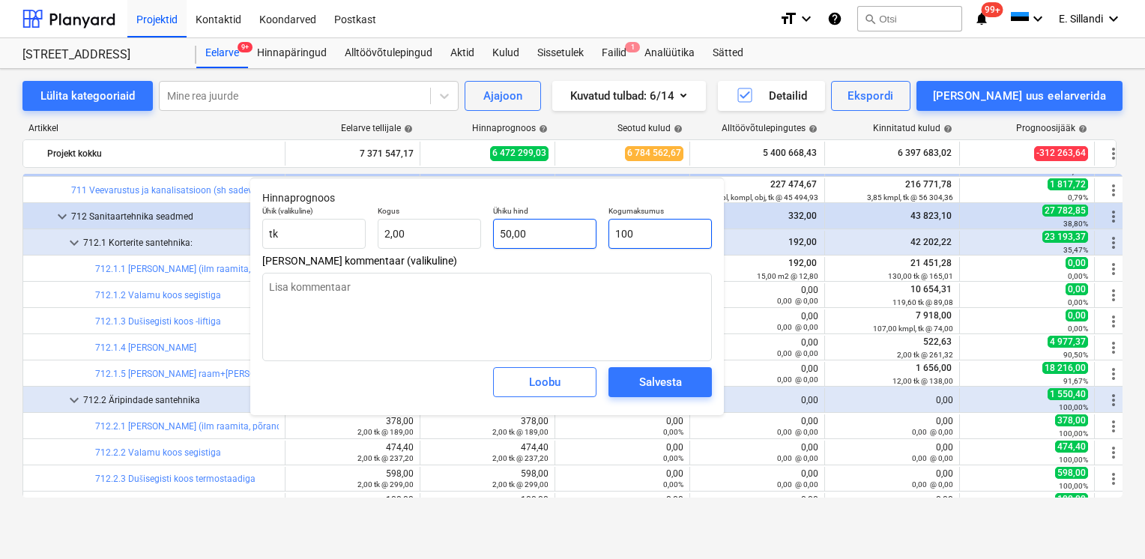
drag, startPoint x: 661, startPoint y: 235, endPoint x: 572, endPoint y: 229, distance: 89.3
click at [572, 229] on div "Ühik (valikuline) tk Kogus 2,00 Ühiku hind 50,00 Kogumaksumus 100" at bounding box center [487, 227] width 462 height 55
type input "26"
type textarea "x"
type input "13,00"
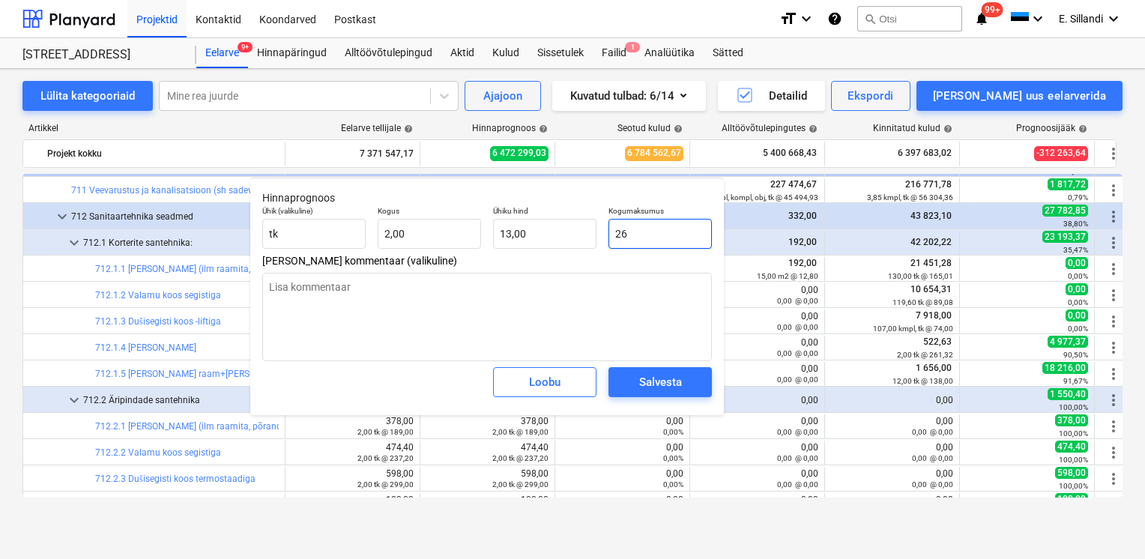
type textarea "x"
type input "261"
type input "130,50"
type textarea "x"
type input "261,"
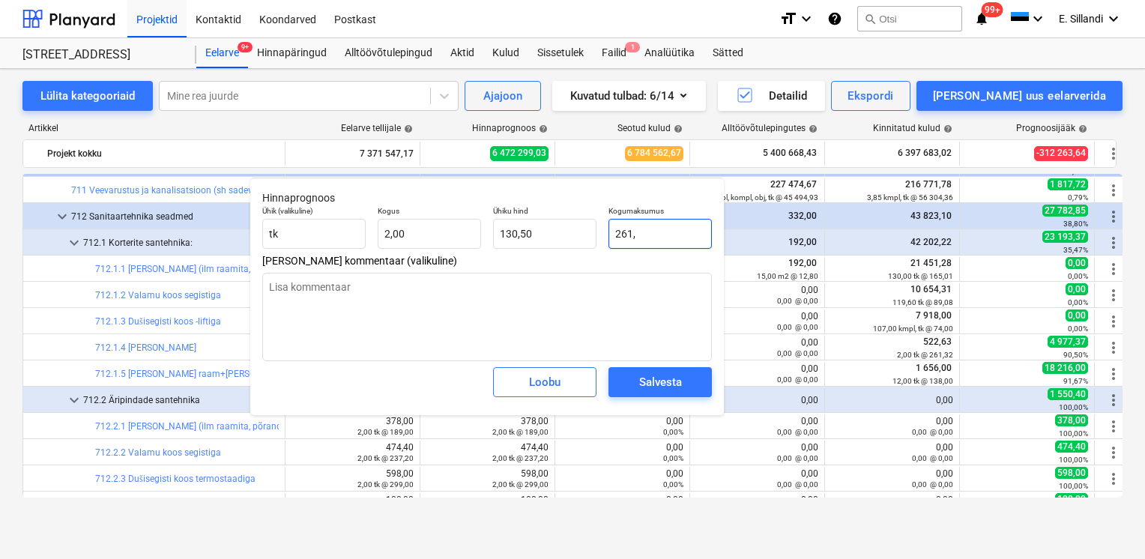
type textarea "x"
type input "261,3"
type input "130,65"
type input "261,32"
type textarea "x"
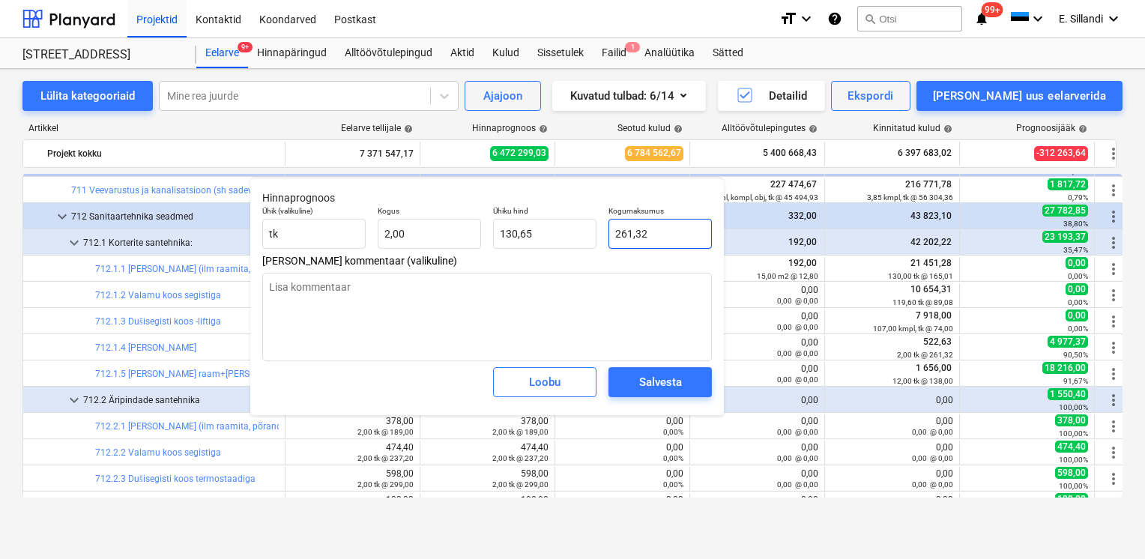
type input "130,66"
click at [696, 380] on button "Salvesta" at bounding box center [660, 382] width 103 height 30
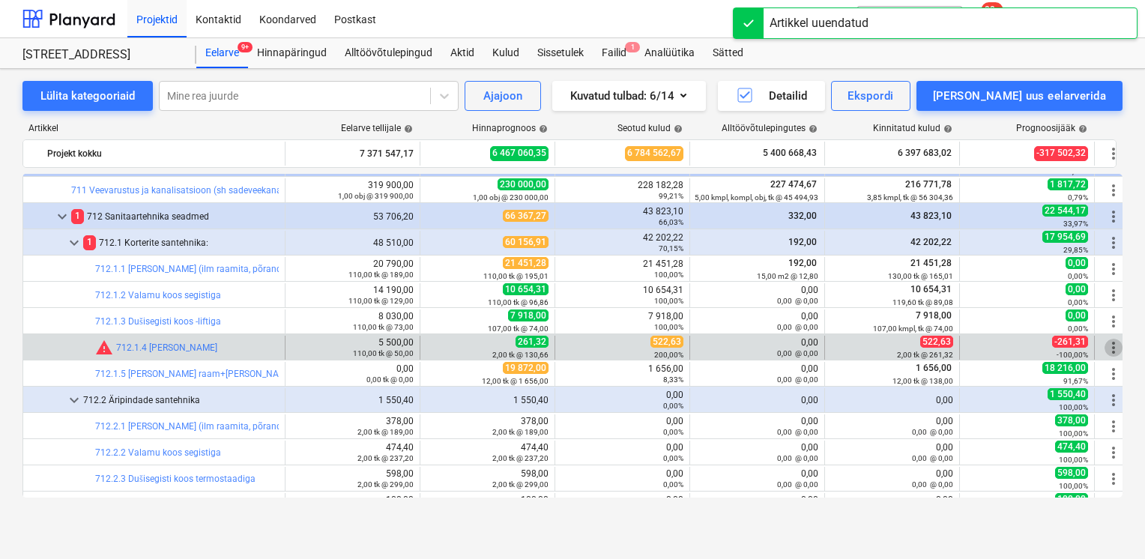
click at [1111, 344] on span "more_vert" at bounding box center [1114, 348] width 18 height 18
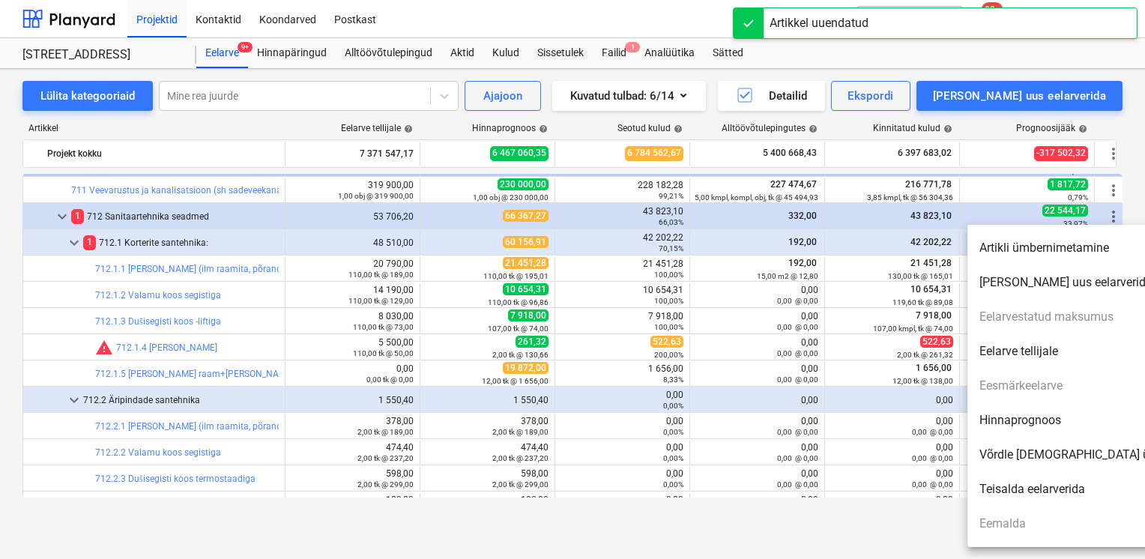
click at [1010, 421] on li "Hinnaprognoos" at bounding box center [1096, 420] width 258 height 34
type textarea "x"
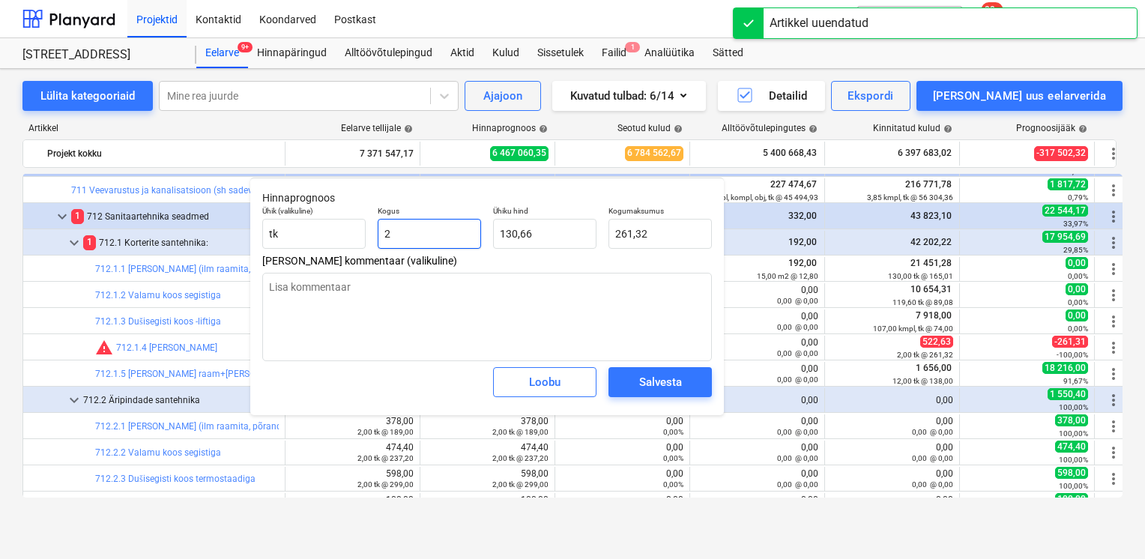
drag, startPoint x: 420, startPoint y: 236, endPoint x: 320, endPoint y: 216, distance: 101.7
click at [364, 228] on div "Ühik (valikuline) tk Kogus 2 Ühiku hind 130,66 Kogumaksumus 261,32" at bounding box center [487, 227] width 462 height 55
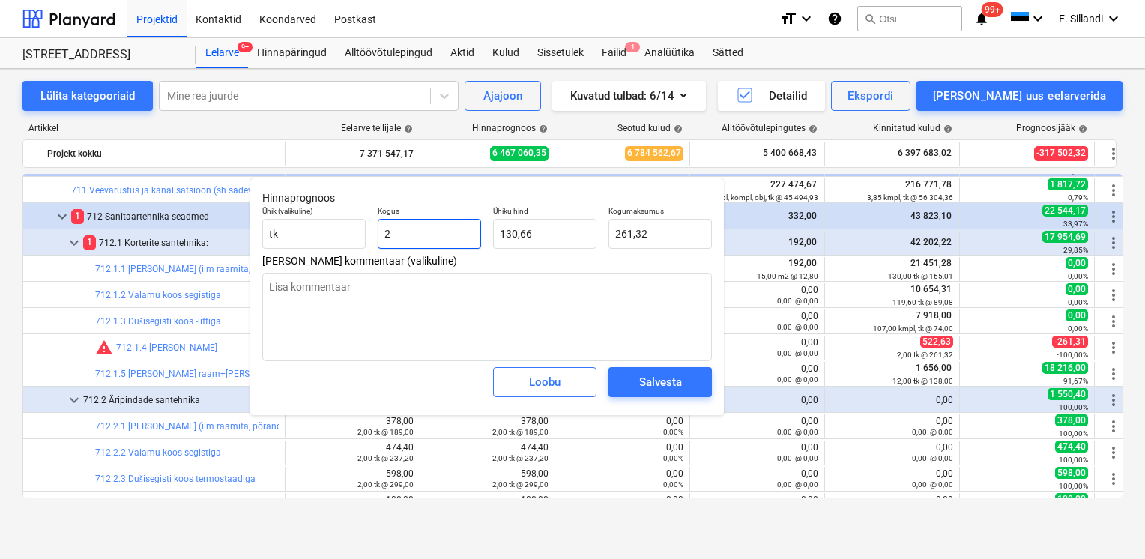
type input "4"
type textarea "x"
type input "522,64"
click at [686, 385] on span "Salvesta" at bounding box center [660, 381] width 67 height 19
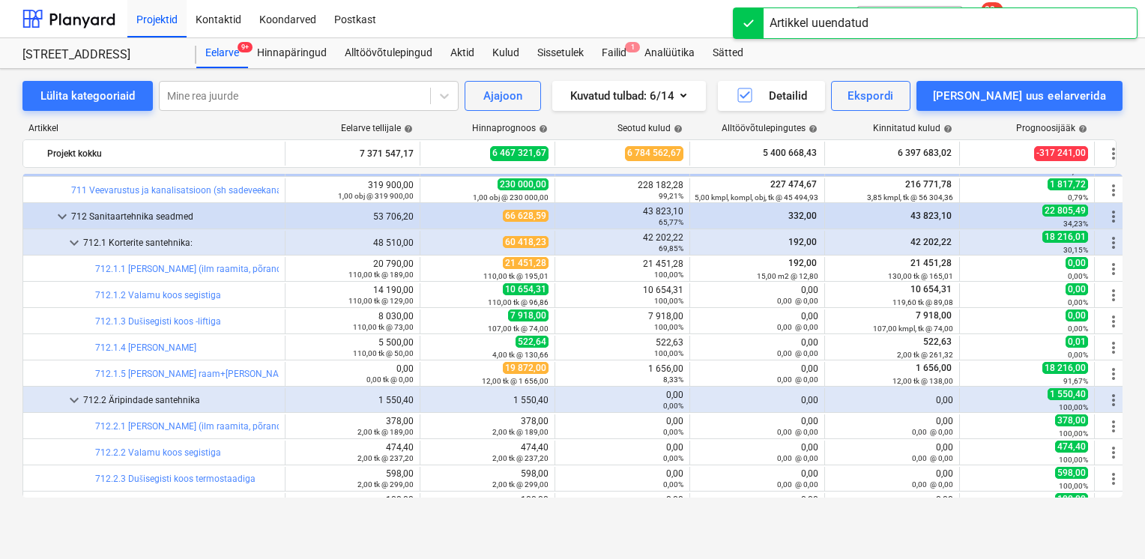
click at [1113, 350] on span "more_vert" at bounding box center [1114, 348] width 18 height 18
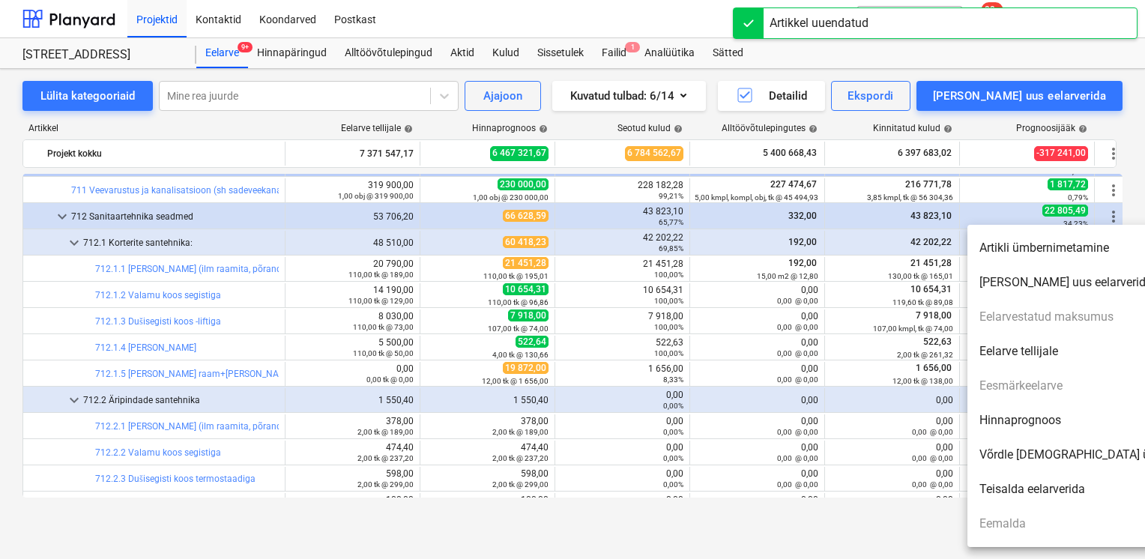
click at [1058, 424] on li "Hinnaprognoos" at bounding box center [1096, 420] width 258 height 34
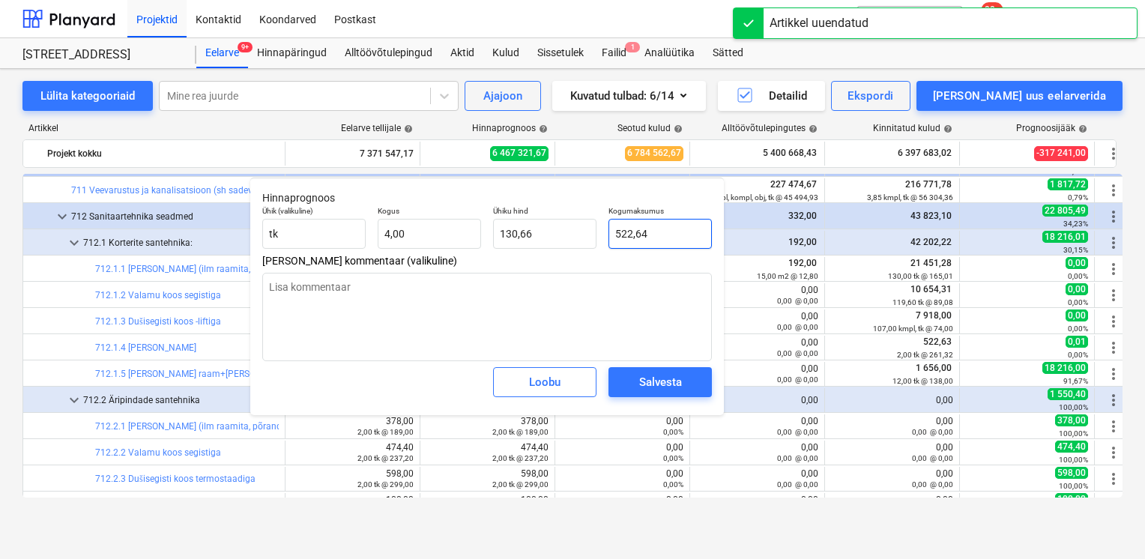
click at [674, 237] on input "522,64" at bounding box center [660, 234] width 103 height 30
type textarea "x"
type input "522,6"
type input "130,65"
type textarea "x"
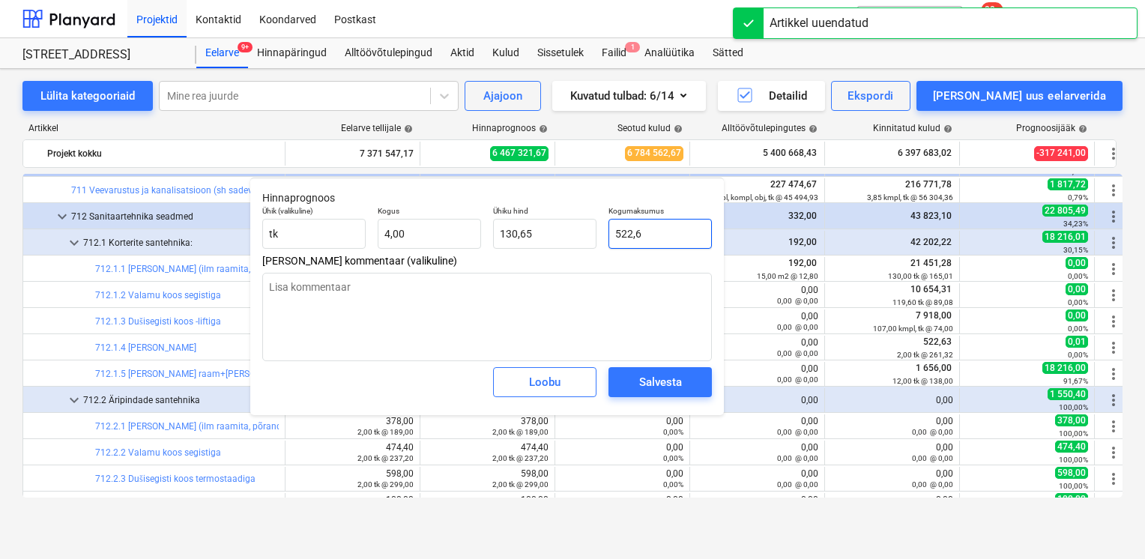
type input "522,63"
type input "130,66"
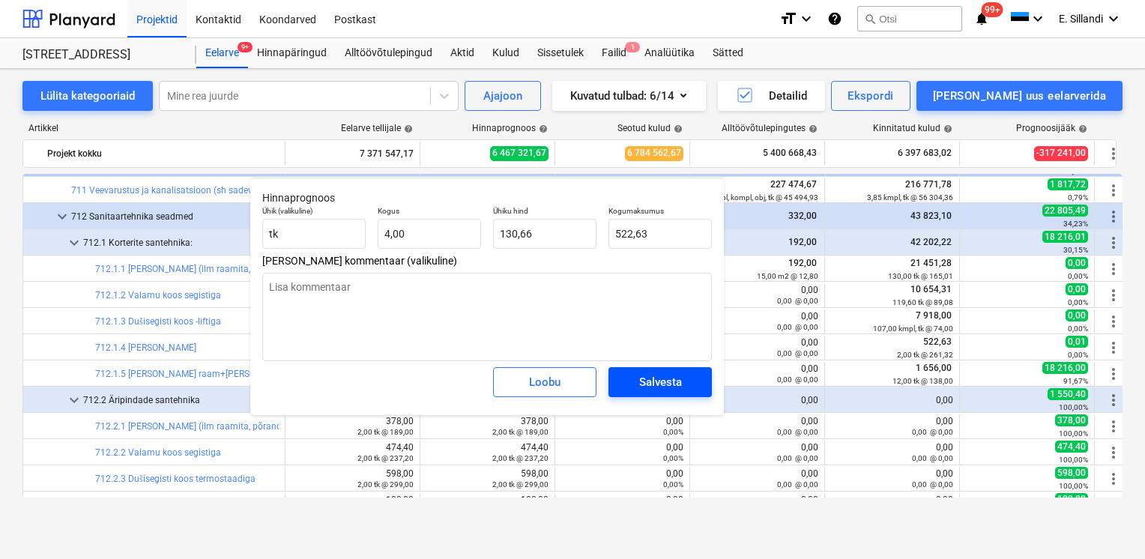
click at [671, 375] on div "Salvesta" at bounding box center [660, 381] width 43 height 19
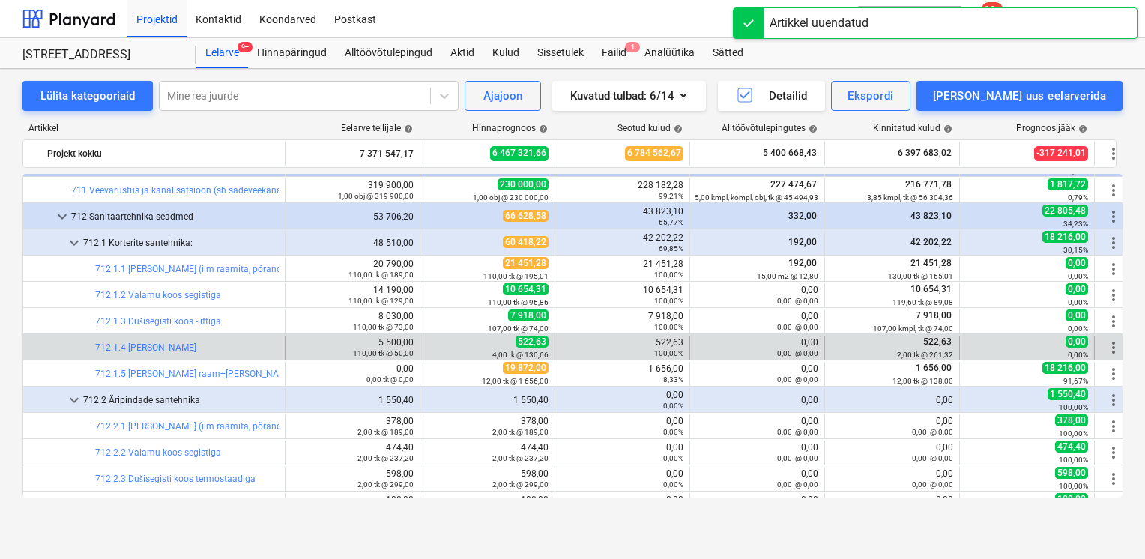
click at [1108, 343] on span "more_vert" at bounding box center [1114, 348] width 18 height 18
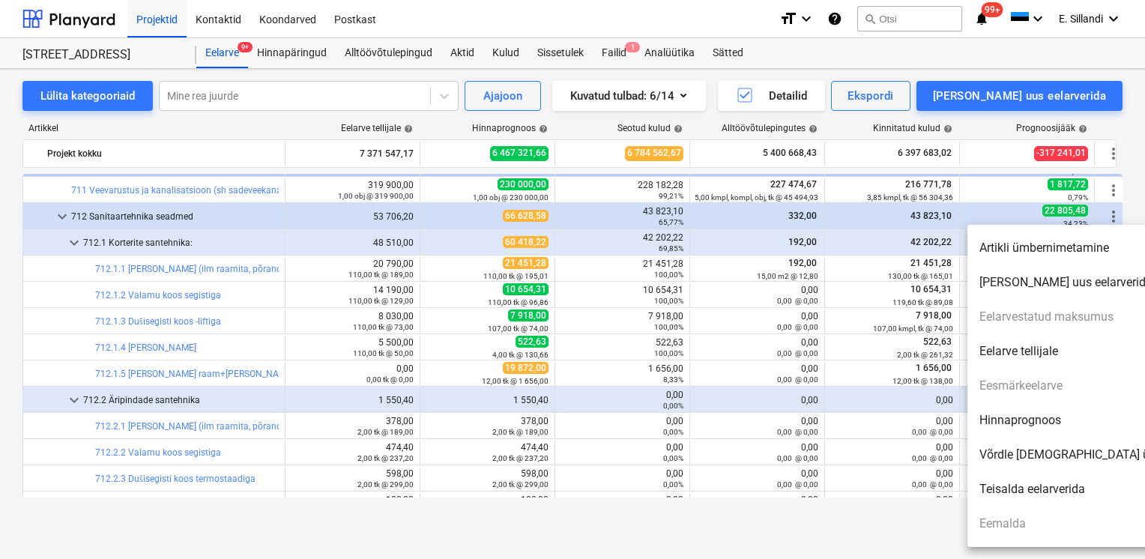
click at [1027, 427] on li "Hinnaprognoos" at bounding box center [1096, 420] width 258 height 34
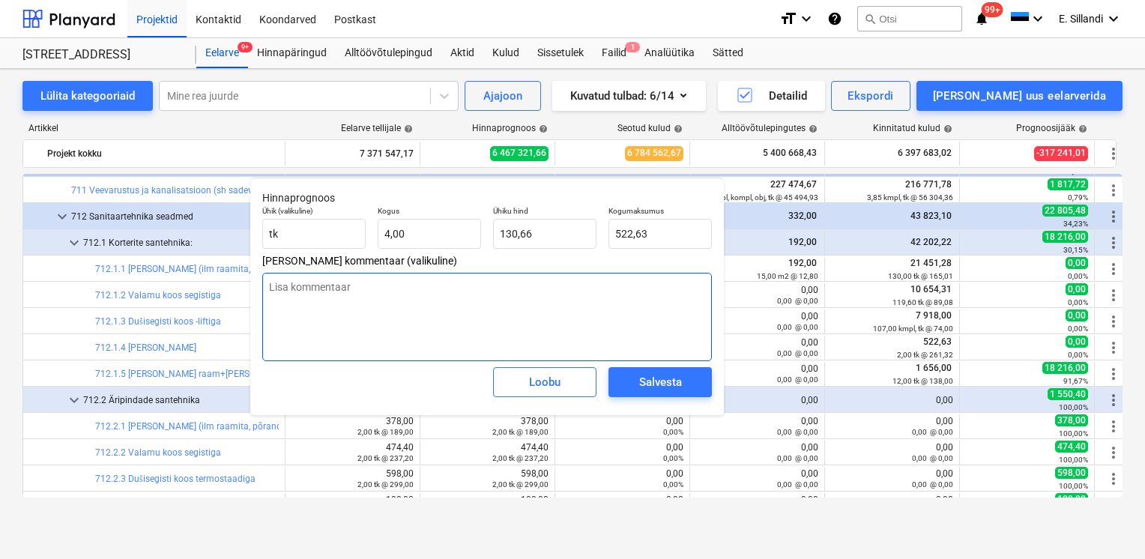
click at [351, 286] on textarea at bounding box center [487, 317] width 450 height 88
type textarea "x"
type textarea "ü"
type textarea "x"
type textarea "ülej"
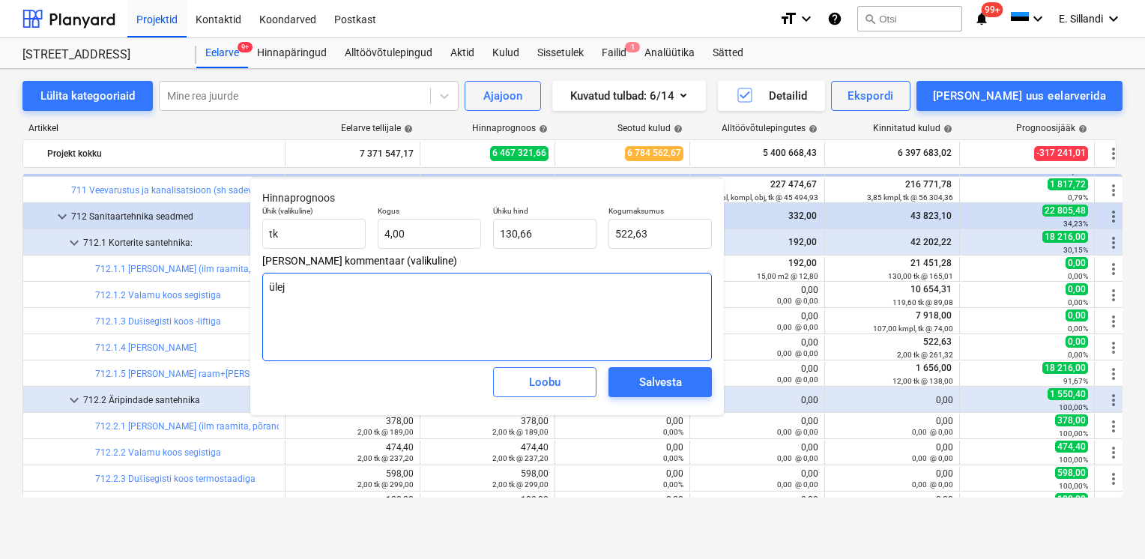
type textarea "x"
type textarea "ülejäänu"
type textarea "x"
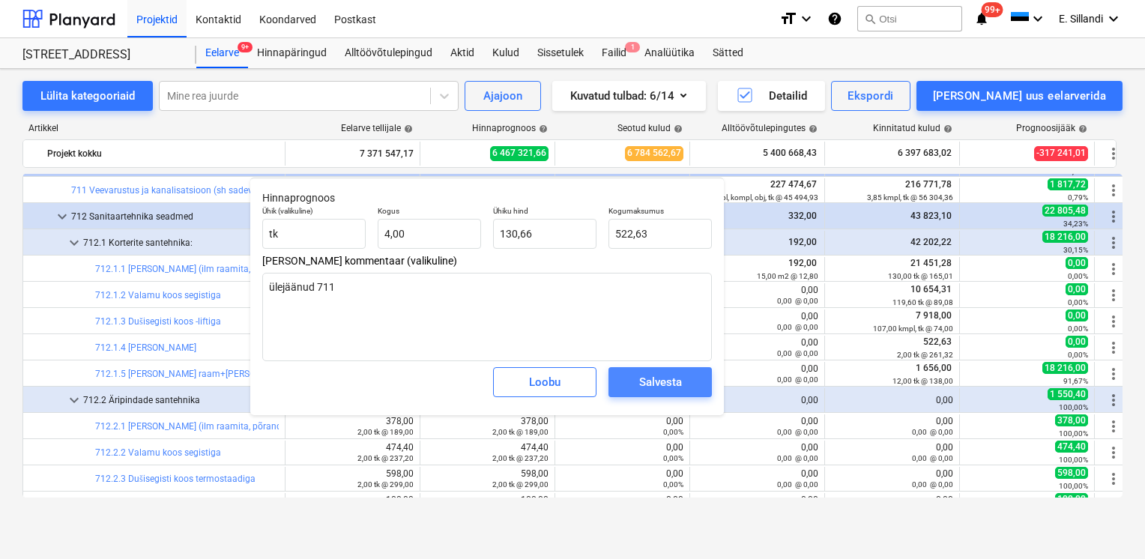
click at [662, 391] on div "Salvesta" at bounding box center [660, 381] width 43 height 19
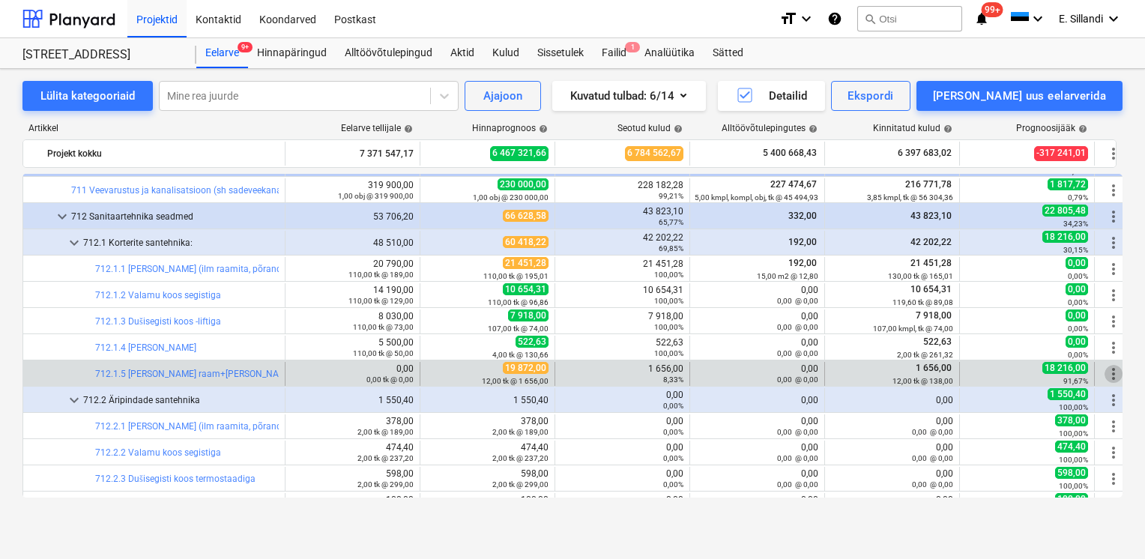
click at [1117, 374] on span "more_vert" at bounding box center [1114, 374] width 18 height 18
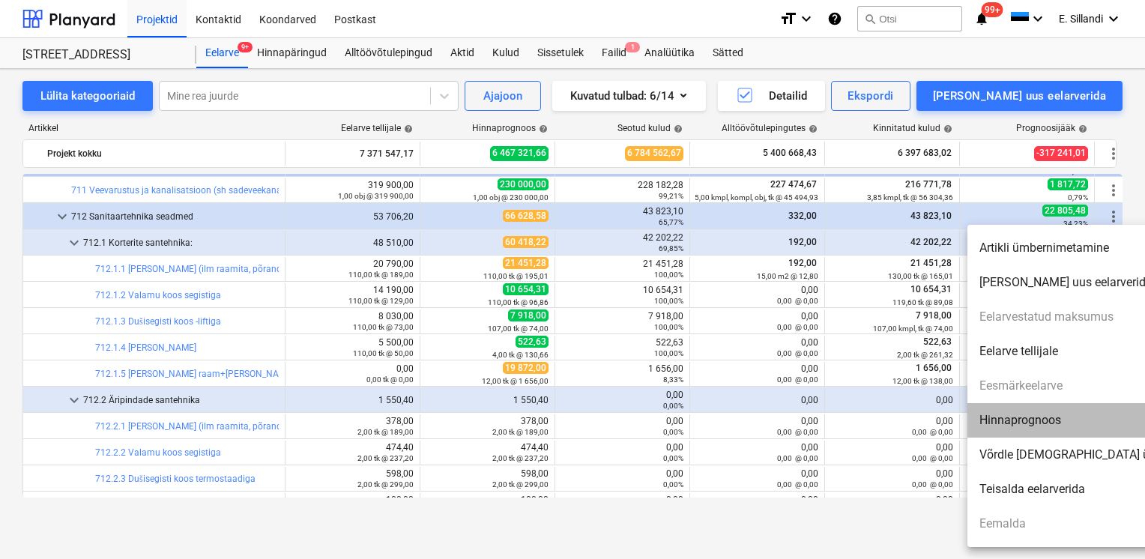
click at [1067, 420] on li "Hinnaprognoos" at bounding box center [1096, 420] width 258 height 34
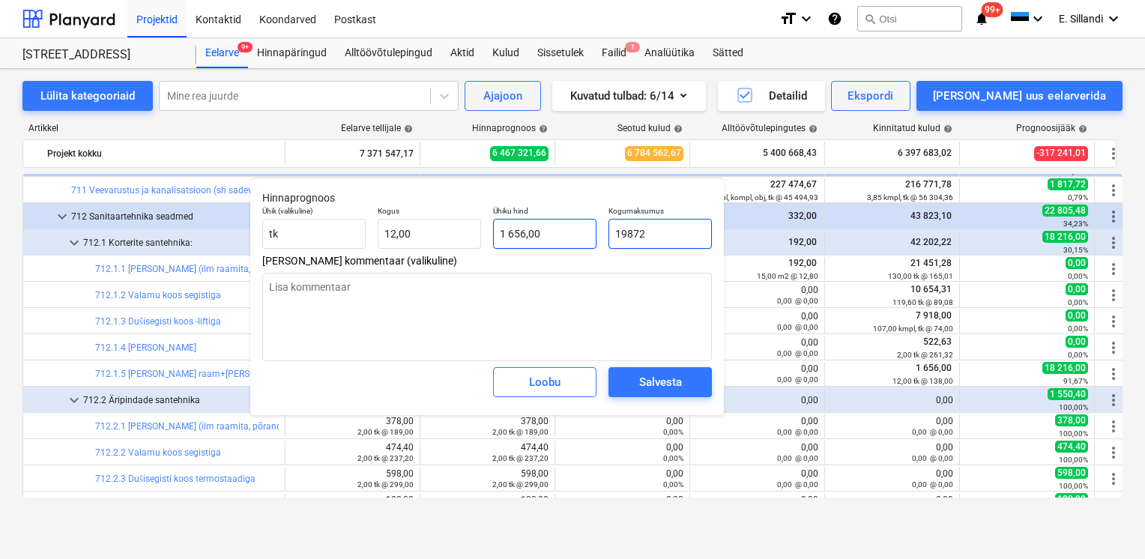
drag, startPoint x: 671, startPoint y: 239, endPoint x: 546, endPoint y: 233, distance: 125.3
click at [558, 235] on div "Ühik (valikuline) tk Kogus 12,00 Ühiku hind 1 656,00 Kogumaksumus 19872" at bounding box center [487, 227] width 462 height 55
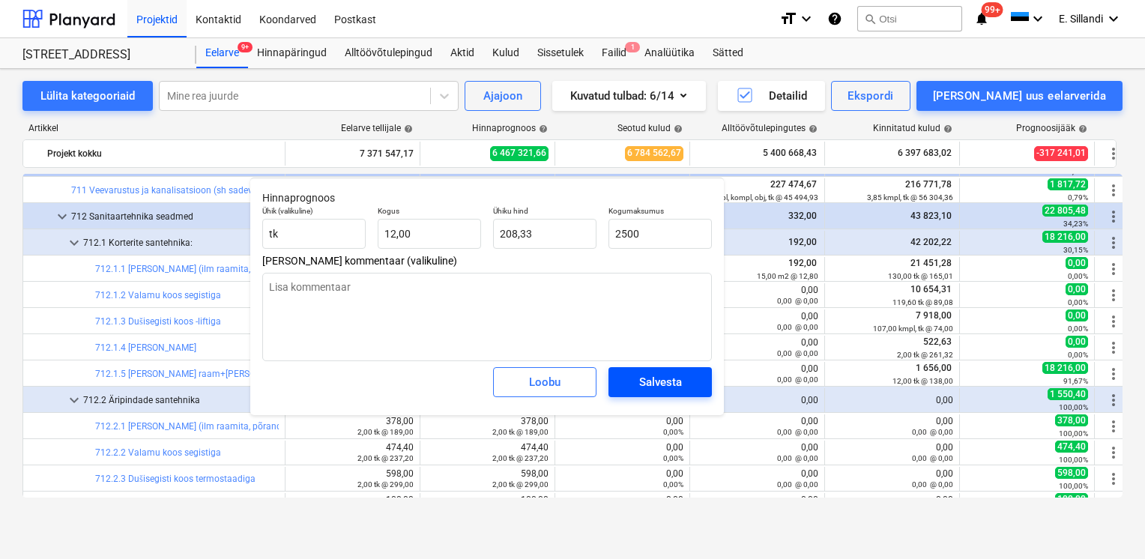
click at [645, 382] on div "Salvesta" at bounding box center [660, 381] width 43 height 19
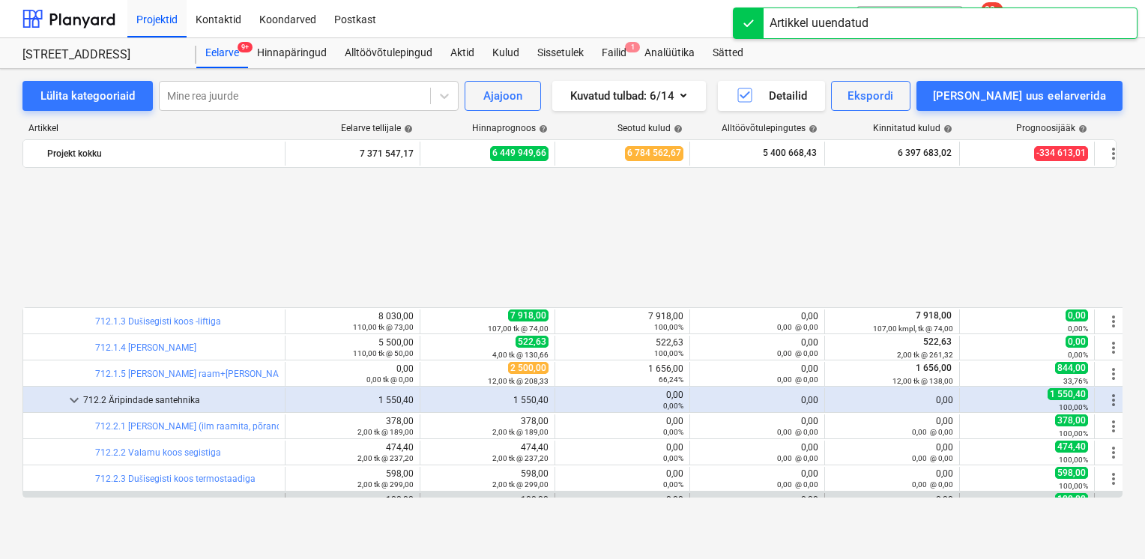
scroll to position [15412, 0]
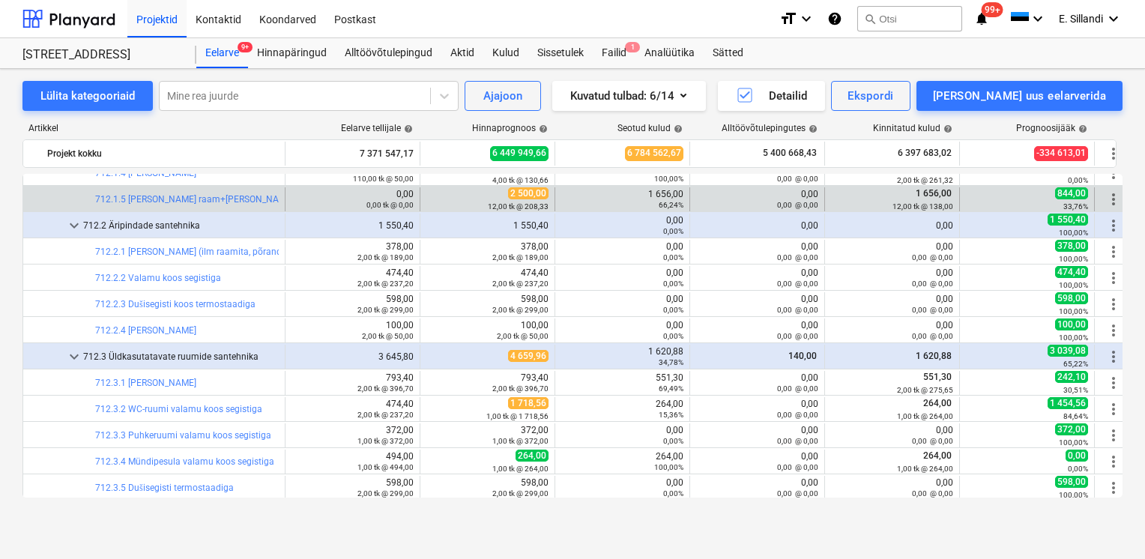
click at [1114, 202] on span "more_vert" at bounding box center [1114, 199] width 18 height 18
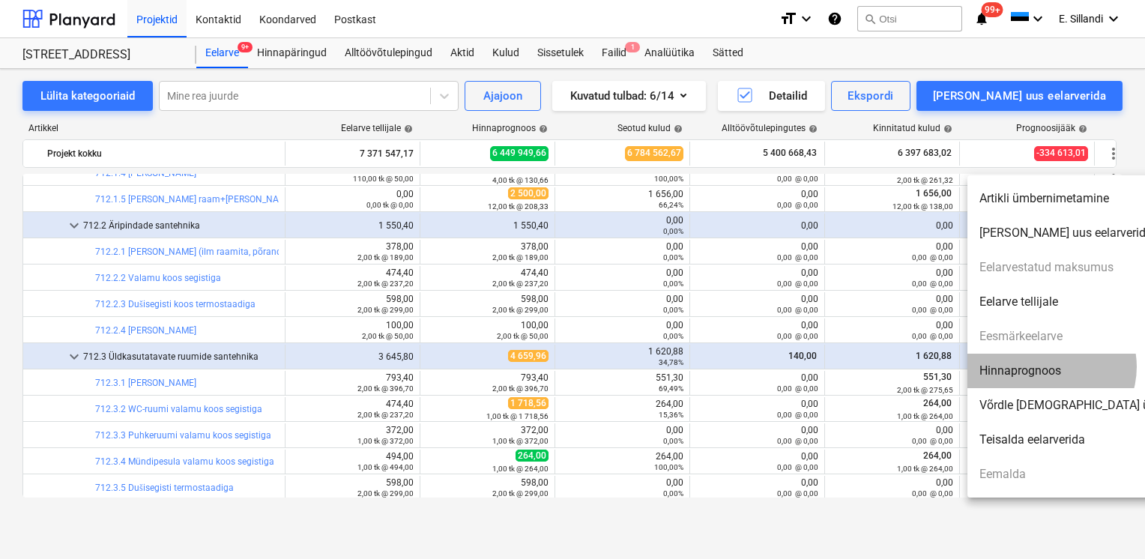
click at [1048, 367] on li "Hinnaprognoos" at bounding box center [1096, 371] width 258 height 34
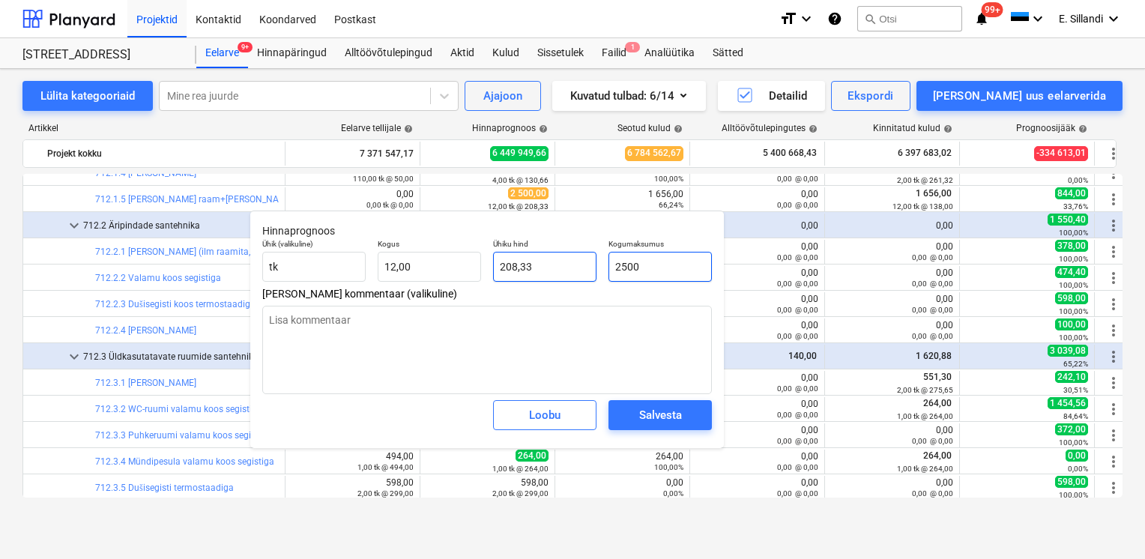
drag, startPoint x: 683, startPoint y: 273, endPoint x: 576, endPoint y: 273, distance: 107.9
click at [582, 273] on div "Ühik (valikuline) tk Kogus 12,00 Ühiku hind 208,33 Kogumaksumus 2500" at bounding box center [487, 260] width 462 height 55
click at [665, 417] on div "Salvesta" at bounding box center [660, 414] width 43 height 19
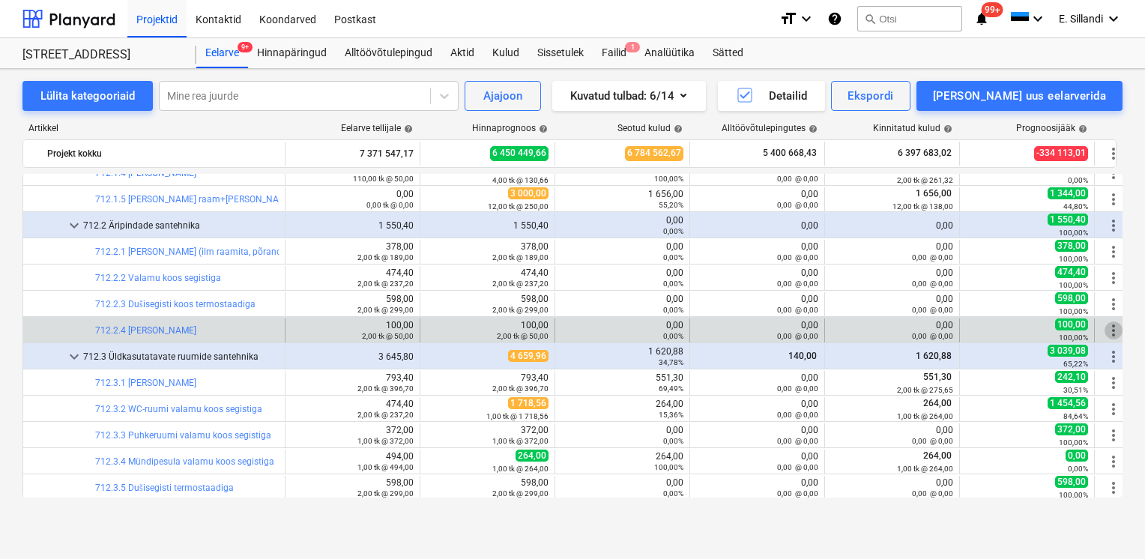
click at [1109, 327] on span "more_vert" at bounding box center [1114, 331] width 18 height 18
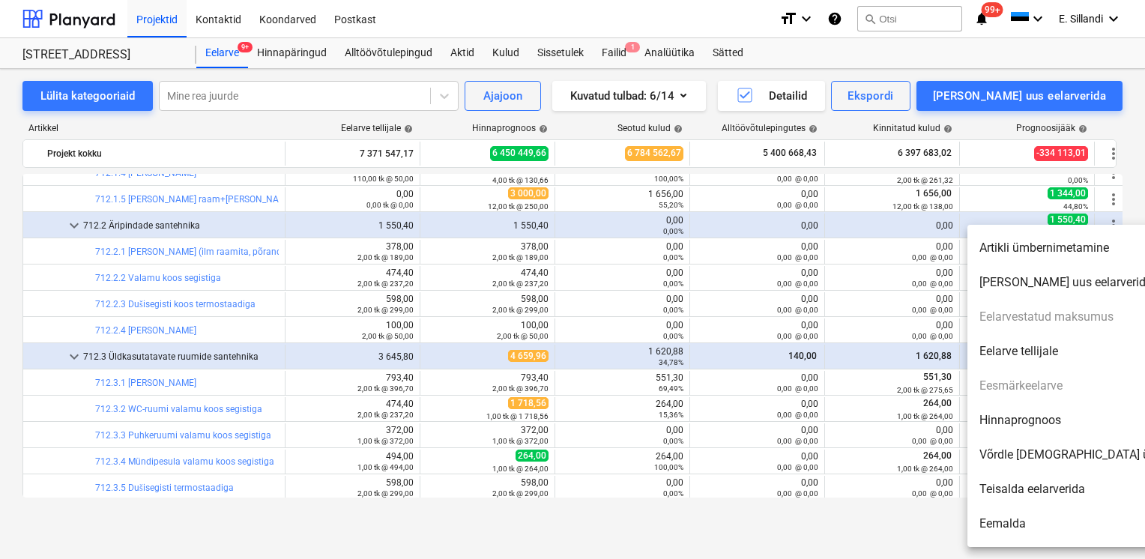
click at [1013, 424] on li "Hinnaprognoos" at bounding box center [1096, 420] width 258 height 34
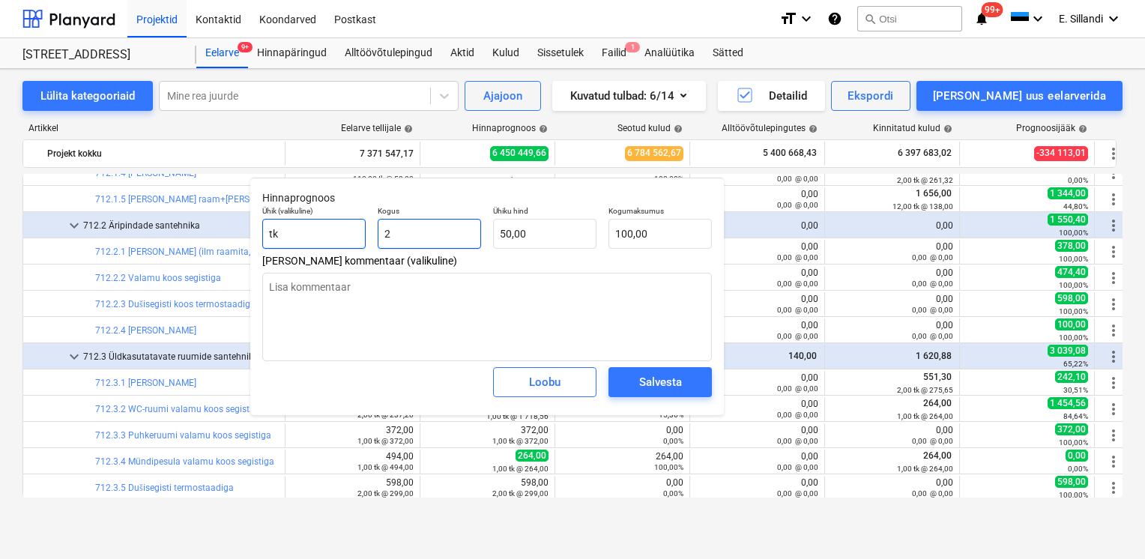
drag, startPoint x: 399, startPoint y: 232, endPoint x: 343, endPoint y: 232, distance: 55.5
click at [345, 232] on div "Ühik (valikuline) tk Kogus 2 Ühiku hind 50,00 Kogumaksumus 100,00" at bounding box center [487, 227] width 462 height 55
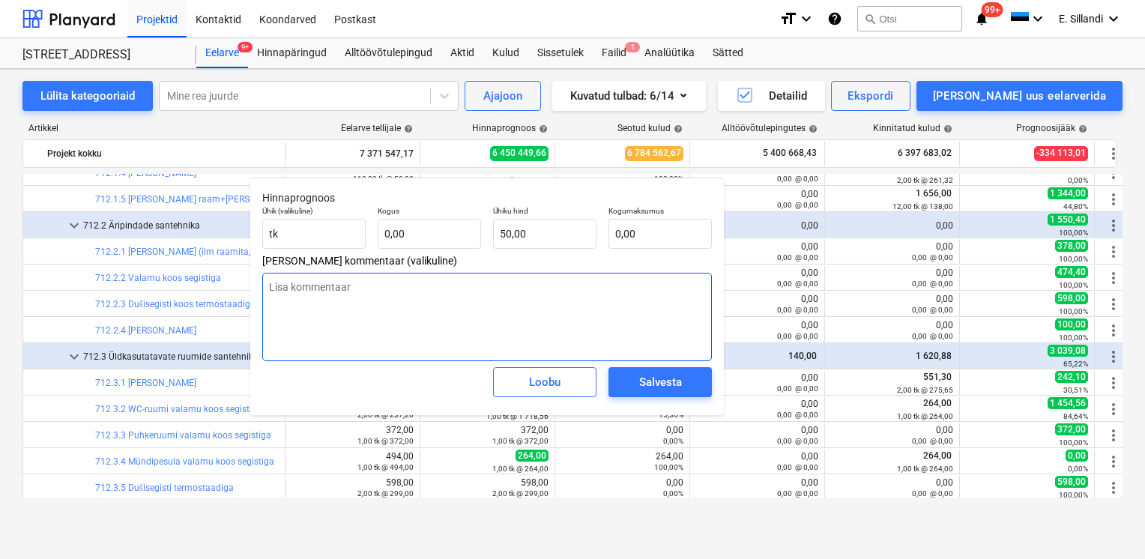
click at [362, 322] on textarea at bounding box center [487, 317] width 450 height 88
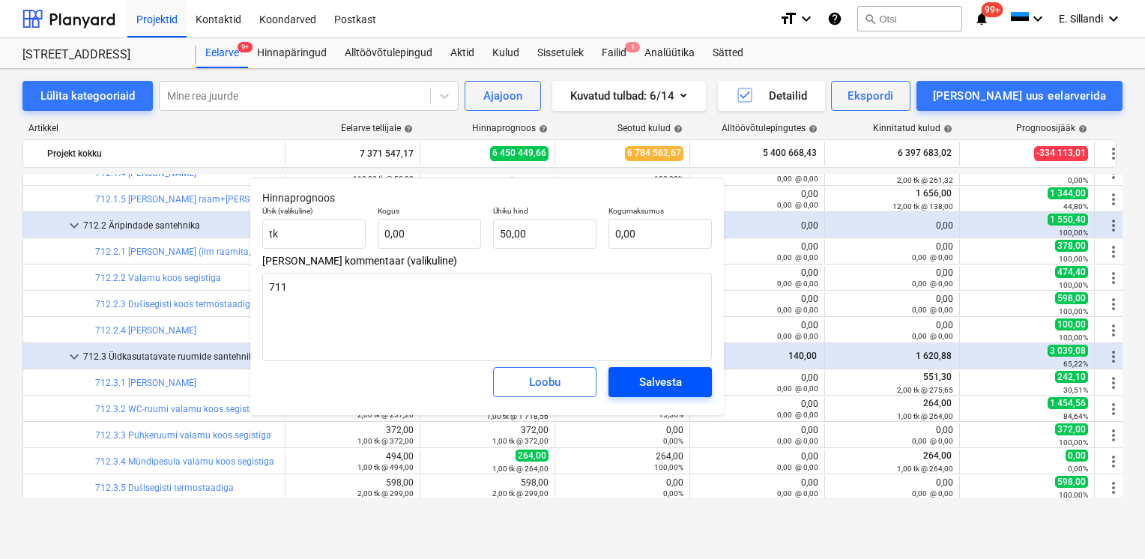
click at [703, 393] on button "Salvesta" at bounding box center [660, 382] width 103 height 30
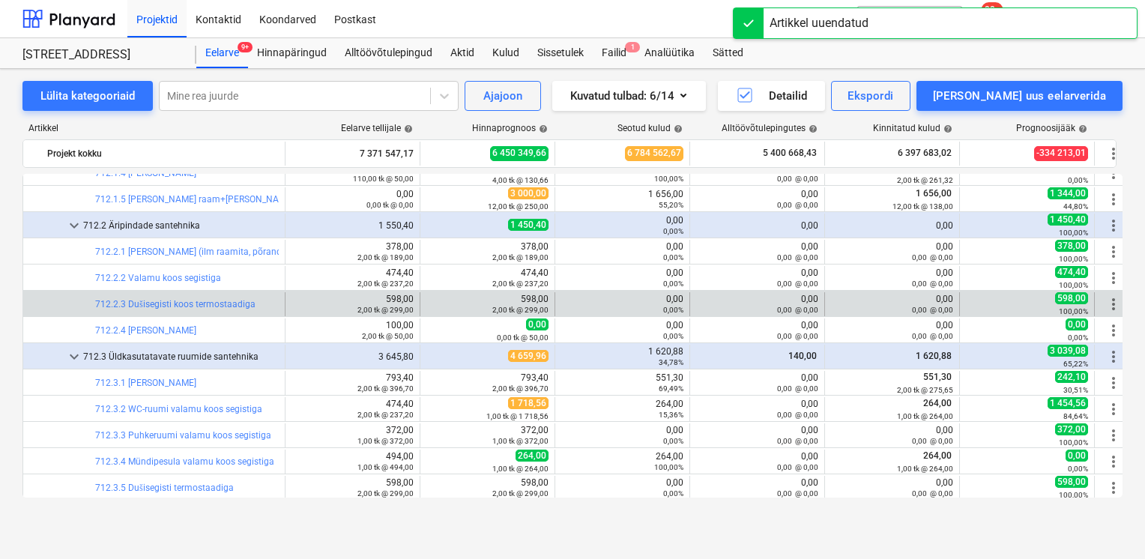
click at [1111, 305] on span "more_vert" at bounding box center [1114, 304] width 18 height 18
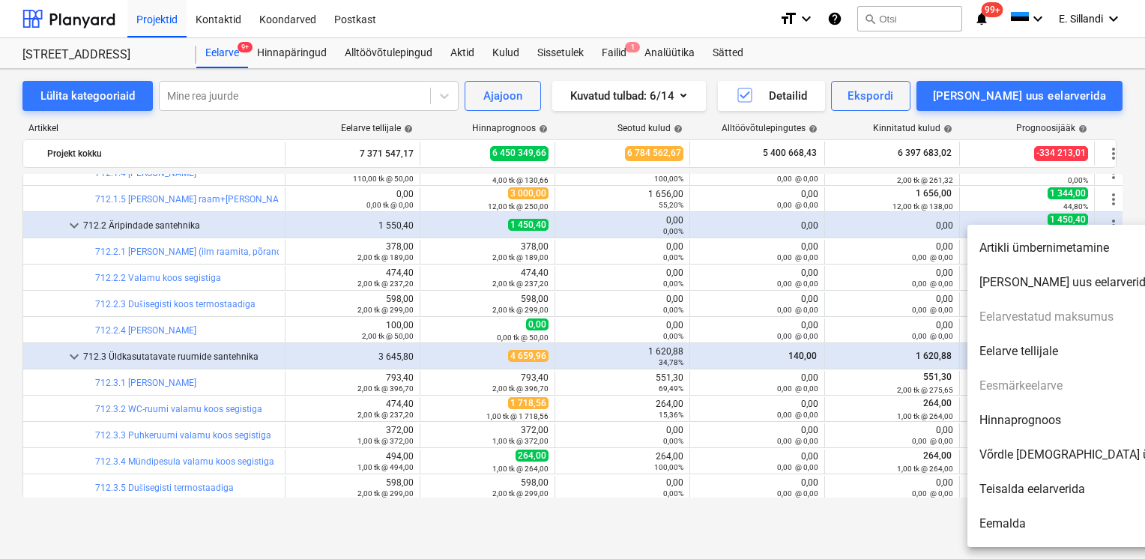
click at [1042, 431] on li "Hinnaprognoos" at bounding box center [1096, 420] width 258 height 34
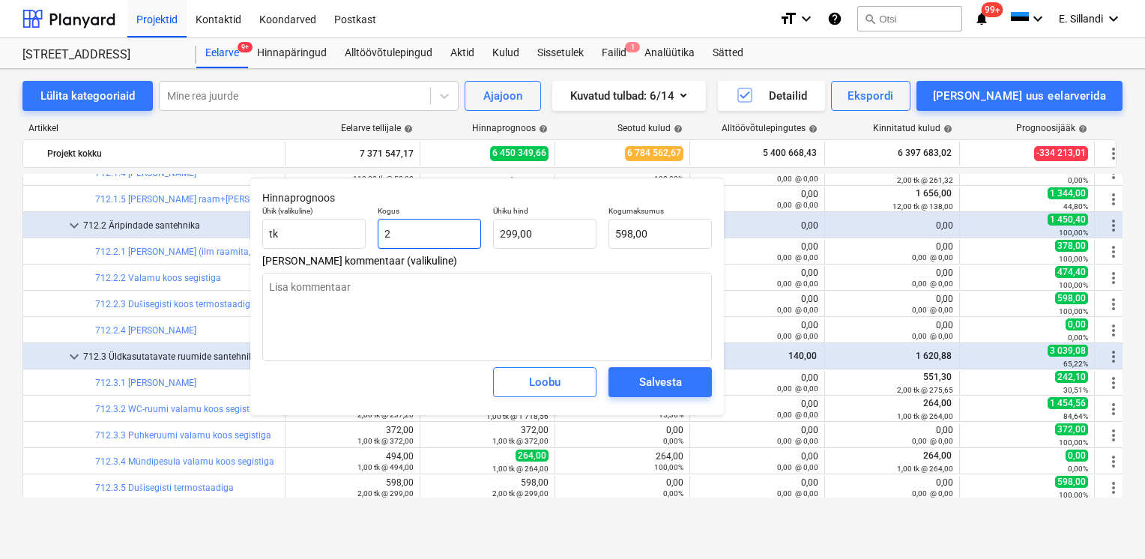
drag, startPoint x: 403, startPoint y: 240, endPoint x: 387, endPoint y: 238, distance: 16.6
click at [387, 238] on input "2" at bounding box center [429, 234] width 103 height 30
click at [667, 378] on div "Salvesta" at bounding box center [660, 381] width 43 height 19
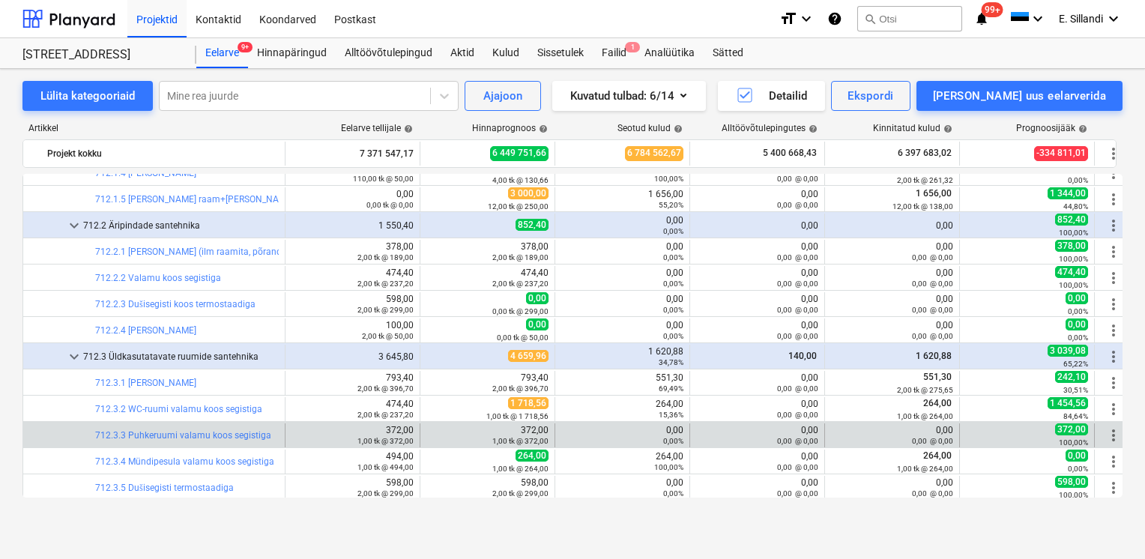
scroll to position [15587, 0]
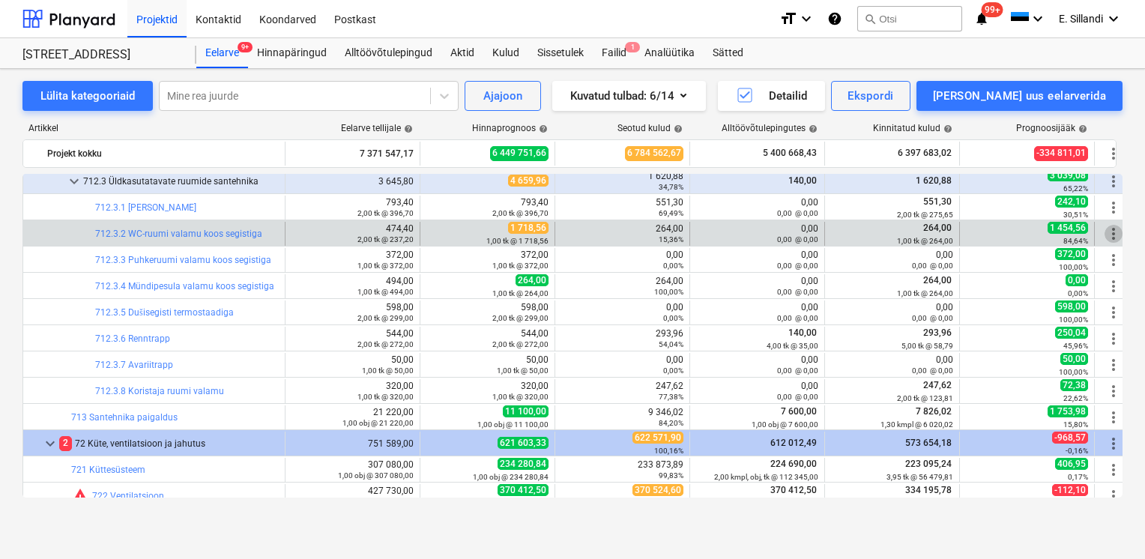
click at [1108, 231] on span "more_vert" at bounding box center [1114, 234] width 18 height 18
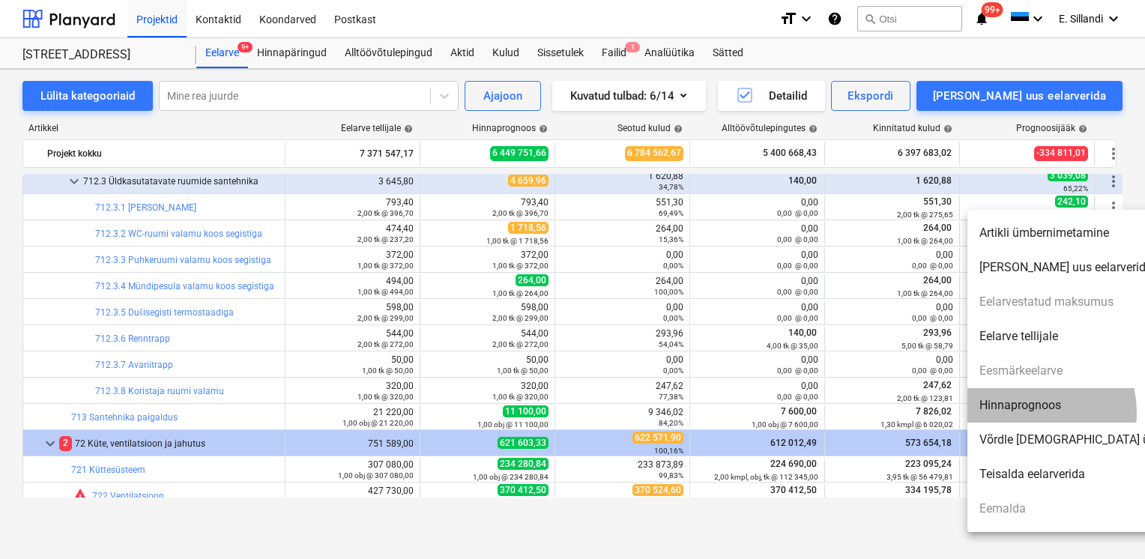
click at [1019, 412] on li "Hinnaprognoos" at bounding box center [1096, 405] width 258 height 34
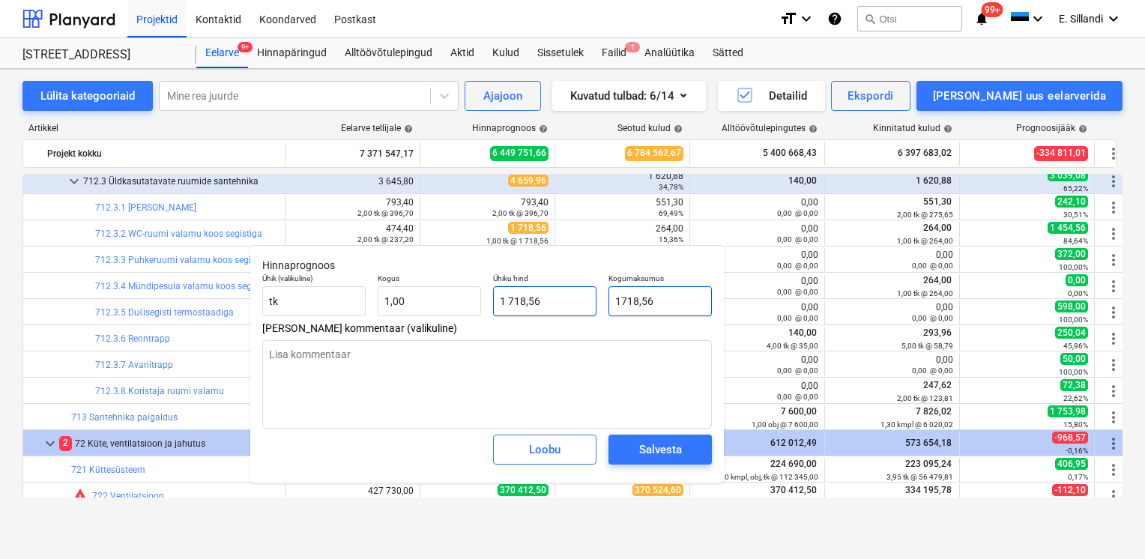
drag, startPoint x: 665, startPoint y: 299, endPoint x: 570, endPoint y: 299, distance: 95.9
click at [574, 299] on div "Ühik (valikuline) tk Kogus 1,00 Ühiku hind 1 718,56 Kogumaksumus 1718,56" at bounding box center [487, 295] width 462 height 55
click at [633, 446] on span "Salvesta" at bounding box center [660, 449] width 67 height 19
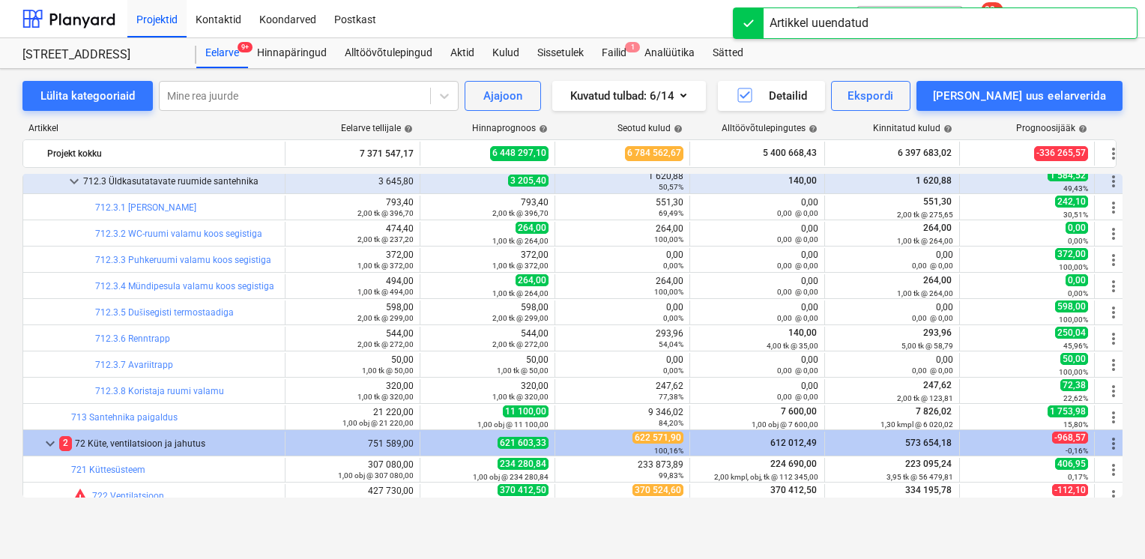
click at [1112, 256] on span "more_vert" at bounding box center [1114, 260] width 18 height 18
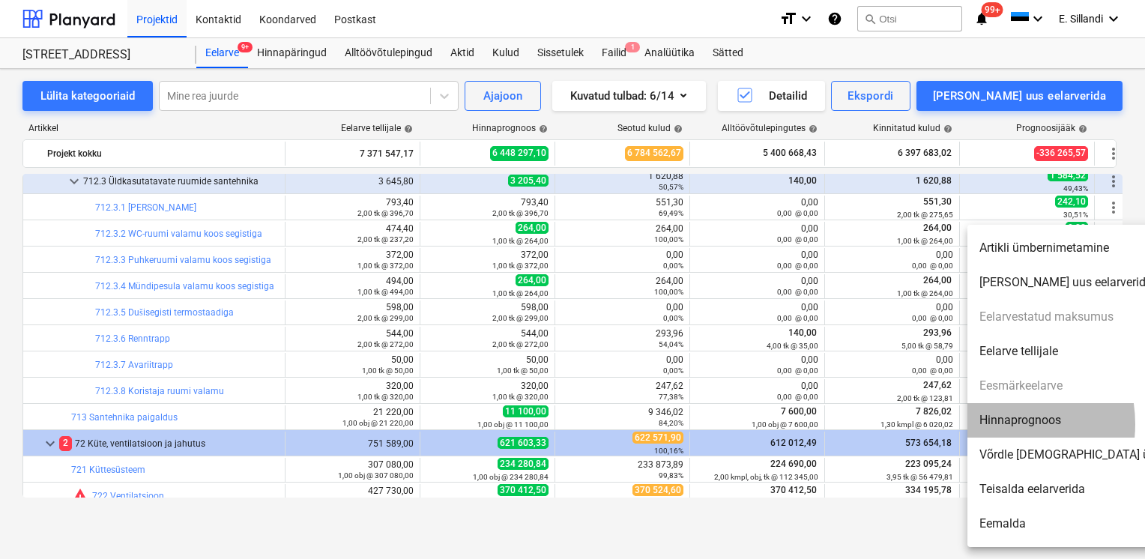
click at [990, 424] on li "Hinnaprognoos" at bounding box center [1096, 420] width 258 height 34
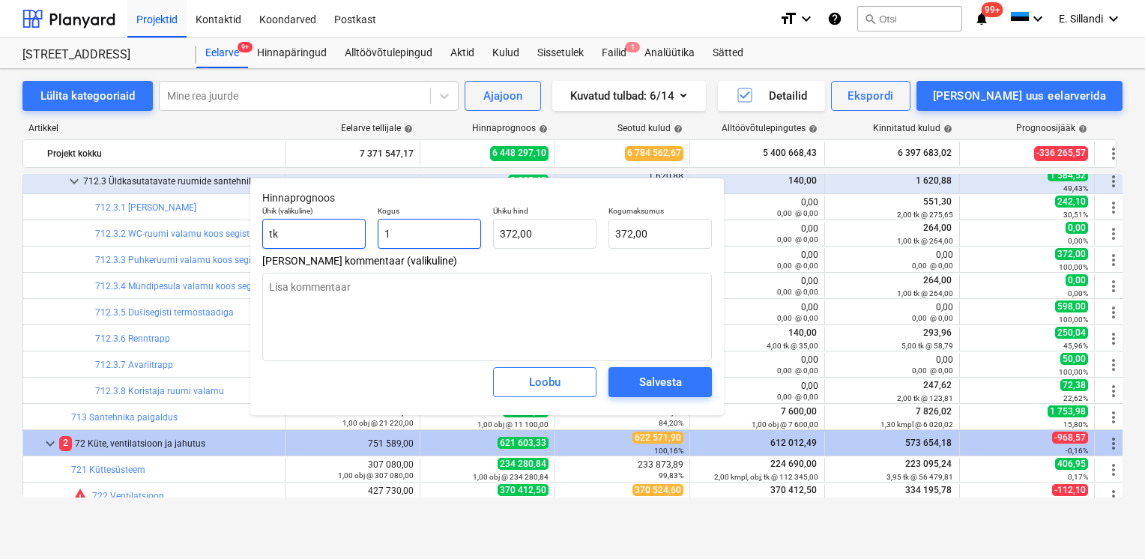
drag, startPoint x: 408, startPoint y: 238, endPoint x: 309, endPoint y: 229, distance: 100.1
click at [358, 237] on div "Ühik (valikuline) tk Kogus 1 Ühiku hind 372,00 Kogumaksumus 372,00" at bounding box center [487, 227] width 462 height 55
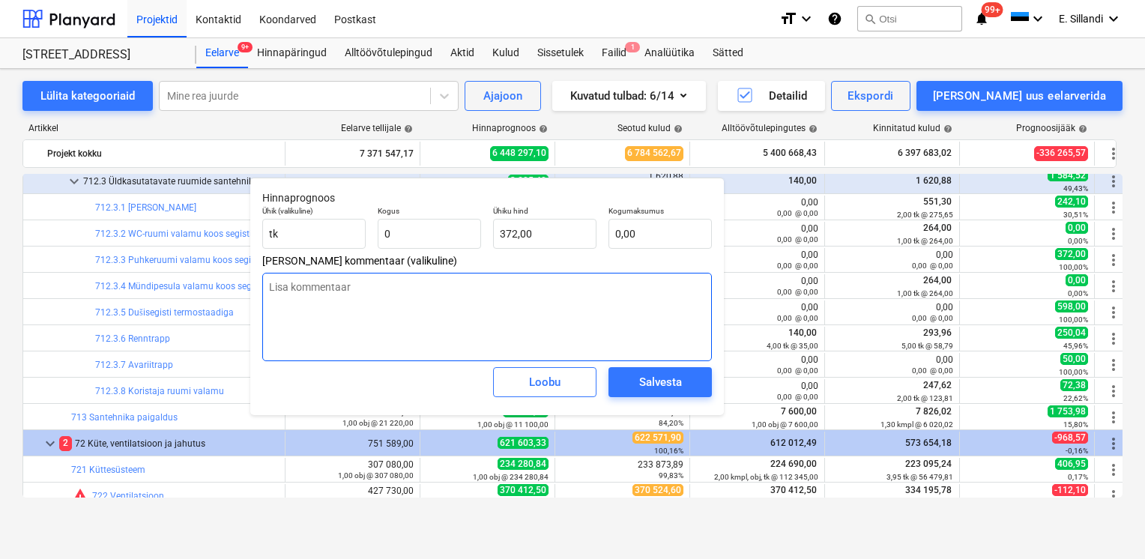
click at [328, 299] on textarea at bounding box center [487, 317] width 450 height 88
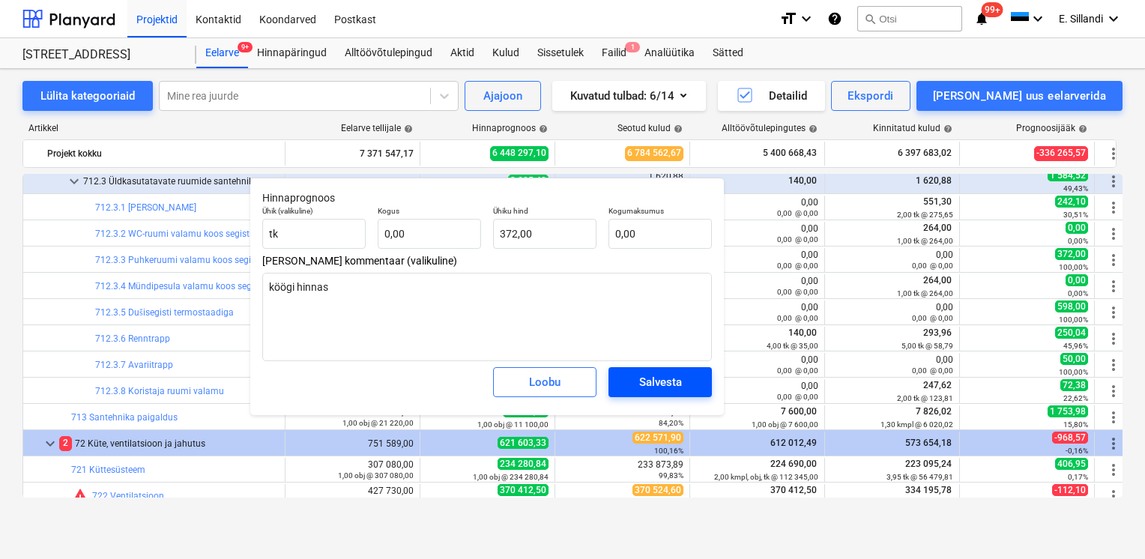
click at [646, 381] on div "Salvesta" at bounding box center [660, 381] width 43 height 19
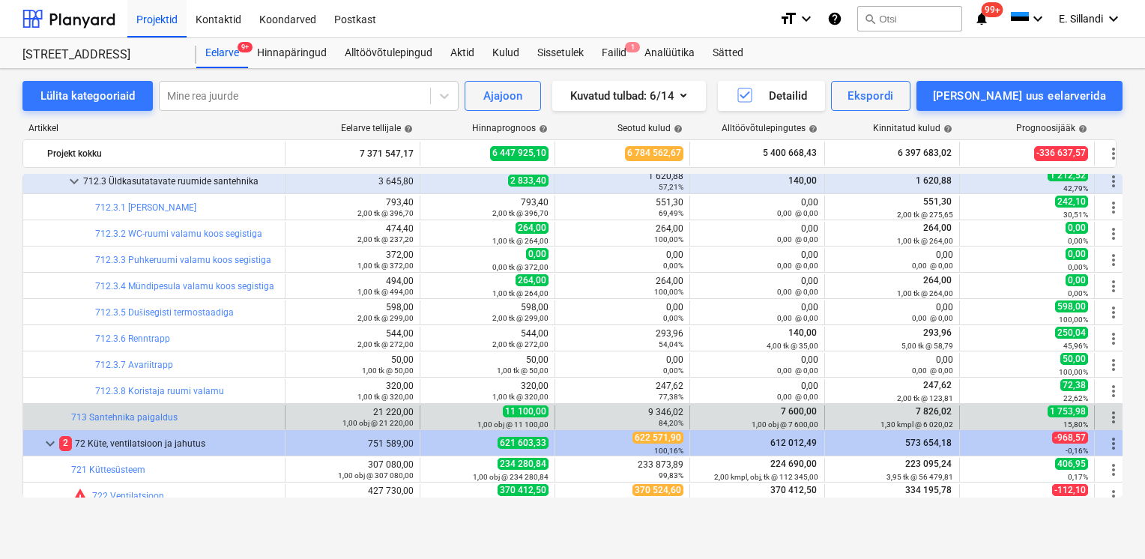
click at [1112, 420] on span "more_vert" at bounding box center [1114, 417] width 18 height 18
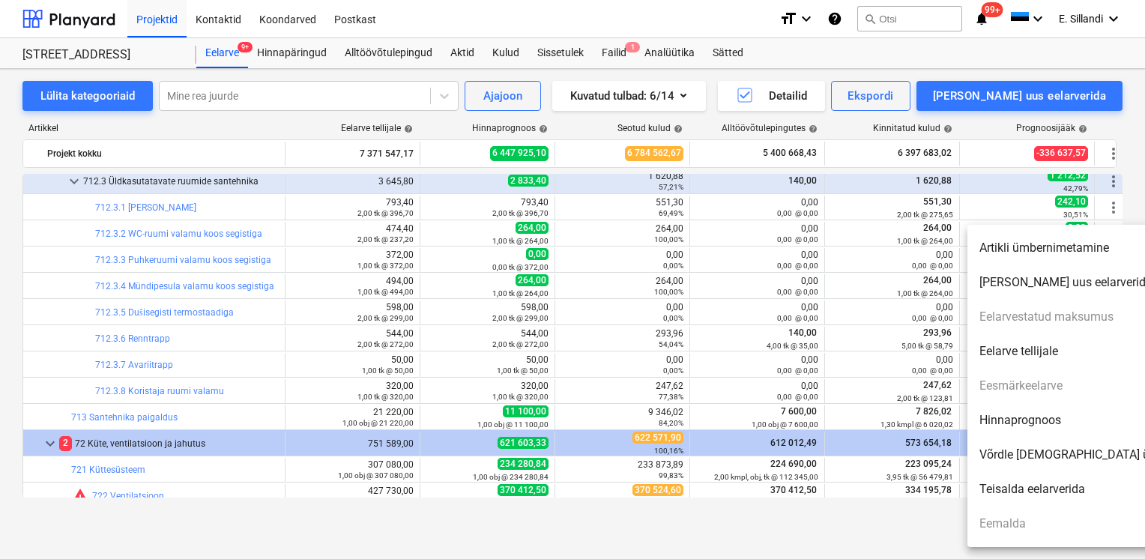
click at [1036, 416] on li "Hinnaprognoos" at bounding box center [1096, 420] width 258 height 34
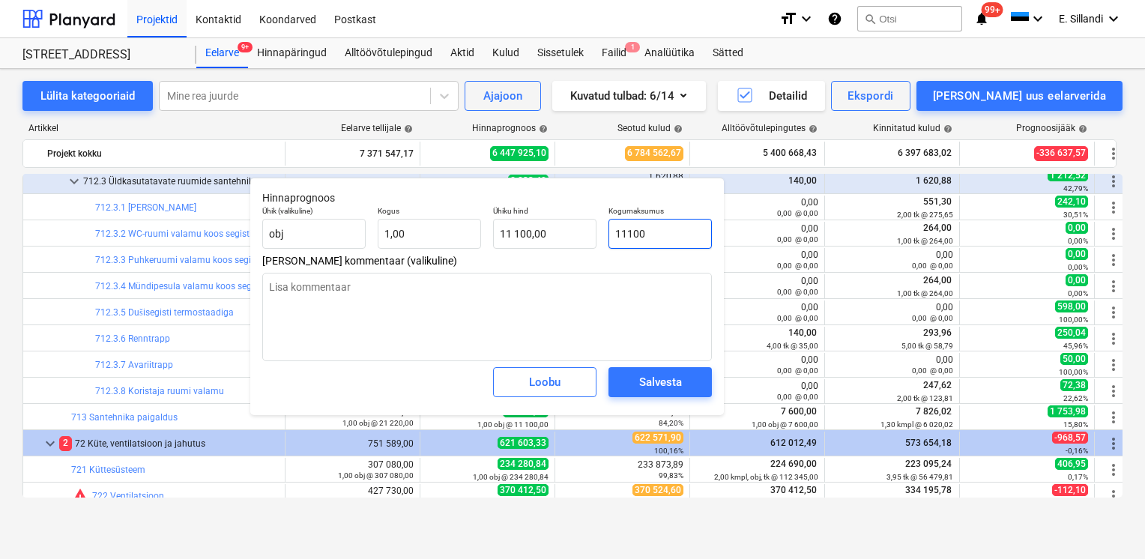
drag, startPoint x: 674, startPoint y: 229, endPoint x: 499, endPoint y: 208, distance: 176.6
click at [504, 208] on div "Ühik (valikuline) obj Kogus 1,00 Ühiku hind 11 100,00 Kogumaksumus 11100" at bounding box center [487, 227] width 462 height 55
click at [674, 382] on div "Salvesta" at bounding box center [660, 381] width 43 height 19
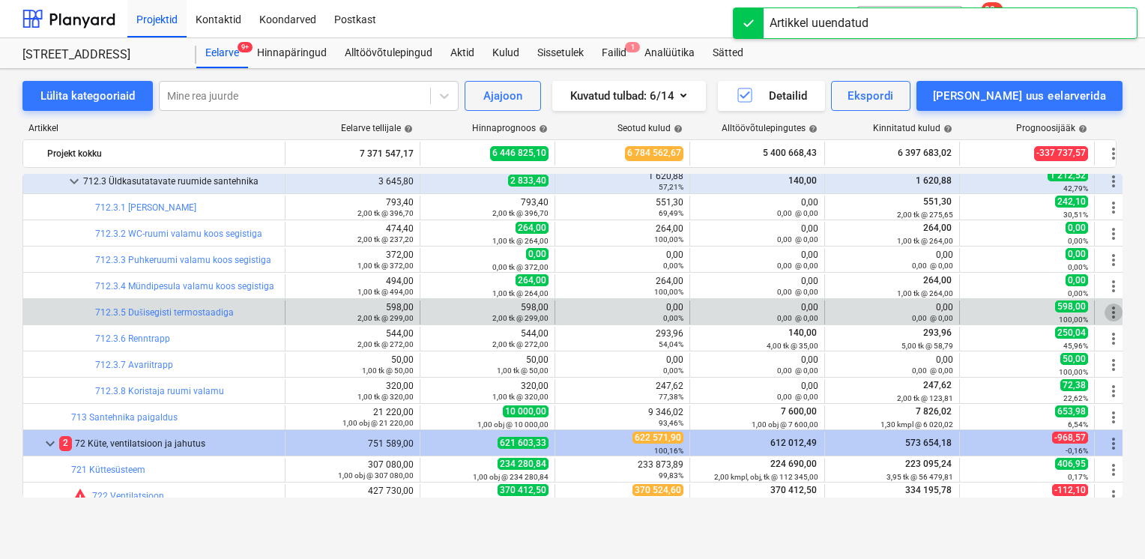
click at [1114, 315] on span "more_vert" at bounding box center [1114, 313] width 18 height 18
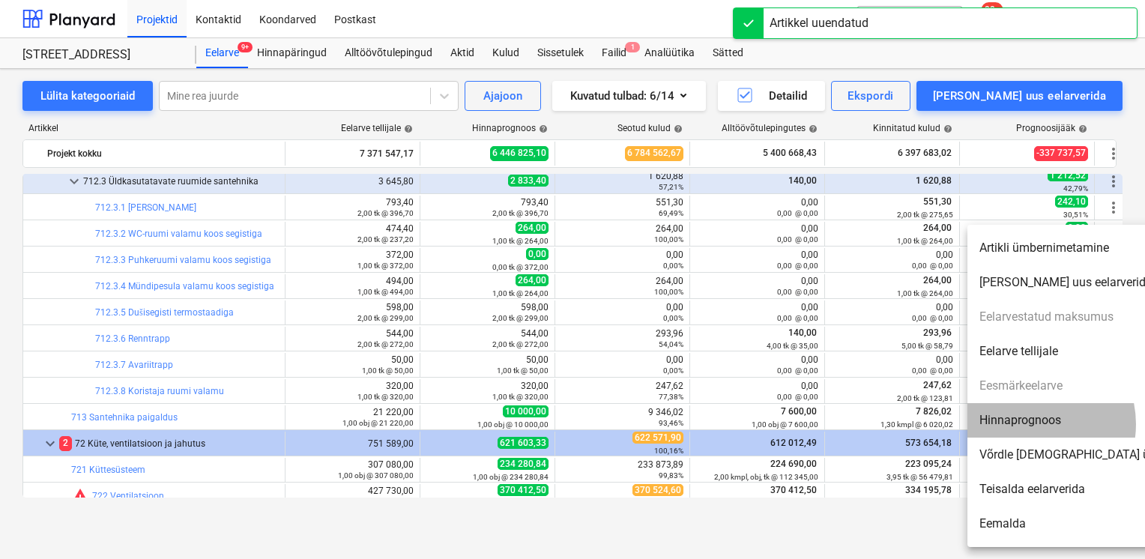
click at [1031, 424] on li "Hinnaprognoos" at bounding box center [1096, 420] width 258 height 34
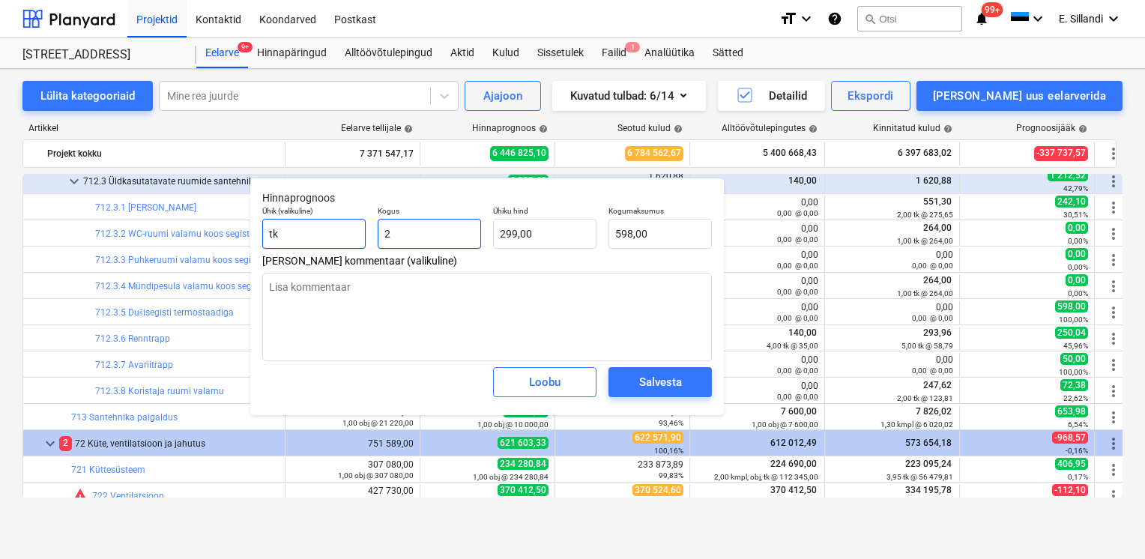
drag, startPoint x: 440, startPoint y: 237, endPoint x: 360, endPoint y: 232, distance: 80.4
click at [360, 232] on div "Ühik (valikuline) tk Kogus 2 Ühiku hind 299,00 Kogumaksumus 598,00" at bounding box center [487, 227] width 462 height 55
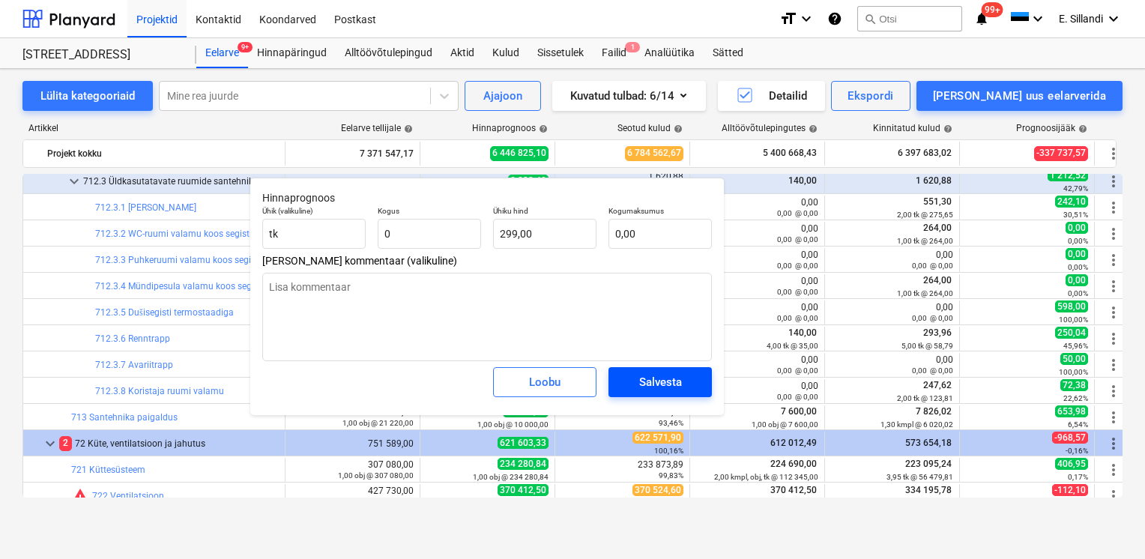
click at [692, 384] on span "Salvesta" at bounding box center [660, 381] width 67 height 19
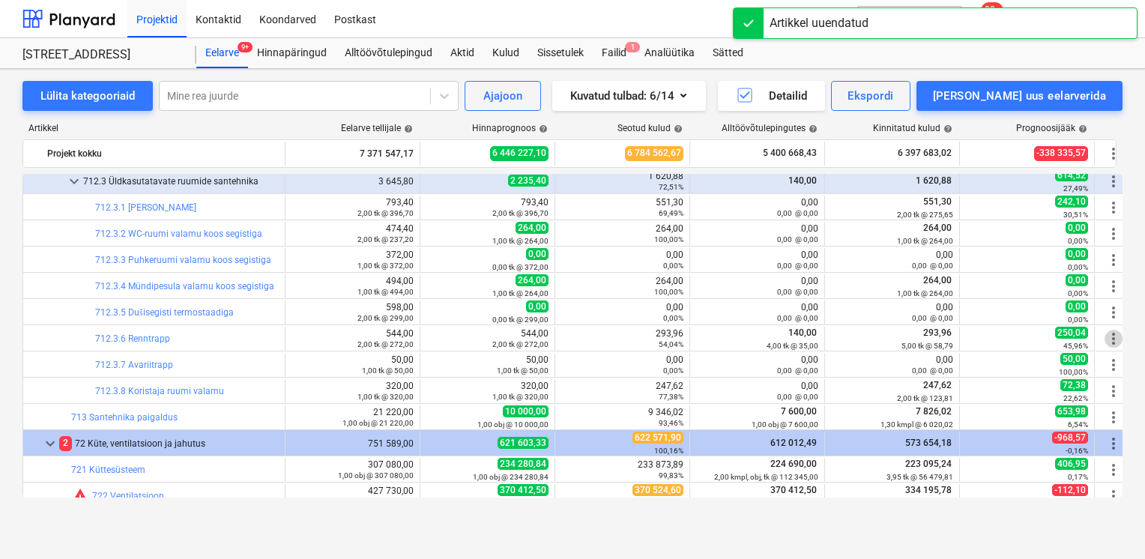
click at [1111, 337] on span "more_vert" at bounding box center [1114, 339] width 18 height 18
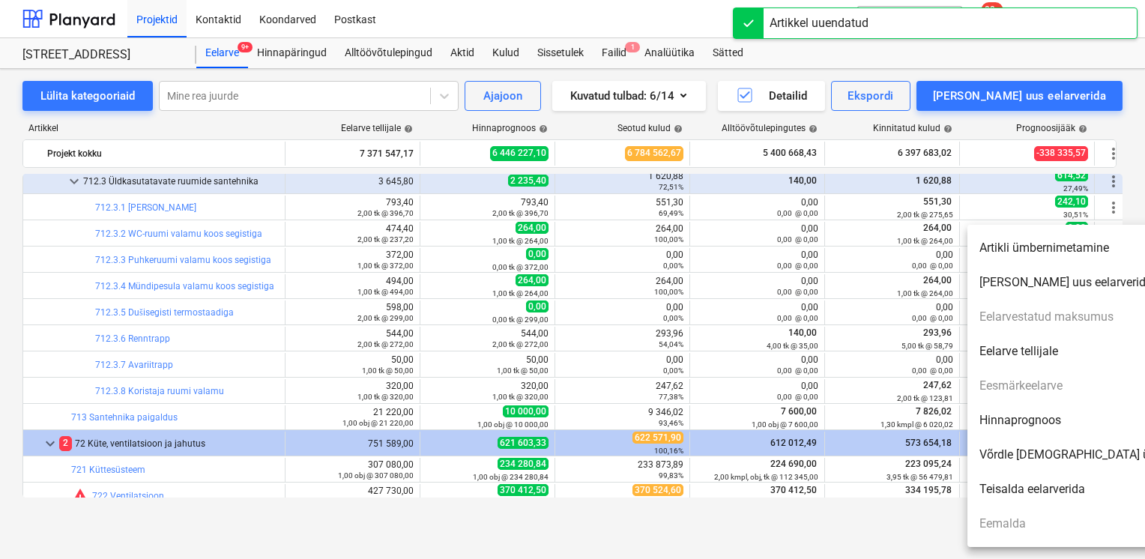
click at [1027, 416] on li "Hinnaprognoos" at bounding box center [1096, 420] width 258 height 34
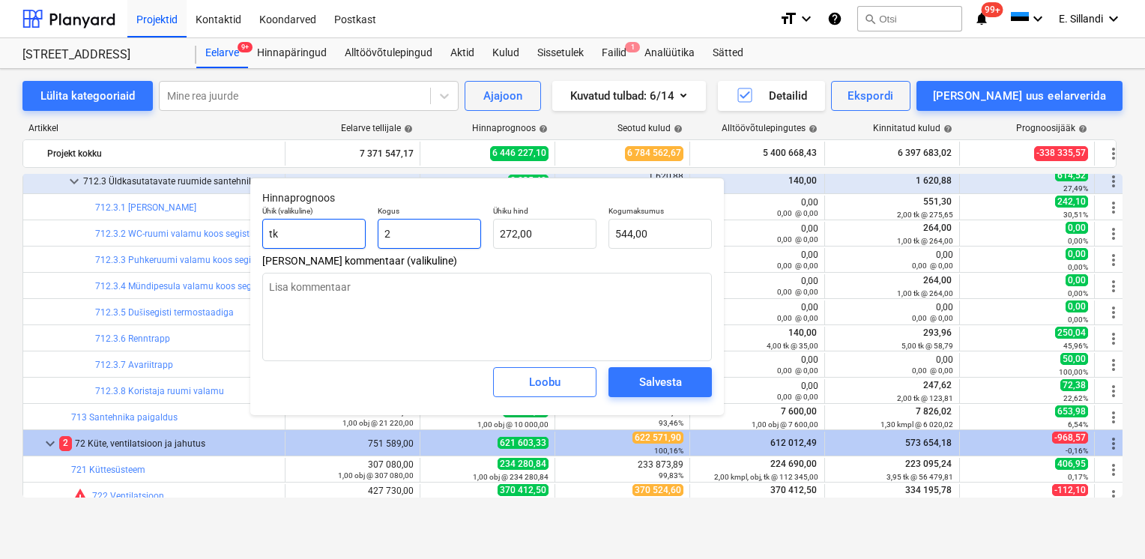
drag, startPoint x: 441, startPoint y: 235, endPoint x: 329, endPoint y: 223, distance: 112.2
click at [336, 223] on div "Ühik (valikuline) tk Kogus 2 Ühiku hind 272,00 Kogumaksumus 544,00" at bounding box center [487, 227] width 462 height 55
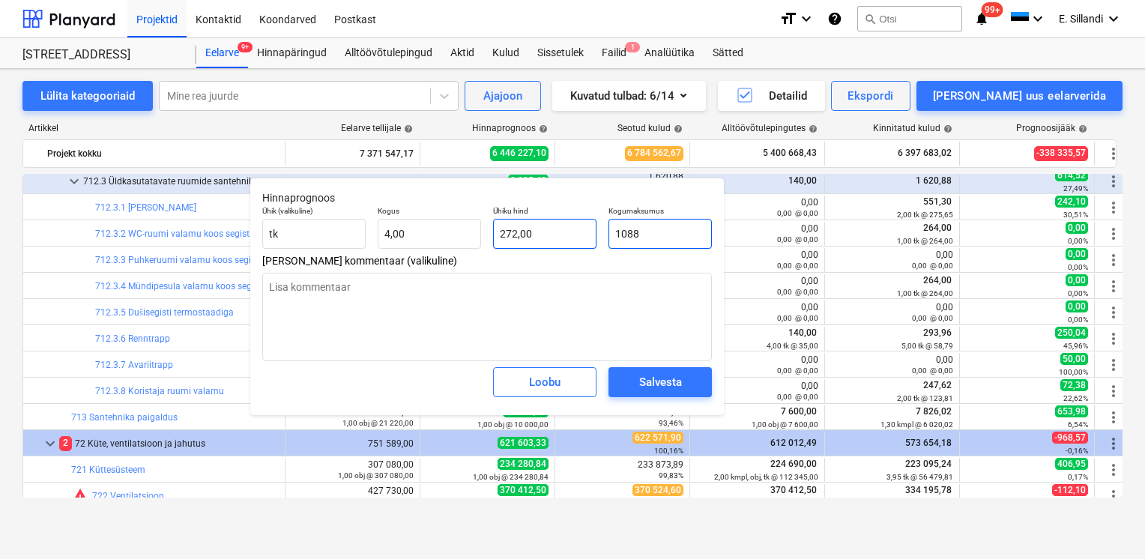
drag, startPoint x: 656, startPoint y: 237, endPoint x: 555, endPoint y: 235, distance: 101.9
click at [555, 235] on div "Ühik (valikuline) tk Kogus 4,00 Ühiku hind 272,00 Kogumaksumus 1088" at bounding box center [487, 227] width 462 height 55
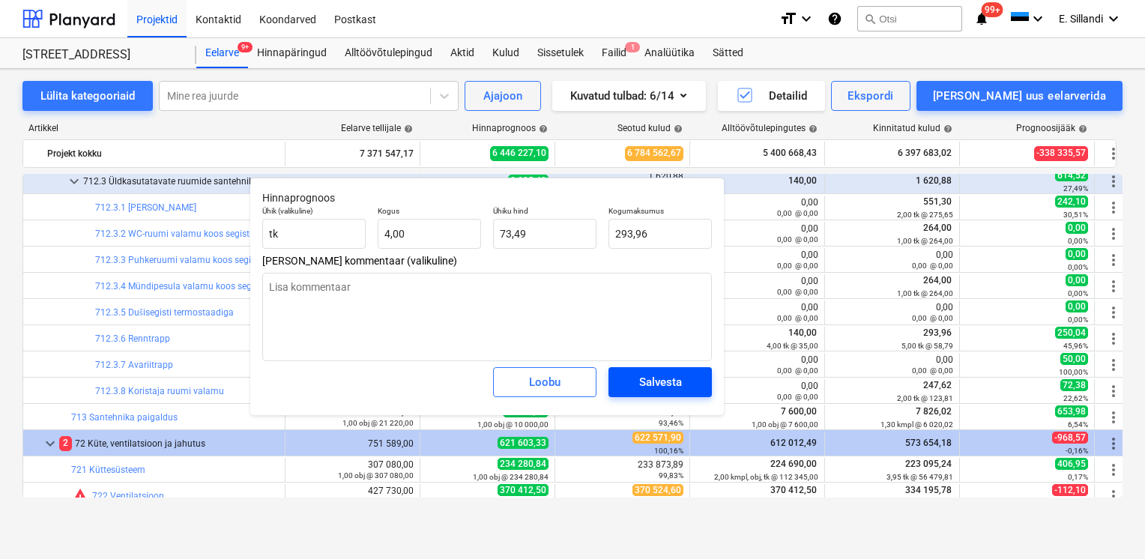
click at [688, 376] on span "Salvesta" at bounding box center [660, 381] width 67 height 19
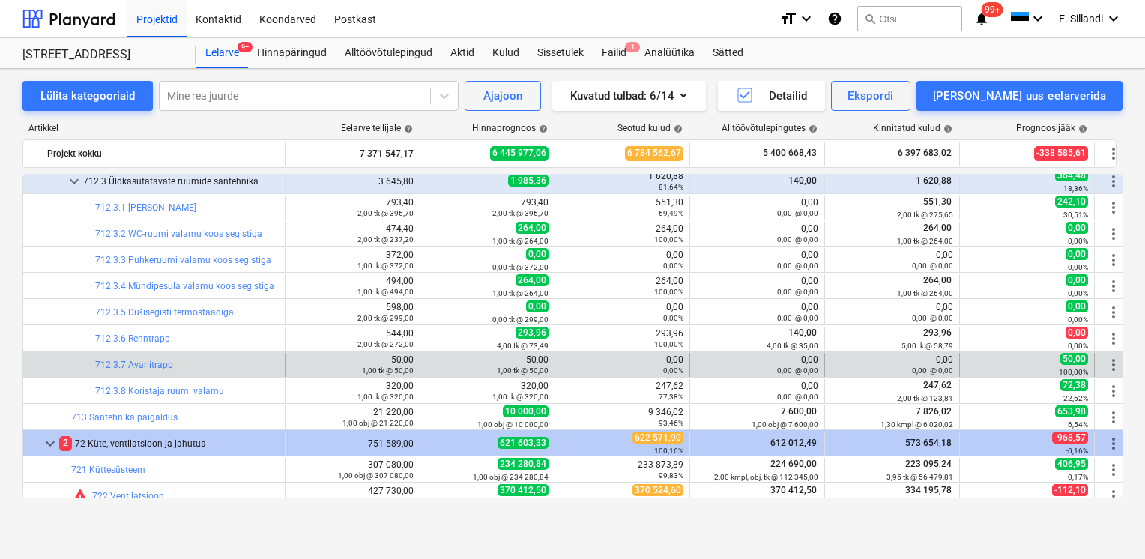
click at [1109, 366] on span "more_vert" at bounding box center [1114, 365] width 18 height 18
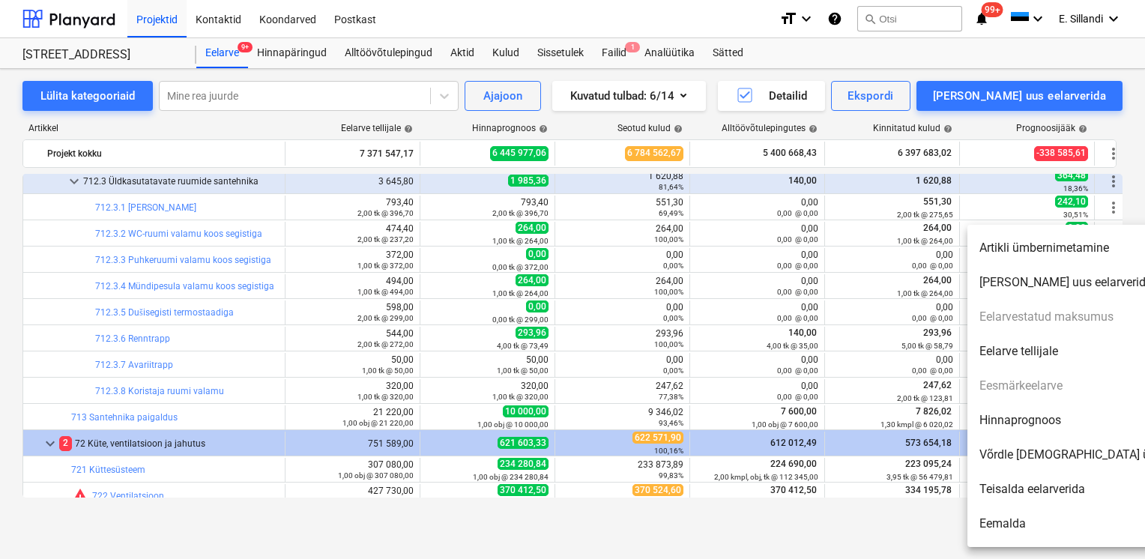
click at [1011, 426] on li "Hinnaprognoos" at bounding box center [1096, 420] width 258 height 34
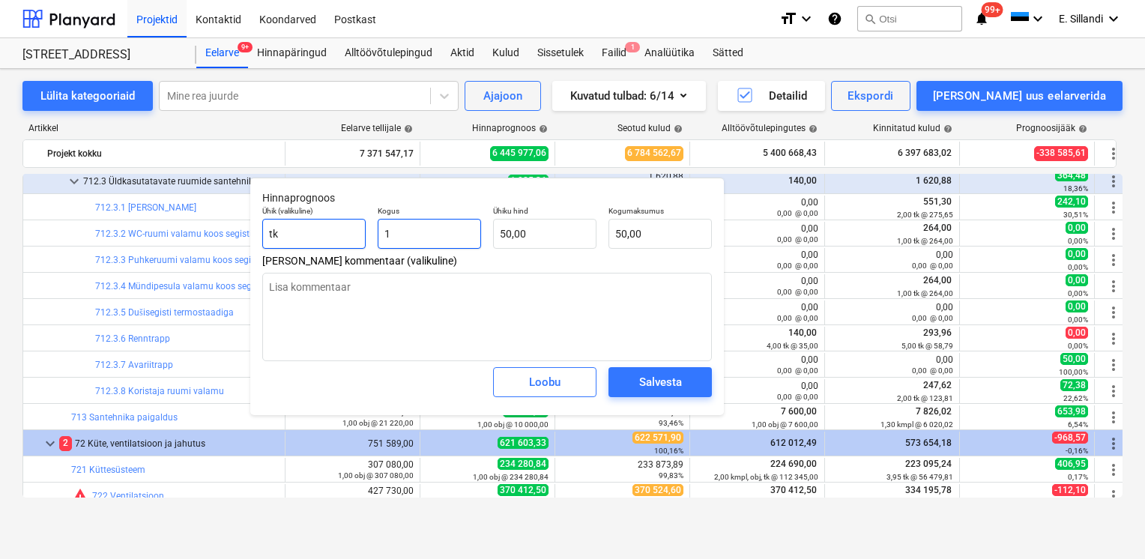
drag, startPoint x: 420, startPoint y: 242, endPoint x: 307, endPoint y: 236, distance: 114.1
click at [384, 242] on input "1" at bounding box center [429, 234] width 103 height 30
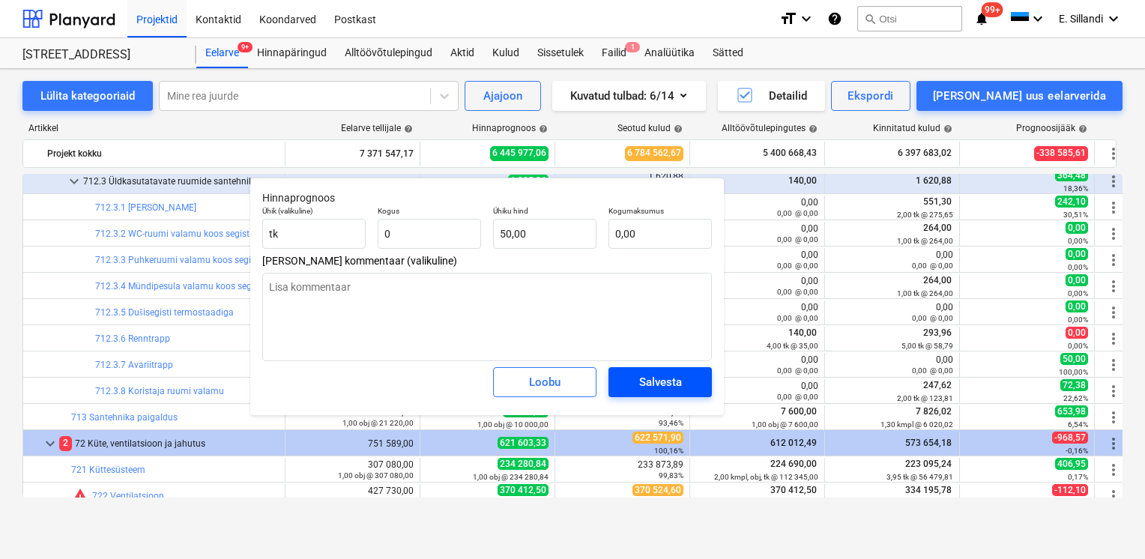
click at [663, 385] on div "Salvesta" at bounding box center [660, 381] width 43 height 19
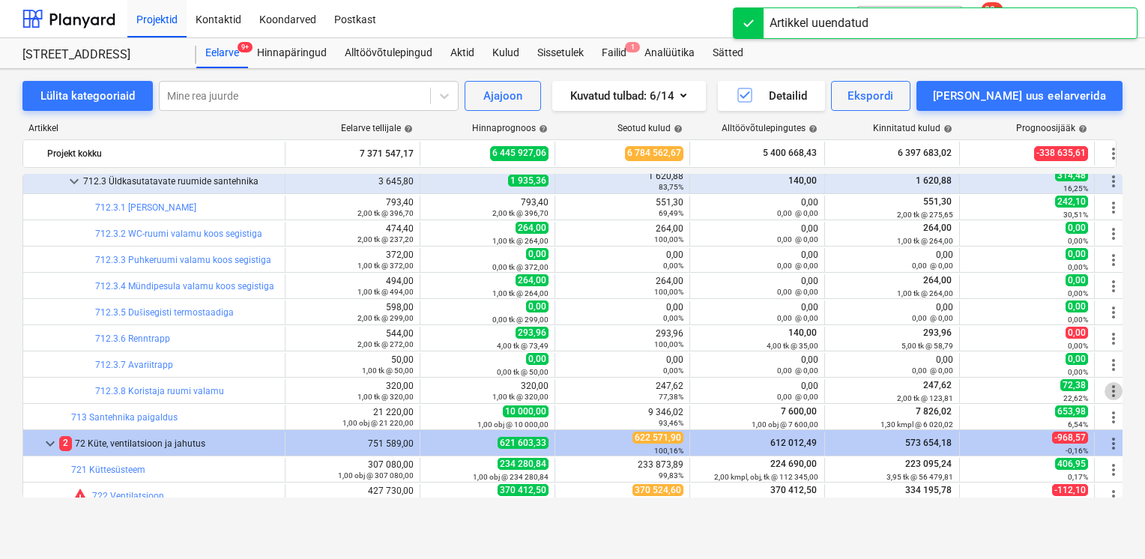
click at [1111, 391] on span "more_vert" at bounding box center [1114, 391] width 18 height 18
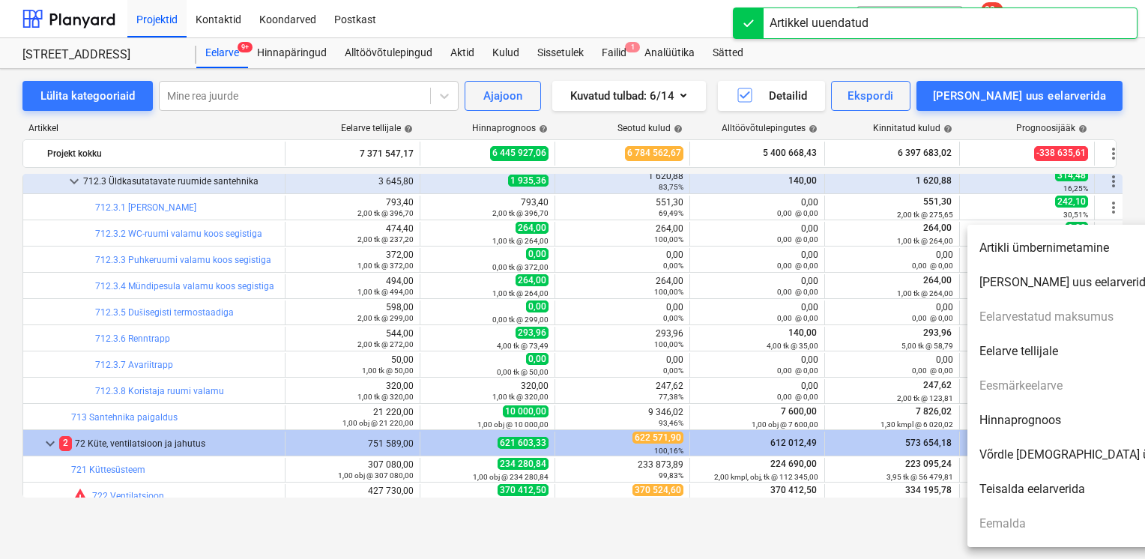
click at [1021, 425] on li "Hinnaprognoos" at bounding box center [1096, 420] width 258 height 34
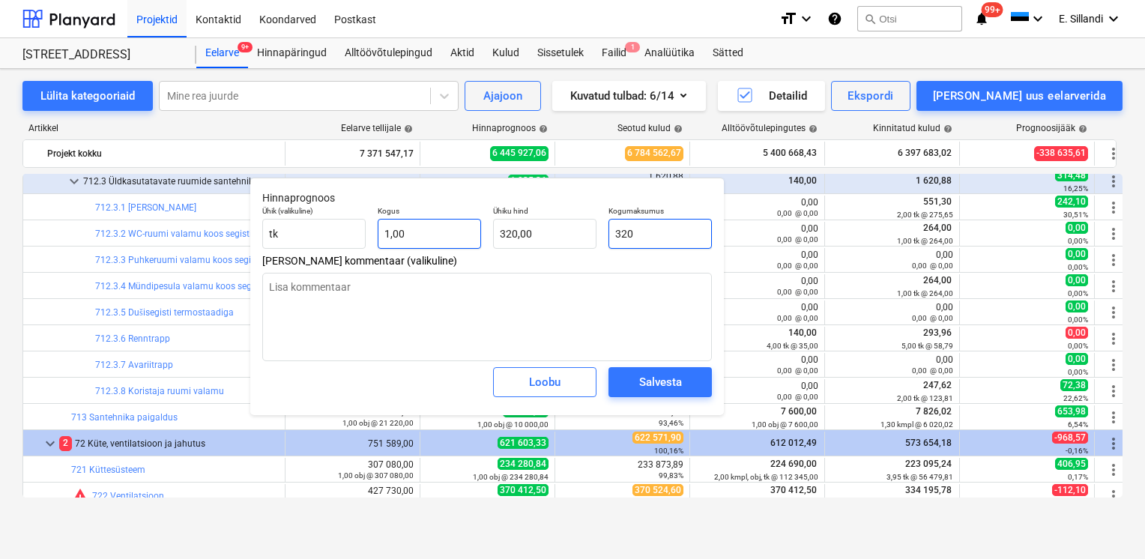
drag, startPoint x: 680, startPoint y: 240, endPoint x: 477, endPoint y: 223, distance: 204.5
click at [540, 229] on div "Ühik (valikuline) tk Kogus 1,00 Ühiku hind 320,00 Kogumaksumus 320" at bounding box center [487, 227] width 462 height 55
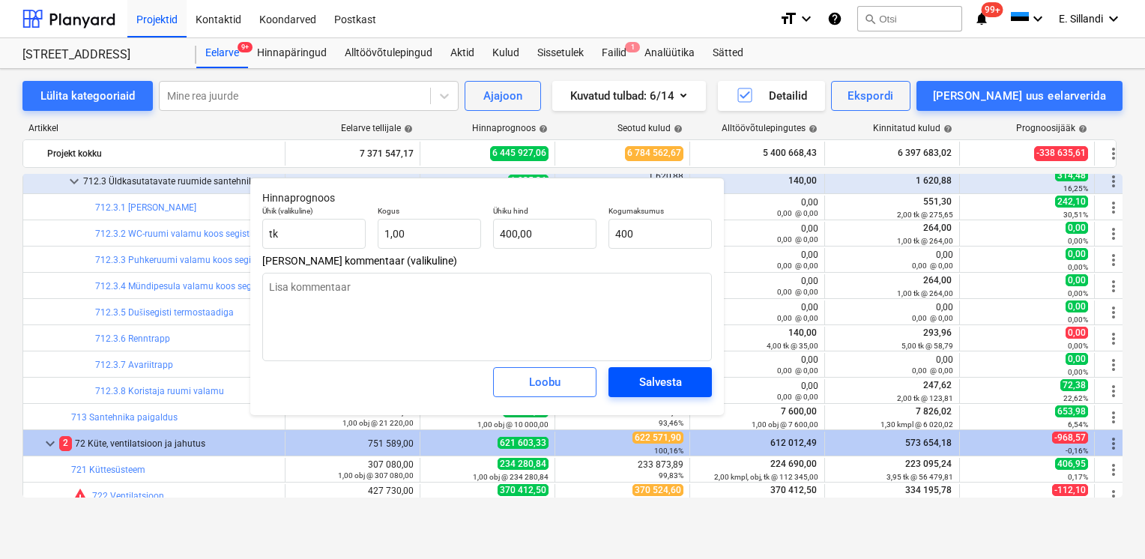
click at [653, 383] on div "Salvesta" at bounding box center [660, 381] width 43 height 19
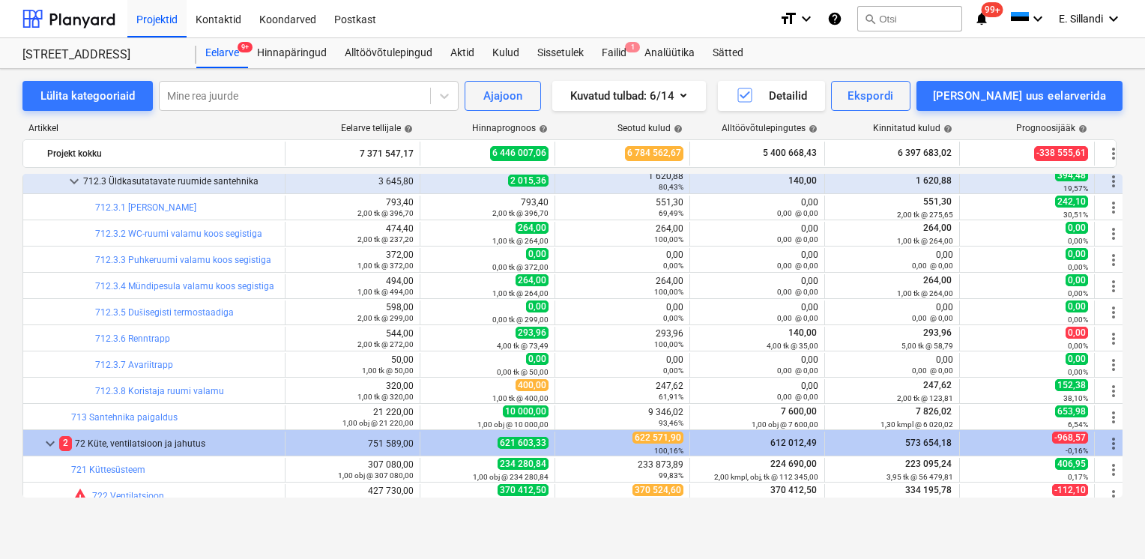
scroll to position [15762, 0]
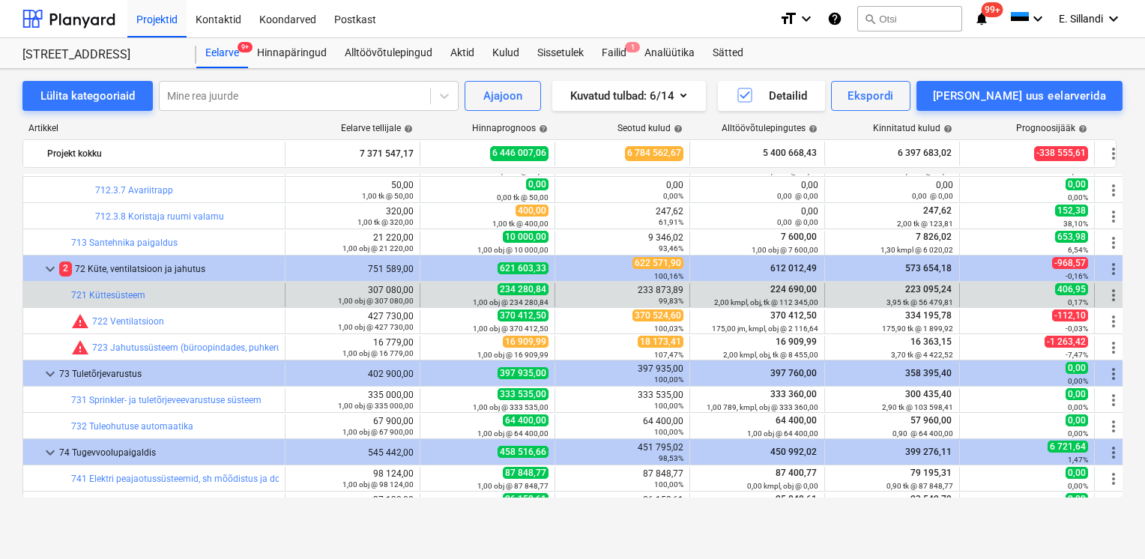
click at [1111, 292] on span "more_vert" at bounding box center [1114, 295] width 18 height 18
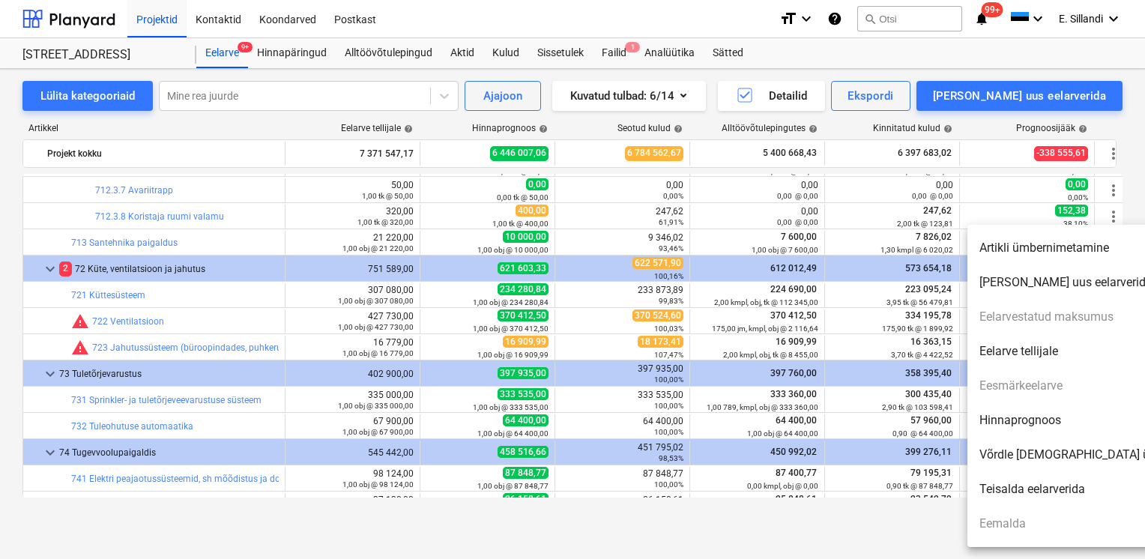
click at [1030, 415] on li "Hinnaprognoos" at bounding box center [1096, 420] width 258 height 34
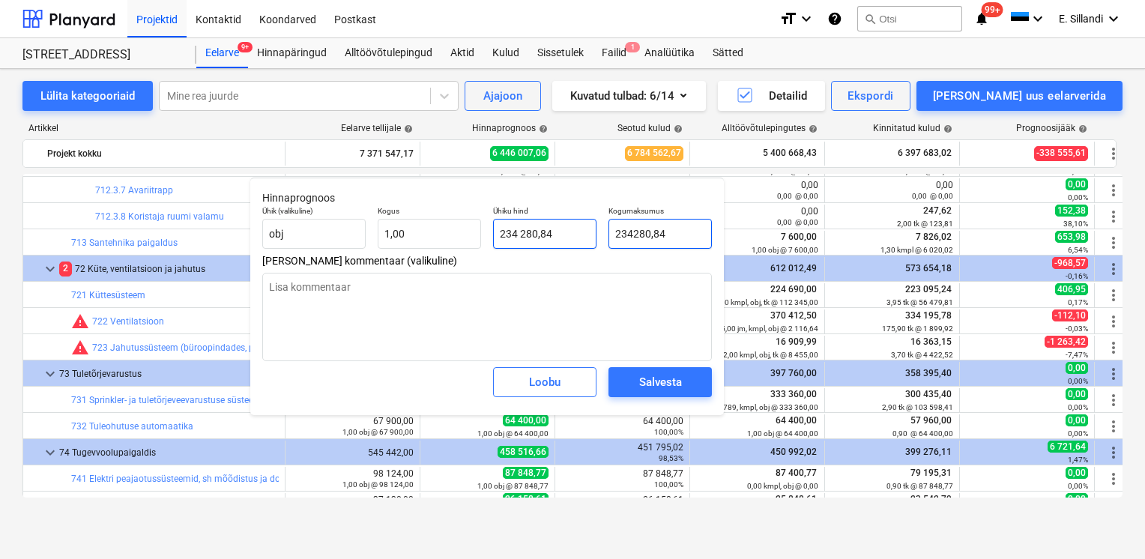
drag, startPoint x: 679, startPoint y: 229, endPoint x: 580, endPoint y: 229, distance: 98.9
click at [594, 229] on div "Ühik (valikuline) obj Kogus 1,00 Ühiku hind 234 280,84 Kogumaksumus 234280,84" at bounding box center [487, 227] width 462 height 55
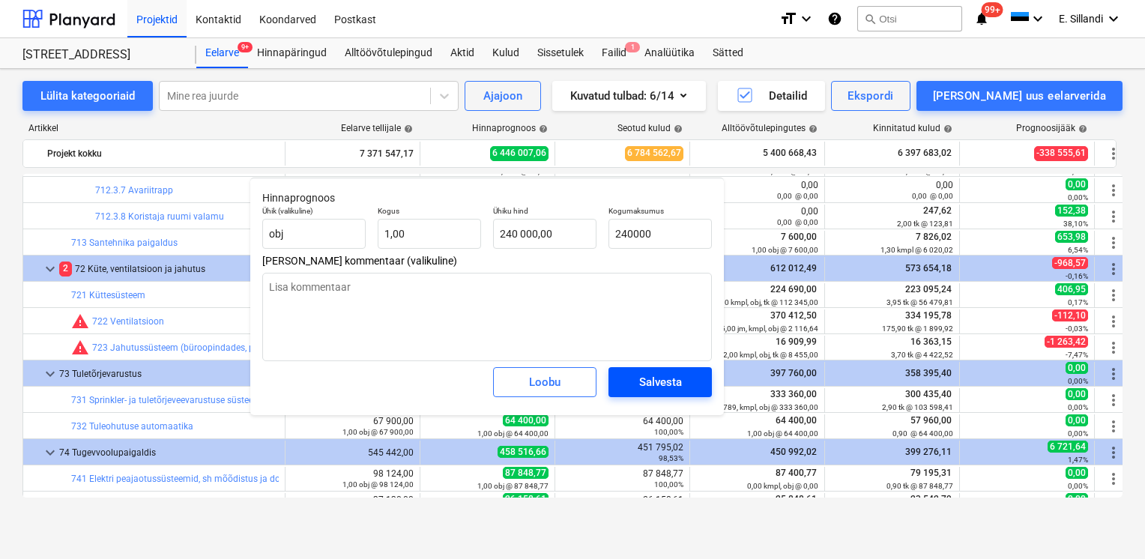
click at [642, 385] on div "Salvesta" at bounding box center [660, 381] width 43 height 19
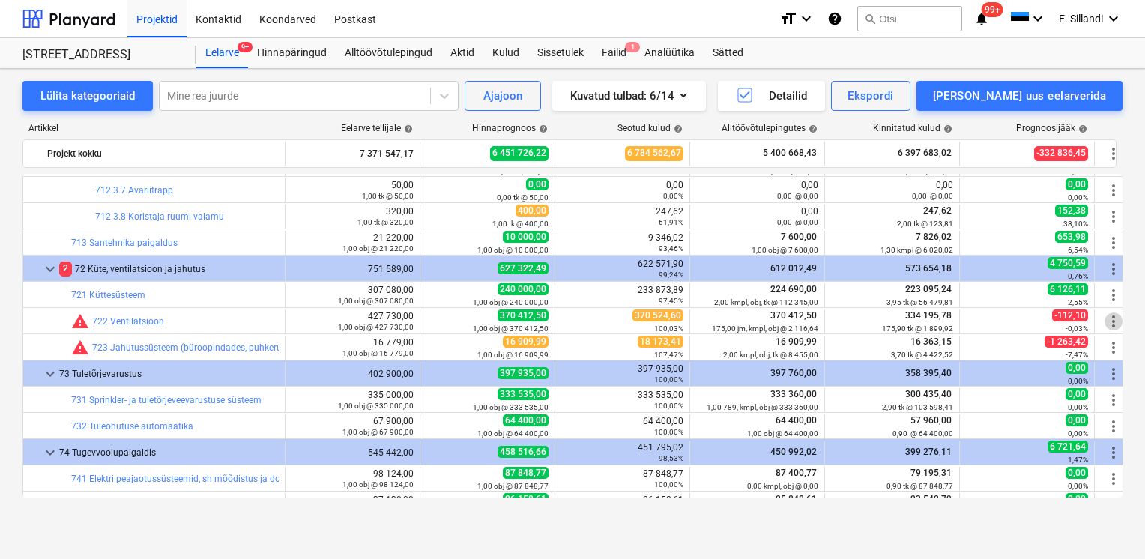
click at [1112, 316] on span "more_vert" at bounding box center [1114, 322] width 18 height 18
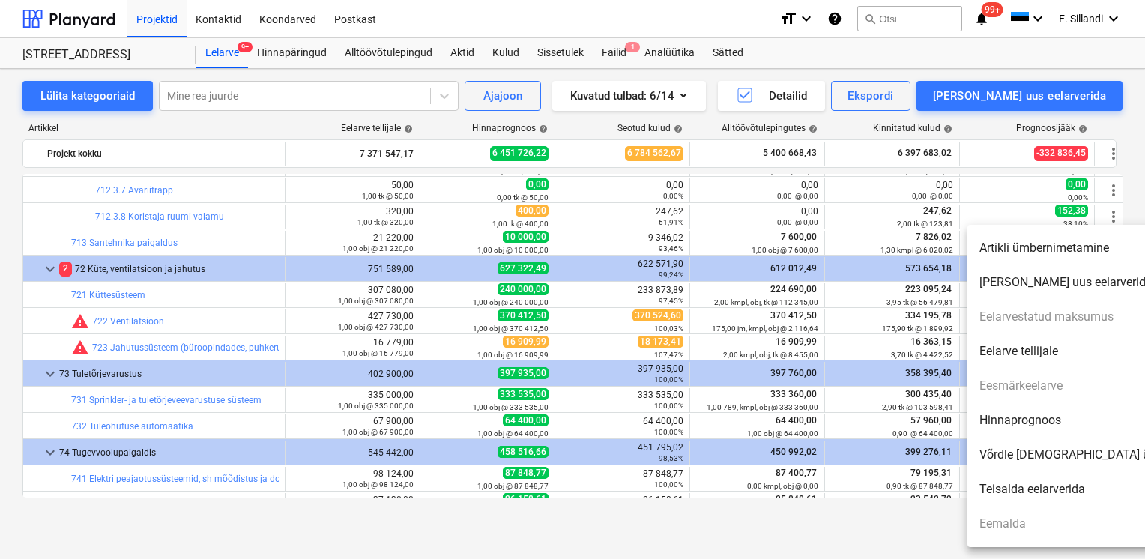
click at [1039, 417] on li "Hinnaprognoos" at bounding box center [1096, 420] width 258 height 34
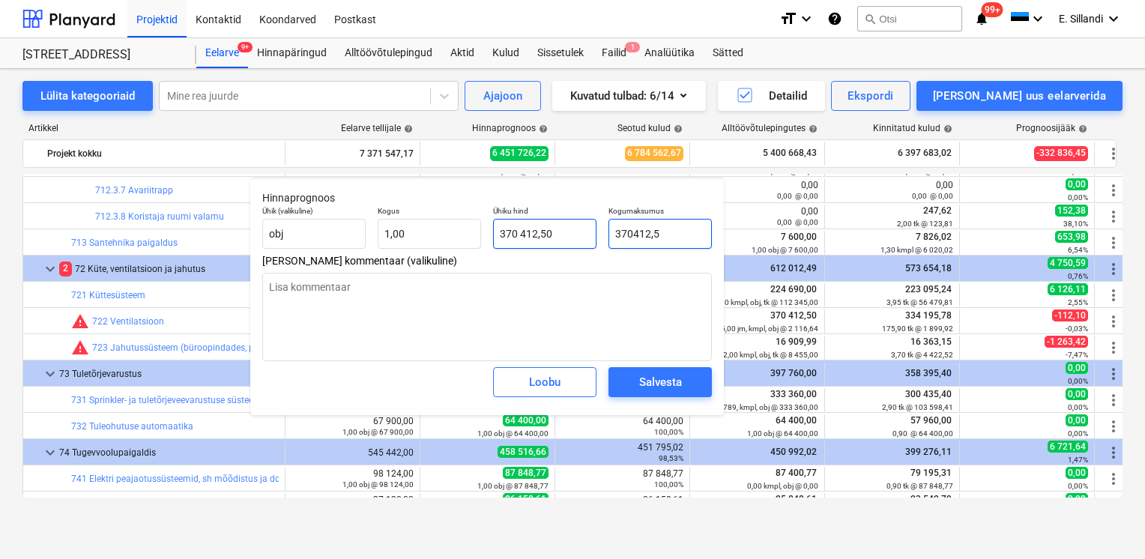
drag, startPoint x: 685, startPoint y: 232, endPoint x: 570, endPoint y: 232, distance: 114.7
click at [585, 232] on div "Ühik (valikuline) obj Kogus 1,00 Ühiku hind 370 412,50 Kogumaksumus 370412,5" at bounding box center [487, 227] width 462 height 55
click at [685, 384] on span "Salvesta" at bounding box center [660, 381] width 67 height 19
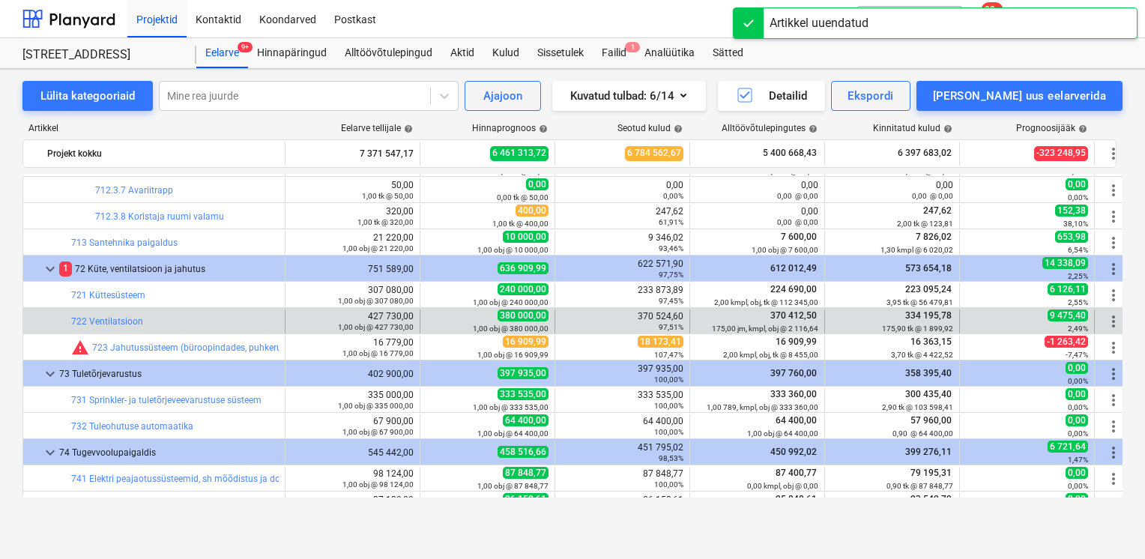
click at [1112, 325] on span "more_vert" at bounding box center [1114, 322] width 18 height 18
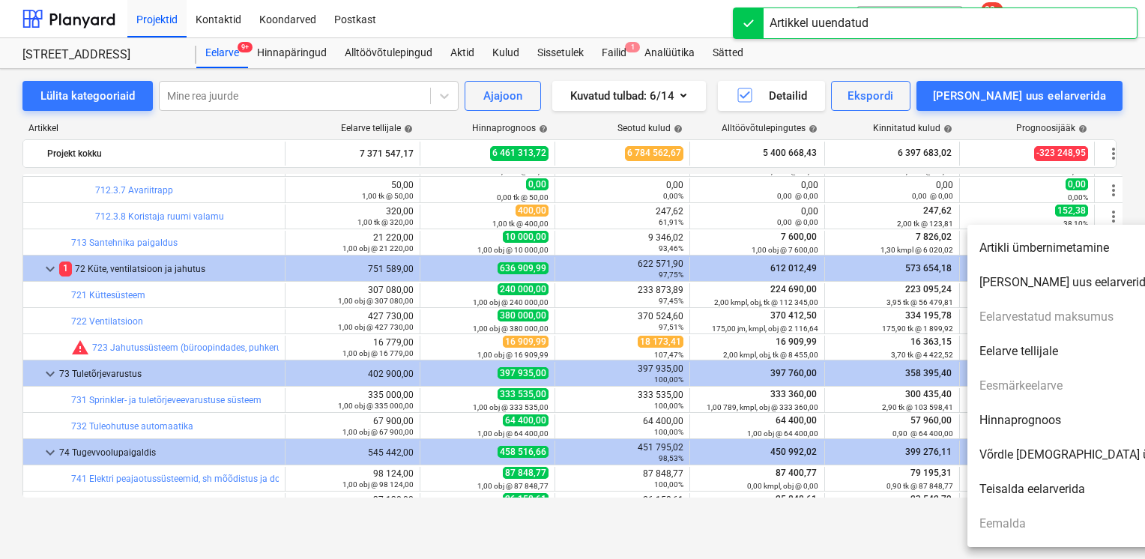
click at [1049, 419] on li "Hinnaprognoos" at bounding box center [1096, 420] width 258 height 34
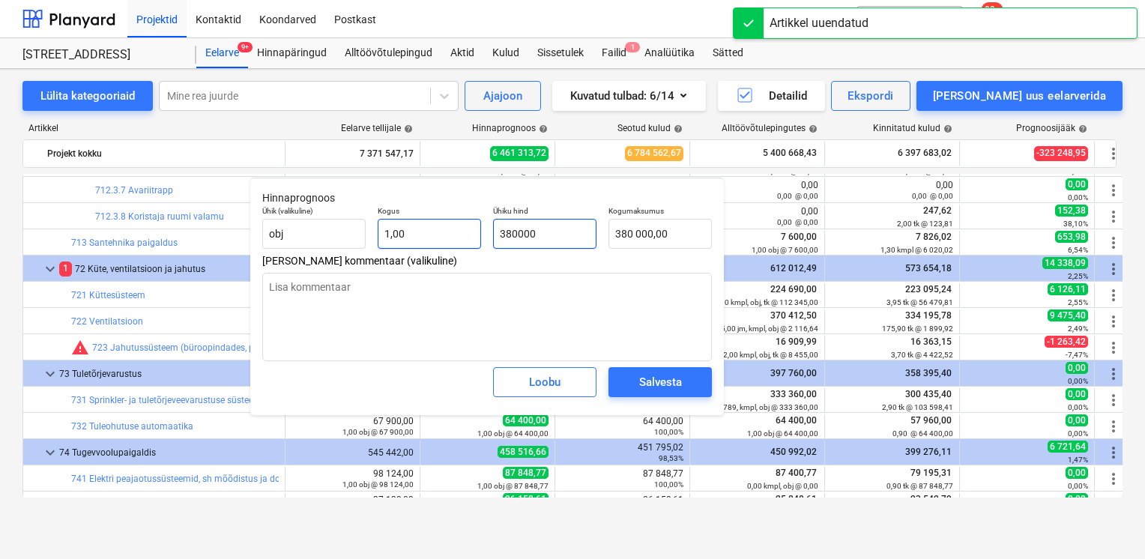
drag, startPoint x: 558, startPoint y: 235, endPoint x: 436, endPoint y: 235, distance: 121.4
click at [468, 236] on div "Ühik (valikuline) obj Kogus 1,00 Ühiku hind 380000 Kogumaksumus 380 000,00" at bounding box center [487, 227] width 462 height 55
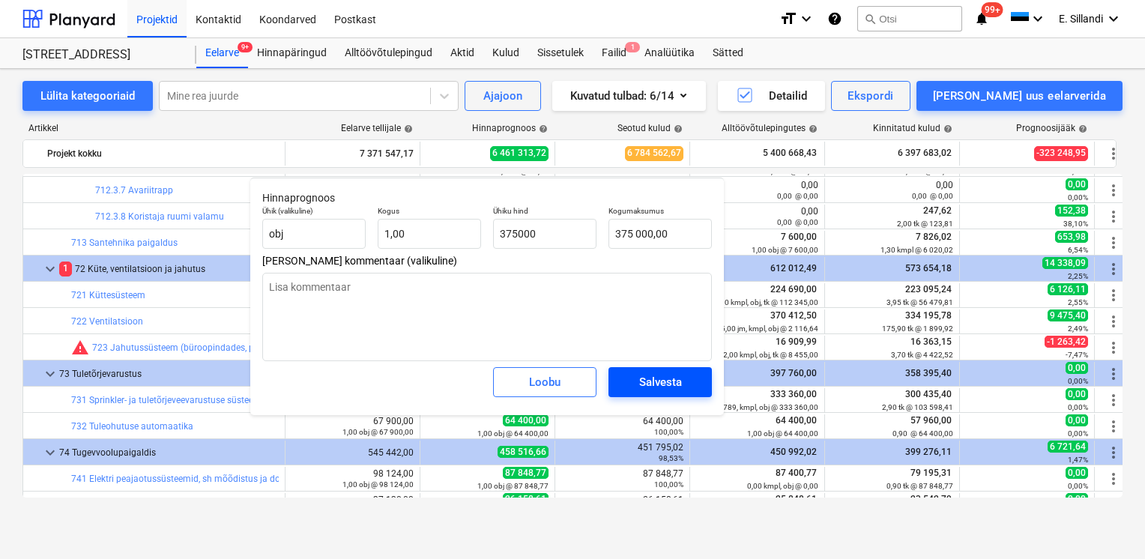
click at [652, 387] on div "Salvesta" at bounding box center [660, 381] width 43 height 19
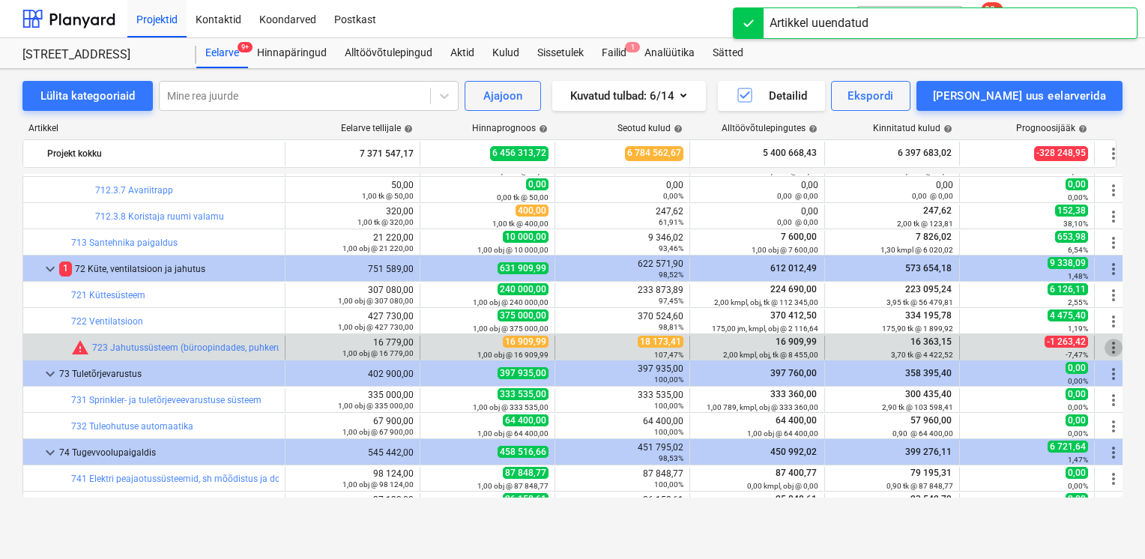
click at [1109, 349] on span "more_vert" at bounding box center [1114, 348] width 18 height 18
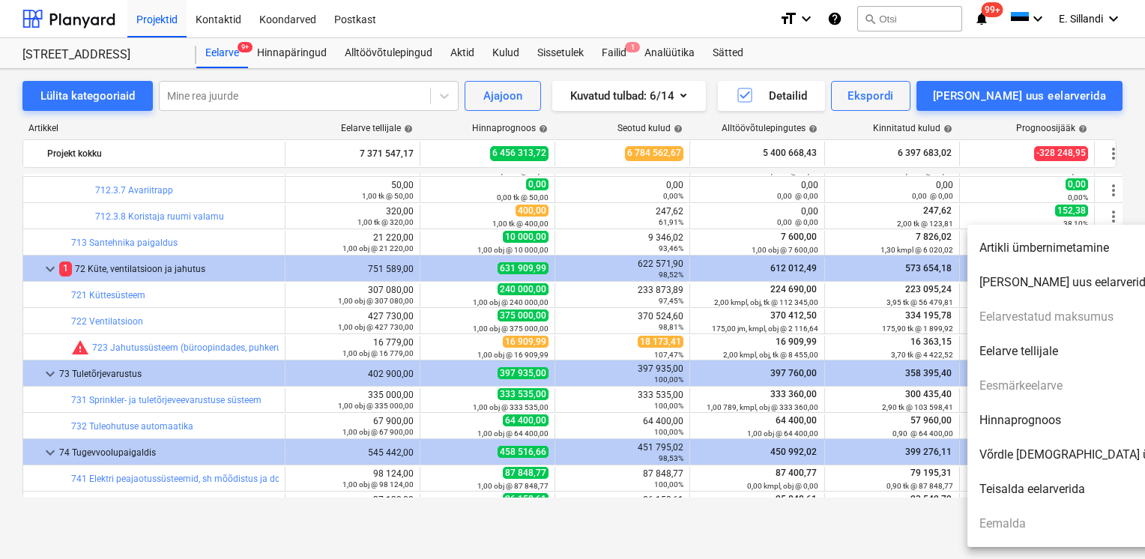
click at [1042, 427] on li "Hinnaprognoos" at bounding box center [1096, 420] width 258 height 34
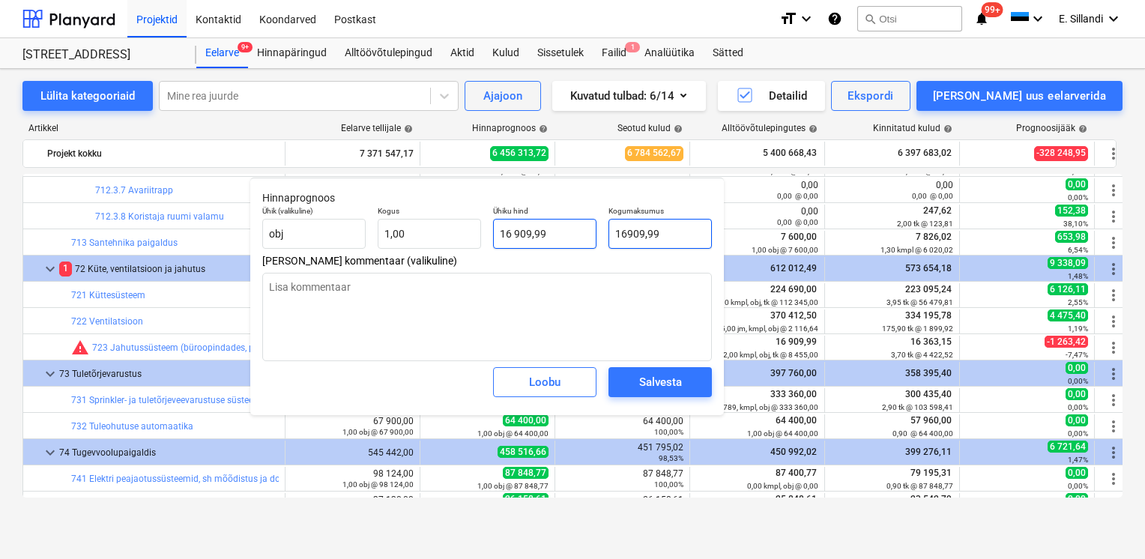
drag, startPoint x: 689, startPoint y: 240, endPoint x: 539, endPoint y: 238, distance: 150.6
click at [539, 238] on div "Ühik (valikuline) obj Kogus 1,00 Ühiku hind 16 909,99 Kogumaksumus 16909,99" at bounding box center [487, 227] width 462 height 55
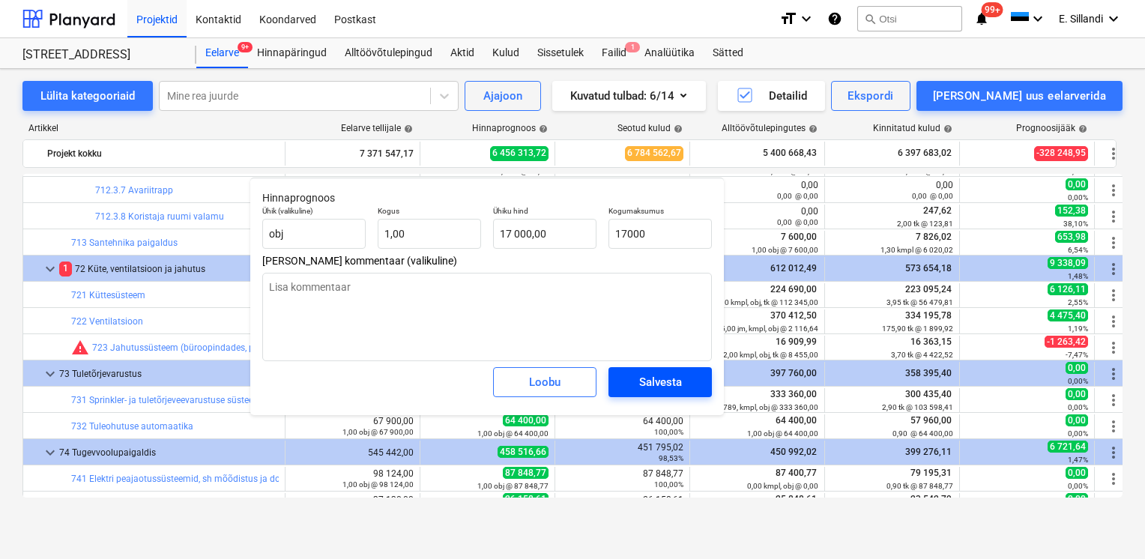
click at [656, 377] on div "Salvesta" at bounding box center [660, 381] width 43 height 19
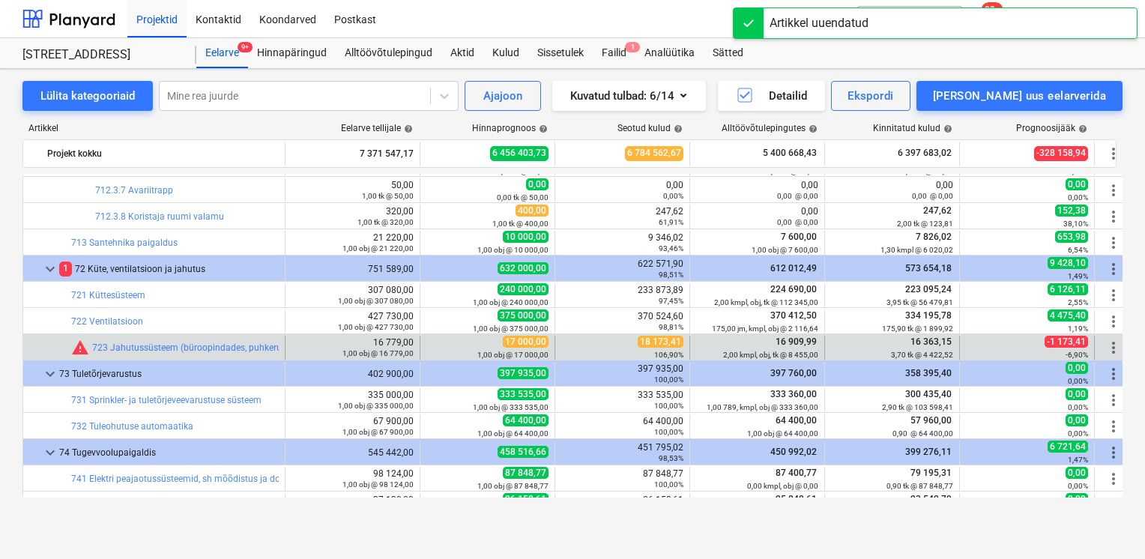
click at [1112, 349] on span "more_vert" at bounding box center [1114, 348] width 18 height 18
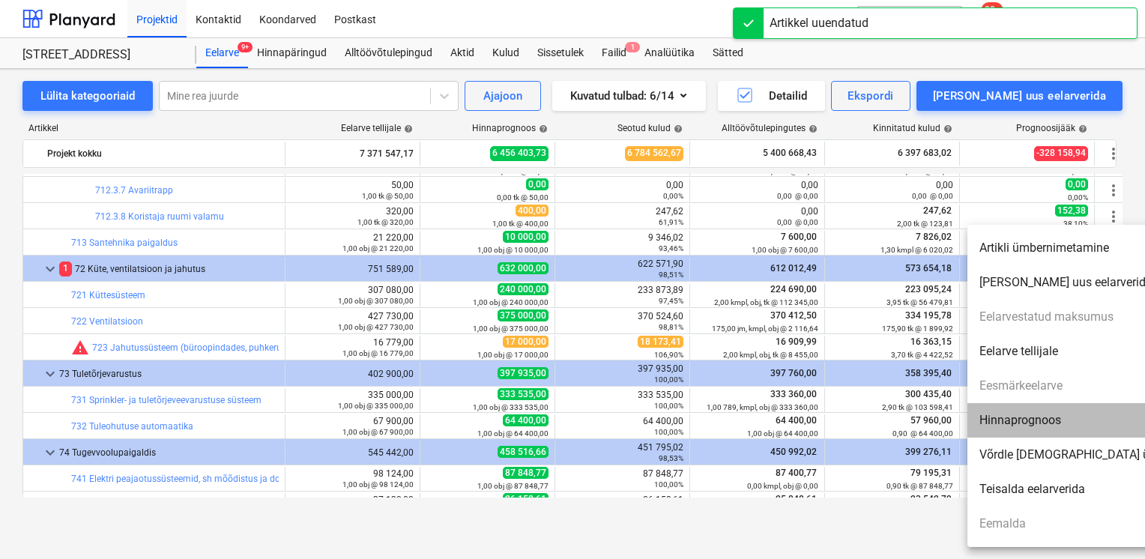
drag, startPoint x: 1067, startPoint y: 419, endPoint x: 1033, endPoint y: 416, distance: 34.6
click at [1067, 420] on li "Hinnaprognoos" at bounding box center [1096, 420] width 258 height 34
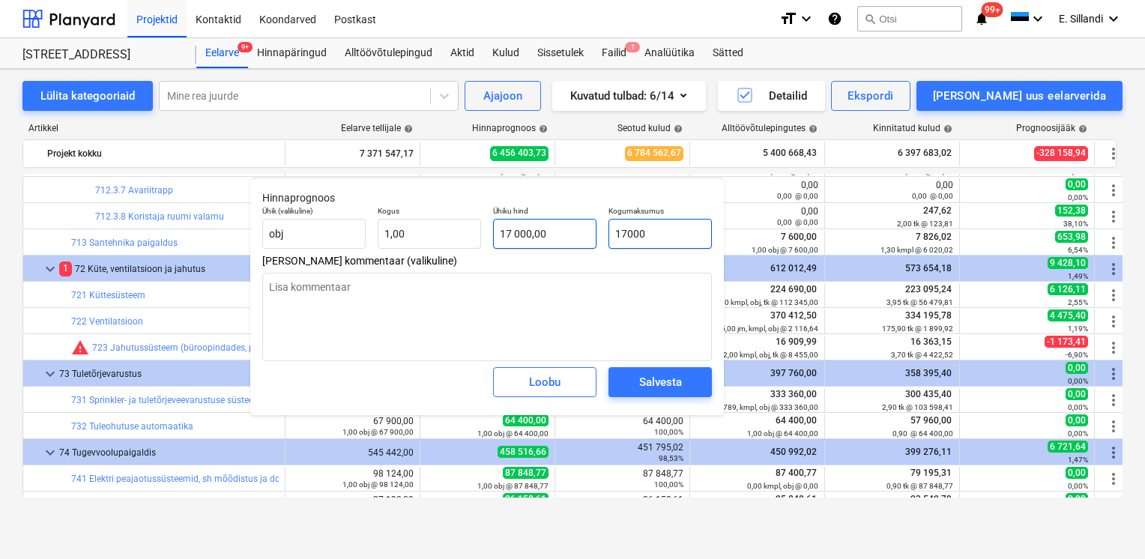
drag, startPoint x: 671, startPoint y: 237, endPoint x: 543, endPoint y: 229, distance: 128.4
click at [558, 229] on div "Ühik (valikuline) obj Kogus 1,00 Ühiku hind 17 000,00 Kogumaksumus 17000" at bounding box center [487, 227] width 462 height 55
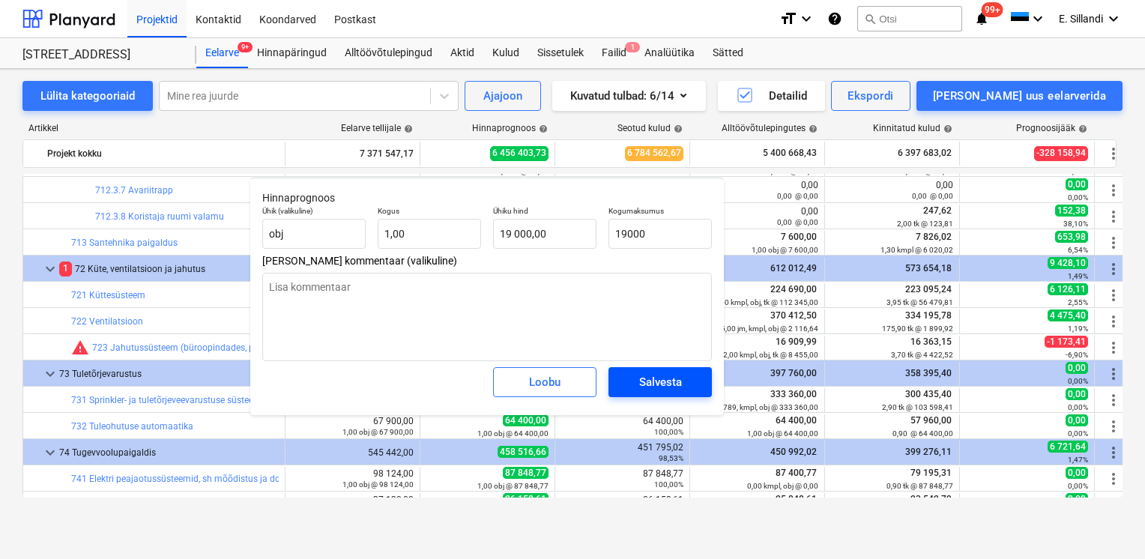
click at [659, 387] on div "Salvesta" at bounding box center [660, 381] width 43 height 19
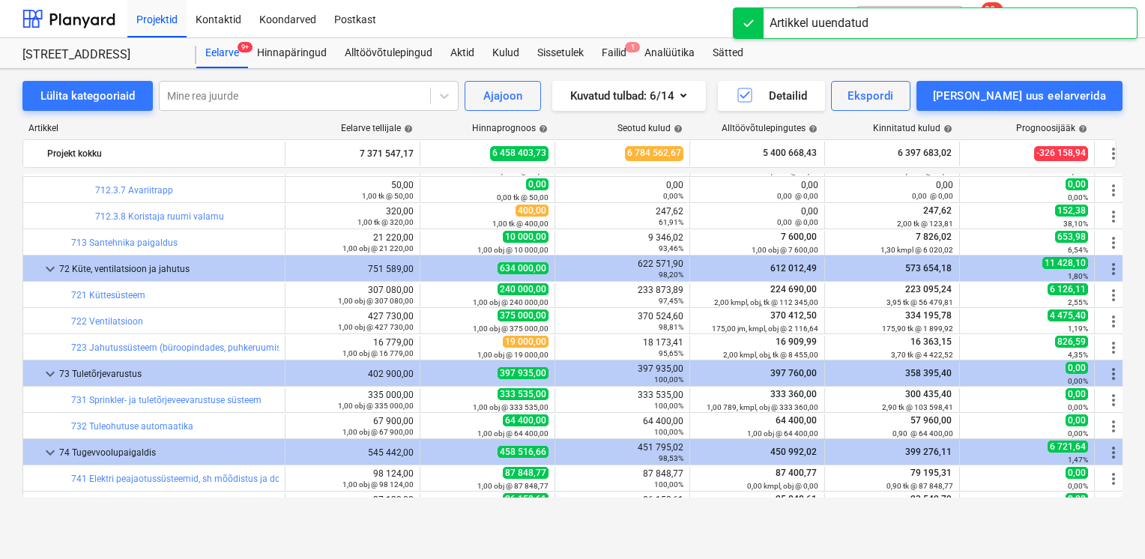
scroll to position [15937, 0]
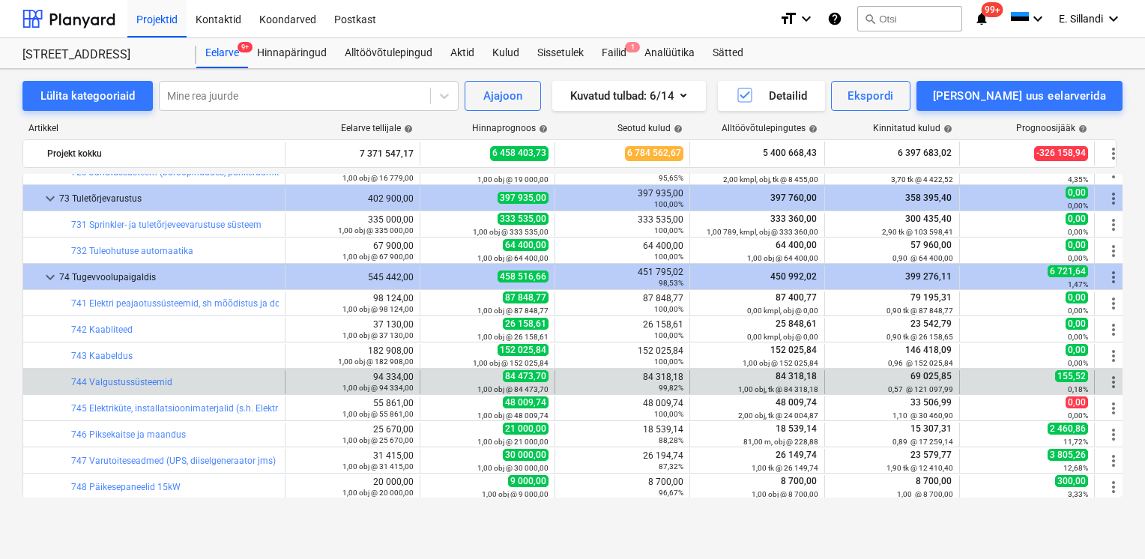
click at [1111, 381] on span "more_vert" at bounding box center [1114, 382] width 18 height 18
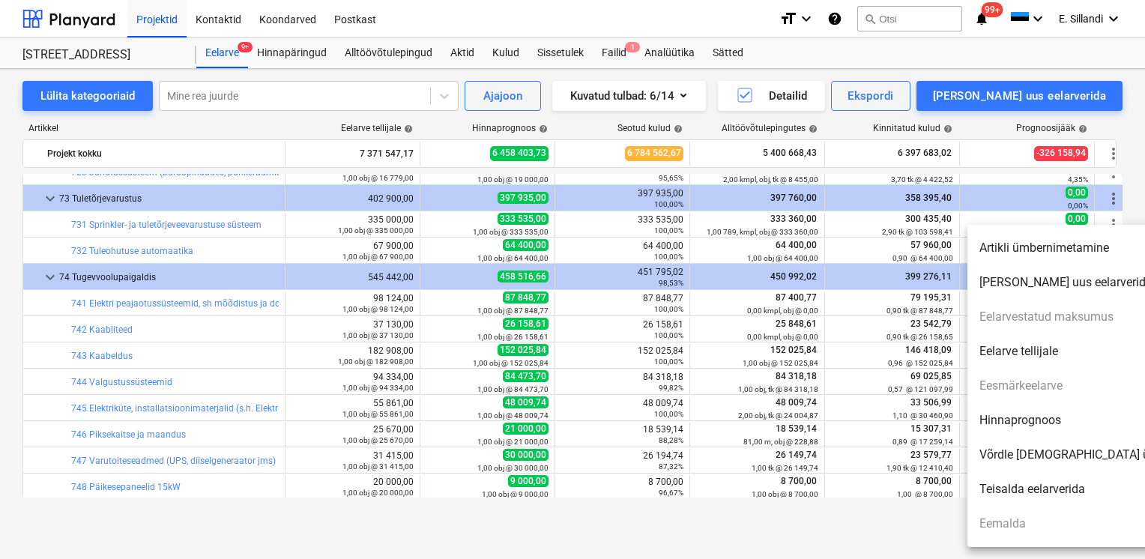
click at [1032, 417] on li "Hinnaprognoos" at bounding box center [1096, 420] width 258 height 34
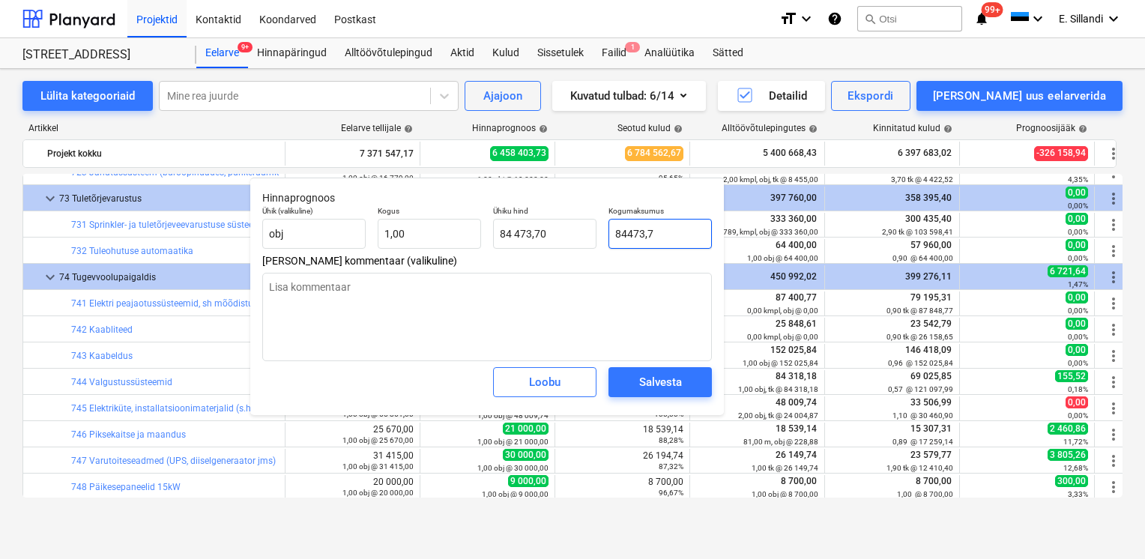
drag, startPoint x: 672, startPoint y: 235, endPoint x: 630, endPoint y: 237, distance: 42.7
click at [630, 237] on input "84473,7" at bounding box center [660, 234] width 103 height 30
click at [674, 373] on div "Salvesta" at bounding box center [660, 381] width 43 height 19
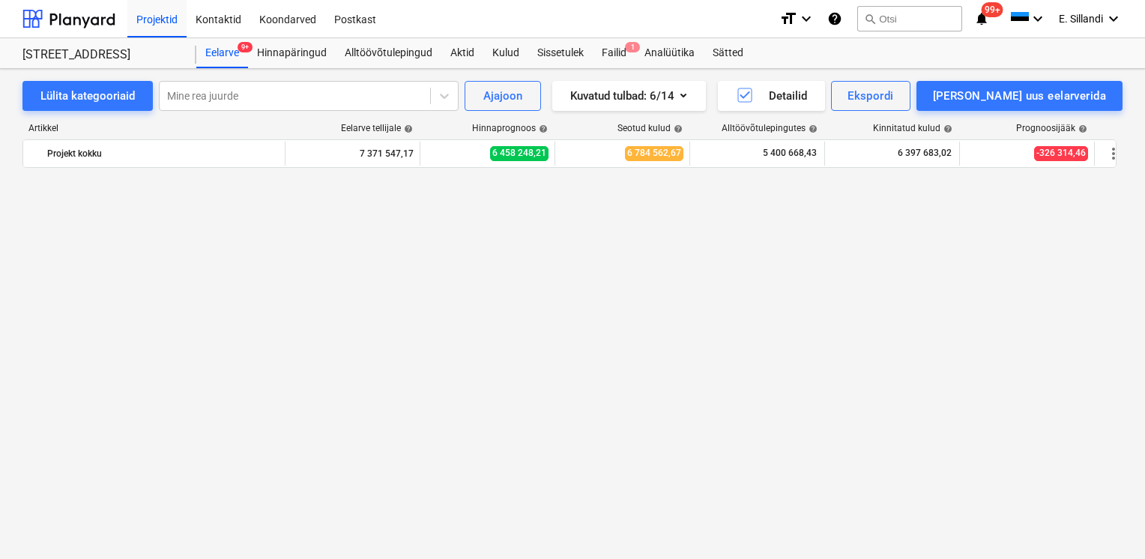
scroll to position [16112, 0]
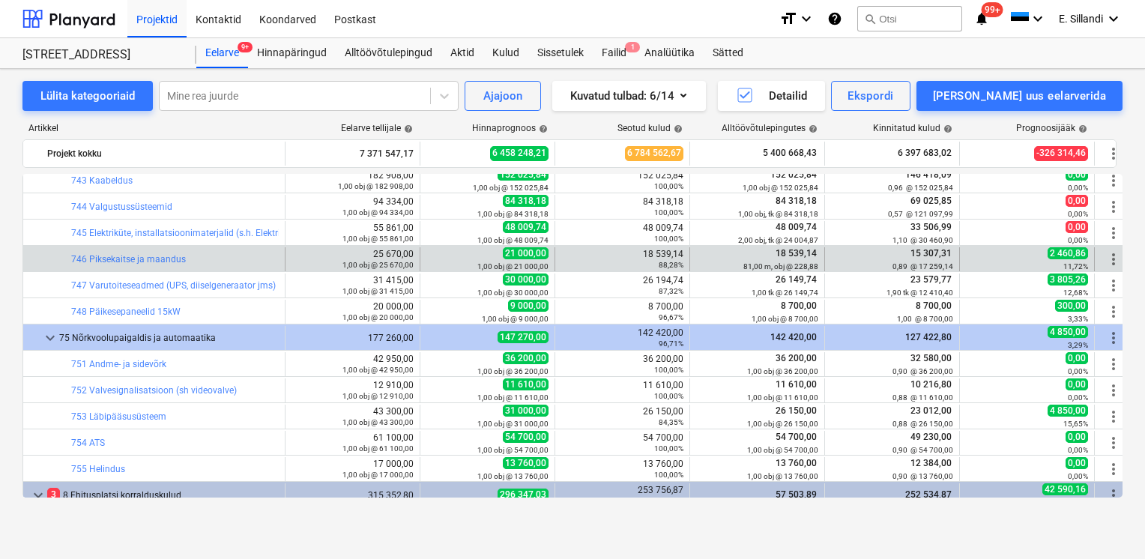
click at [1114, 264] on span "more_vert" at bounding box center [1114, 259] width 18 height 18
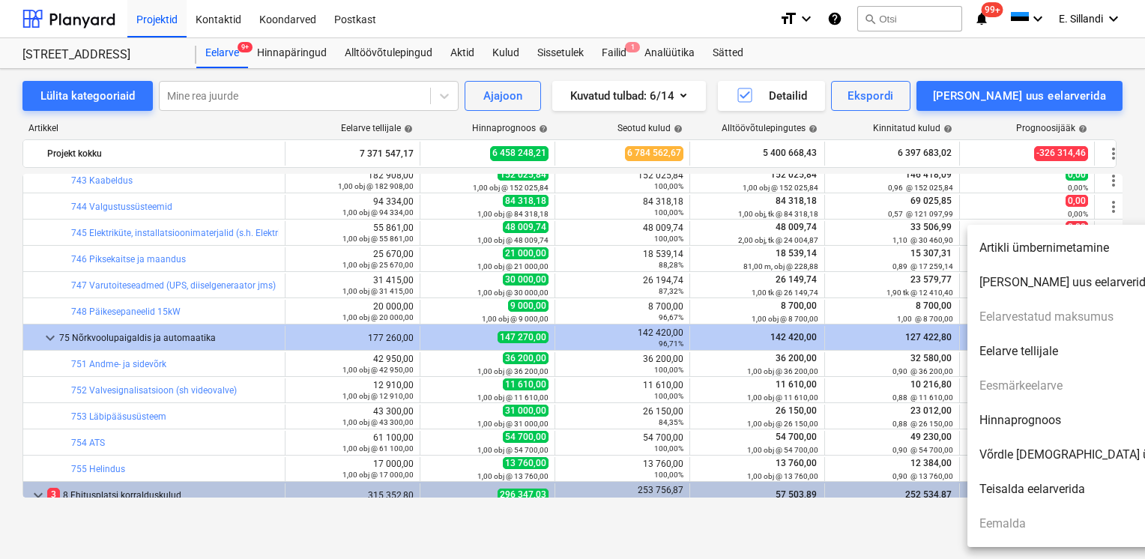
click at [1064, 427] on li "Hinnaprognoos" at bounding box center [1096, 420] width 258 height 34
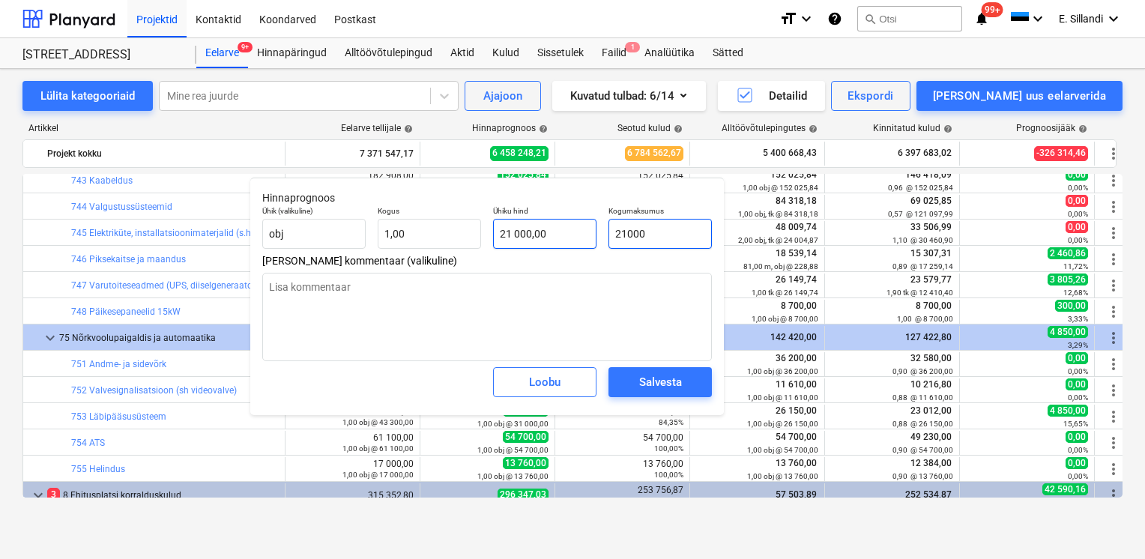
drag, startPoint x: 688, startPoint y: 238, endPoint x: 560, endPoint y: 238, distance: 128.2
click at [566, 238] on div "Ühik (valikuline) obj Kogus 1,00 Ühiku hind 21 000,00 Kogumaksumus 21000" at bounding box center [487, 227] width 462 height 55
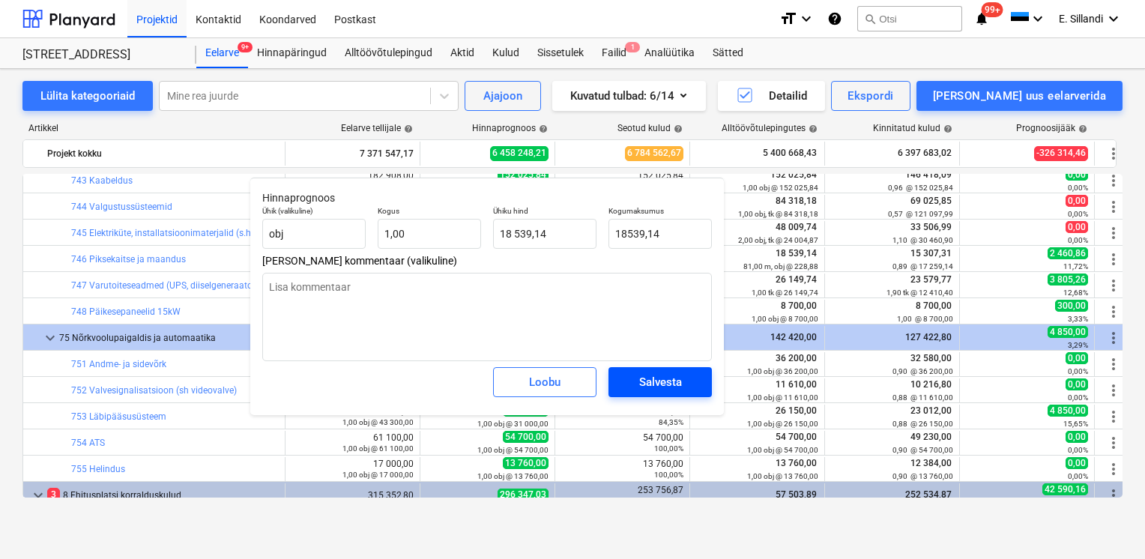
click at [686, 384] on span "Salvesta" at bounding box center [660, 381] width 67 height 19
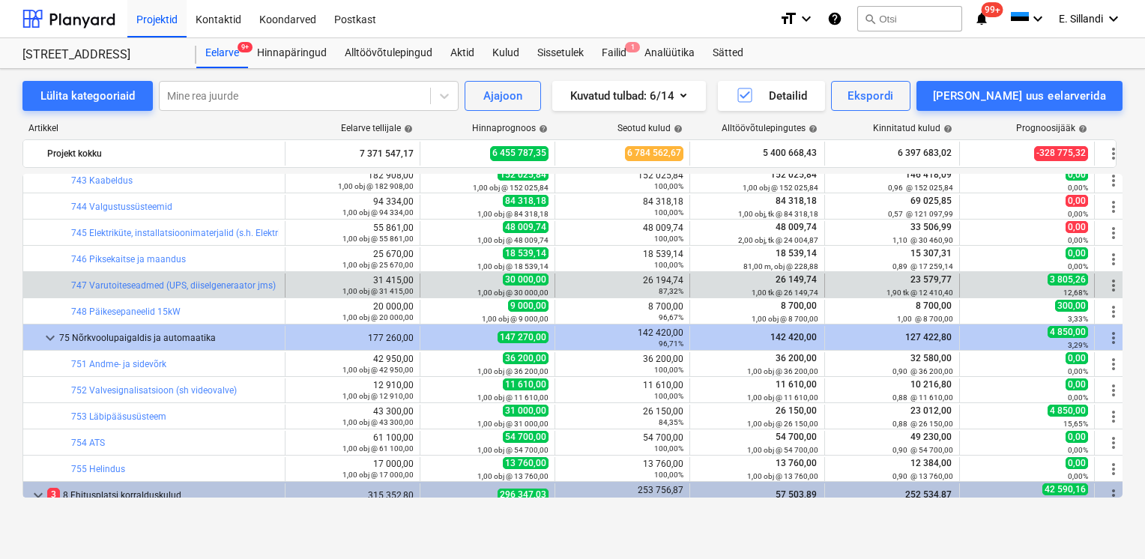
click at [1110, 286] on span "more_vert" at bounding box center [1114, 286] width 18 height 18
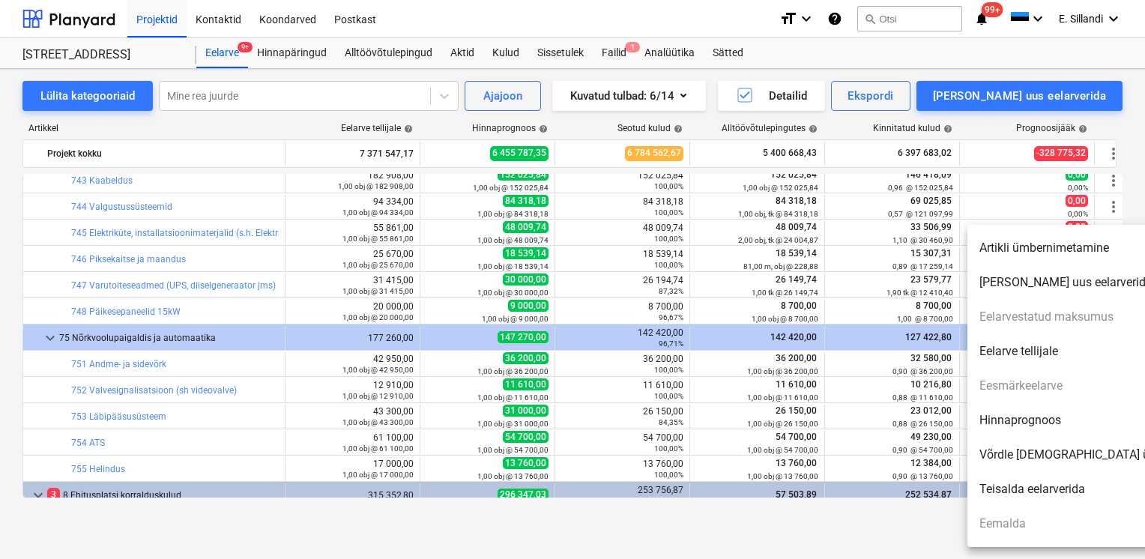
click at [1046, 421] on li "Hinnaprognoos" at bounding box center [1096, 420] width 258 height 34
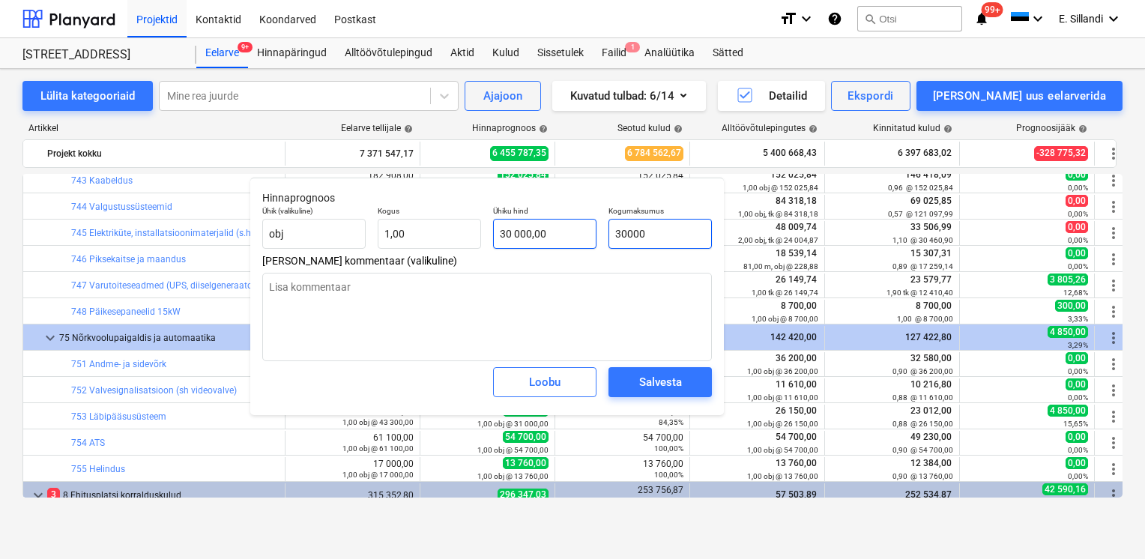
drag, startPoint x: 676, startPoint y: 234, endPoint x: 516, endPoint y: 222, distance: 160.1
click at [561, 229] on div "Ühik (valikuline) obj Kogus 1,00 Ühiku hind 30 000,00 Kogumaksumus 30000" at bounding box center [487, 227] width 462 height 55
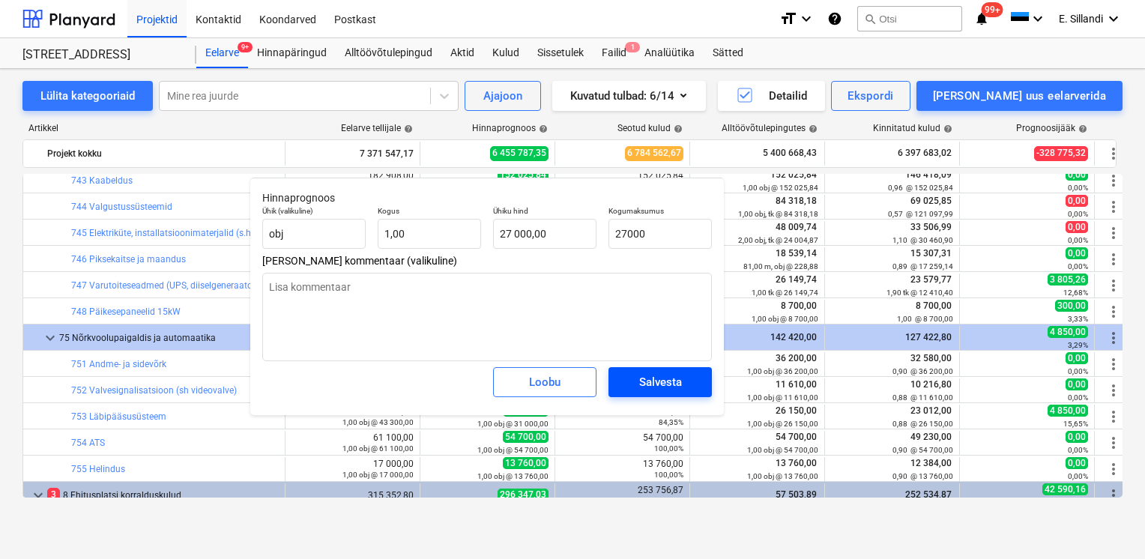
click at [653, 382] on div "Salvesta" at bounding box center [660, 381] width 43 height 19
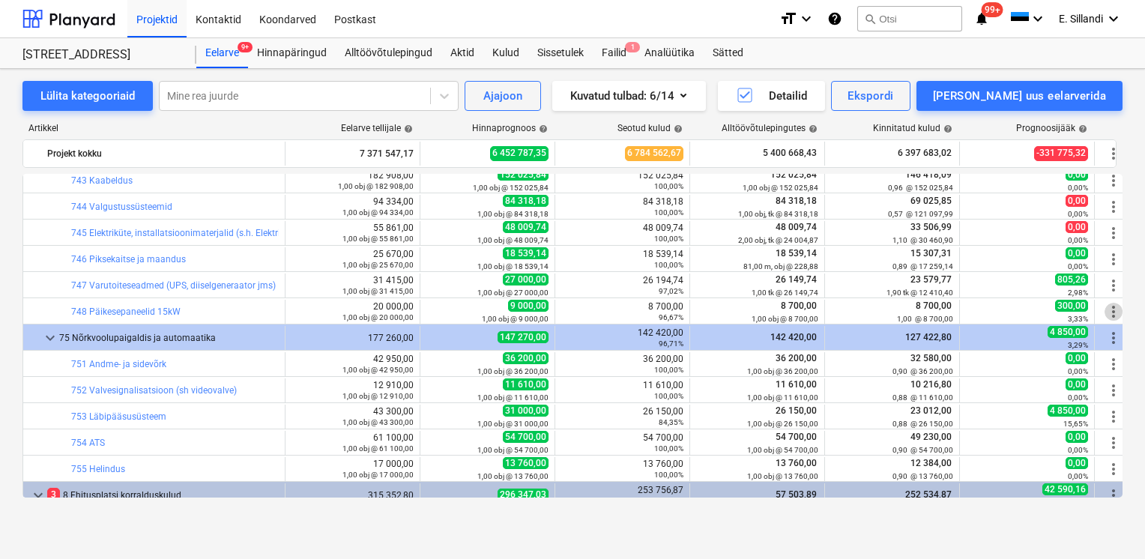
click at [1114, 314] on span "more_vert" at bounding box center [1114, 312] width 18 height 18
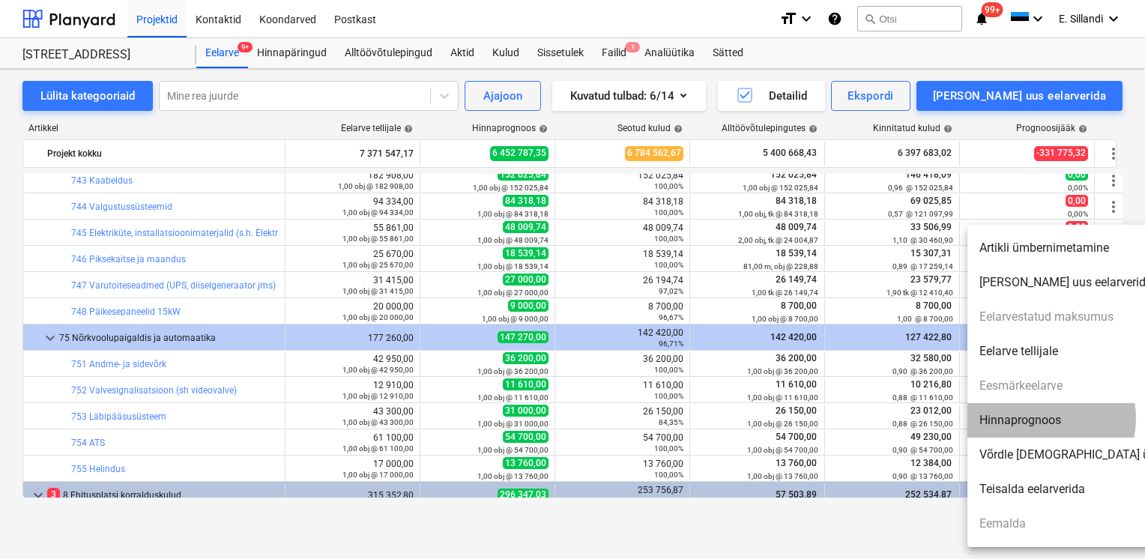
click at [1037, 419] on li "Hinnaprognoos" at bounding box center [1096, 420] width 258 height 34
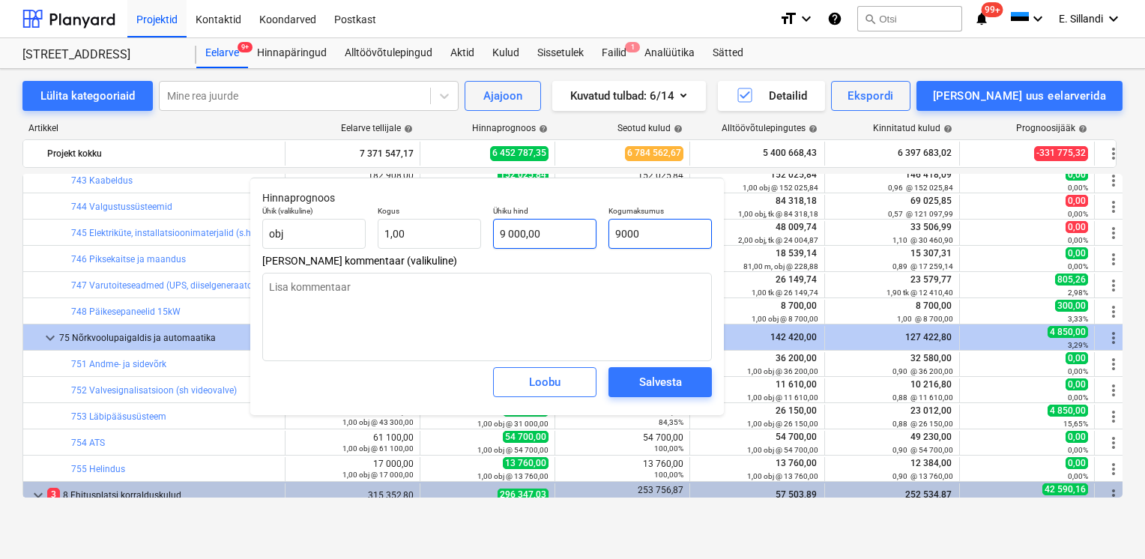
drag, startPoint x: 683, startPoint y: 238, endPoint x: 522, endPoint y: 227, distance: 162.3
click at [591, 232] on div "Ühik (valikuline) obj Kogus 1,00 Ühiku hind 9 000,00 Kogumaksumus 9000" at bounding box center [487, 227] width 462 height 55
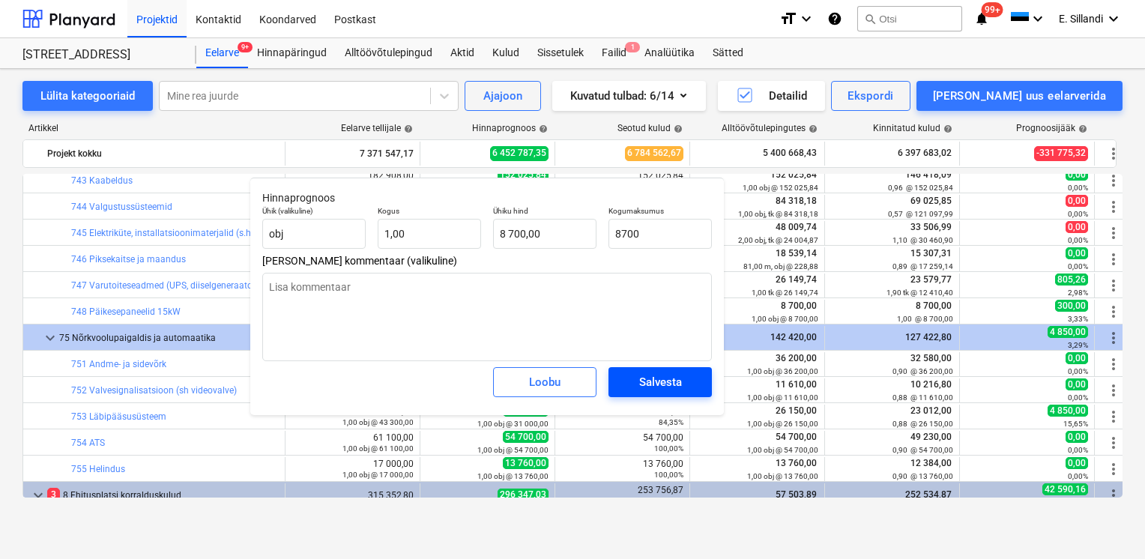
click at [628, 378] on span "Salvesta" at bounding box center [660, 381] width 67 height 19
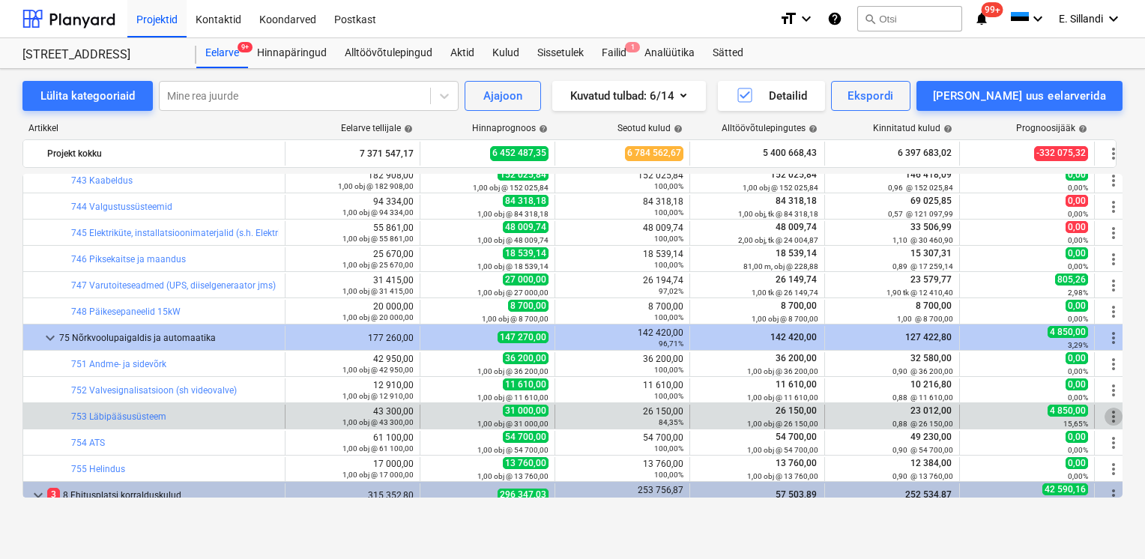
click at [1112, 418] on span "more_vert" at bounding box center [1114, 417] width 18 height 18
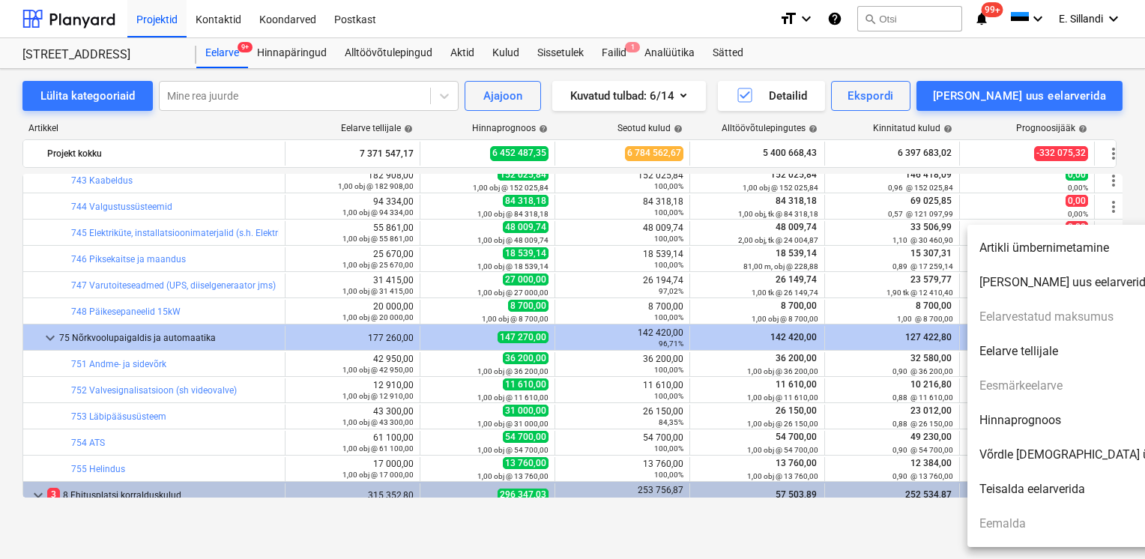
click at [1061, 426] on li "Hinnaprognoos" at bounding box center [1096, 420] width 258 height 34
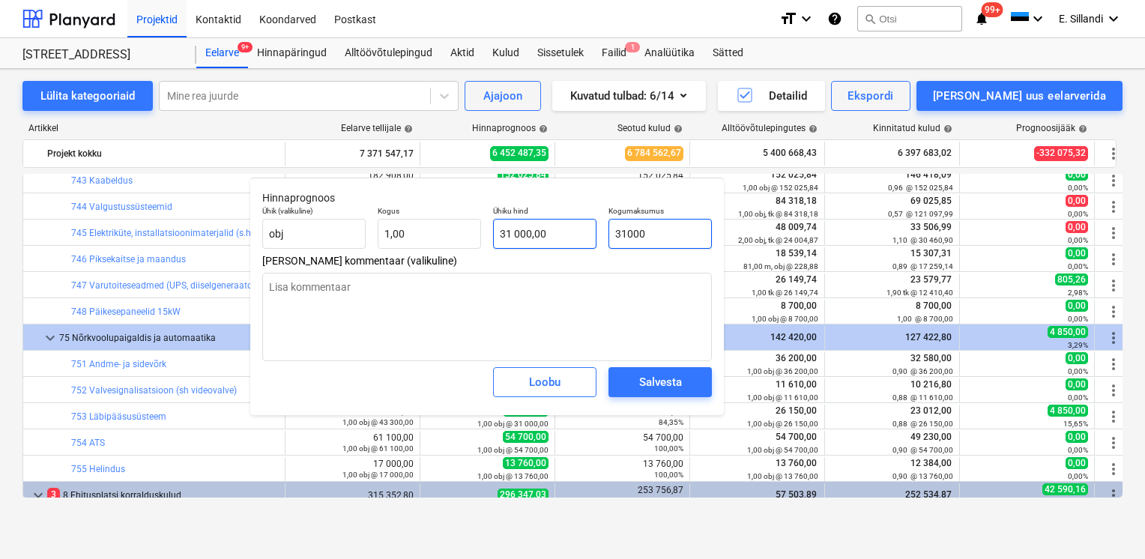
drag, startPoint x: 643, startPoint y: 232, endPoint x: 549, endPoint y: 232, distance: 94.4
click at [558, 232] on div "Ühik (valikuline) obj Kogus 1,00 Ühiku hind 31 000,00 Kogumaksumus 31000" at bounding box center [487, 227] width 462 height 55
click at [644, 366] on div "Salvesta" at bounding box center [660, 382] width 115 height 42
click at [638, 378] on span "Salvesta" at bounding box center [660, 381] width 67 height 19
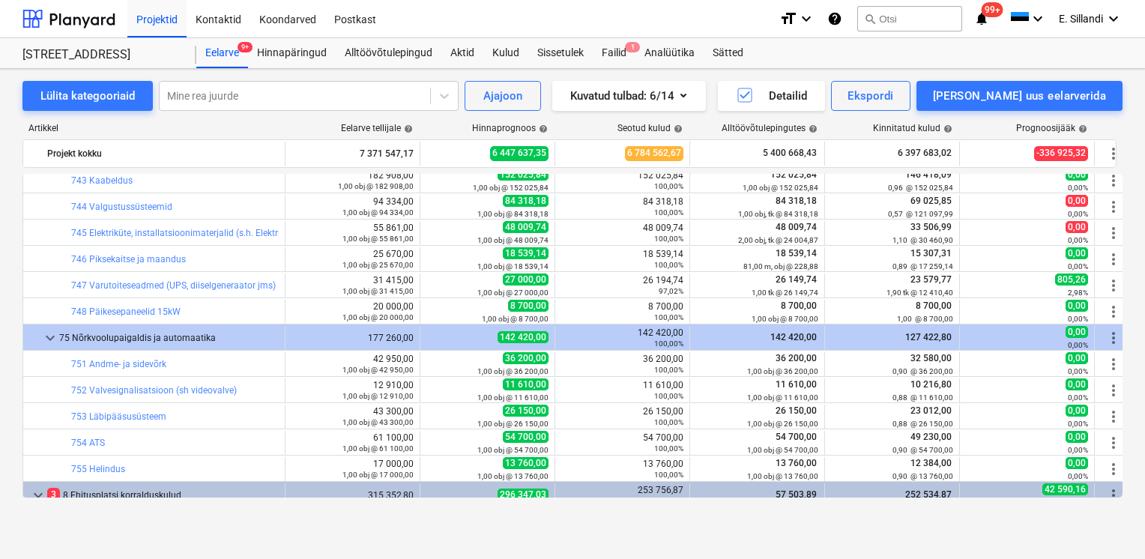
scroll to position [16287, 0]
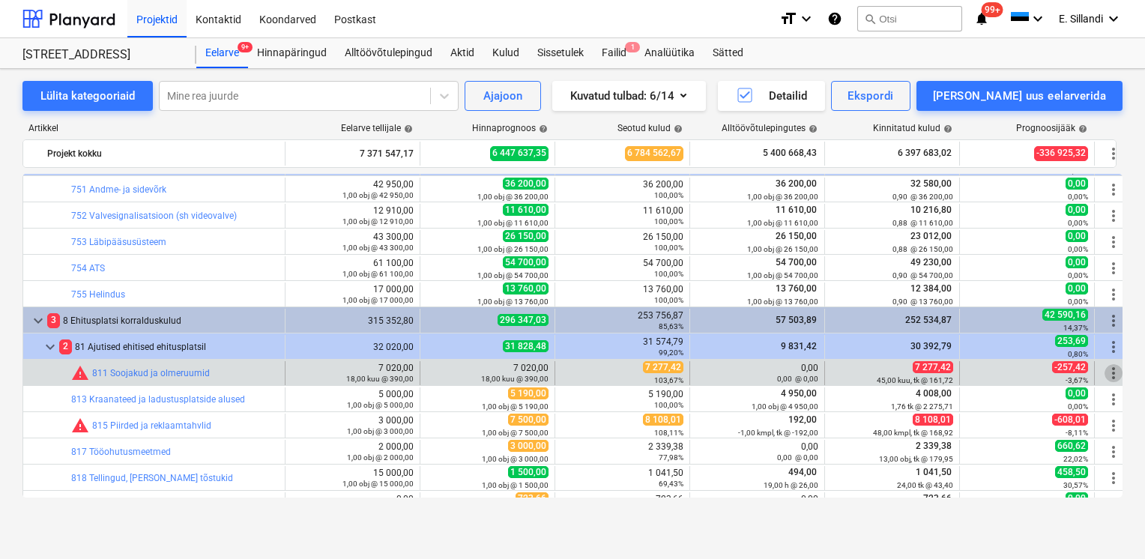
click at [1113, 370] on span "more_vert" at bounding box center [1114, 373] width 18 height 18
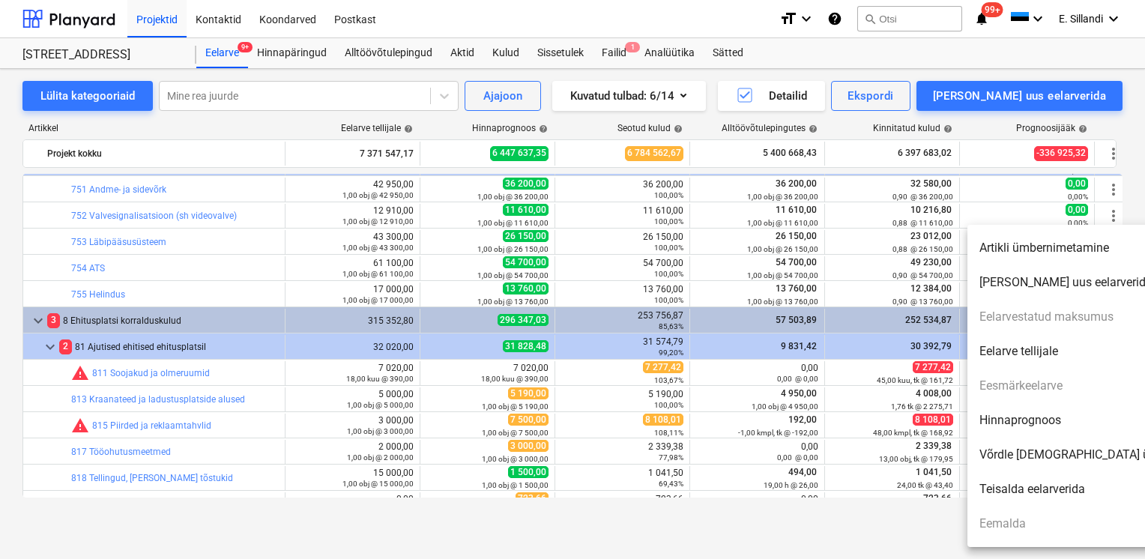
click at [1044, 420] on li "Hinnaprognoos" at bounding box center [1096, 420] width 258 height 34
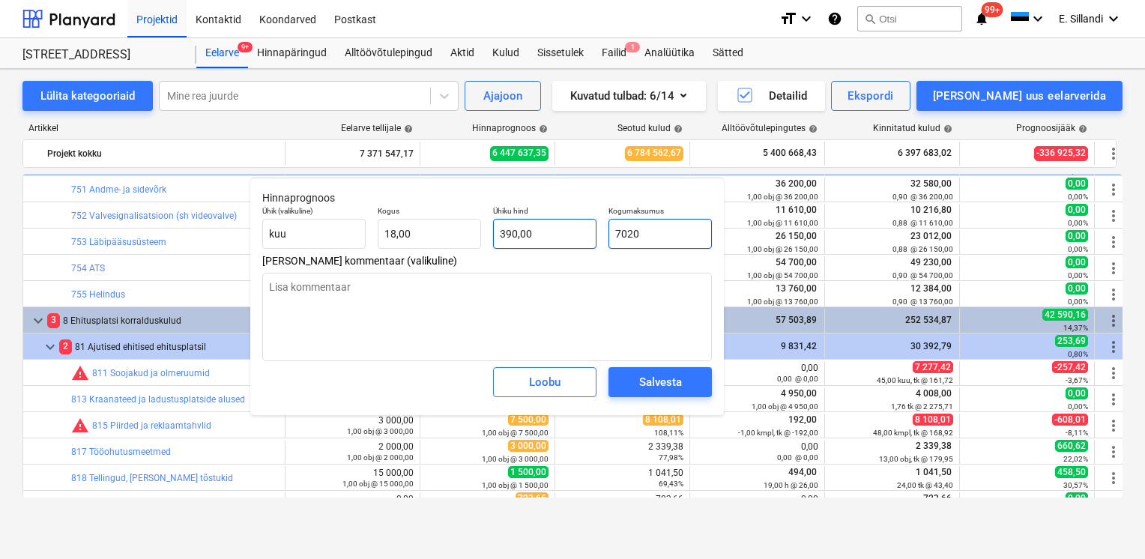
drag, startPoint x: 703, startPoint y: 245, endPoint x: 579, endPoint y: 241, distance: 123.7
click at [588, 241] on div "Ühik (valikuline) kuu Kogus 18,00 Ühiku hind 390,00 Kogumaksumus 7020" at bounding box center [487, 227] width 462 height 55
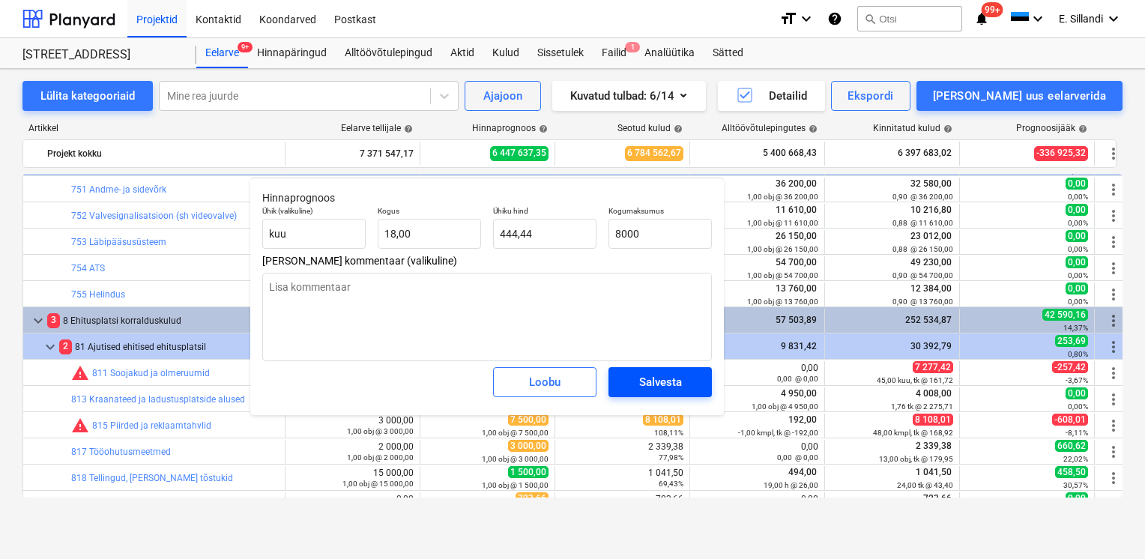
click at [644, 383] on div "Salvesta" at bounding box center [660, 381] width 43 height 19
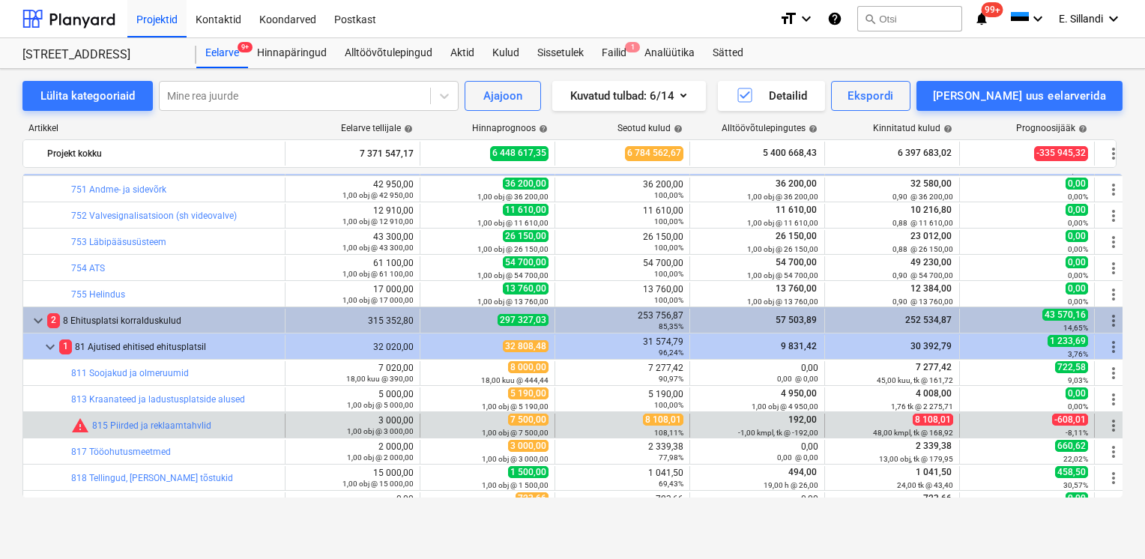
click at [1109, 426] on span "more_vert" at bounding box center [1114, 426] width 18 height 18
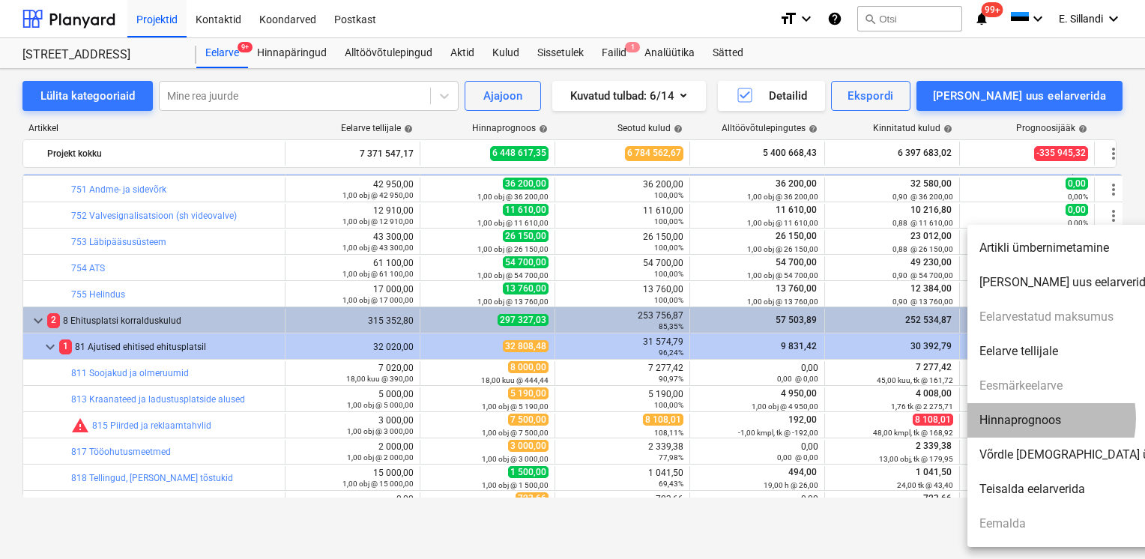
click at [1026, 418] on li "Hinnaprognoos" at bounding box center [1096, 420] width 258 height 34
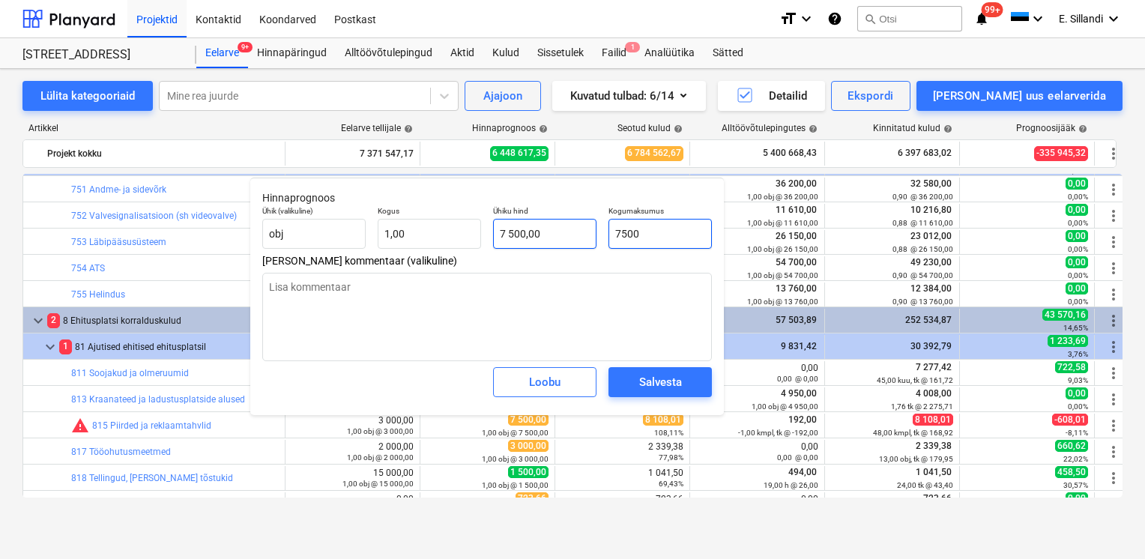
drag, startPoint x: 671, startPoint y: 235, endPoint x: 574, endPoint y: 229, distance: 97.6
click at [582, 232] on div "Ühik (valikuline) obj Kogus 1,00 Ühiku hind 7 500,00 Kogumaksumus 7500" at bounding box center [487, 227] width 462 height 55
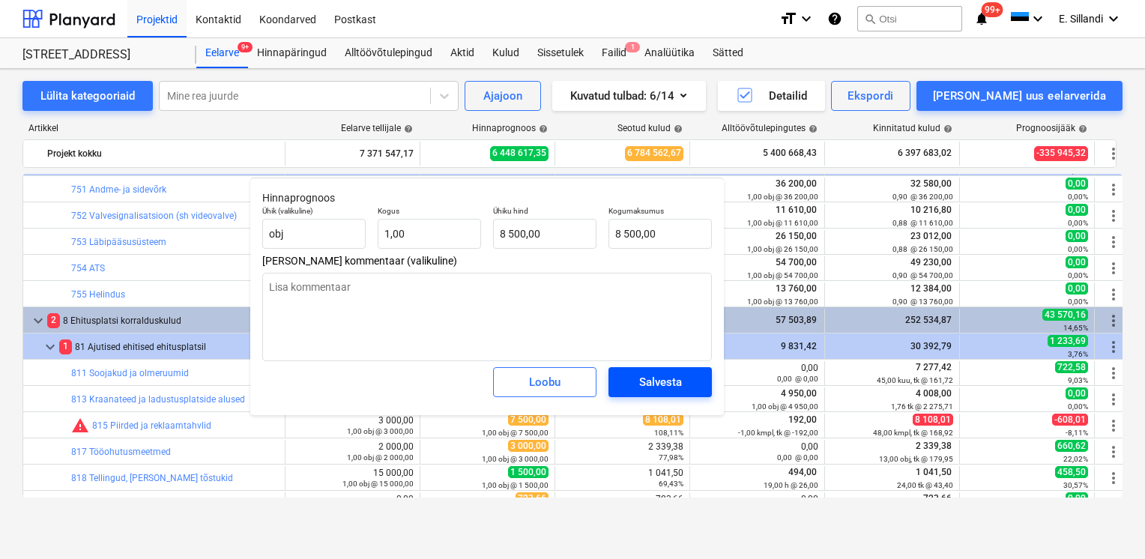
click at [692, 377] on span "Salvesta" at bounding box center [660, 381] width 67 height 19
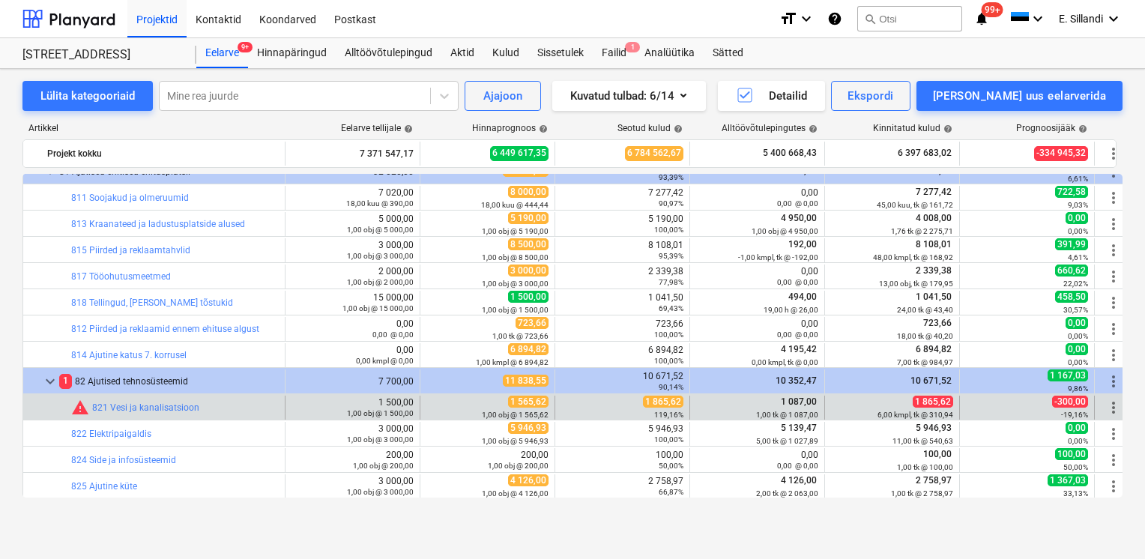
scroll to position [16637, 0]
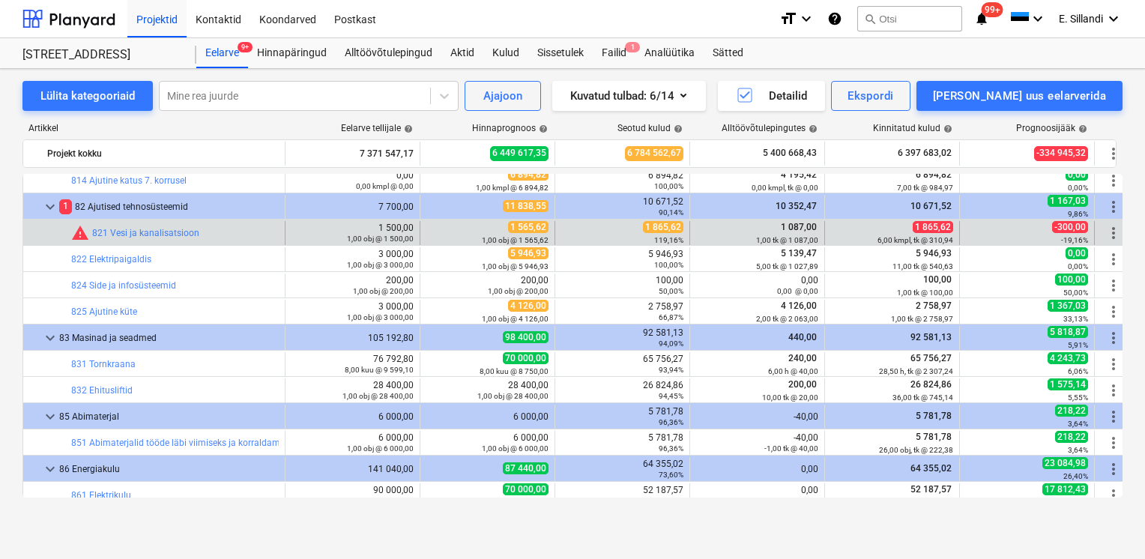
click at [1109, 234] on span "more_vert" at bounding box center [1114, 233] width 18 height 18
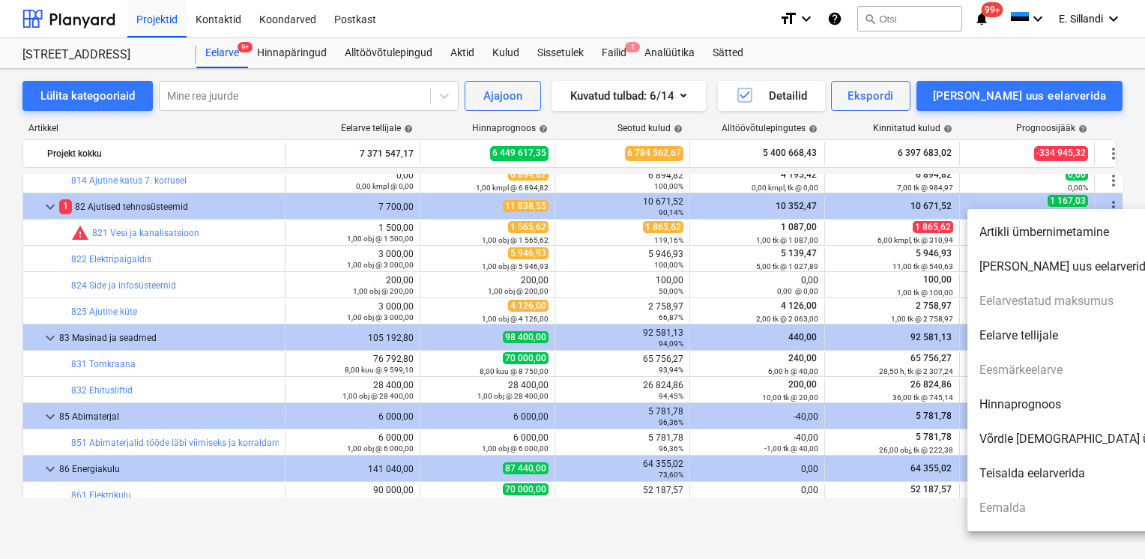
click at [1031, 402] on li "Hinnaprognoos" at bounding box center [1096, 404] width 258 height 34
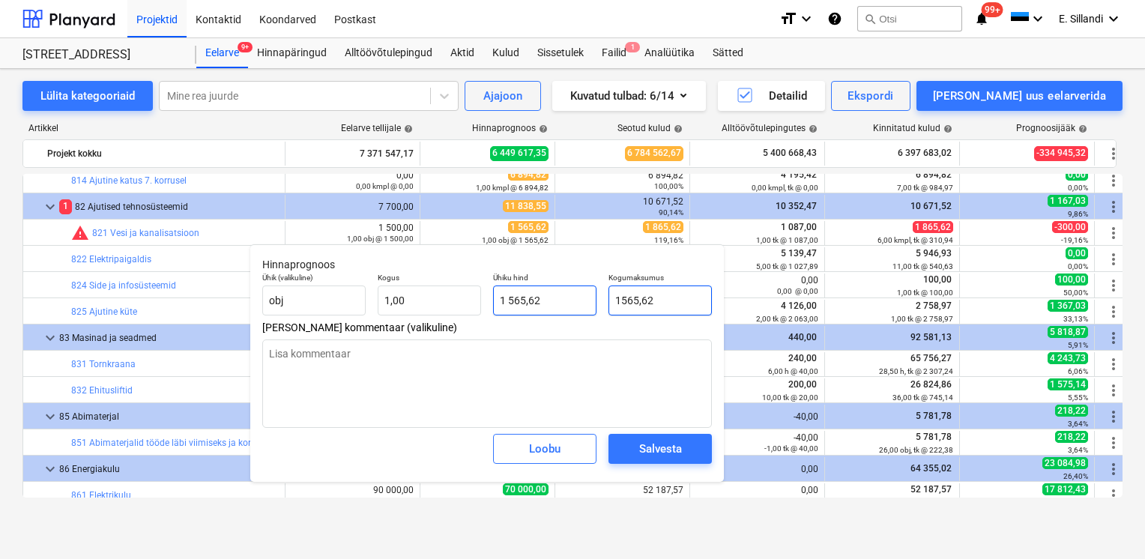
drag, startPoint x: 665, startPoint y: 298, endPoint x: 535, endPoint y: 299, distance: 130.4
click at [547, 298] on div "Ühik (valikuline) obj Kogus 1,00 Ühiku hind 1 565,62 Kogumaksumus 1565,62" at bounding box center [487, 294] width 462 height 55
click at [666, 448] on div "Salvesta" at bounding box center [660, 448] width 43 height 19
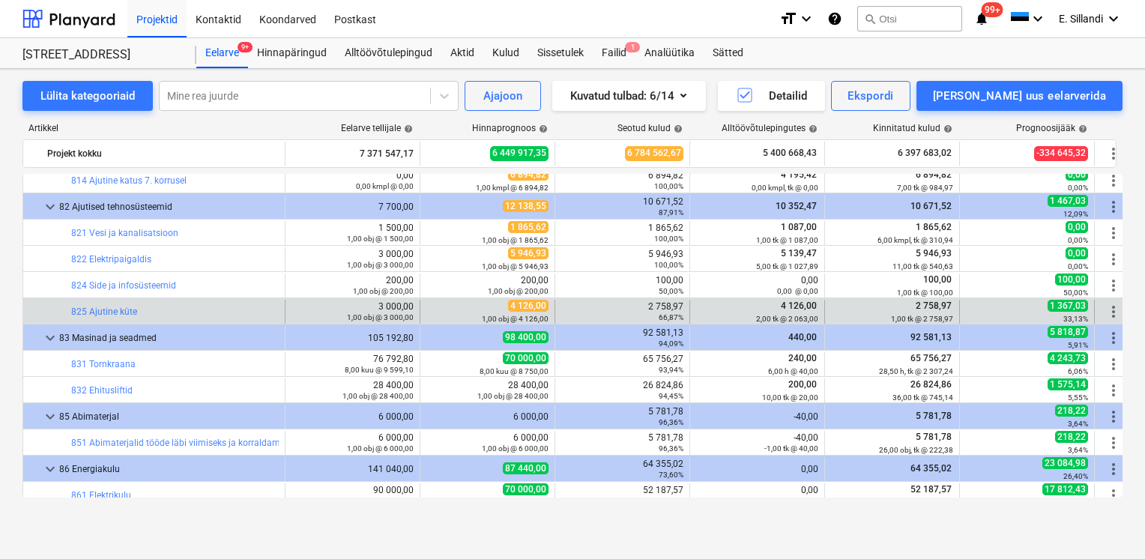
click at [1112, 313] on span "more_vert" at bounding box center [1114, 312] width 18 height 18
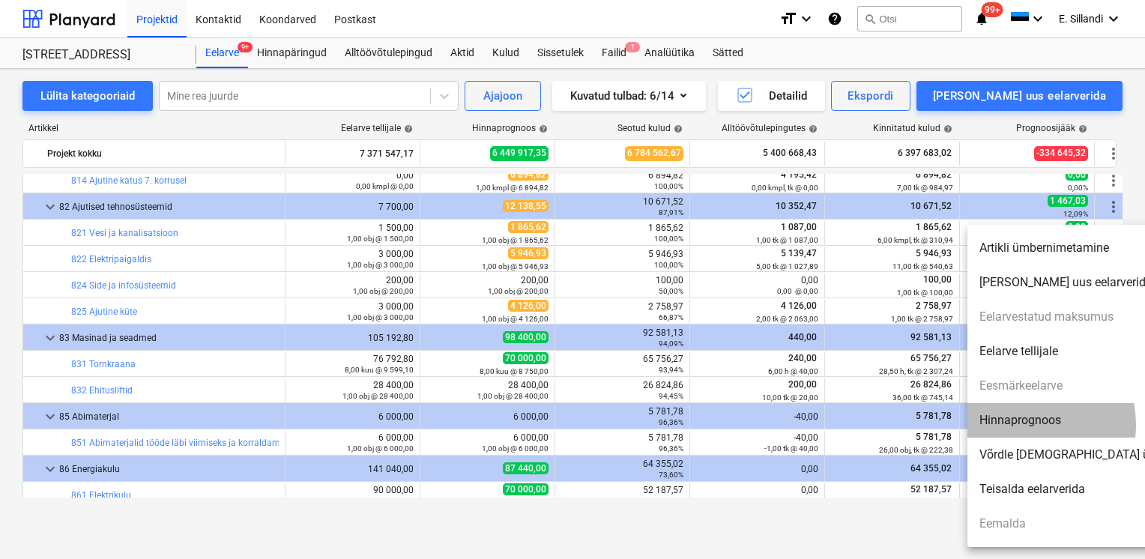
click at [1021, 425] on li "Hinnaprognoos" at bounding box center [1096, 420] width 258 height 34
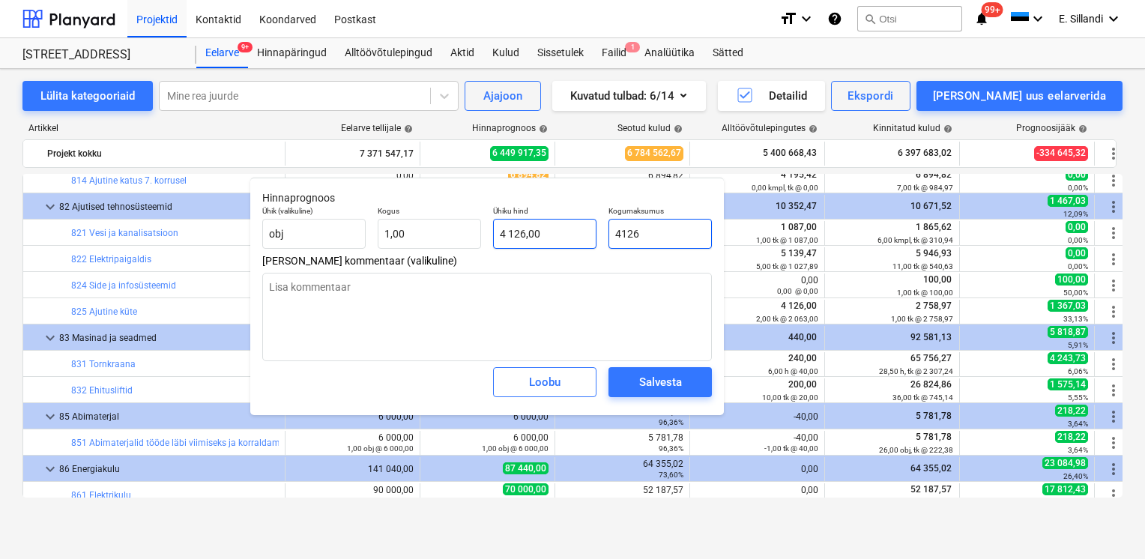
drag, startPoint x: 668, startPoint y: 234, endPoint x: 495, endPoint y: 220, distance: 172.9
click at [547, 226] on div "Ühik (valikuline) obj Kogus 1,00 Ühiku hind 4 126,00 Kogumaksumus 4126" at bounding box center [487, 227] width 462 height 55
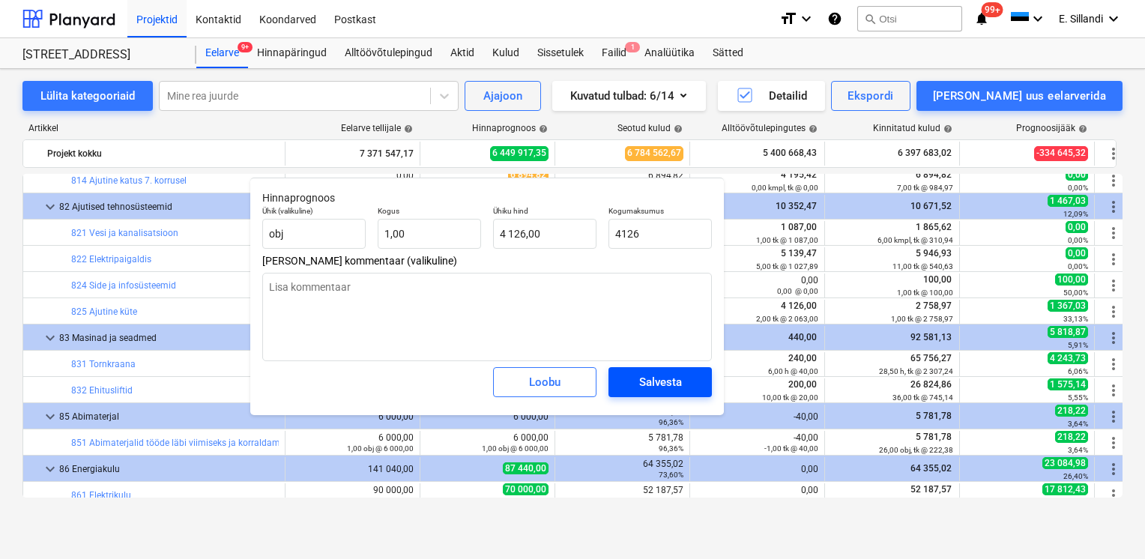
click at [678, 390] on div "Salvesta" at bounding box center [660, 381] width 43 height 19
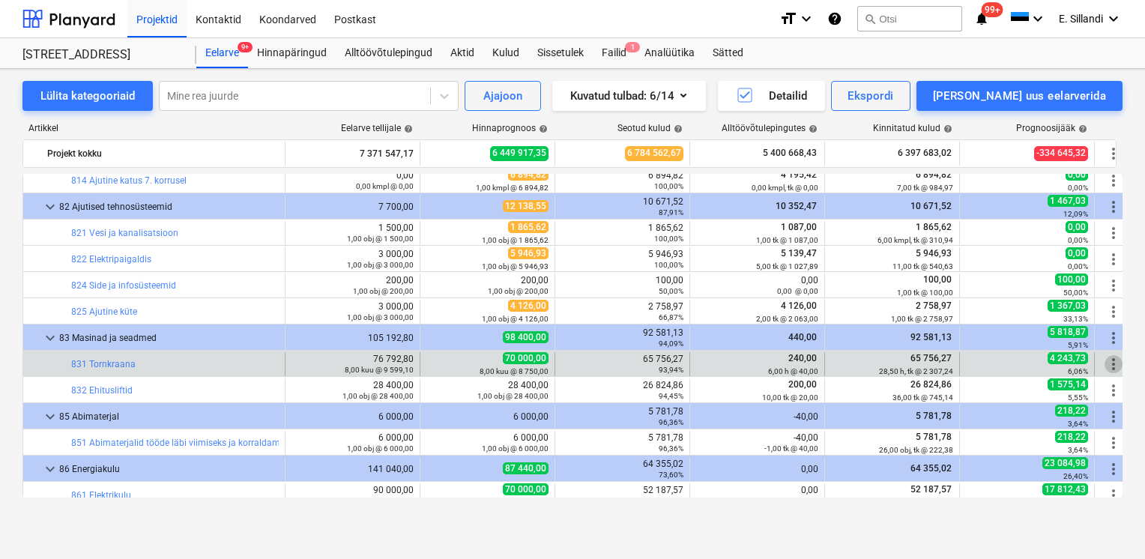
click at [1113, 365] on span "more_vert" at bounding box center [1114, 364] width 18 height 18
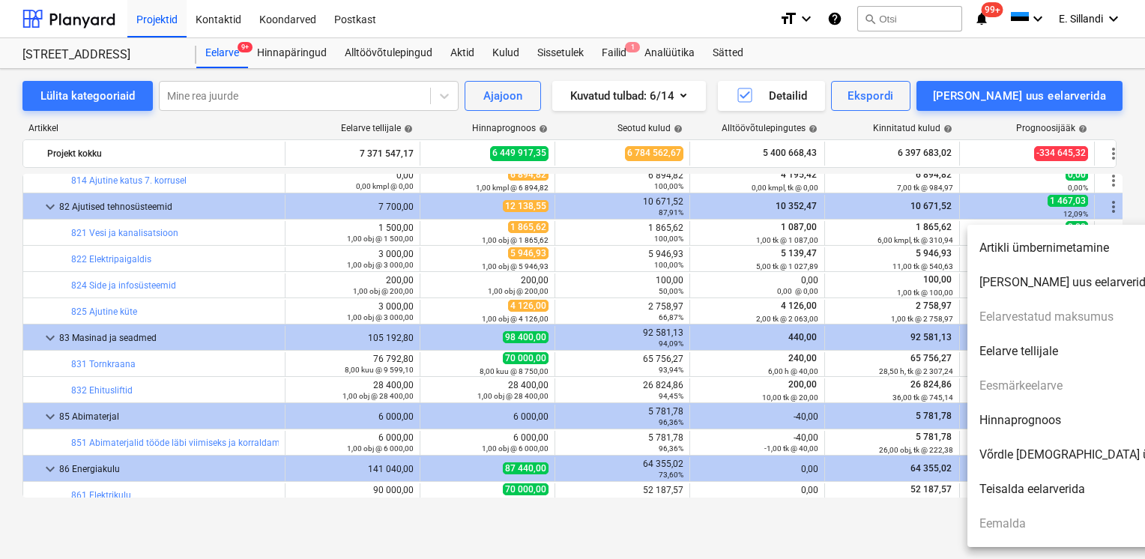
click at [1031, 427] on li "Hinnaprognoos" at bounding box center [1096, 420] width 258 height 34
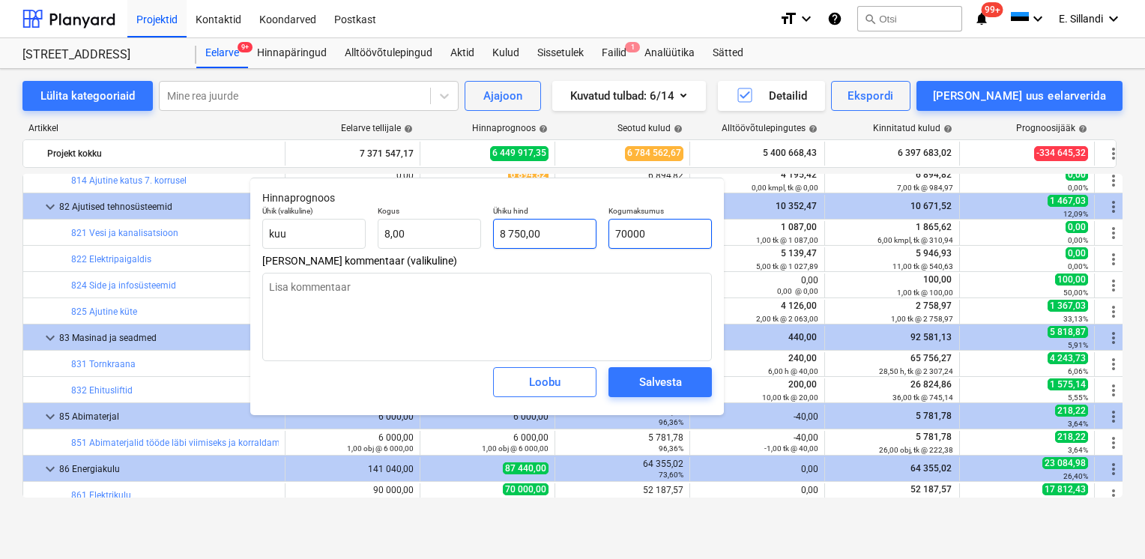
drag, startPoint x: 671, startPoint y: 238, endPoint x: 541, endPoint y: 231, distance: 130.6
click at [543, 231] on div "Ühik (valikuline) kuu Kogus 8,00 Ühiku hind 8 750,00 Kogumaksumus 70000" at bounding box center [487, 227] width 462 height 55
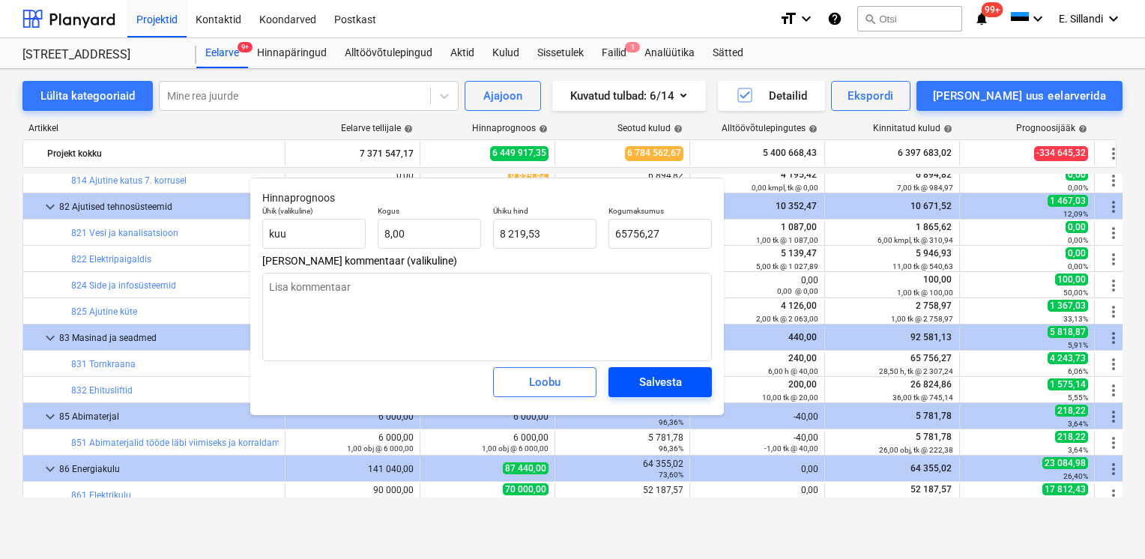
click at [667, 386] on div "Salvesta" at bounding box center [660, 381] width 43 height 19
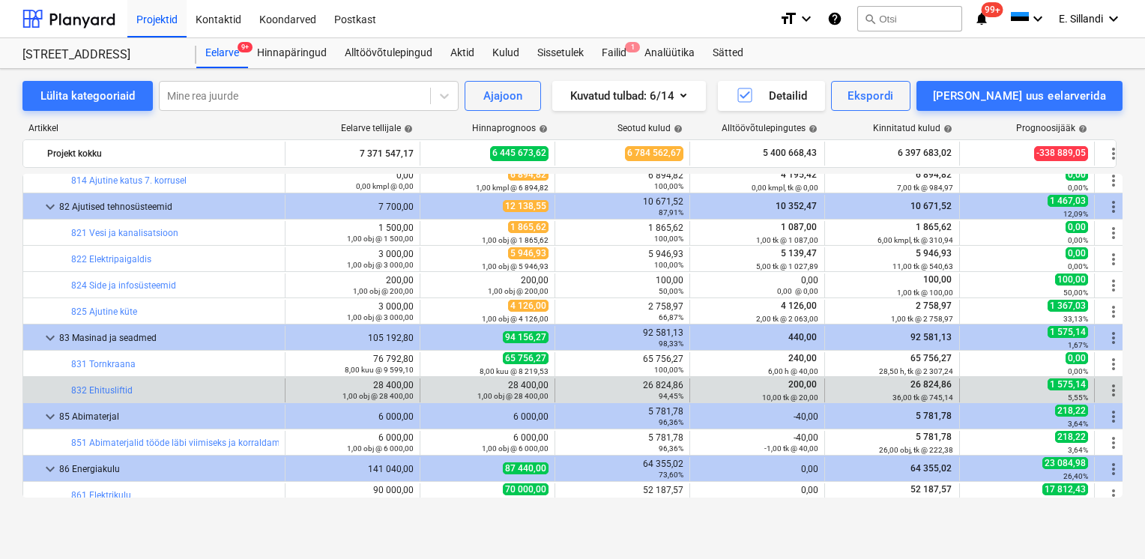
scroll to position [16812, 0]
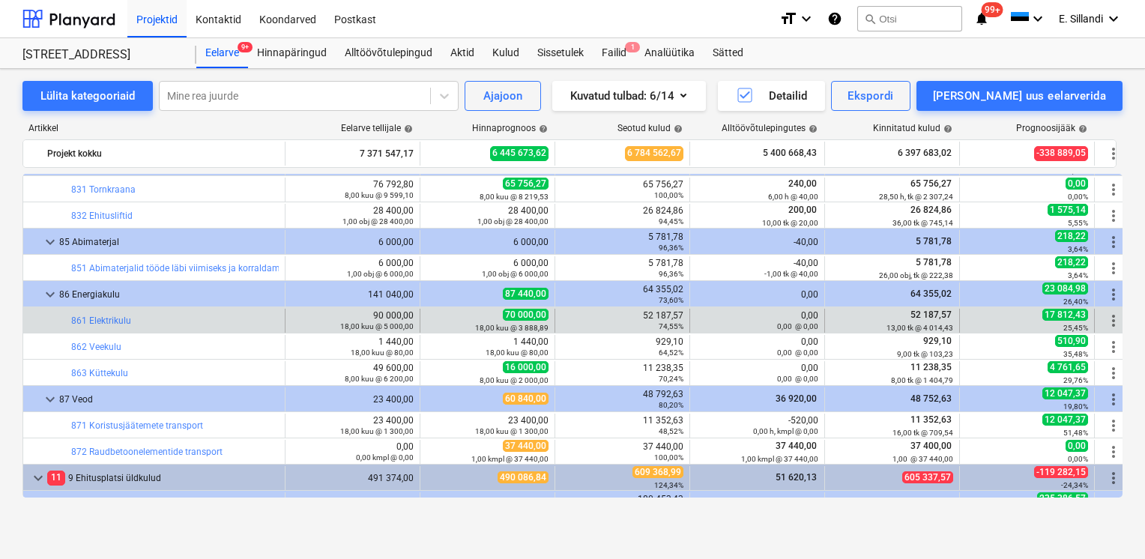
click at [1111, 322] on span "more_vert" at bounding box center [1114, 321] width 18 height 18
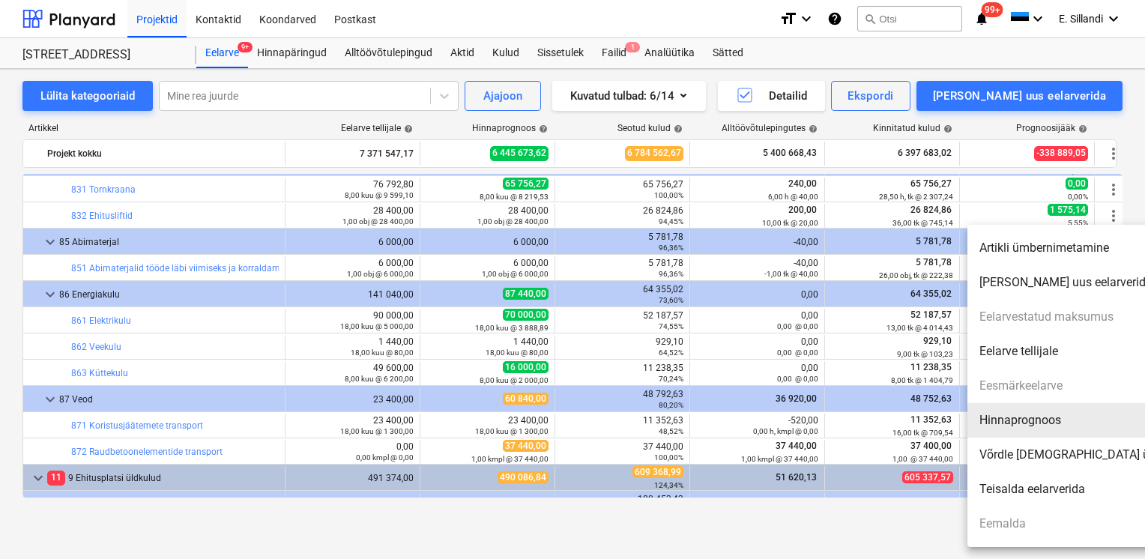
click at [1007, 413] on li "Hinnaprognoos" at bounding box center [1096, 420] width 258 height 34
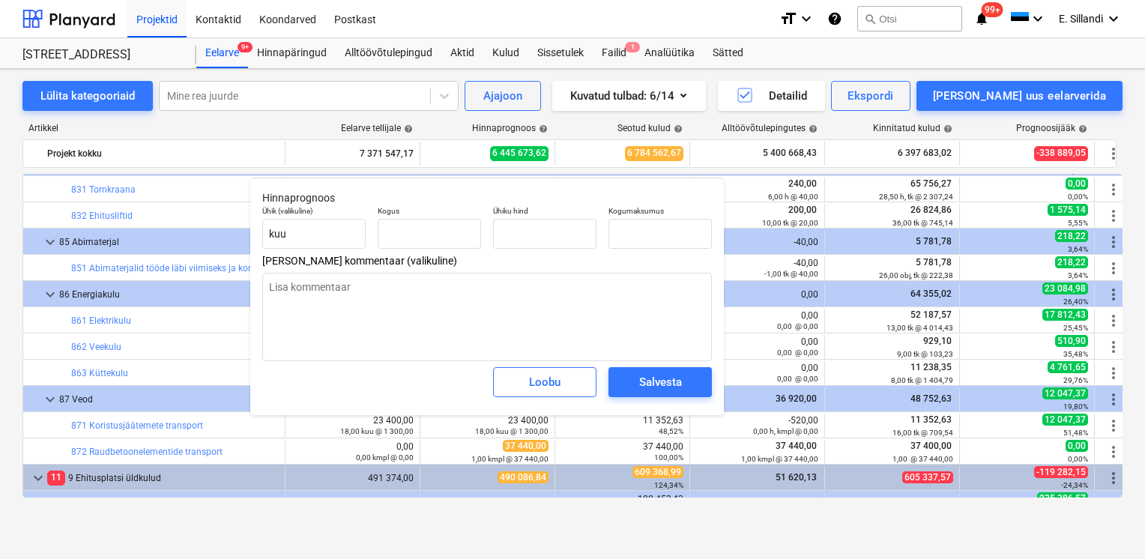
click at [716, 342] on div at bounding box center [572, 279] width 1145 height 559
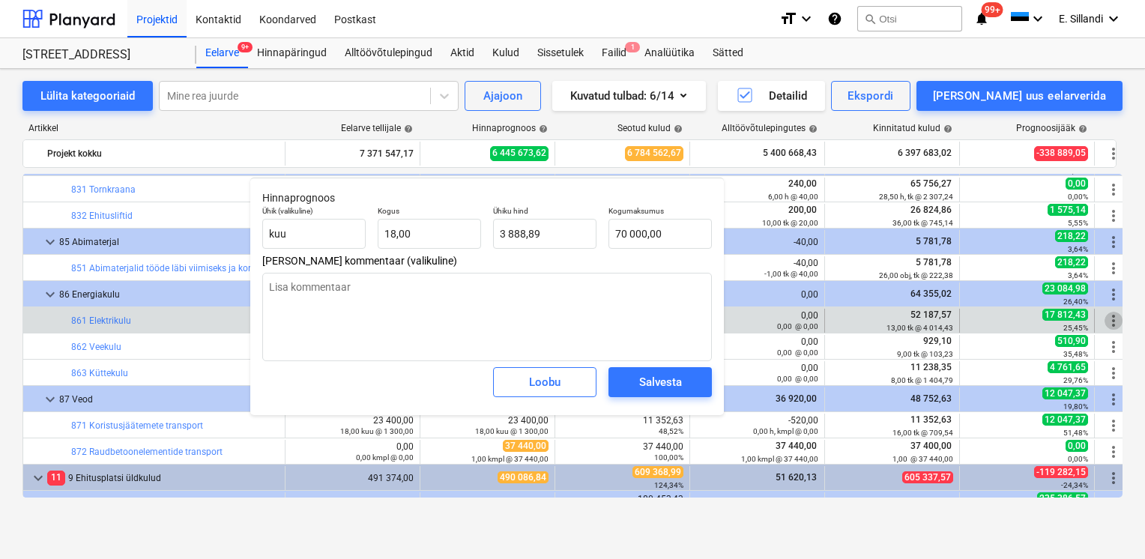
click at [1110, 322] on span "more_vert" at bounding box center [1114, 321] width 18 height 18
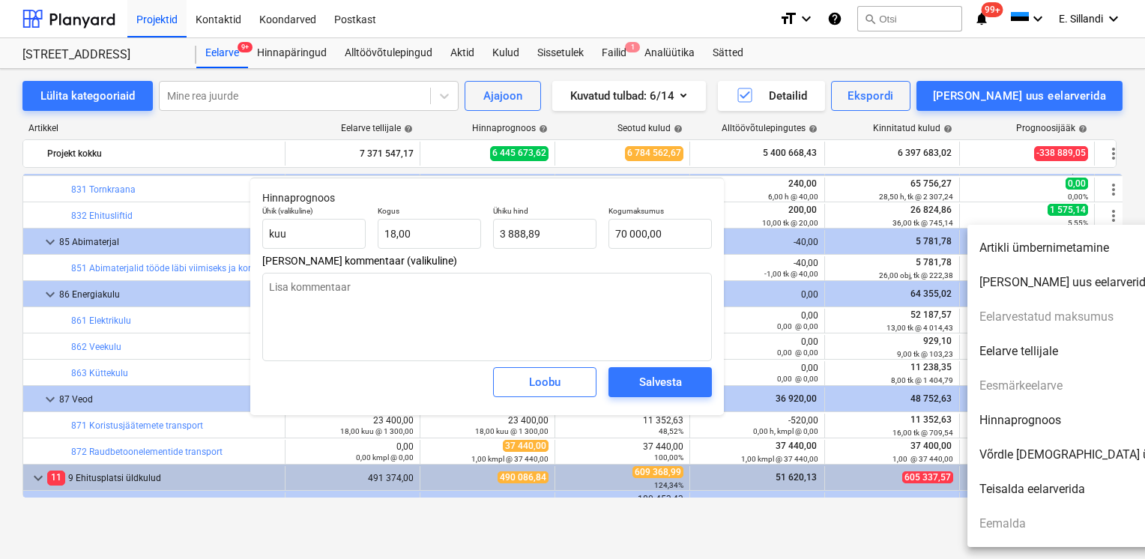
drag, startPoint x: 546, startPoint y: 383, endPoint x: 558, endPoint y: 383, distance: 12.0
click at [546, 383] on div at bounding box center [572, 279] width 1145 height 559
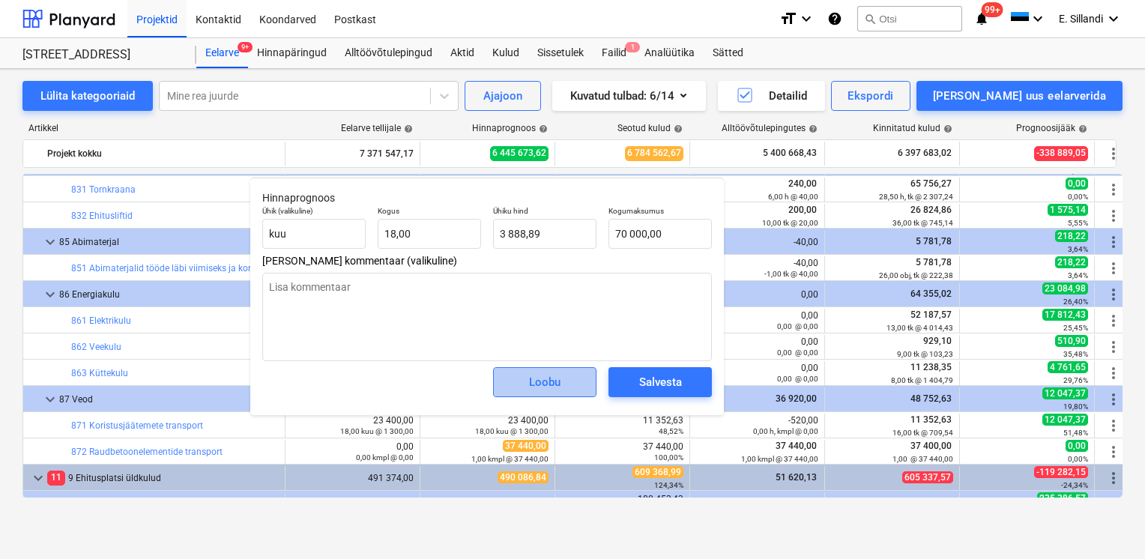
click at [534, 376] on div "Loobu" at bounding box center [544, 381] width 31 height 19
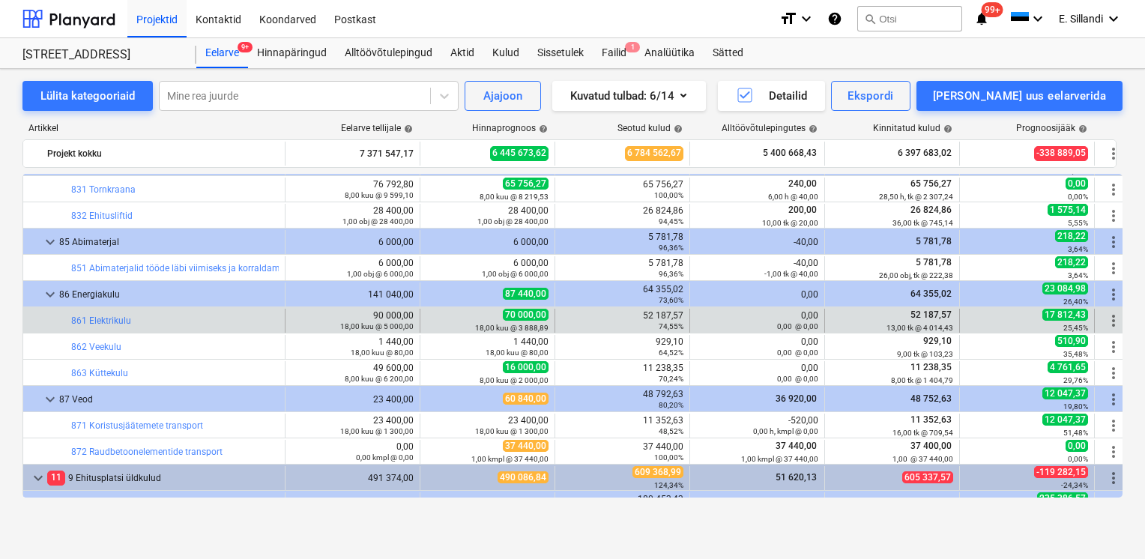
click at [1111, 319] on span "more_vert" at bounding box center [1114, 321] width 18 height 18
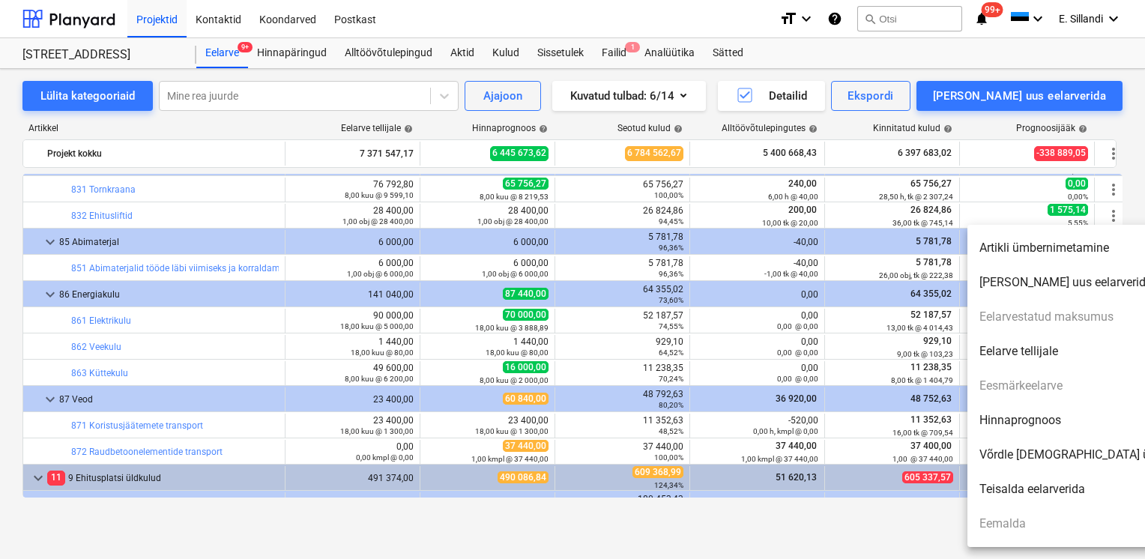
click at [1046, 420] on li "Hinnaprognoos" at bounding box center [1096, 420] width 258 height 34
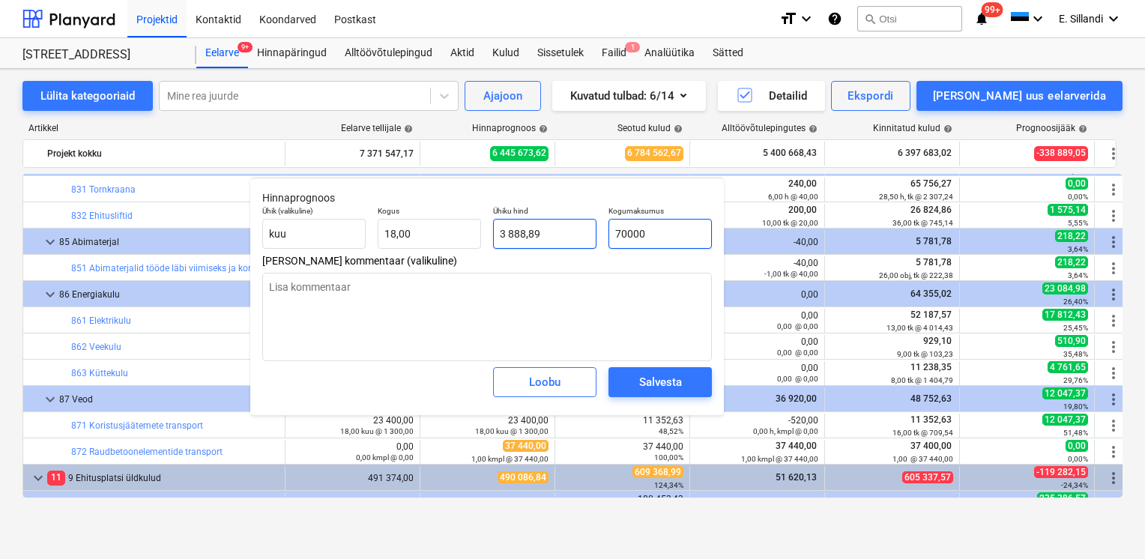
drag, startPoint x: 690, startPoint y: 232, endPoint x: 538, endPoint y: 222, distance: 152.4
click at [546, 223] on div "Ühik (valikuline) kuu Kogus 18,00 Ühiku hind 3 888,89 Kogumaksumus 70000" at bounding box center [487, 227] width 462 height 55
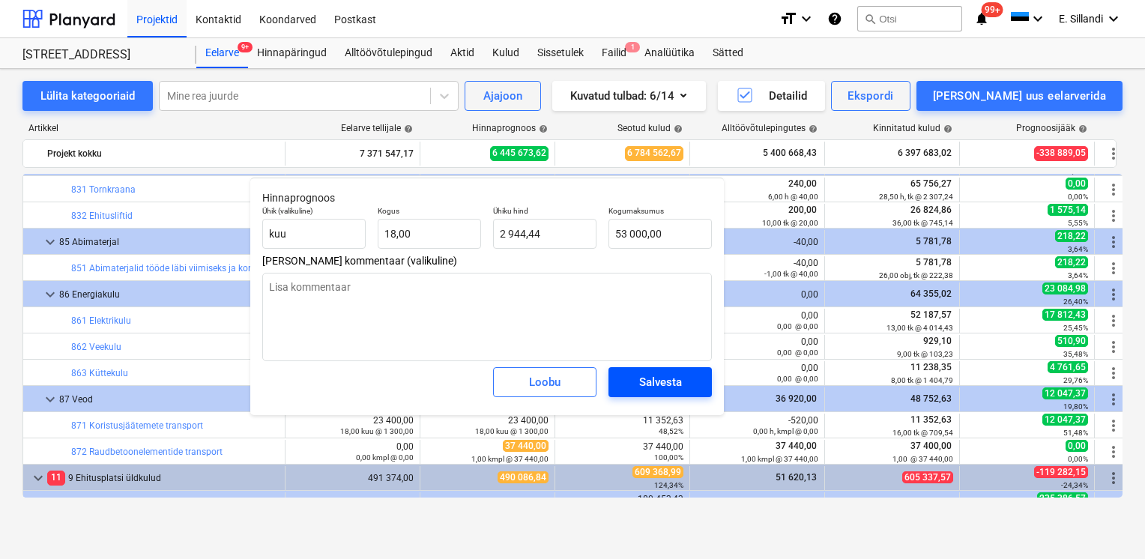
click at [659, 389] on div "Salvesta" at bounding box center [660, 381] width 43 height 19
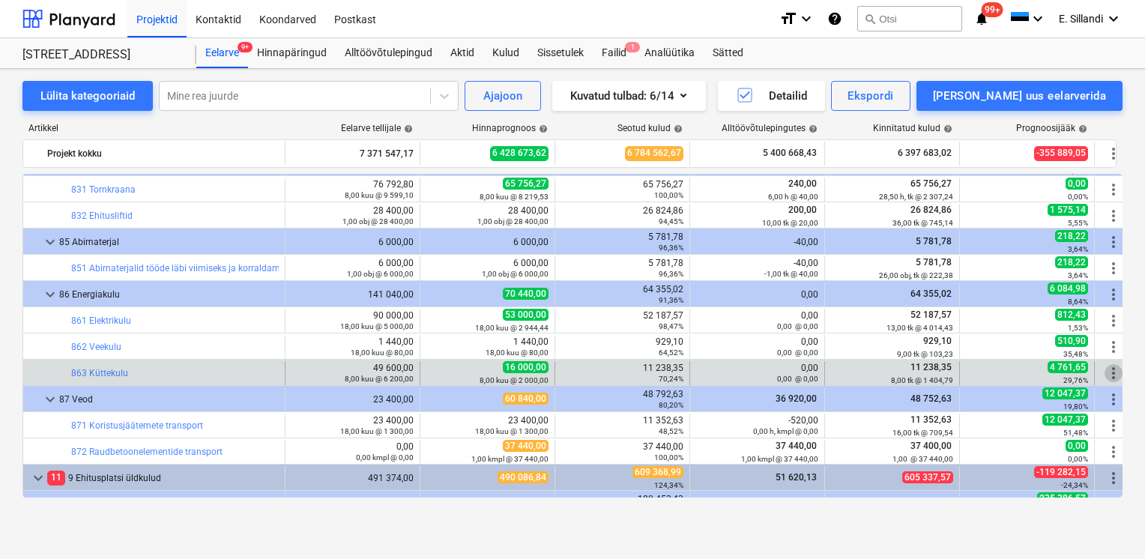
click at [1112, 377] on span "more_vert" at bounding box center [1114, 373] width 18 height 18
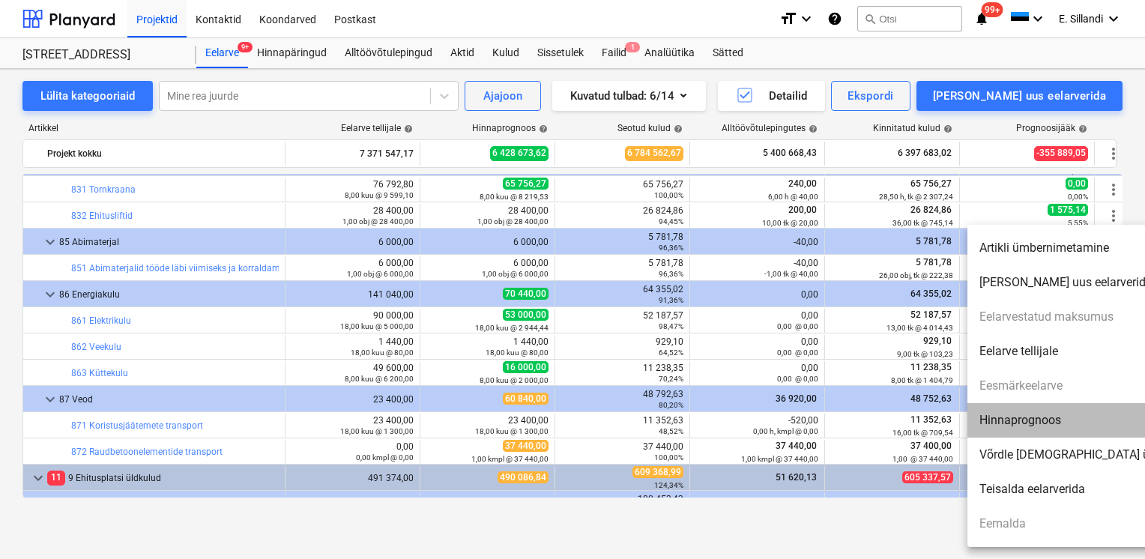
click at [1061, 414] on li "Hinnaprognoos" at bounding box center [1096, 420] width 258 height 34
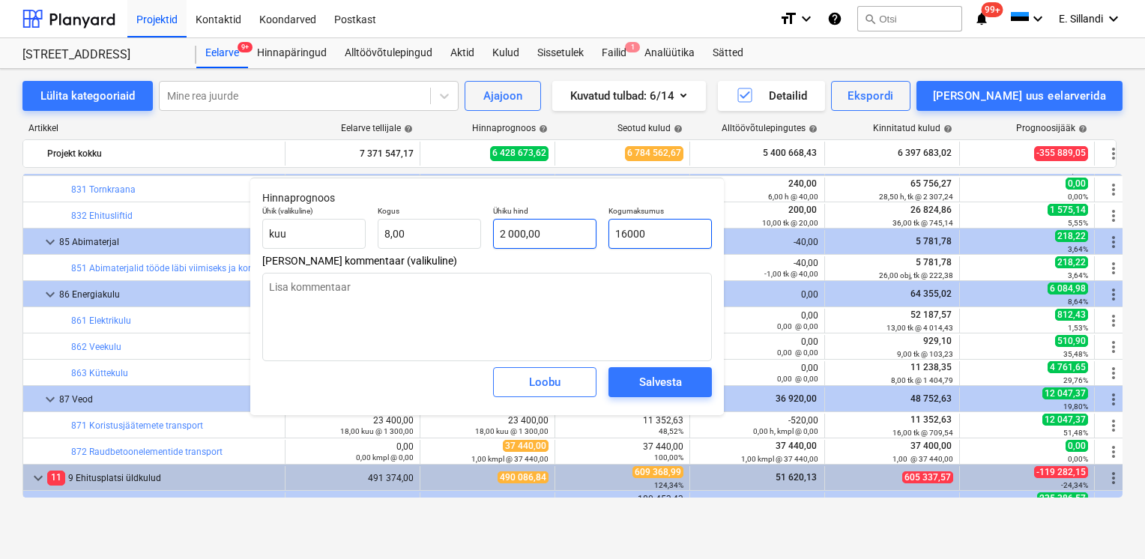
drag, startPoint x: 683, startPoint y: 238, endPoint x: 552, endPoint y: 224, distance: 131.9
click at [564, 227] on div "Ühik (valikuline) kuu Kogus 8,00 Ühiku hind 2 000,00 Kogumaksumus 16000" at bounding box center [487, 227] width 462 height 55
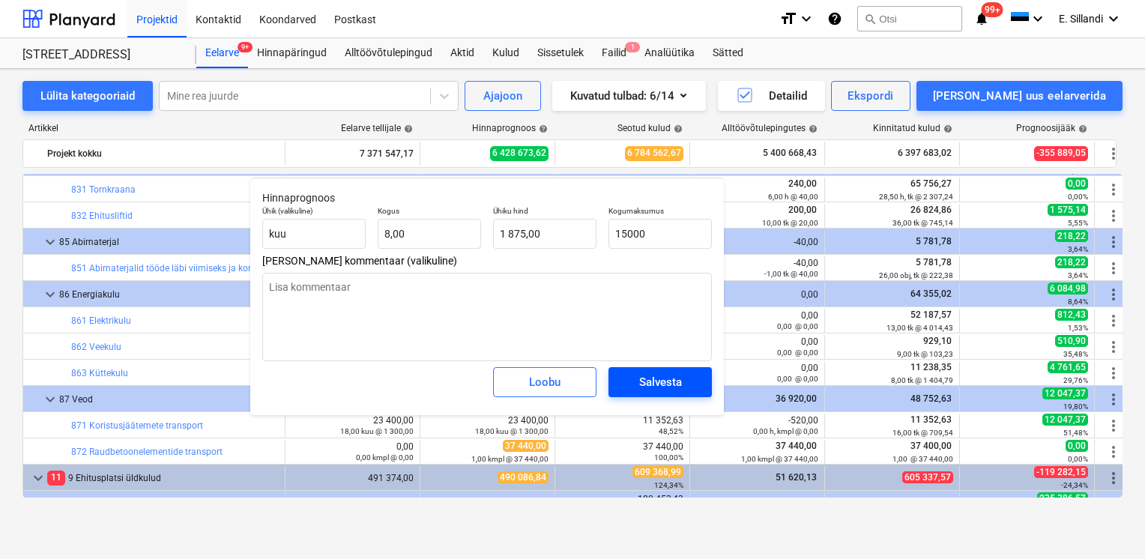
click at [639, 388] on div "Salvesta" at bounding box center [660, 381] width 43 height 19
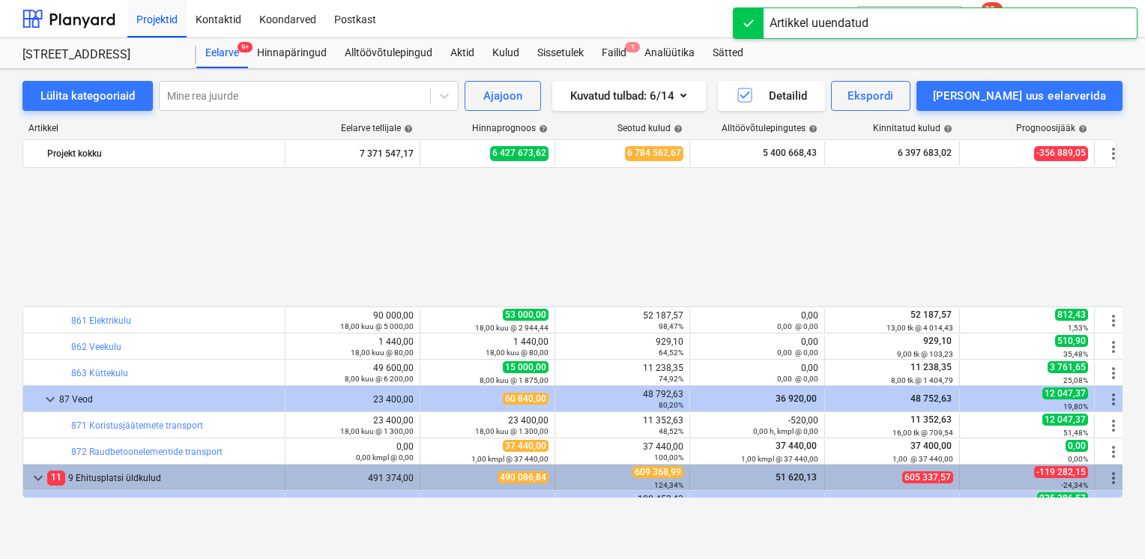
scroll to position [16987, 0]
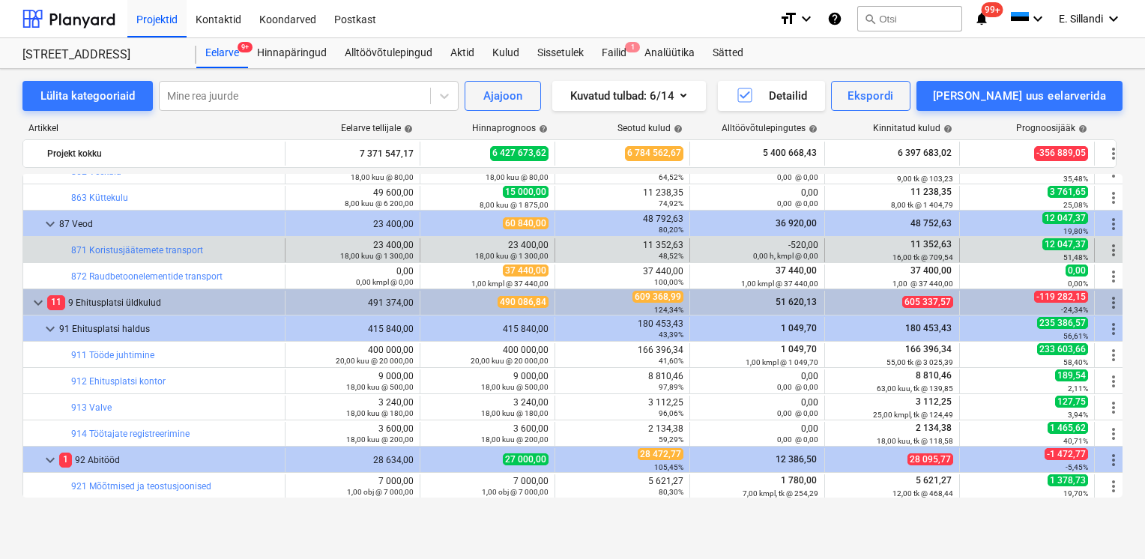
click at [1110, 253] on span "more_vert" at bounding box center [1114, 250] width 18 height 18
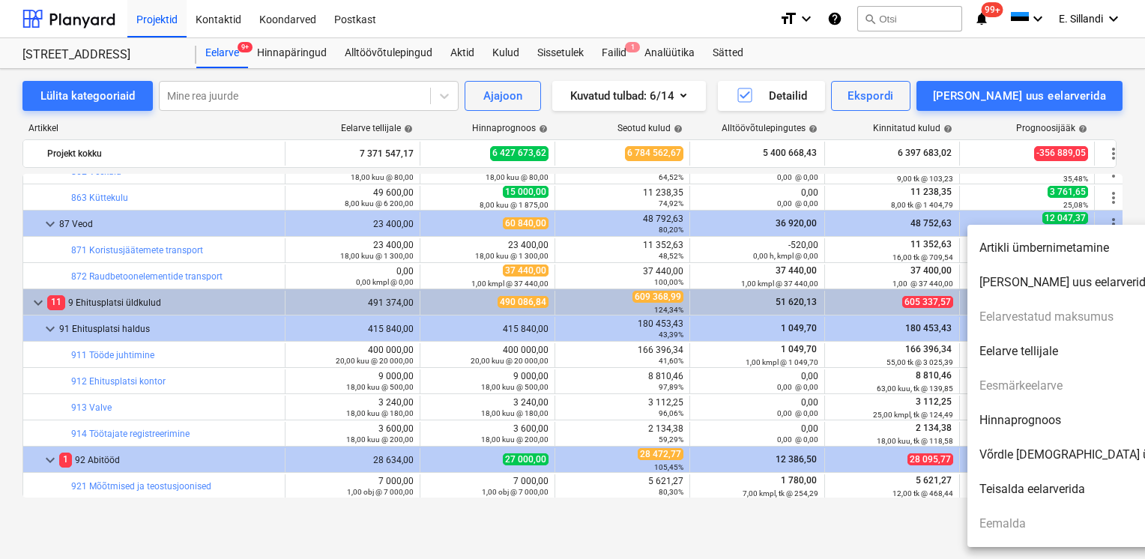
click at [1043, 423] on li "Hinnaprognoos" at bounding box center [1096, 420] width 258 height 34
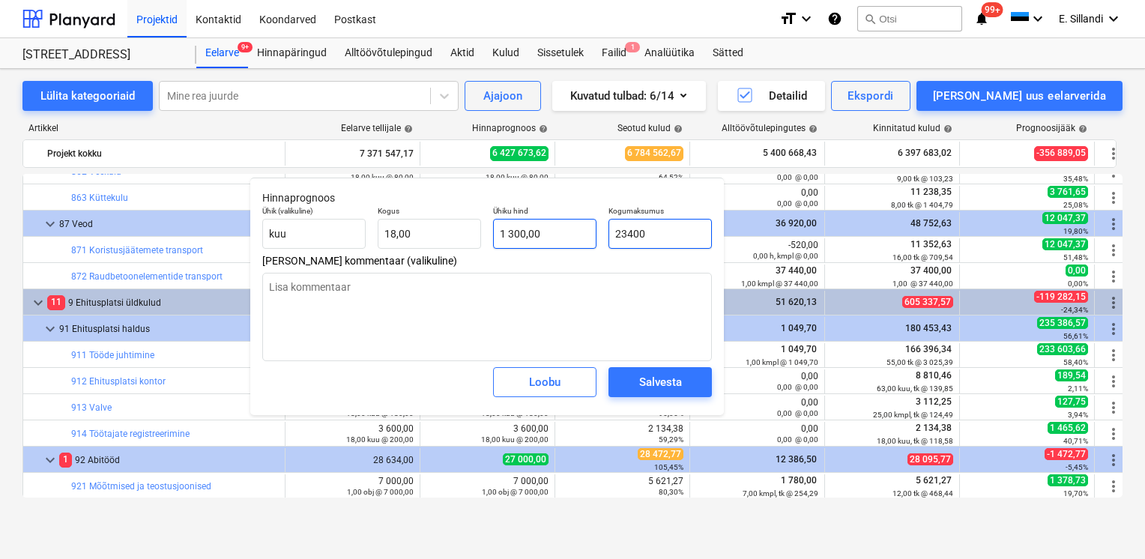
drag, startPoint x: 680, startPoint y: 232, endPoint x: 594, endPoint y: 235, distance: 87.0
click at [594, 235] on div "Ühik (valikuline) kuu Kogus 18,00 Ühiku hind 1 300,00 Kogumaksumus 23400" at bounding box center [487, 227] width 462 height 55
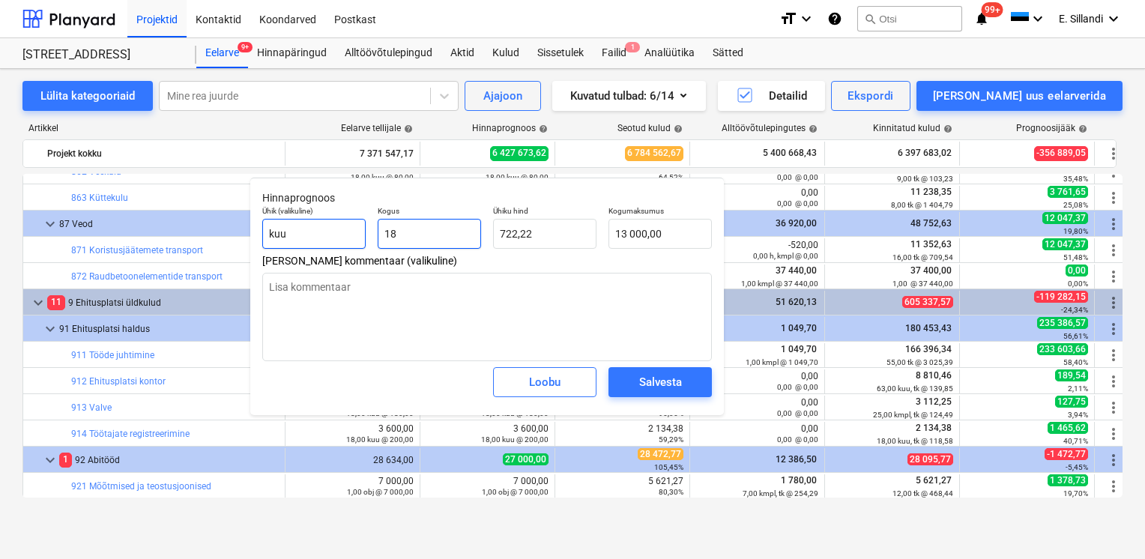
drag, startPoint x: 374, startPoint y: 231, endPoint x: 325, endPoint y: 223, distance: 49.3
click at [349, 226] on div "Ühik (valikuline) kuu Kogus 18 Ühiku hind 722,22 Kogumaksumus 13 000,00" at bounding box center [487, 227] width 462 height 55
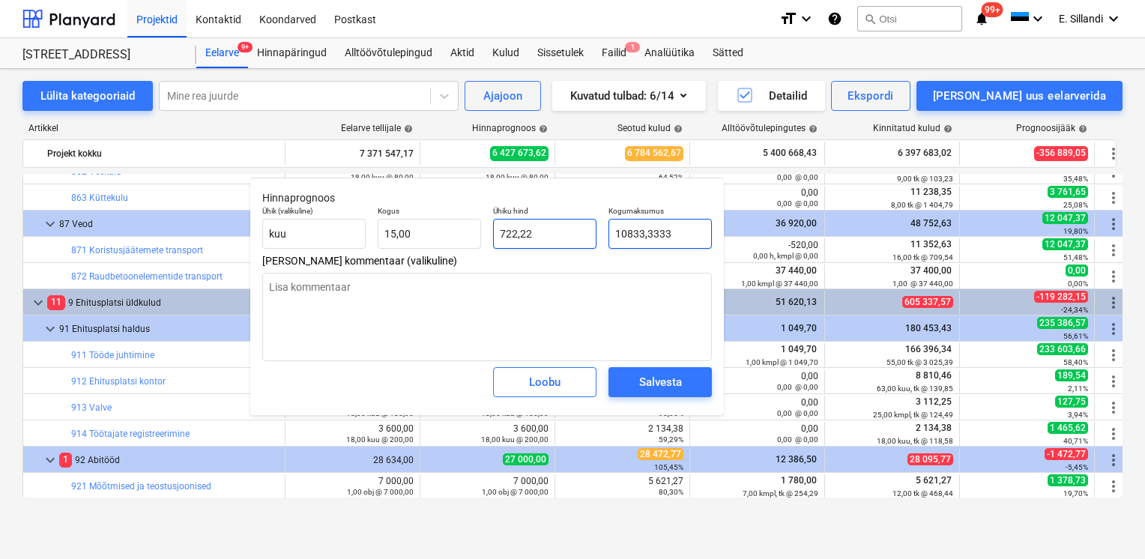
drag, startPoint x: 650, startPoint y: 235, endPoint x: 573, endPoint y: 231, distance: 77.3
click at [573, 231] on div "Ühik (valikuline) kuu Kogus 15,00 Ühiku hind 722,22 Kogumaksumus 10833,3333" at bounding box center [487, 227] width 462 height 55
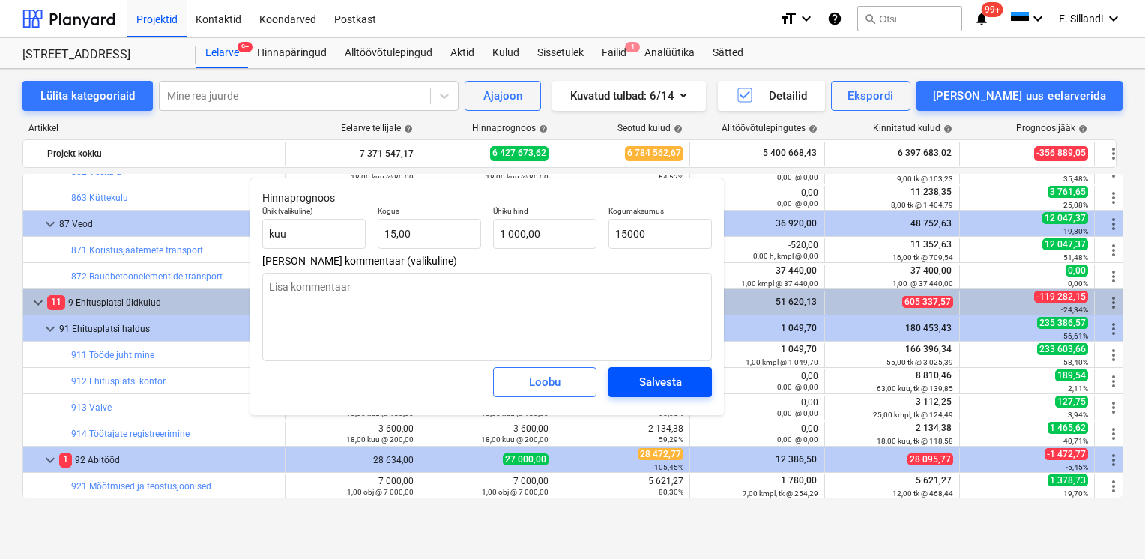
click at [641, 383] on div "Salvesta" at bounding box center [660, 381] width 43 height 19
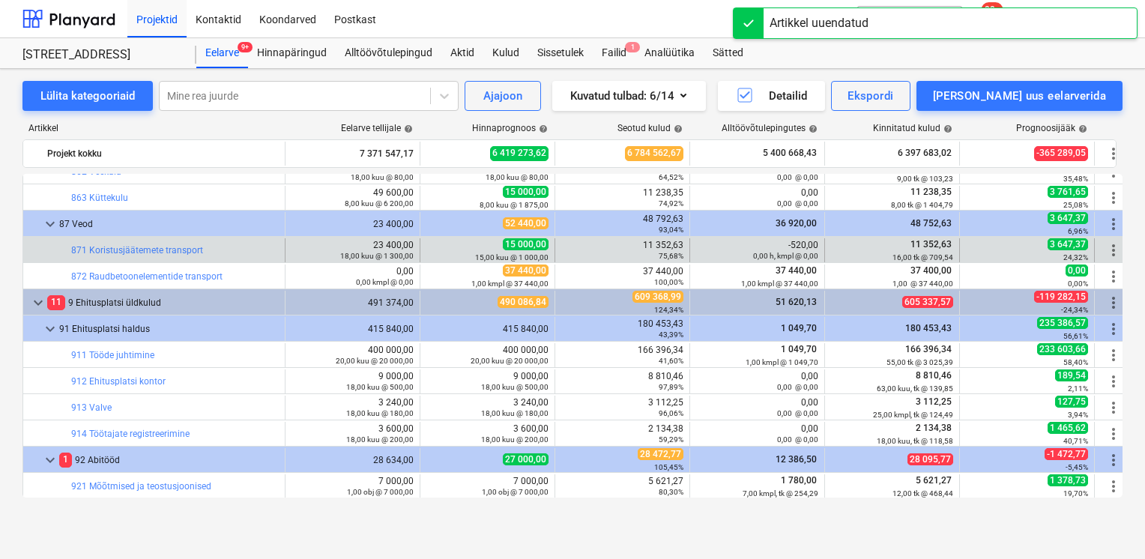
click at [1109, 247] on span "more_vert" at bounding box center [1114, 250] width 18 height 18
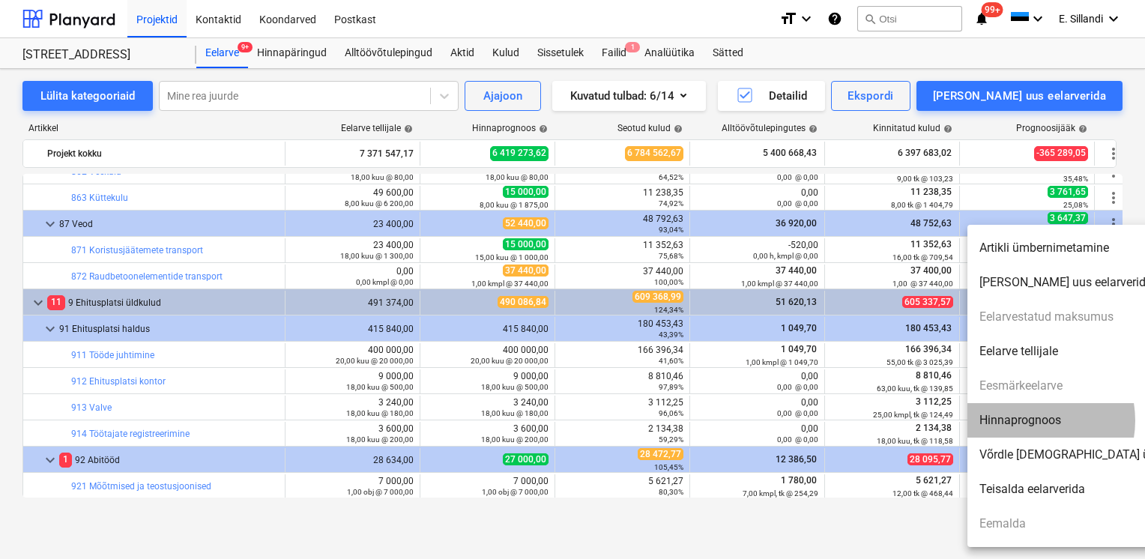
click at [1030, 420] on li "Hinnaprognoos" at bounding box center [1096, 420] width 258 height 34
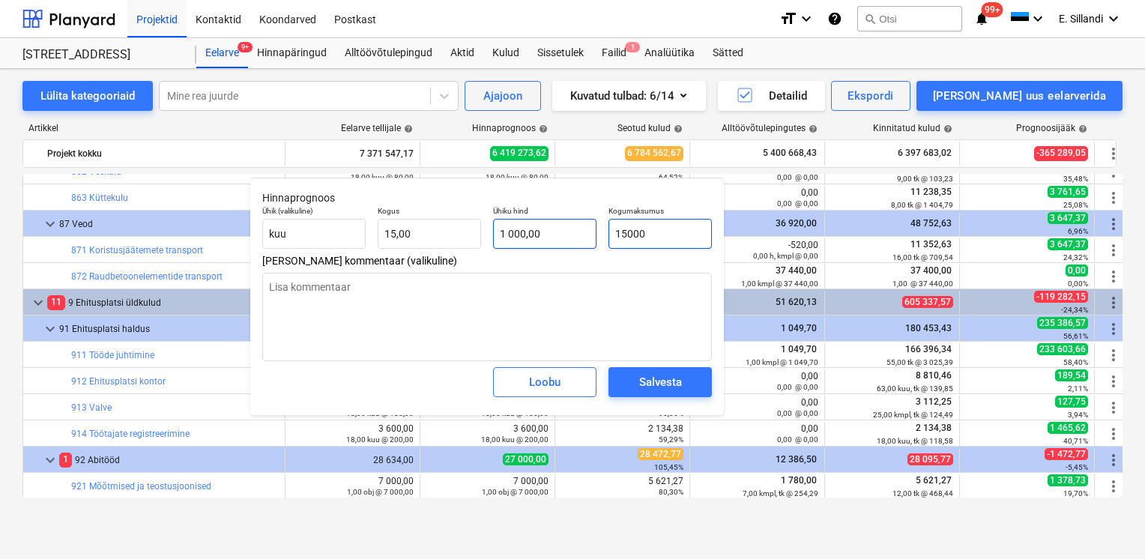
drag, startPoint x: 641, startPoint y: 234, endPoint x: 539, endPoint y: 225, distance: 102.3
click at [549, 226] on div "Ühik (valikuline) kuu Kogus 15,00 Ühiku hind 1 000,00 Kogumaksumus 15000" at bounding box center [487, 227] width 462 height 55
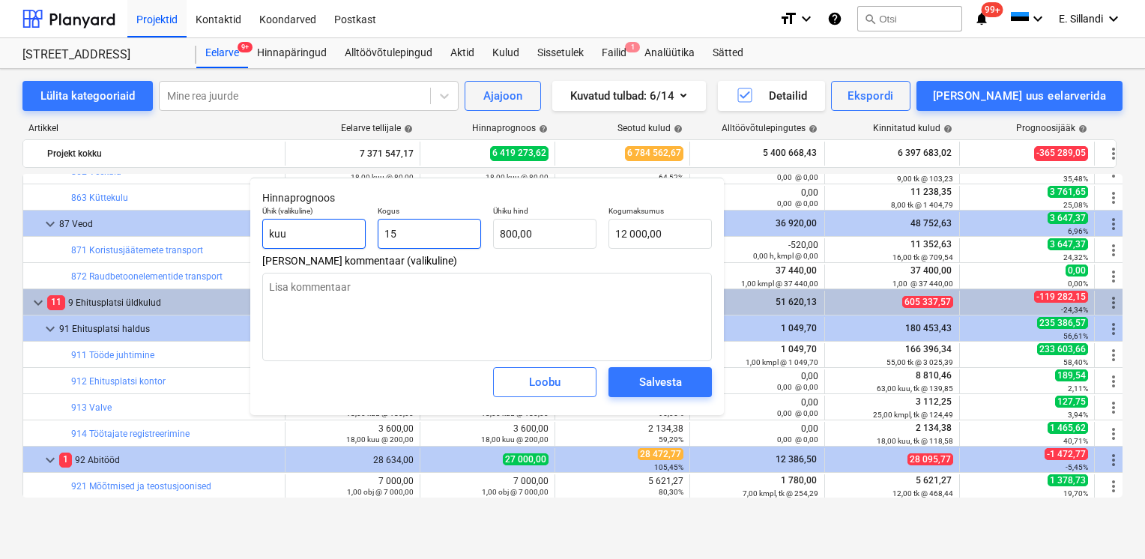
drag, startPoint x: 413, startPoint y: 236, endPoint x: 321, endPoint y: 226, distance: 92.7
click at [372, 235] on div "Kogus 15" at bounding box center [429, 227] width 115 height 55
drag, startPoint x: 653, startPoint y: 229, endPoint x: 572, endPoint y: 212, distance: 82.6
click at [570, 212] on div "Ühik (valikuline) kuu Kogus 13,00 Ühiku hind 800,00 Kogumaksumus 10400" at bounding box center [487, 227] width 462 height 55
drag, startPoint x: 662, startPoint y: 238, endPoint x: 610, endPoint y: 227, distance: 53.5
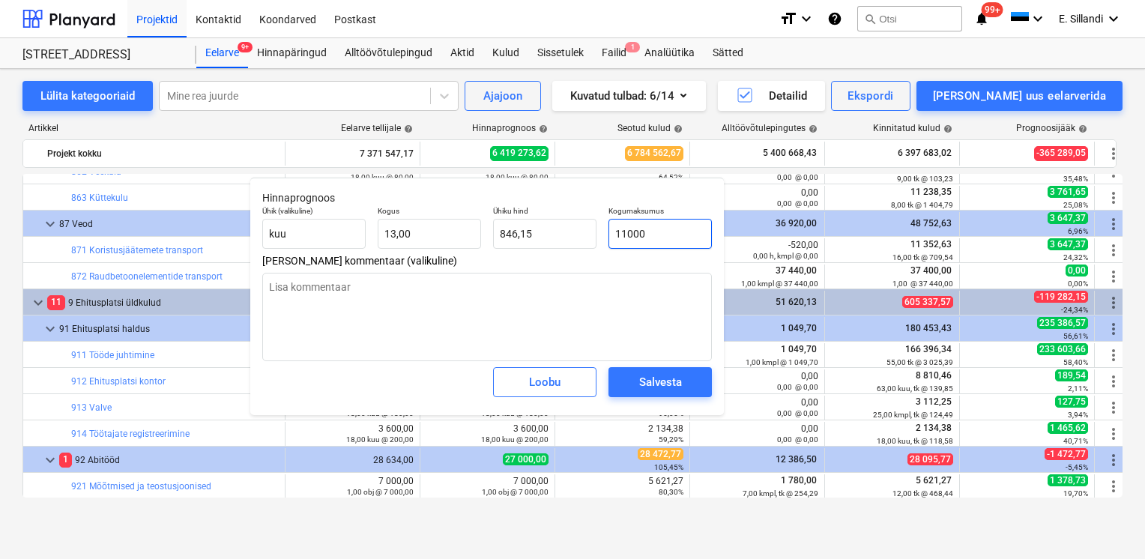
click at [610, 227] on input "11000" at bounding box center [660, 234] width 103 height 30
click at [687, 375] on span "Salvesta" at bounding box center [660, 381] width 67 height 19
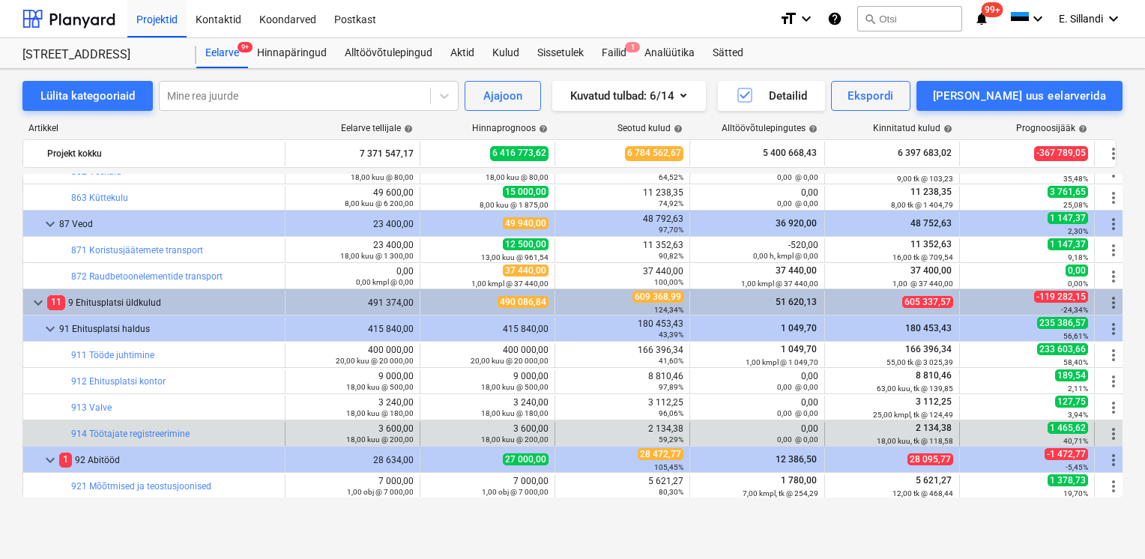
click at [1112, 434] on span "more_vert" at bounding box center [1114, 434] width 18 height 18
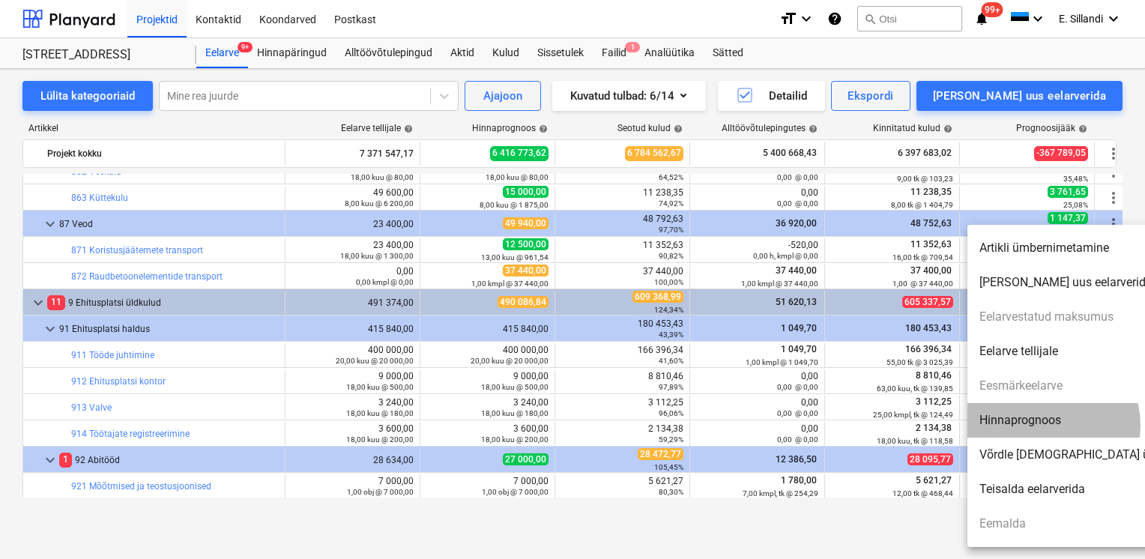
click at [1052, 425] on li "Hinnaprognoos" at bounding box center [1096, 420] width 258 height 34
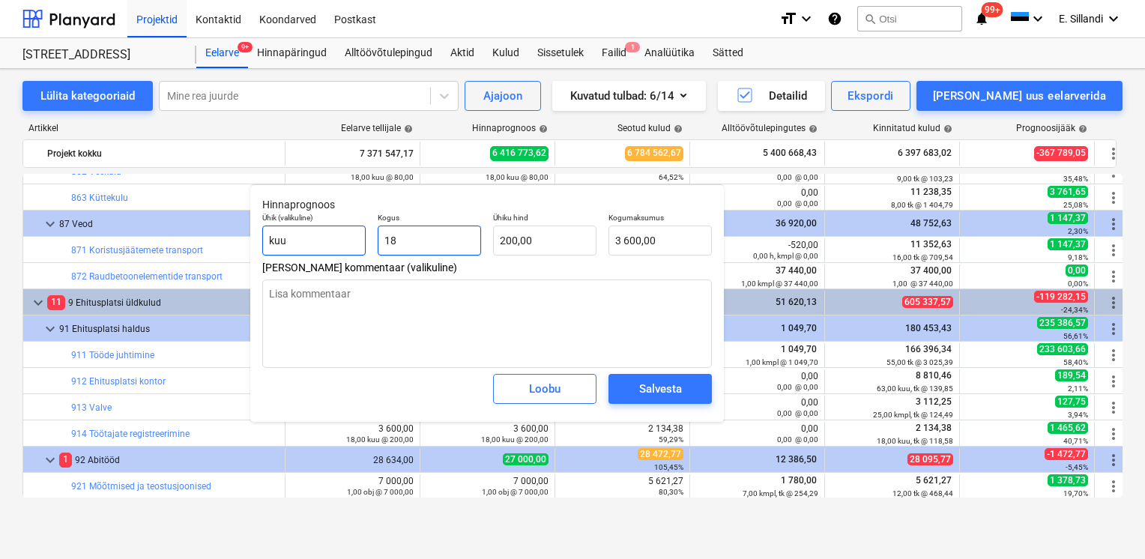
drag, startPoint x: 438, startPoint y: 251, endPoint x: 323, endPoint y: 239, distance: 115.3
click at [323, 239] on div "Ühik (valikuline) kuu Kogus 18 Ühiku hind 200,00 Kogumaksumus 3 600,00" at bounding box center [487, 234] width 462 height 55
click at [614, 235] on input "3 000,00" at bounding box center [660, 241] width 103 height 30
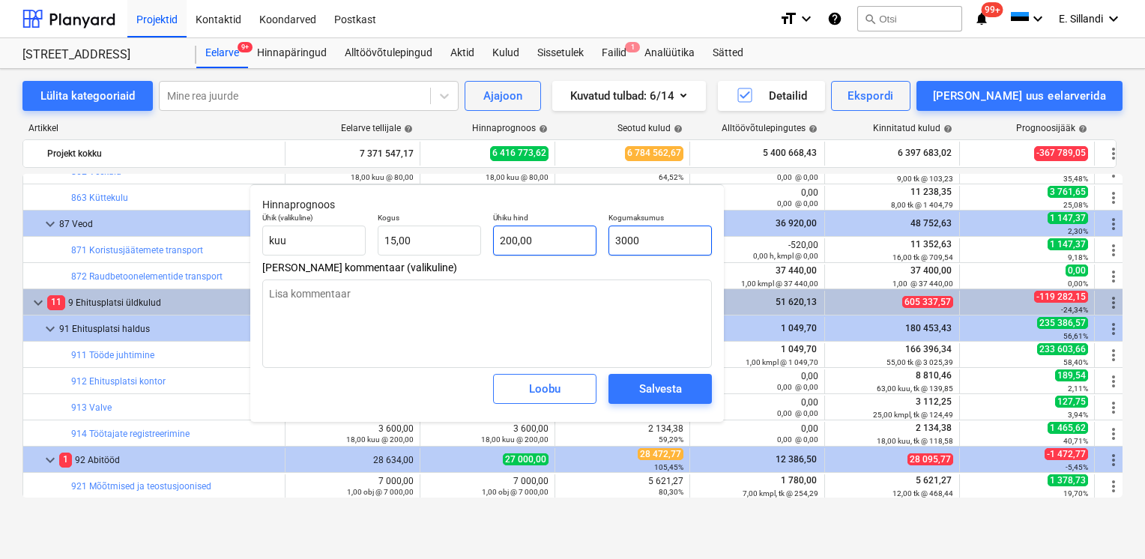
drag, startPoint x: 630, startPoint y: 241, endPoint x: 583, endPoint y: 239, distance: 46.5
click at [591, 240] on div "Ühik (valikuline) kuu Kogus 15,00 Ühiku hind 200,00 Kogumaksumus 3000" at bounding box center [487, 234] width 462 height 55
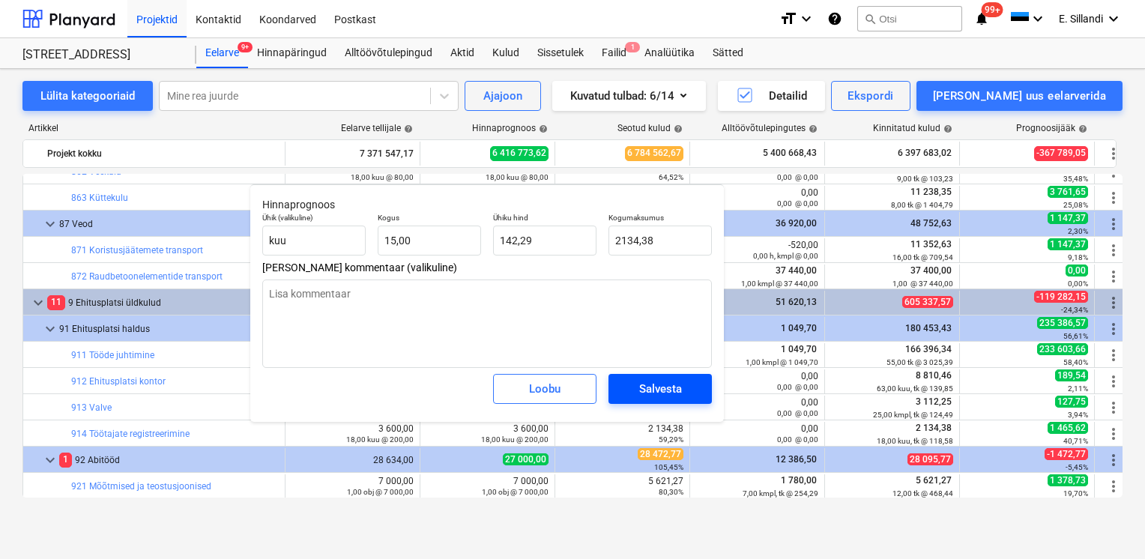
click at [642, 390] on div "Salvesta" at bounding box center [660, 388] width 43 height 19
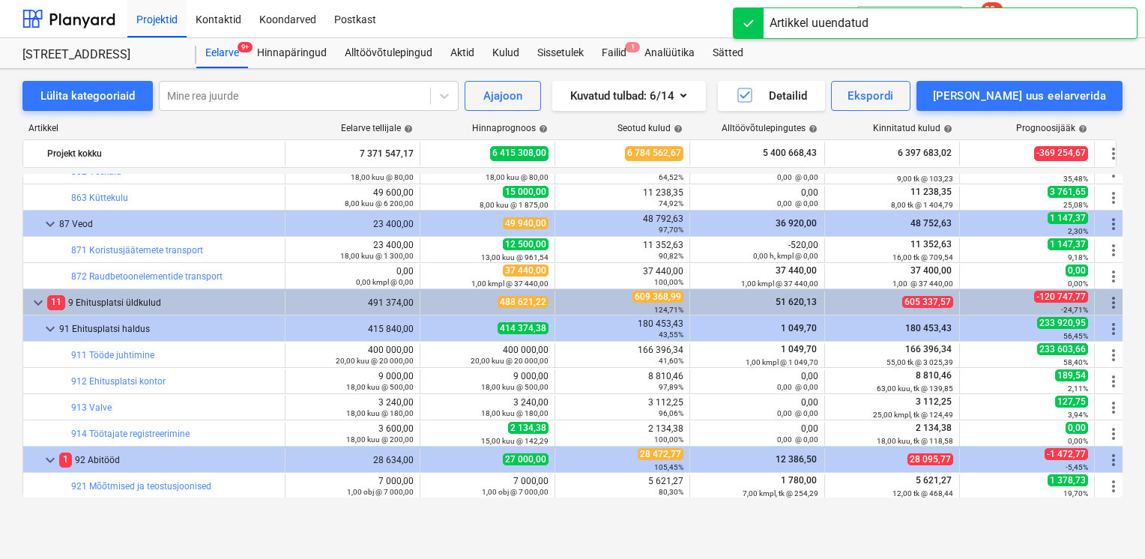
scroll to position [17162, 0]
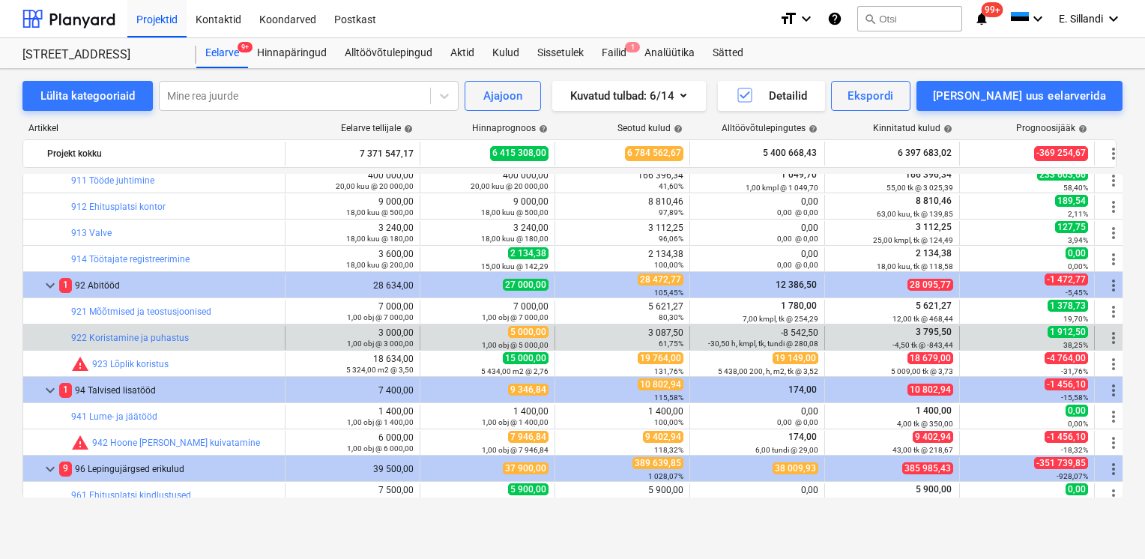
click at [1112, 337] on span "more_vert" at bounding box center [1114, 338] width 18 height 18
click at [1115, 336] on span "more_vert" at bounding box center [1114, 338] width 18 height 18
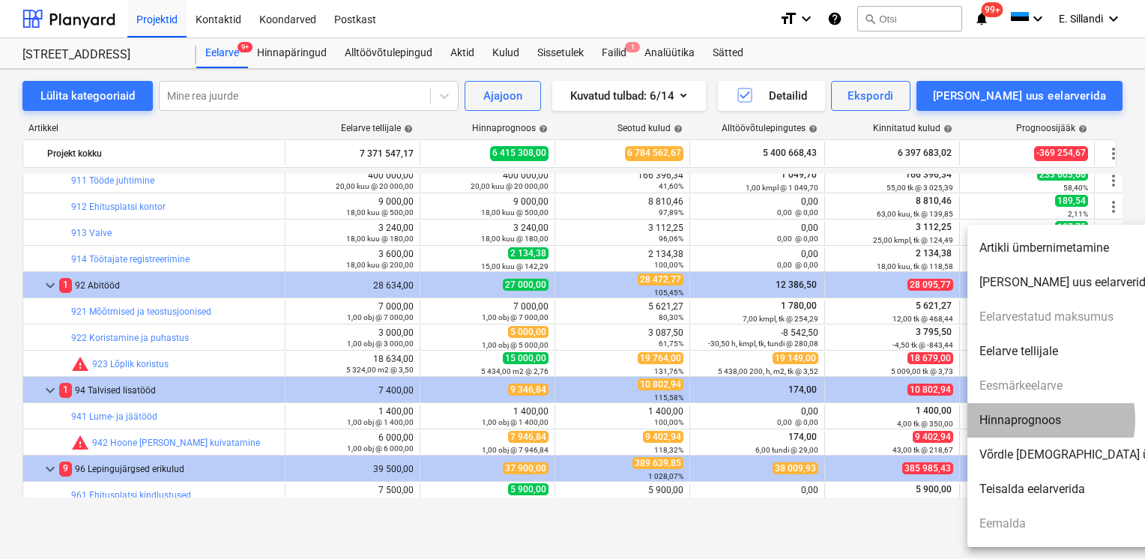
click at [1022, 420] on li "Hinnaprognoos" at bounding box center [1096, 420] width 258 height 34
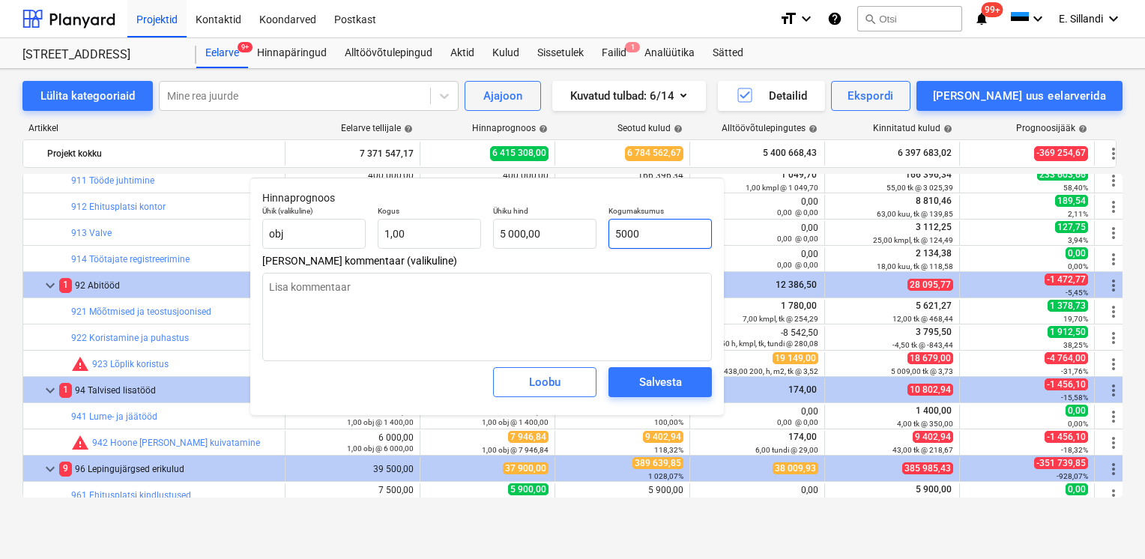
drag, startPoint x: 672, startPoint y: 234, endPoint x: 488, endPoint y: 221, distance: 184.8
click at [567, 229] on div "Ühik (valikuline) obj Kogus 1,00 Ühiku hind 5 000,00 Kogumaksumus 5000" at bounding box center [487, 227] width 462 height 55
click at [636, 375] on span "Salvesta" at bounding box center [660, 381] width 67 height 19
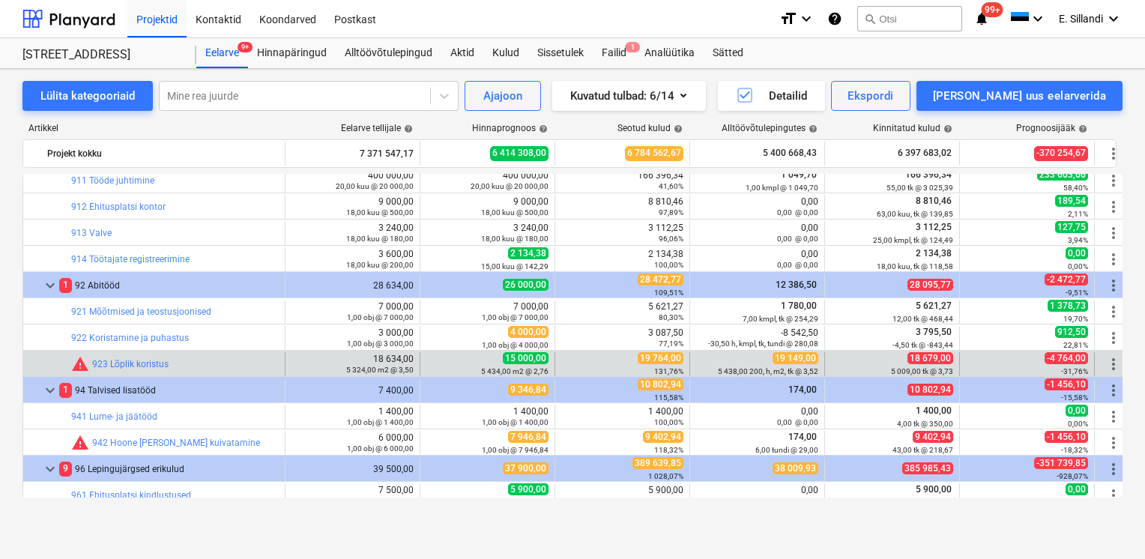
click at [1115, 361] on span "more_vert" at bounding box center [1114, 364] width 18 height 18
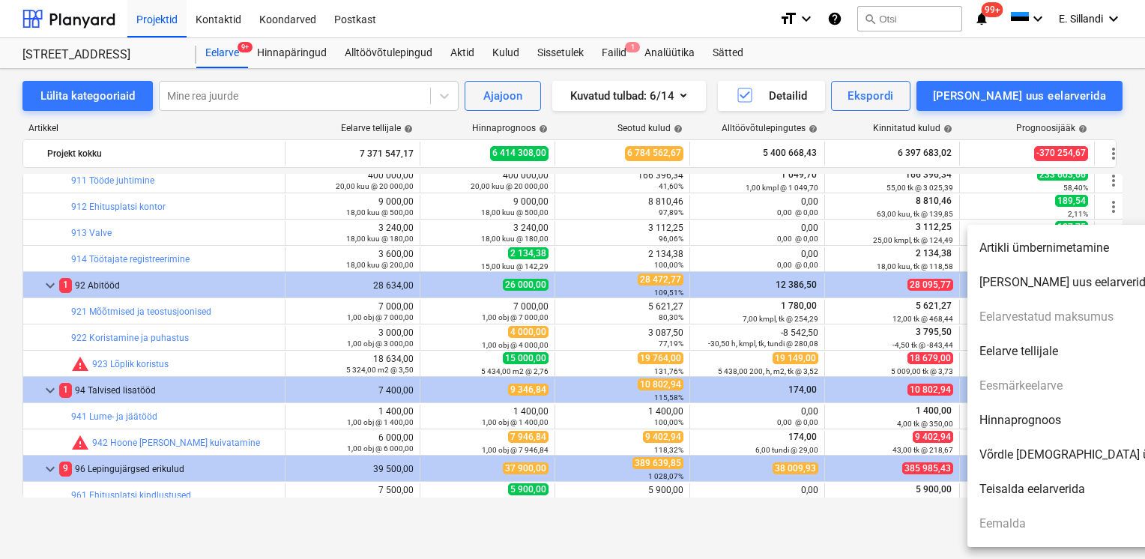
click at [1033, 418] on li "Hinnaprognoos" at bounding box center [1096, 420] width 258 height 34
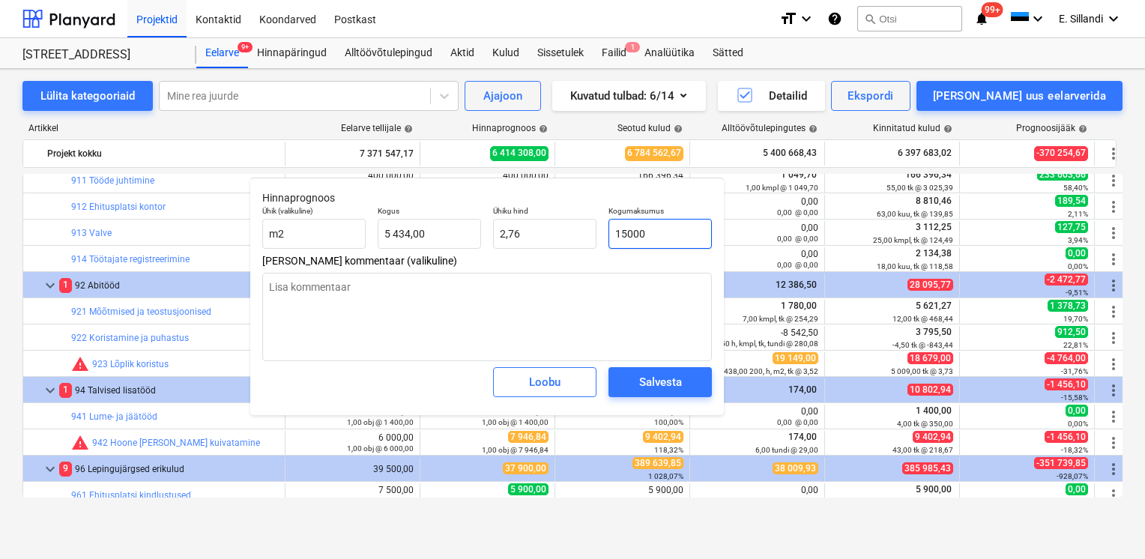
drag, startPoint x: 672, startPoint y: 237, endPoint x: 484, endPoint y: 224, distance: 188.5
click at [522, 229] on div "Ühik (valikuline) m2 Kogus 5 434,00 Ühiku hind 2,76 Kogumaksumus 15000" at bounding box center [487, 227] width 462 height 55
click at [665, 378] on div "Salvesta" at bounding box center [660, 381] width 43 height 19
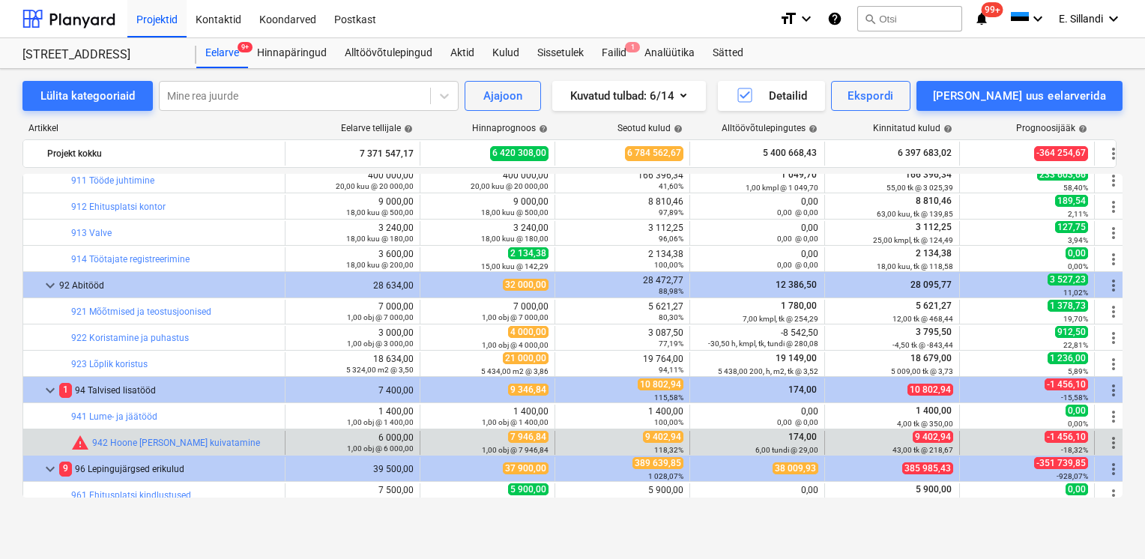
click at [1111, 444] on span "more_vert" at bounding box center [1114, 443] width 18 height 18
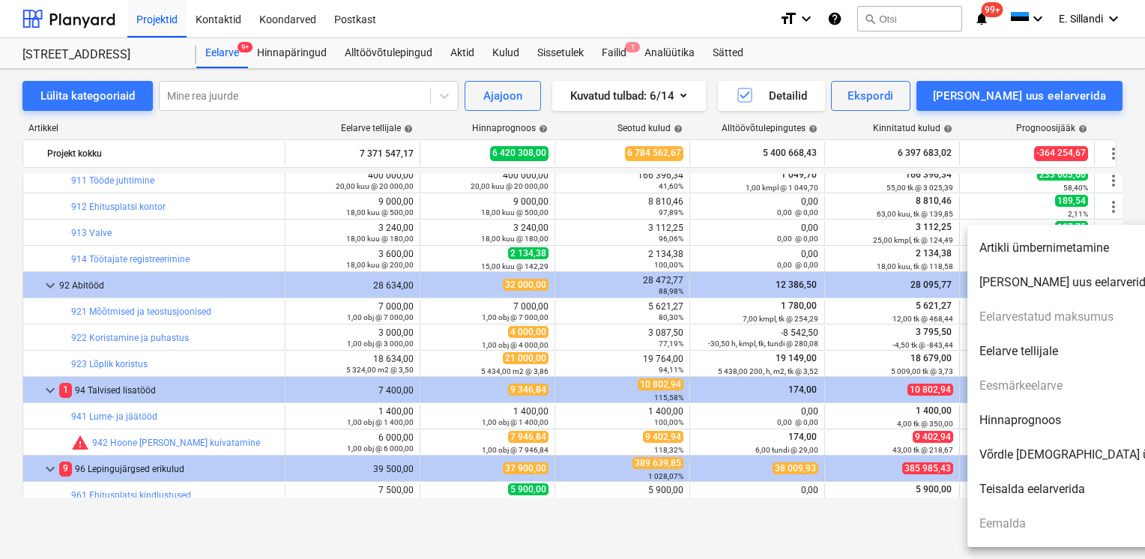
click at [1037, 422] on li "Hinnaprognoos" at bounding box center [1096, 420] width 258 height 34
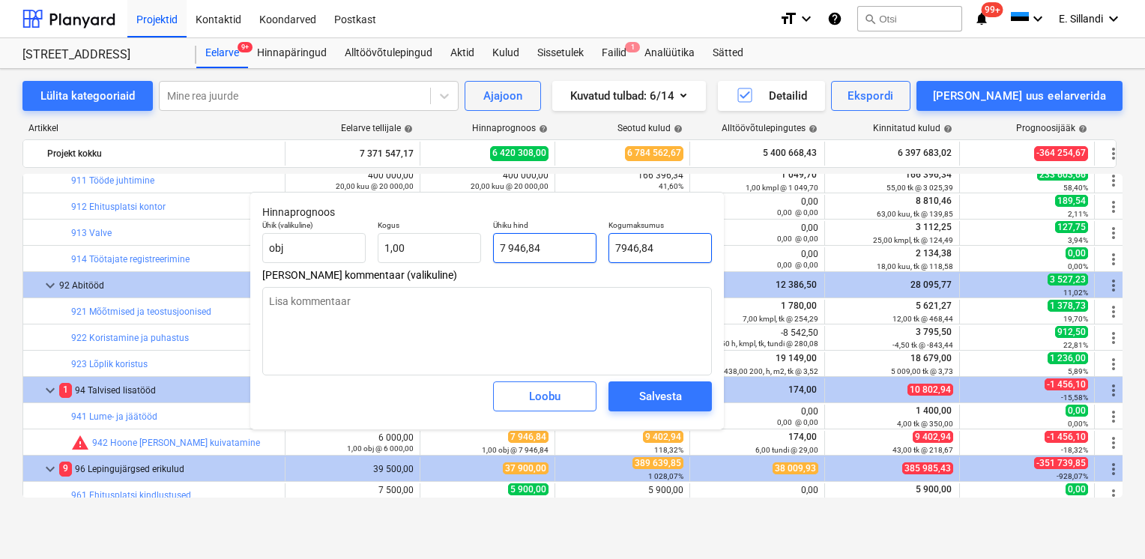
click at [597, 253] on div "Ühik (valikuline) obj Kogus 1,00 Ühiku hind 7 946,84 Kogumaksumus 7946,84" at bounding box center [487, 241] width 462 height 55
drag, startPoint x: 674, startPoint y: 251, endPoint x: 662, endPoint y: 251, distance: 12.0
click at [662, 251] on input "7946,84" at bounding box center [660, 248] width 103 height 30
drag, startPoint x: 607, startPoint y: 250, endPoint x: 575, endPoint y: 247, distance: 32.4
click at [579, 247] on div "Ühik (valikuline) obj Kogus 1,00 Ühiku hind 7 946,84 Kogumaksumus 7946,84" at bounding box center [487, 241] width 462 height 55
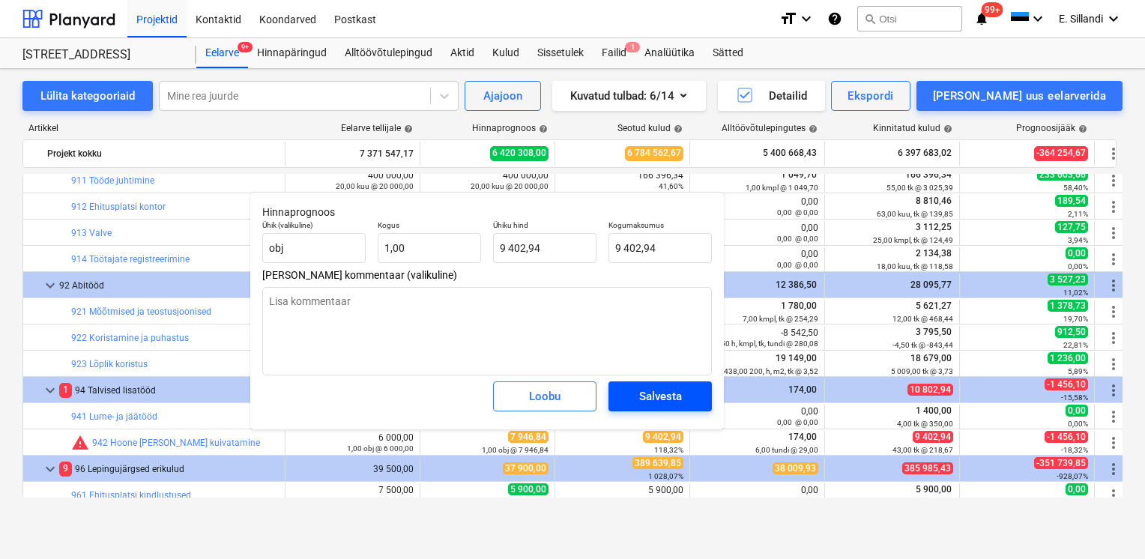
click at [662, 387] on div "Salvesta" at bounding box center [660, 396] width 43 height 19
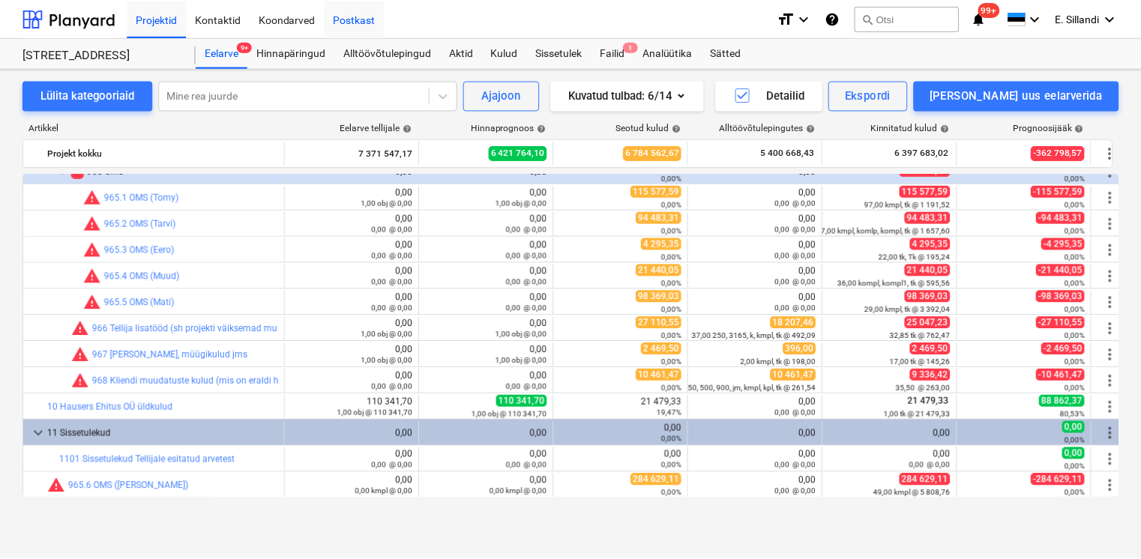
scroll to position [17241, 0]
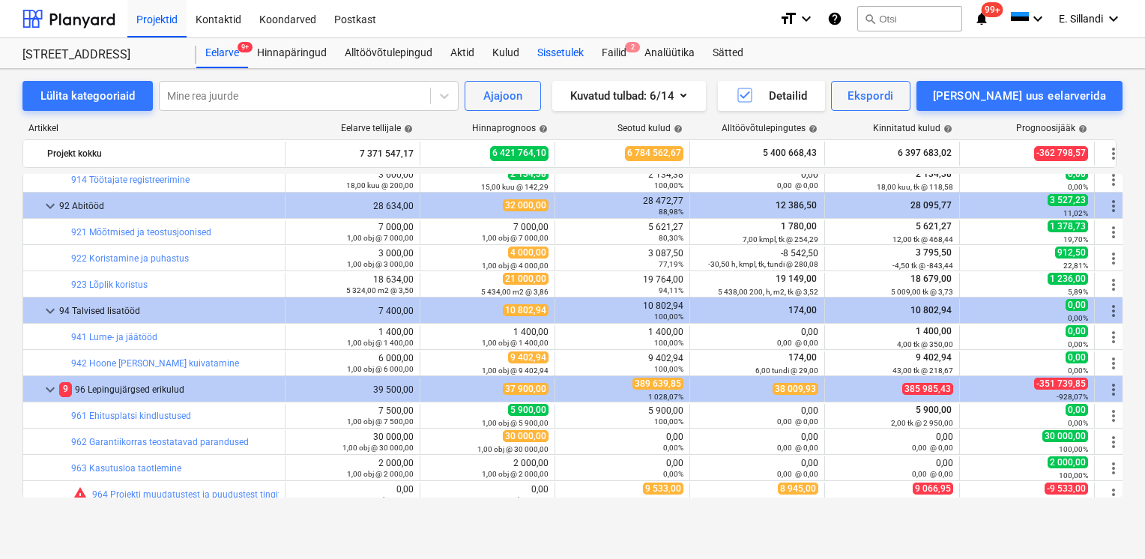
click at [552, 52] on div "Sissetulek" at bounding box center [560, 53] width 64 height 30
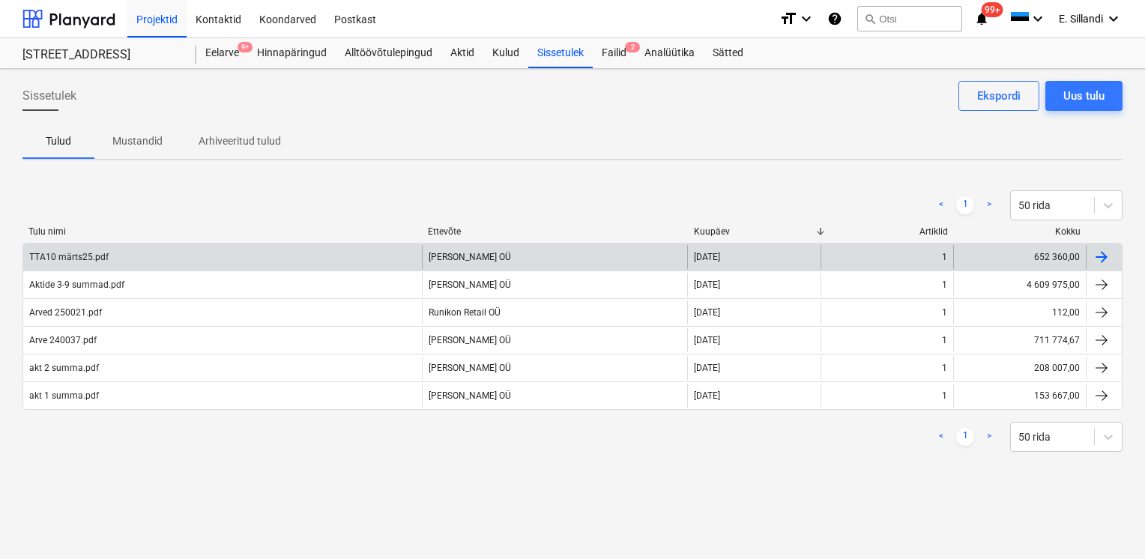
click at [112, 256] on div "TTA10 märts25.pdf" at bounding box center [222, 257] width 399 height 24
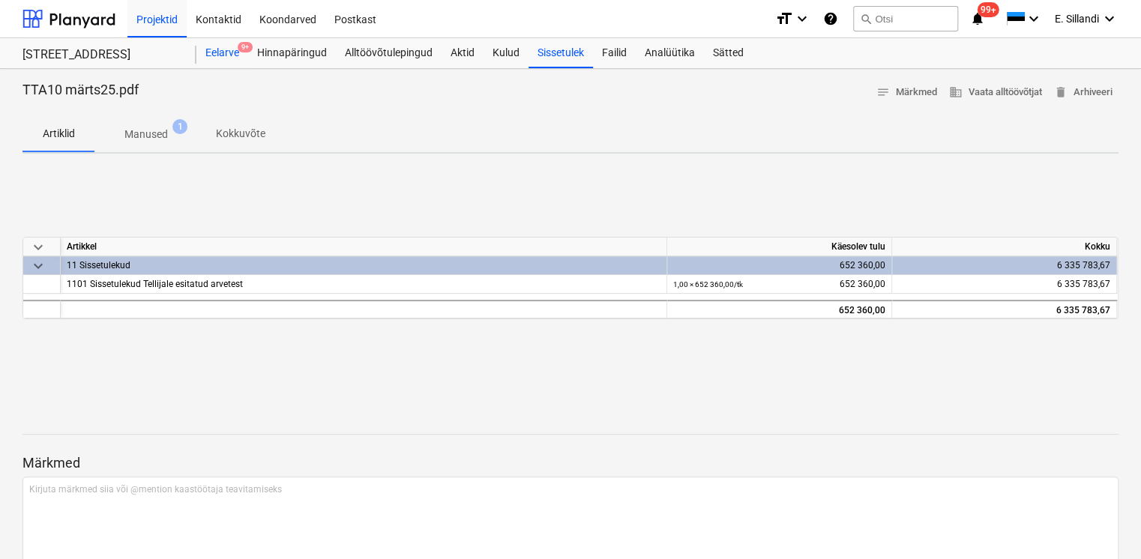
drag, startPoint x: 215, startPoint y: 40, endPoint x: 215, endPoint y: 50, distance: 9.7
click at [215, 40] on div "Eelarve 9+" at bounding box center [222, 53] width 52 height 30
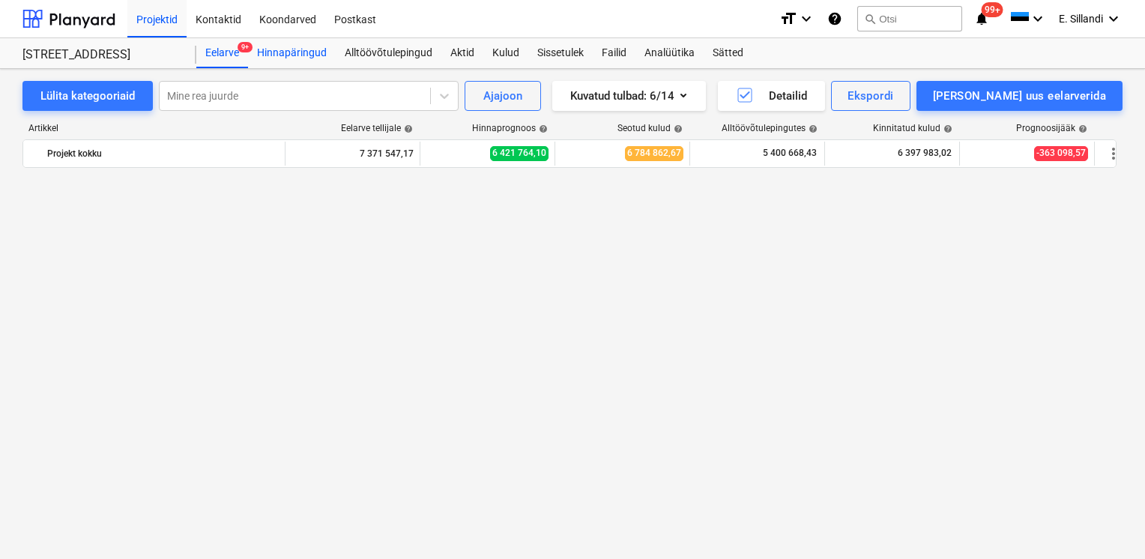
scroll to position [17241, 0]
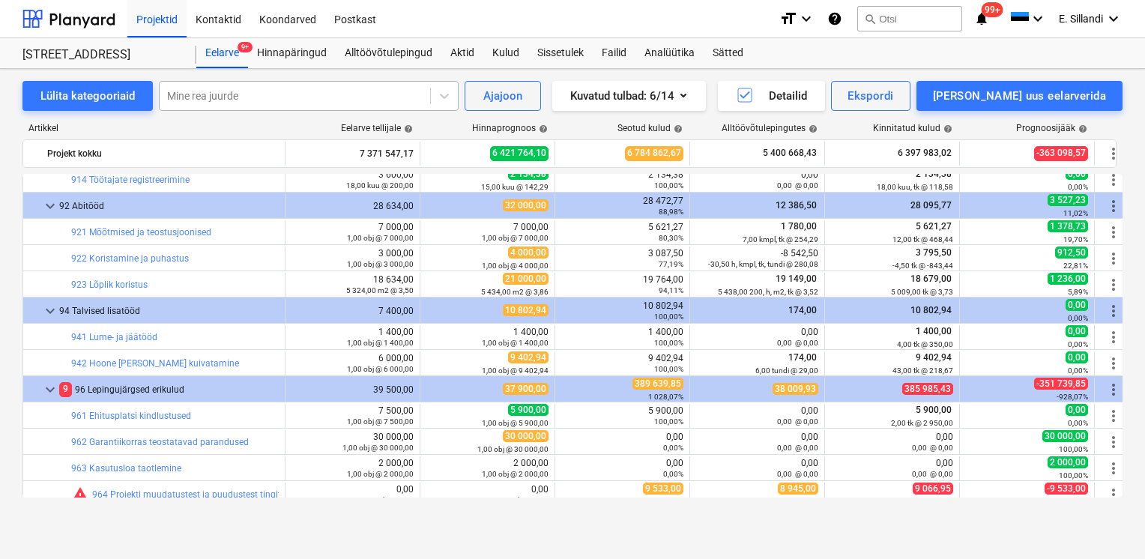
click at [265, 88] on div at bounding box center [295, 95] width 256 height 15
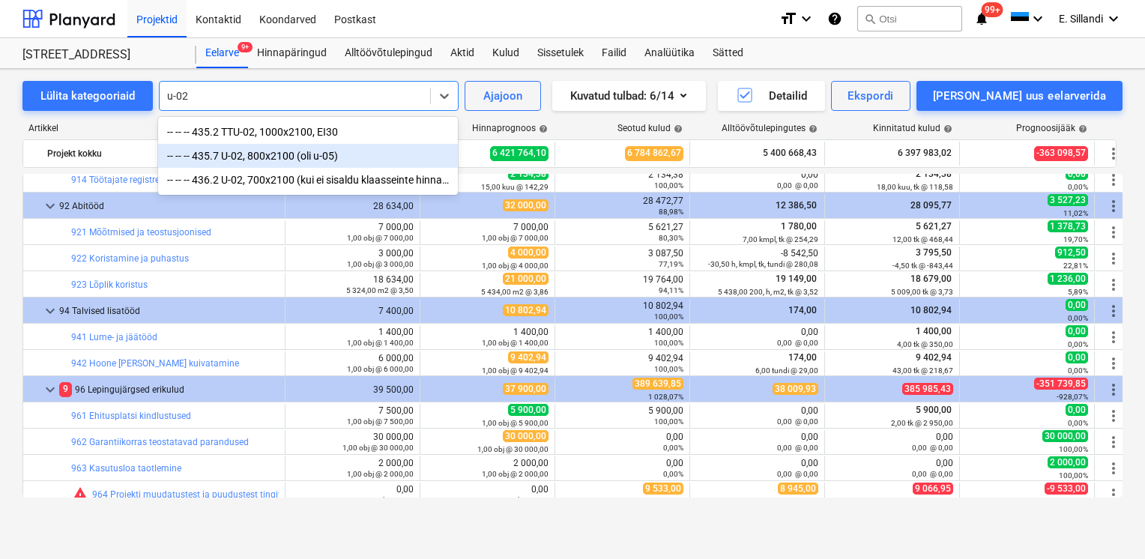
click at [262, 157] on div "-- -- -- 435.7 U-02, 800x2100 (oli u-05)" at bounding box center [308, 156] width 300 height 24
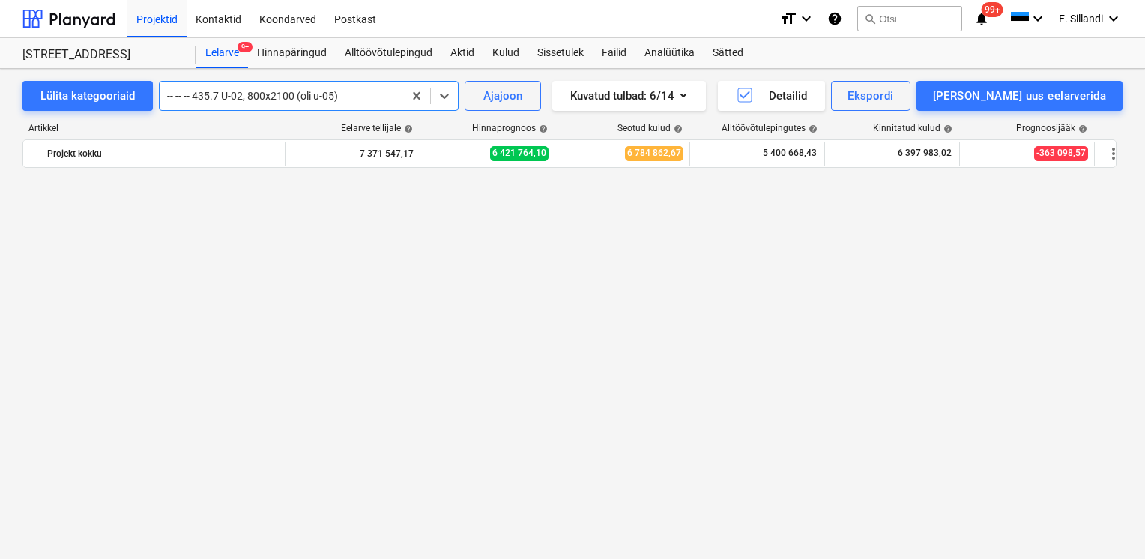
scroll to position [11961, 0]
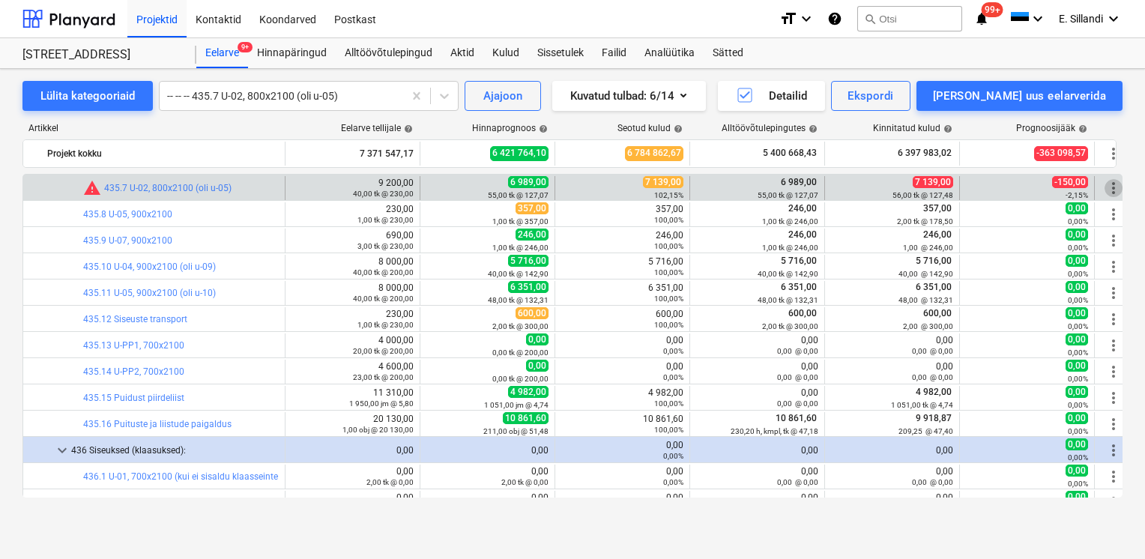
click at [1113, 190] on span "more_vert" at bounding box center [1114, 188] width 18 height 18
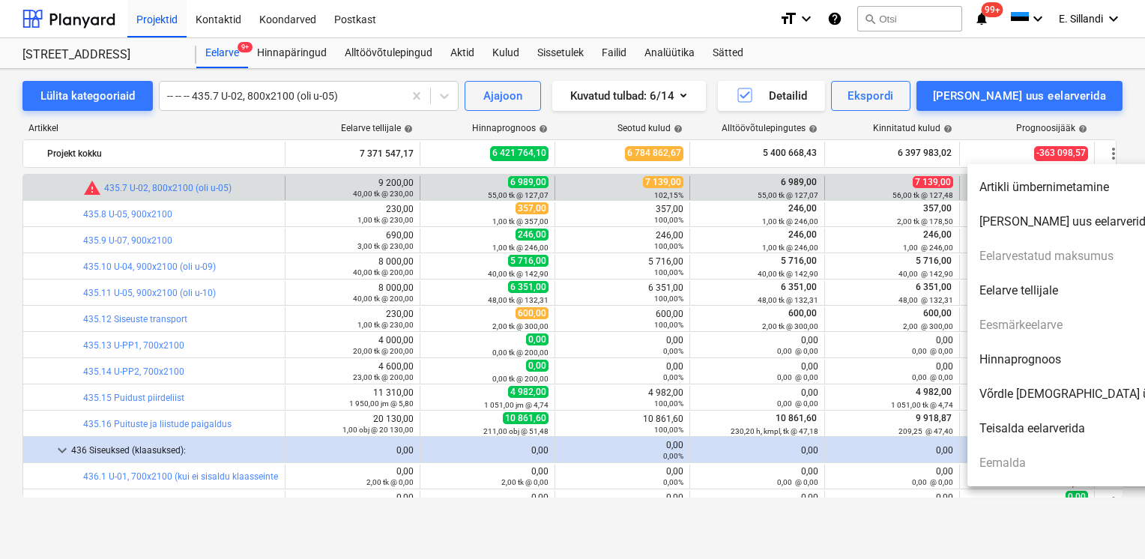
click at [1048, 366] on li "Hinnaprognoos" at bounding box center [1096, 359] width 258 height 34
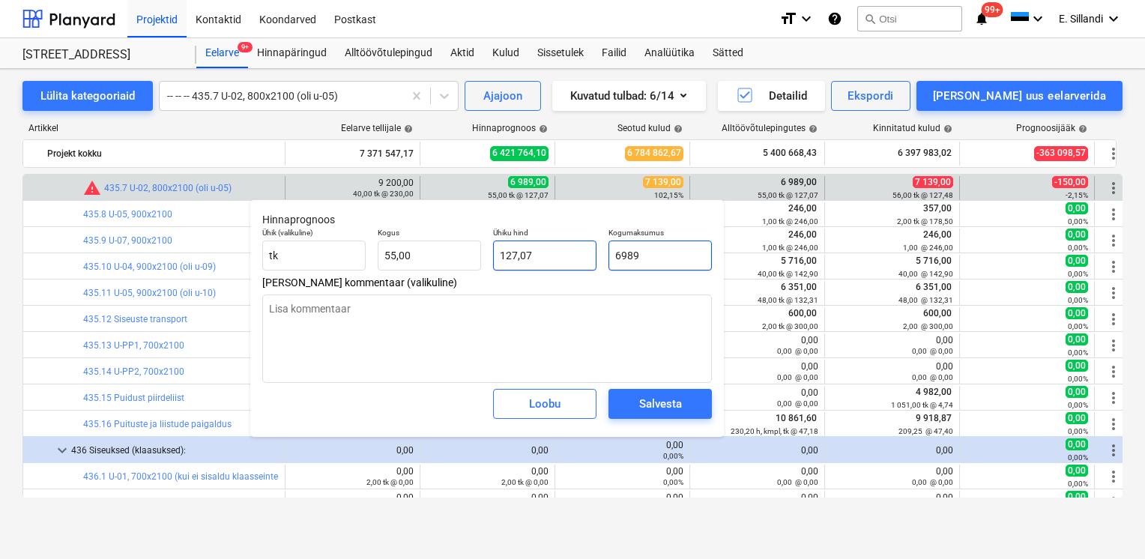
drag, startPoint x: 683, startPoint y: 259, endPoint x: 555, endPoint y: 254, distance: 129.0
click at [566, 256] on div "Ühik (valikuline) tk Kogus 55,00 Ühiku hind 127,07 Kogumaksumus 6989" at bounding box center [487, 249] width 462 height 55
click at [658, 407] on div "Salvesta" at bounding box center [660, 403] width 43 height 19
click at [308, 89] on div at bounding box center [281, 95] width 229 height 15
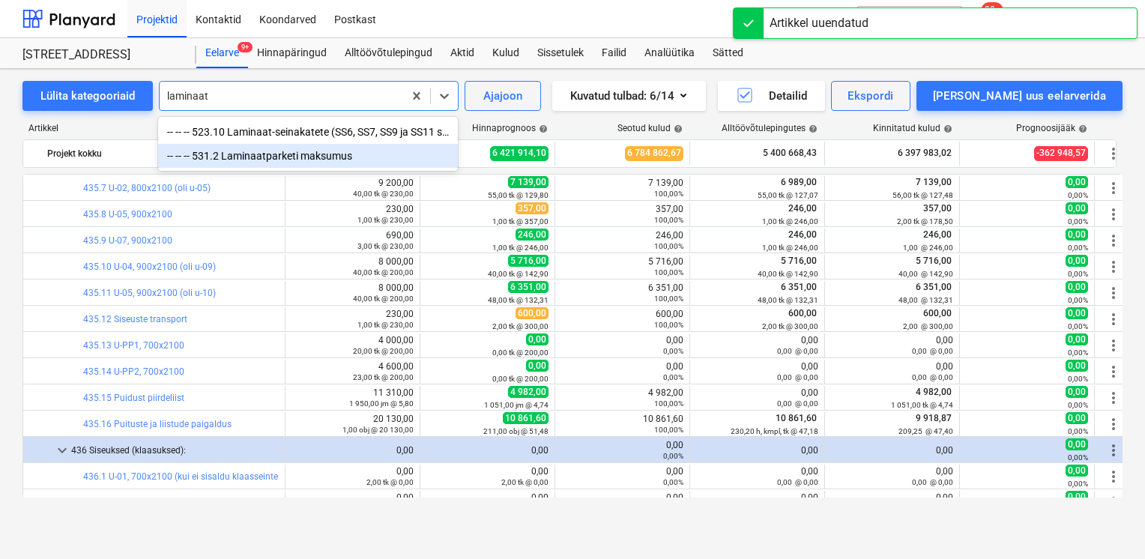
click at [247, 160] on div "-- -- -- 531.2 Laminaatparketi maksumus" at bounding box center [308, 156] width 300 height 24
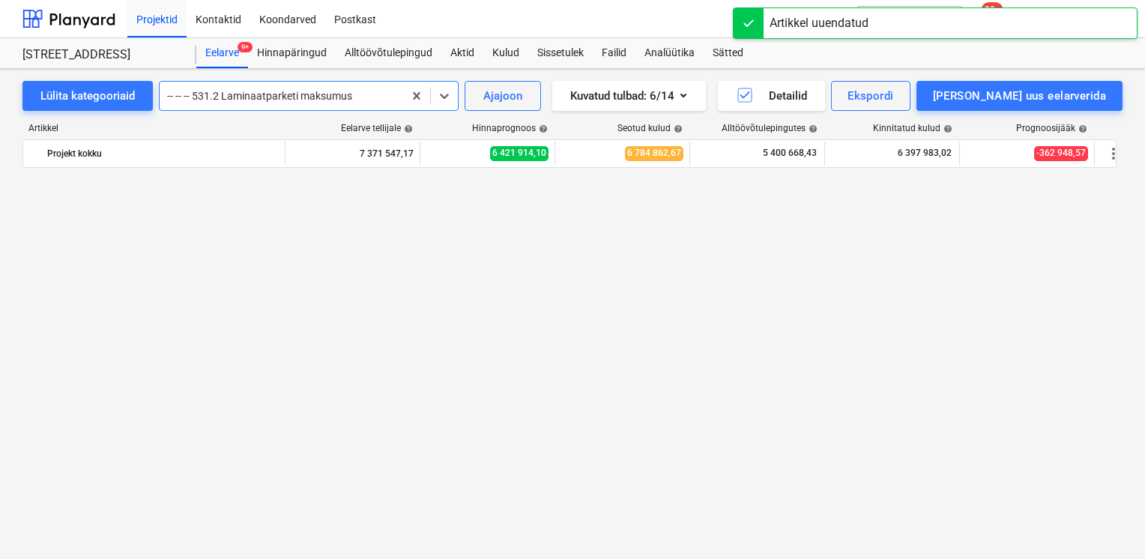
scroll to position [13980, 0]
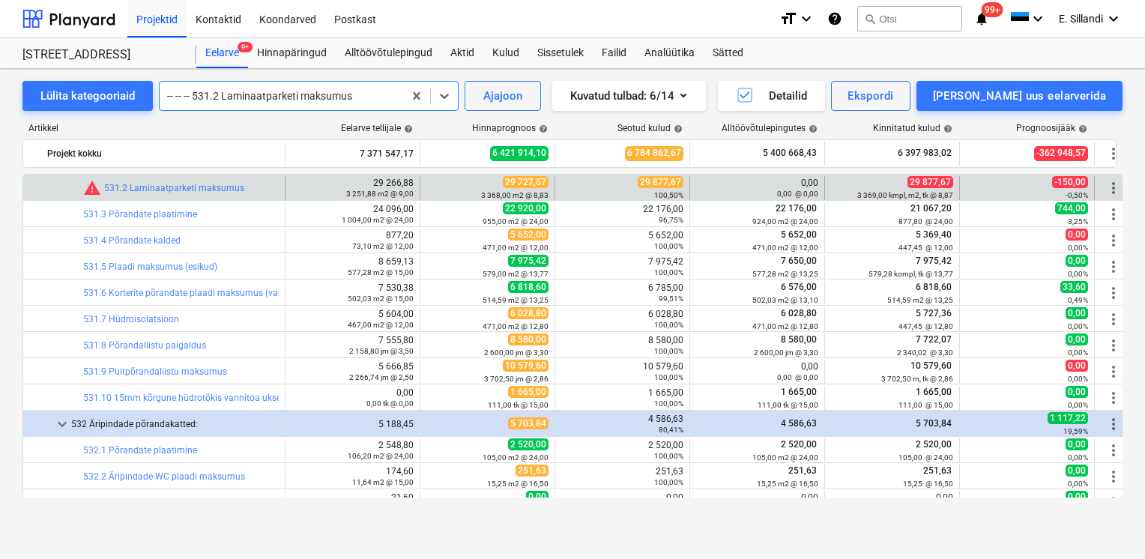
click at [1115, 190] on span "more_vert" at bounding box center [1114, 188] width 18 height 18
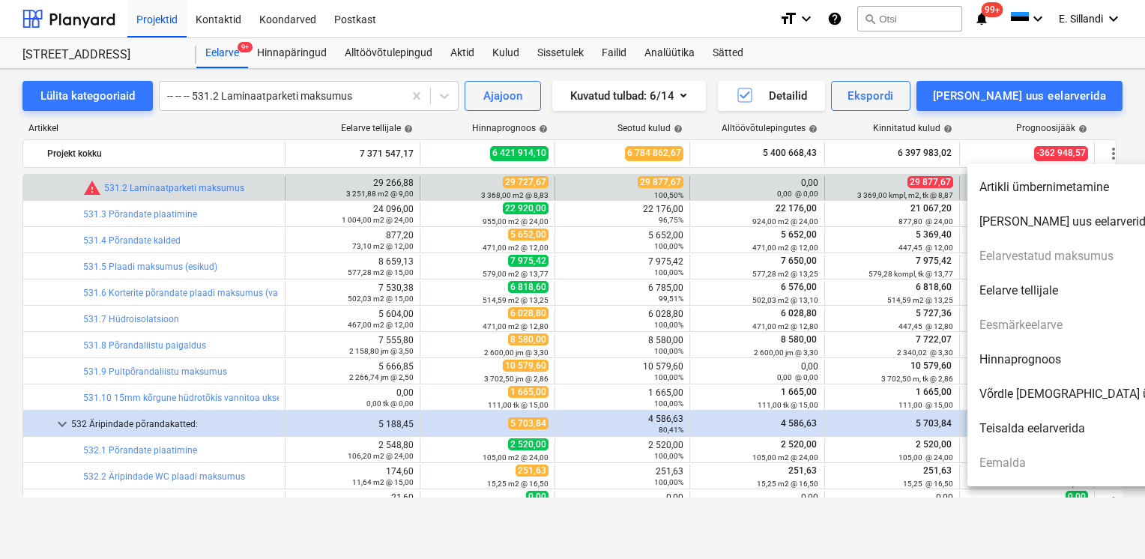
click at [1066, 356] on li "Hinnaprognoos" at bounding box center [1096, 359] width 258 height 34
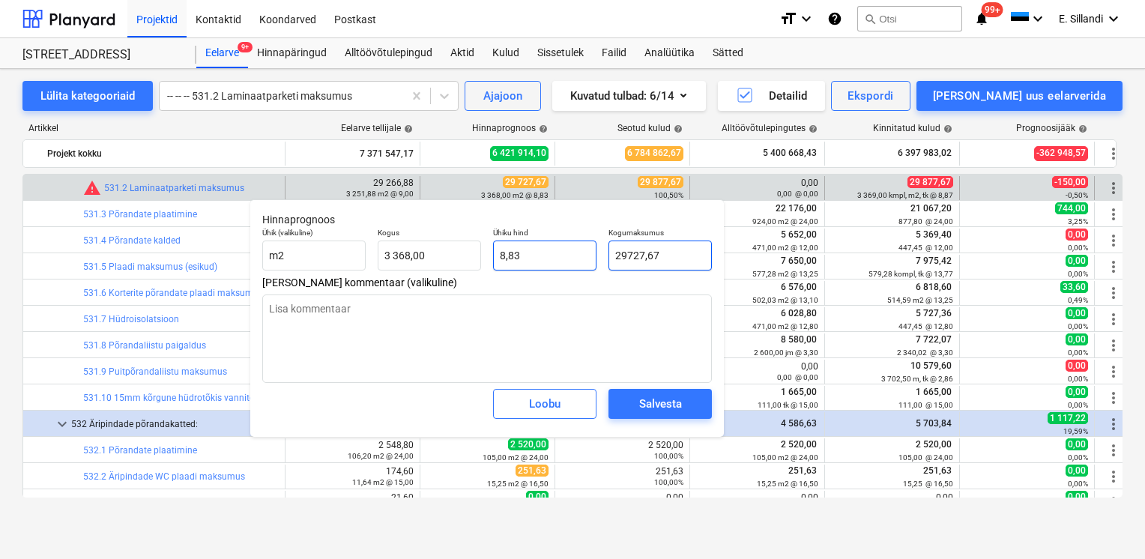
drag, startPoint x: 667, startPoint y: 252, endPoint x: 500, endPoint y: 247, distance: 167.2
click at [513, 247] on div "Ühik (valikuline) m2 Kogus 3 368,00 Ühiku hind 8,83 Kogumaksumus 29727,67" at bounding box center [487, 249] width 462 height 55
click at [671, 405] on div "Salvesta" at bounding box center [660, 403] width 43 height 19
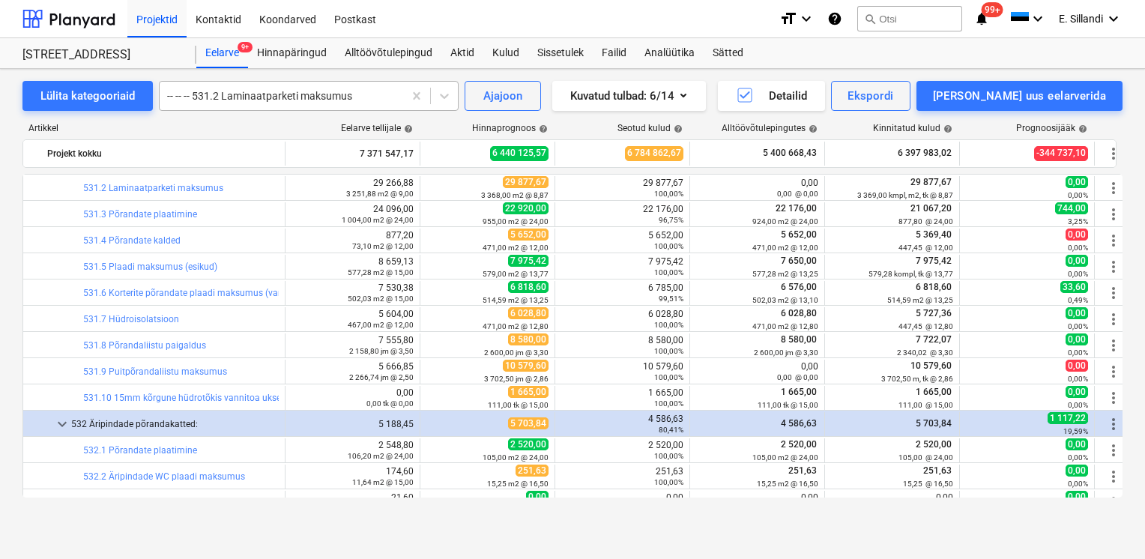
click at [300, 85] on div "-- -- -- 531.2 Laminaatparketi maksumus" at bounding box center [282, 95] width 244 height 21
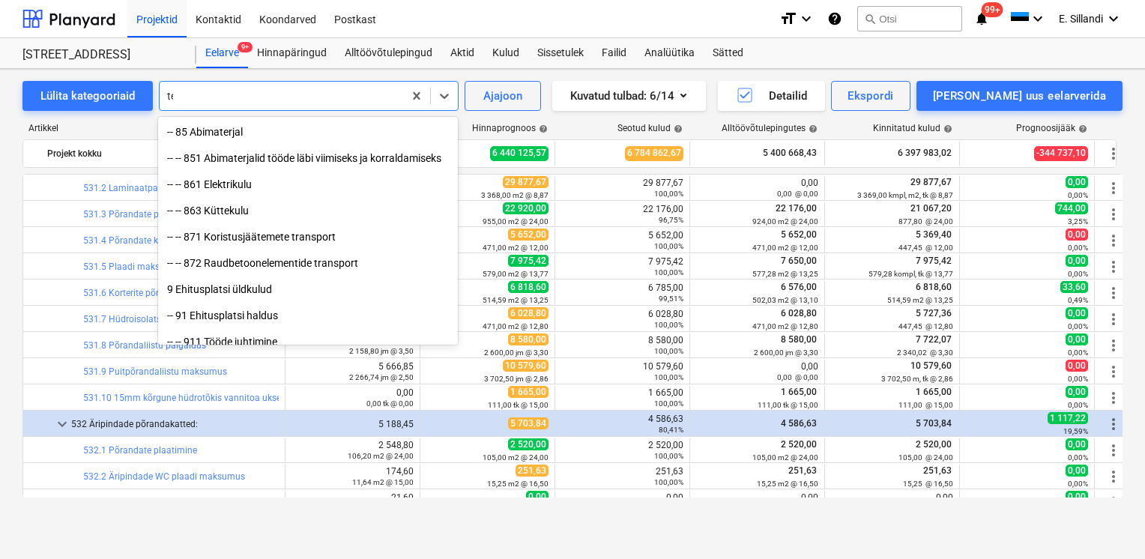
scroll to position [5703, 0]
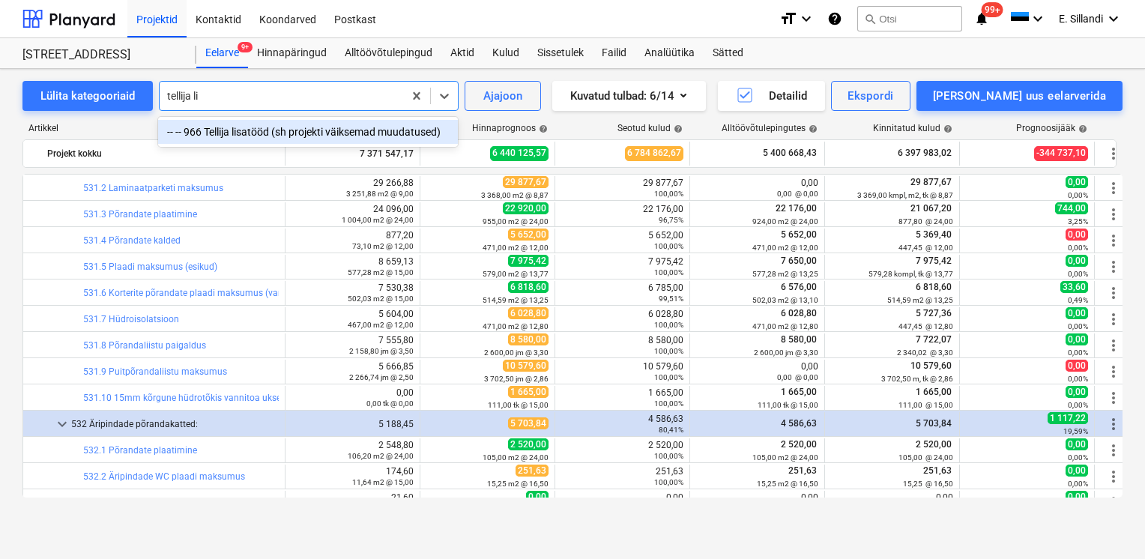
click at [395, 127] on div "-- -- 966 Tellija lisatööd (sh projekti väiksemad muudatused)" at bounding box center [308, 132] width 300 height 24
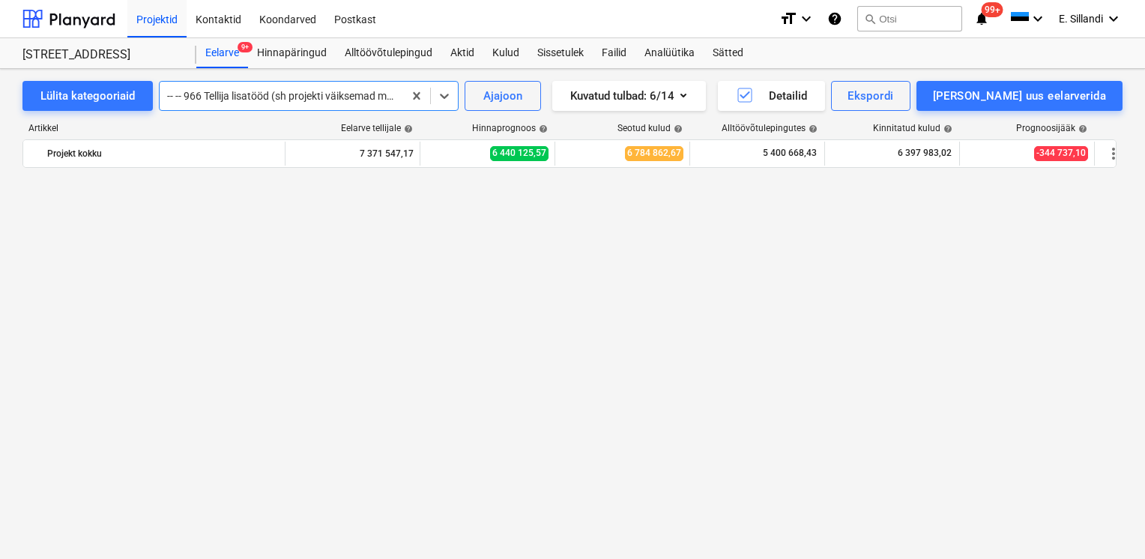
scroll to position [17590, 0]
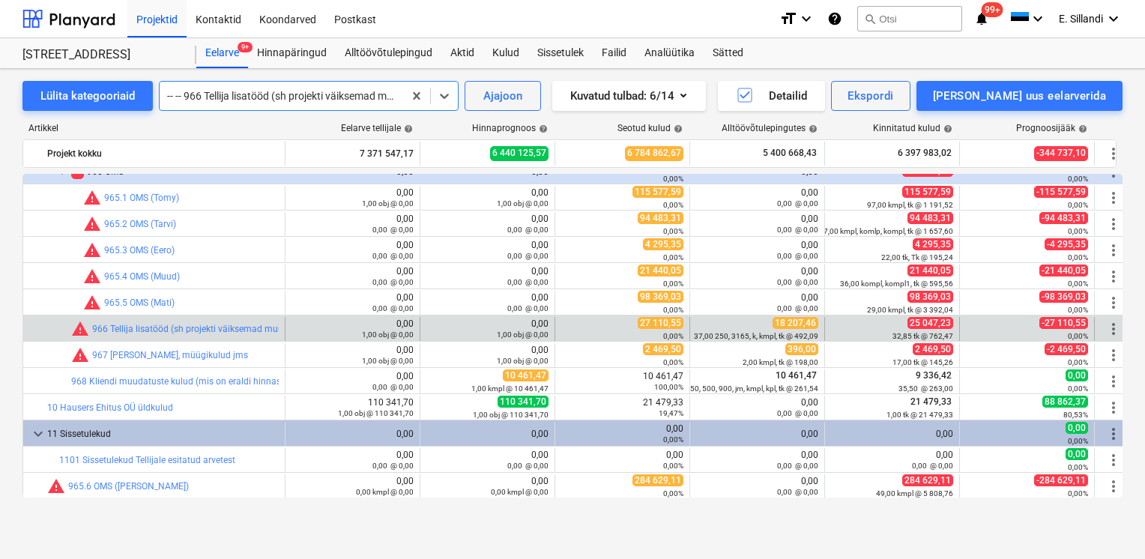
click at [240, 95] on div at bounding box center [281, 95] width 229 height 15
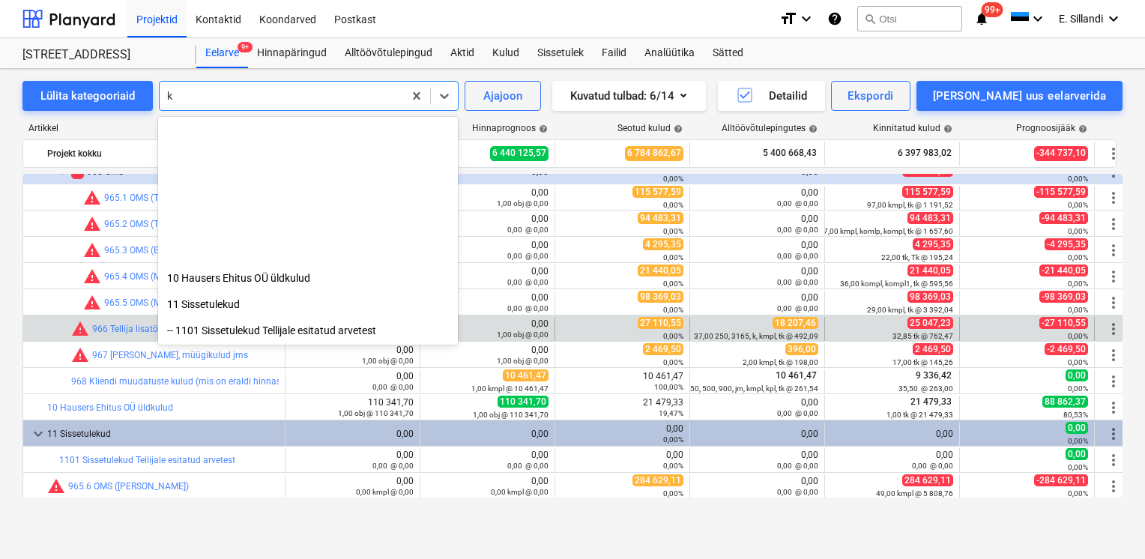
scroll to position [11657, 0]
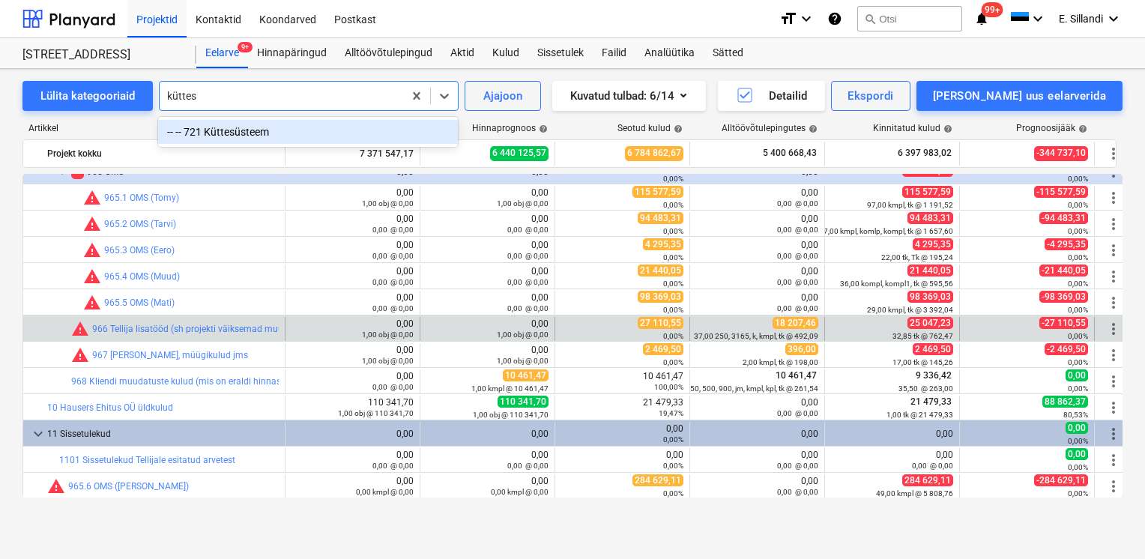
click at [221, 134] on div "-- -- 721 Küttesüsteem" at bounding box center [308, 132] width 300 height 24
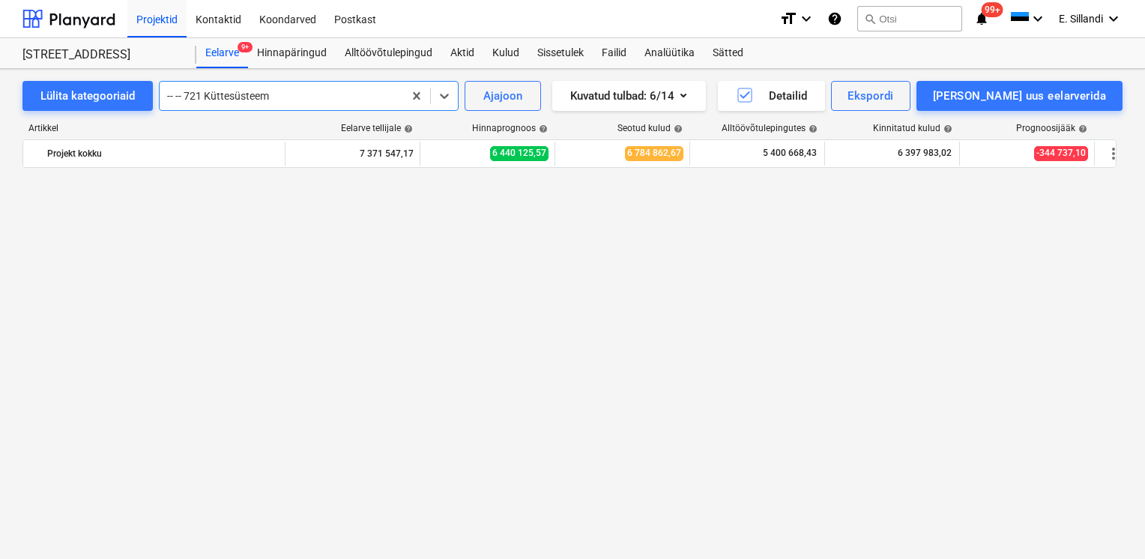
scroll to position [15869, 0]
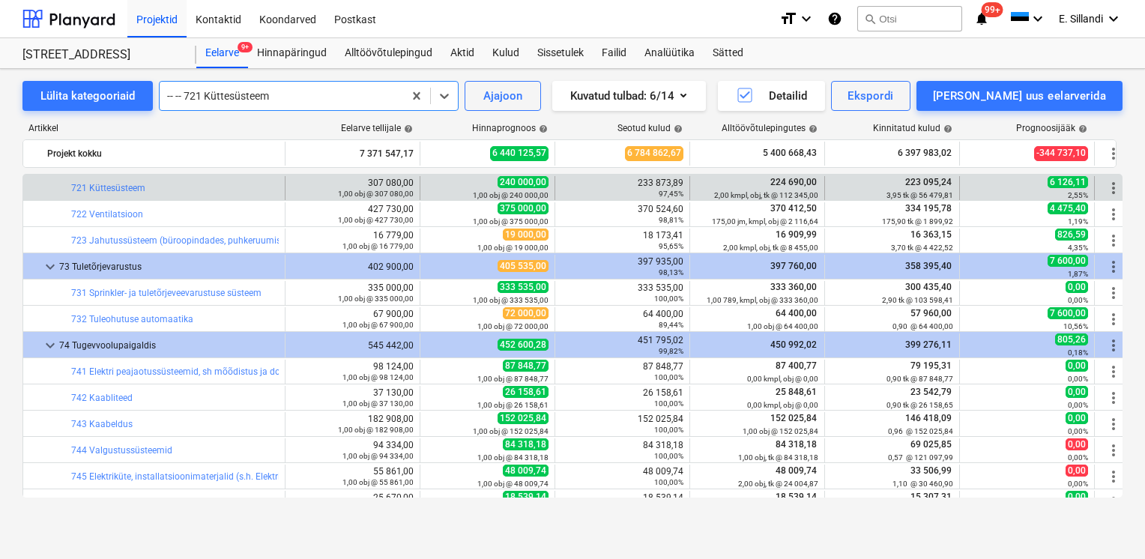
click at [319, 86] on div "-- -- 721 Küttesüsteem" at bounding box center [282, 95] width 244 height 21
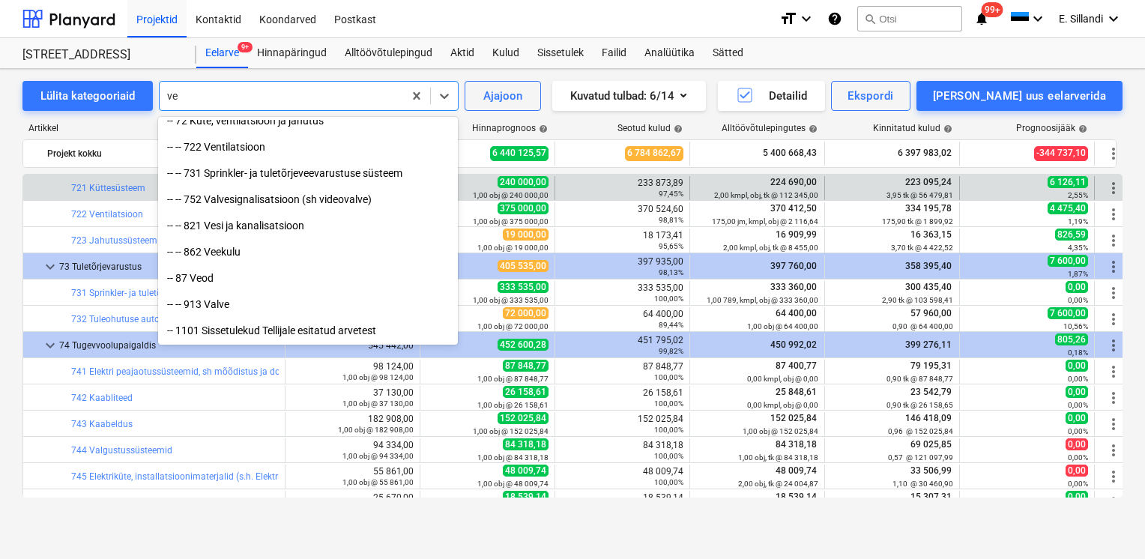
scroll to position [1585, 0]
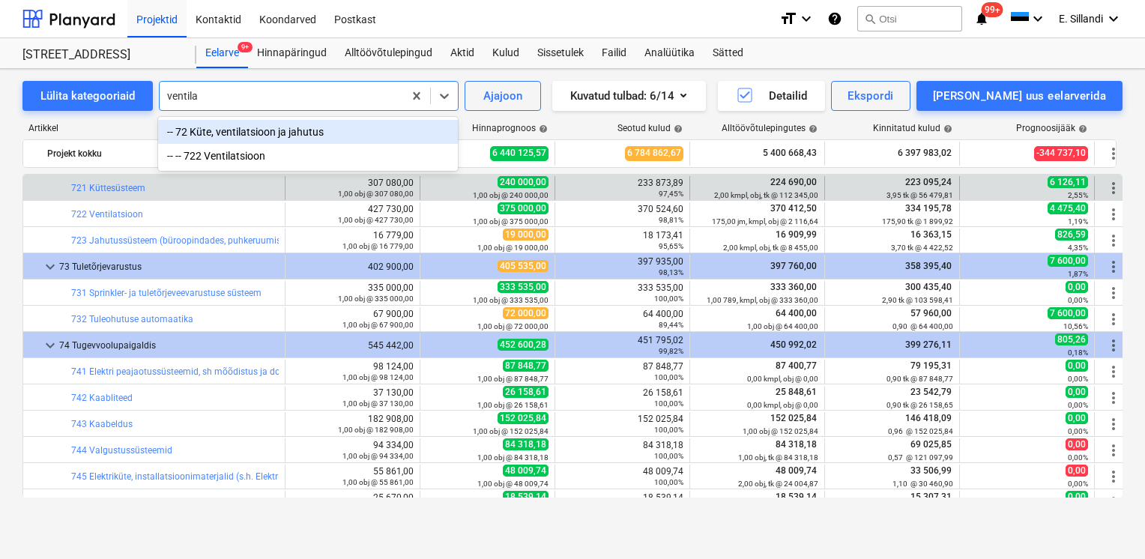
click at [289, 130] on div "-- 72 Küte, ventilatsioon ja jahutus" at bounding box center [308, 132] width 300 height 24
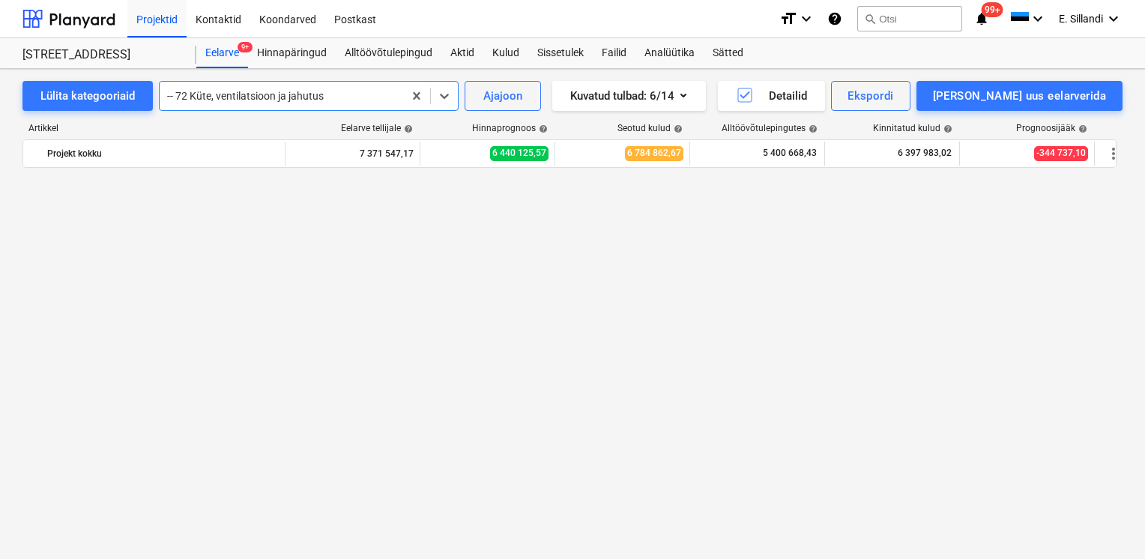
scroll to position [0, 0]
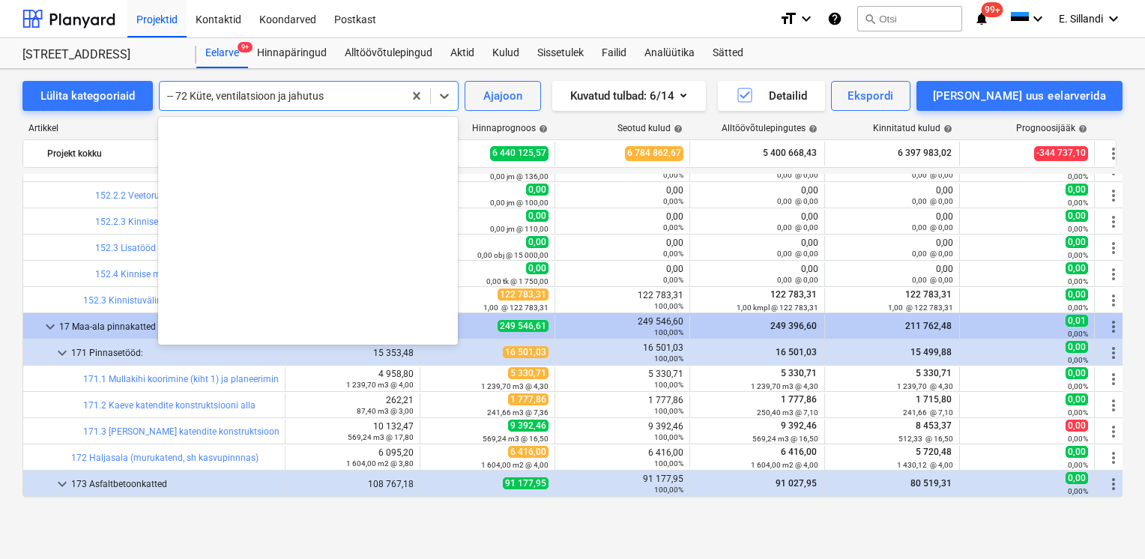
click at [270, 103] on div "-- 72 Küte, ventilatsioon ja jahutus" at bounding box center [282, 95] width 244 height 21
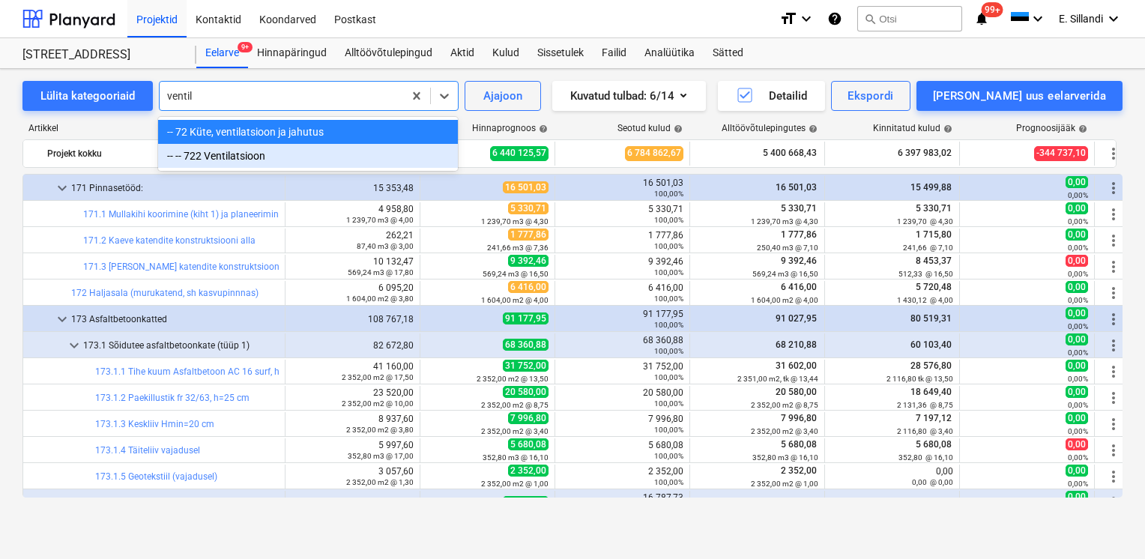
click at [255, 159] on div "-- -- 722 Ventilatsioon" at bounding box center [308, 156] width 300 height 24
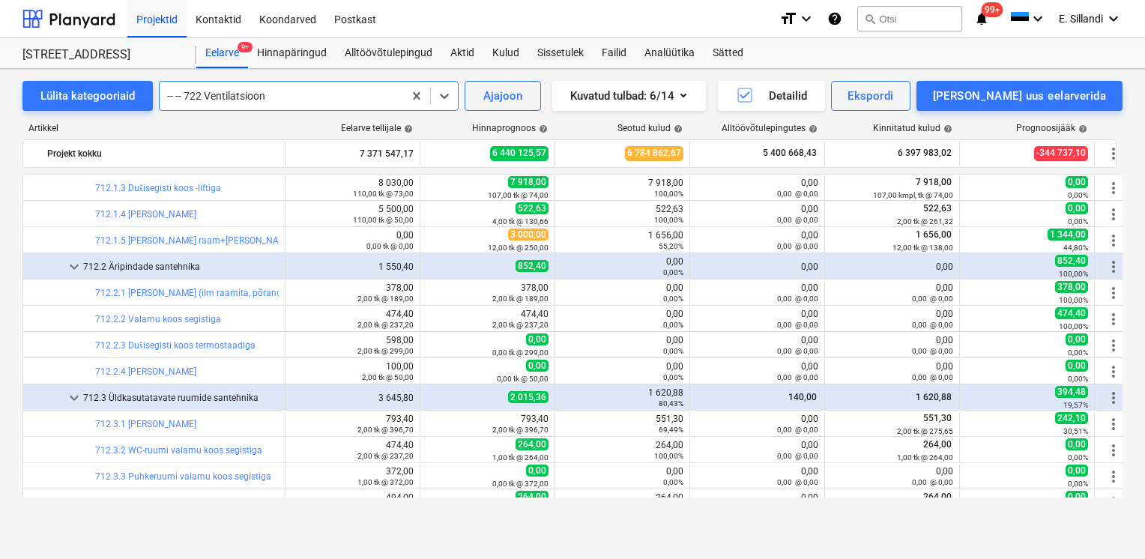
scroll to position [15195, 0]
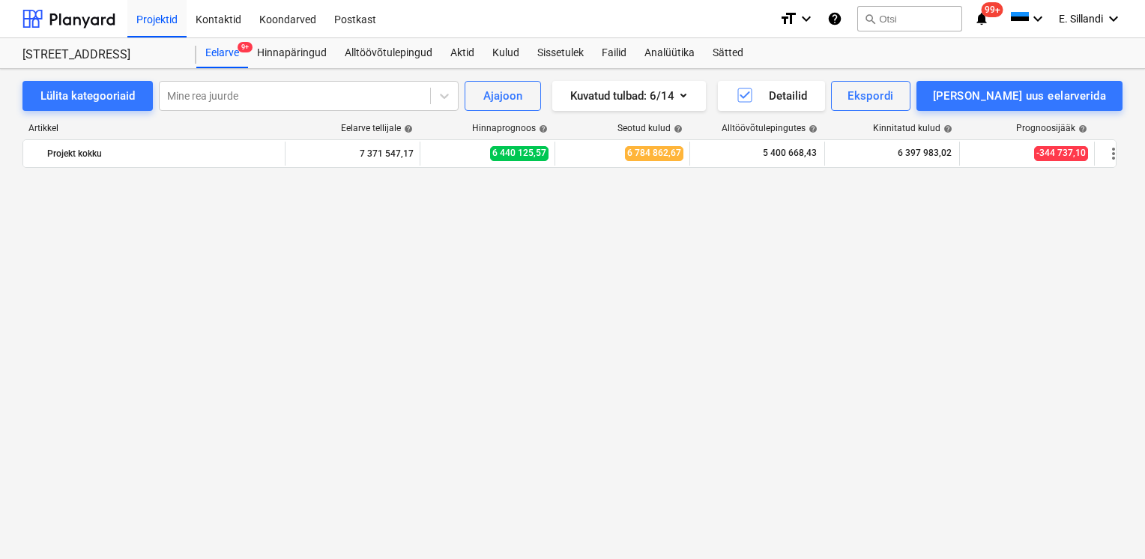
scroll to position [17014, 0]
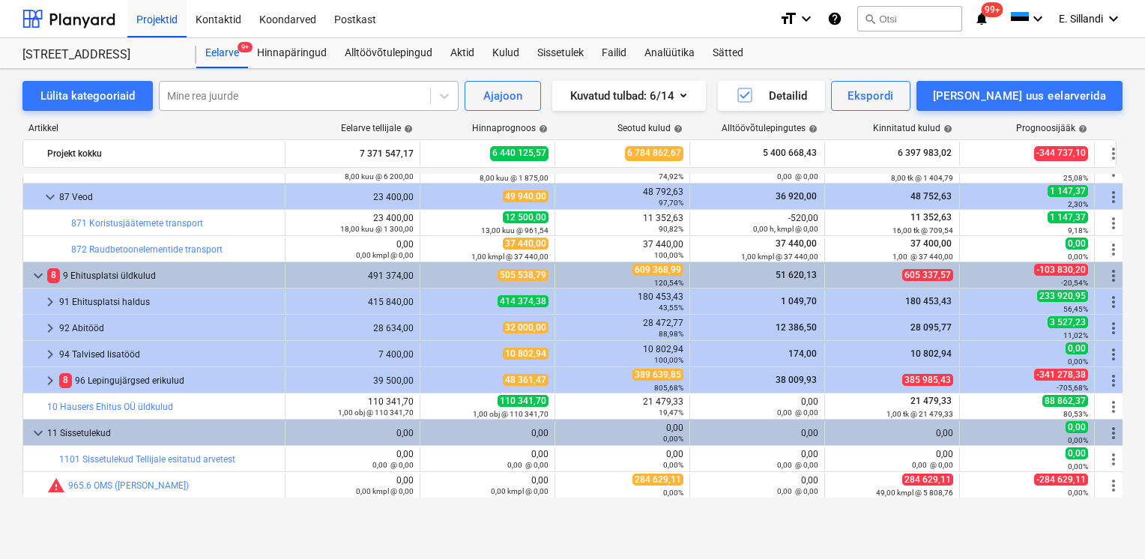
click at [231, 85] on div "Mine rea juurde" at bounding box center [295, 95] width 271 height 21
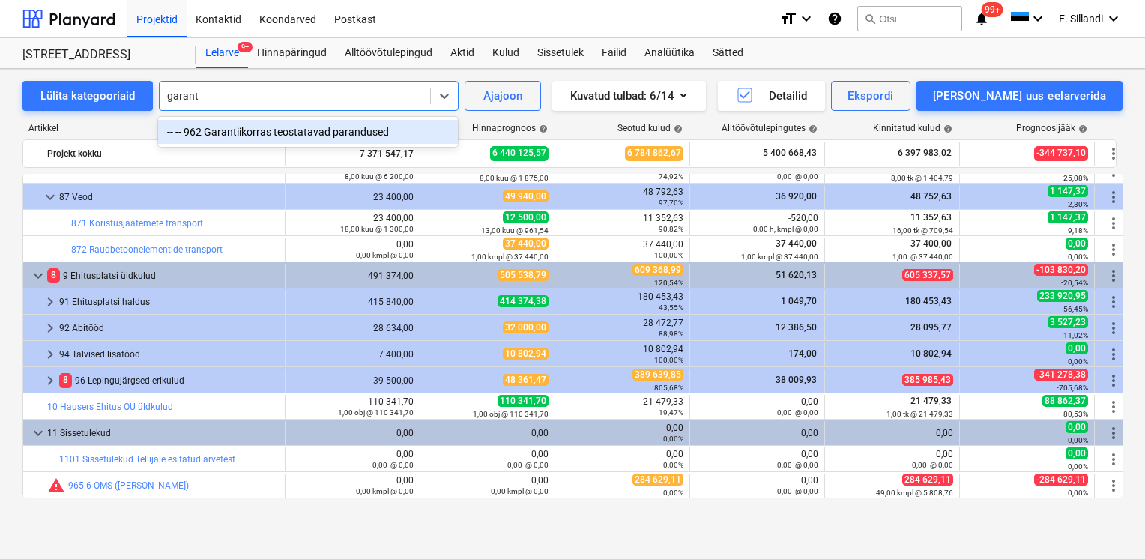
type input "garanti"
click at [225, 128] on div "-- -- 962 Garantiikorras teostatavad parandused" at bounding box center [308, 132] width 300 height 24
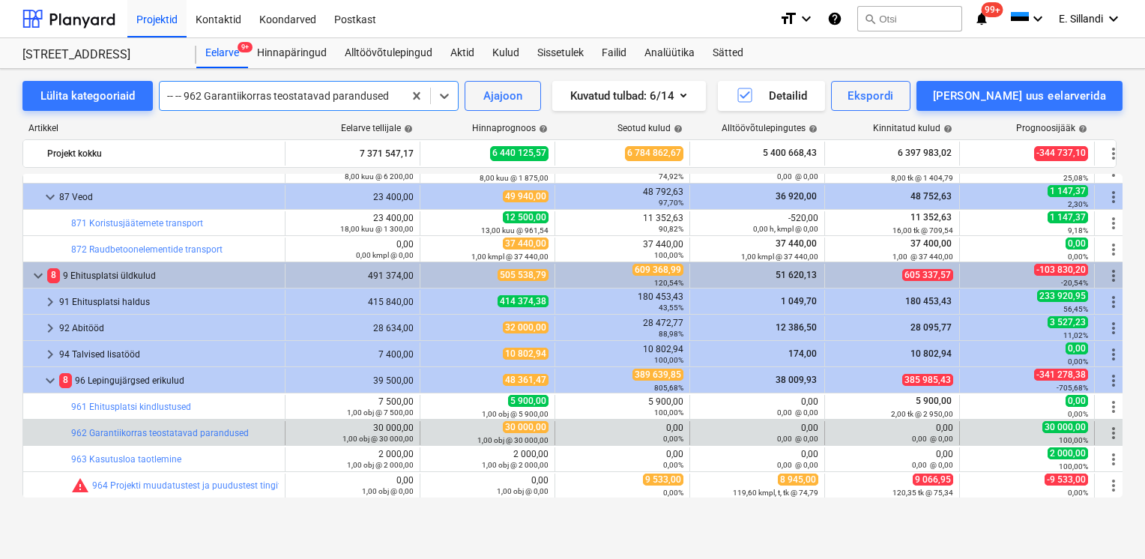
scroll to position [17224, 0]
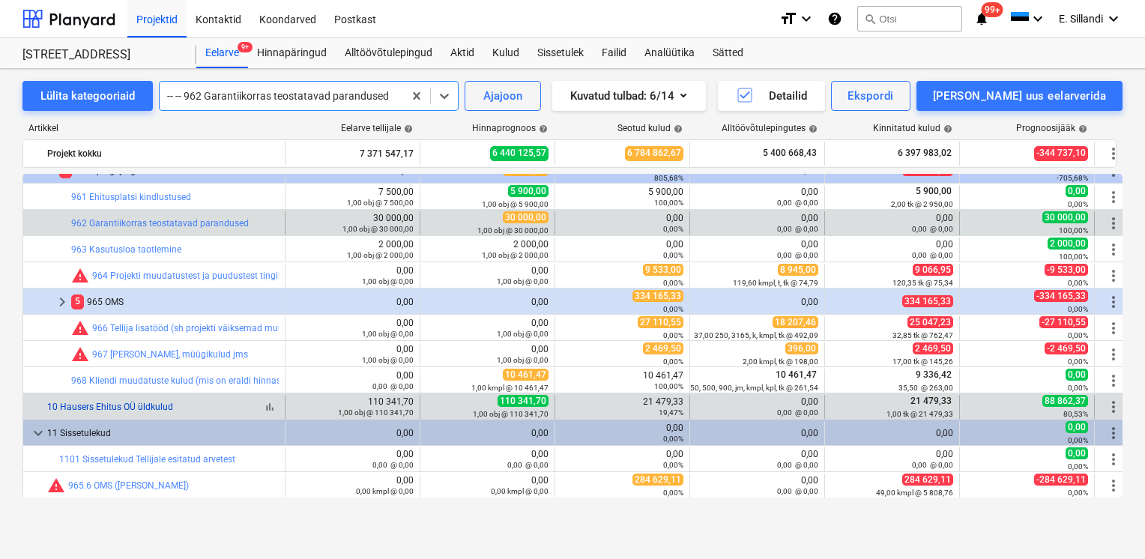
click at [129, 409] on link "10 Hausers Ehitus OÜ üldkulud" at bounding box center [110, 407] width 126 height 10
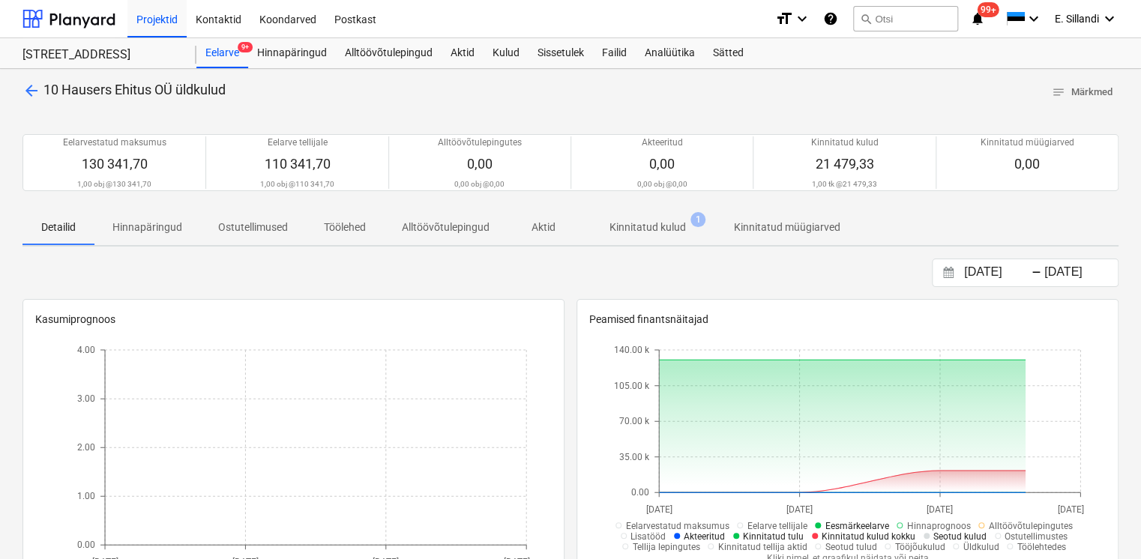
click at [668, 238] on span "Kinnitatud kulud 1" at bounding box center [647, 227] width 136 height 27
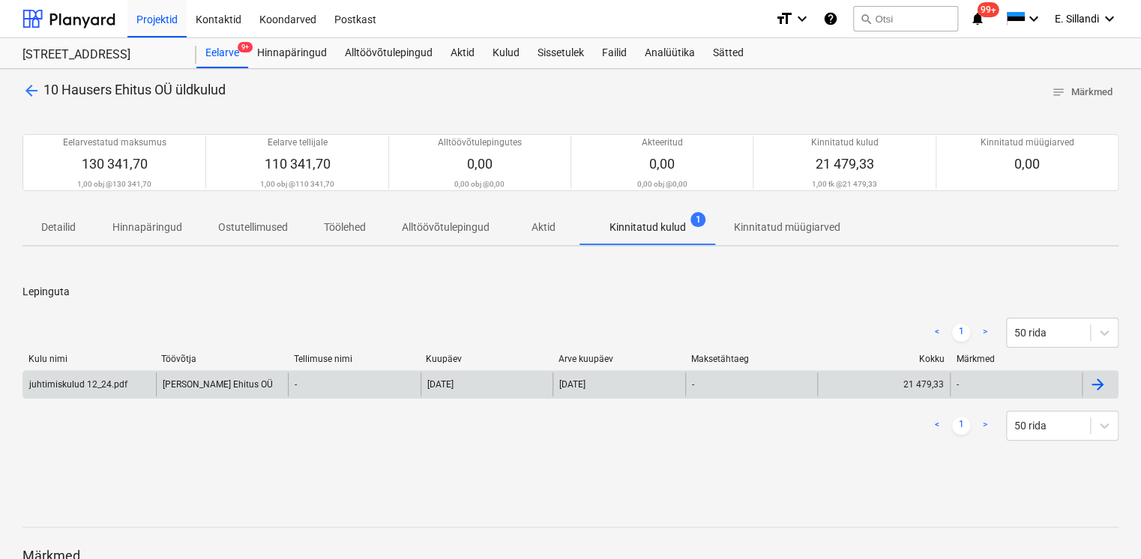
click at [125, 385] on div "juhtimiskulud 12_24.pdf" at bounding box center [79, 384] width 101 height 10
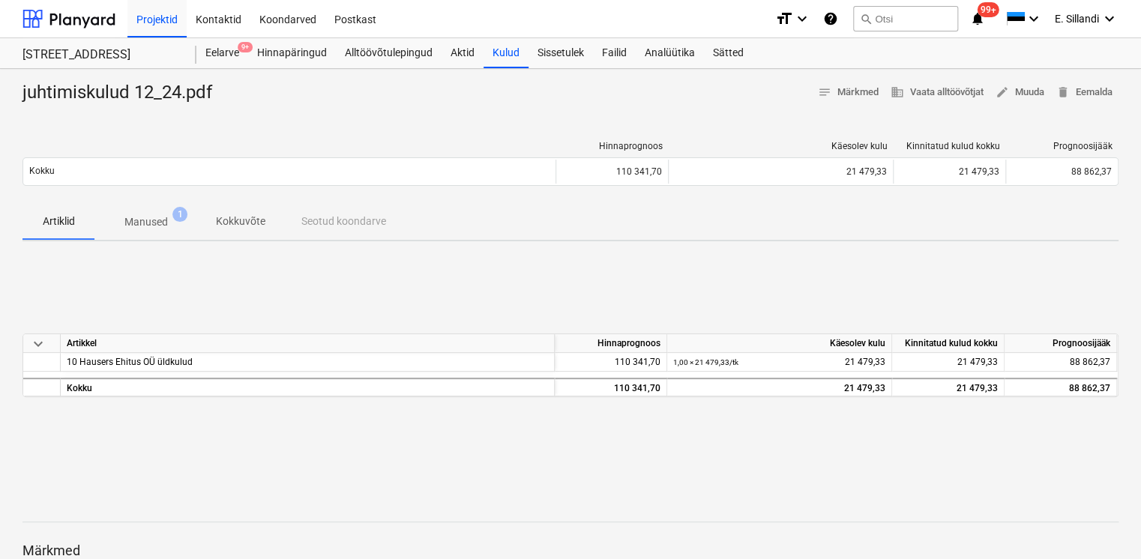
click at [153, 226] on p "Manused" at bounding box center [145, 222] width 43 height 16
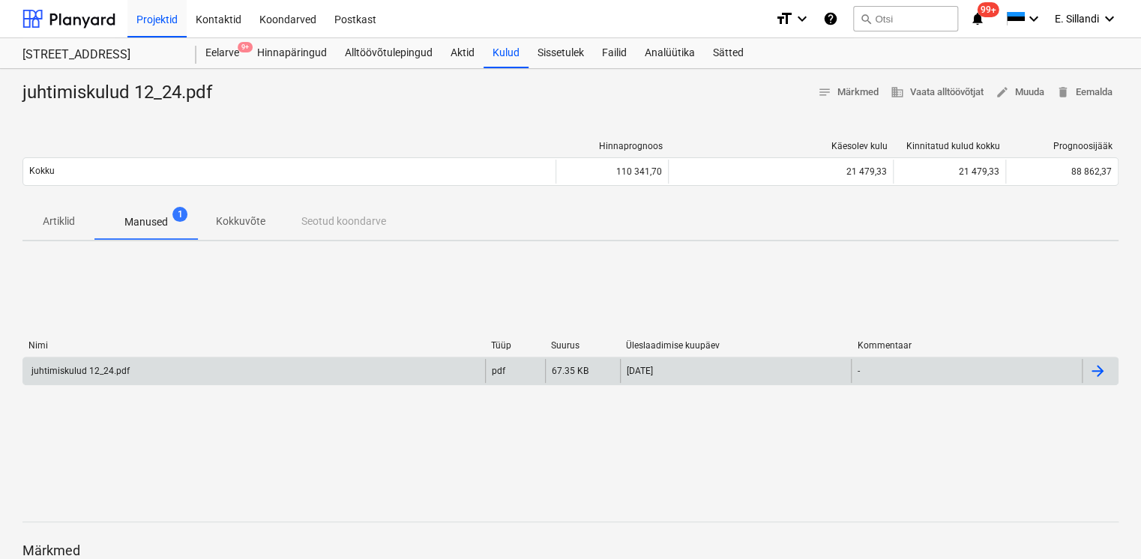
click at [99, 364] on div "juhtimiskulud 12_24.pdf" at bounding box center [254, 371] width 462 height 24
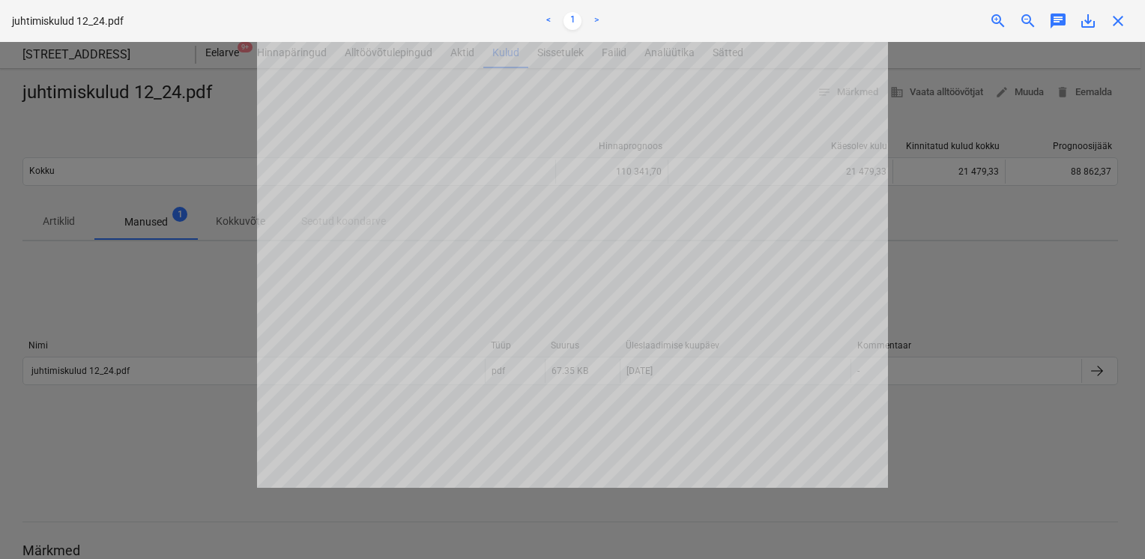
click at [219, 309] on div at bounding box center [572, 300] width 1145 height 517
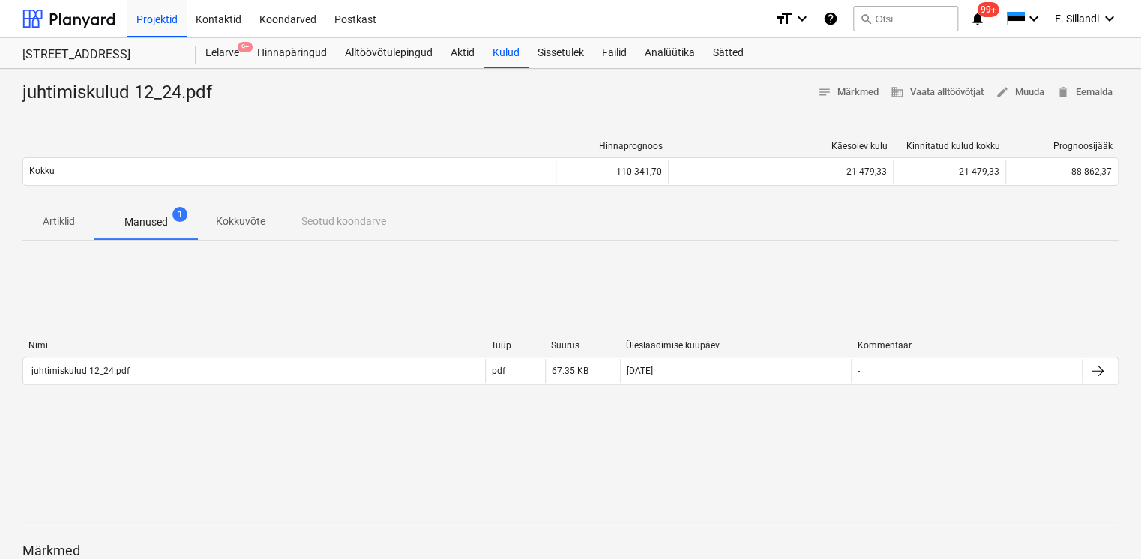
click at [248, 223] on p "Kokkuvõte" at bounding box center [240, 222] width 49 height 16
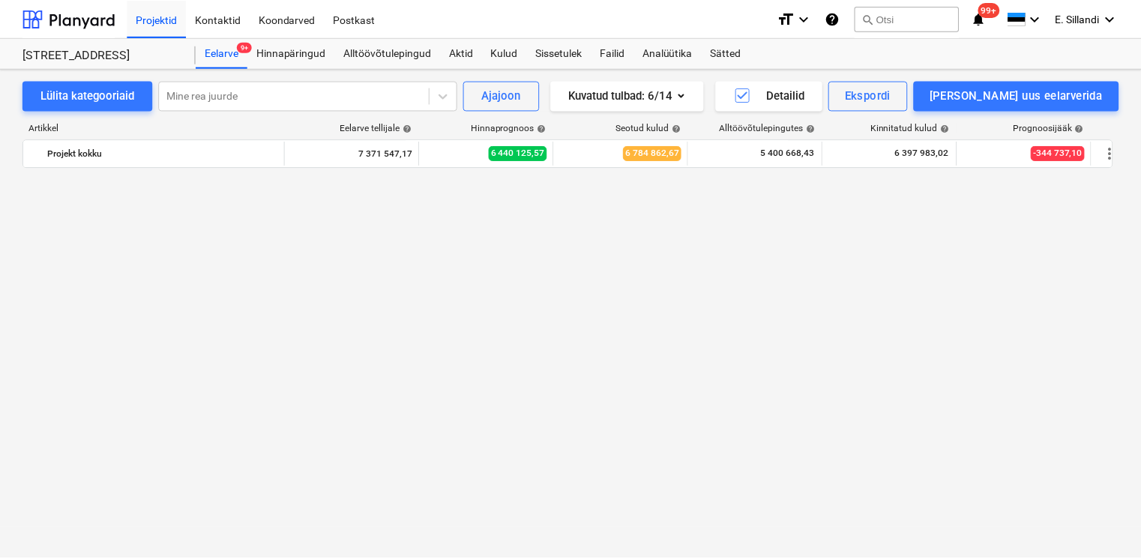
scroll to position [17224, 0]
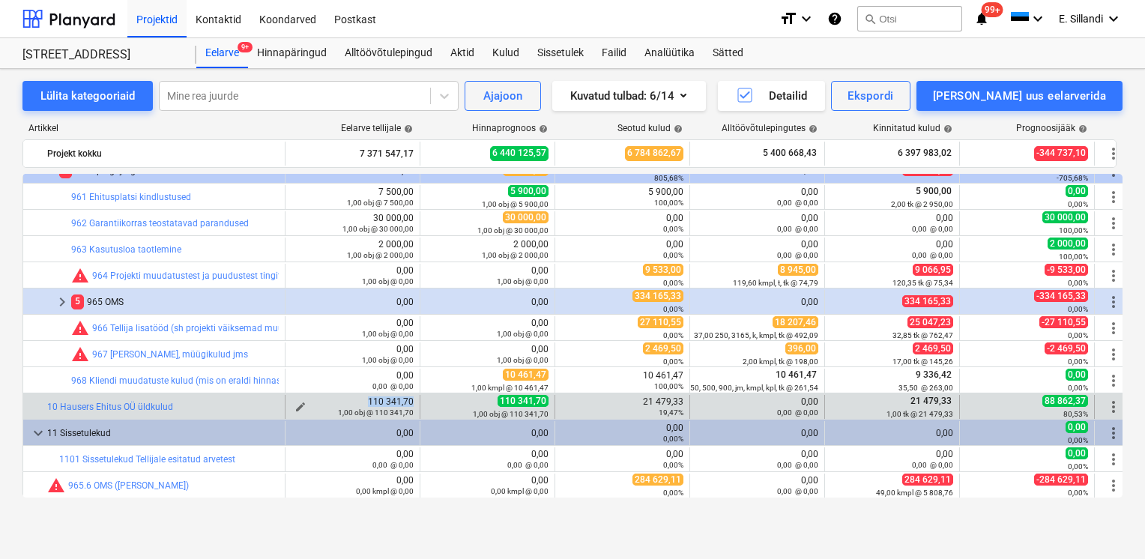
drag, startPoint x: 414, startPoint y: 397, endPoint x: 363, endPoint y: 401, distance: 51.1
click at [363, 401] on div "edit 110 341,70 1,00 obj @ 110 341,70" at bounding box center [353, 407] width 135 height 24
copy div "110 341,70"
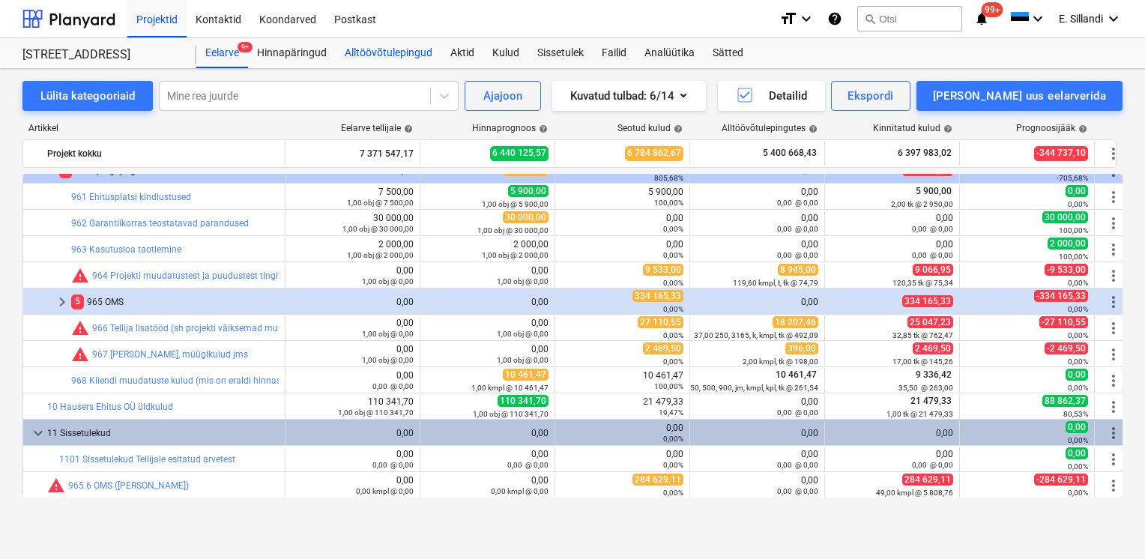
click at [383, 49] on div "Alltöövõtulepingud" at bounding box center [389, 53] width 106 height 30
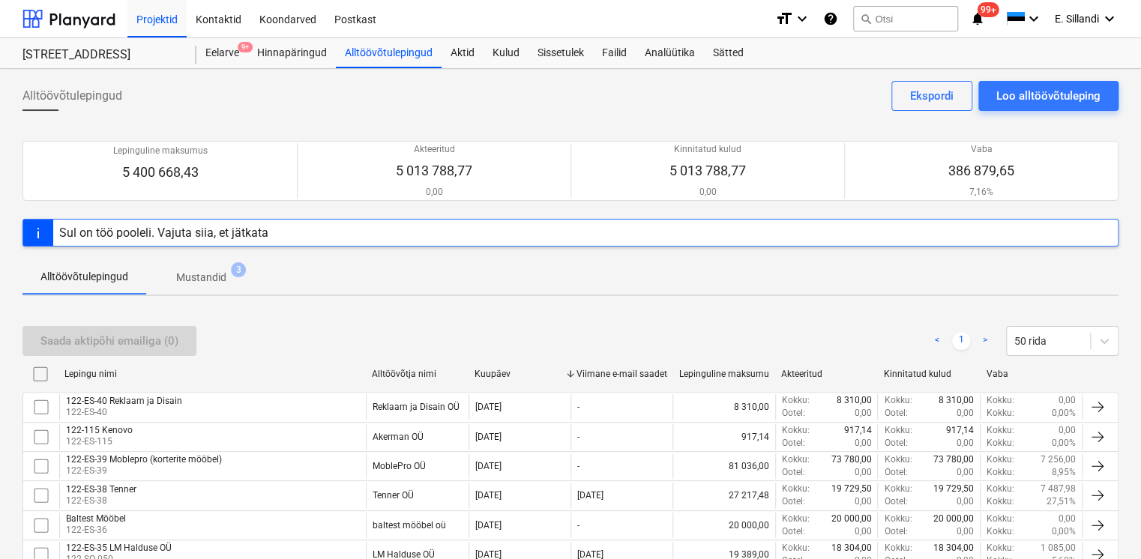
scroll to position [941, 0]
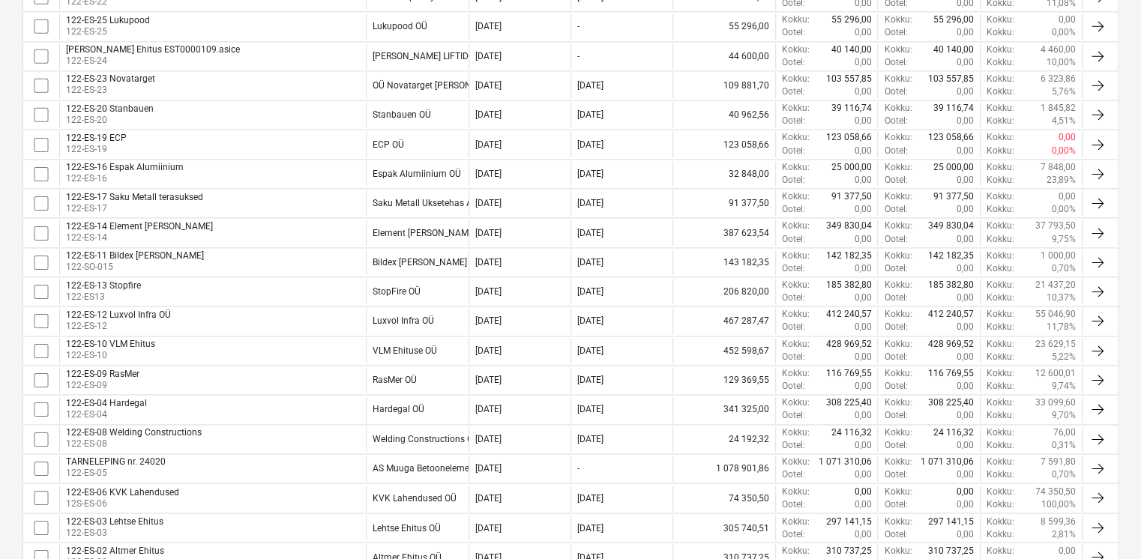
click at [241, 284] on div "122-ES-13 Stopfire 122-ES13" at bounding box center [212, 291] width 307 height 25
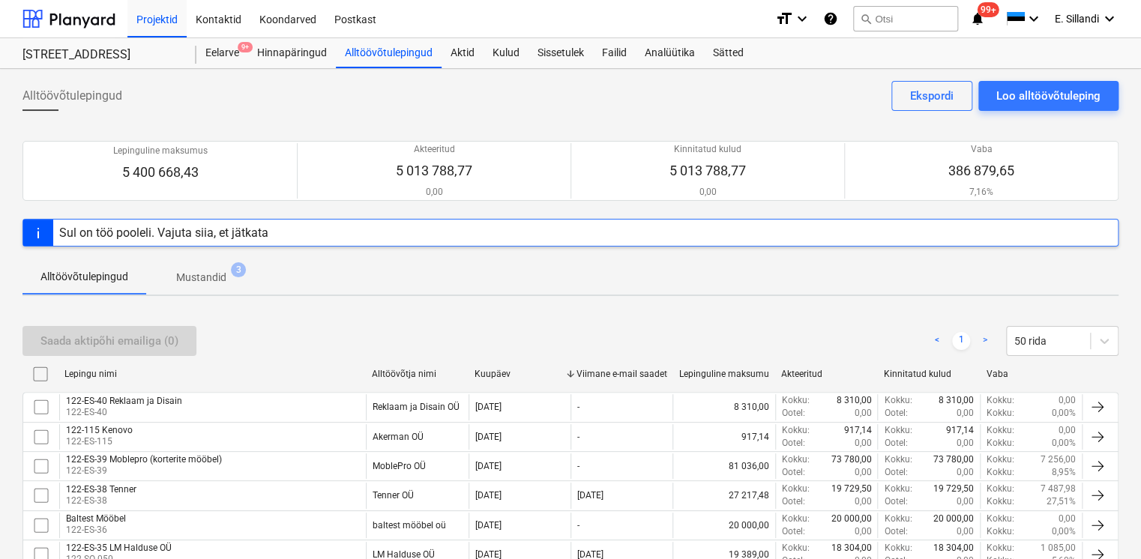
scroll to position [969, 0]
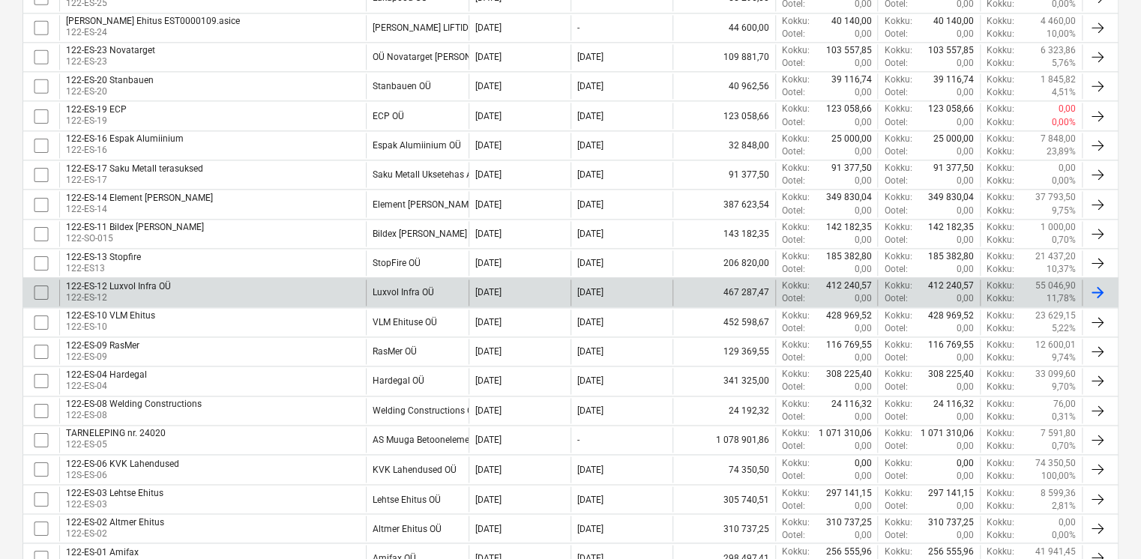
click at [492, 280] on div "19 Sep 2024" at bounding box center [519, 292] width 102 height 25
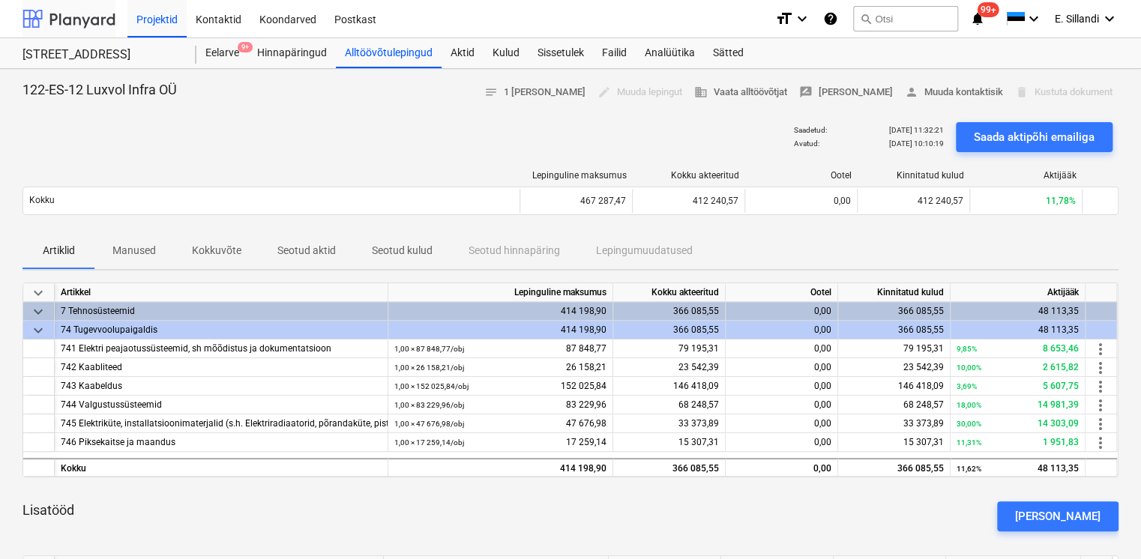
click at [86, 22] on div at bounding box center [68, 18] width 93 height 37
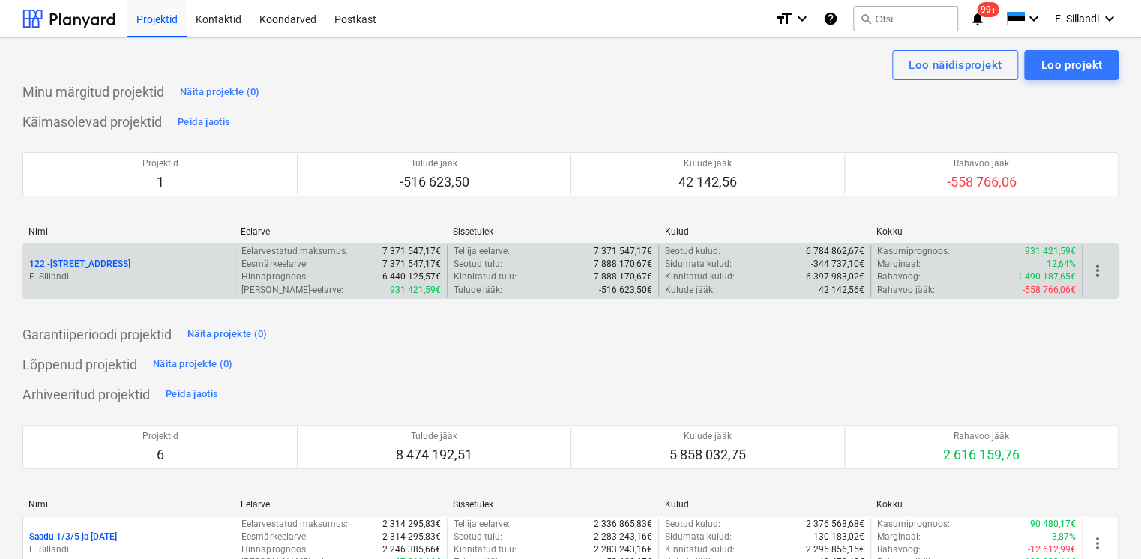
click at [61, 271] on p "E. Sillandi" at bounding box center [128, 277] width 199 height 13
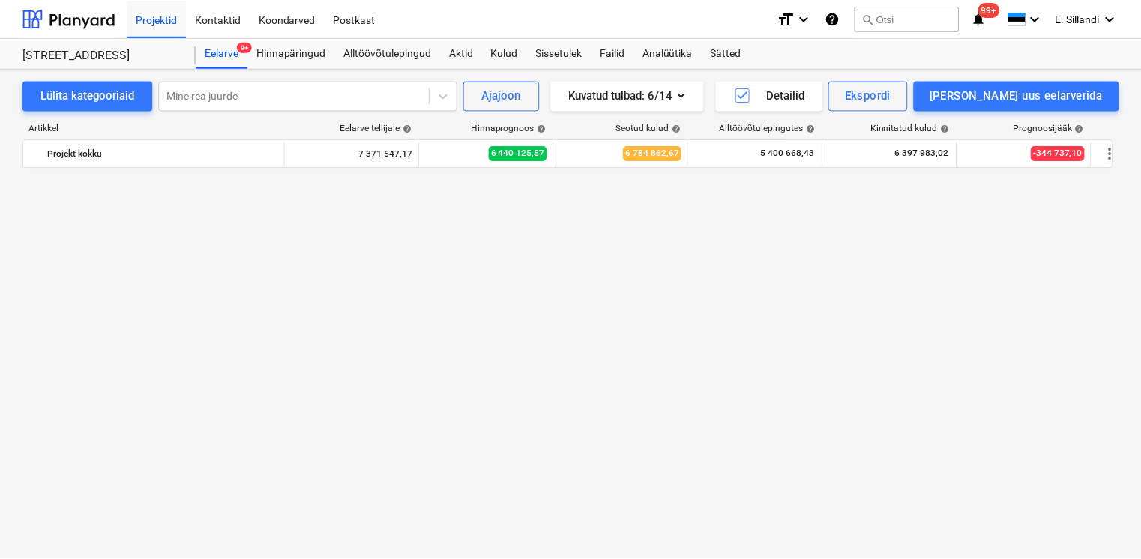
scroll to position [17224, 0]
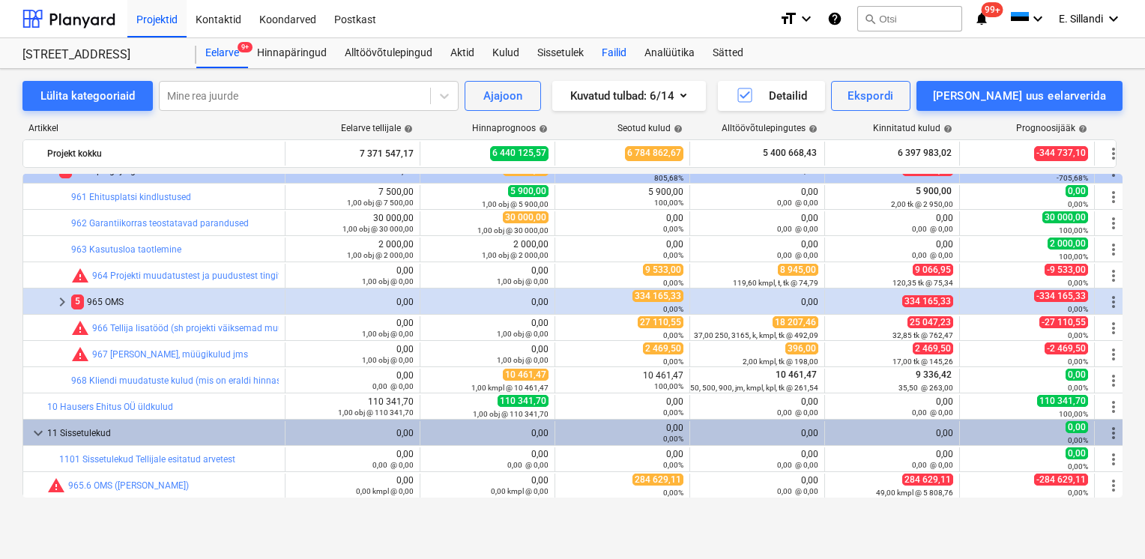
click at [609, 55] on div "Failid" at bounding box center [614, 53] width 43 height 30
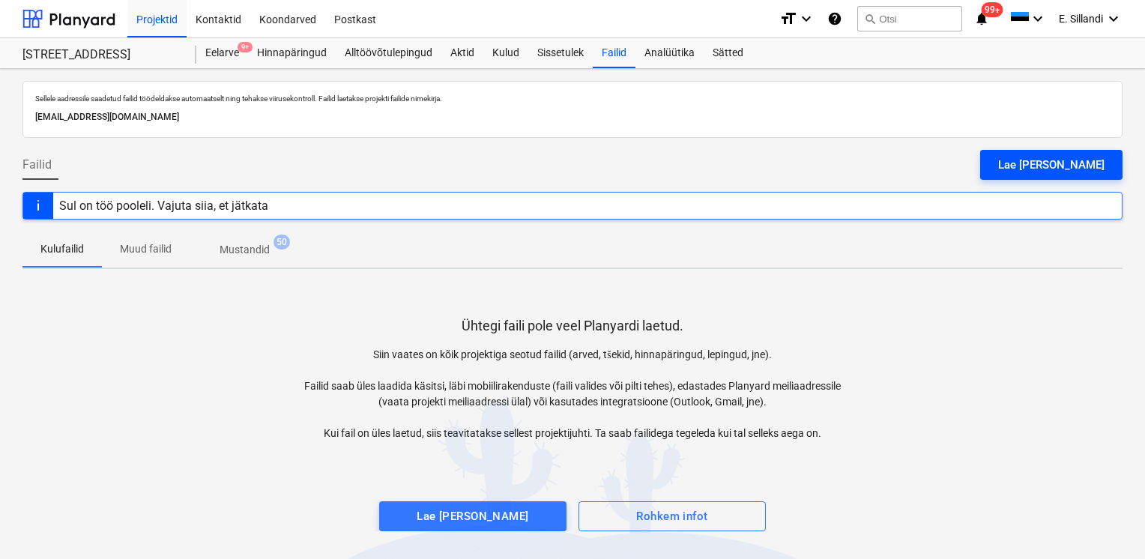
click at [1045, 161] on div "Lae [PERSON_NAME]" at bounding box center [1051, 164] width 106 height 19
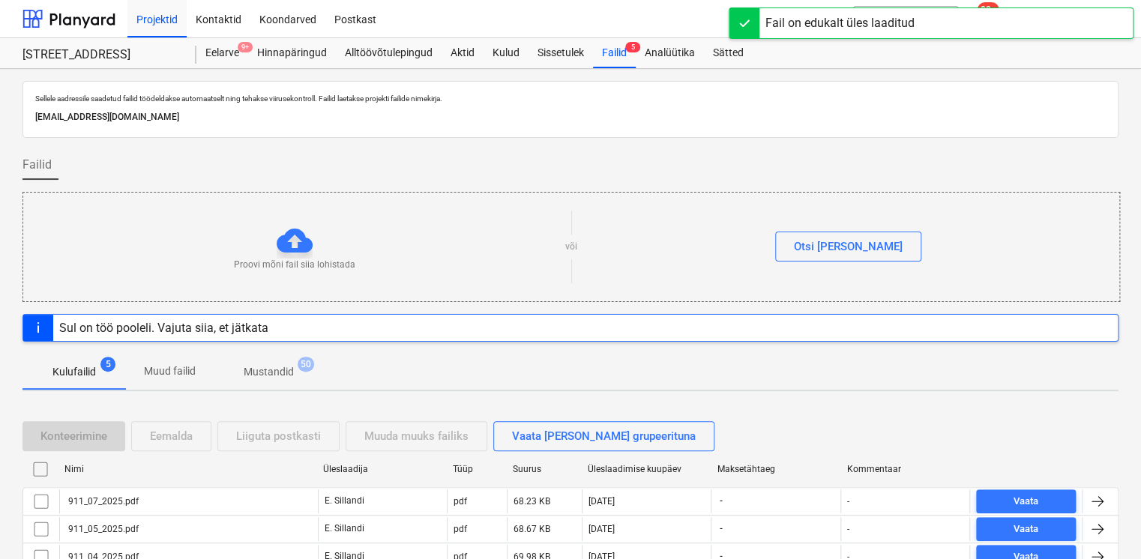
scroll to position [118, 0]
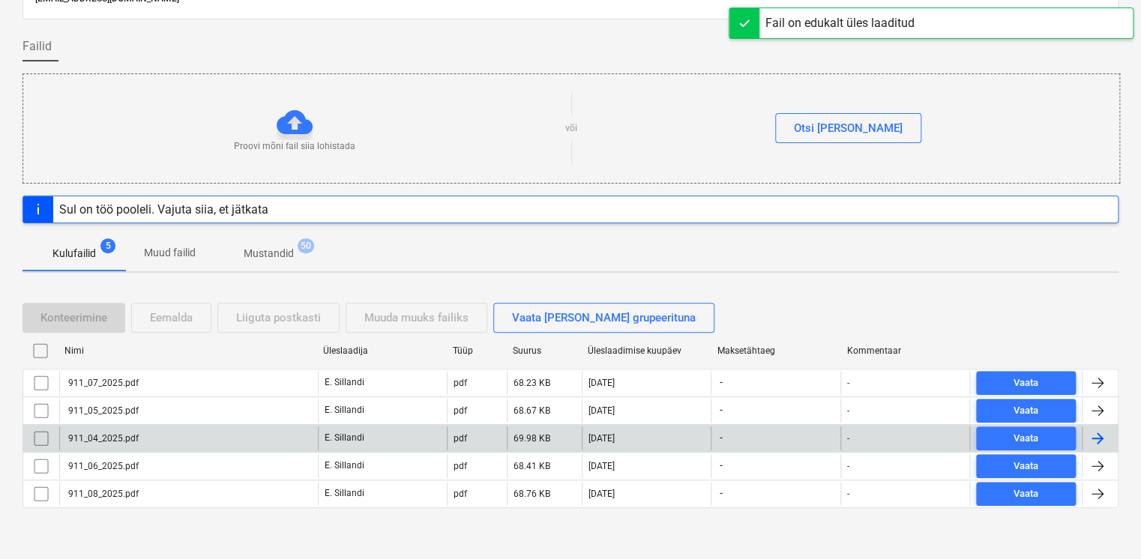
click at [129, 441] on div "911_04_2025.pdf" at bounding box center [102, 438] width 73 height 10
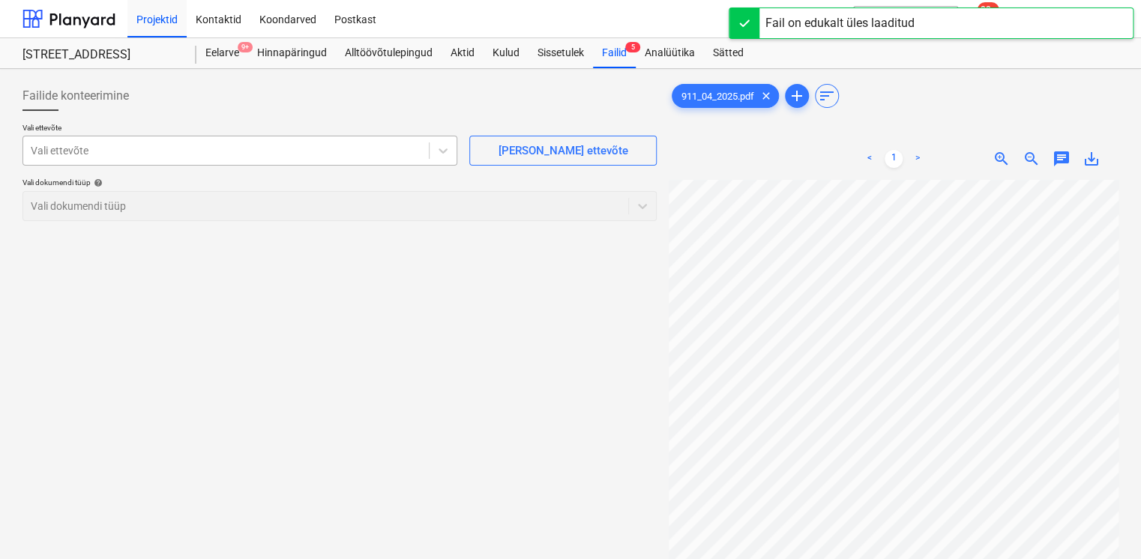
click at [204, 146] on div at bounding box center [226, 150] width 390 height 15
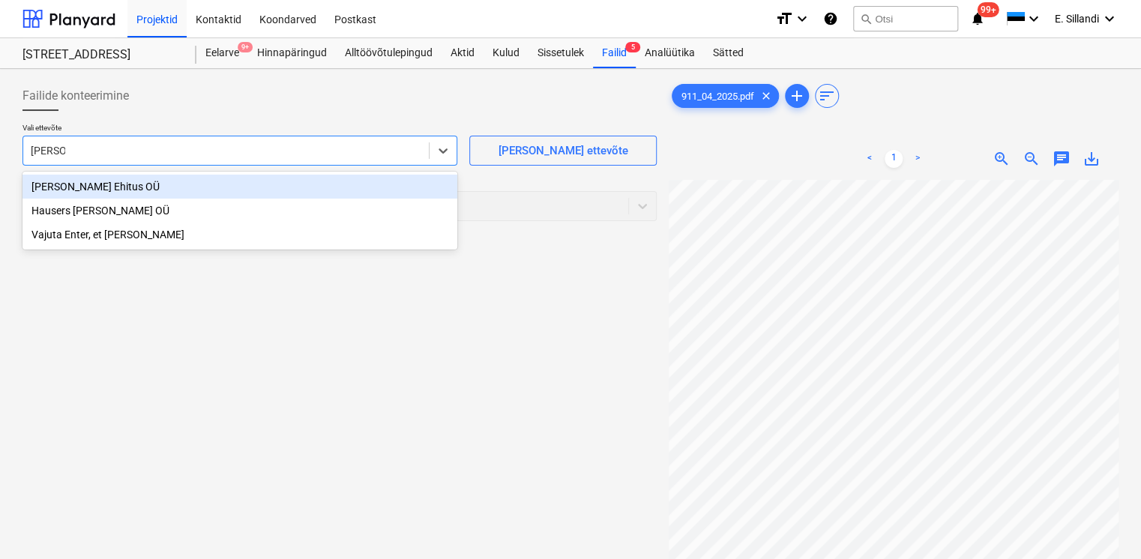
type input "hausers"
click at [133, 190] on div "Hausers Ehitus OÜ" at bounding box center [239, 187] width 435 height 24
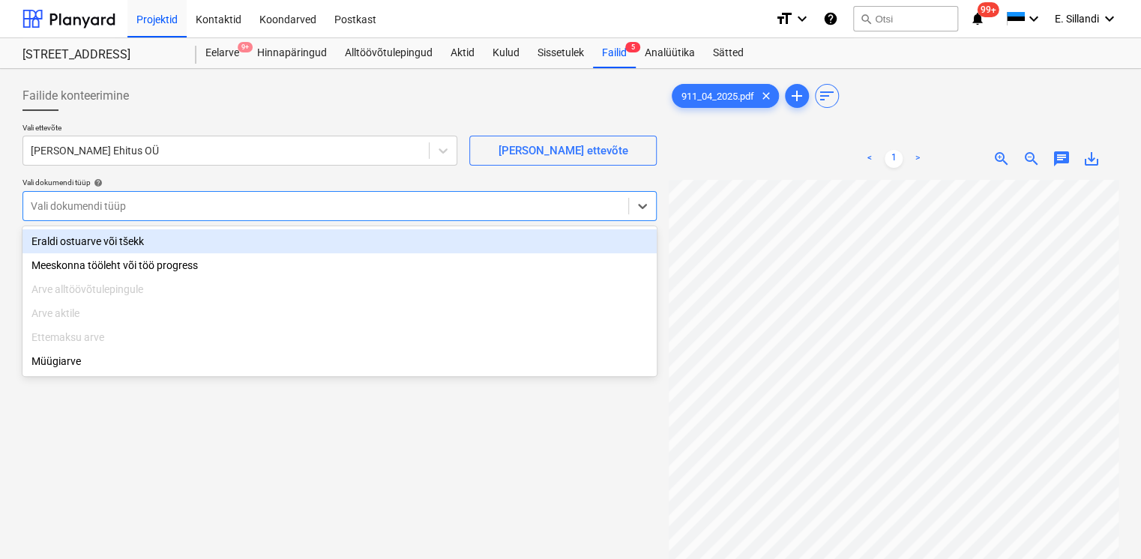
click at [195, 207] on div at bounding box center [326, 206] width 590 height 15
click at [153, 246] on div "Eraldi ostuarve või tšekk" at bounding box center [339, 241] width 634 height 24
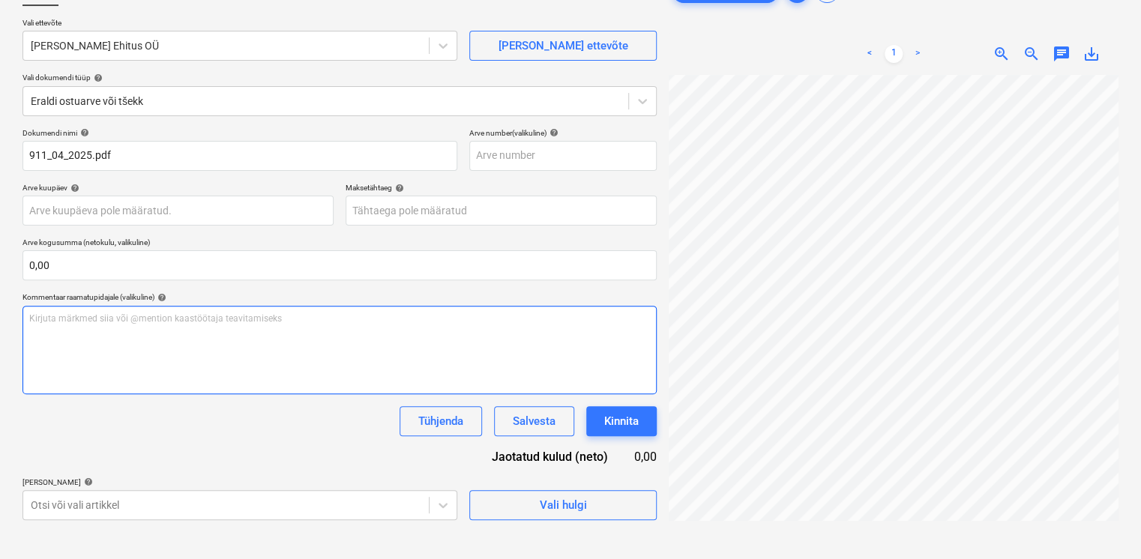
scroll to position [150, 0]
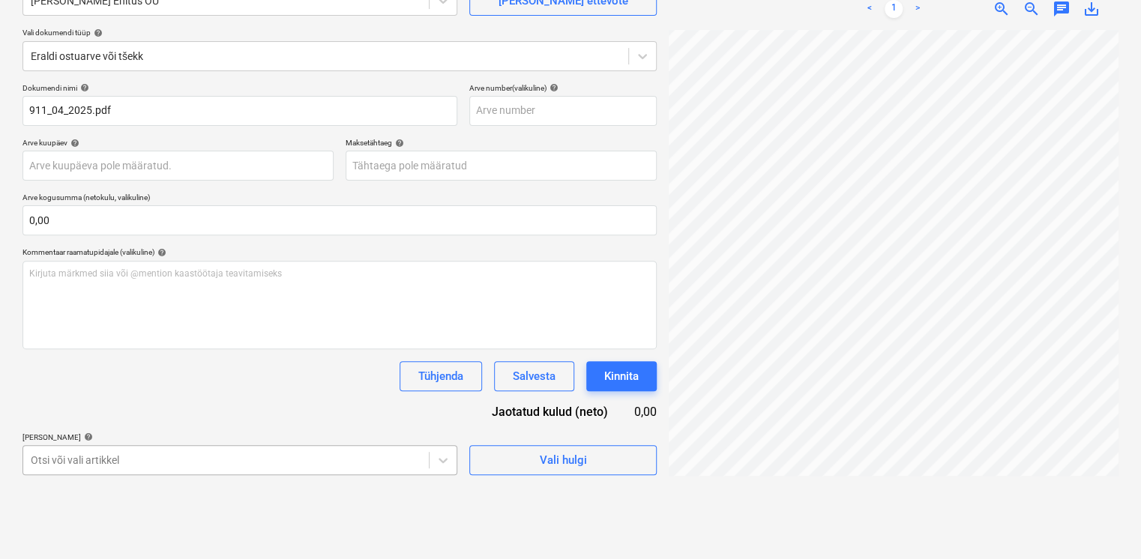
click at [198, 409] on body "Projektid Kontaktid Koondarved Postkast format_size keyboard_arrow_down help se…" at bounding box center [570, 129] width 1141 height 559
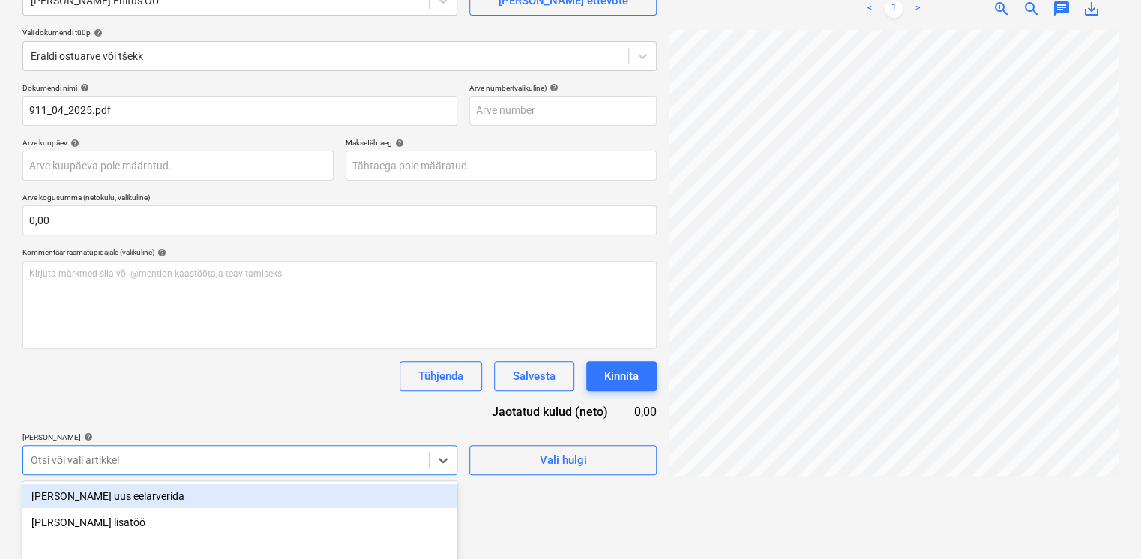
scroll to position [299, 0]
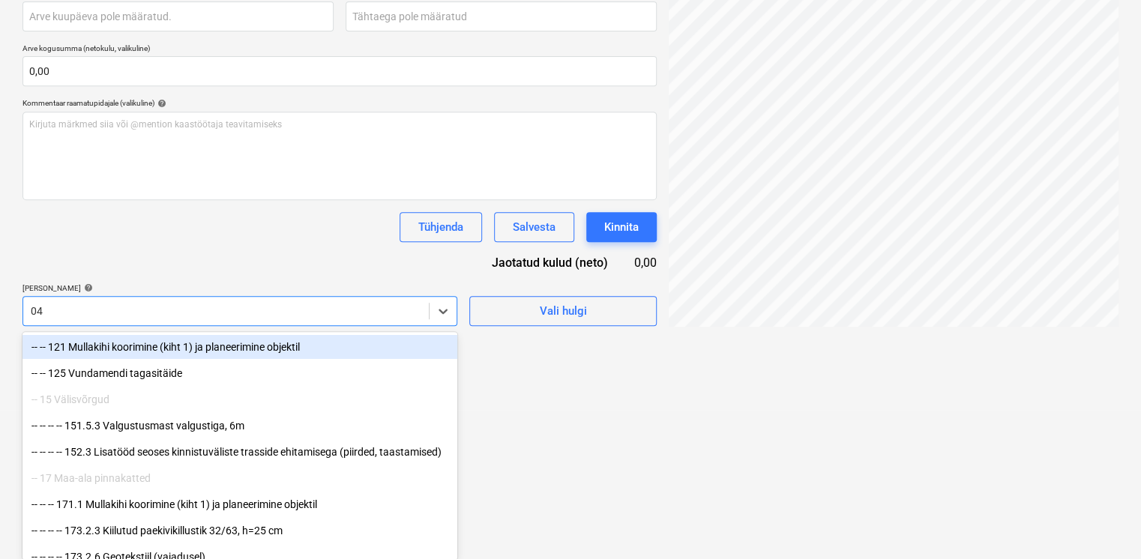
type input "0"
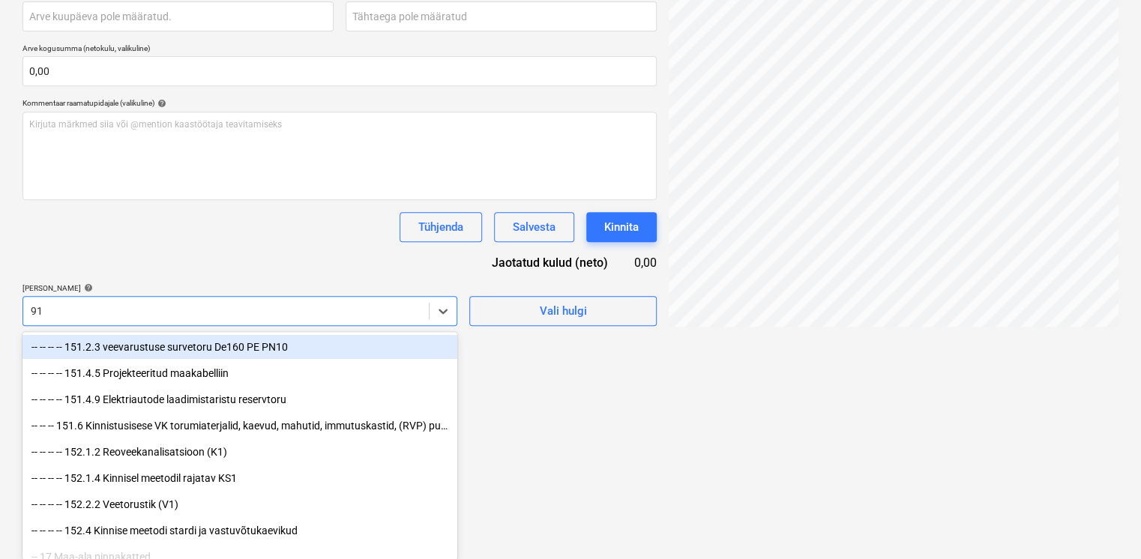
type input "911"
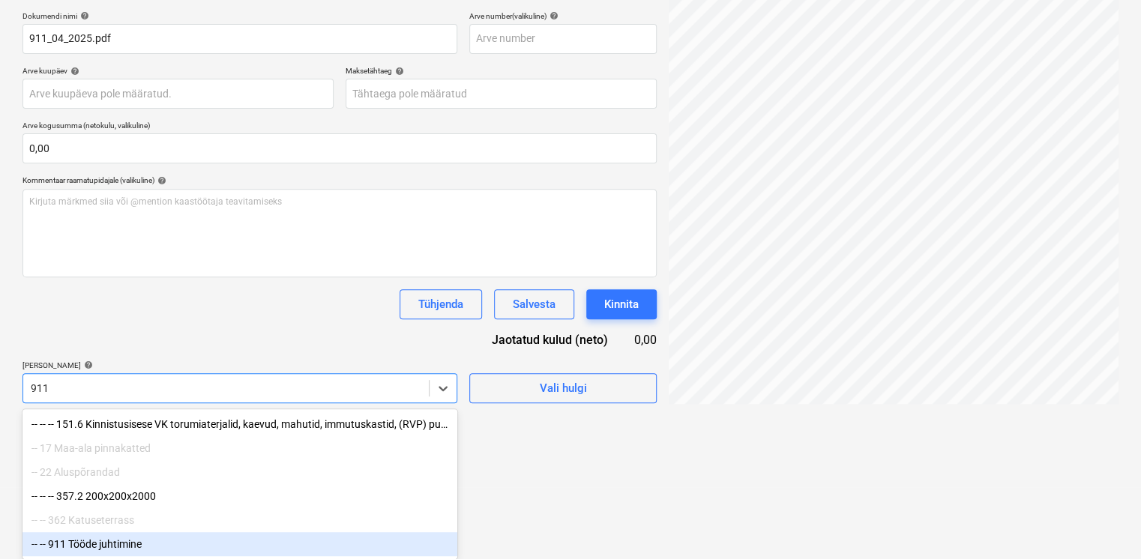
click at [120, 537] on div "-- -- 911 Tööde juhtimine" at bounding box center [239, 544] width 435 height 24
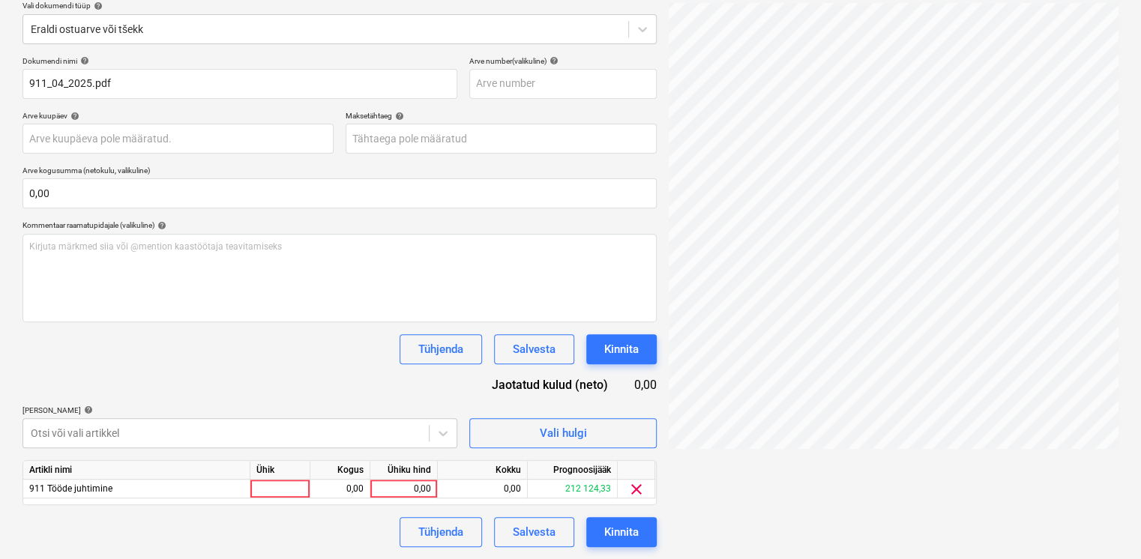
scroll to position [176, 0]
click at [237, 329] on div "Dokumendi nimi help 911_04_2025.pdf Arve number (valikuline) help Arve kuupäev …" at bounding box center [339, 302] width 634 height 491
click at [408, 499] on div "Artikli nimi Ühik Kogus Ühiku hind Kokku Prognoosijääk 911 Tööde juhtimine 0,00…" at bounding box center [339, 483] width 634 height 45
click at [410, 487] on div "0,00" at bounding box center [403, 489] width 55 height 19
type input "28317,44"
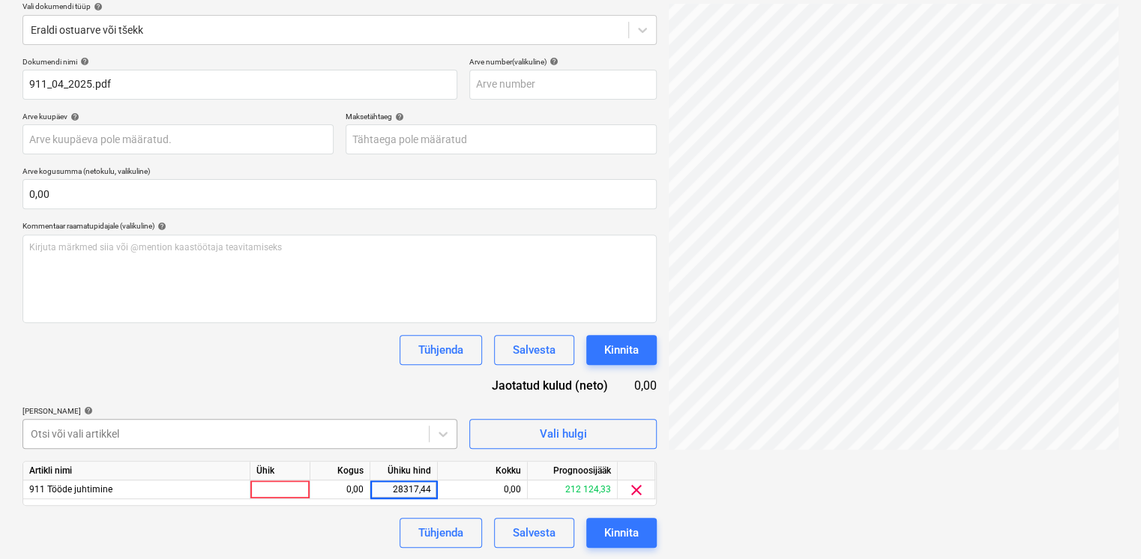
click at [336, 420] on div "Otsi või vali artikkel" at bounding box center [239, 434] width 435 height 30
click at [620, 538] on div "Kinnita" at bounding box center [621, 532] width 34 height 19
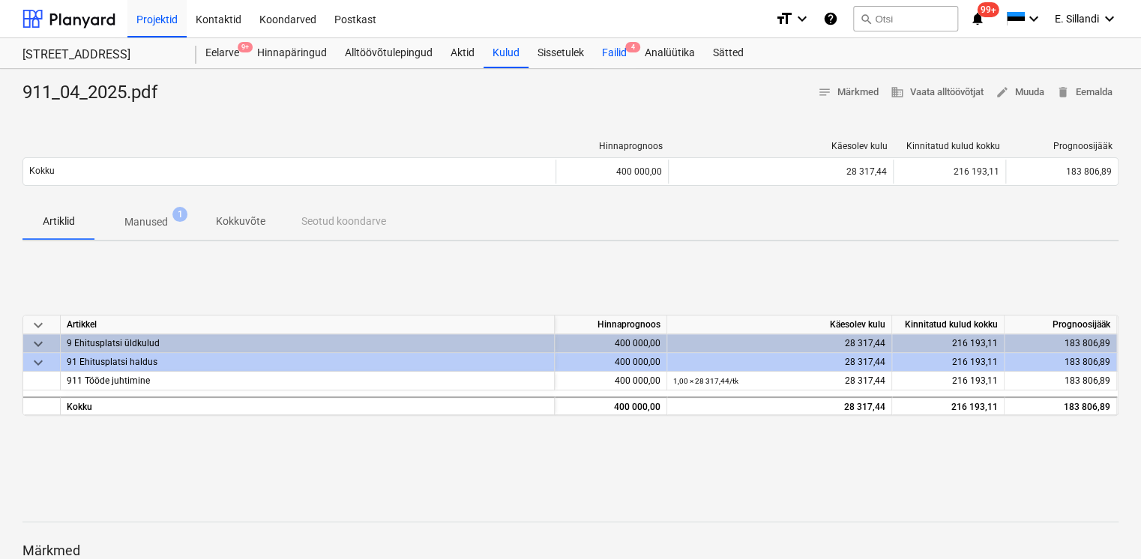
click at [627, 55] on div "Failid 4" at bounding box center [614, 53] width 43 height 30
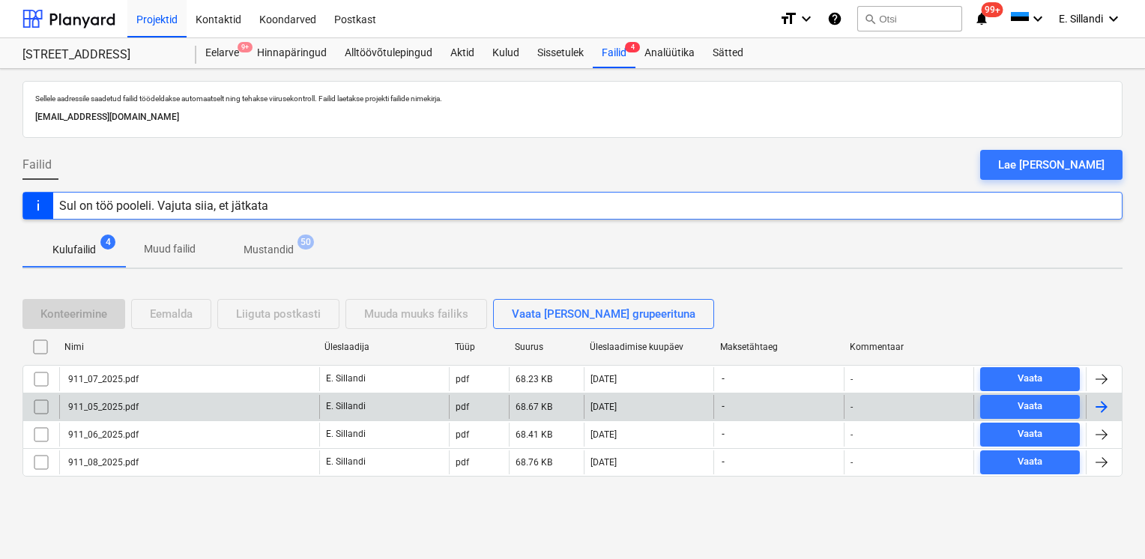
click at [138, 403] on div "911_05_2025.pdf" at bounding box center [189, 407] width 260 height 24
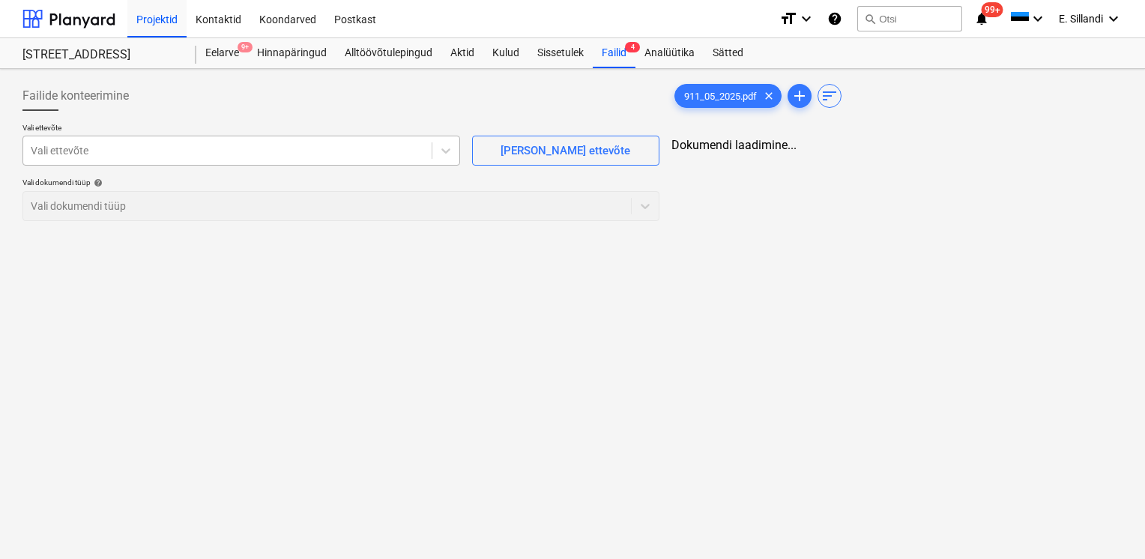
click at [258, 151] on div at bounding box center [227, 150] width 393 height 15
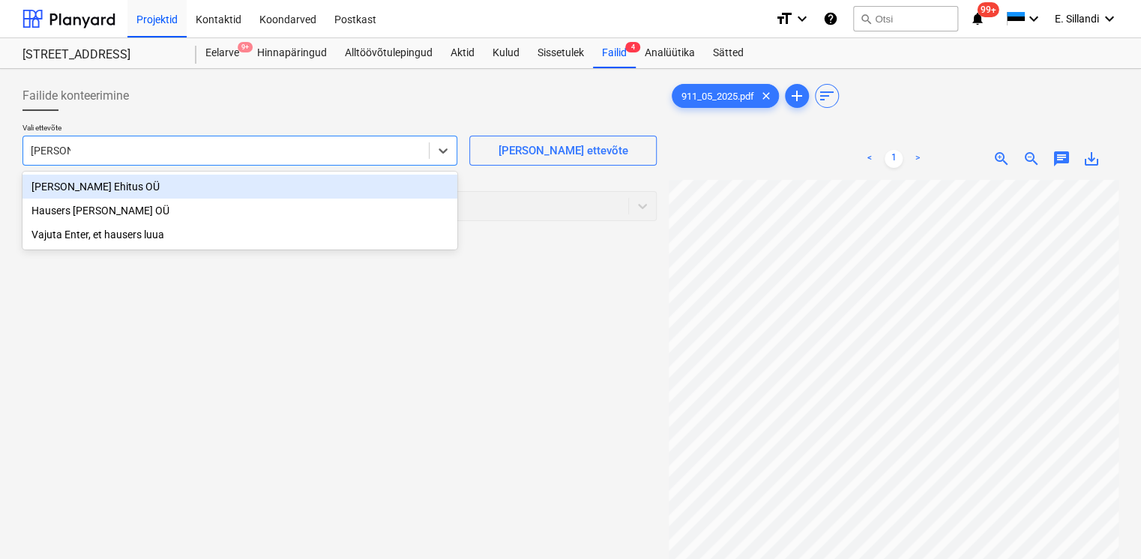
type input "hausers"
click at [90, 185] on div "Hausers Ehitus OÜ" at bounding box center [239, 187] width 435 height 24
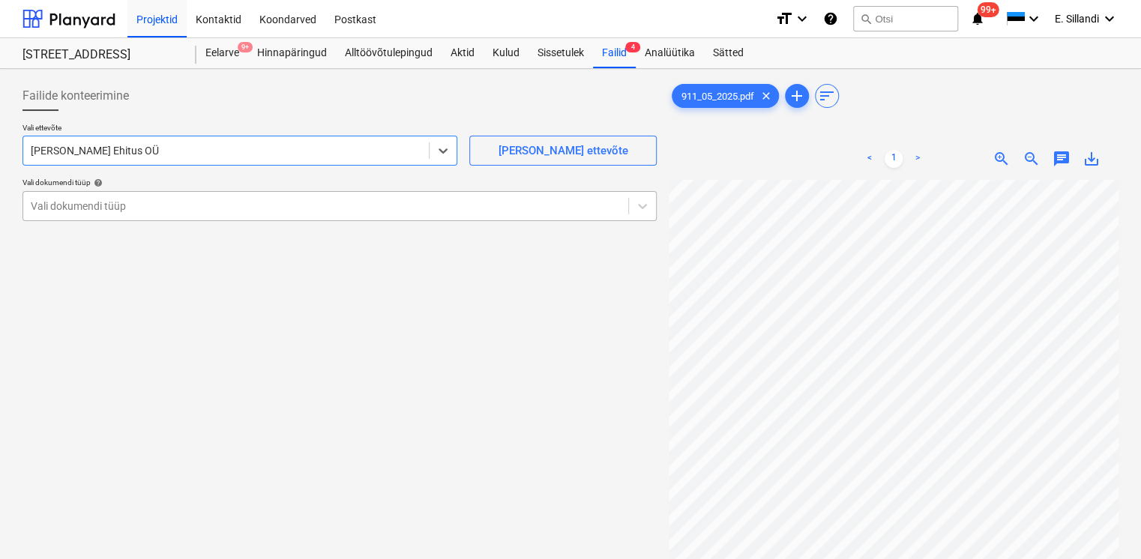
click at [115, 215] on div "Vali dokumendi tüüp" at bounding box center [325, 206] width 605 height 21
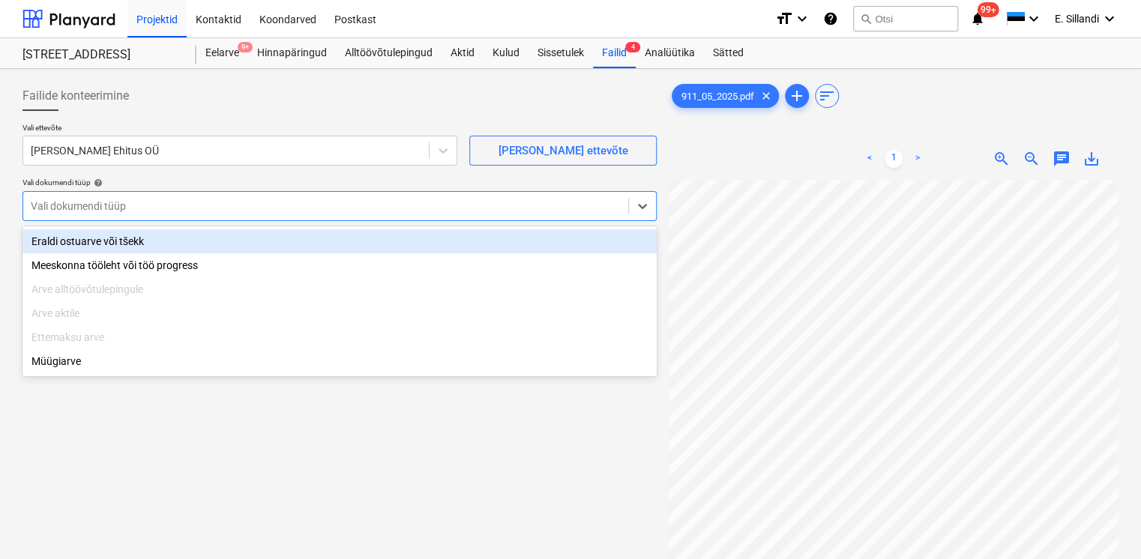
click at [107, 241] on div "Eraldi ostuarve või tšekk" at bounding box center [339, 241] width 634 height 24
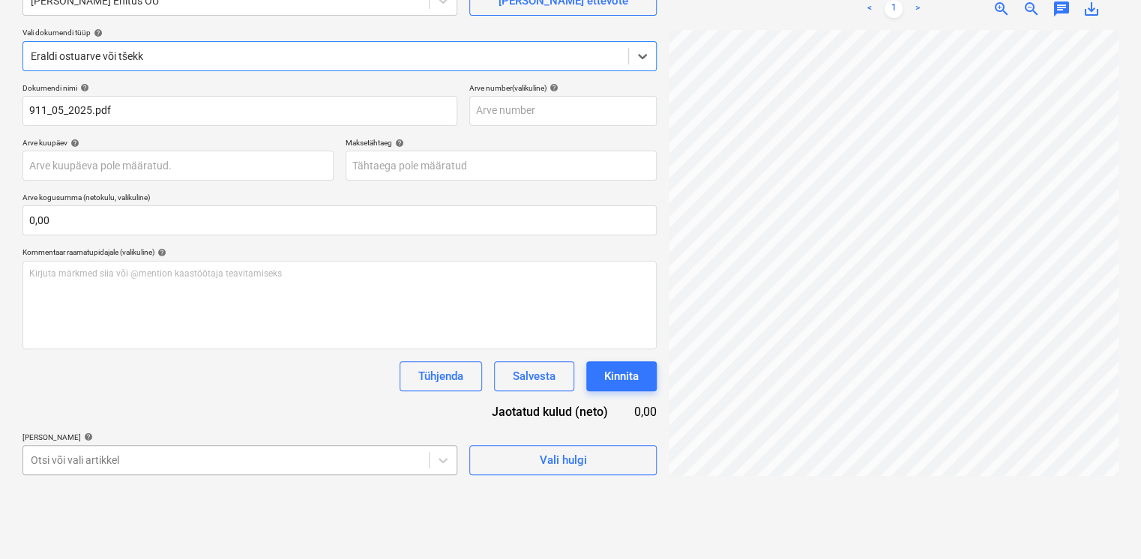
click at [90, 409] on body "Projektid Kontaktid Koondarved Postkast format_size keyboard_arrow_down help se…" at bounding box center [570, 129] width 1141 height 559
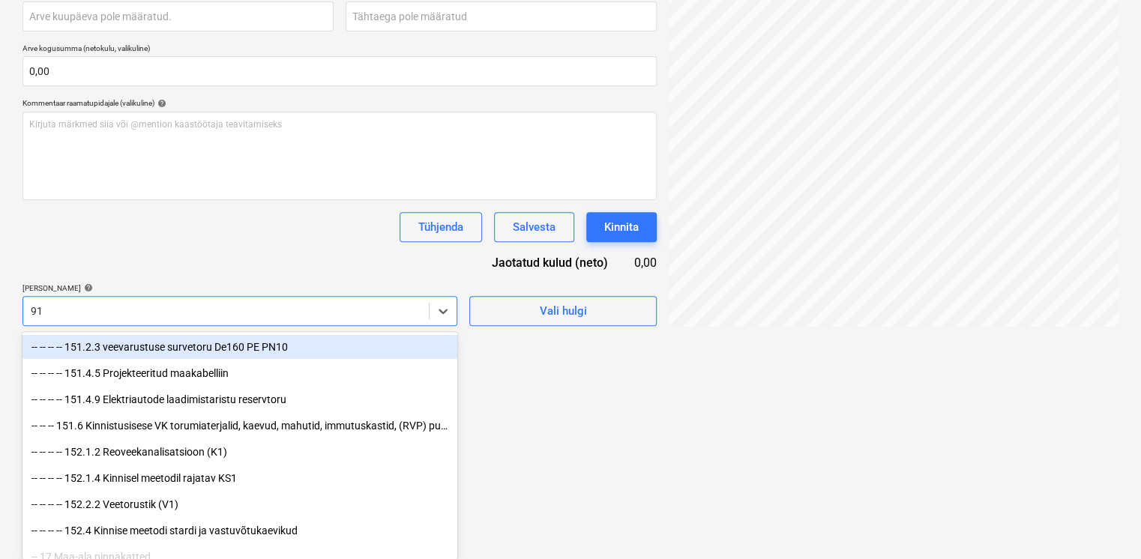
type input "911"
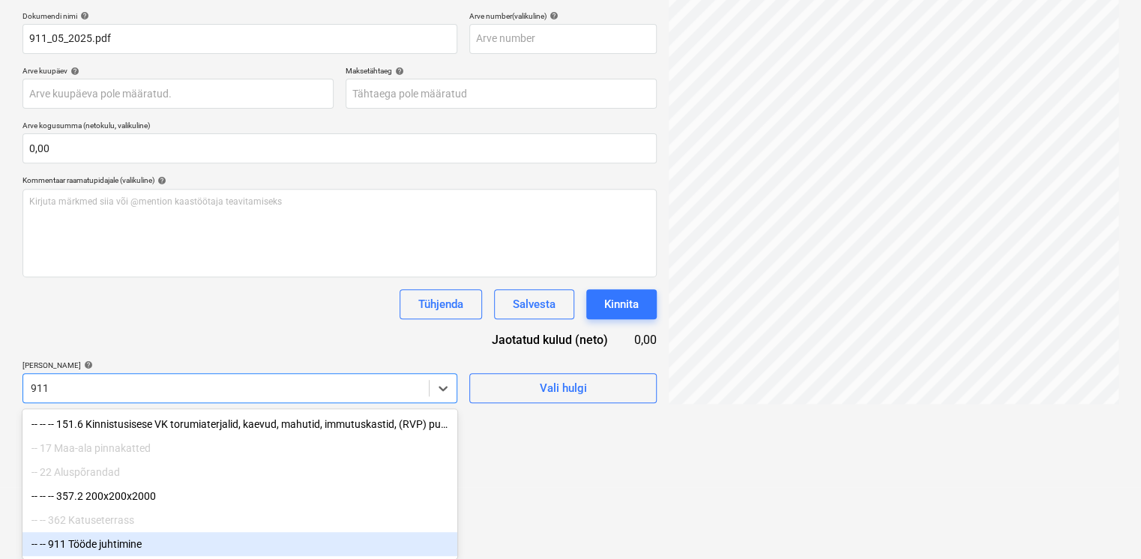
click at [94, 547] on div "-- -- 911 Tööde juhtimine" at bounding box center [239, 544] width 435 height 24
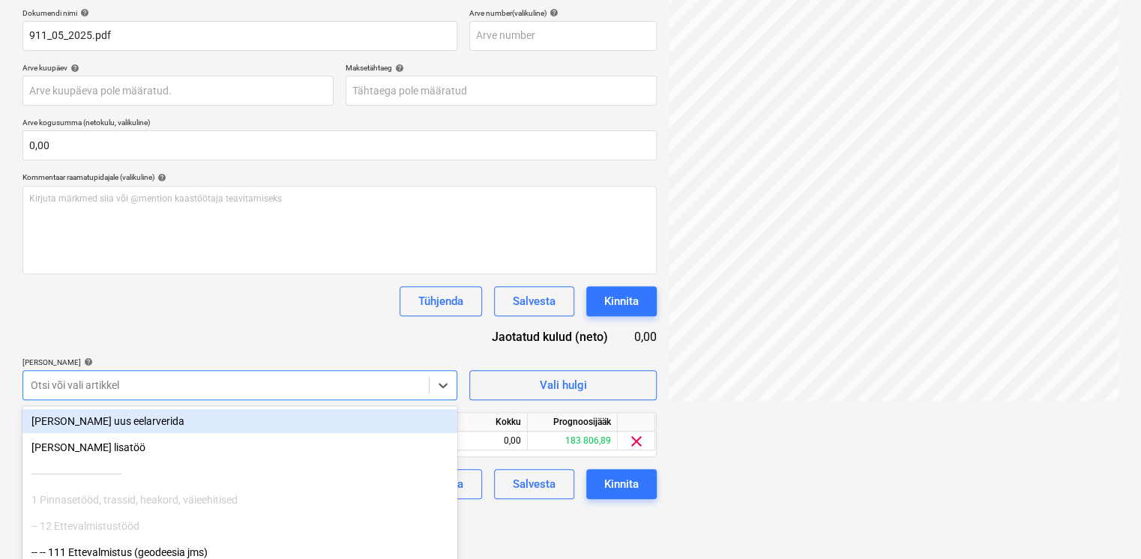
click at [202, 341] on div "Dokumendi nimi help 911_05_2025.pdf Arve number (valikuline) help Arve kuupäev …" at bounding box center [339, 253] width 634 height 491
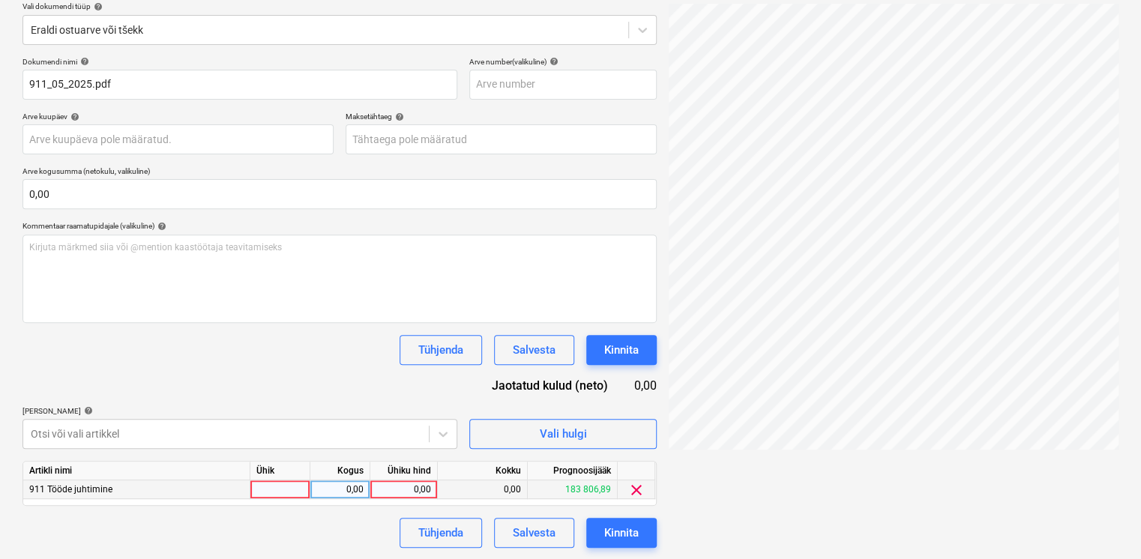
click at [396, 488] on div "0,00" at bounding box center [403, 489] width 55 height 19
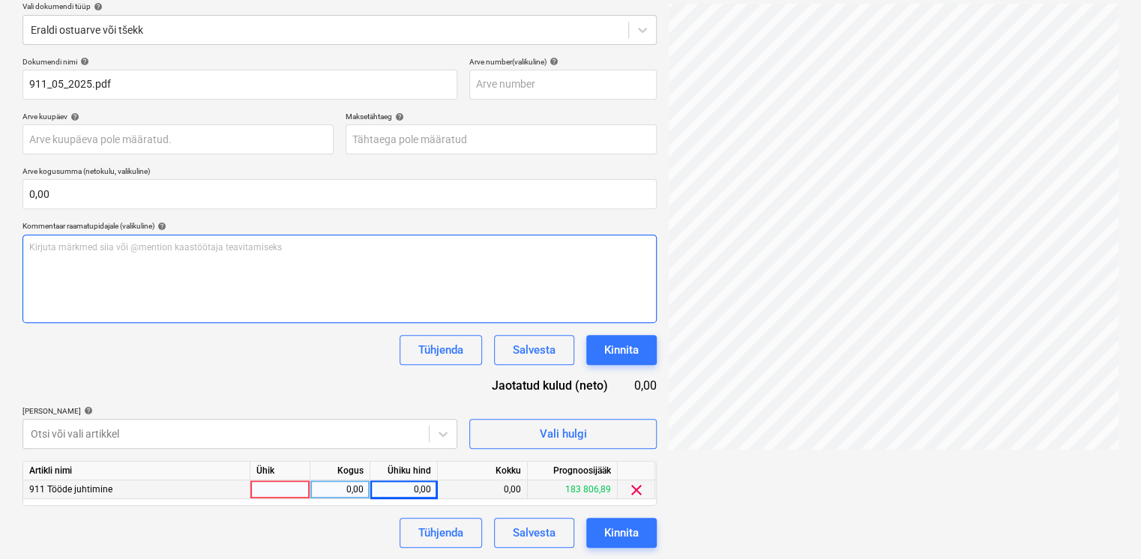
click at [624, 234] on div "Failide konteerimine Vali ettevõte Hausers Ehitus OÜ Lisa uus ettevõte Vali dok…" at bounding box center [570, 226] width 1108 height 655
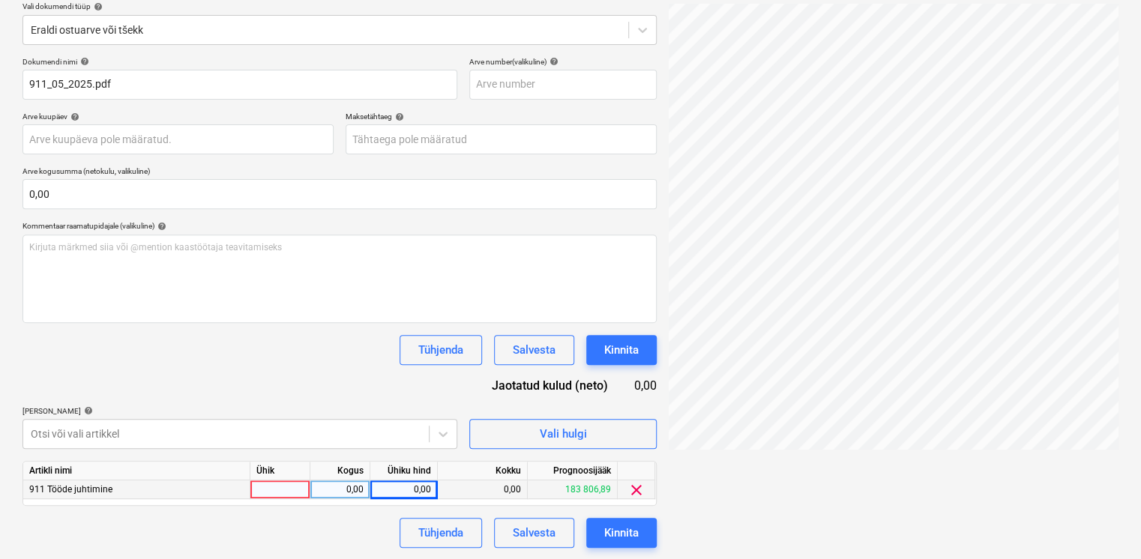
click at [422, 491] on div "0,00" at bounding box center [403, 489] width 55 height 19
type input "19048,91"
click at [321, 370] on div "Dokumendi nimi help 911_05_2025.pdf Arve number (valikuline) help Arve kuupäev …" at bounding box center [339, 302] width 634 height 491
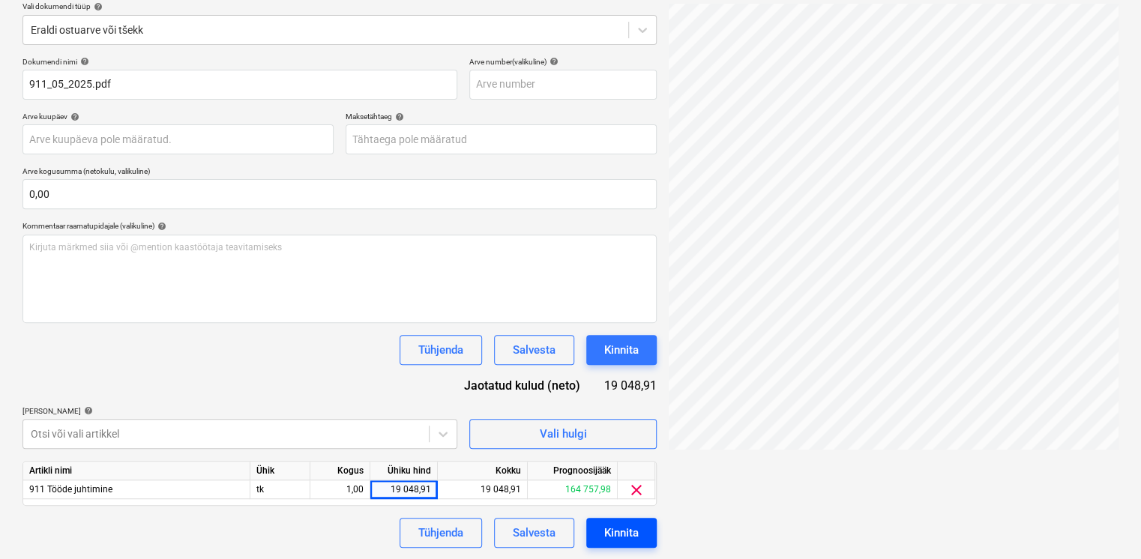
click at [615, 532] on div "Kinnita" at bounding box center [621, 532] width 34 height 19
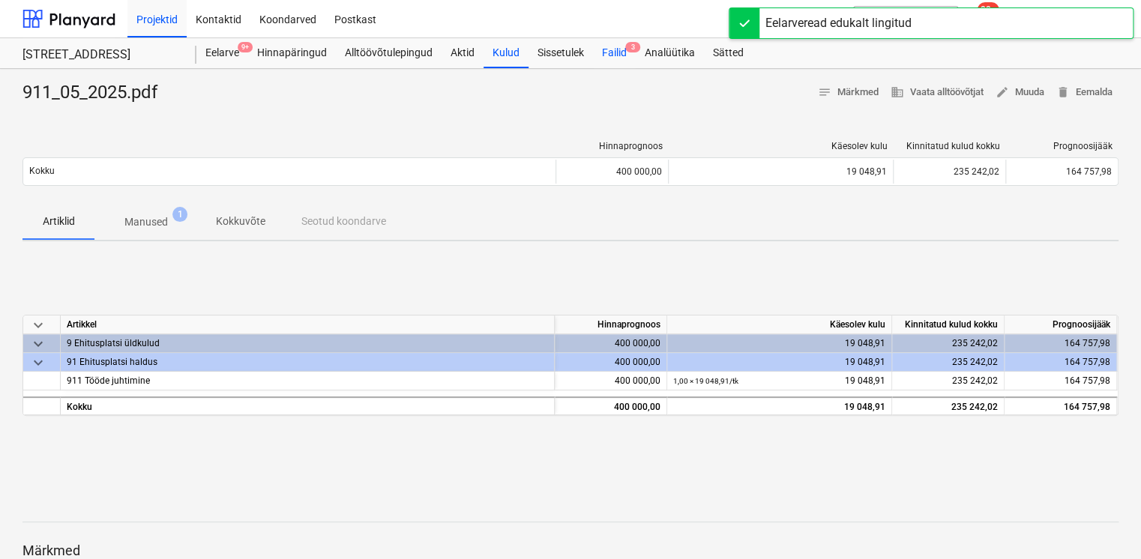
click at [621, 54] on div "Failid 3" at bounding box center [614, 53] width 43 height 30
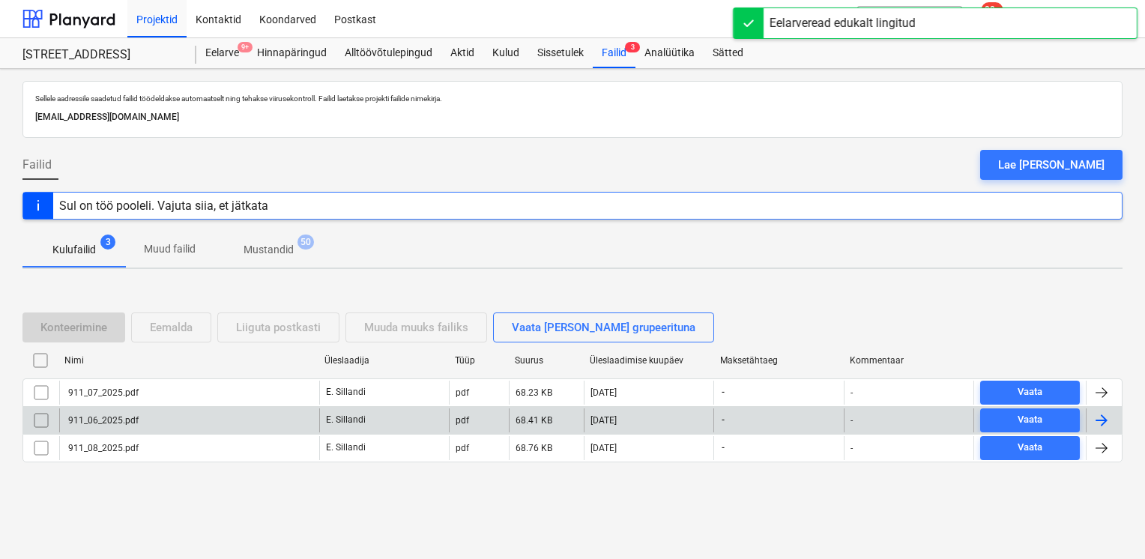
click at [111, 425] on div "911_06_2025.pdf" at bounding box center [189, 420] width 260 height 24
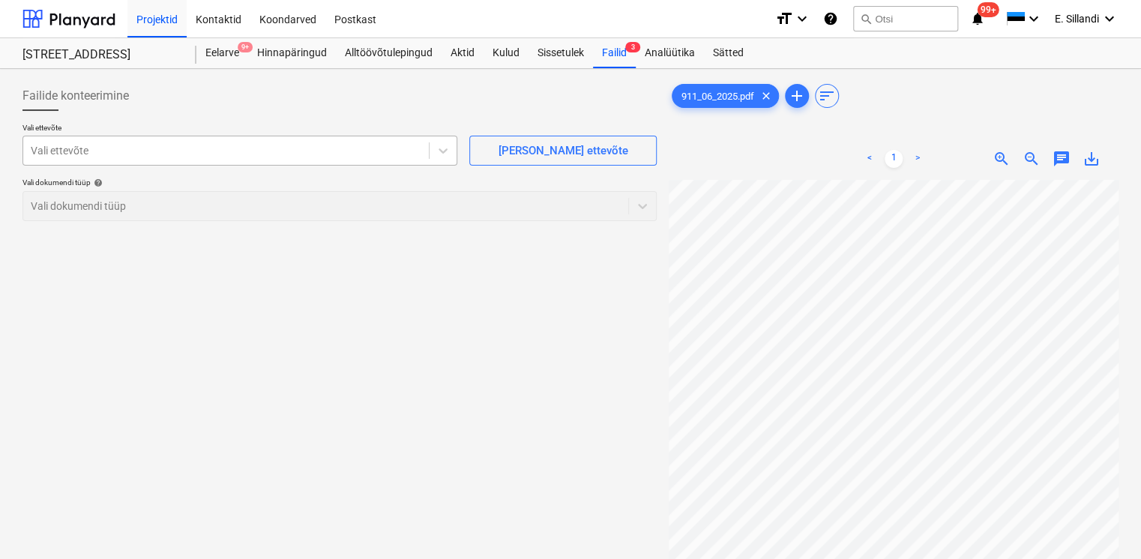
click at [216, 154] on div at bounding box center [226, 150] width 390 height 15
click at [304, 157] on div at bounding box center [226, 150] width 390 height 15
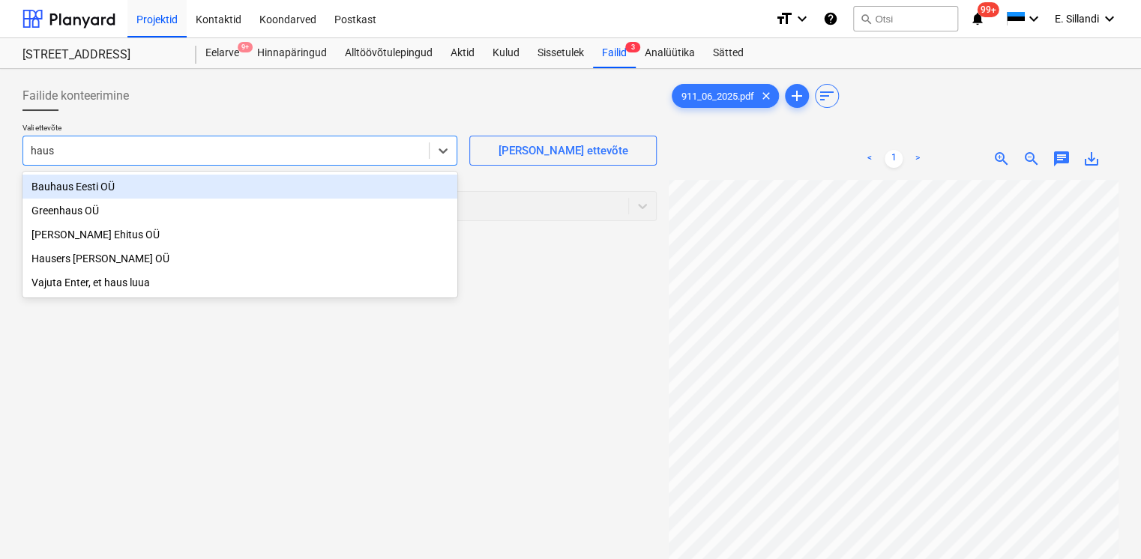
type input "hause"
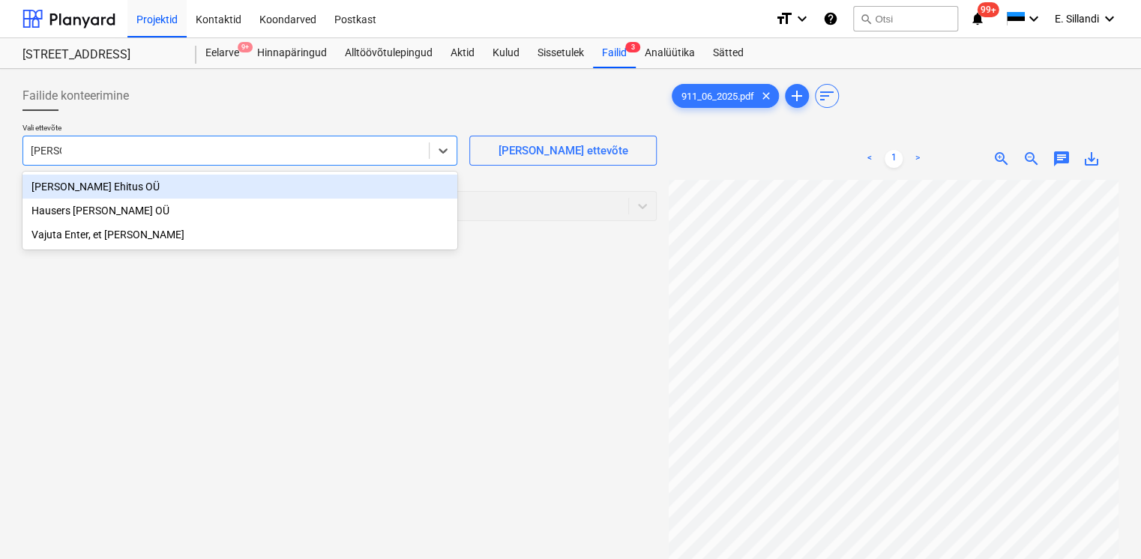
click at [203, 187] on div "Hausers Ehitus OÜ" at bounding box center [239, 187] width 435 height 24
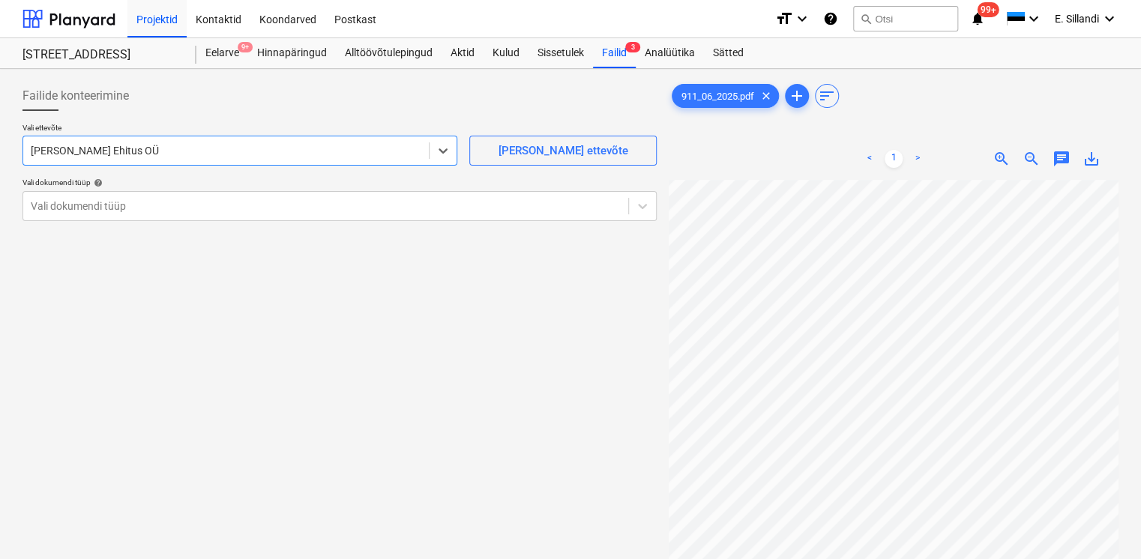
click at [204, 97] on div "Failide konteerimine" at bounding box center [339, 96] width 634 height 30
click at [132, 202] on div at bounding box center [326, 206] width 590 height 15
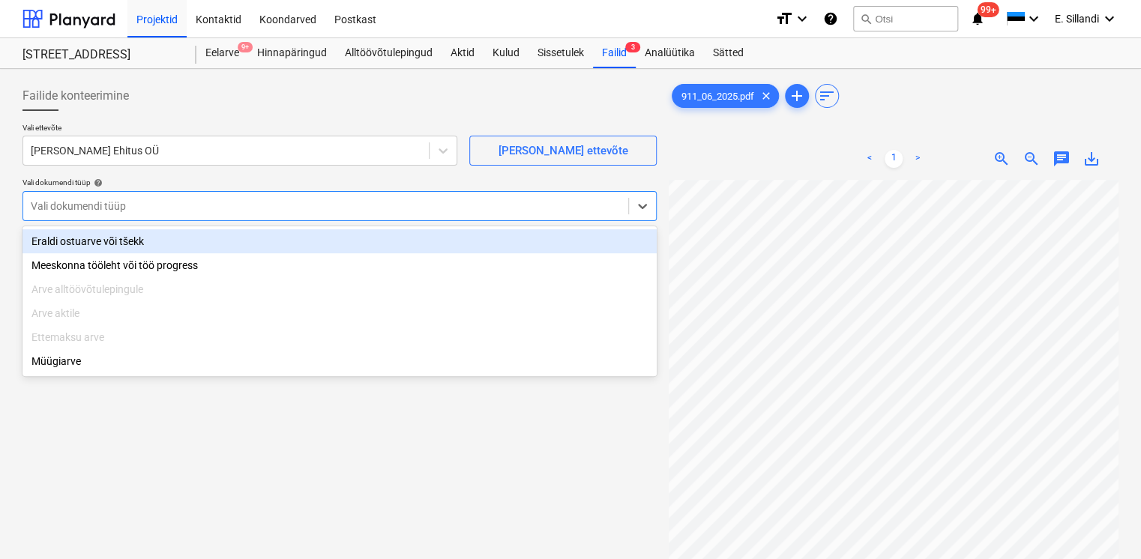
click at [118, 240] on div "Eraldi ostuarve või tšekk" at bounding box center [339, 241] width 634 height 24
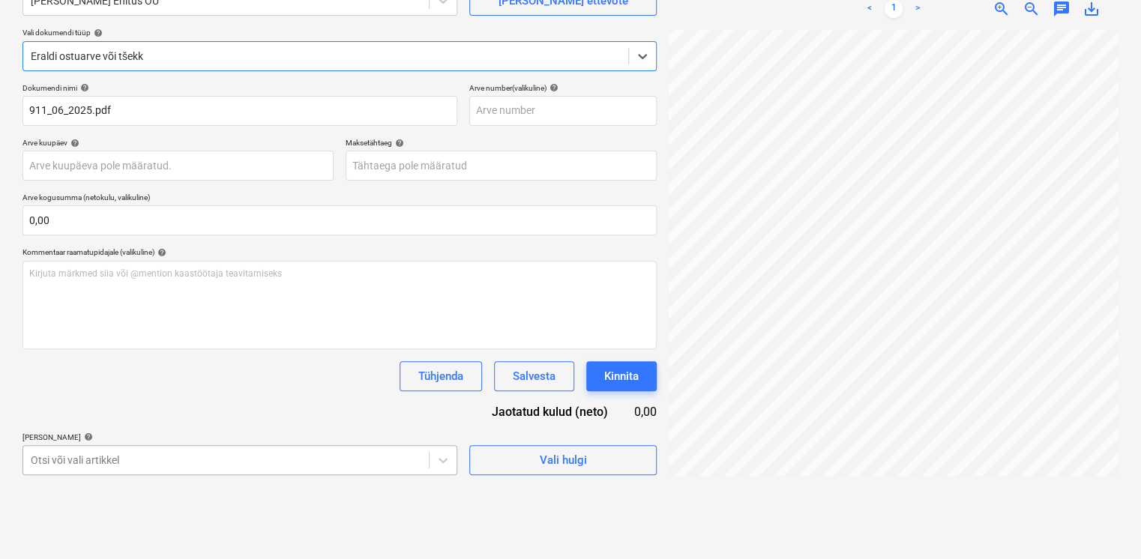
click at [123, 409] on body "Projektid Kontaktid Koondarved Postkast format_size keyboard_arrow_down help se…" at bounding box center [570, 129] width 1141 height 559
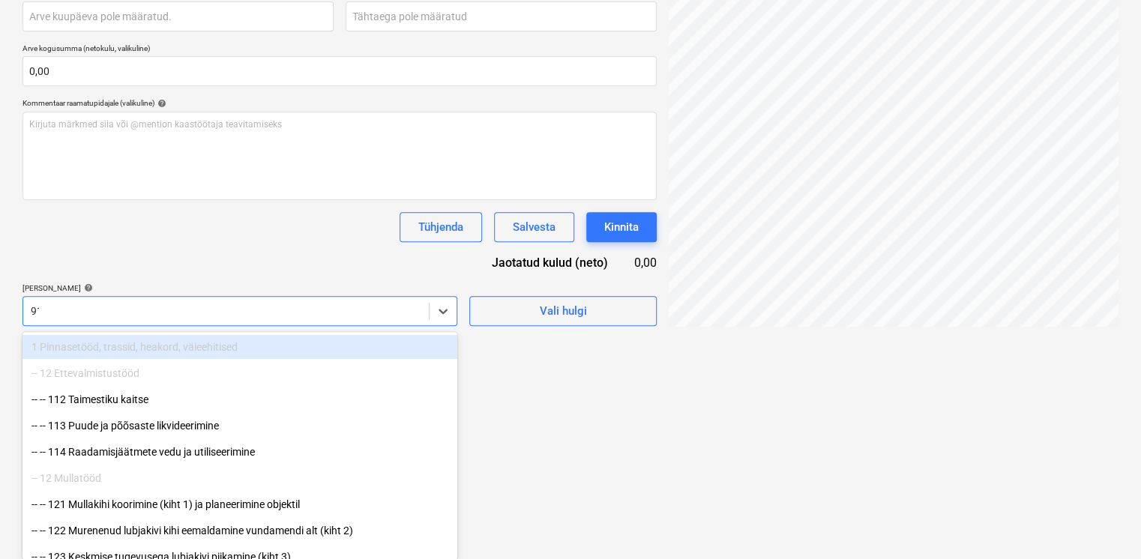
type input "911"
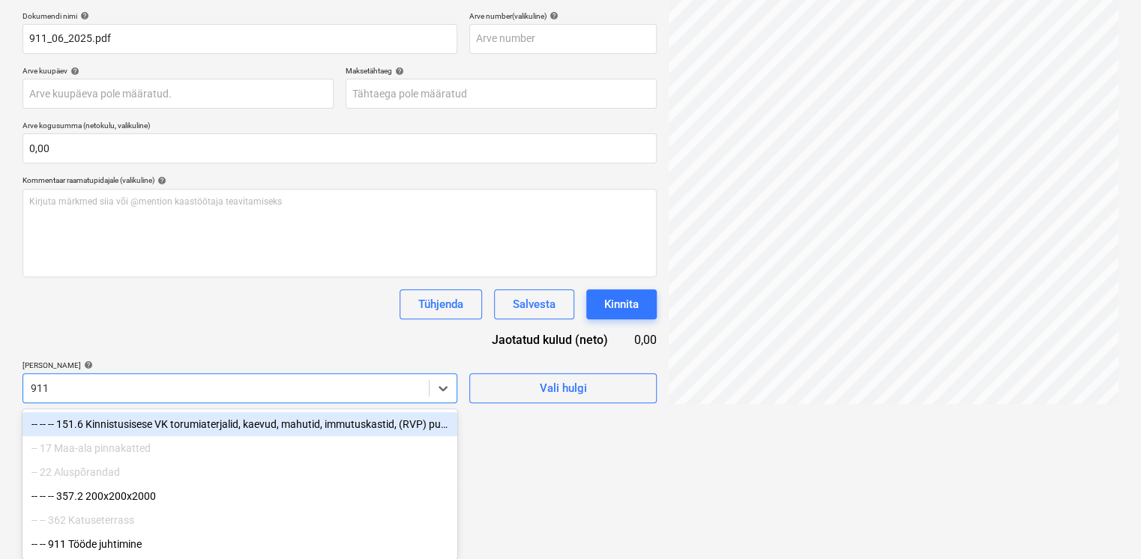
scroll to position [225, 0]
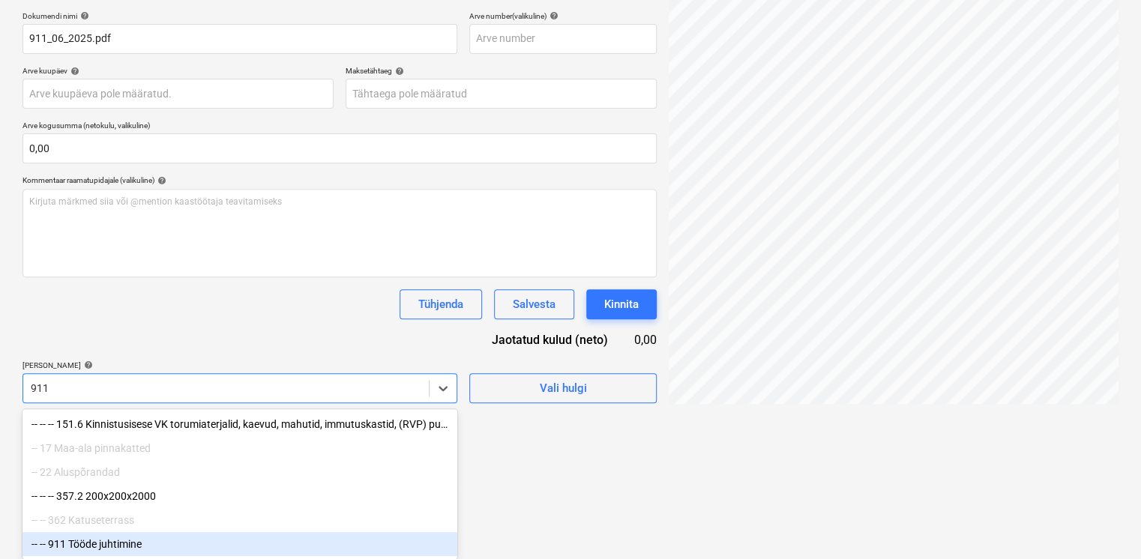
click at [137, 548] on div "-- -- 911 Tööde juhtimine" at bounding box center [239, 544] width 435 height 24
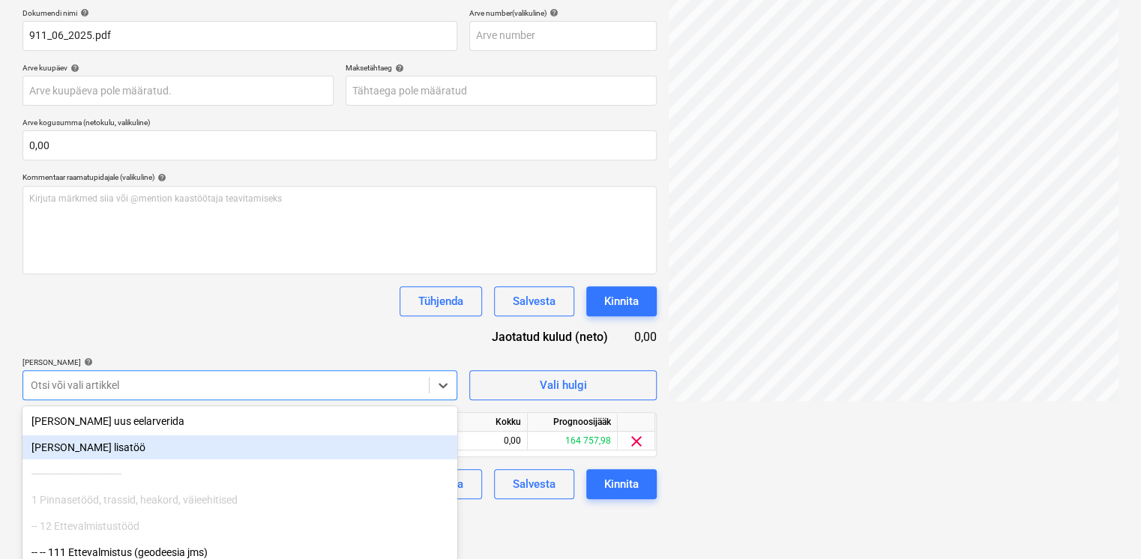
click at [255, 277] on div "Dokumendi nimi help 911_06_2025.pdf Arve number (valikuline) help Arve kuupäev …" at bounding box center [339, 253] width 634 height 491
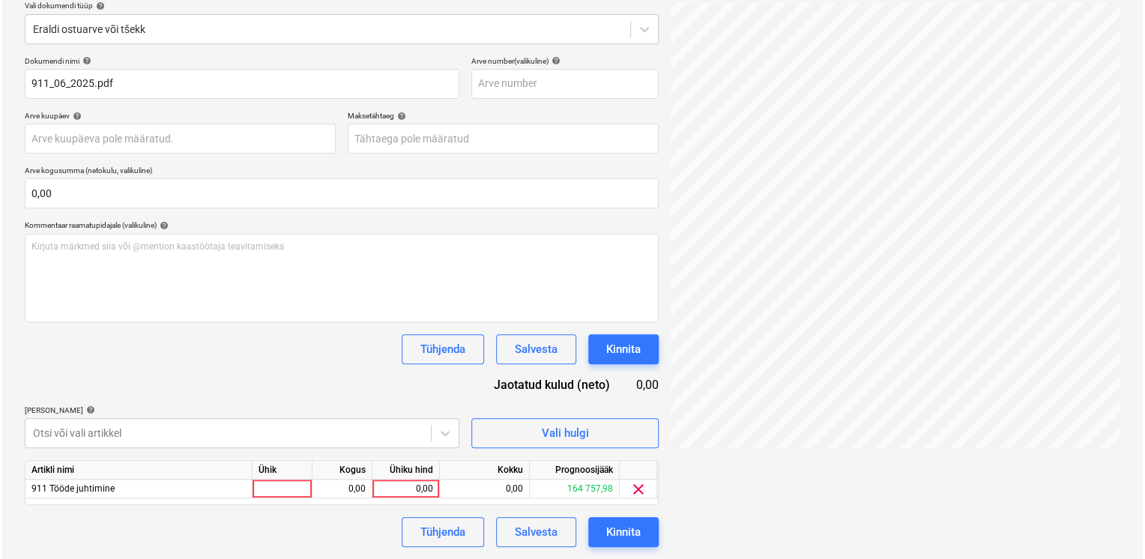
scroll to position [176, 0]
click at [402, 492] on div "0,00" at bounding box center [403, 489] width 55 height 19
type input "21897,98"
click at [307, 376] on div "Dokumendi nimi help 911_06_2025.pdf Arve number (valikuline) help Arve kuupäev …" at bounding box center [339, 302] width 634 height 491
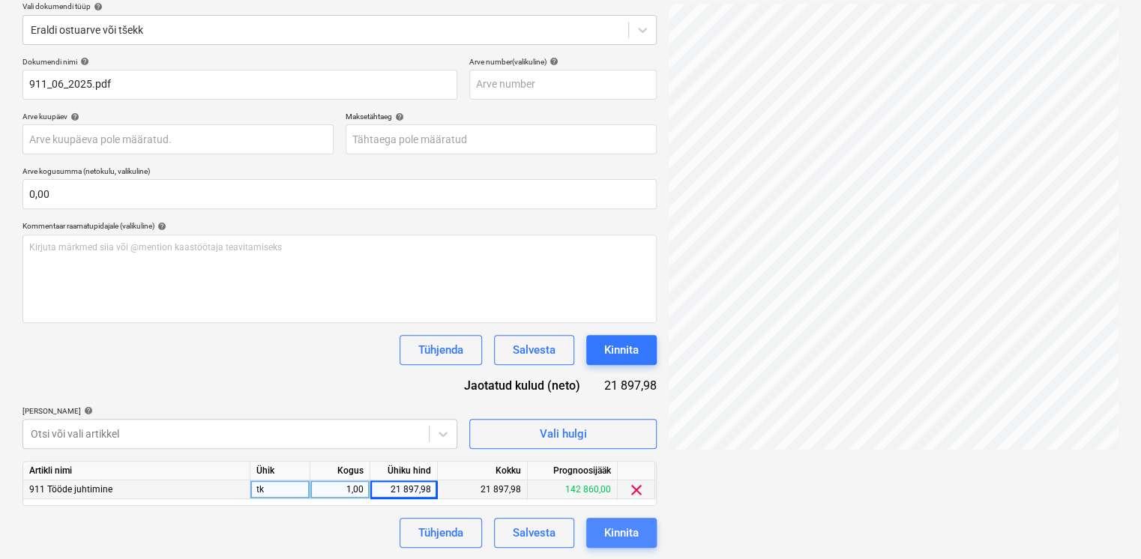
click at [621, 531] on div "Kinnita" at bounding box center [621, 532] width 34 height 19
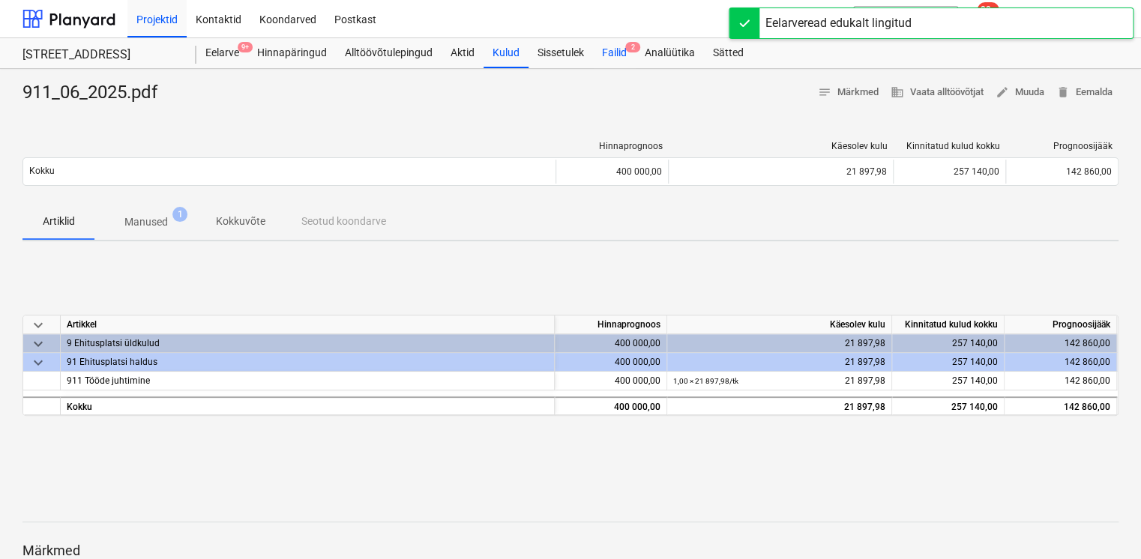
click at [624, 60] on div "Failid 2" at bounding box center [614, 53] width 43 height 30
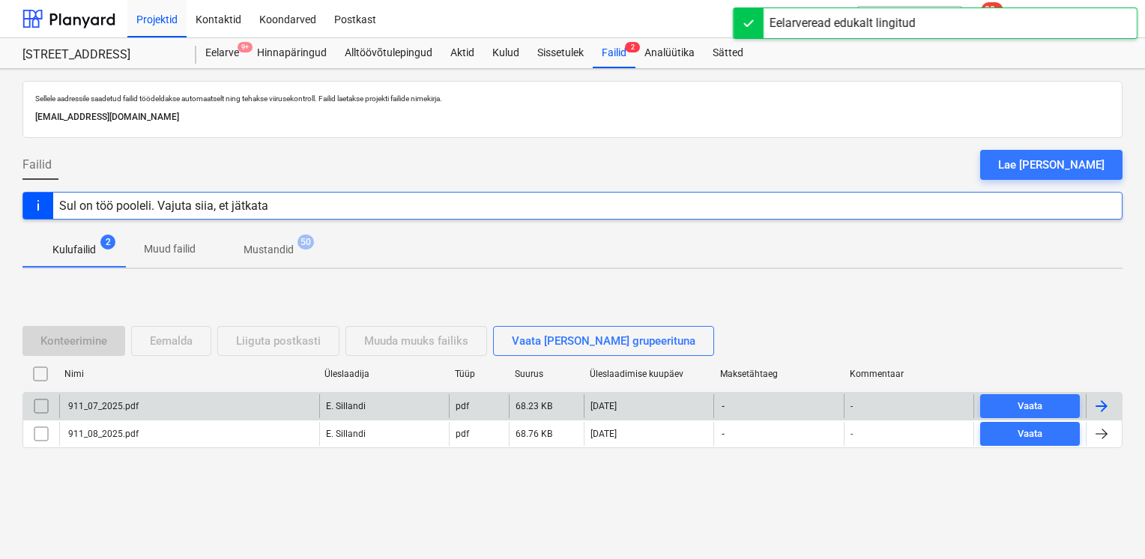
click at [130, 406] on div "911_07_2025.pdf" at bounding box center [102, 406] width 73 height 10
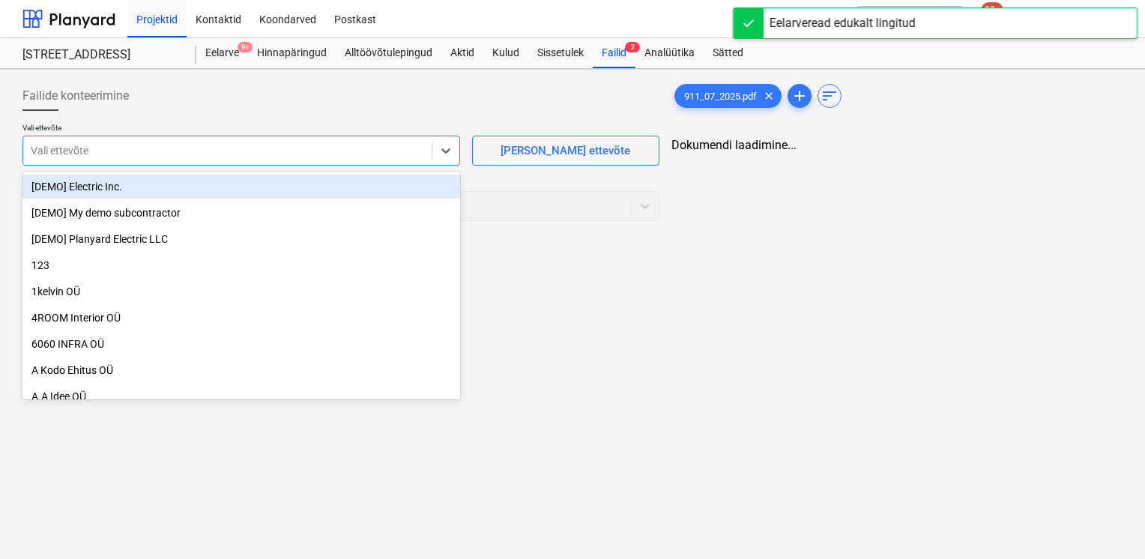
click at [175, 157] on div at bounding box center [227, 150] width 393 height 15
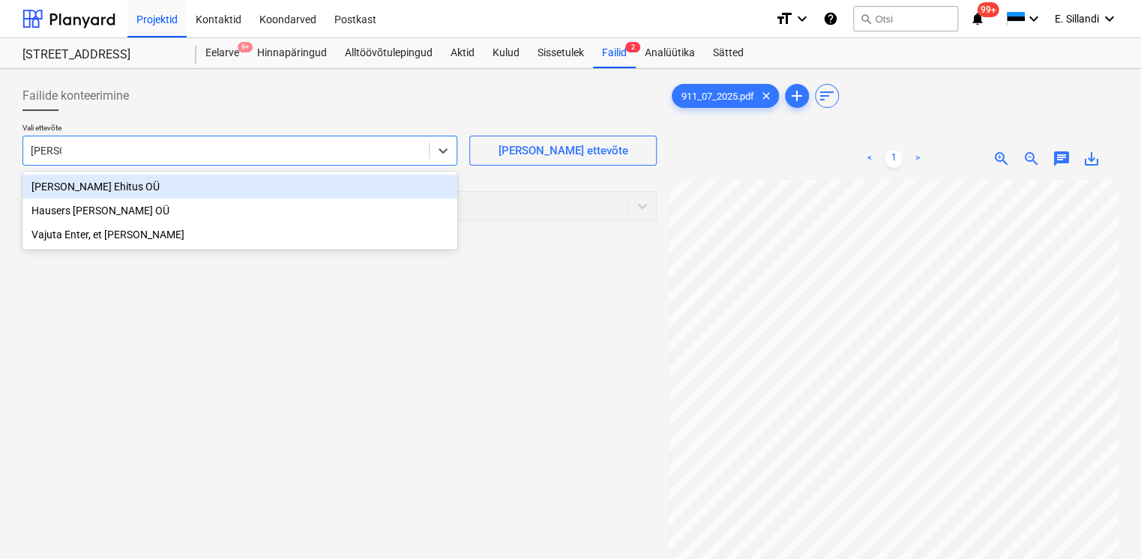
type input "hauser"
click at [157, 182] on div "Hausers Ehitus OÜ" at bounding box center [239, 187] width 435 height 24
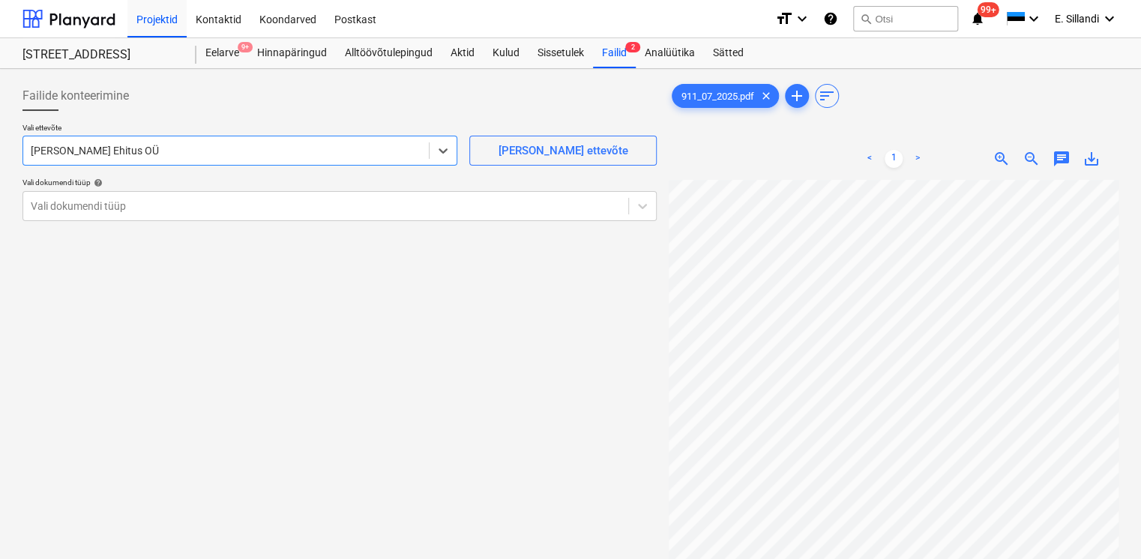
click at [198, 92] on div "Failide konteerimine" at bounding box center [339, 96] width 634 height 30
click at [169, 208] on div at bounding box center [326, 206] width 590 height 15
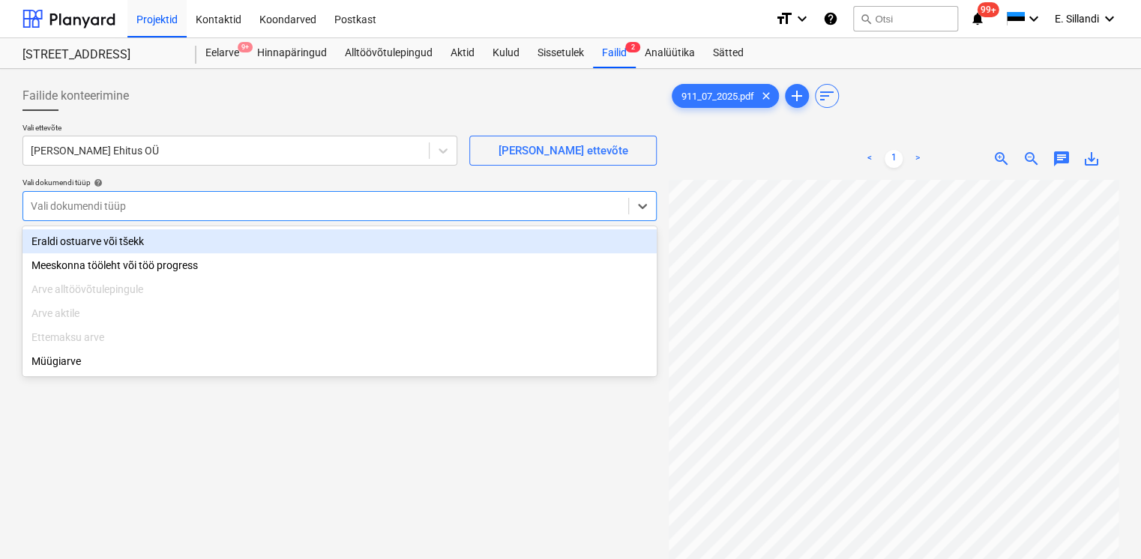
click at [138, 241] on div "Eraldi ostuarve või tšekk" at bounding box center [339, 241] width 634 height 24
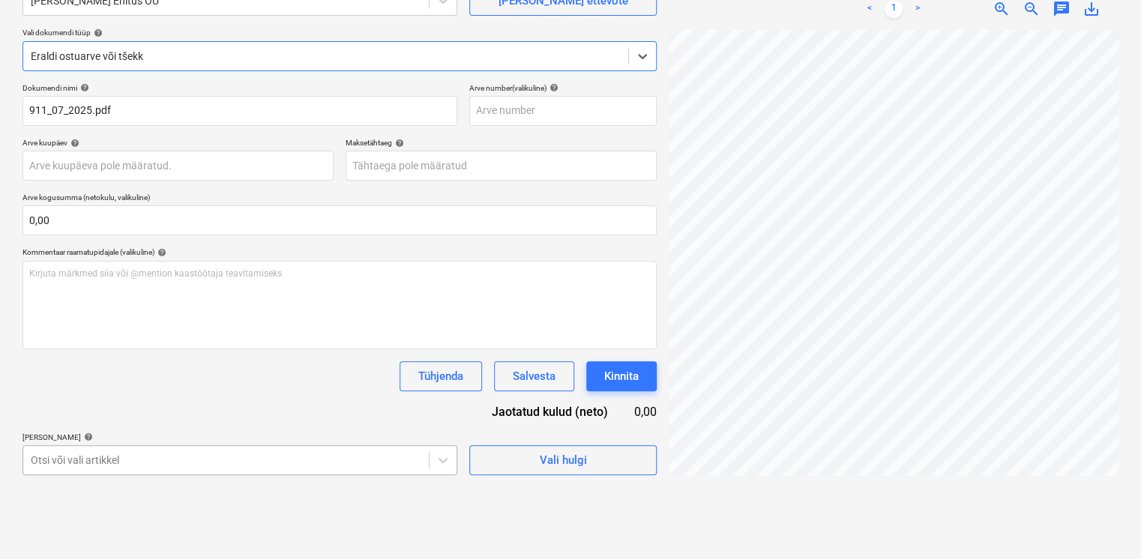
click at [153, 409] on body "Projektid Kontaktid Koondarved Postkast format_size keyboard_arrow_down help se…" at bounding box center [570, 129] width 1141 height 559
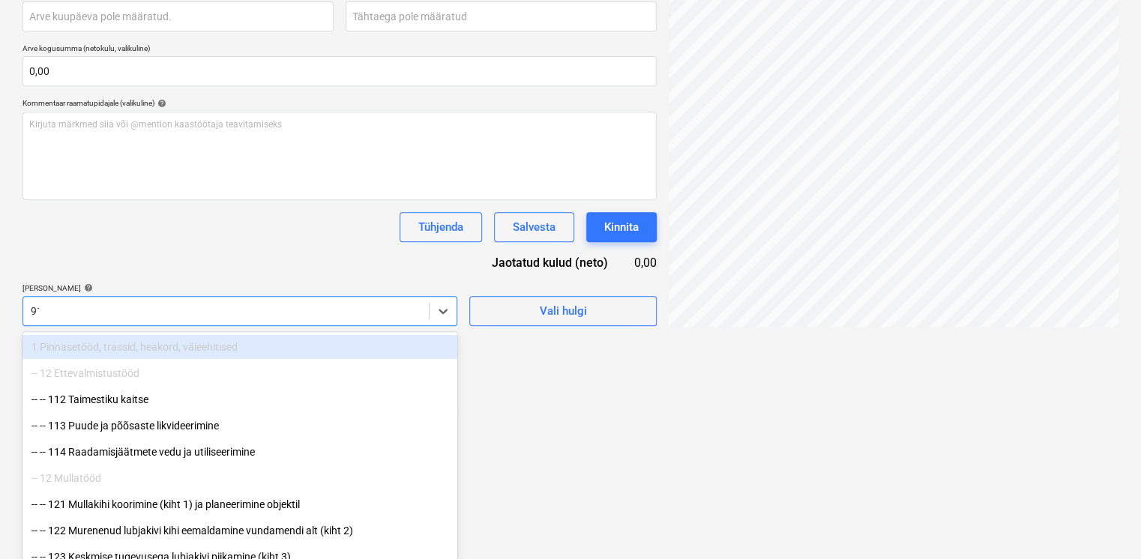
type input "911"
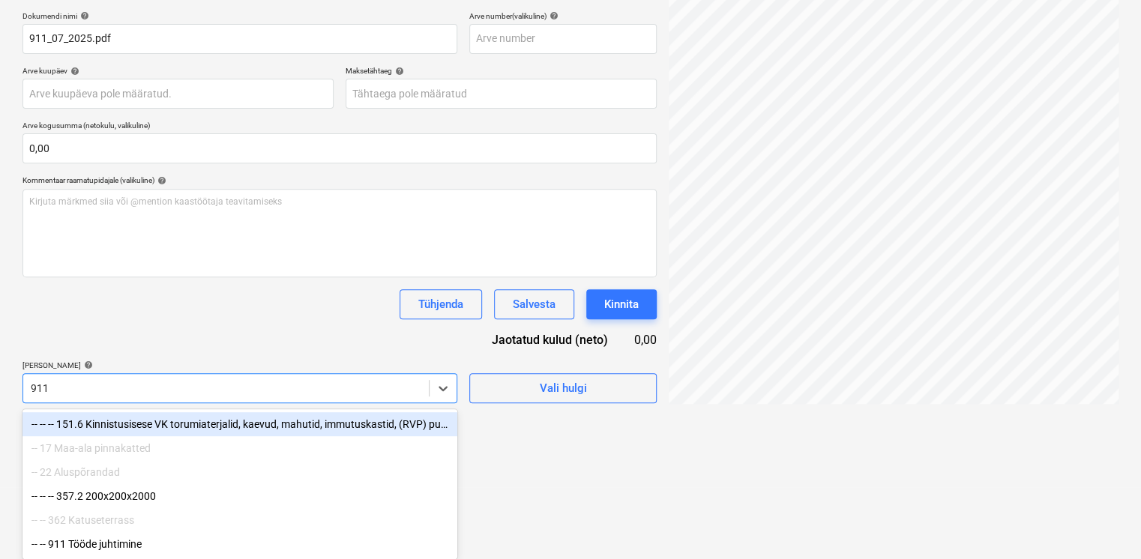
scroll to position [225, 0]
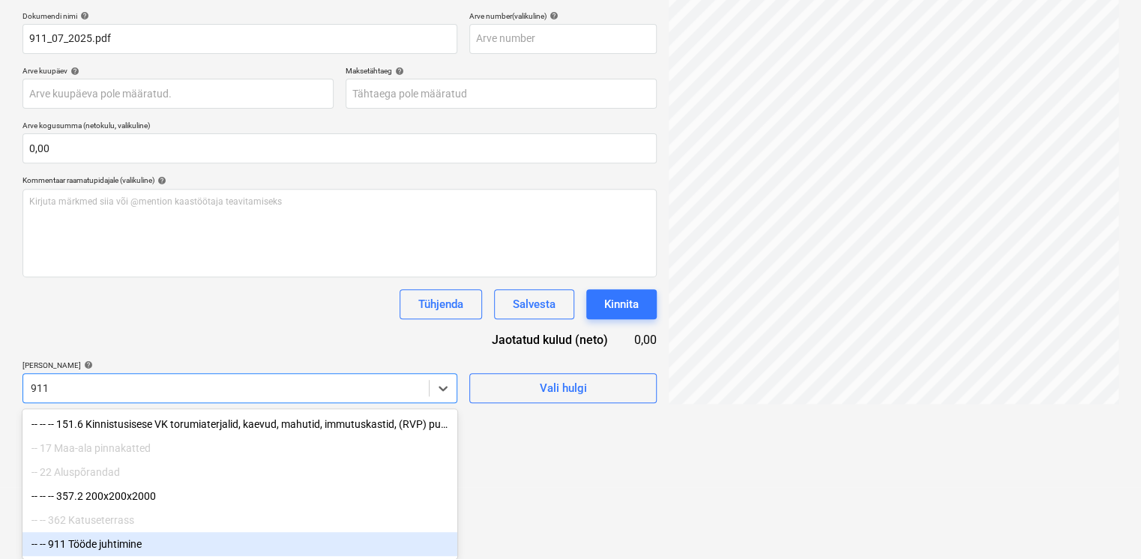
click at [81, 541] on div "-- -- 911 Tööde juhtimine" at bounding box center [239, 544] width 435 height 24
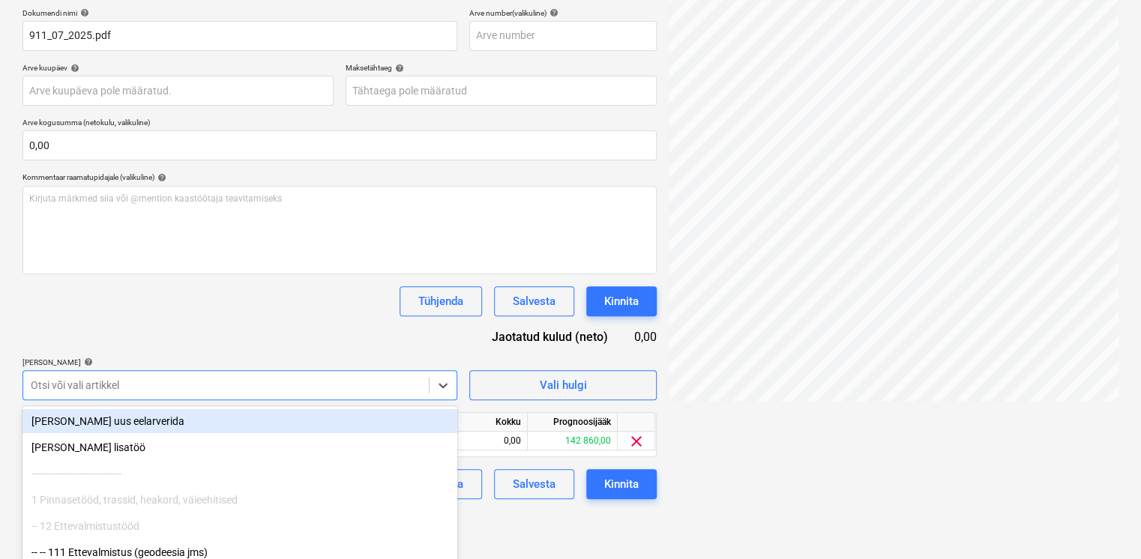
click at [217, 328] on div "Dokumendi nimi help 911_07_2025.pdf Arve number (valikuline) help Arve kuupäev …" at bounding box center [339, 253] width 634 height 491
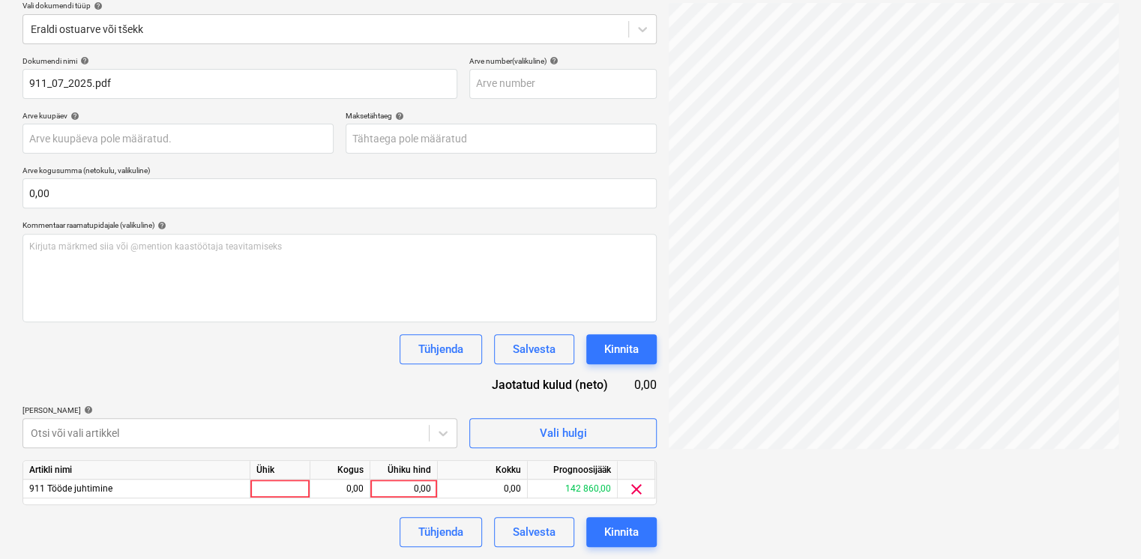
scroll to position [176, 0]
click at [403, 490] on div "0,00" at bounding box center [403, 489] width 55 height 19
click at [427, 486] on div "0,00" at bounding box center [403, 489] width 55 height 19
type input "21936,16"
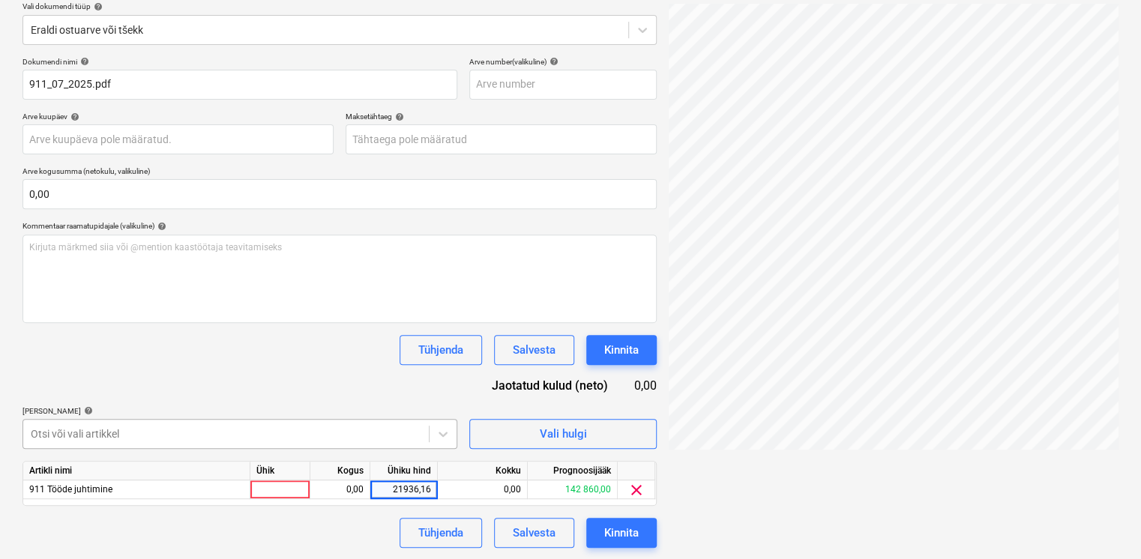
click at [350, 421] on div "Otsi või vali artikkel" at bounding box center [239, 434] width 435 height 30
click at [620, 534] on div "Kinnita" at bounding box center [621, 532] width 34 height 19
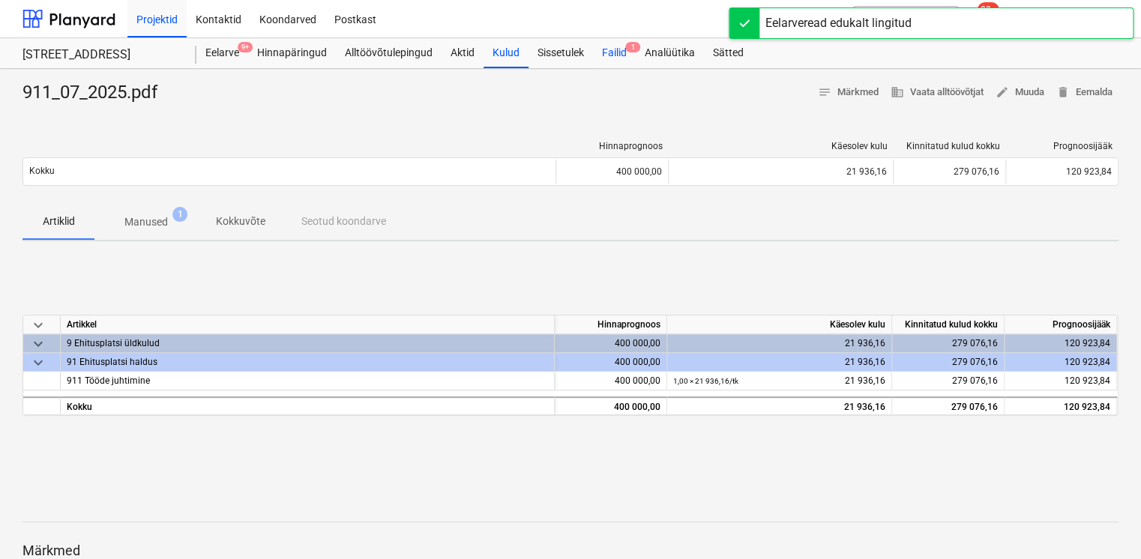
click at [606, 49] on div "Failid 1" at bounding box center [614, 53] width 43 height 30
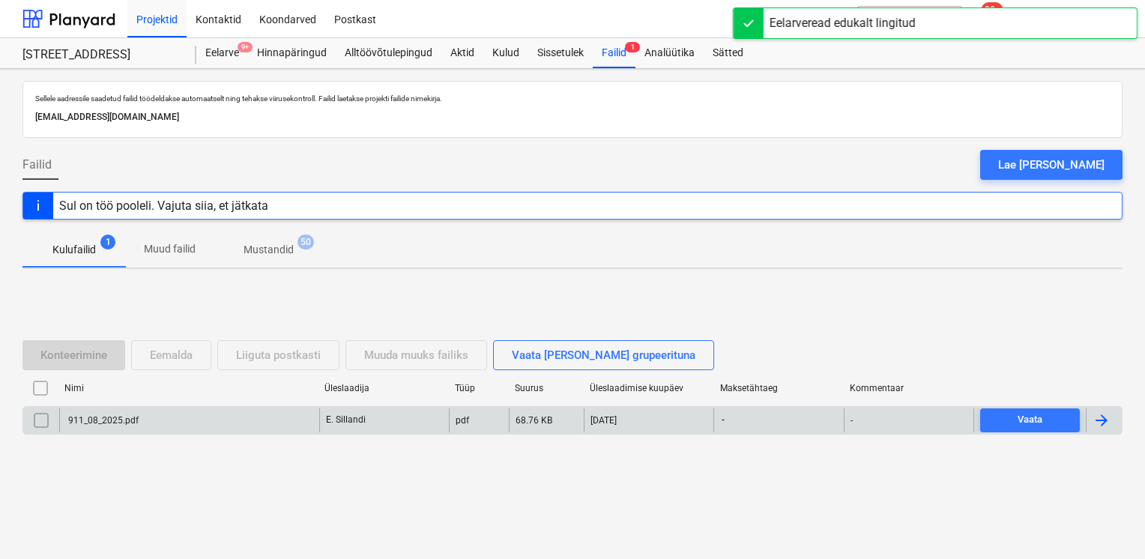
click at [95, 420] on div "911_08_2025.pdf" at bounding box center [102, 420] width 73 height 10
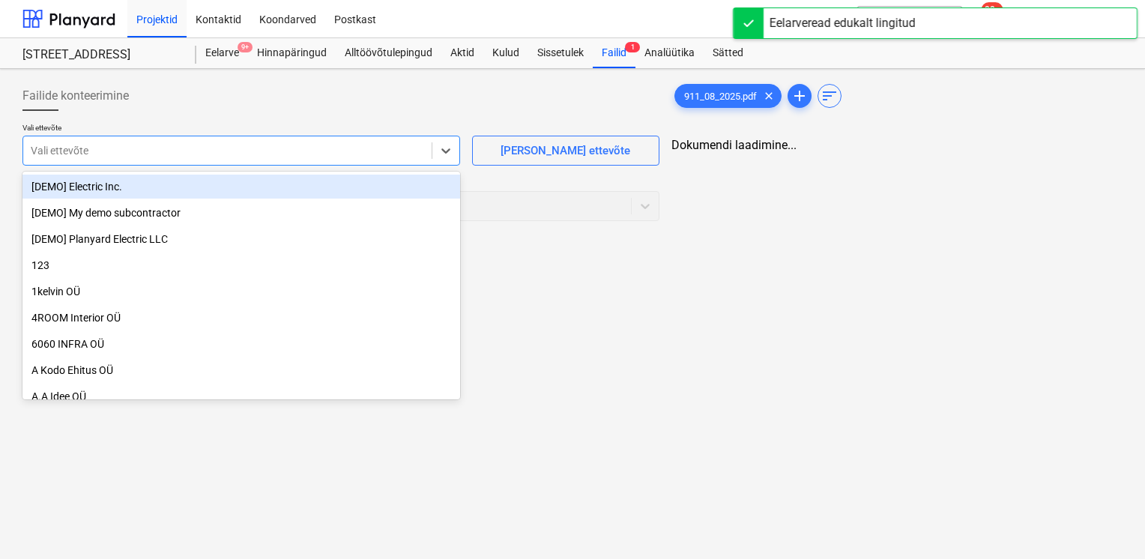
click at [160, 149] on div at bounding box center [227, 150] width 393 height 15
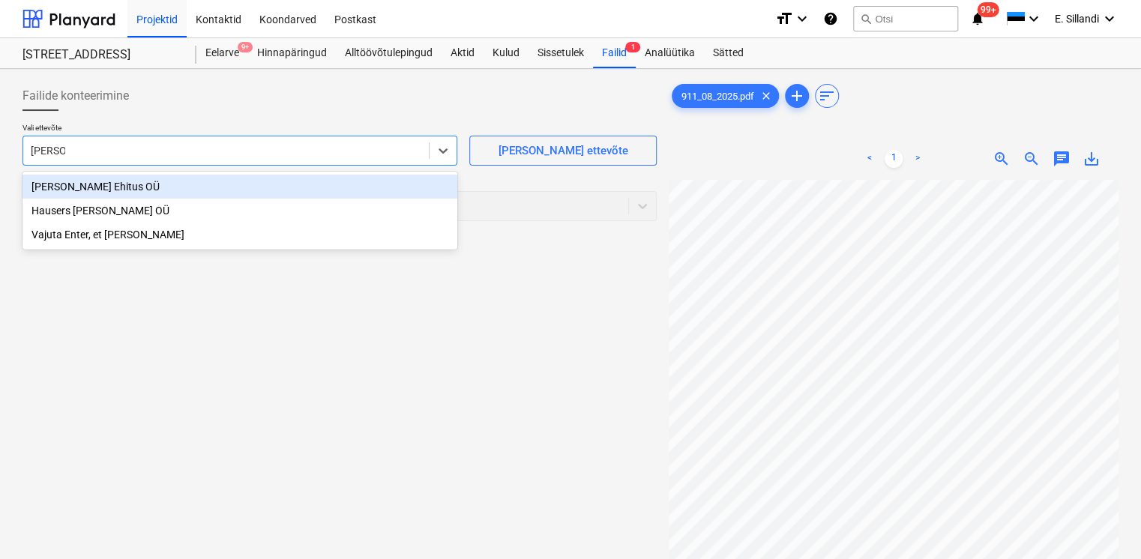
type input "hausers"
click at [107, 187] on div "Hausers Ehitus OÜ" at bounding box center [239, 187] width 435 height 24
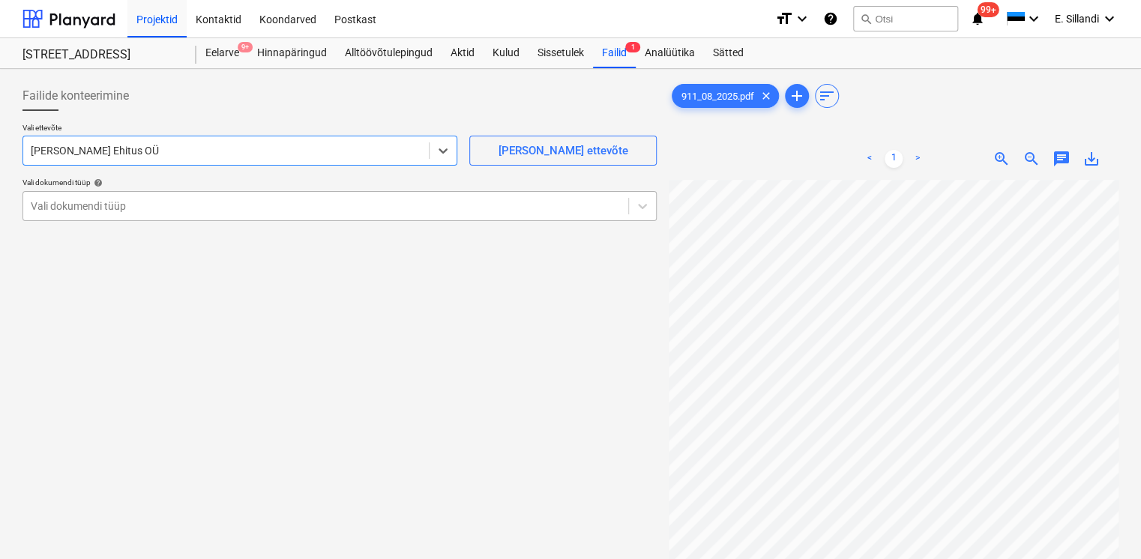
click at [86, 214] on div "Vali dokumendi tüüp" at bounding box center [325, 206] width 605 height 21
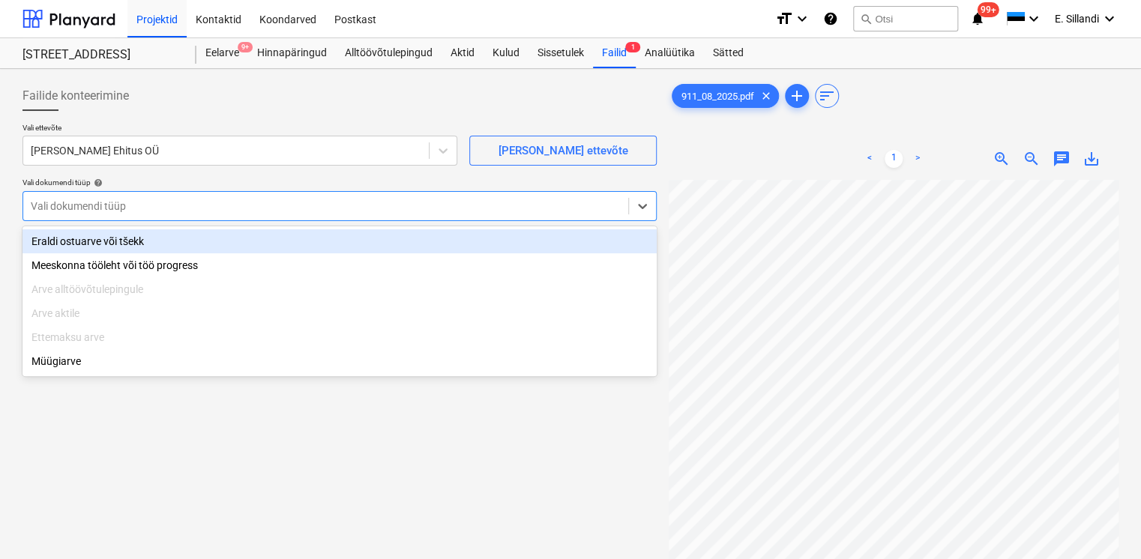
click at [89, 241] on div "Eraldi ostuarve või tšekk" at bounding box center [339, 241] width 634 height 24
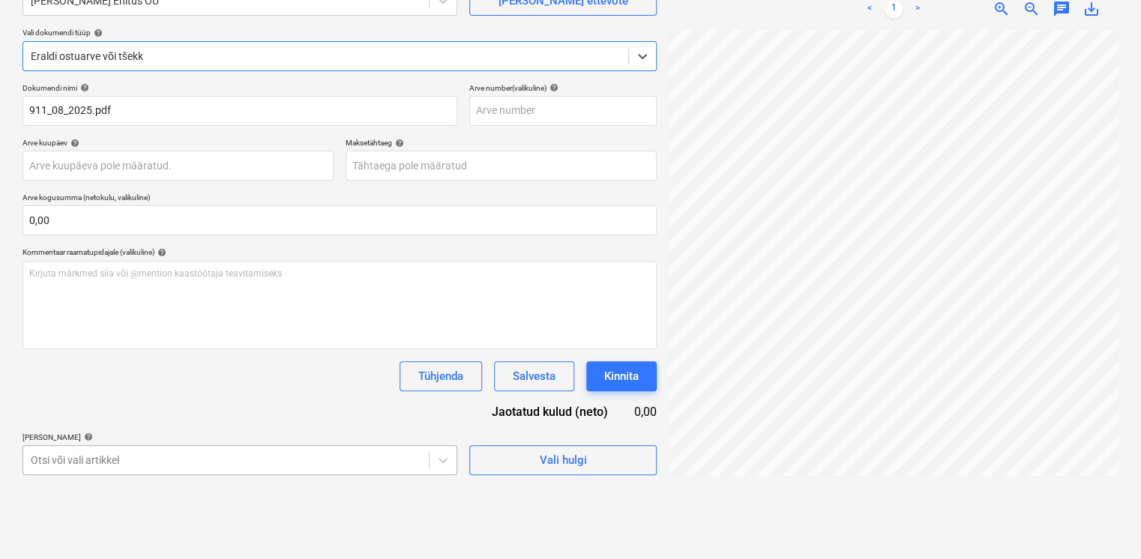
click at [105, 409] on body "Projektid Kontaktid Koondarved Postkast format_size keyboard_arrow_down help se…" at bounding box center [570, 129] width 1141 height 559
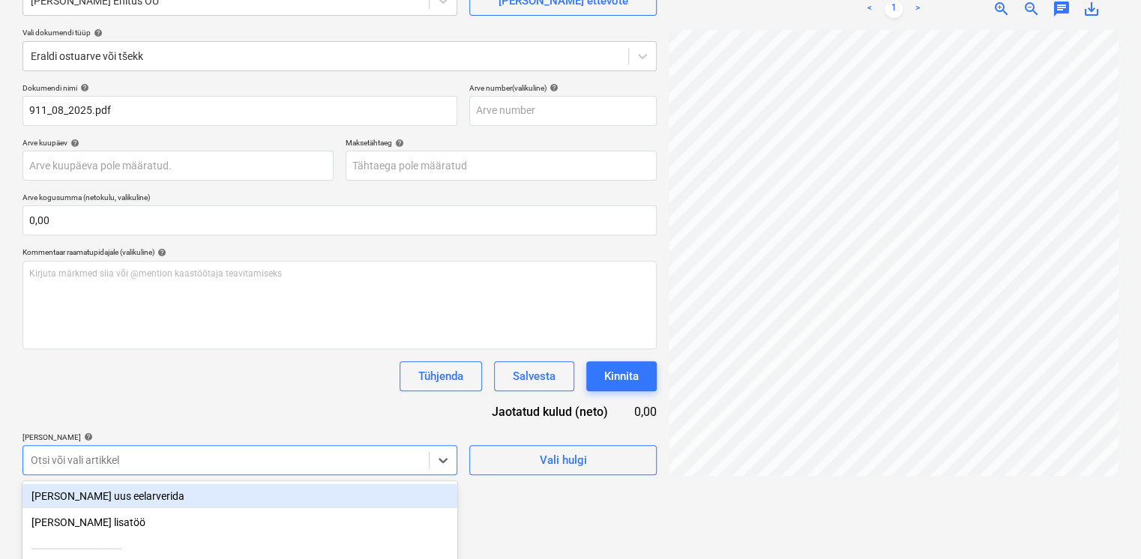
scroll to position [299, 0]
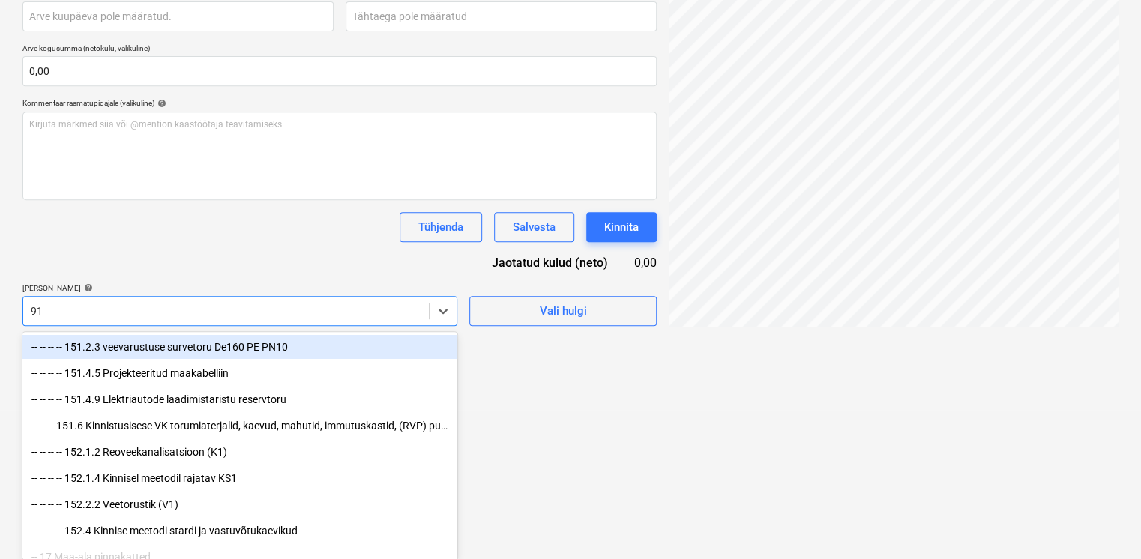
type input "911"
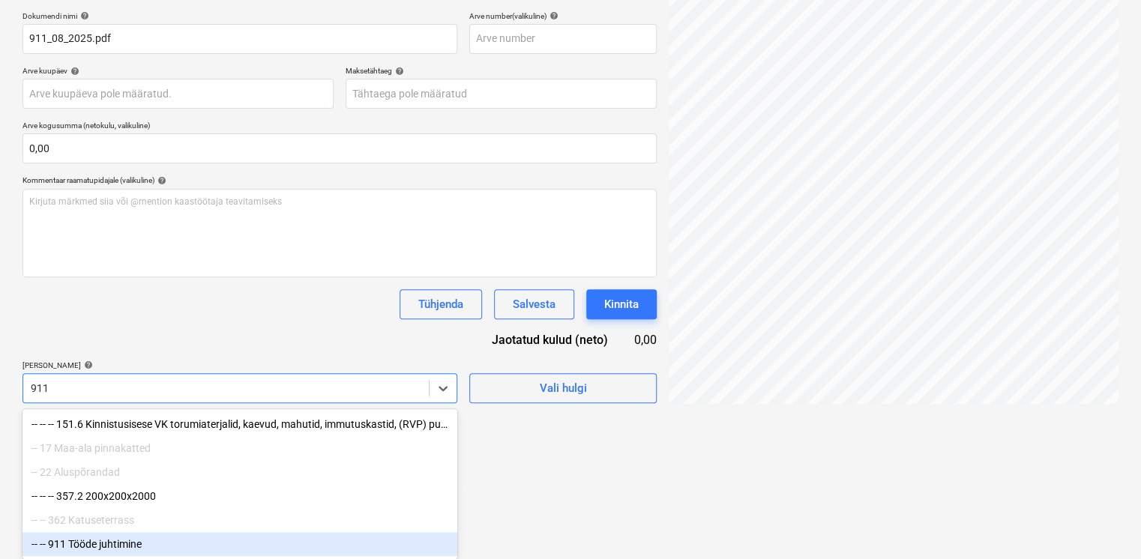
click at [70, 550] on div "-- -- 911 Tööde juhtimine" at bounding box center [239, 544] width 435 height 24
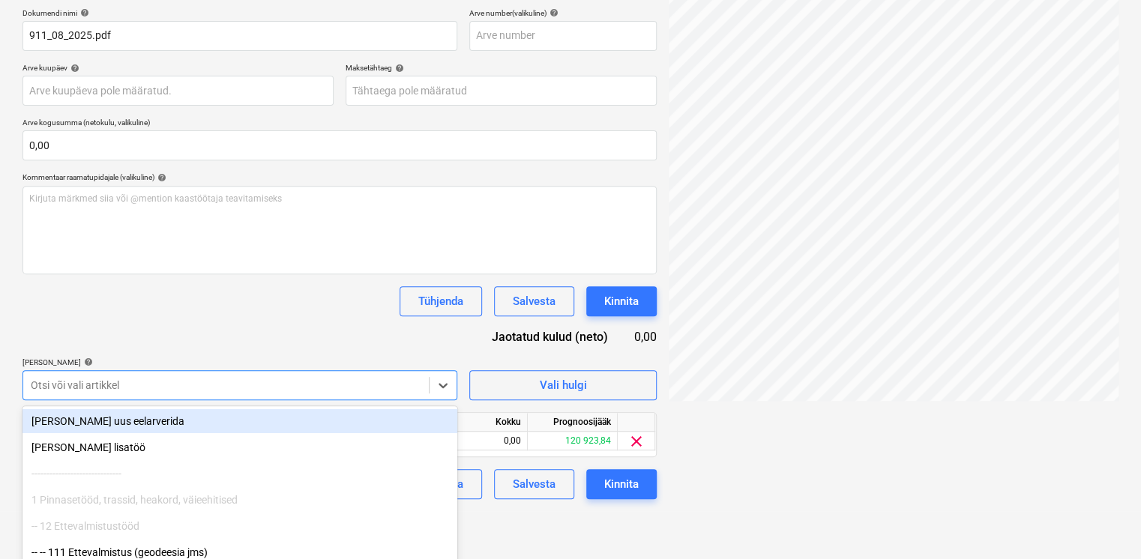
click at [162, 332] on div "Dokumendi nimi help 911_08_2025.pdf Arve number (valikuline) help Arve kuupäev …" at bounding box center [339, 253] width 634 height 491
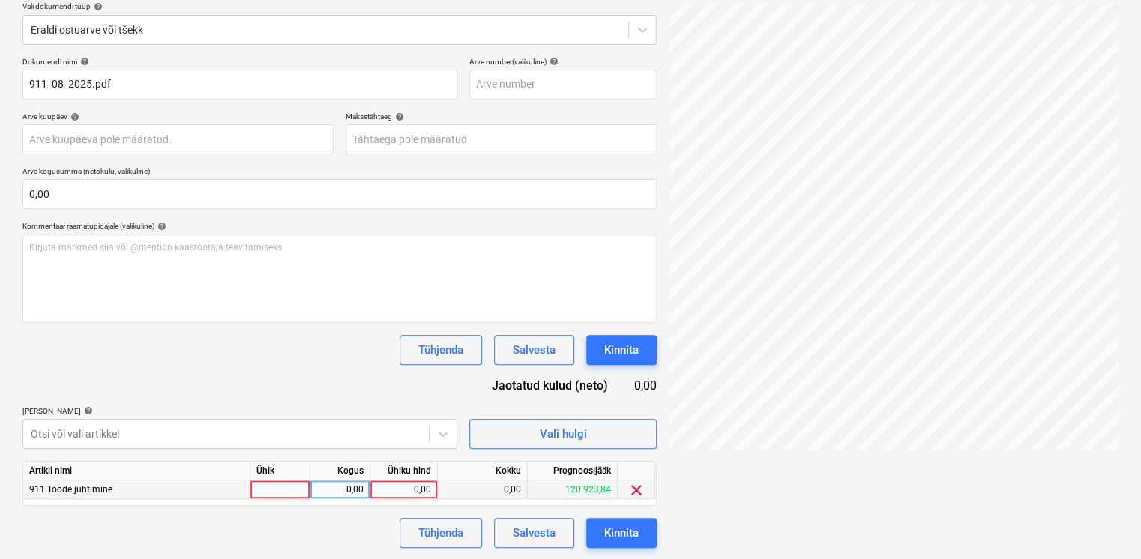
click at [410, 492] on div "0,00" at bounding box center [403, 489] width 55 height 19
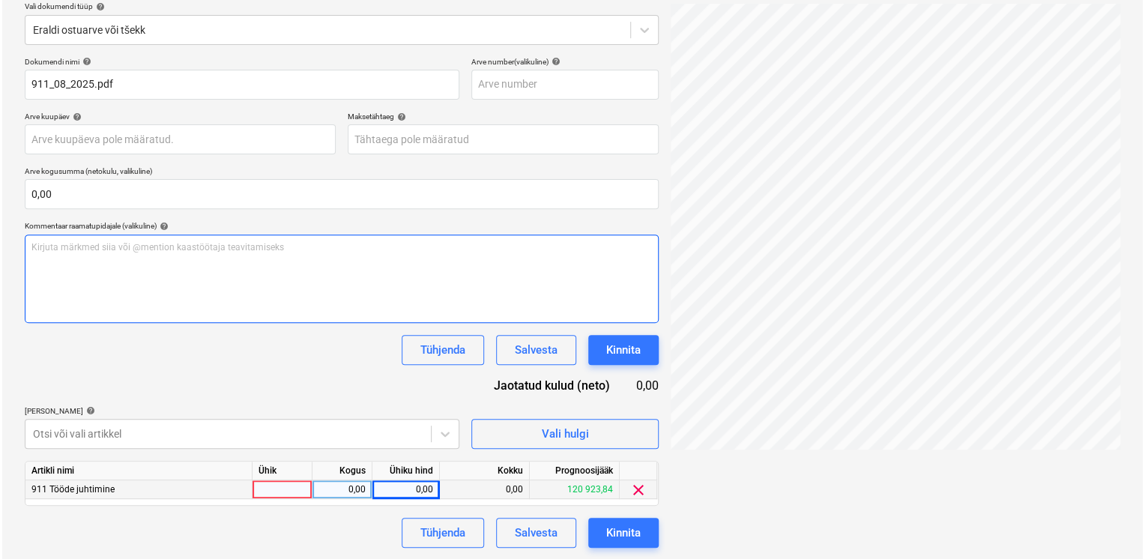
scroll to position [0, 189]
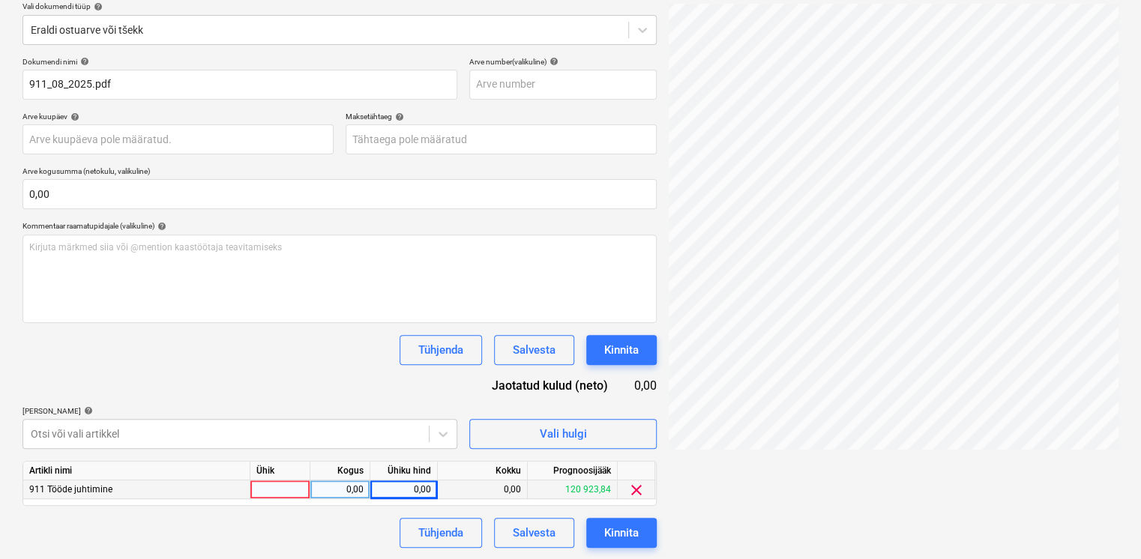
click at [414, 483] on div "0,00" at bounding box center [403, 489] width 55 height 19
type input "20671,71"
click at [327, 375] on div "Dokumendi nimi help 911_08_2025.pdf Arve number (valikuline) help Arve kuupäev …" at bounding box center [339, 302] width 634 height 491
click at [612, 532] on div "Kinnita" at bounding box center [621, 532] width 34 height 19
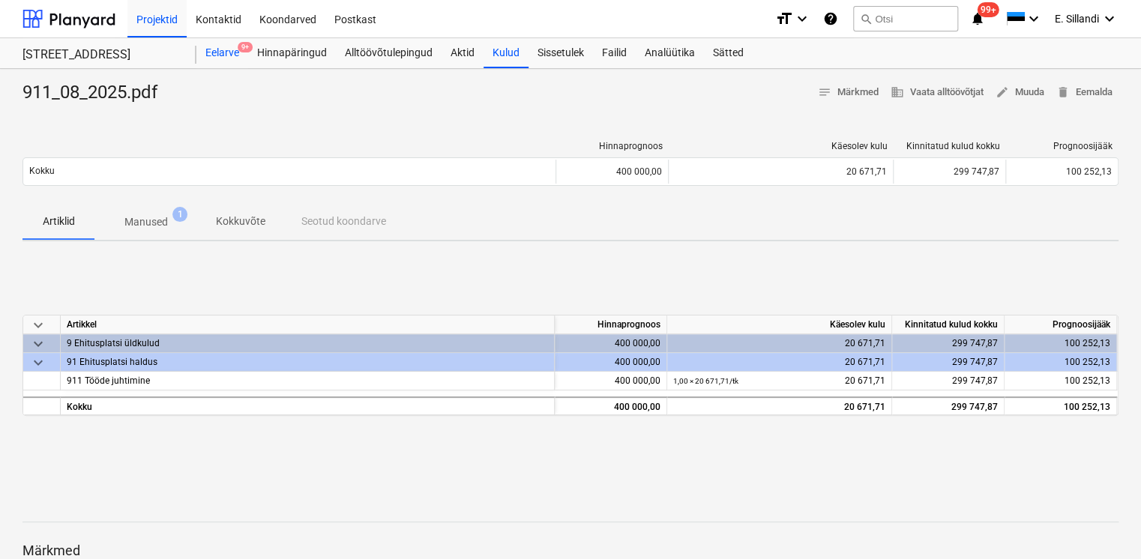
click at [236, 57] on div "Eelarve 9+" at bounding box center [222, 53] width 52 height 30
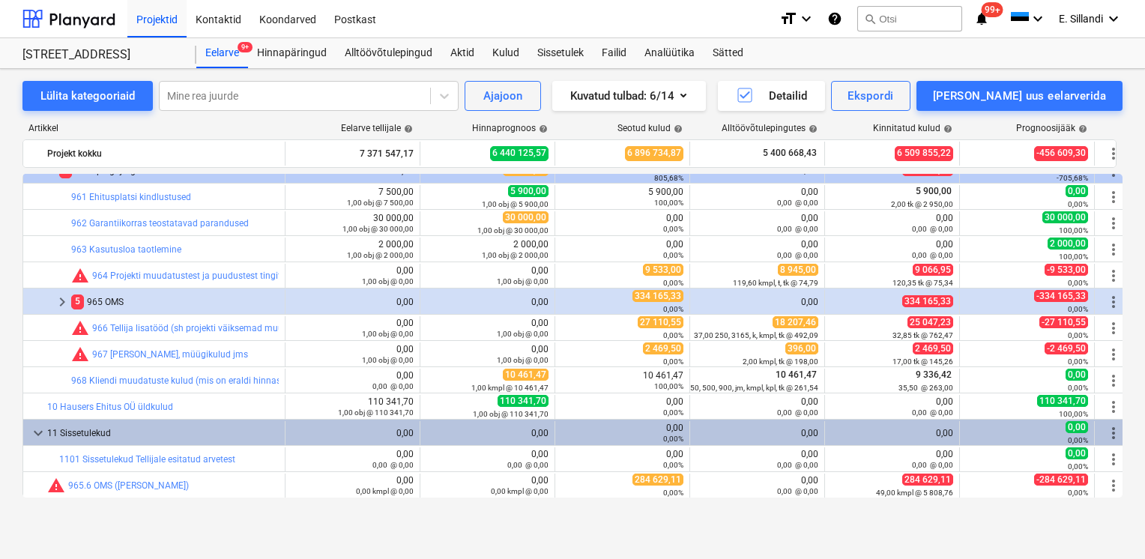
scroll to position [17049, 0]
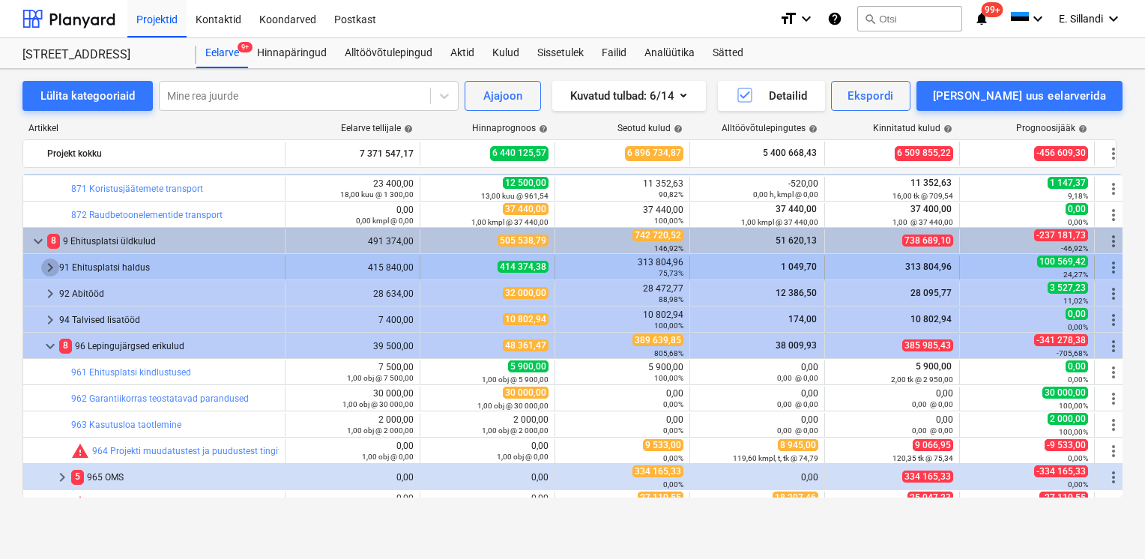
click at [54, 263] on span "keyboard_arrow_right" at bounding box center [50, 268] width 18 height 18
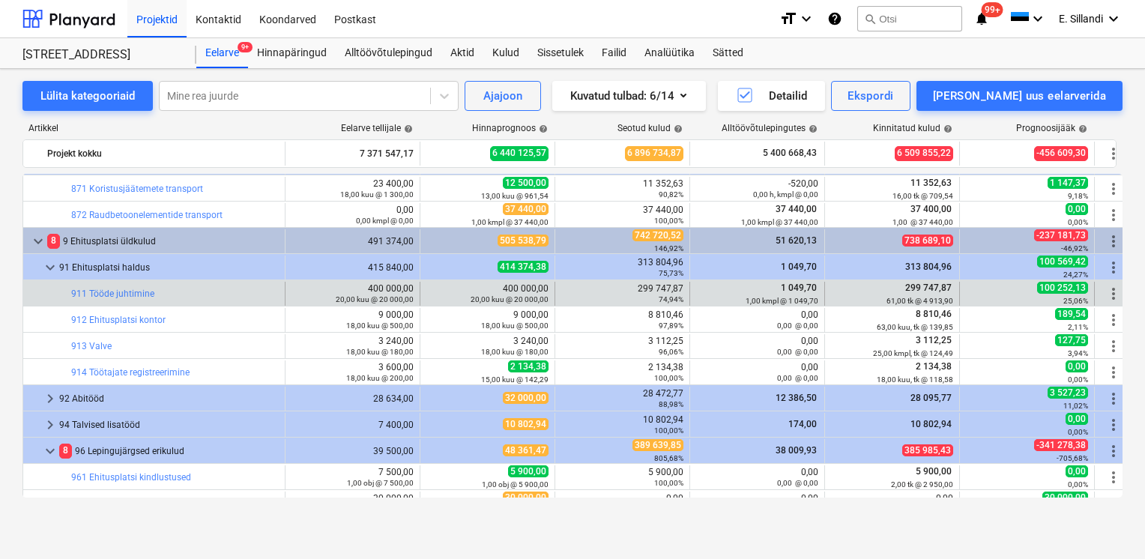
click at [1112, 290] on span "more_vert" at bounding box center [1114, 294] width 18 height 18
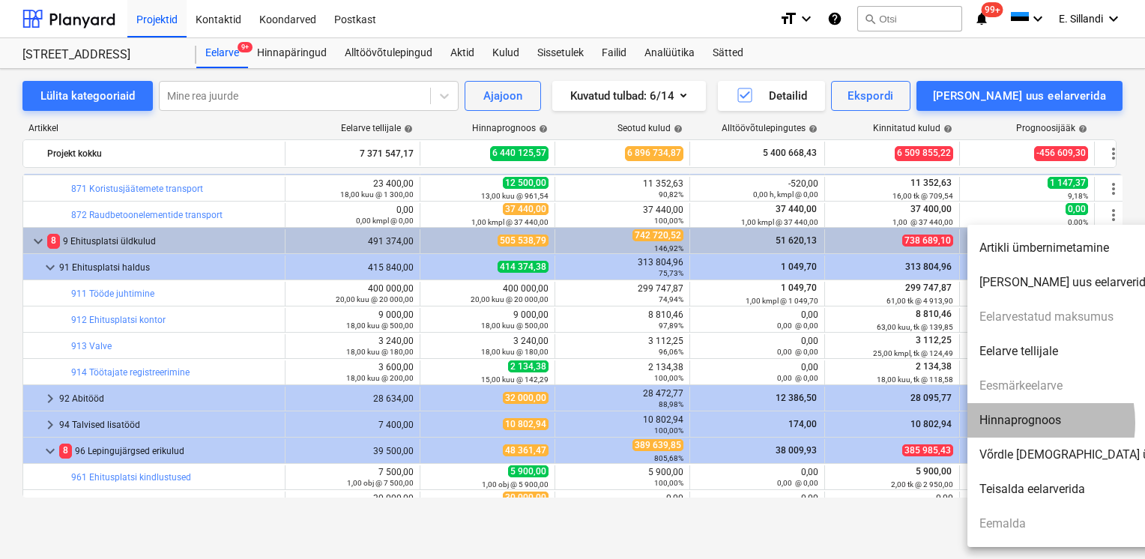
click at [1012, 423] on li "Hinnaprognoos" at bounding box center [1096, 420] width 258 height 34
type textarea "x"
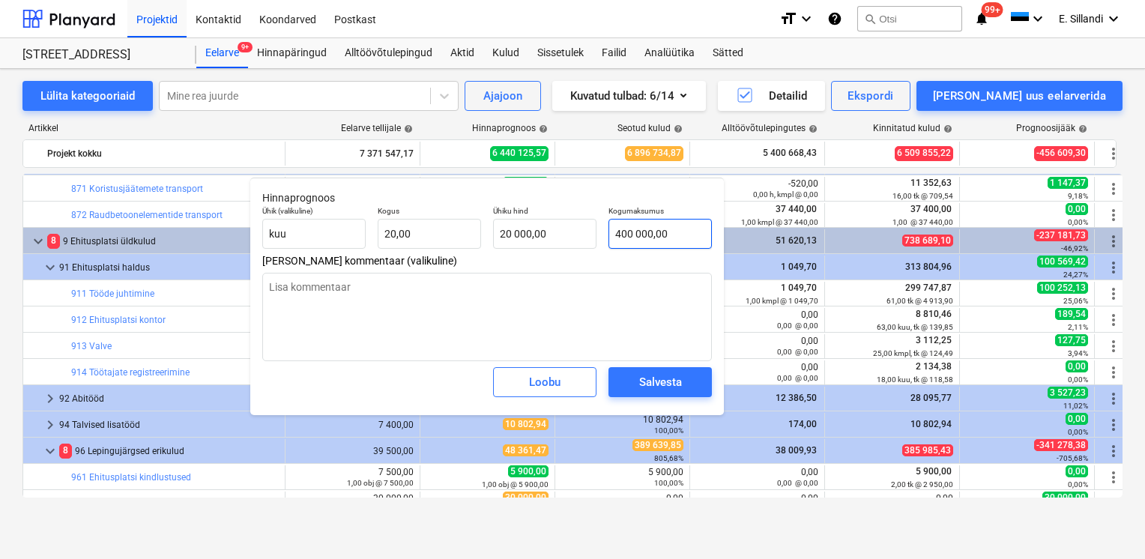
type input "400000"
drag, startPoint x: 692, startPoint y: 232, endPoint x: 543, endPoint y: 229, distance: 149.2
click at [546, 230] on div "Ühik (valikuline) kuu Kogus 20,00 Ühiku hind 20 000,00 Kogumaksumus 400000" at bounding box center [487, 227] width 462 height 55
type textarea "x"
type input "20"
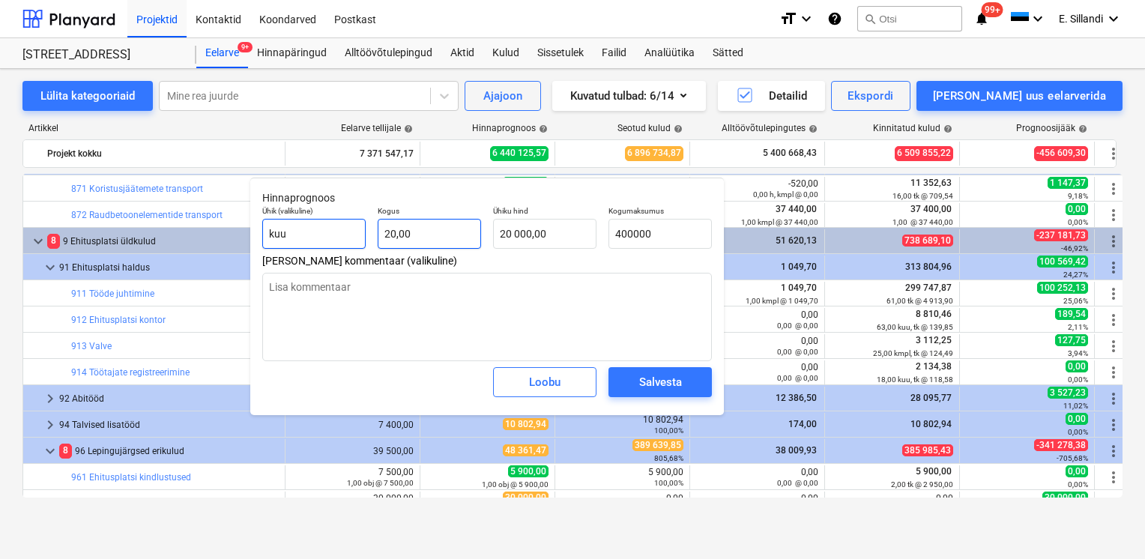
type input "400 000,00"
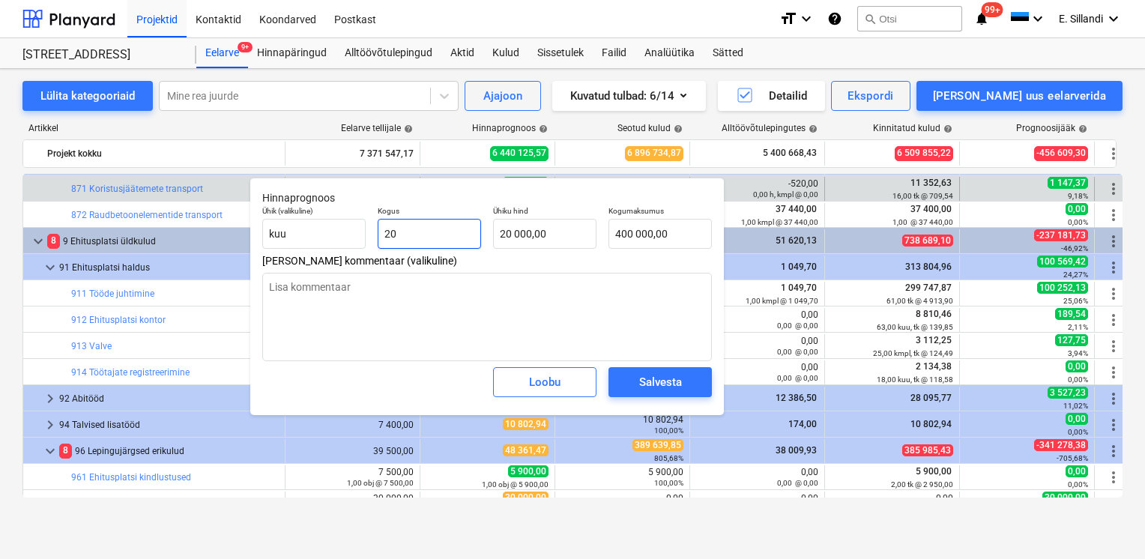
drag, startPoint x: 318, startPoint y: 223, endPoint x: 228, endPoint y: 195, distance: 94.3
click at [285, 216] on div "Ühik (valikuline) kuu Kogus 20 Ühiku hind 20 000,00 Kogumaksumus 400 000,00" at bounding box center [487, 227] width 462 height 55
type textarea "x"
type input "1"
type input "20 000,00"
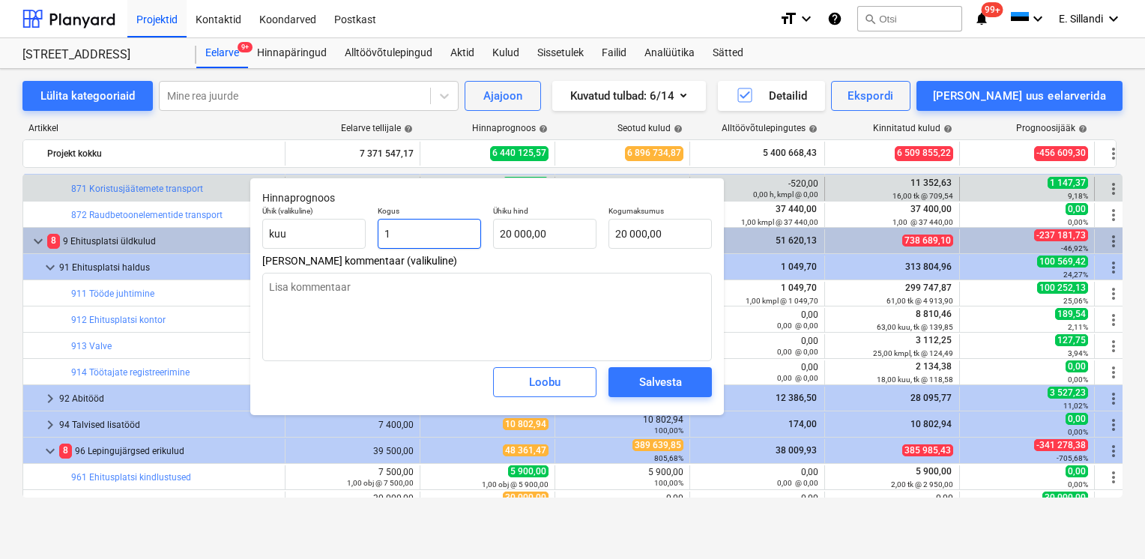
type textarea "x"
type input "18"
type input "360 000,00"
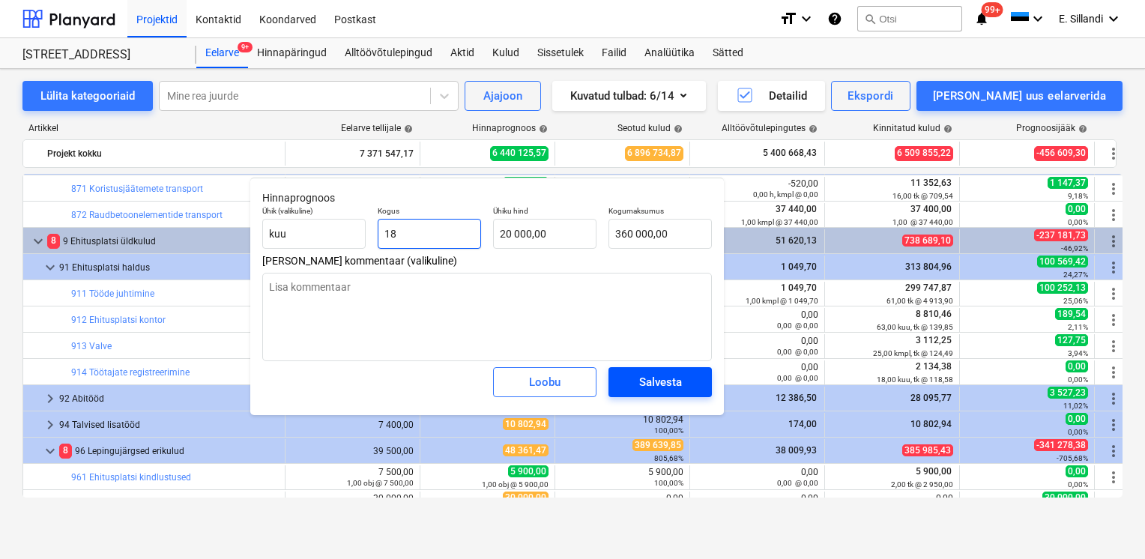
type input "18"
type textarea "x"
type input "18,00"
click at [678, 378] on div "Salvesta" at bounding box center [660, 381] width 43 height 19
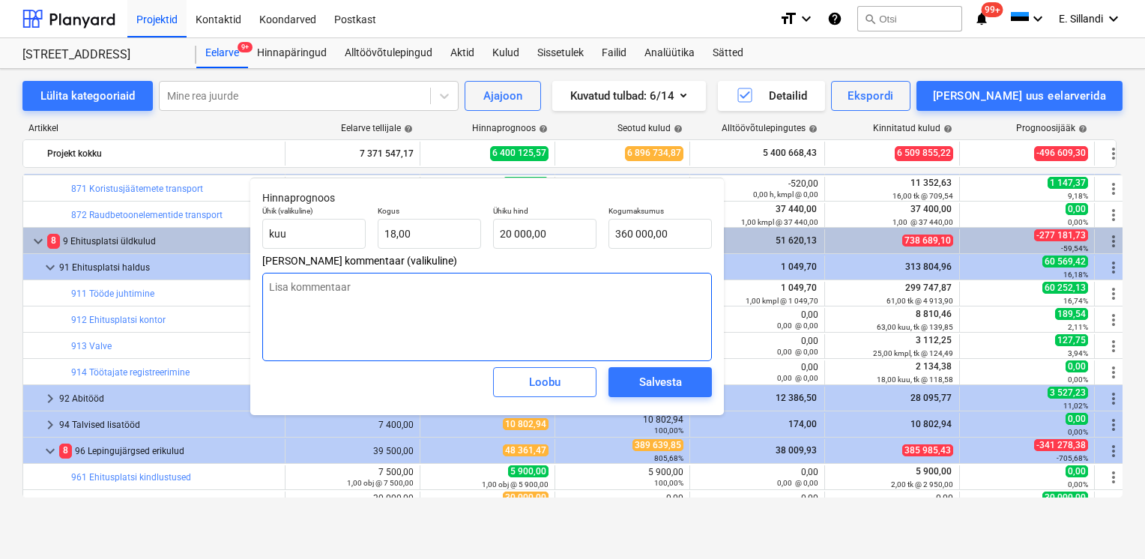
type textarea "x"
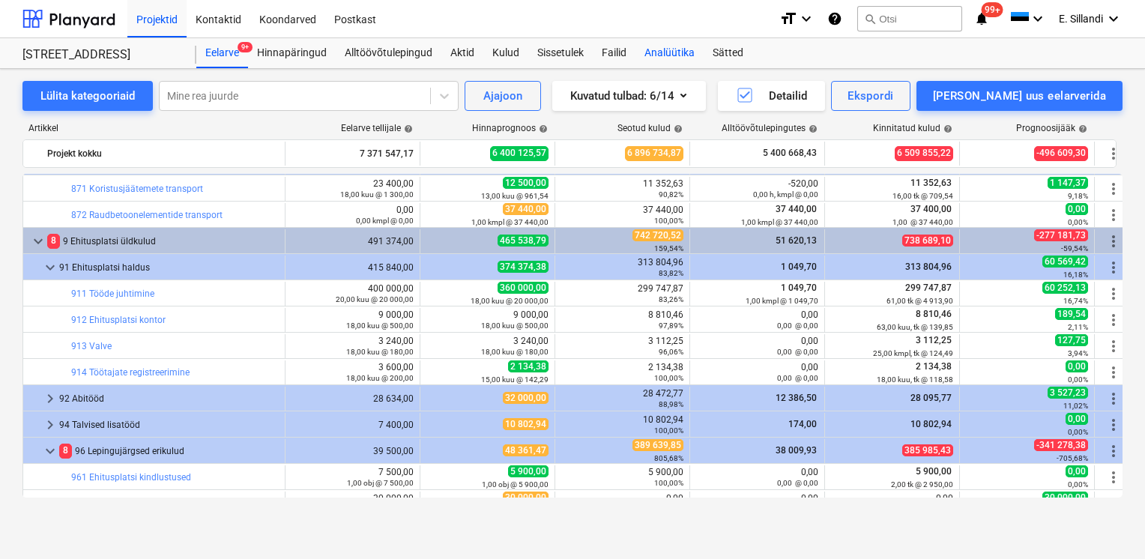
click at [662, 54] on div "Analüütika" at bounding box center [670, 53] width 68 height 30
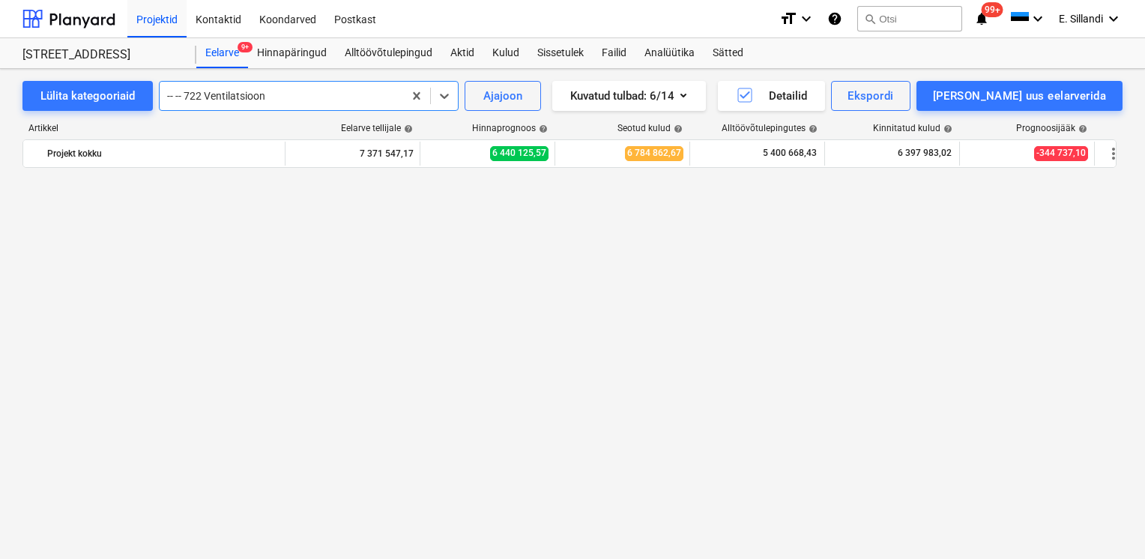
scroll to position [15195, 0]
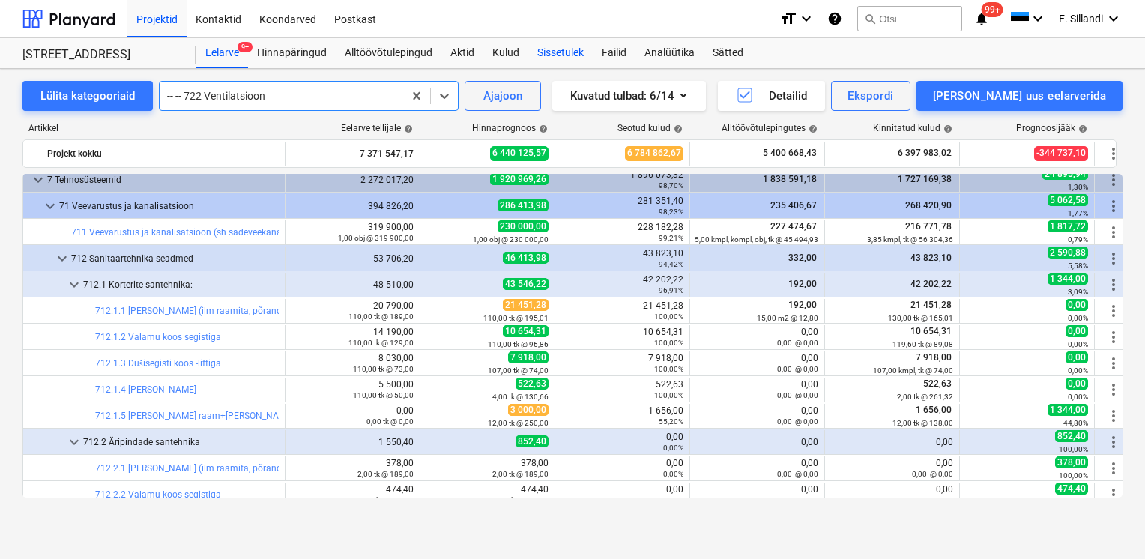
click at [555, 52] on div "Sissetulek" at bounding box center [560, 53] width 64 height 30
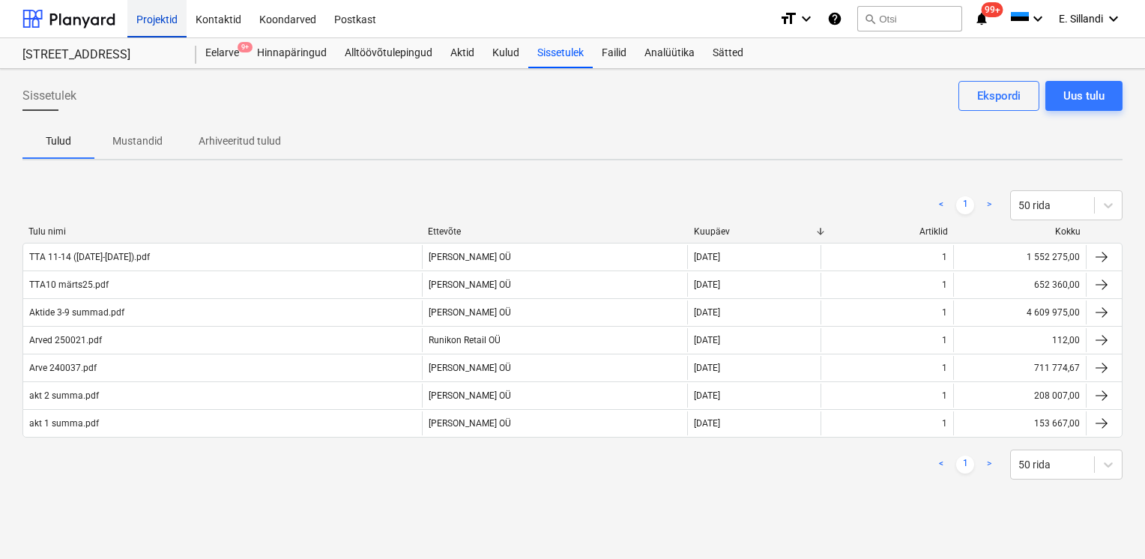
drag, startPoint x: 170, startPoint y: 15, endPoint x: 156, endPoint y: 13, distance: 14.3
click at [170, 15] on div "Projektid" at bounding box center [156, 18] width 59 height 38
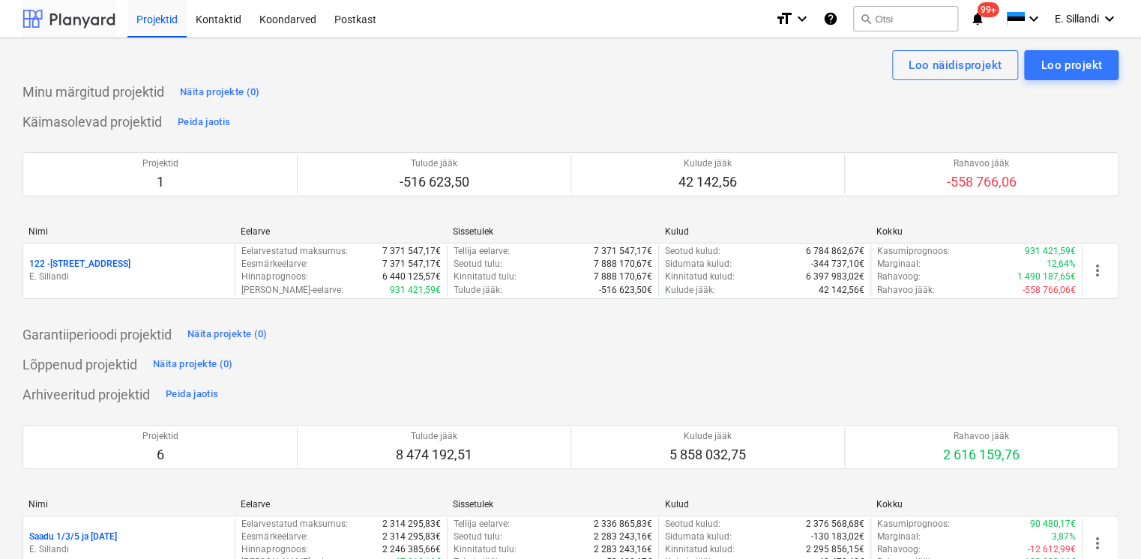
click at [98, 19] on div at bounding box center [68, 18] width 93 height 37
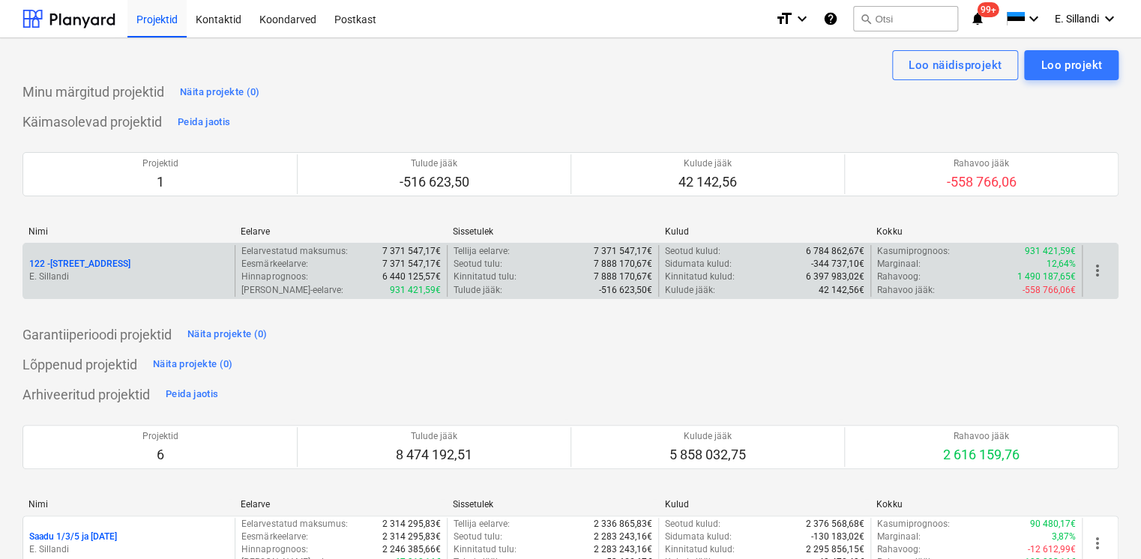
click at [77, 271] on p "E. Sillandi" at bounding box center [128, 277] width 199 height 13
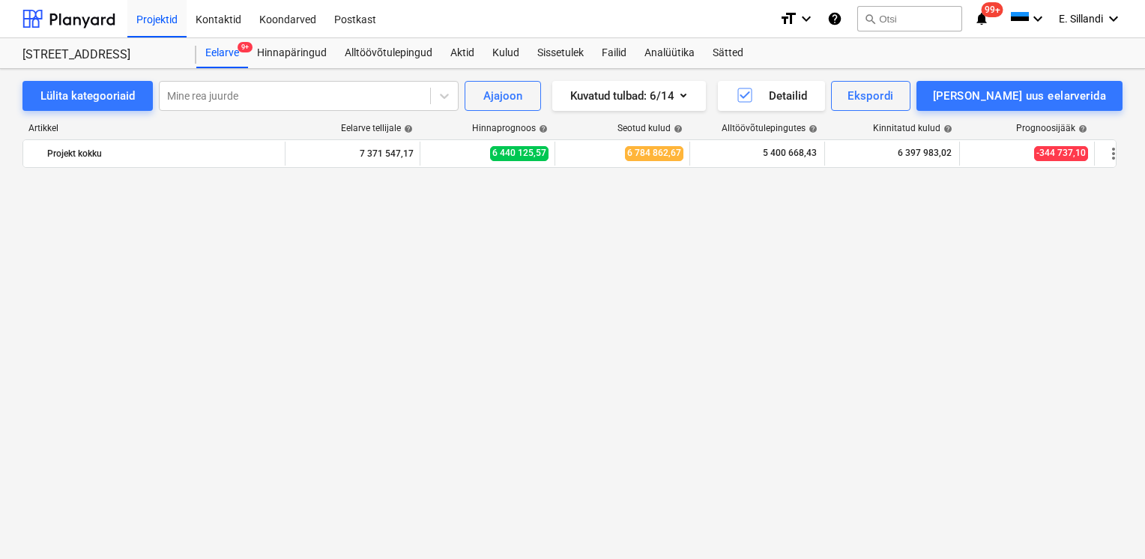
scroll to position [15195, 0]
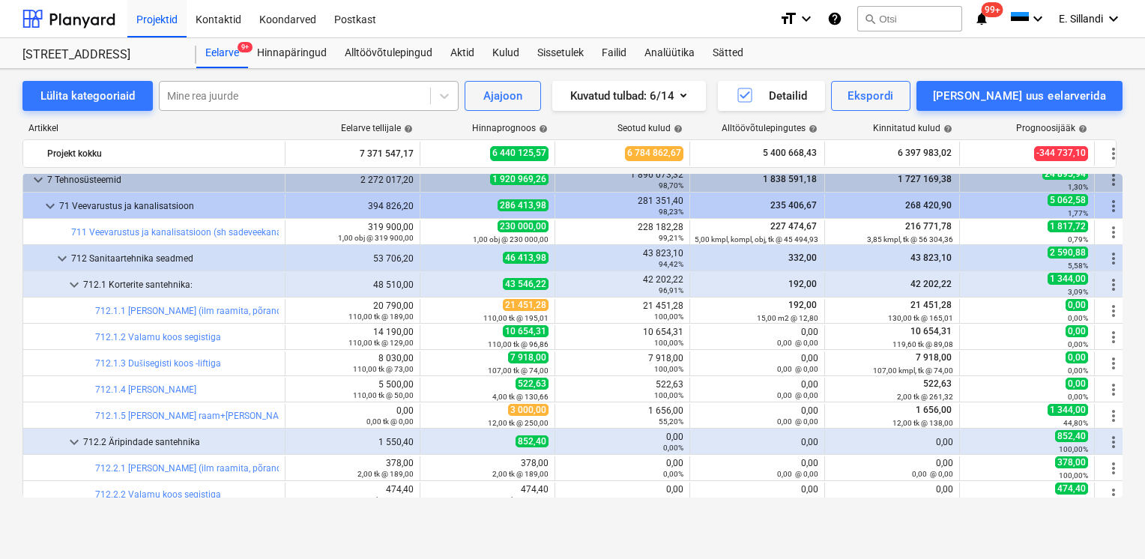
click at [243, 101] on div at bounding box center [295, 95] width 256 height 15
type input "juhtimi"
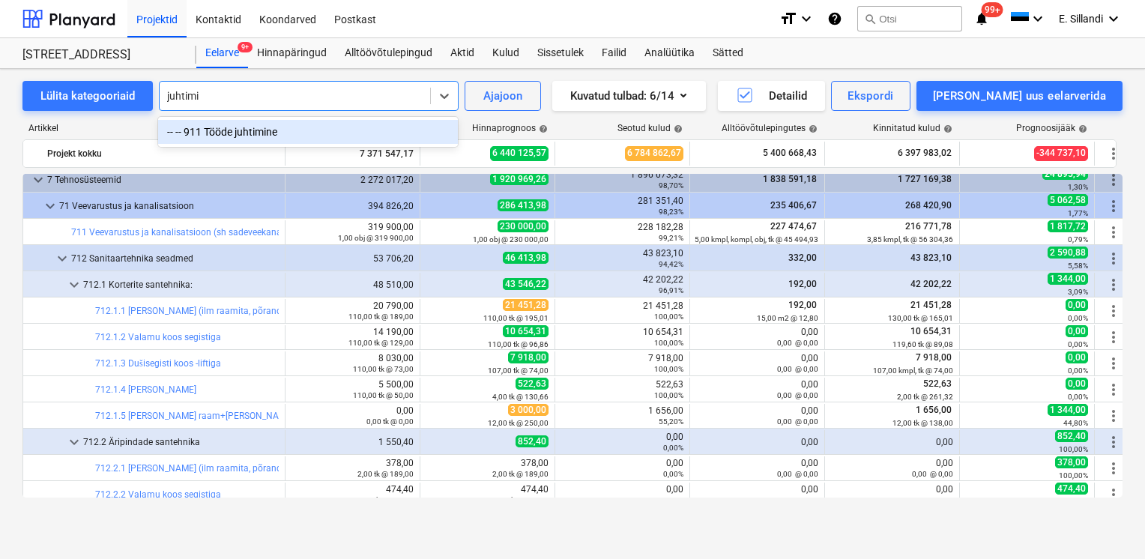
click at [200, 135] on div "-- -- 911 Tööde juhtimine" at bounding box center [308, 132] width 300 height 24
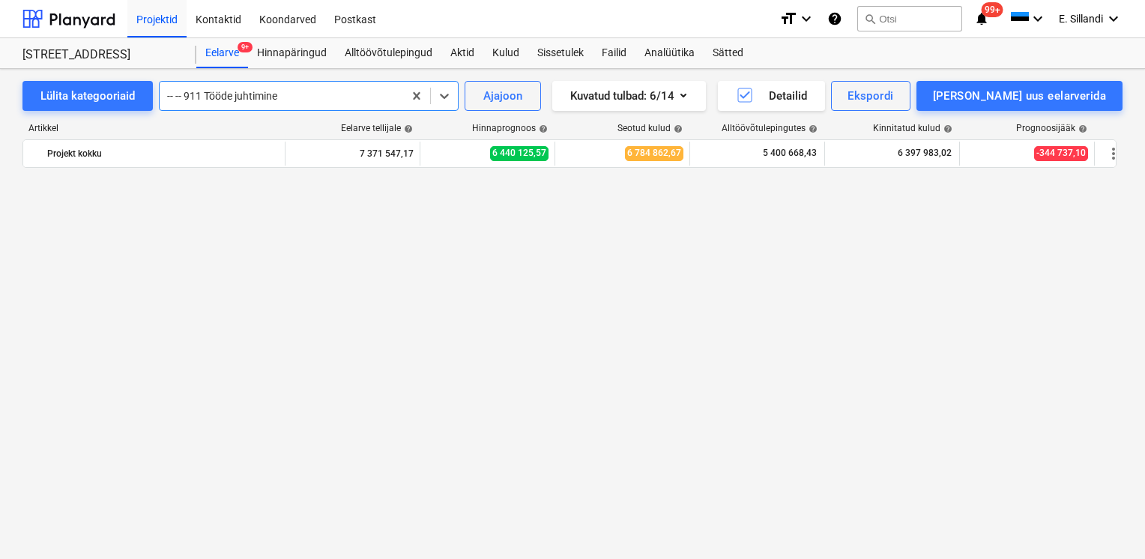
scroll to position [17154, 0]
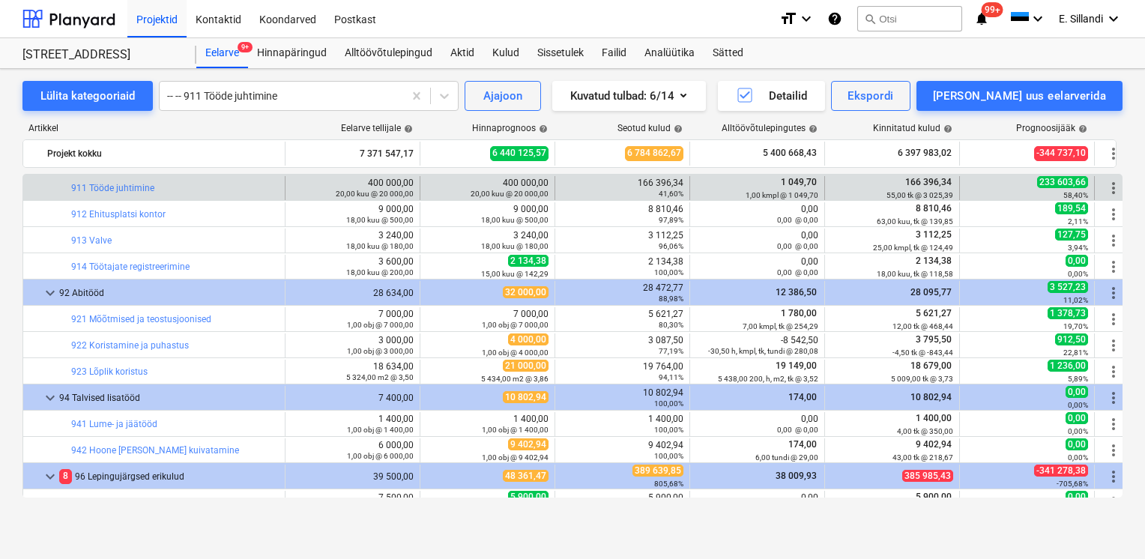
click at [103, 200] on div "bar_chart 911 Tööde juhtimine" at bounding box center [175, 188] width 208 height 24
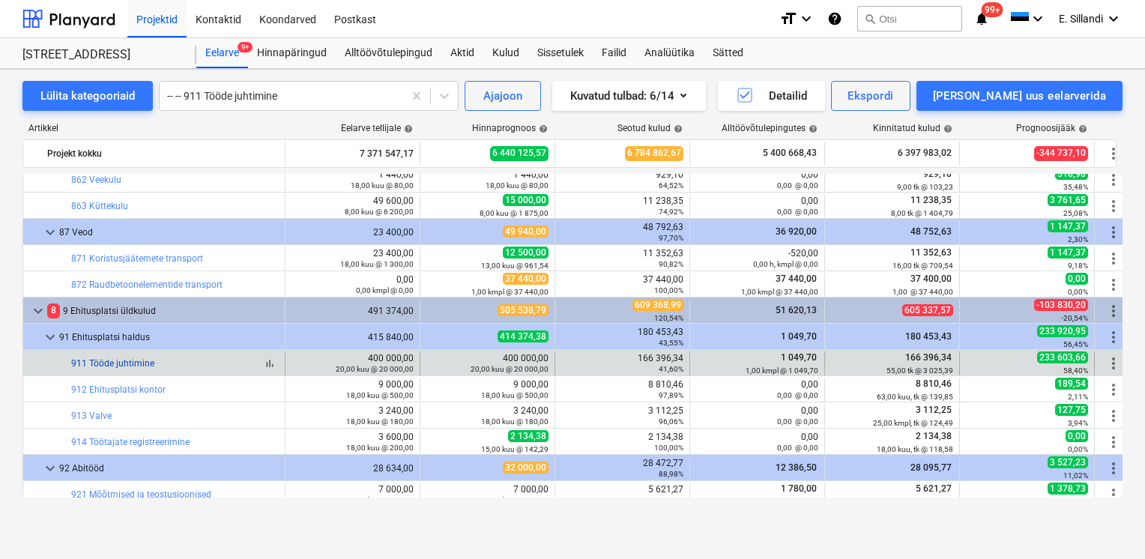
click at [114, 361] on link "911 Tööde juhtimine" at bounding box center [112, 363] width 83 height 10
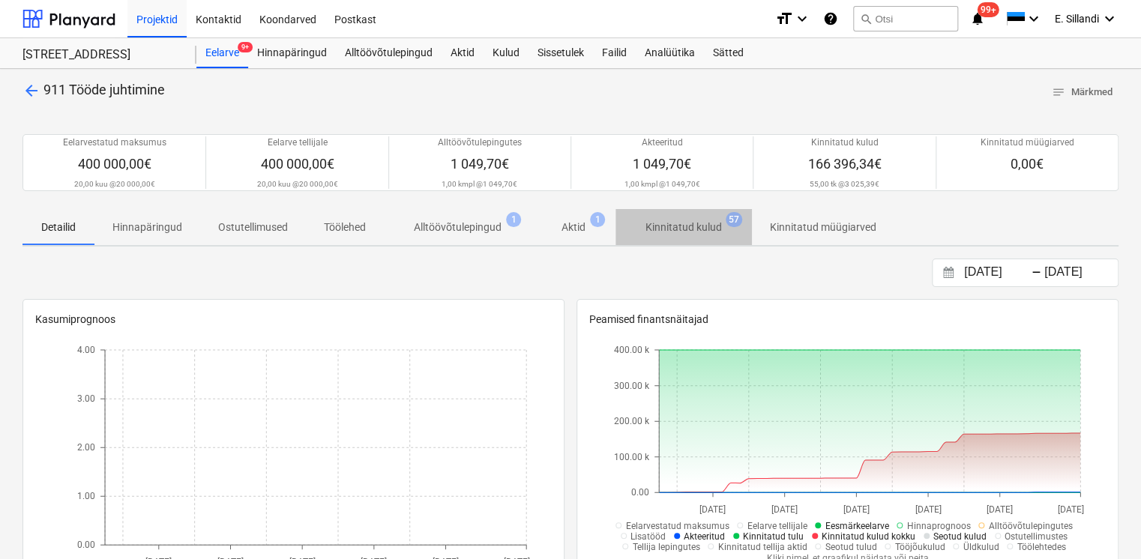
click at [668, 229] on p "Kinnitatud kulud" at bounding box center [683, 228] width 76 height 16
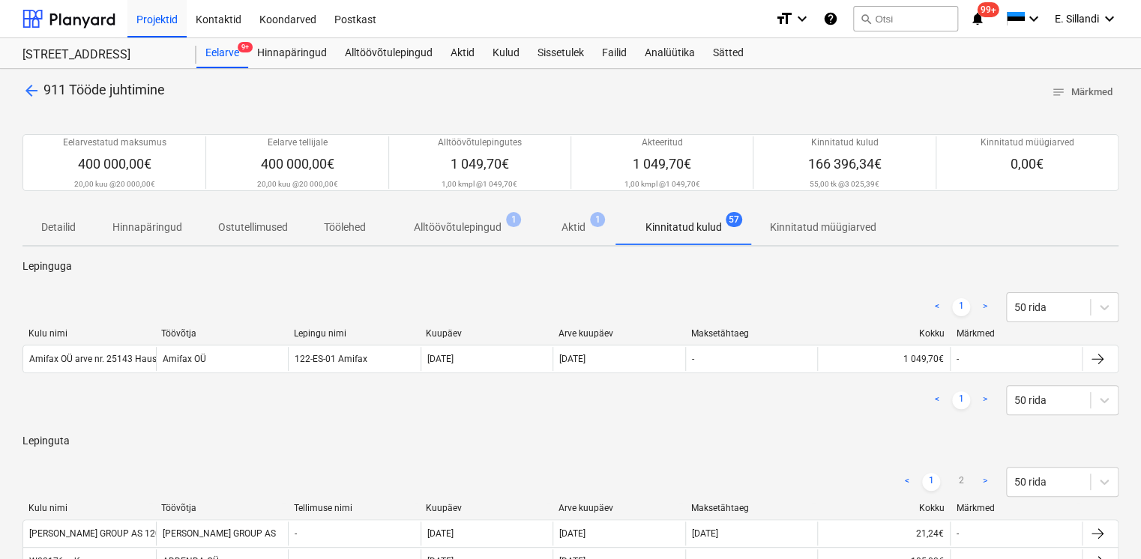
click at [567, 221] on p "Aktid" at bounding box center [573, 228] width 24 height 16
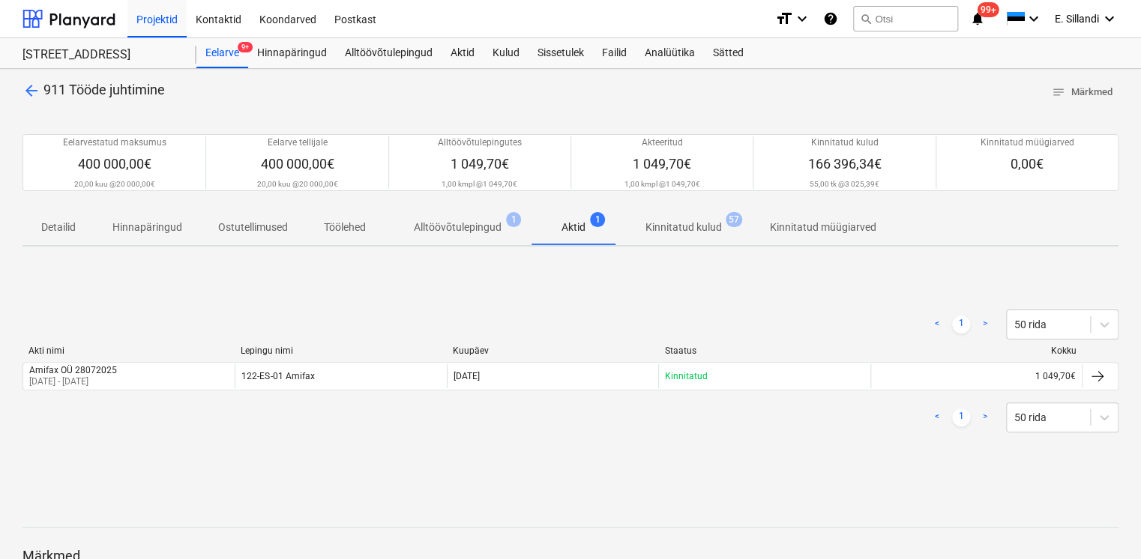
click at [692, 231] on p "Kinnitatud kulud" at bounding box center [683, 228] width 76 height 16
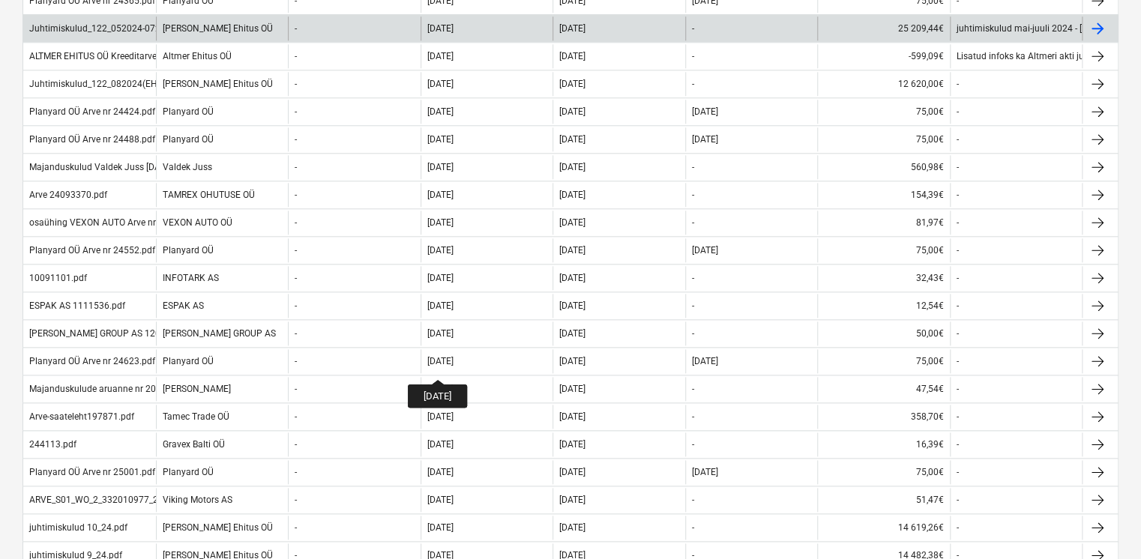
scroll to position [175, 0]
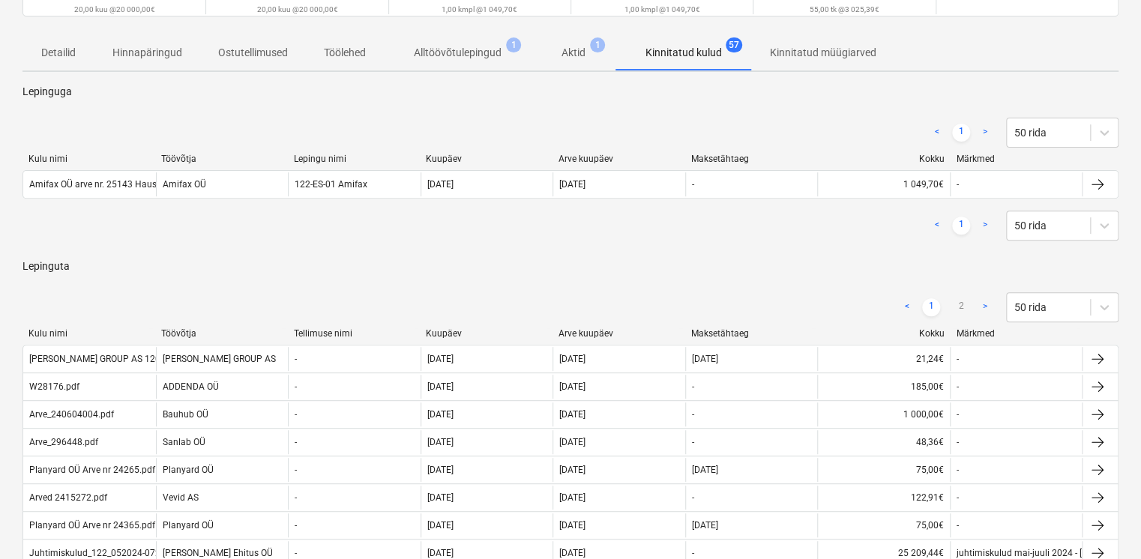
click at [193, 329] on div "Töövõtja" at bounding box center [221, 333] width 121 height 10
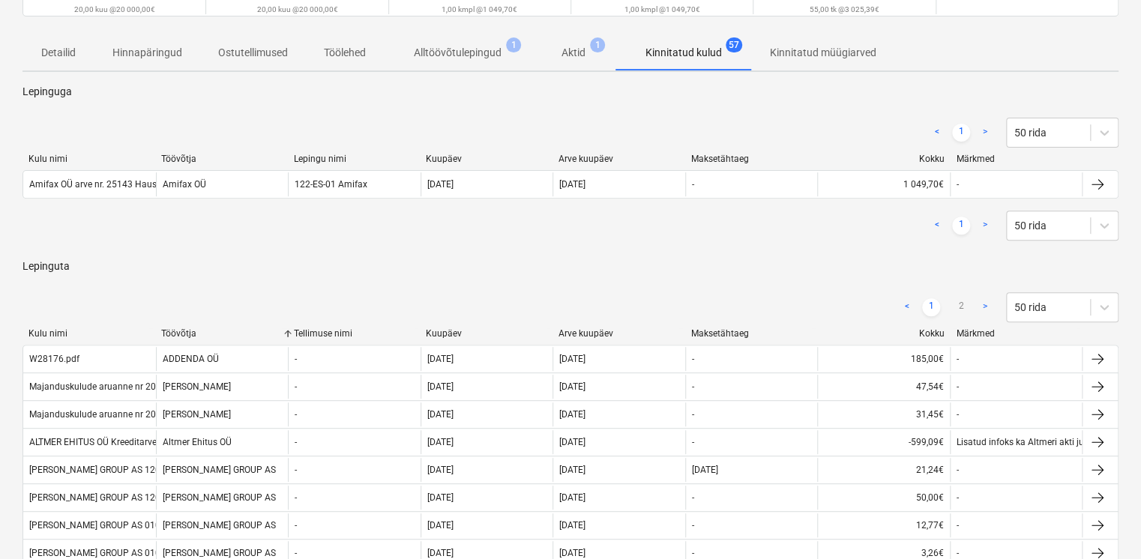
click at [189, 333] on div "Töövõtja" at bounding box center [221, 333] width 121 height 10
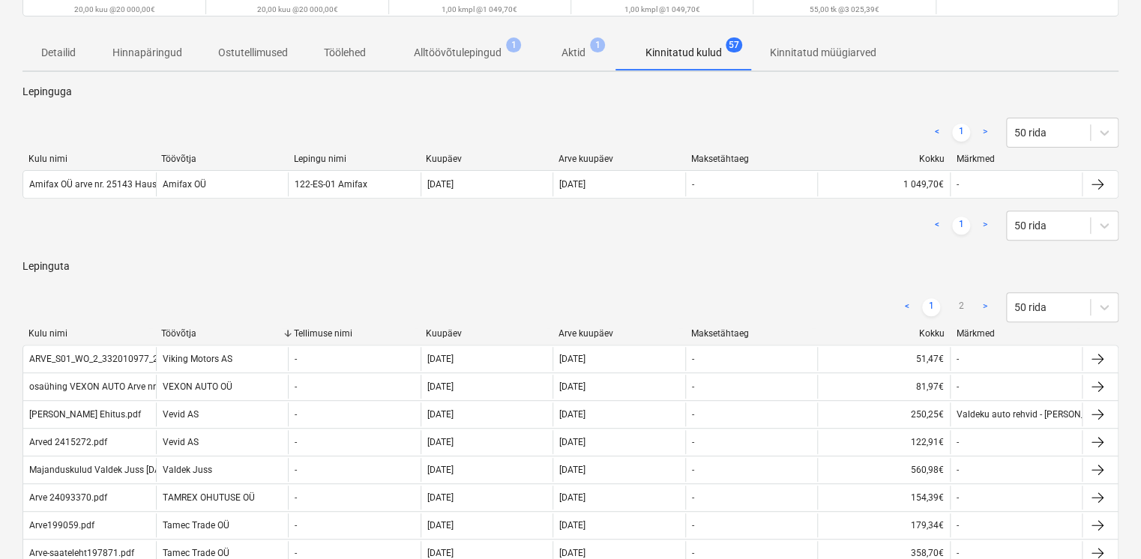
click at [189, 333] on div "Töövõtja" at bounding box center [221, 333] width 121 height 10
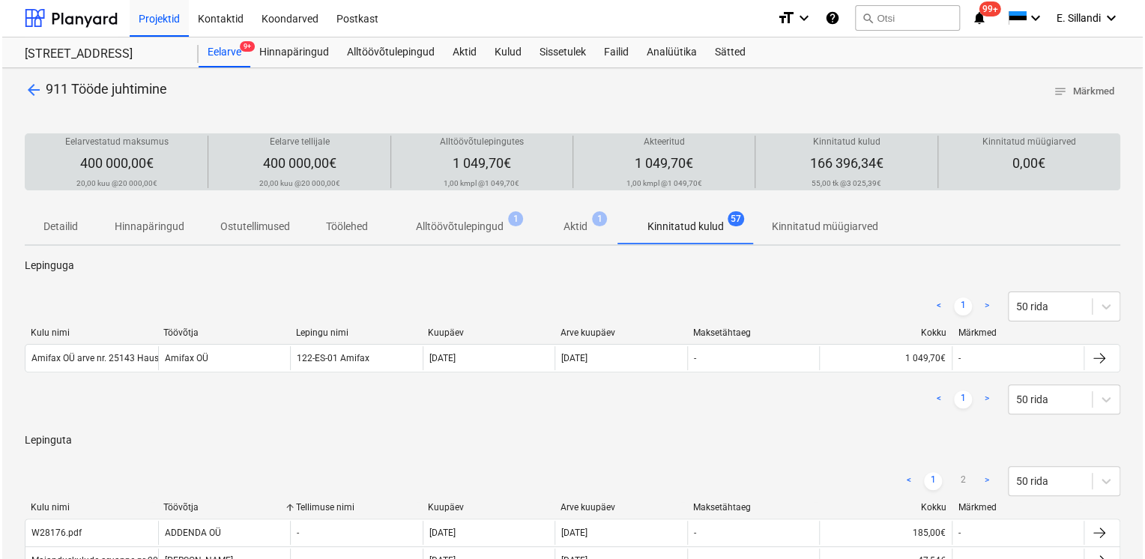
scroll to position [0, 0]
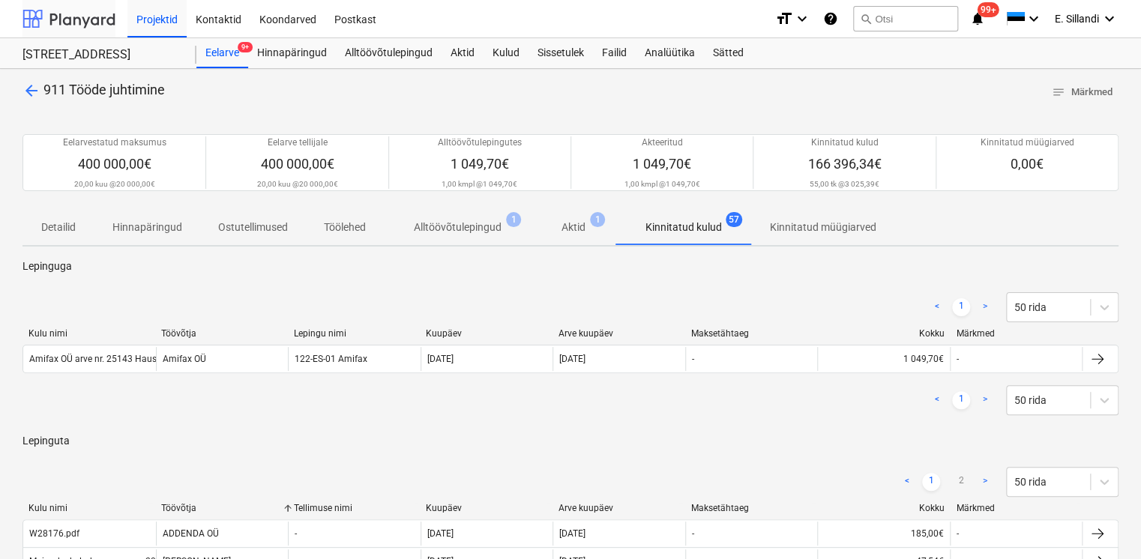
click at [61, 15] on div at bounding box center [68, 18] width 93 height 37
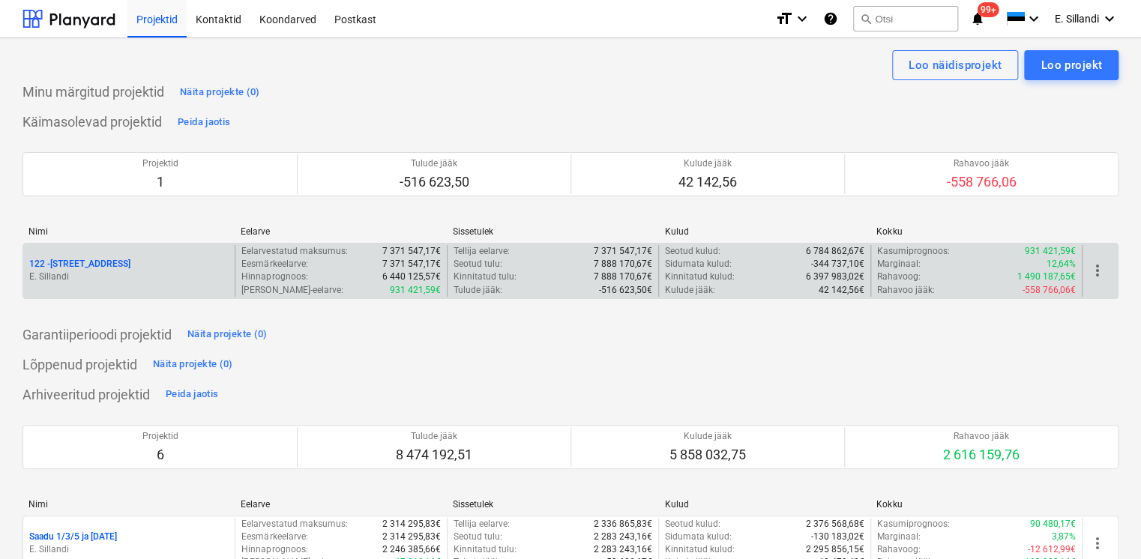
click at [159, 277] on p "E. Sillandi" at bounding box center [128, 277] width 199 height 13
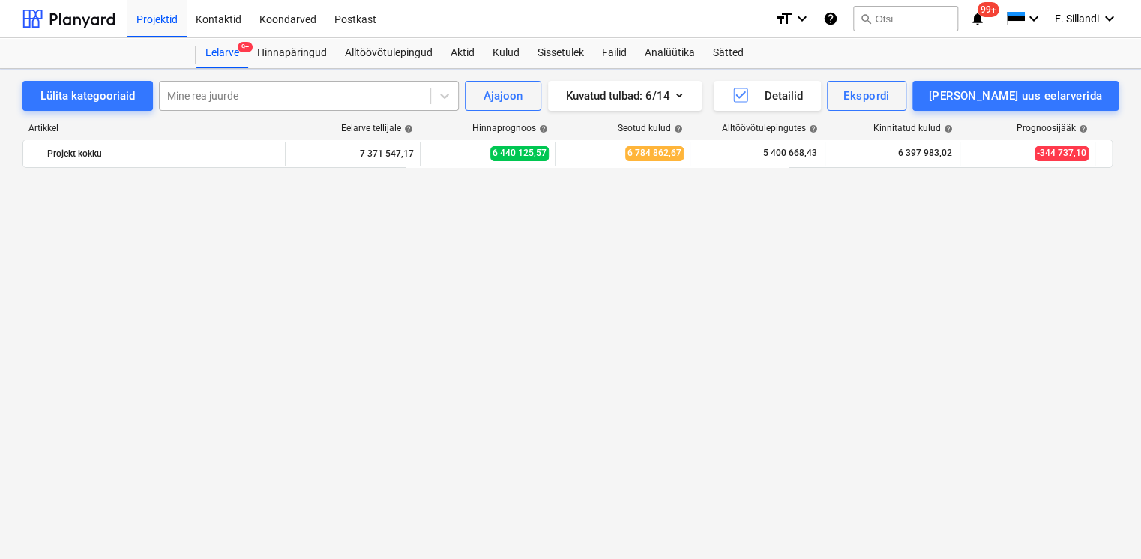
click at [225, 97] on div at bounding box center [295, 95] width 256 height 15
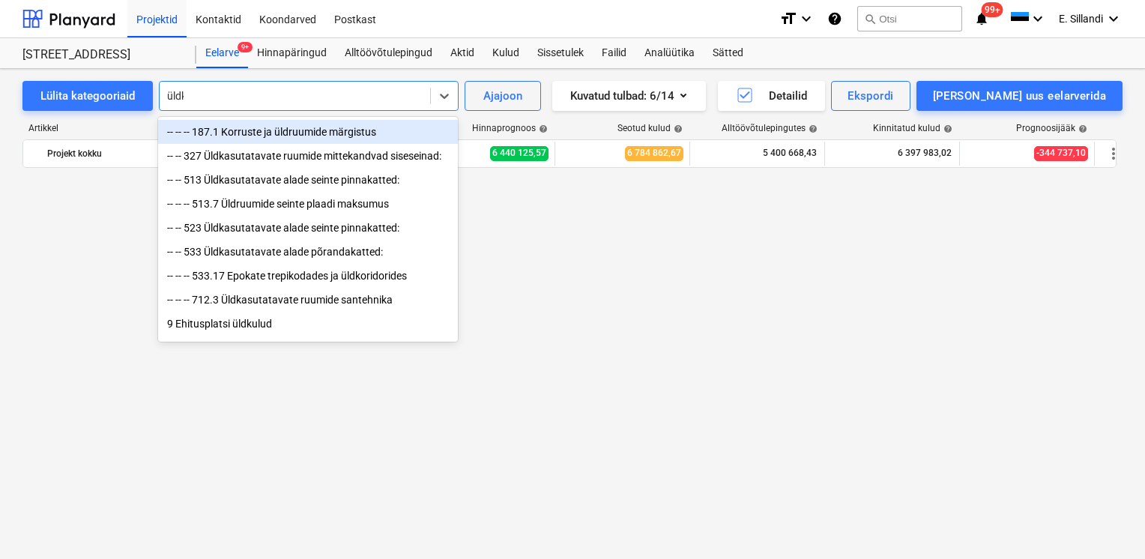
scroll to position [16979, 0]
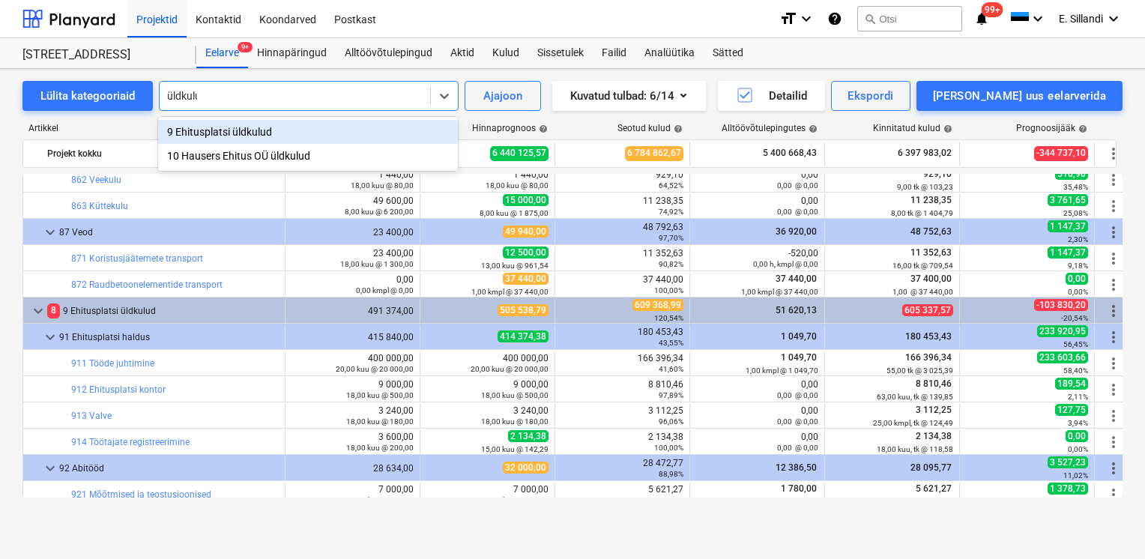
type input "üldkulud"
click at [223, 136] on div "9 Ehitusplatsi üldkulud" at bounding box center [308, 132] width 300 height 24
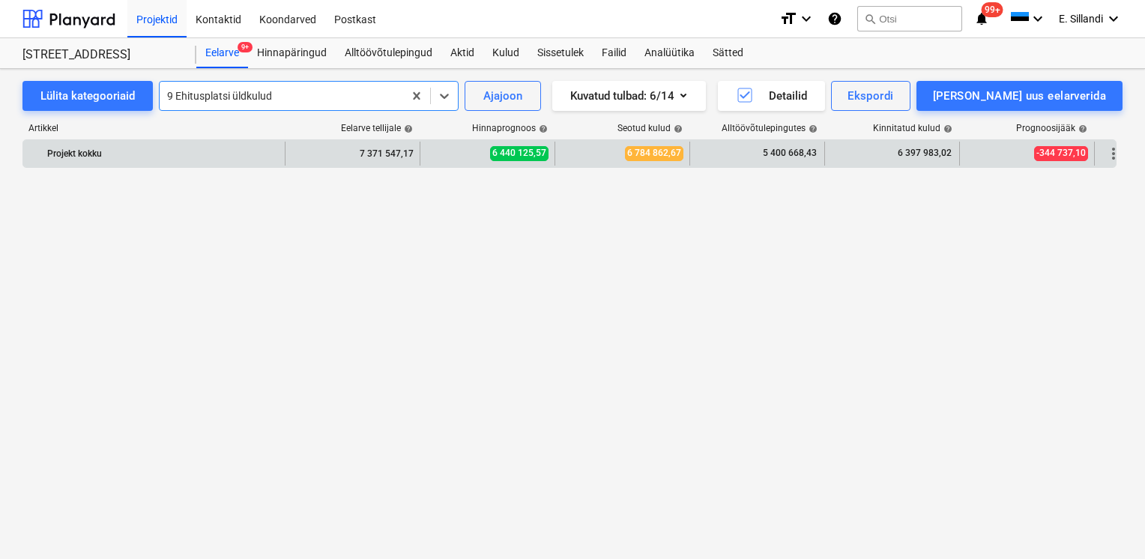
scroll to position [0, 0]
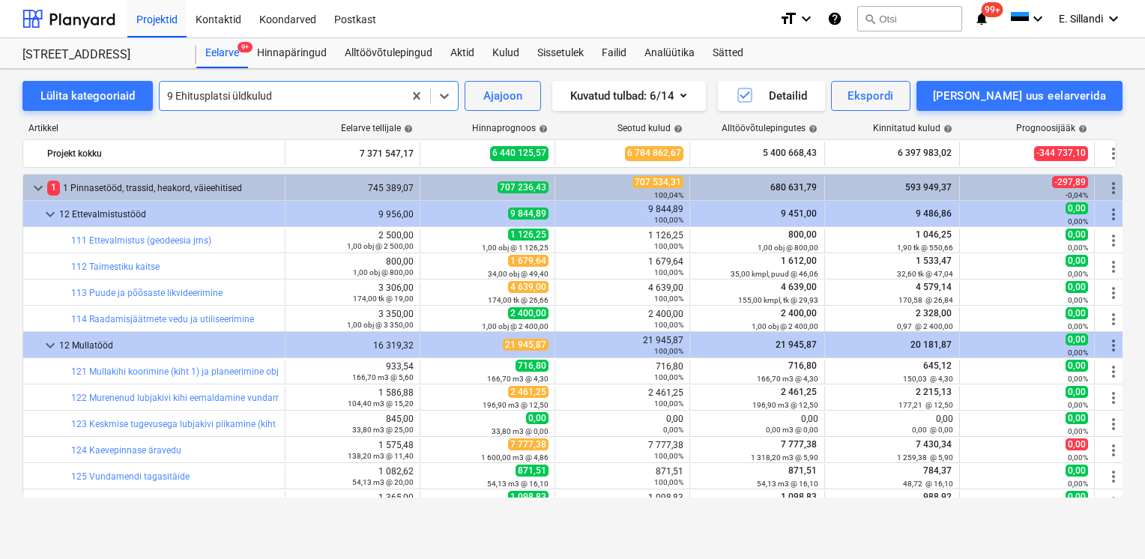
click at [229, 91] on div at bounding box center [281, 95] width 229 height 15
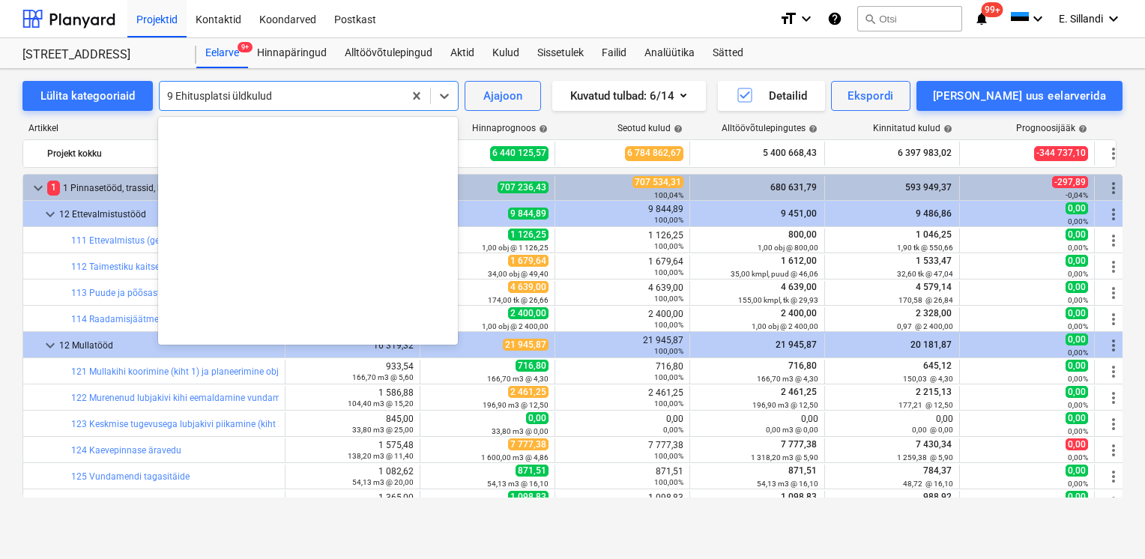
scroll to position [17102, 0]
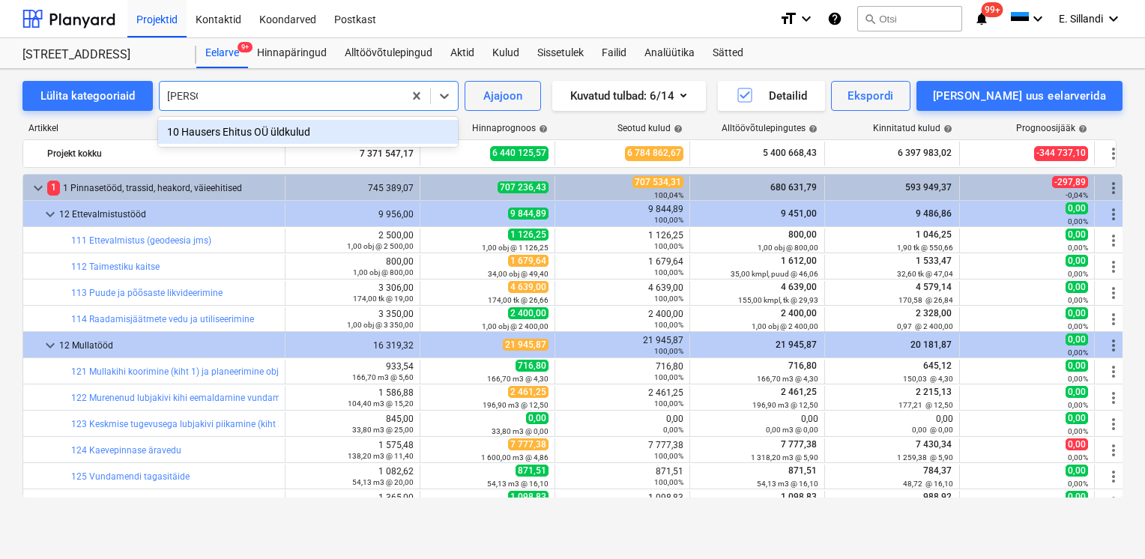
type input "hausers"
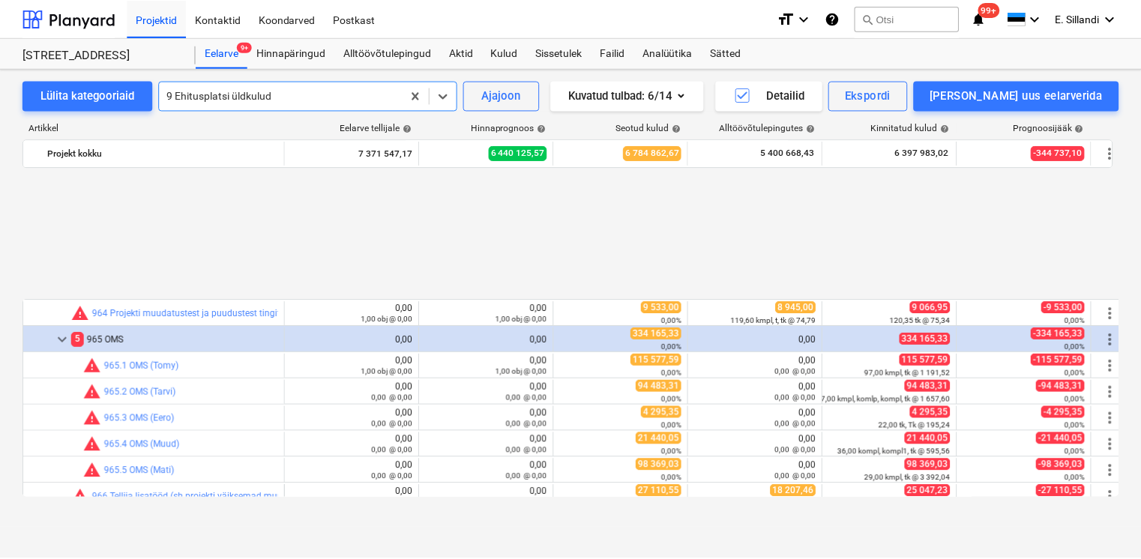
scroll to position [17590, 0]
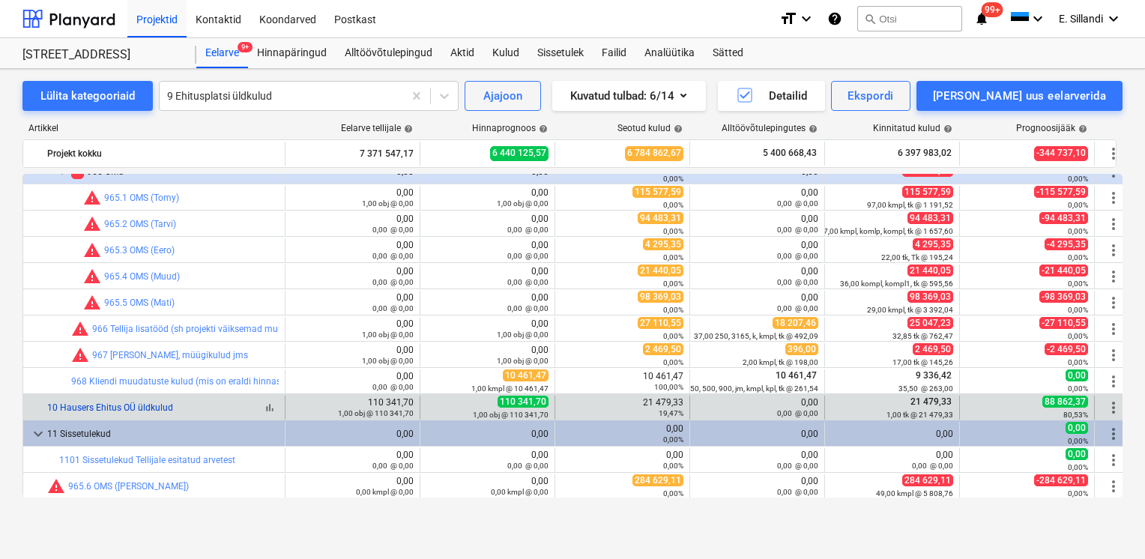
click at [122, 408] on link "10 Hausers Ehitus OÜ üldkulud" at bounding box center [110, 407] width 126 height 10
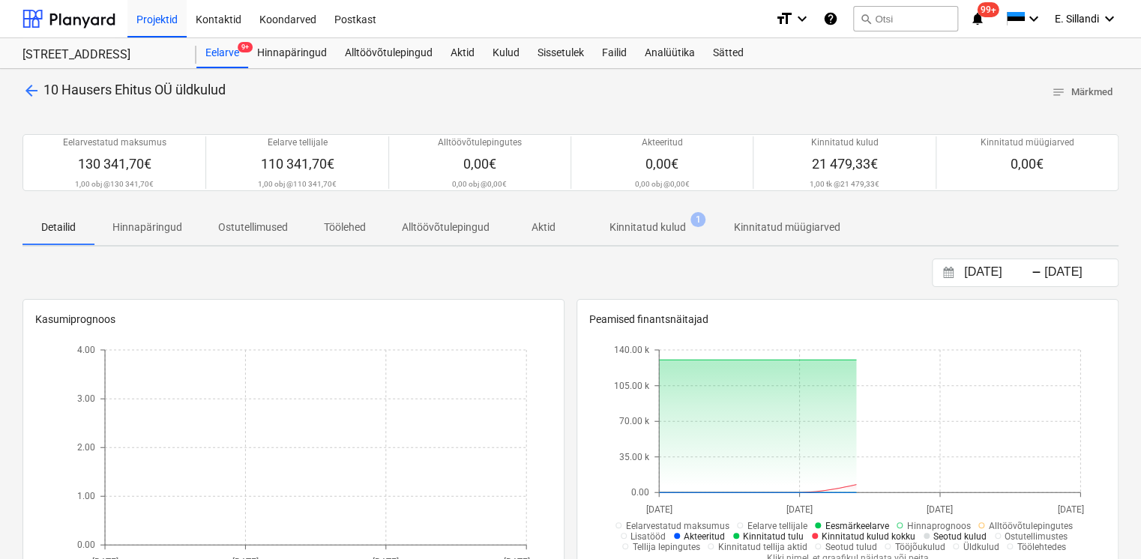
click at [665, 232] on p "Kinnitatud kulud" at bounding box center [647, 228] width 76 height 16
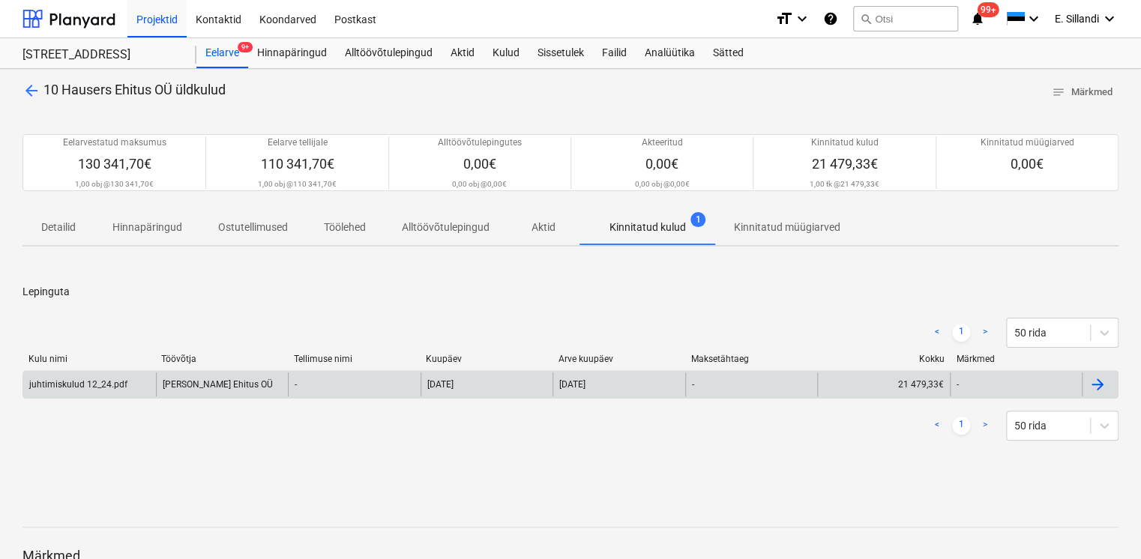
click at [286, 381] on div "[PERSON_NAME] Ehitus OÜ" at bounding box center [222, 384] width 133 height 24
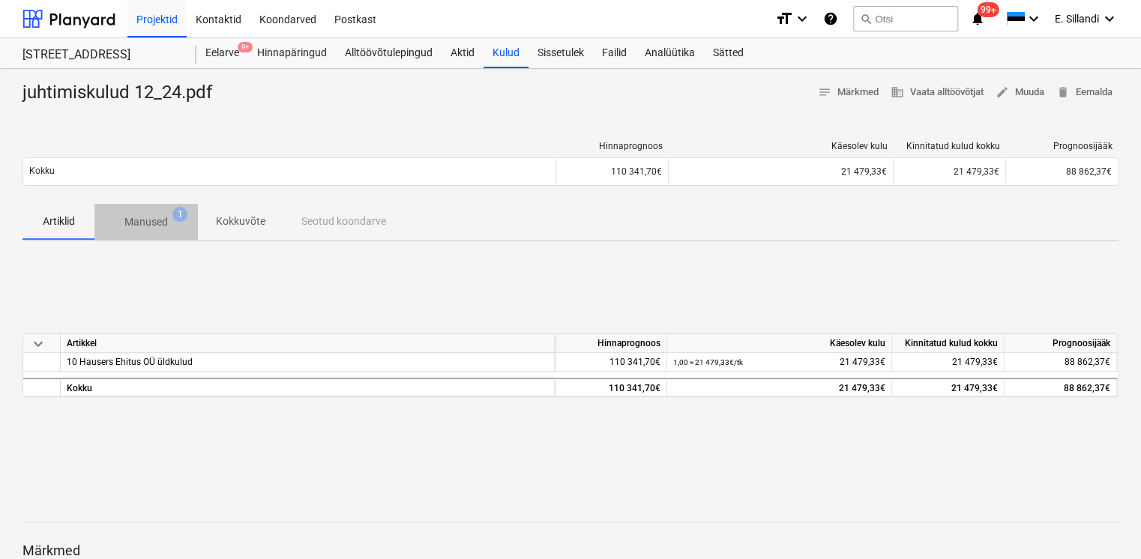
click at [146, 216] on p "Manused" at bounding box center [145, 222] width 43 height 16
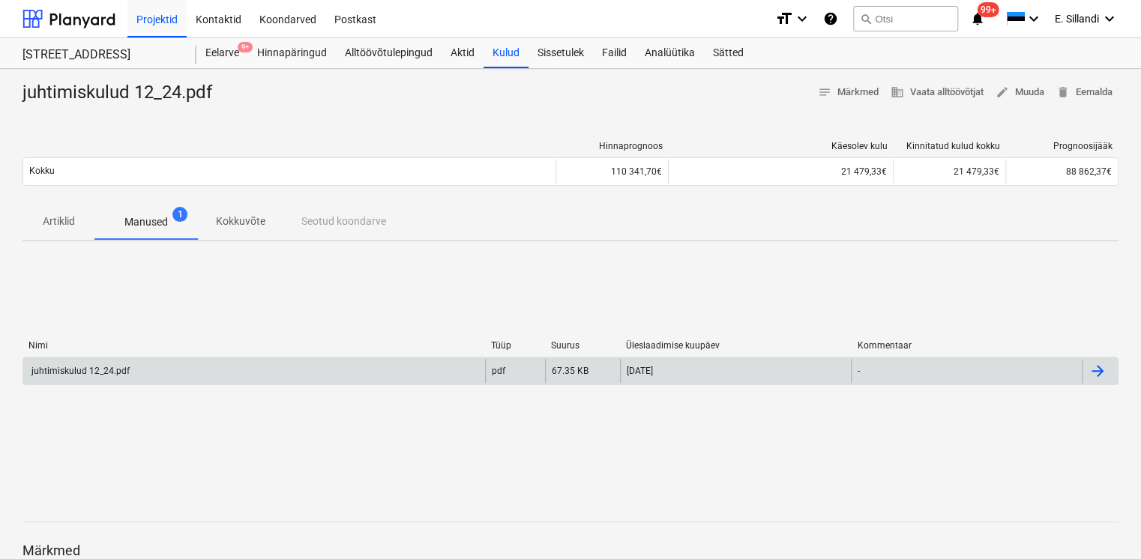
click at [122, 367] on div "juhtimiskulud 12_24.pdf" at bounding box center [79, 371] width 100 height 10
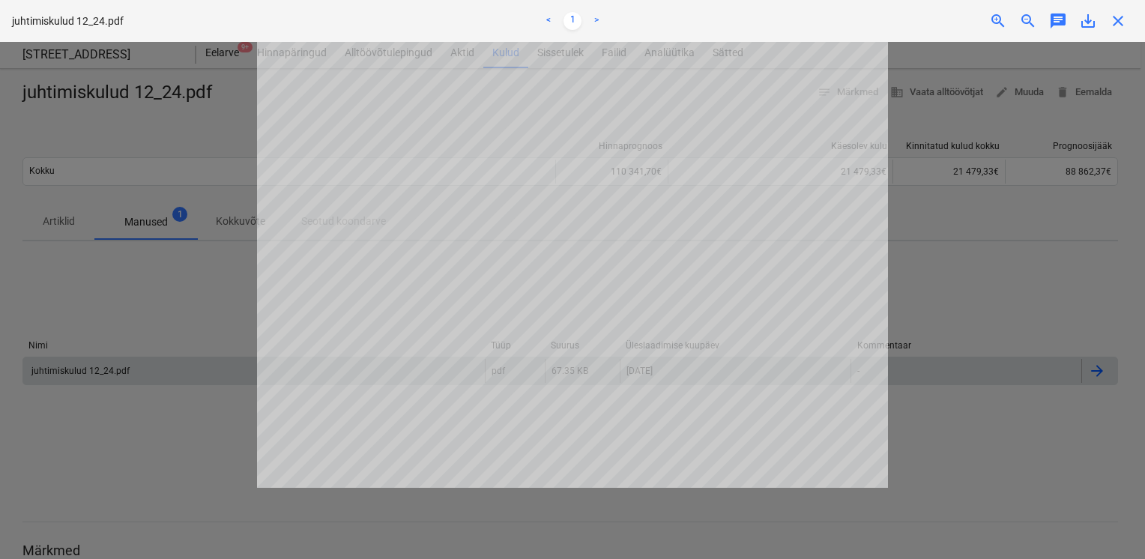
click at [1090, 24] on span "save_alt" at bounding box center [1088, 21] width 18 height 18
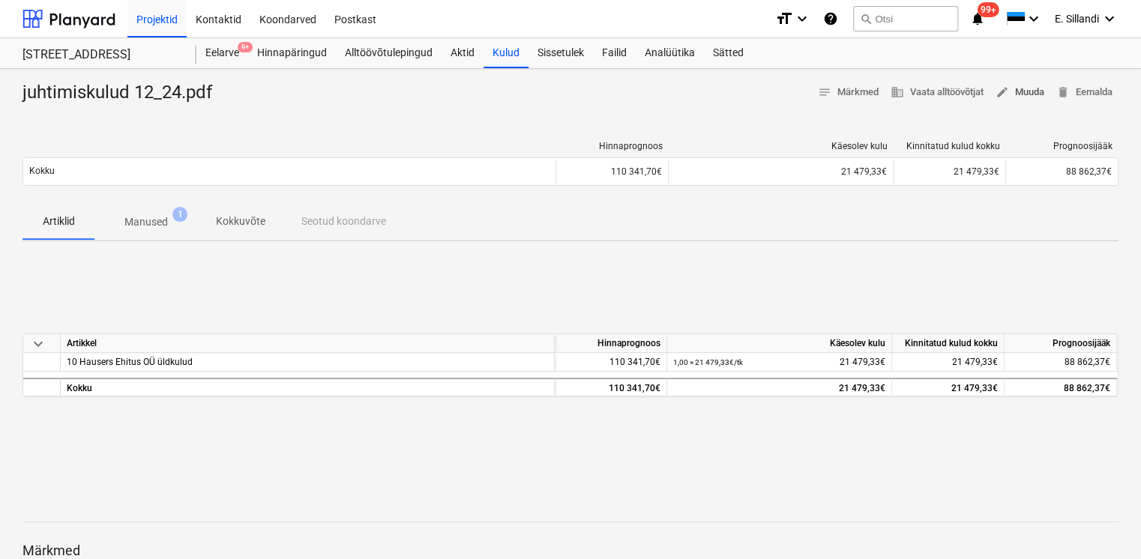
click at [1020, 94] on span "edit Muuda" at bounding box center [1019, 92] width 49 height 17
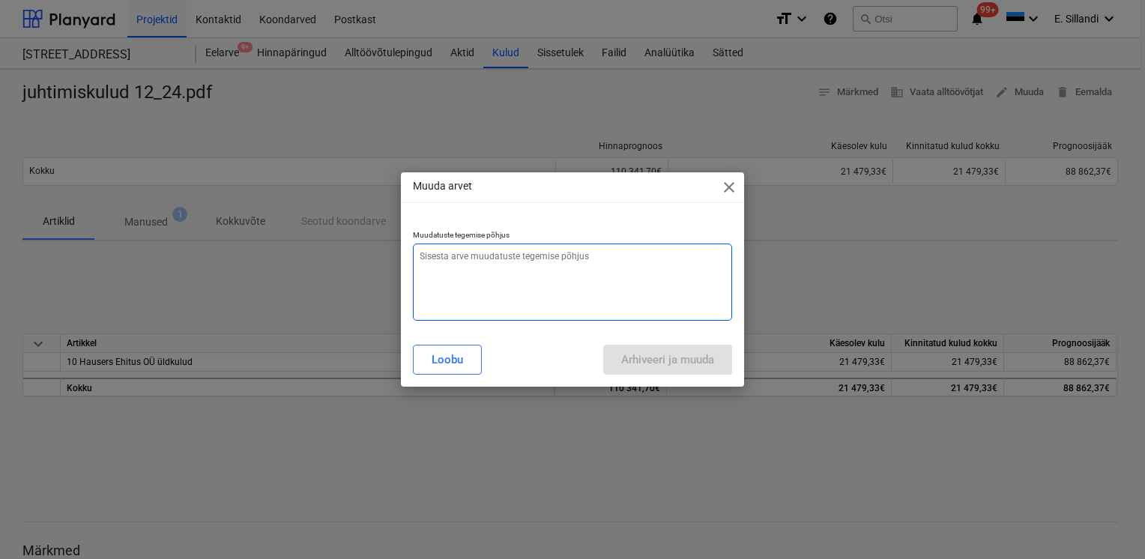
click at [501, 264] on textarea at bounding box center [572, 282] width 319 height 77
type textarea "x"
type textarea "v"
type textarea "x"
type textarea "va"
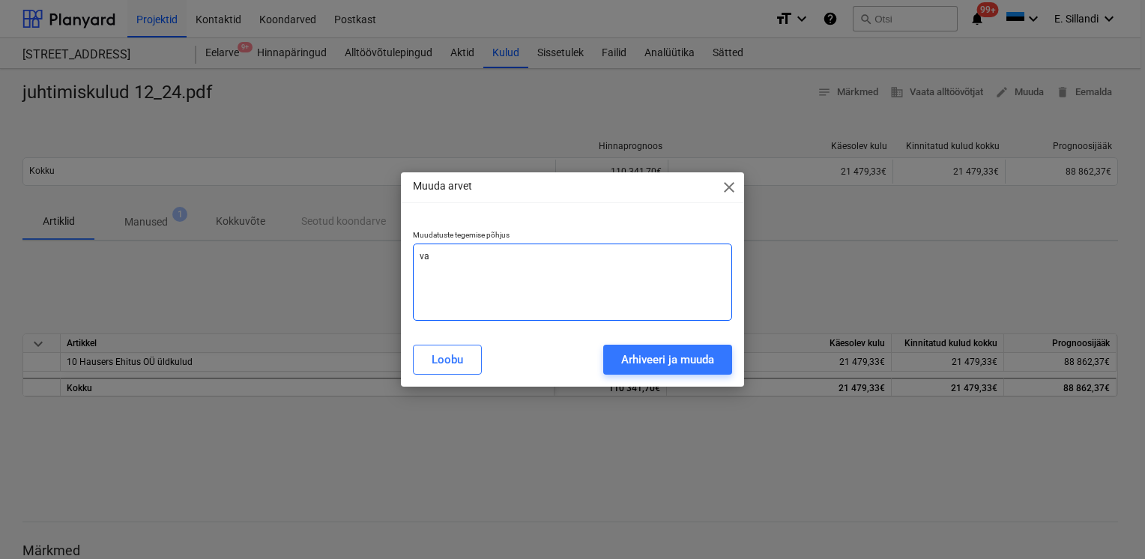
type textarea "x"
type textarea "val"
type textarea "x"
type textarea "vale"
type textarea "x"
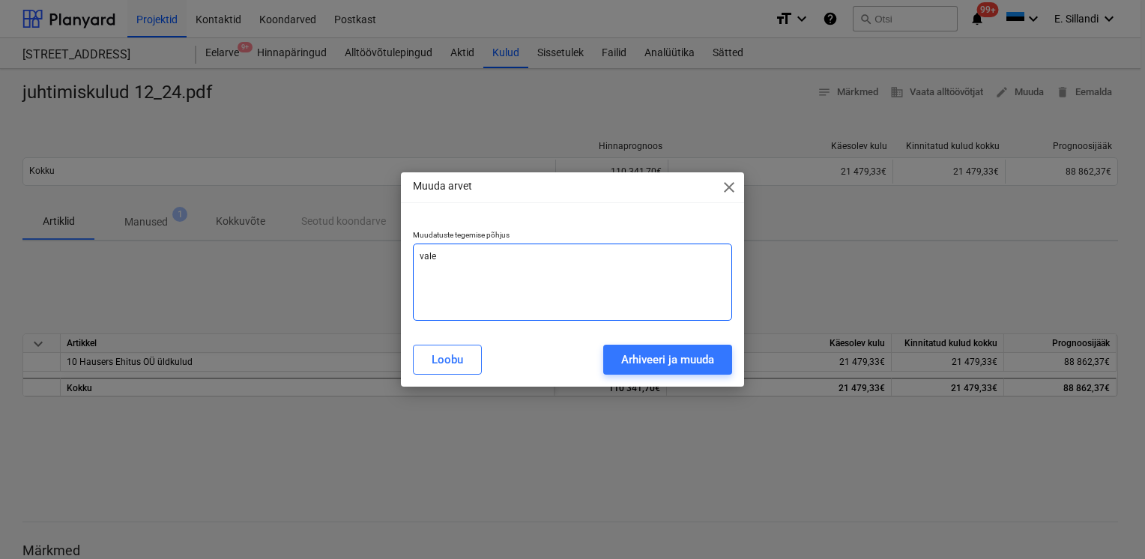
type textarea "valel"
type textarea "x"
type textarea "valel"
type textarea "x"
type textarea "valel r"
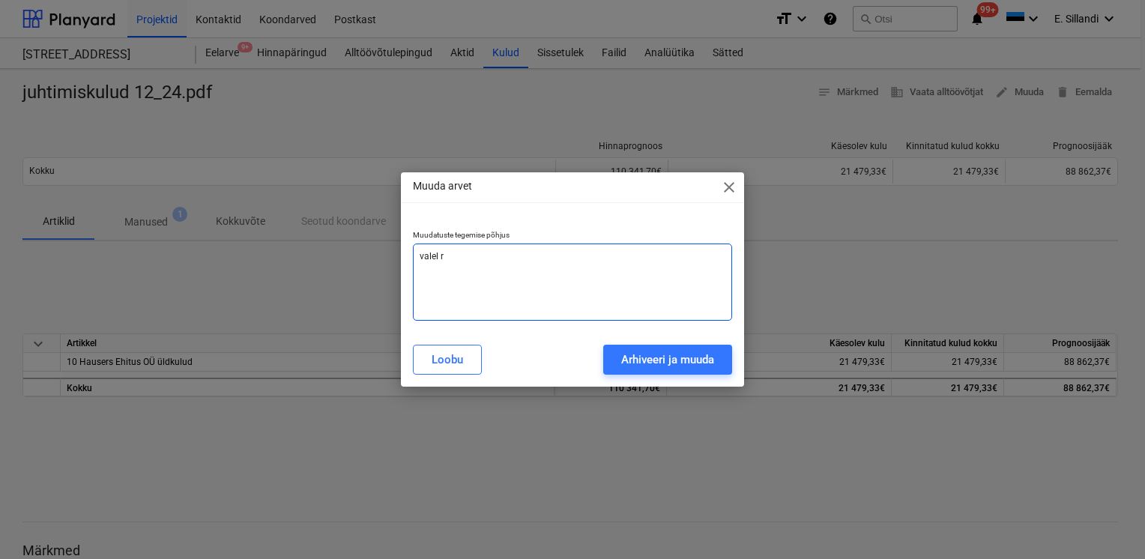
type textarea "x"
type textarea "valel re"
type textarea "x"
type textarea "[PERSON_NAME]"
type textarea "x"
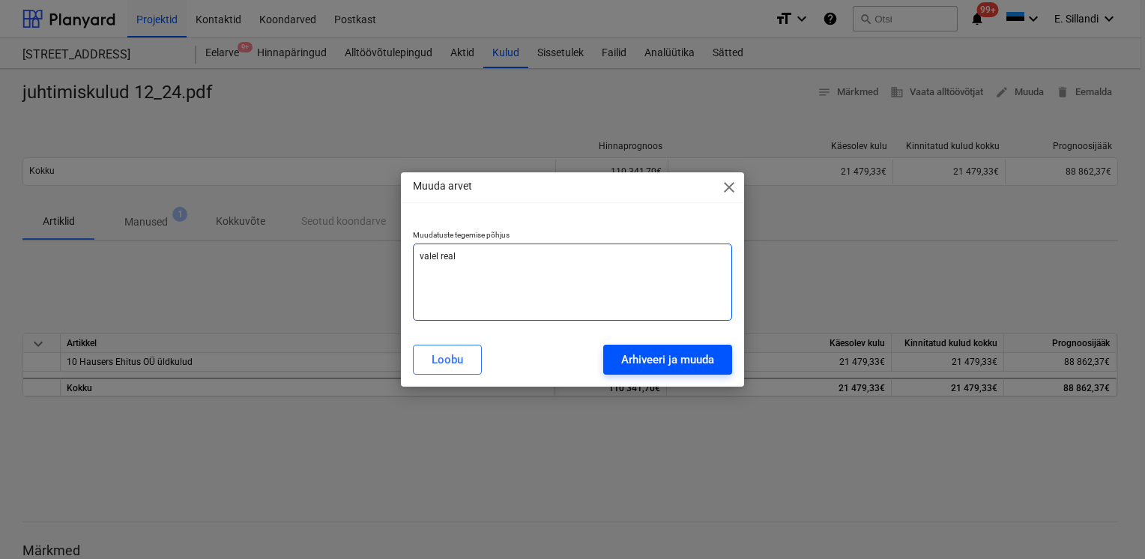
type textarea "valel real"
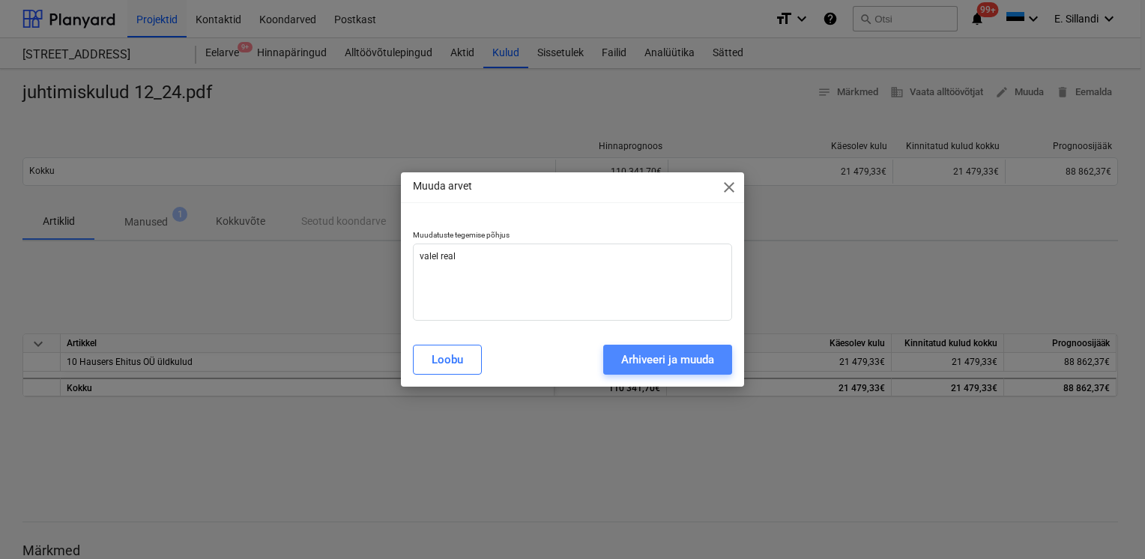
click at [638, 364] on div "Arhiveeri ja muuda" at bounding box center [667, 359] width 93 height 19
type textarea "x"
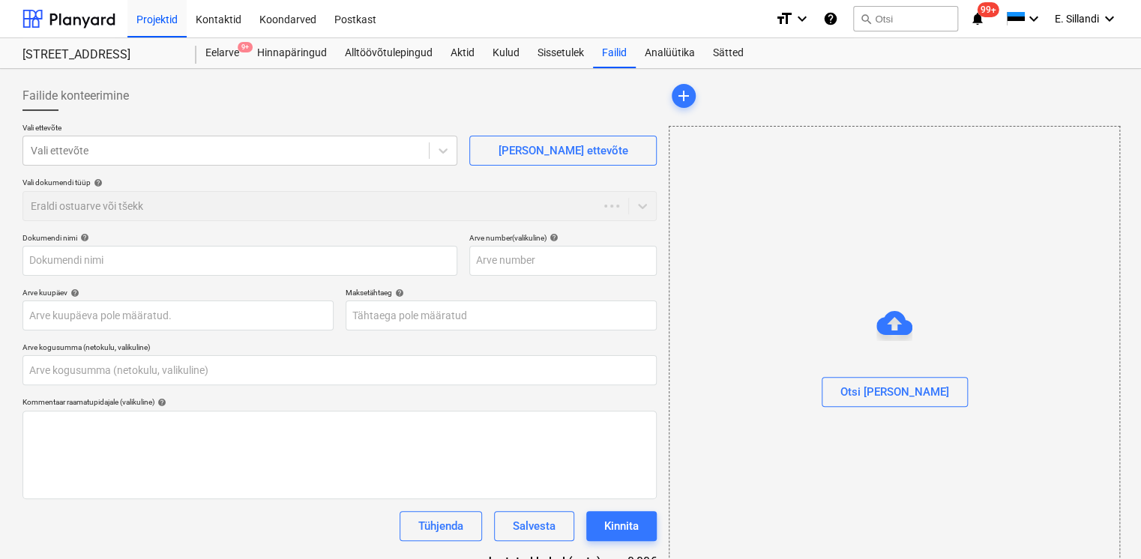
type input "0,00"
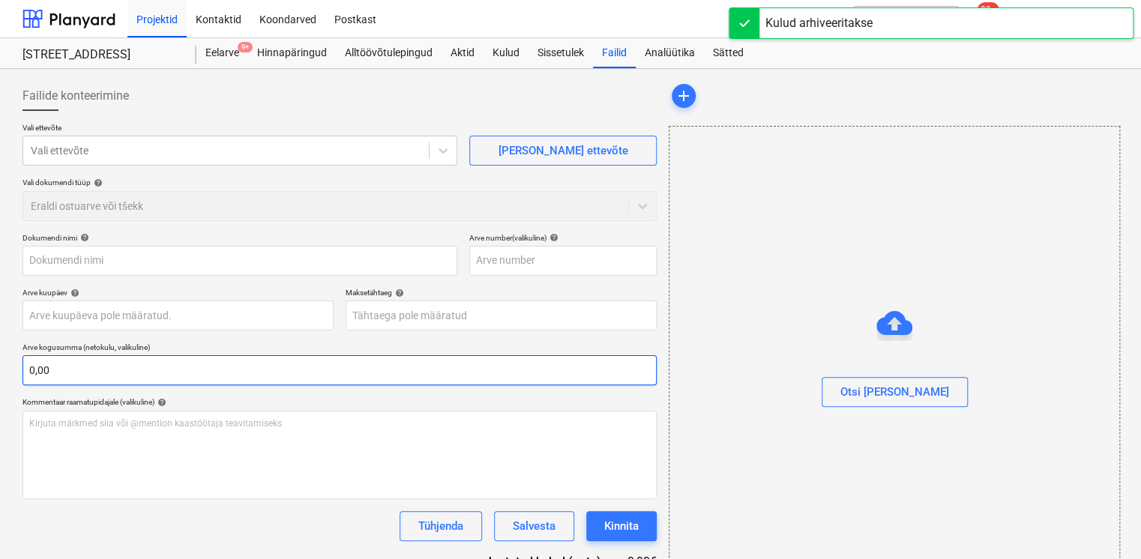
type input "juhtimiskulud 12_24.pdf"
type input "[DATE]"
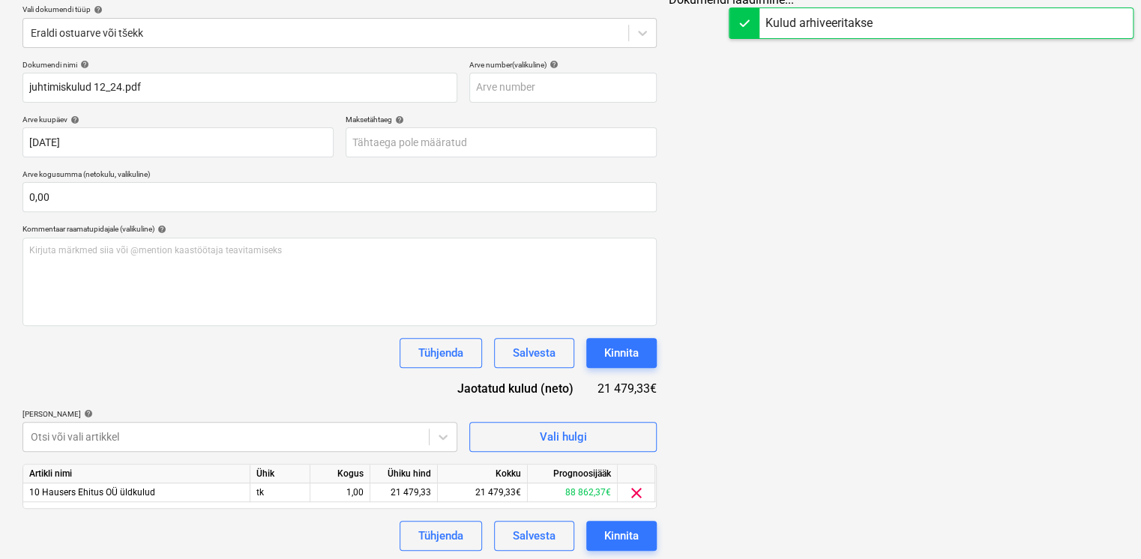
scroll to position [176, 0]
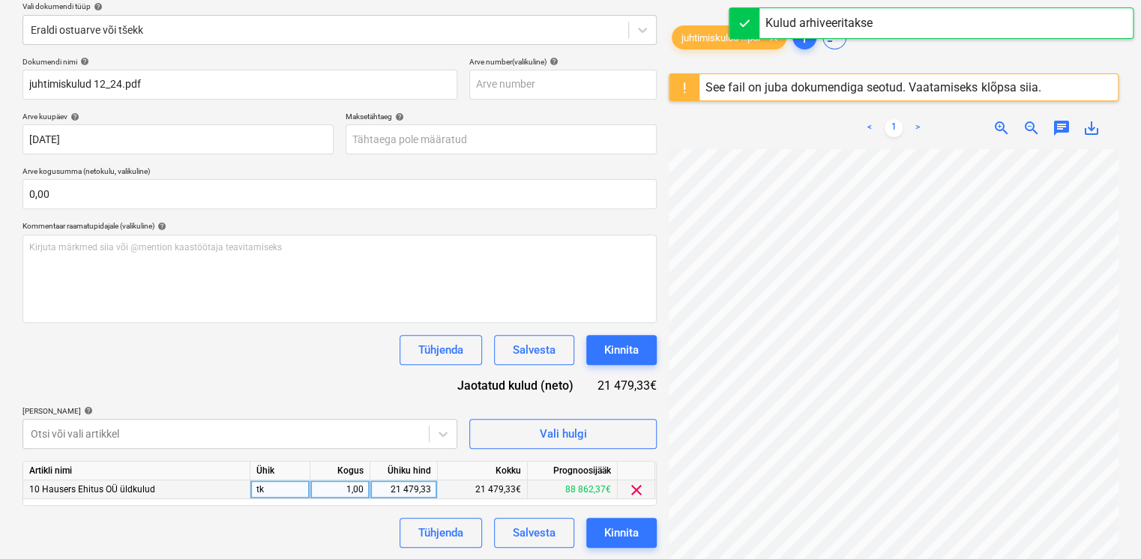
click at [162, 490] on div "10 Hausers Ehitus OÜ üldkulud" at bounding box center [136, 489] width 227 height 19
click at [187, 491] on div "10 Hausers Ehitus OÜ üldkulud" at bounding box center [136, 489] width 227 height 19
drag, startPoint x: 173, startPoint y: 488, endPoint x: 165, endPoint y: 487, distance: 8.3
click at [172, 487] on div "10 Hausers Ehitus OÜ üldkulud" at bounding box center [136, 489] width 227 height 19
click at [165, 487] on div "10 Hausers Ehitus OÜ üldkulud" at bounding box center [136, 489] width 227 height 19
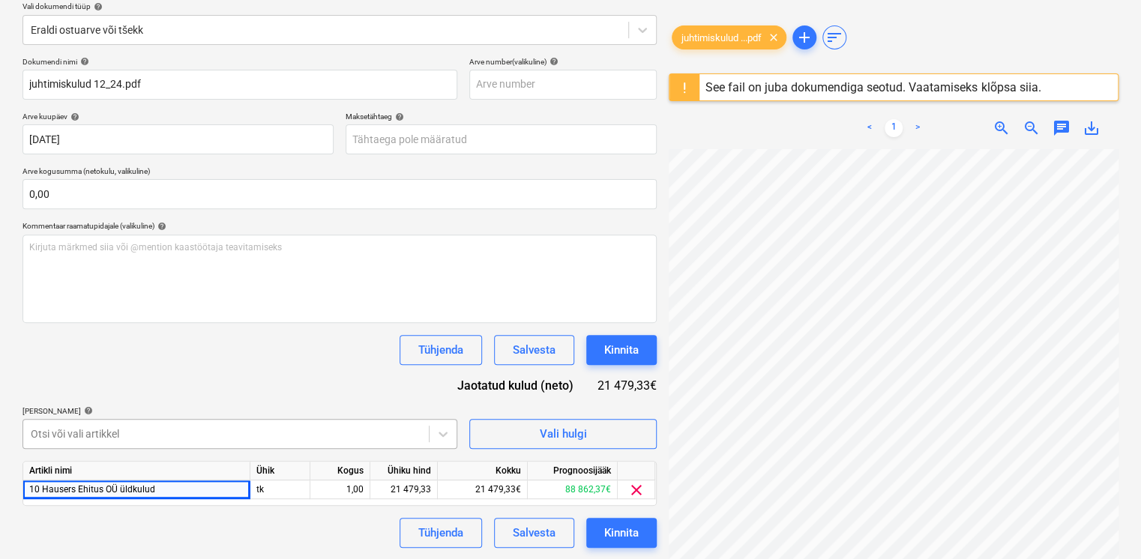
click at [291, 383] on body "Projektid Kontaktid Koondarved Postkast format_size keyboard_arrow_down help se…" at bounding box center [570, 103] width 1141 height 559
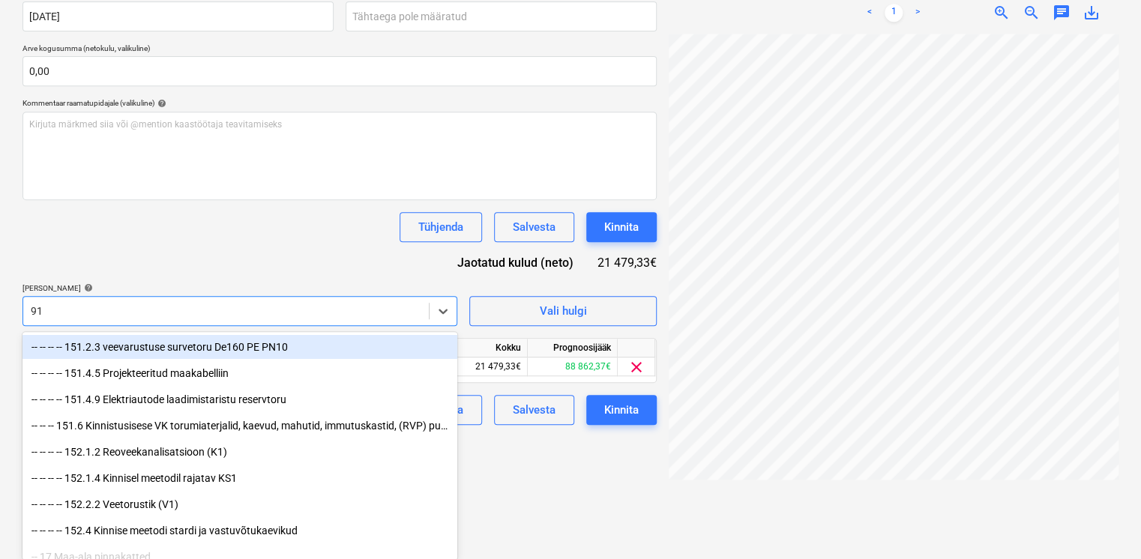
type input "911"
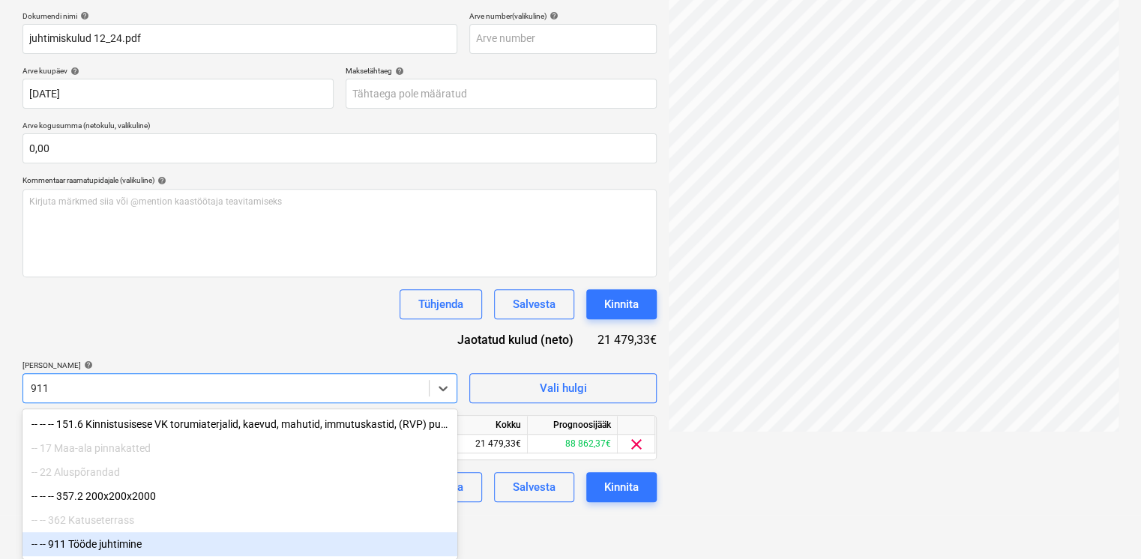
click at [132, 542] on div "-- -- 911 Tööde juhtimine" at bounding box center [239, 544] width 435 height 24
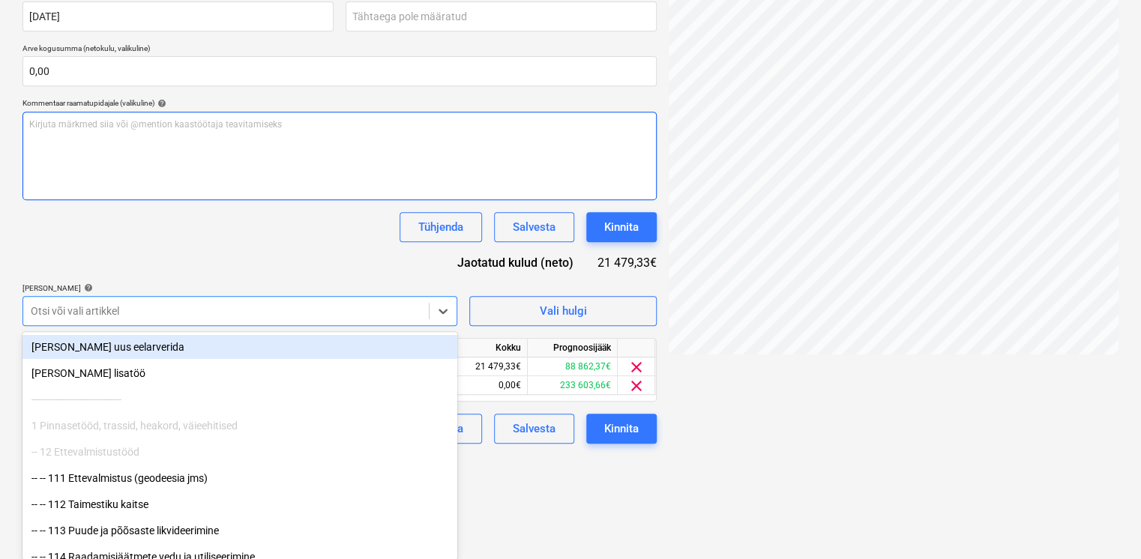
drag, startPoint x: 229, startPoint y: 274, endPoint x: 285, endPoint y: 293, distance: 58.5
click at [231, 271] on div "Dokumendi nimi help juhtimiskulud 12_24.pdf Arve number (valikuline) help [PERS…" at bounding box center [339, 189] width 634 height 510
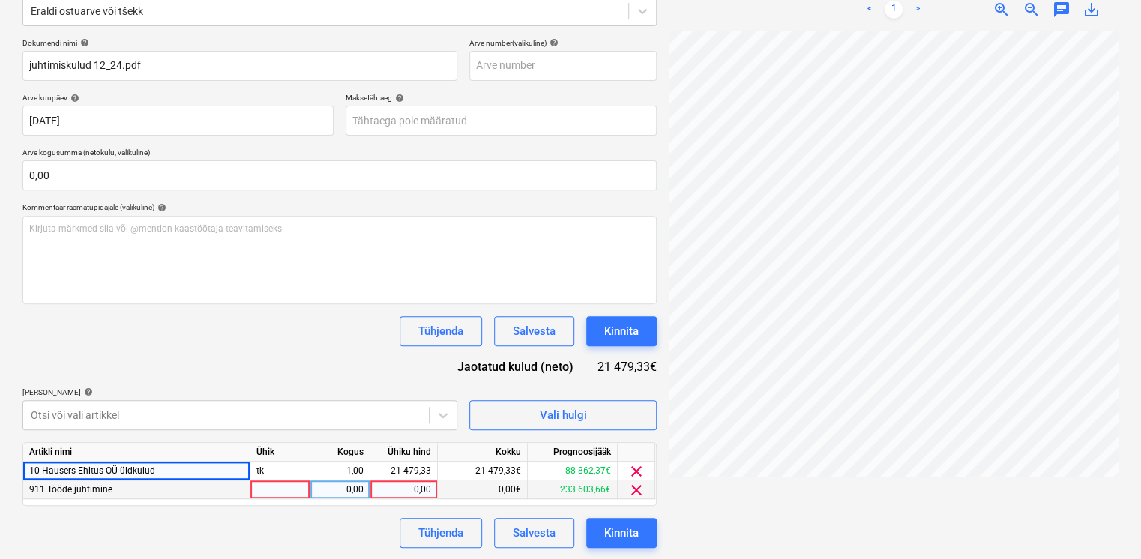
click at [265, 491] on div at bounding box center [280, 489] width 60 height 19
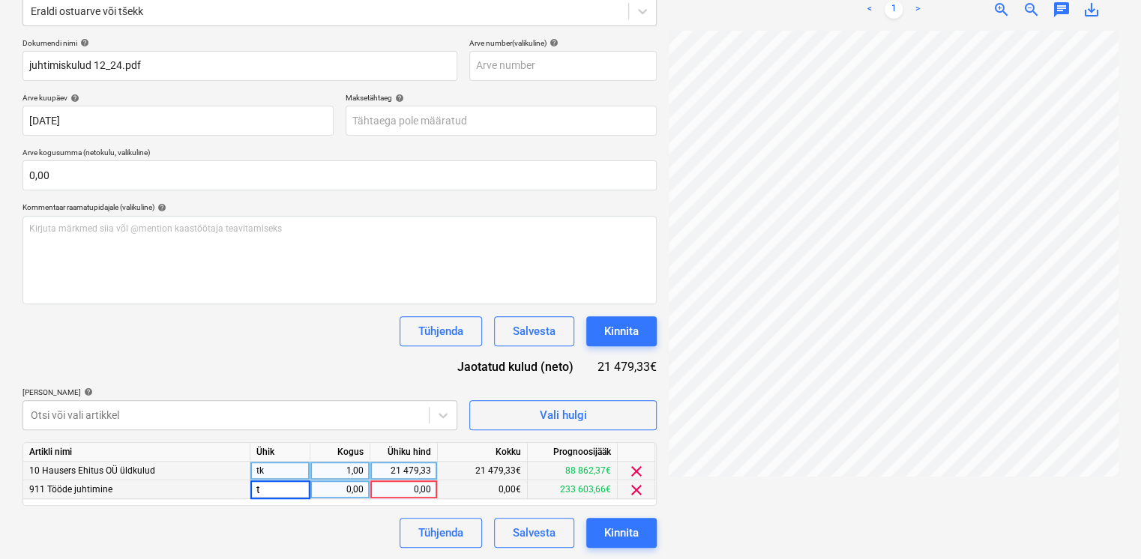
type input "tk"
type input "21479,33"
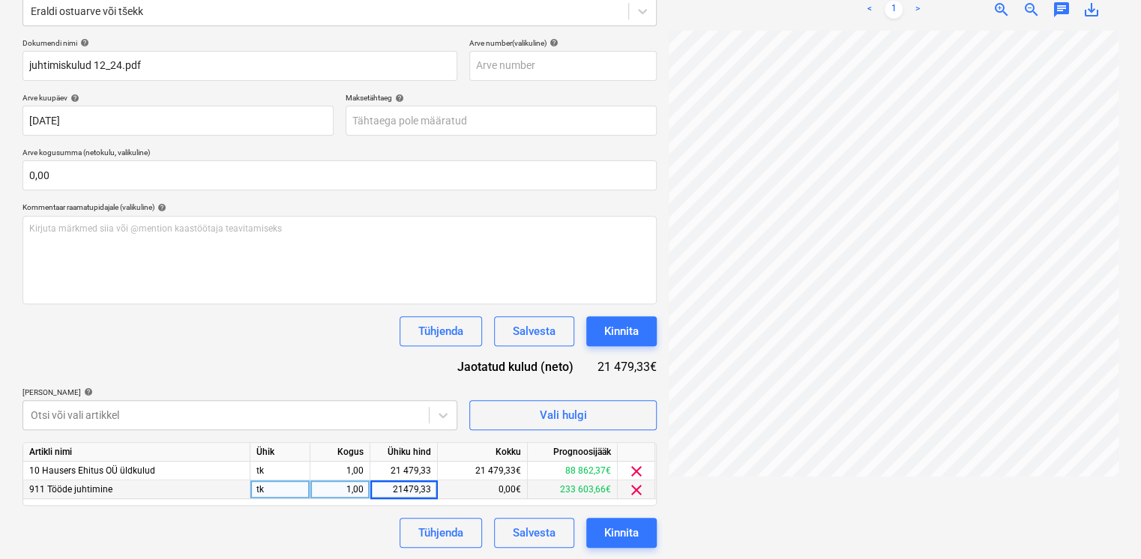
click at [256, 354] on div "Dokumendi nimi help juhtimiskulud 12_24.pdf Arve number (valikuline) help [PERS…" at bounding box center [339, 293] width 634 height 510
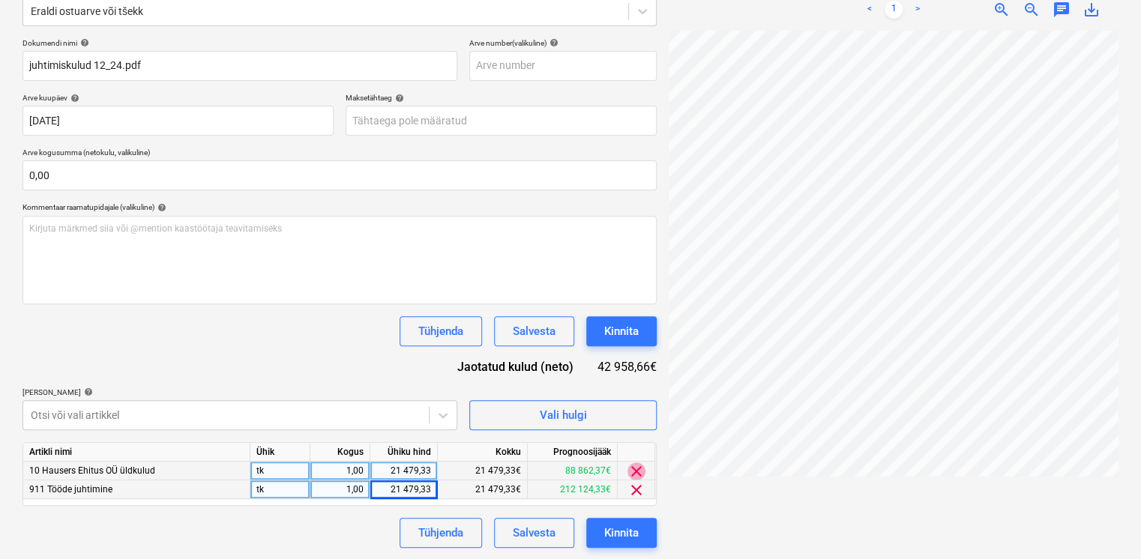
click at [640, 466] on span "clear" at bounding box center [636, 471] width 18 height 18
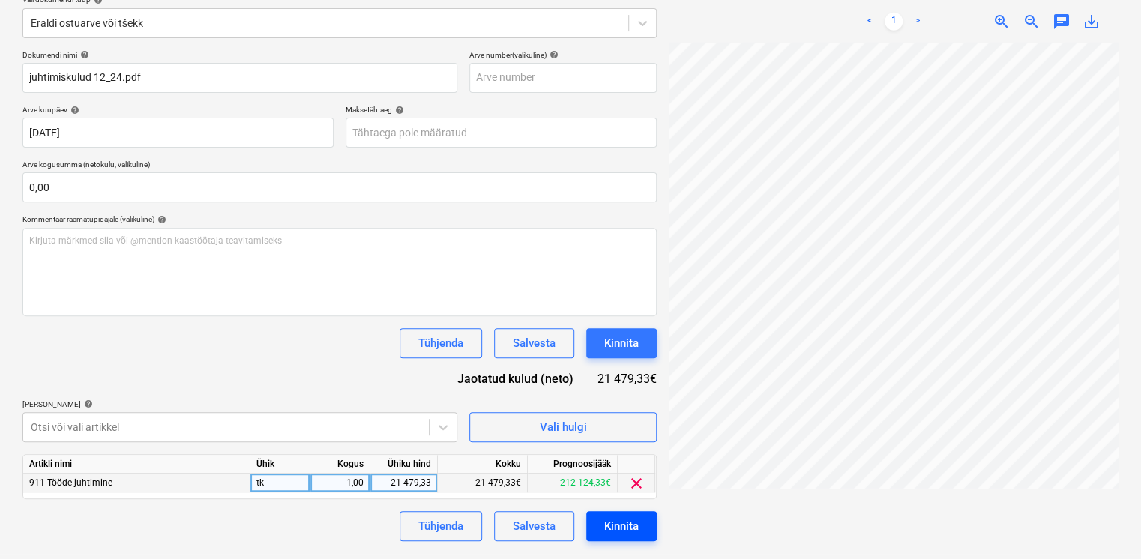
click at [619, 532] on div "Kinnita" at bounding box center [621, 525] width 34 height 19
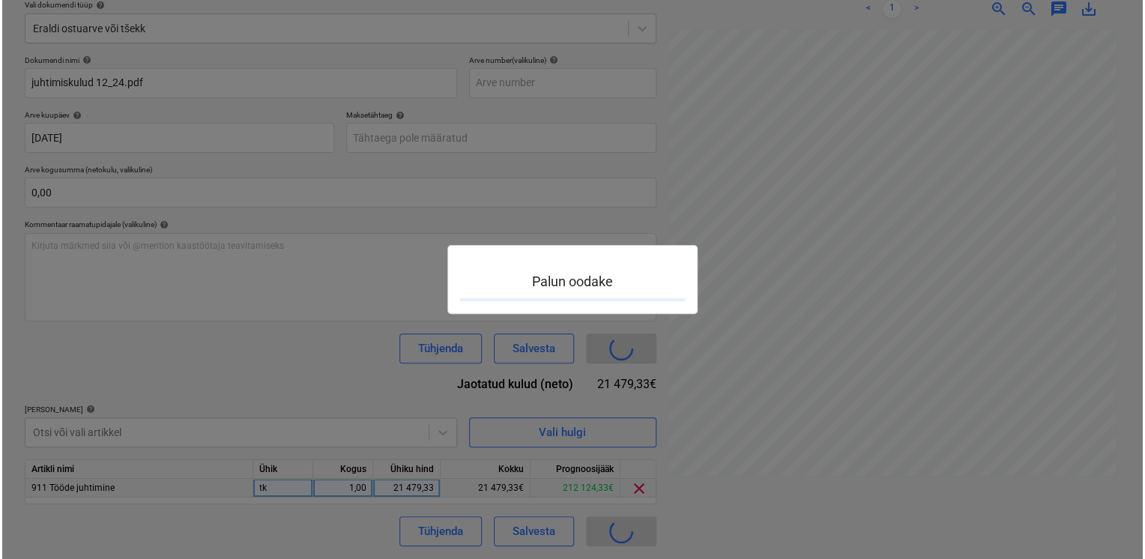
scroll to position [177, 0]
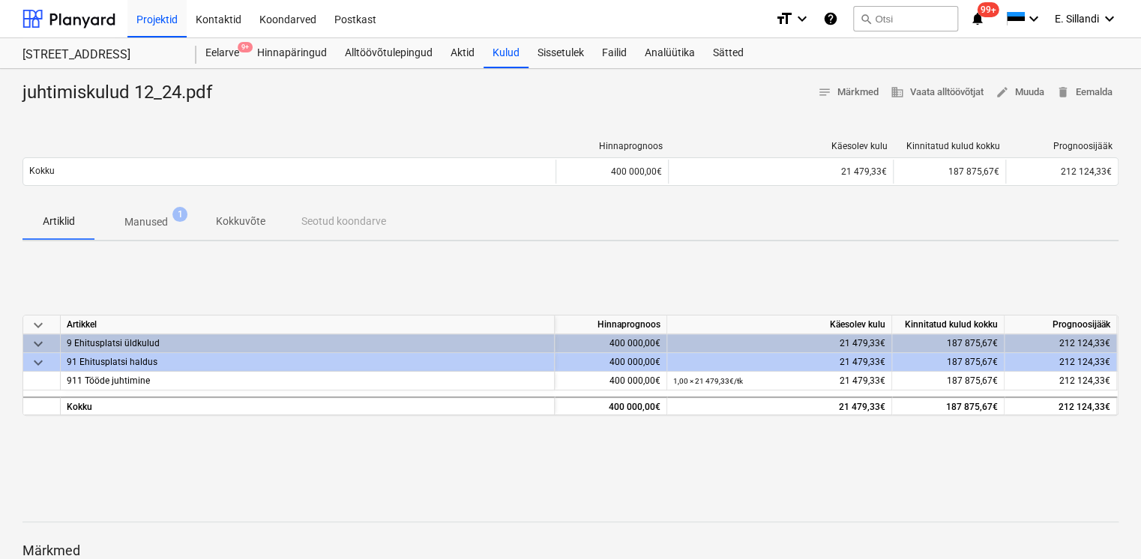
click at [830, 277] on div "keyboard_arrow_down Artikkel Hinnaprognoos Käesolev kulu Kinnitatud kulud kokku…" at bounding box center [570, 365] width 1096 height 225
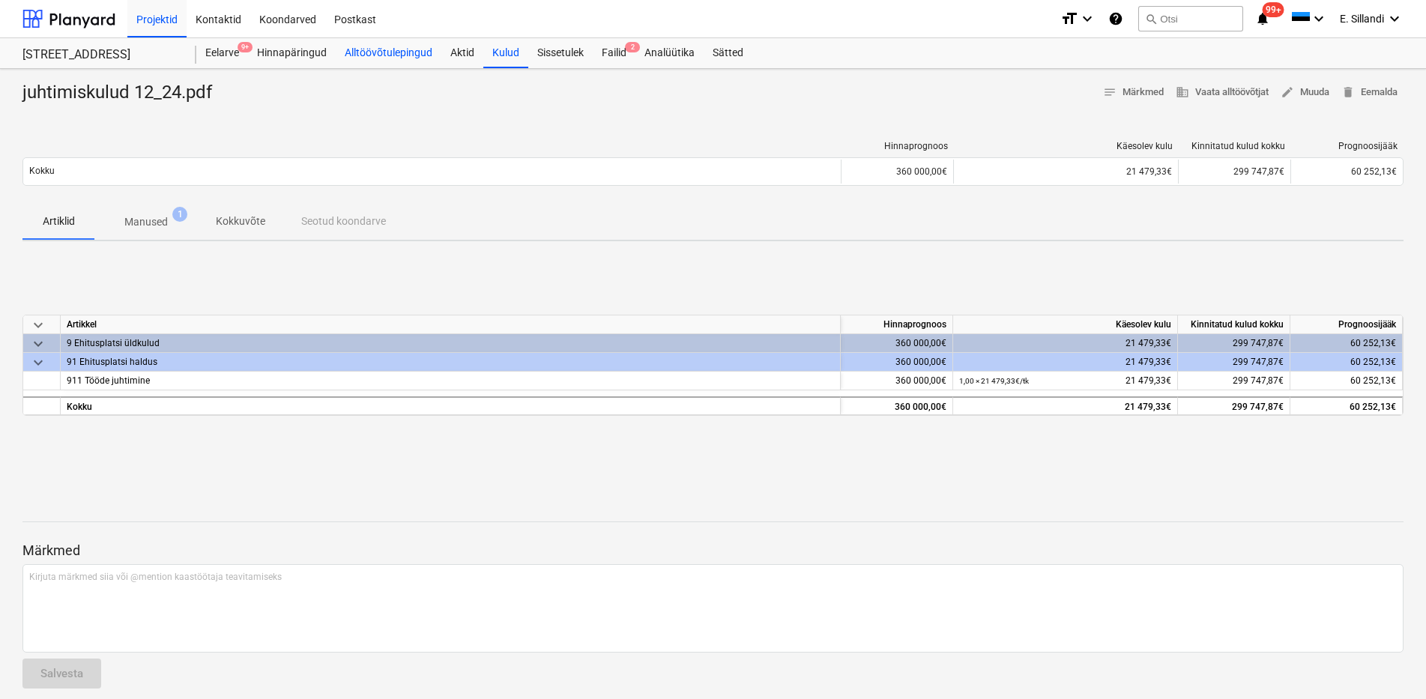
click at [382, 52] on div "Alltöövõtulepingud" at bounding box center [389, 53] width 106 height 30
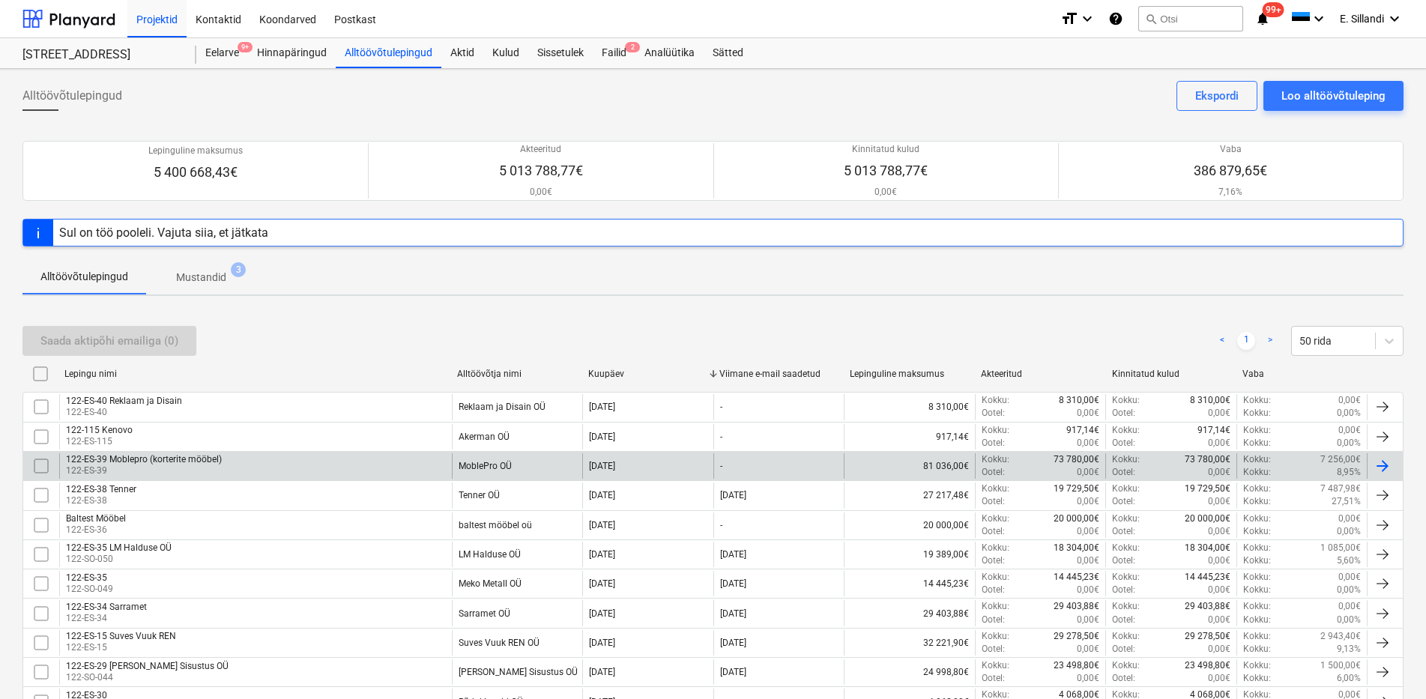
click at [184, 458] on div "122-ES-39 Moblepro (korterite mööbel)" at bounding box center [144, 459] width 156 height 10
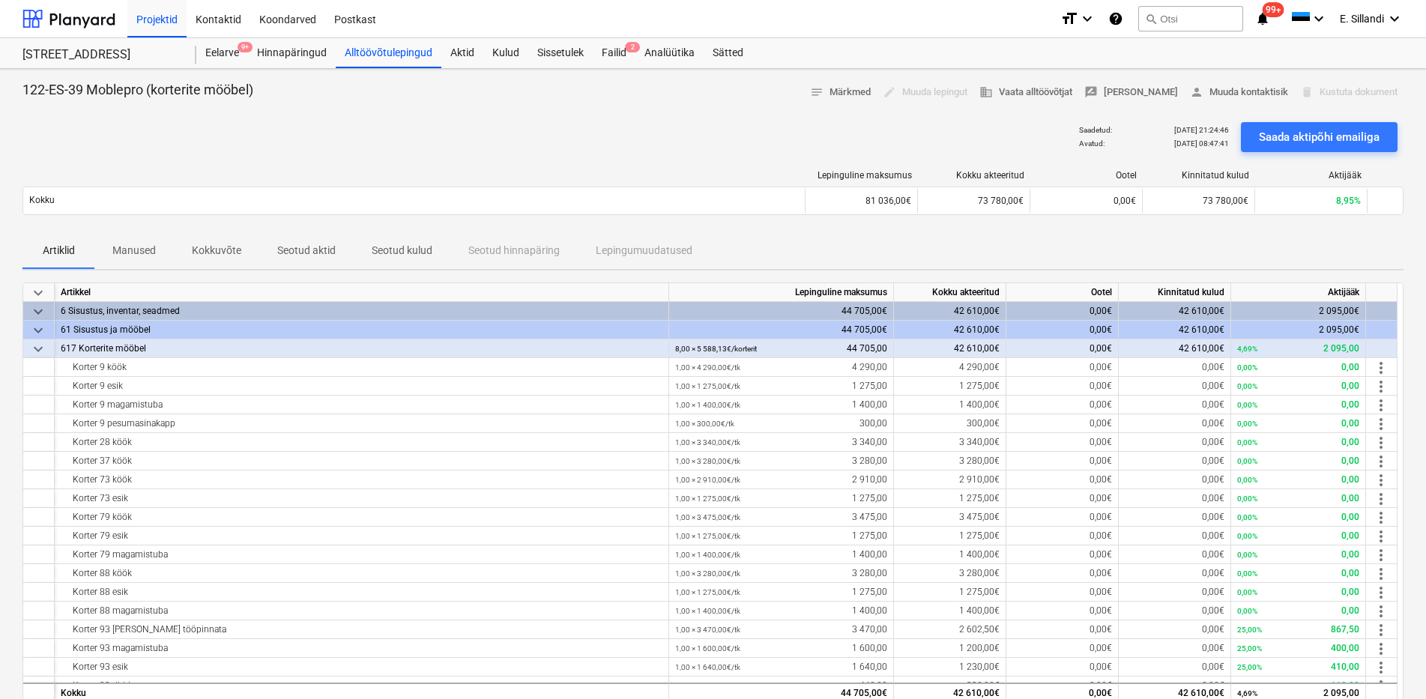
click at [173, 222] on div "Lepinguline maksumus Kokku akteeritud Ootel Kinnitatud kulud Aktijääk Kokku 81 …" at bounding box center [712, 195] width 1381 height 75
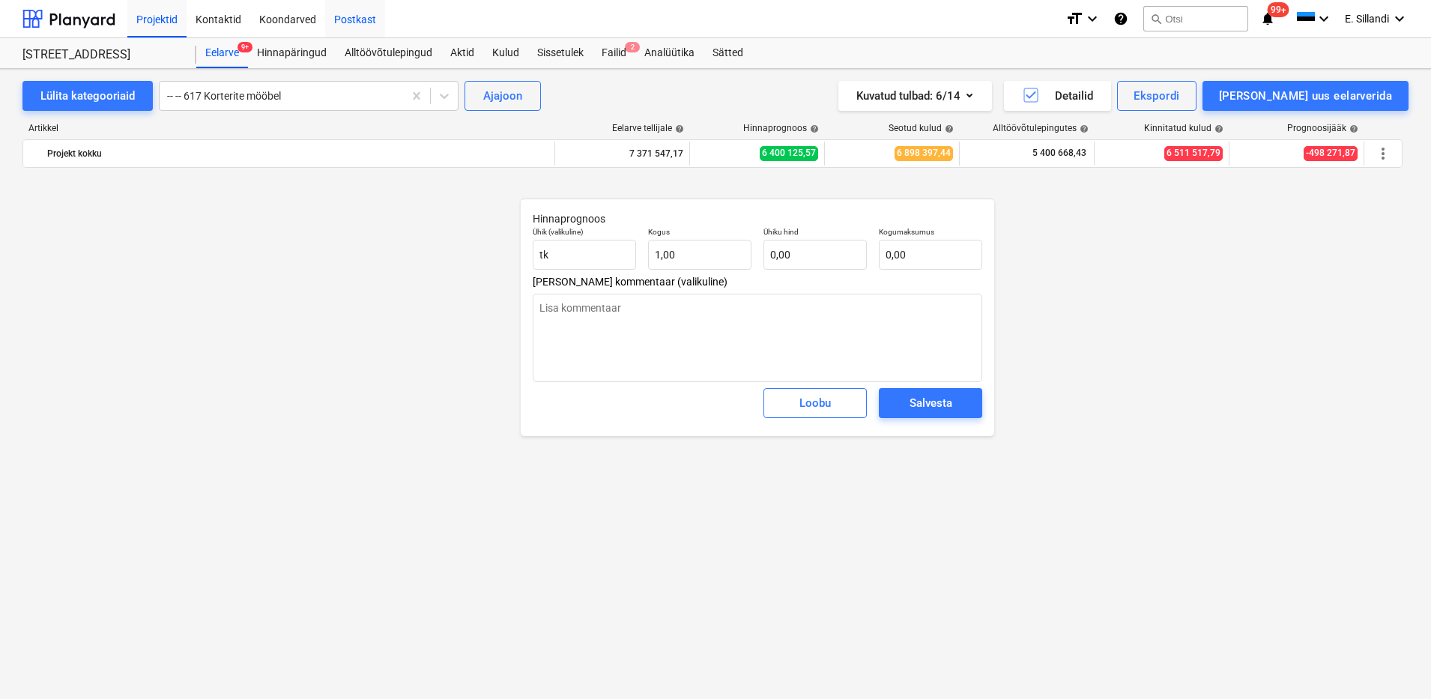
scroll to position [15108, 0]
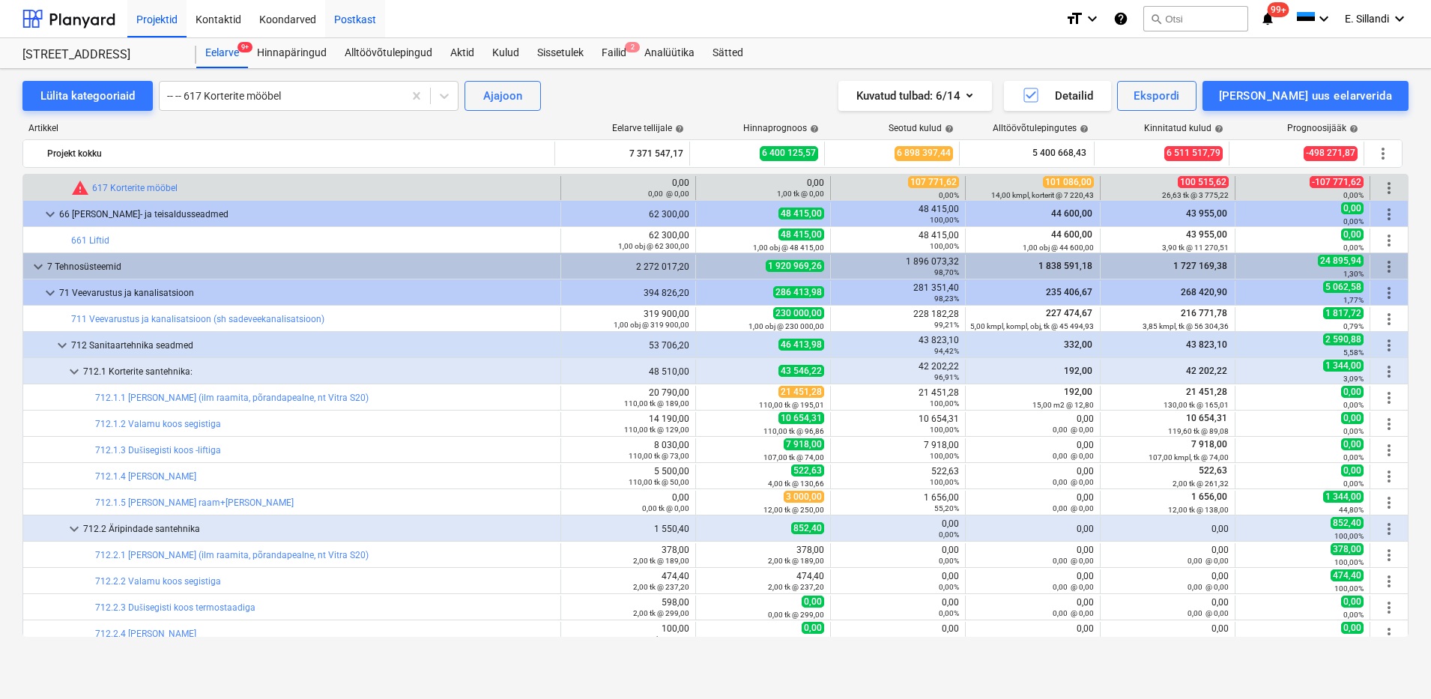
type textarea "x"
type input "1,00"
type input "0,00"
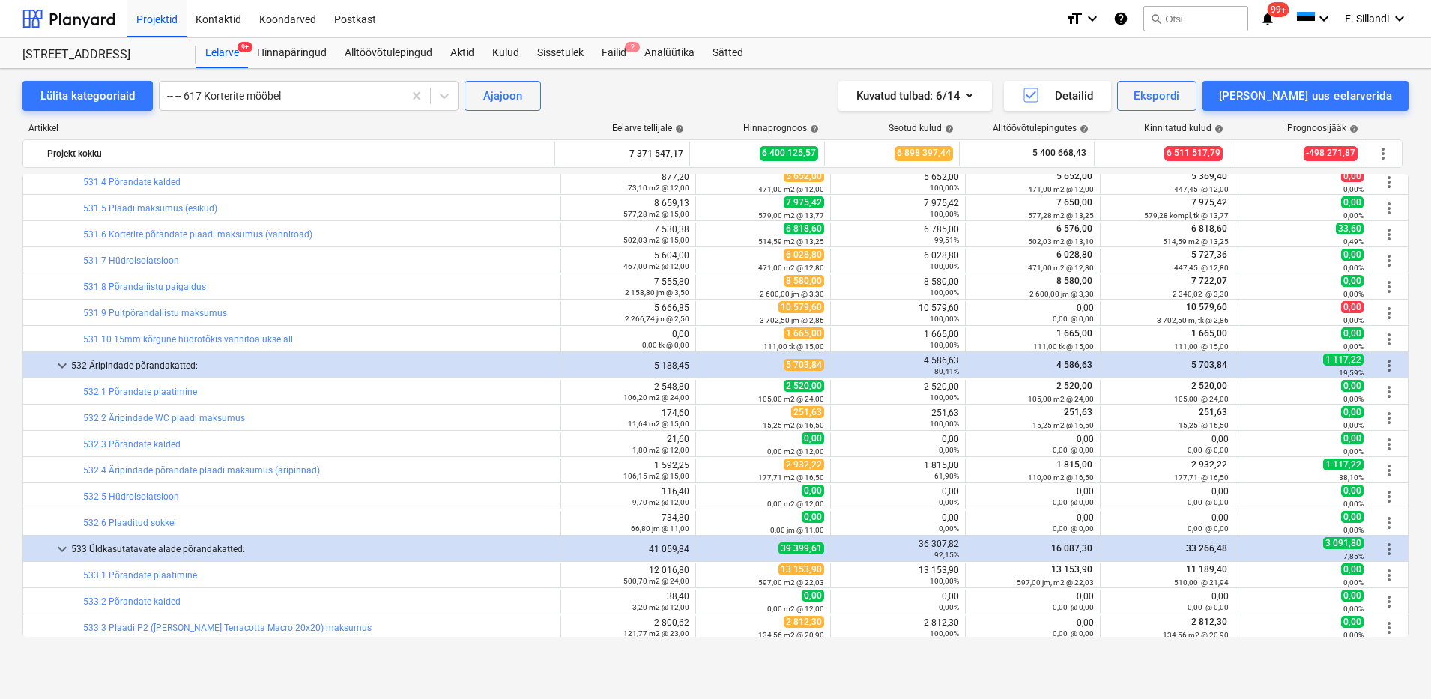
type textarea "x"
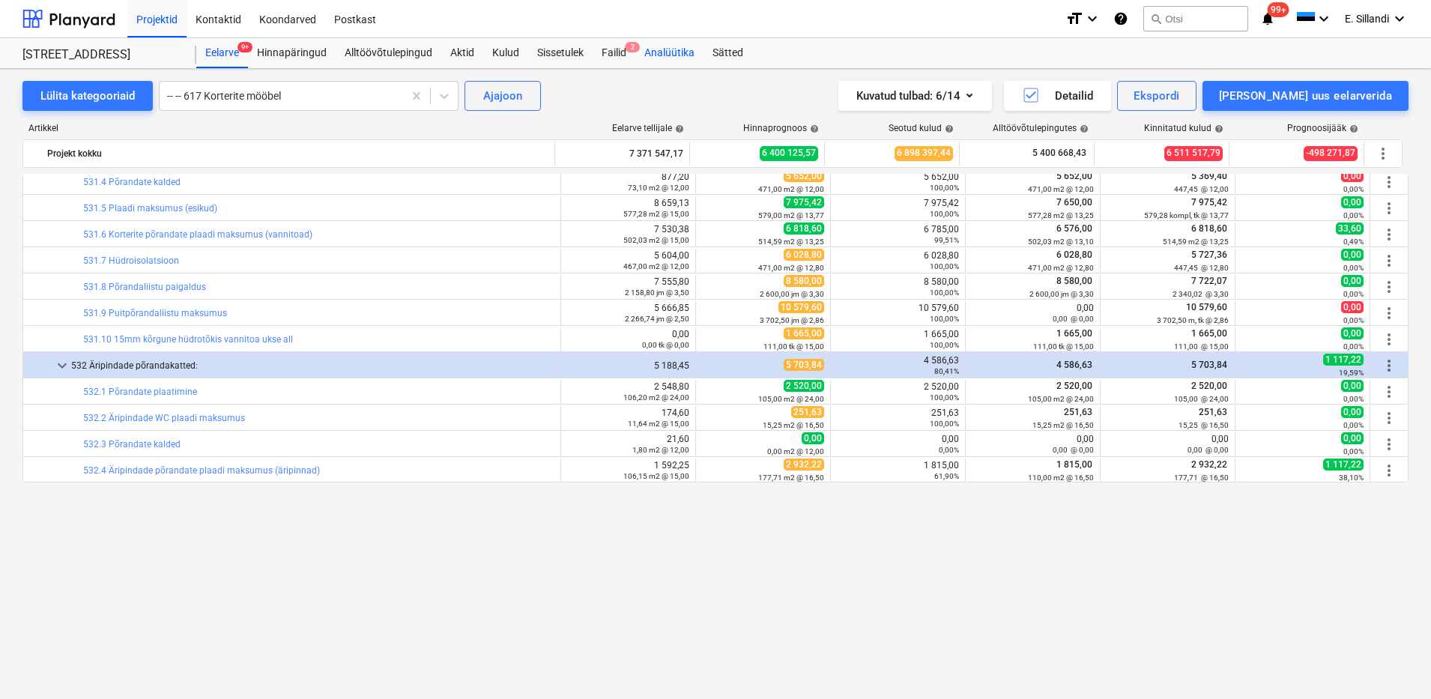
scroll to position [13360, 0]
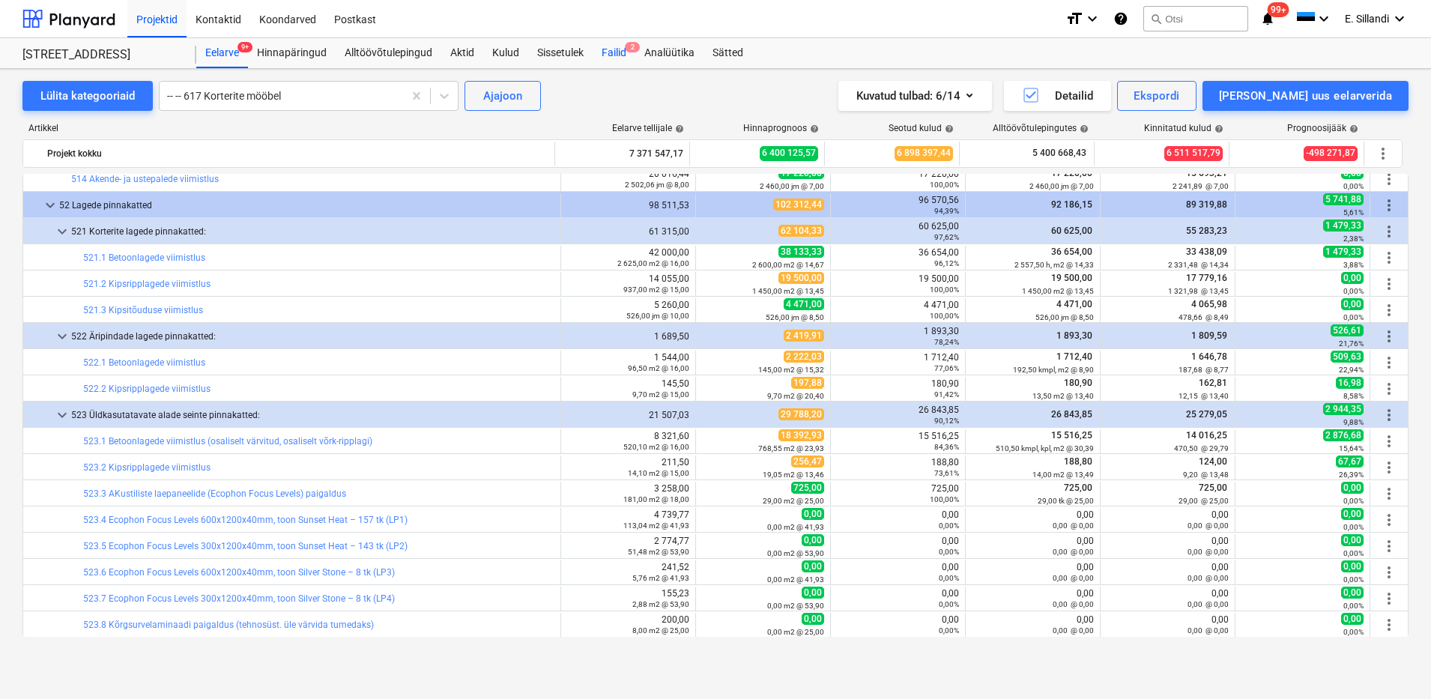
click at [615, 56] on div "Failid 2" at bounding box center [614, 53] width 43 height 30
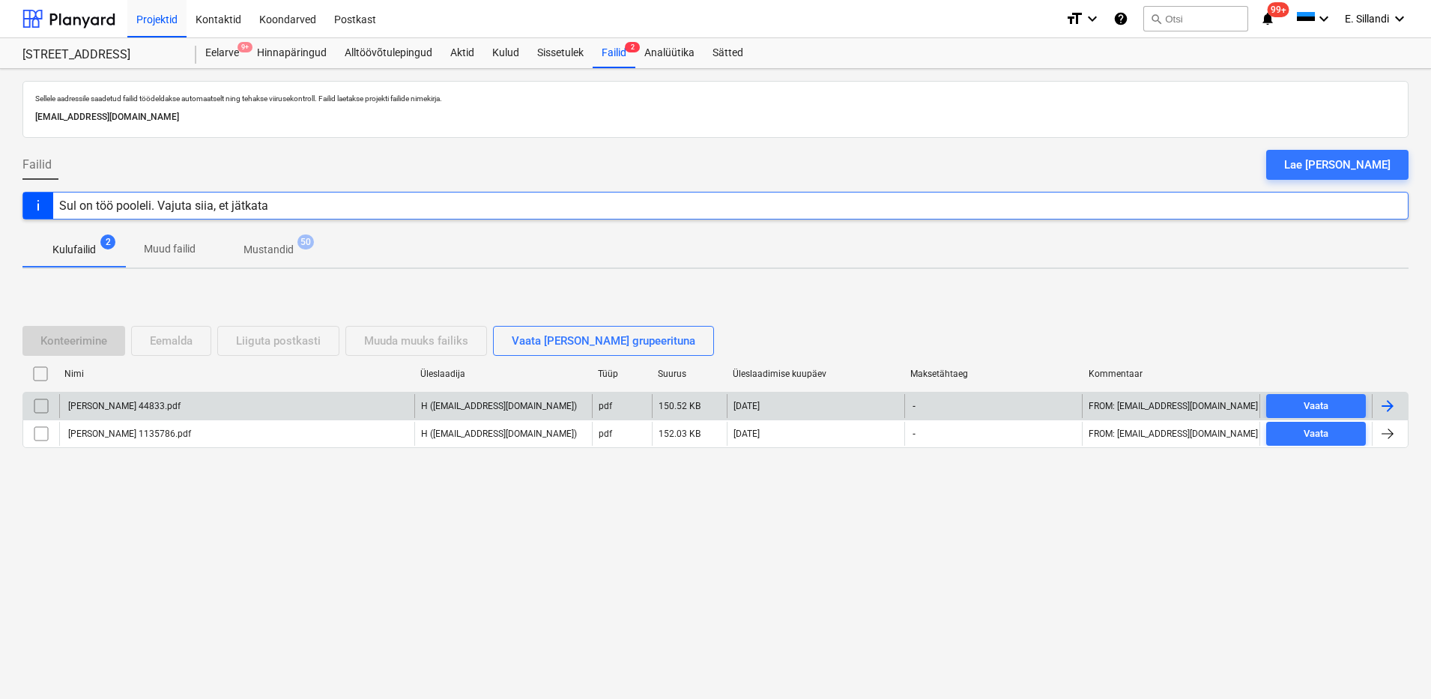
click at [213, 400] on div "[PERSON_NAME] 44833.pdf" at bounding box center [236, 406] width 355 height 24
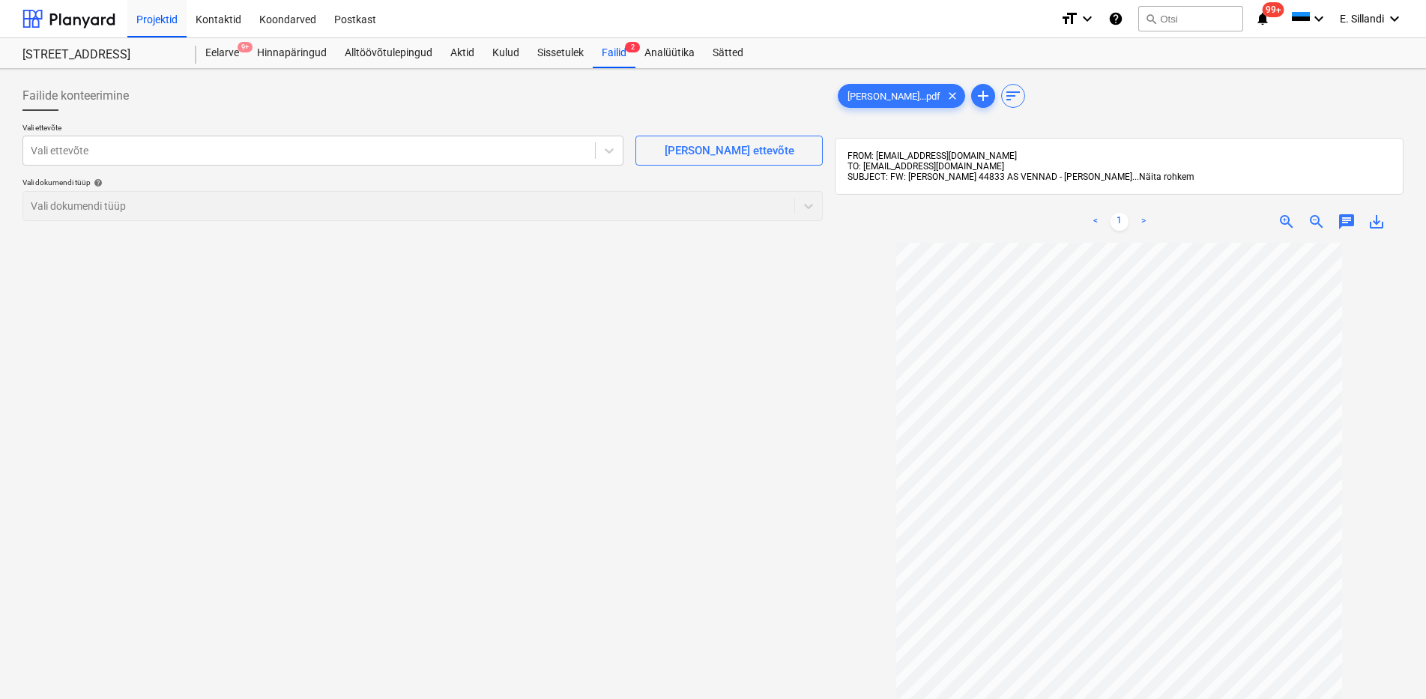
click at [1139, 173] on span "Näita rohkem" at bounding box center [1166, 177] width 55 height 10
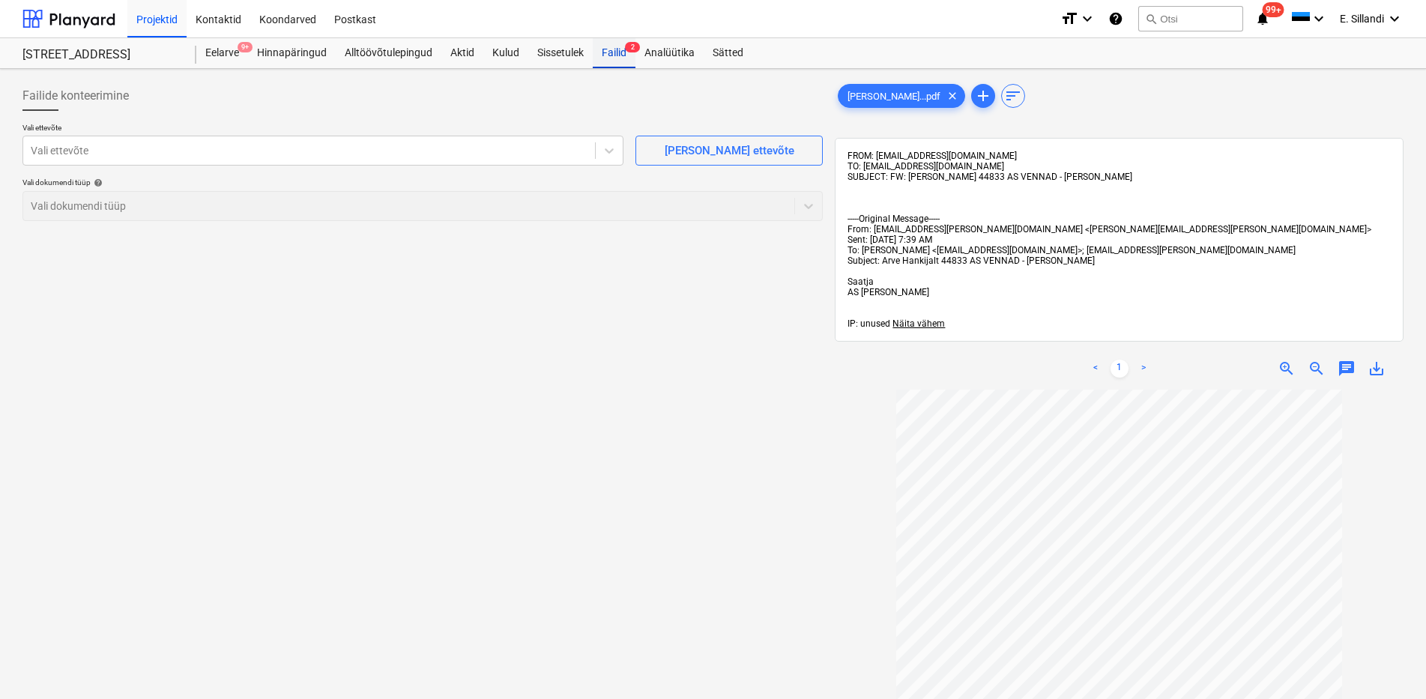
click at [594, 54] on div "Failid 2" at bounding box center [614, 53] width 43 height 30
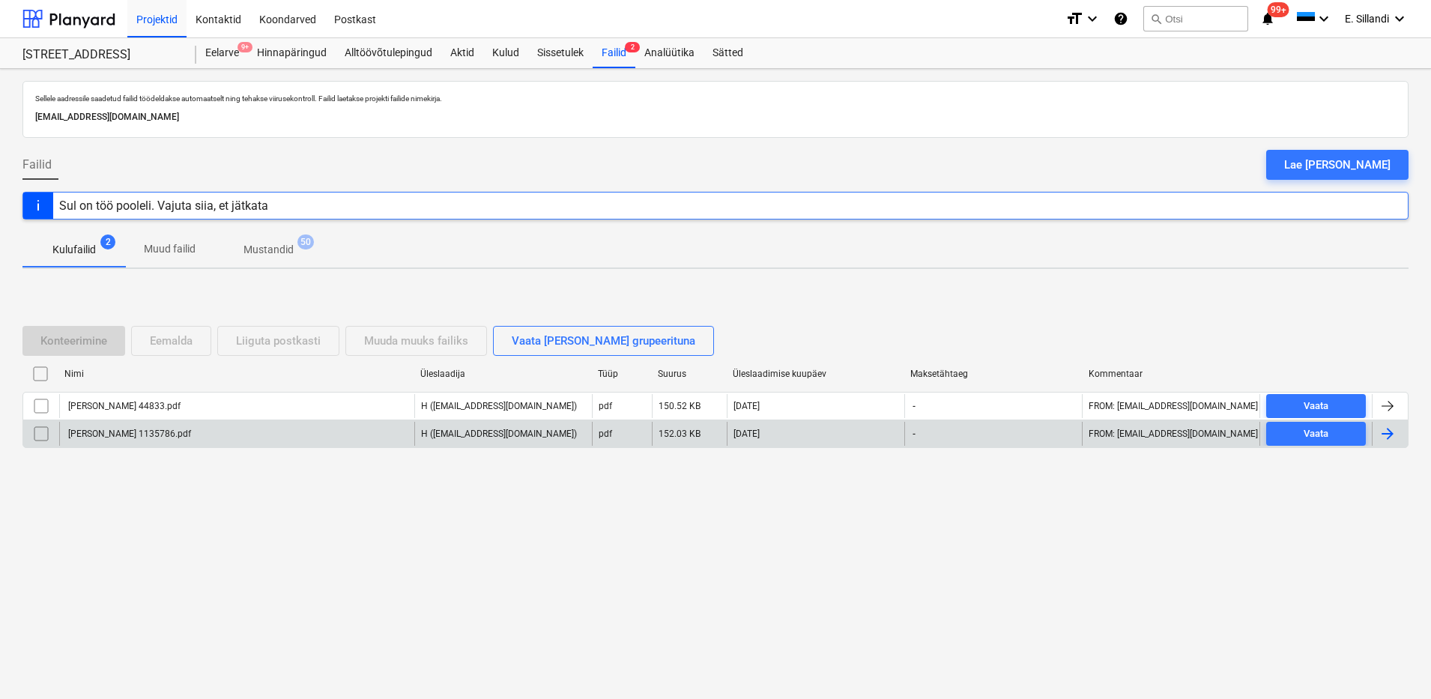
click at [266, 431] on div "[PERSON_NAME] 1135786.pdf" at bounding box center [236, 434] width 355 height 24
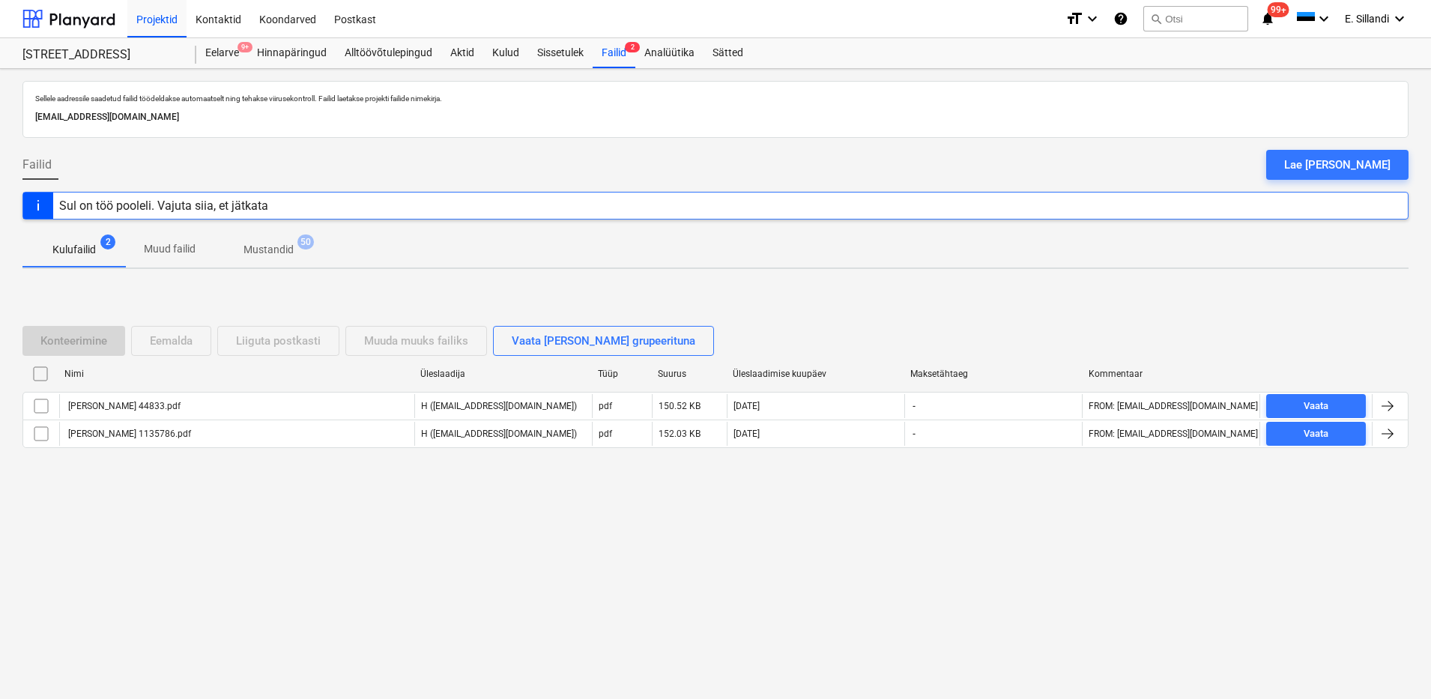
click at [432, 400] on p "H ([EMAIL_ADDRESS][DOMAIN_NAME])" at bounding box center [499, 406] width 156 height 13
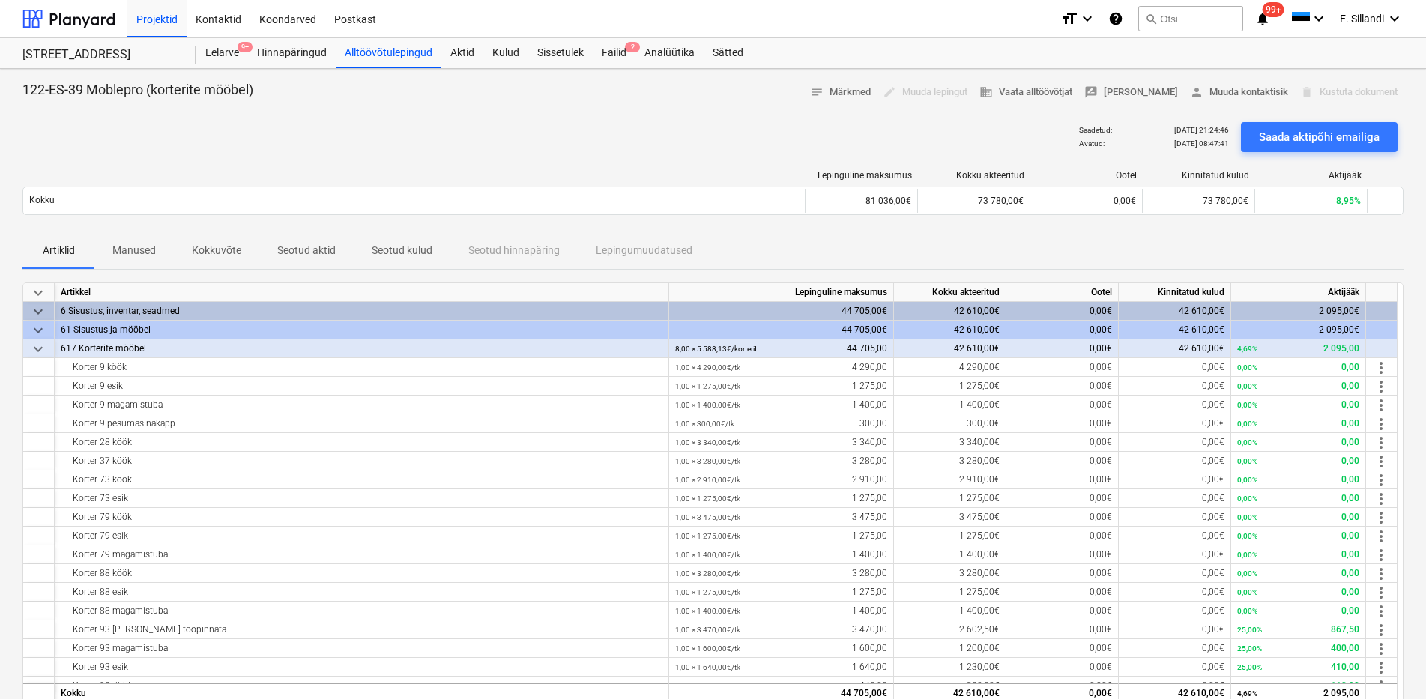
scroll to position [437, 0]
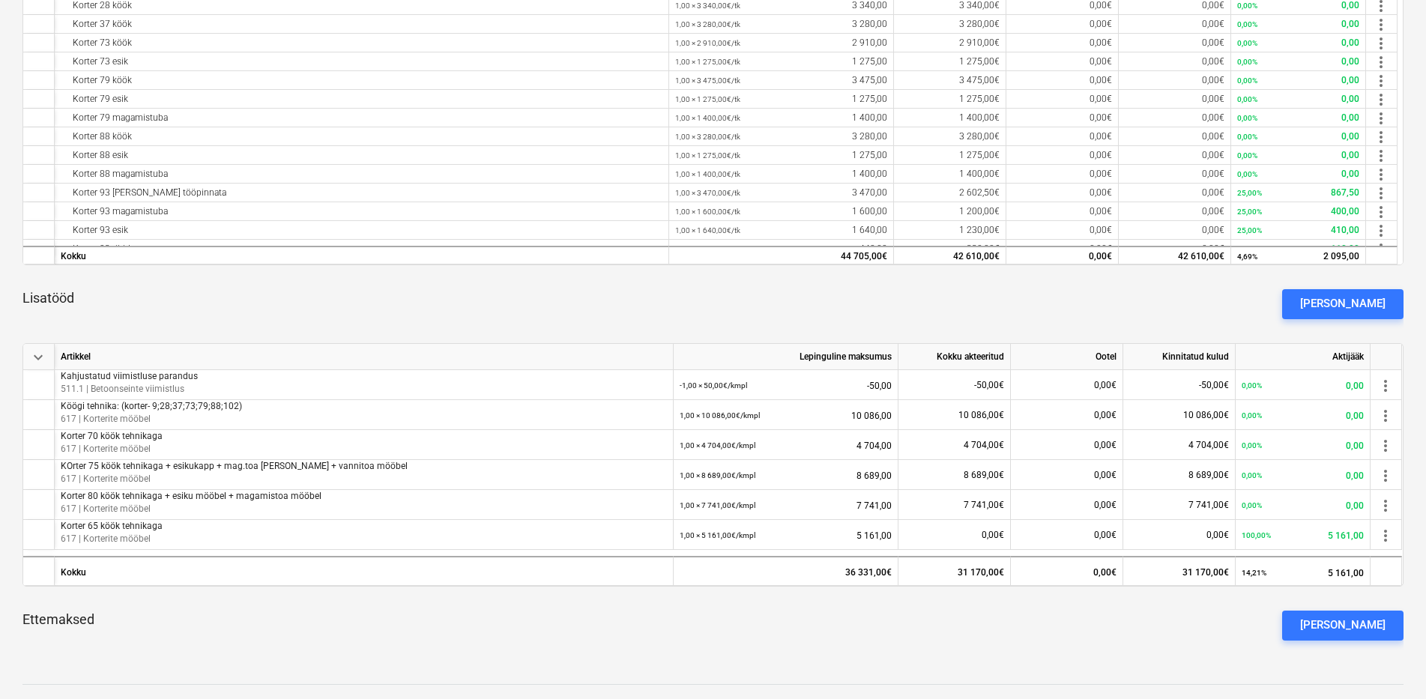
click at [982, 308] on div "Lisatööd Lisa lisatöö" at bounding box center [712, 304] width 1381 height 54
